Goal: Communication & Community: Answer question/provide support

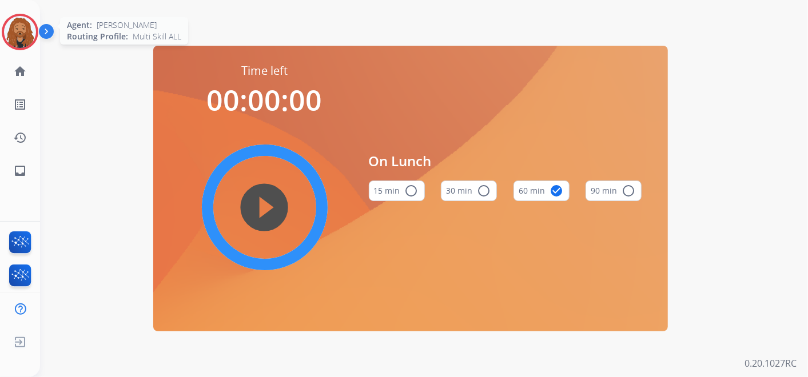
click at [11, 33] on img at bounding box center [20, 32] width 32 height 32
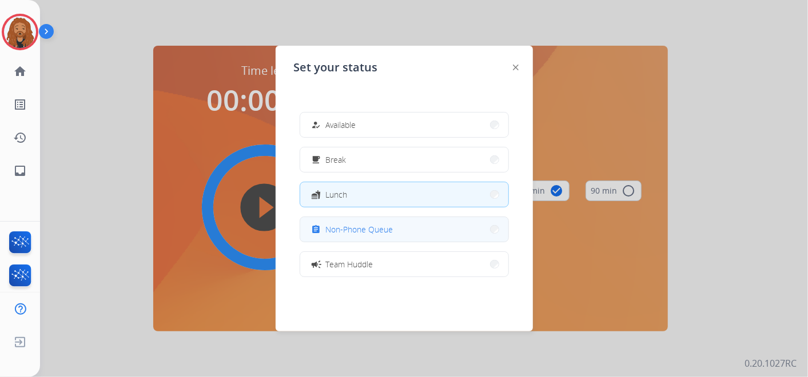
click at [353, 232] on span "Non-Phone Queue" at bounding box center [359, 230] width 67 height 12
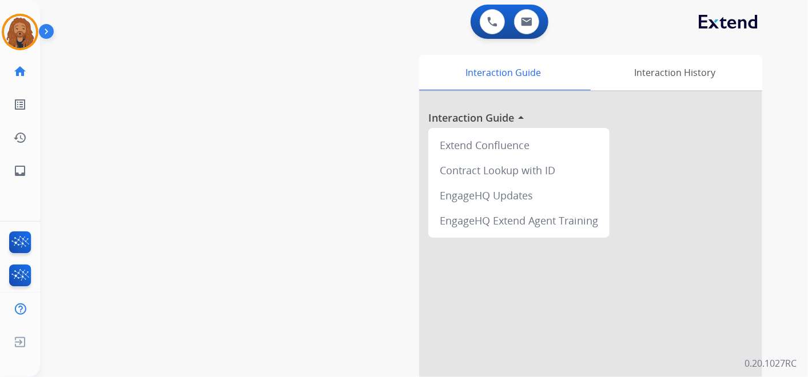
drag, startPoint x: 27, startPoint y: 35, endPoint x: 57, endPoint y: 44, distance: 31.5
click at [27, 35] on img at bounding box center [20, 32] width 32 height 32
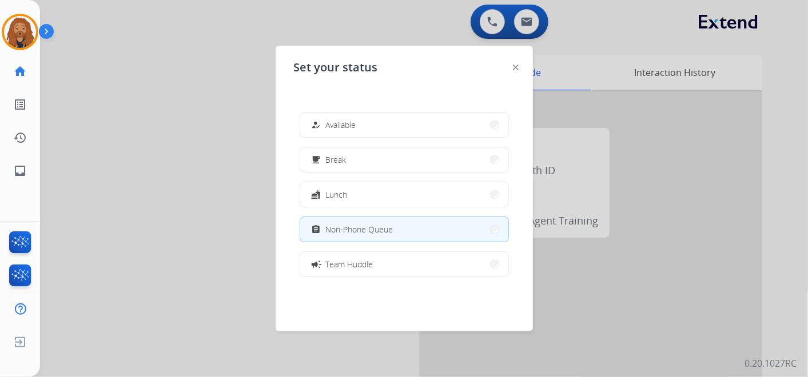
click at [333, 128] on span "Available" at bounding box center [341, 125] width 30 height 12
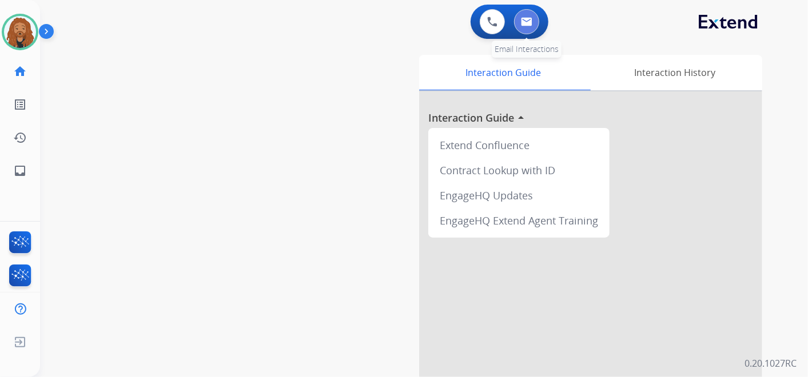
click at [532, 29] on button at bounding box center [526, 21] width 25 height 25
select select "**********"
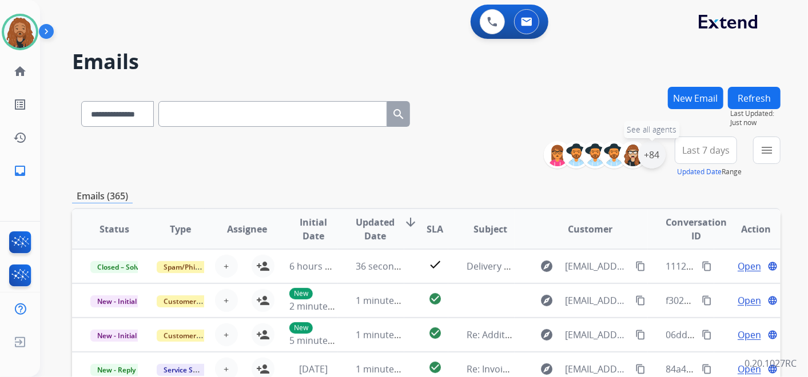
click at [651, 157] on div "+84" at bounding box center [651, 154] width 27 height 27
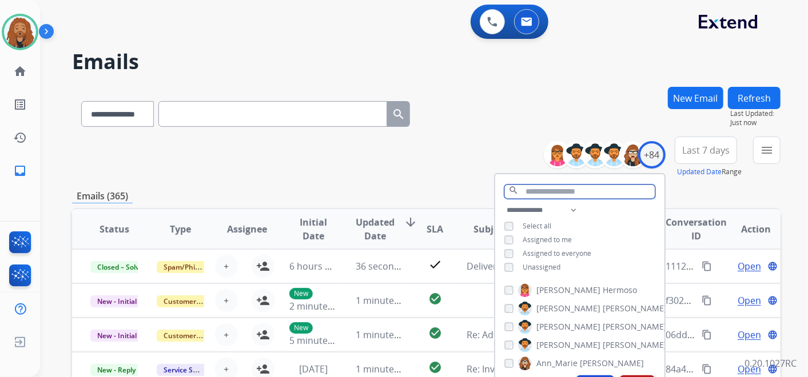
click at [562, 188] on input "text" at bounding box center [579, 192] width 151 height 14
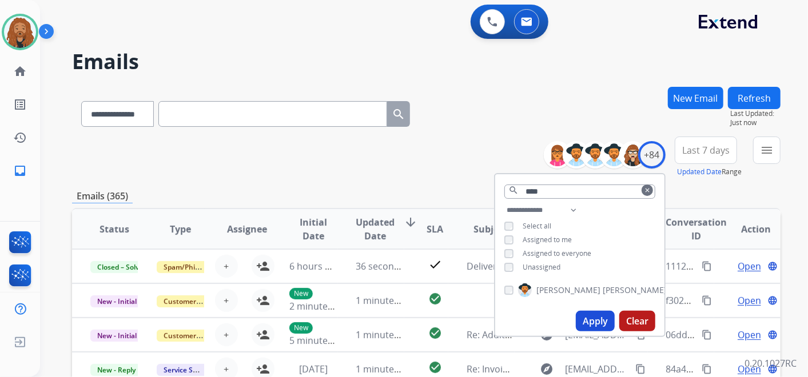
click at [544, 294] on label "[PERSON_NAME]" at bounding box center [592, 291] width 149 height 14
click at [565, 193] on input "****" at bounding box center [579, 192] width 151 height 14
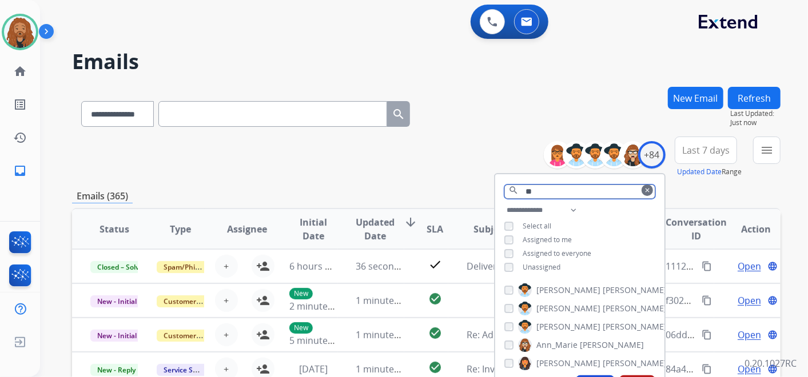
type input "*"
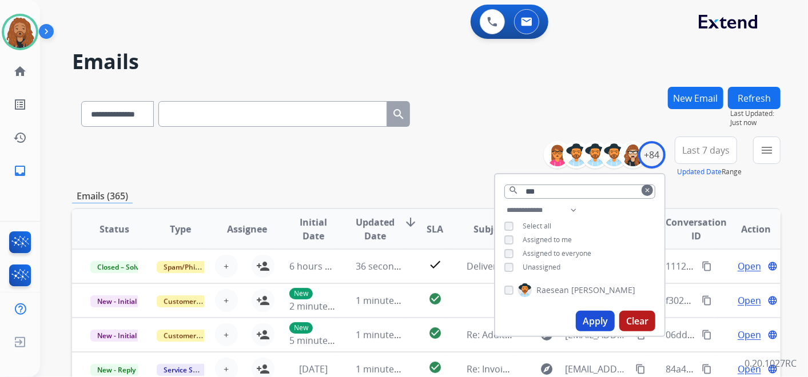
click at [536, 295] on label "[PERSON_NAME]" at bounding box center [576, 291] width 117 height 14
click at [570, 196] on input "***" at bounding box center [579, 192] width 151 height 14
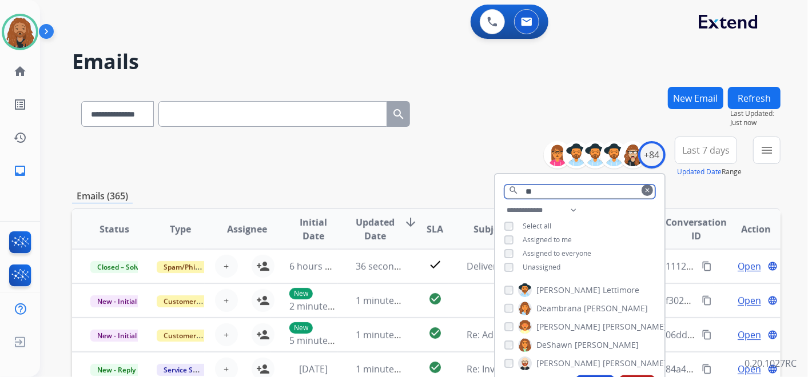
type input "*"
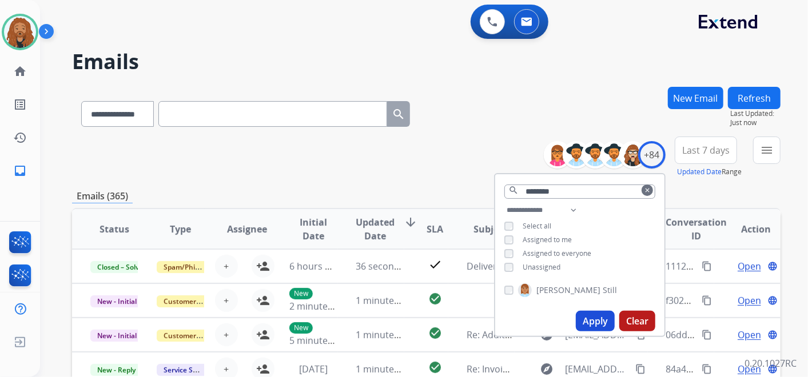
click at [562, 288] on span "[PERSON_NAME]" at bounding box center [568, 290] width 64 height 11
click at [574, 190] on input "********" at bounding box center [579, 192] width 151 height 14
type input "*"
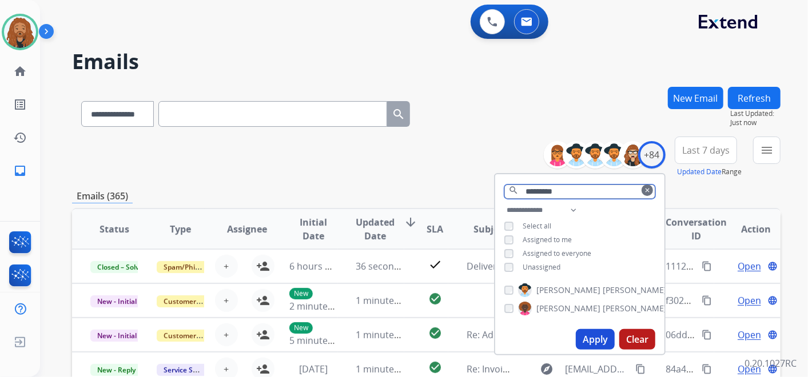
click at [582, 188] on input "*********" at bounding box center [579, 192] width 151 height 14
type input "*"
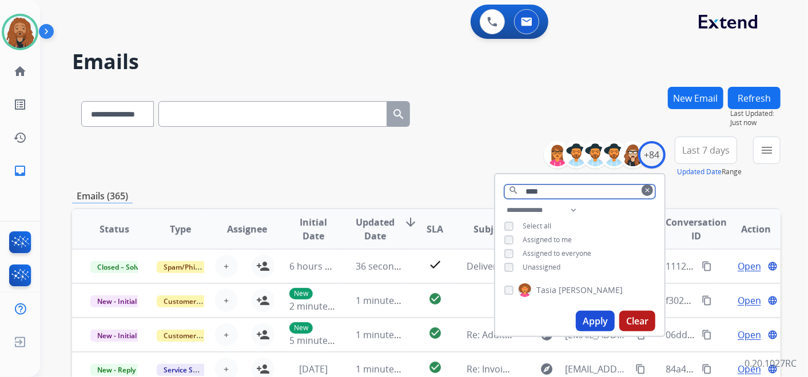
drag, startPoint x: 555, startPoint y: 194, endPoint x: 419, endPoint y: 178, distance: 136.5
click at [423, 193] on div "**********" at bounding box center [426, 369] width 708 height 564
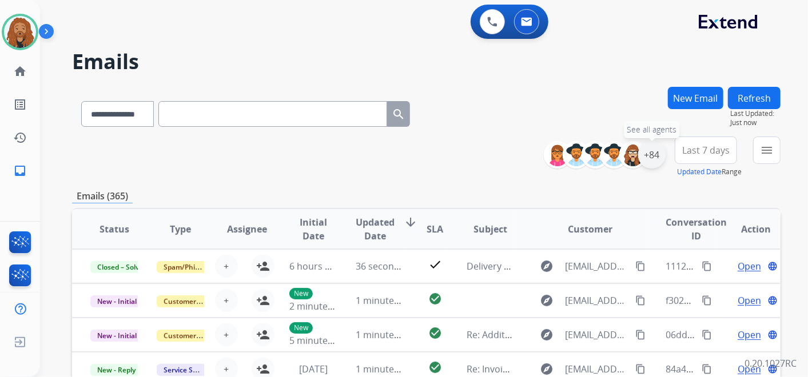
click at [650, 163] on div "+84" at bounding box center [651, 154] width 27 height 27
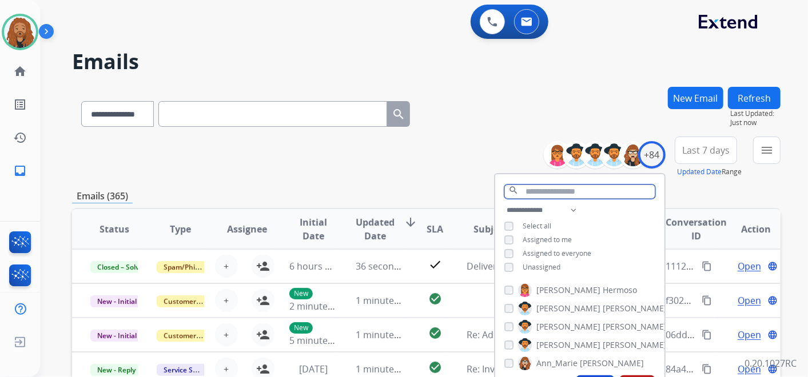
drag, startPoint x: 648, startPoint y: 163, endPoint x: 572, endPoint y: 189, distance: 80.5
click at [572, 189] on input "text" at bounding box center [579, 192] width 151 height 14
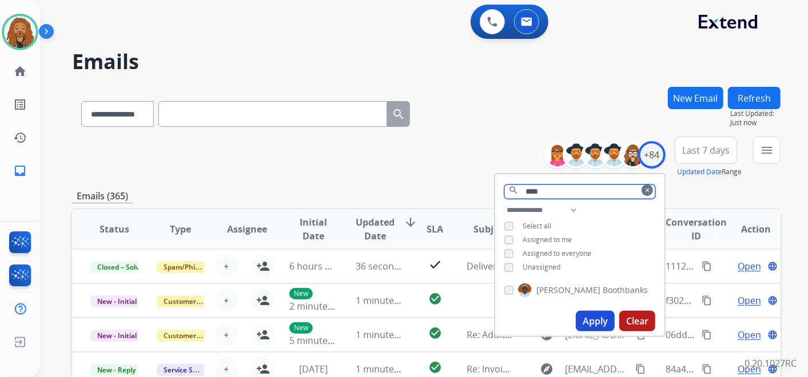
type input "****"
click at [513, 287] on div "[PERSON_NAME]" at bounding box center [576, 291] width 144 height 14
click at [596, 320] on button "Apply" at bounding box center [595, 321] width 39 height 21
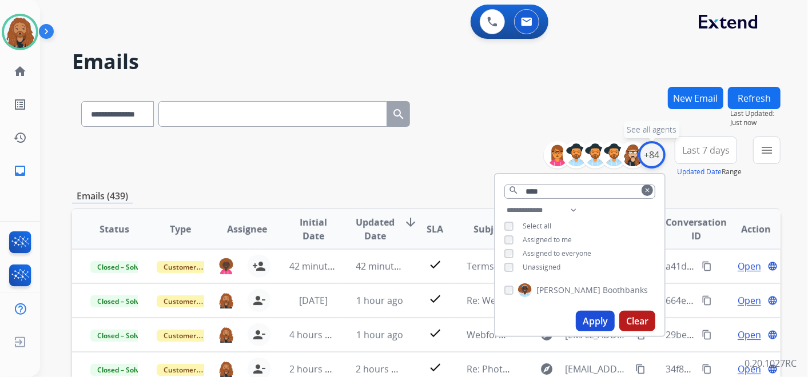
click at [651, 160] on div "+84" at bounding box center [651, 154] width 27 height 27
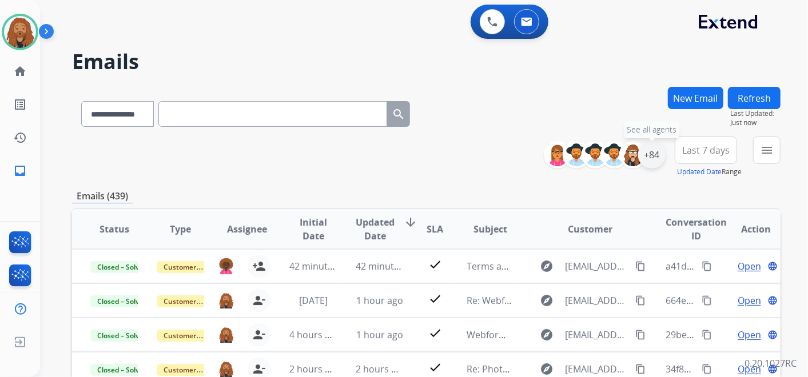
click at [651, 160] on div "+84" at bounding box center [651, 154] width 27 height 27
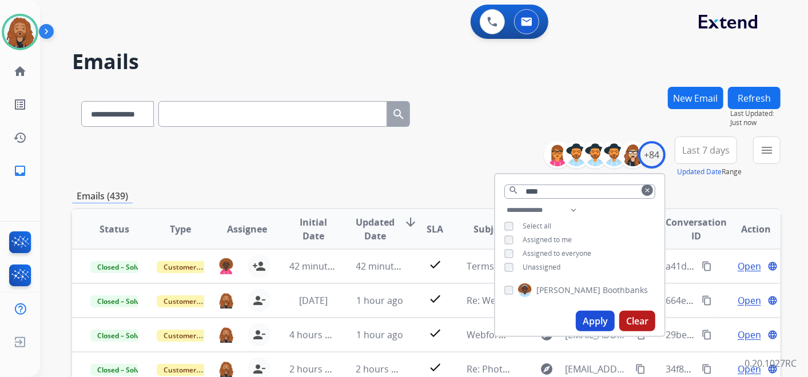
click at [694, 148] on span "Last 7 days" at bounding box center [705, 150] width 47 height 5
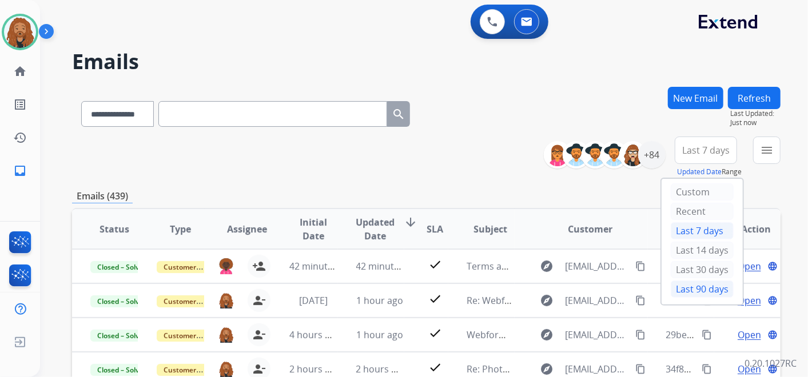
click at [681, 285] on div "Last 90 days" at bounding box center [702, 289] width 63 height 17
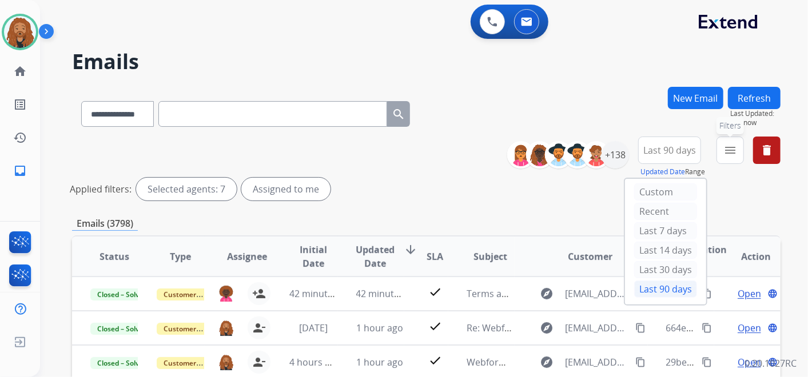
click at [733, 148] on mat-icon "menu" at bounding box center [730, 151] width 14 height 14
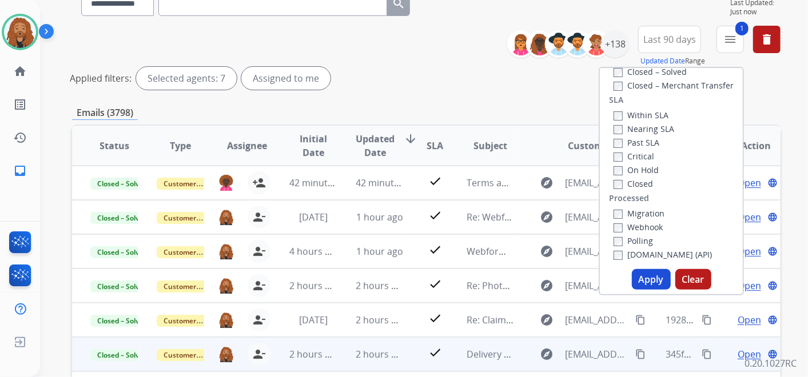
scroll to position [190, 0]
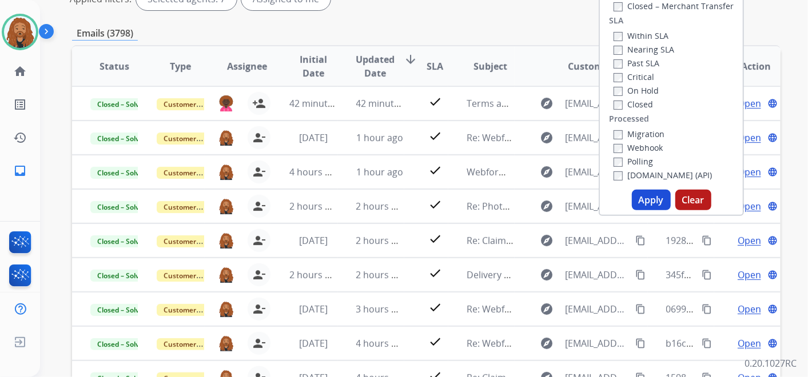
click at [653, 206] on button "Apply" at bounding box center [651, 200] width 39 height 21
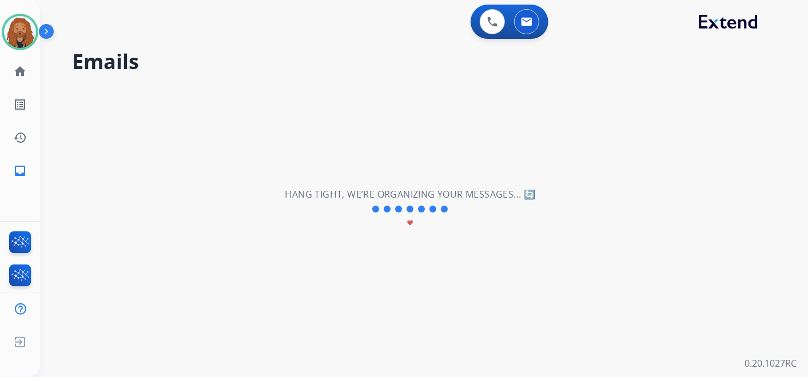
scroll to position [0, 0]
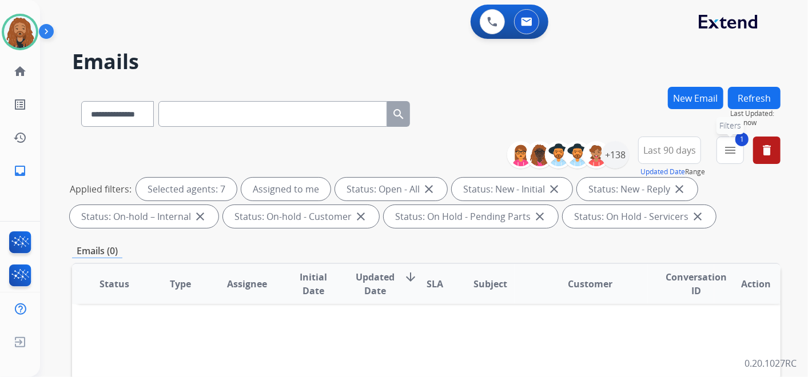
click at [727, 149] on mat-icon "menu" at bounding box center [730, 151] width 14 height 14
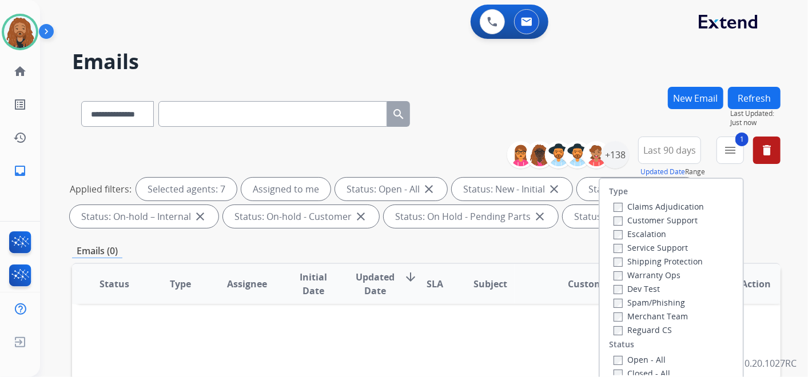
click at [615, 111] on div "**********" at bounding box center [426, 112] width 708 height 50
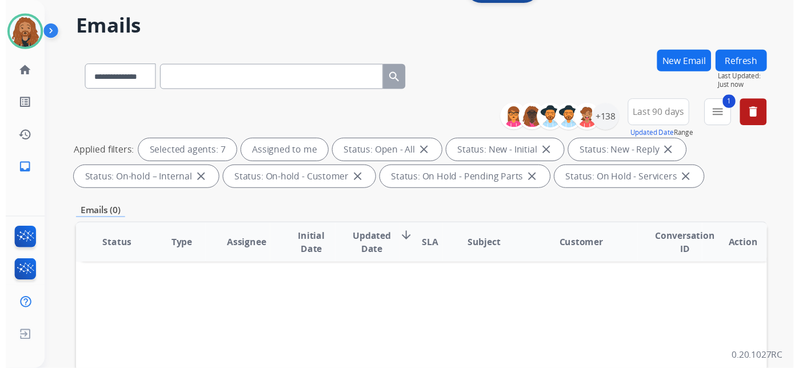
scroll to position [63, 0]
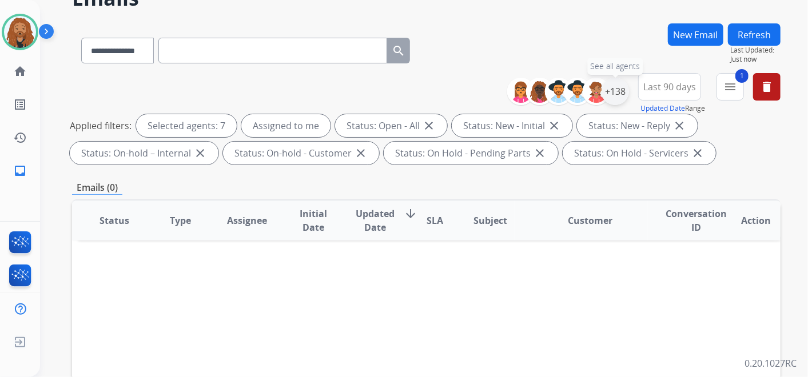
click at [620, 91] on div "+138" at bounding box center [615, 91] width 27 height 27
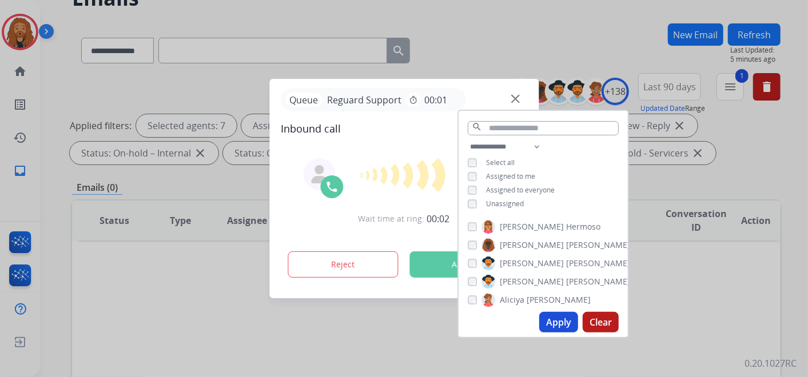
click at [546, 54] on div at bounding box center [404, 188] width 808 height 377
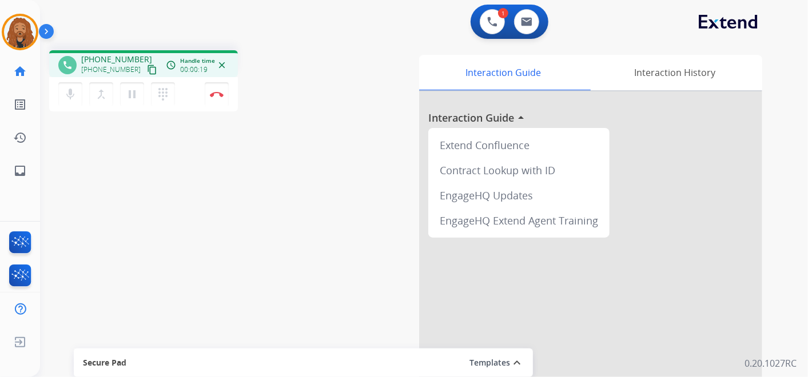
click at [147, 66] on mat-icon "content_copy" at bounding box center [152, 70] width 10 height 10
click at [147, 70] on mat-icon "content_copy" at bounding box center [152, 70] width 10 height 10
click at [207, 99] on button "Disconnect" at bounding box center [217, 94] width 24 height 24
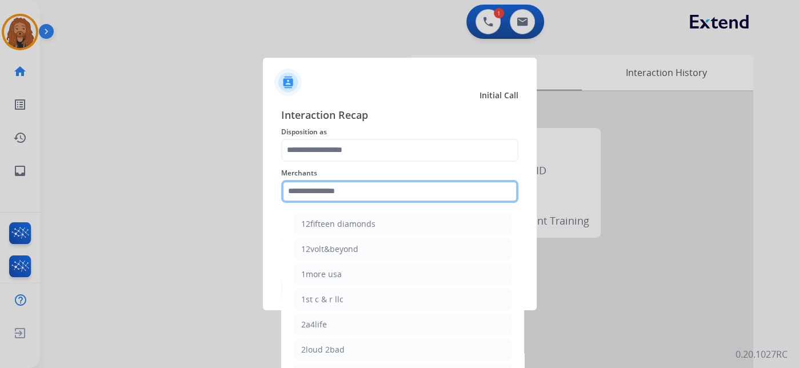
click at [338, 193] on input "text" at bounding box center [399, 191] width 237 height 23
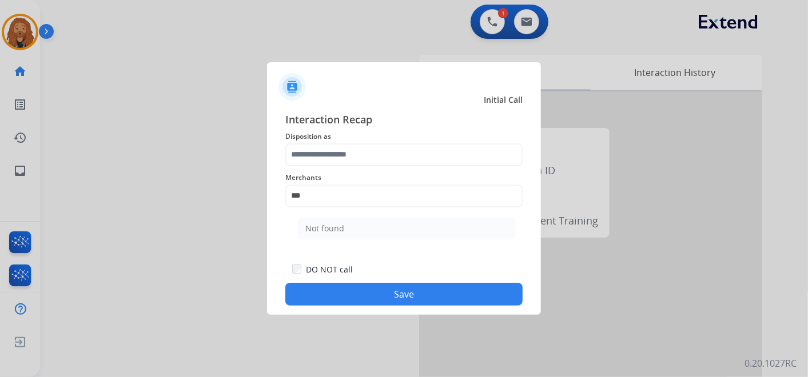
drag, startPoint x: 417, startPoint y: 224, endPoint x: 412, endPoint y: 218, distance: 7.8
click at [416, 224] on li "Not found" at bounding box center [407, 229] width 218 height 22
type input "*********"
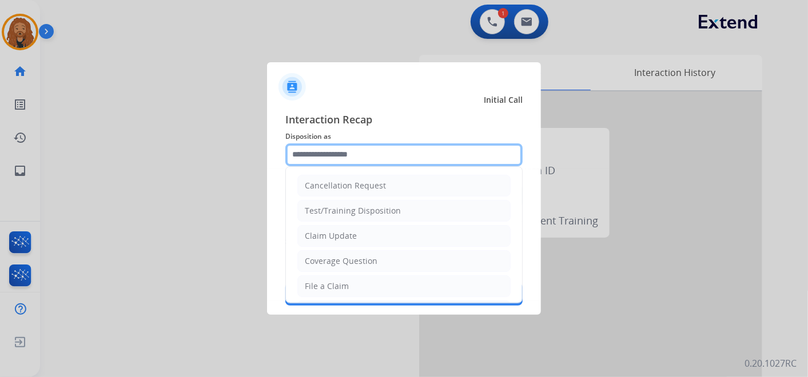
click at [377, 153] on input "text" at bounding box center [403, 155] width 237 height 23
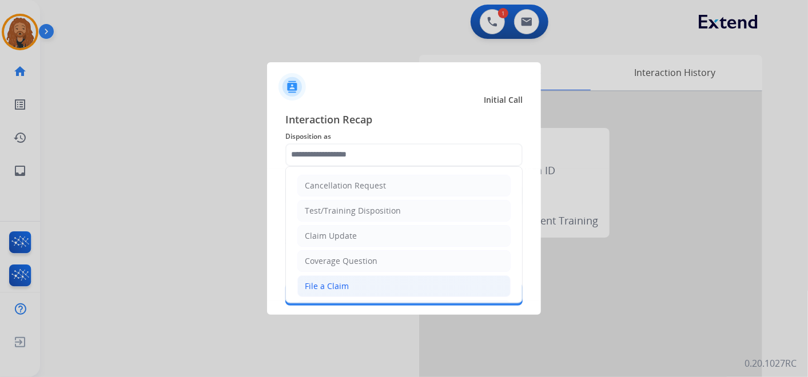
click at [356, 288] on li "File a Claim" at bounding box center [403, 287] width 213 height 22
type input "**********"
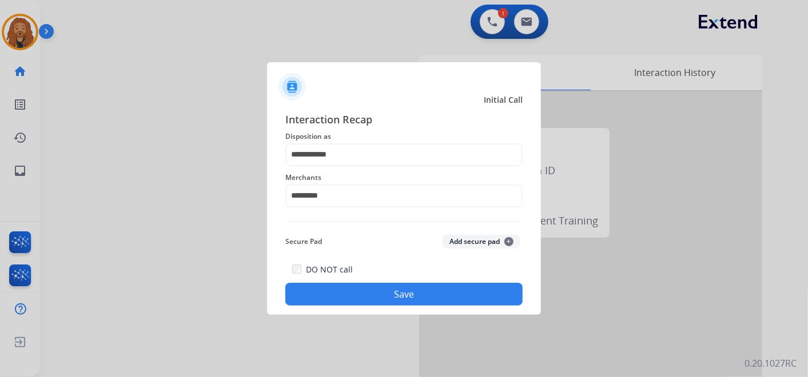
click at [368, 300] on button "Save" at bounding box center [403, 294] width 237 height 23
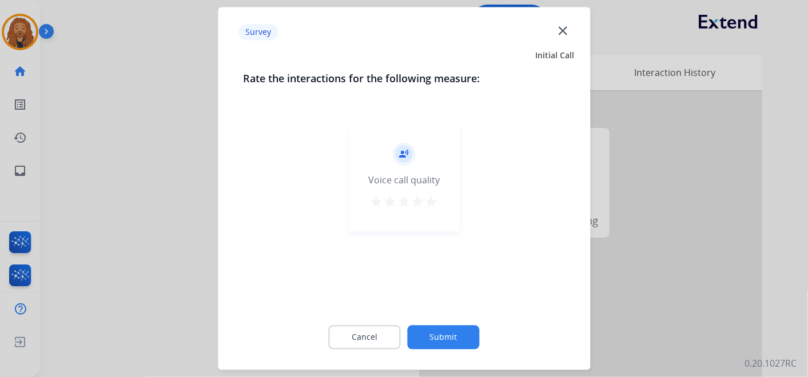
drag, startPoint x: 432, startPoint y: 198, endPoint x: 431, endPoint y: 291, distance: 92.6
click at [432, 200] on mat-icon "star" at bounding box center [432, 203] width 14 height 14
click at [433, 328] on button "Submit" at bounding box center [444, 338] width 72 height 24
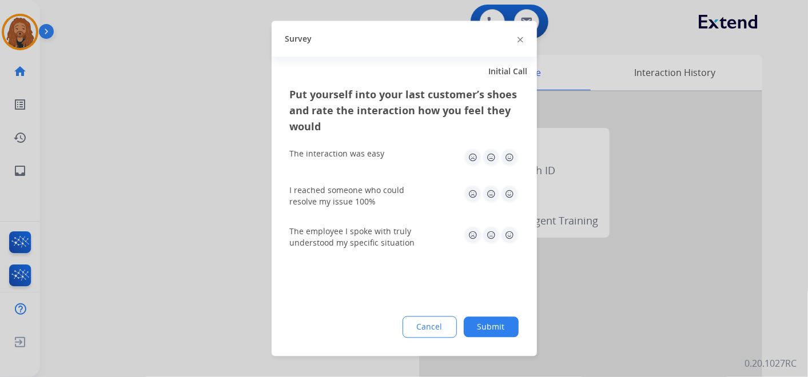
drag, startPoint x: 513, startPoint y: 233, endPoint x: 512, endPoint y: 181, distance: 52.6
click at [513, 233] on img at bounding box center [509, 235] width 18 height 18
click at [508, 199] on img at bounding box center [509, 194] width 18 height 18
click at [511, 163] on img at bounding box center [509, 158] width 18 height 18
click at [503, 320] on button "Submit" at bounding box center [491, 327] width 55 height 21
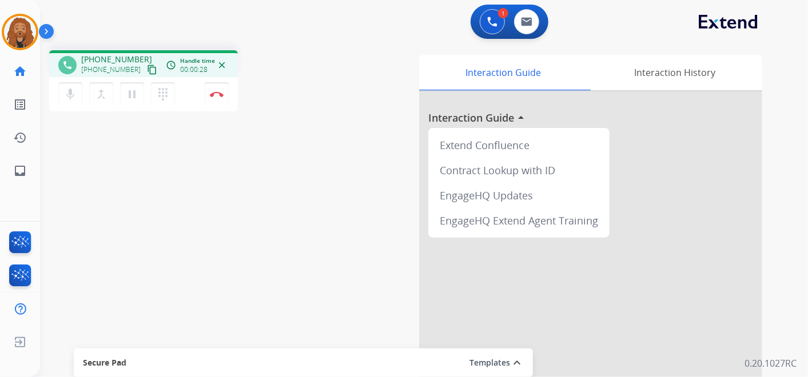
click at [147, 71] on mat-icon "content_copy" at bounding box center [152, 70] width 10 height 10
click at [214, 100] on button "Disconnect" at bounding box center [217, 94] width 24 height 24
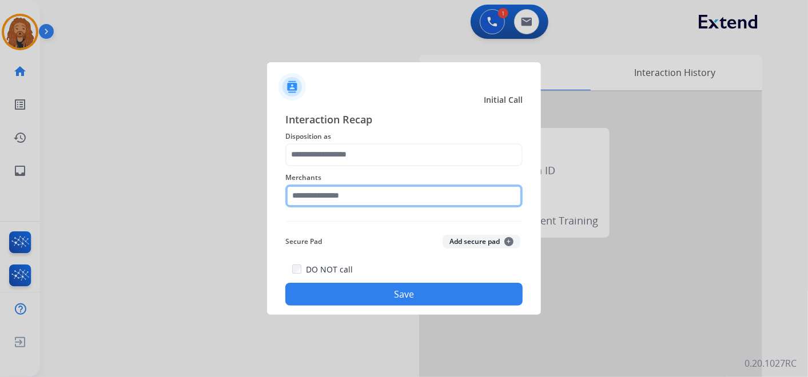
click at [346, 192] on input "text" at bounding box center [403, 196] width 237 height 23
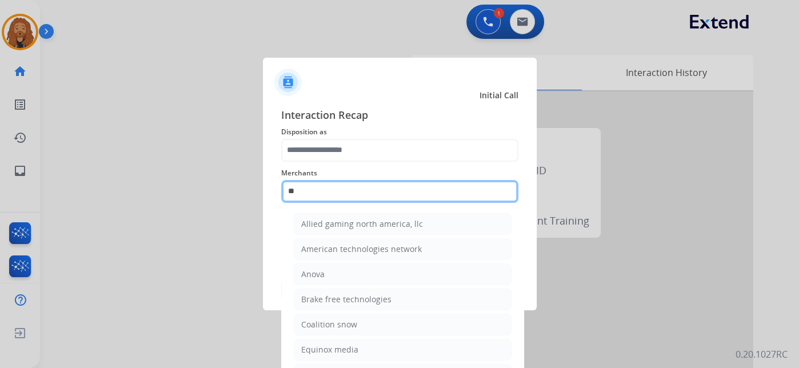
type input "*"
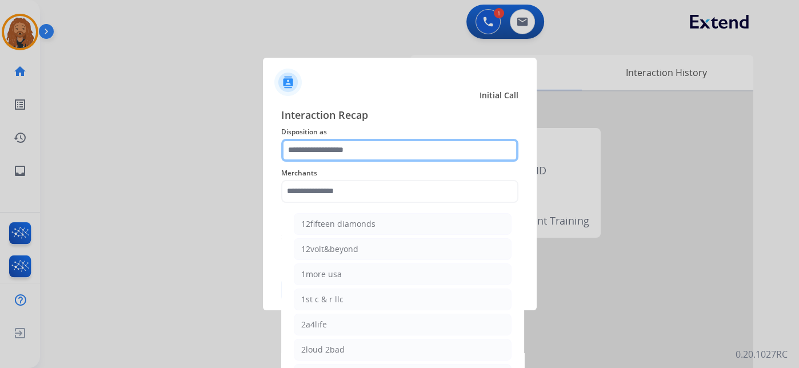
click at [326, 152] on input "text" at bounding box center [399, 150] width 237 height 23
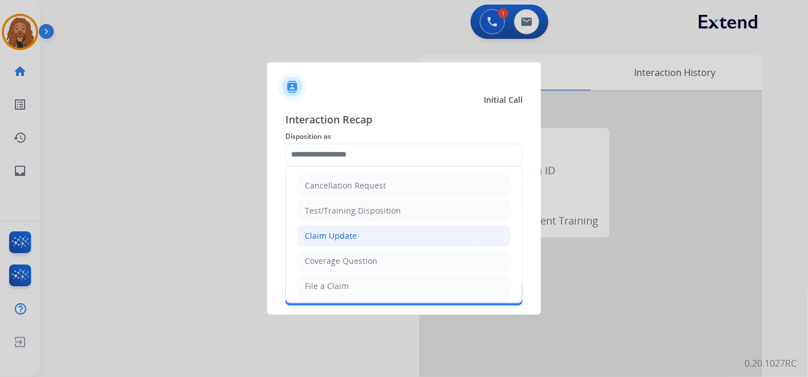
click at [363, 237] on li "Claim Update" at bounding box center [403, 236] width 213 height 22
type input "**********"
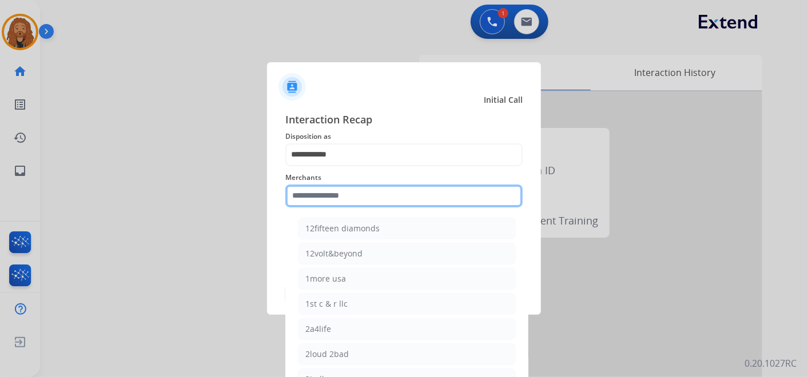
click at [332, 200] on input "text" at bounding box center [403, 196] width 237 height 23
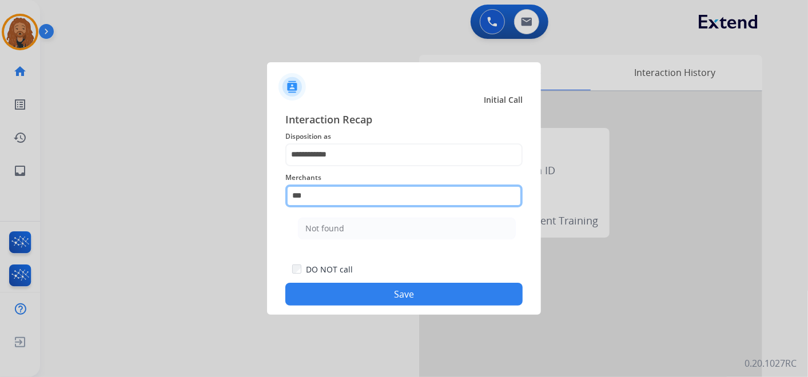
drag, startPoint x: 342, startPoint y: 194, endPoint x: 149, endPoint y: 188, distance: 193.4
click at [0, 186] on app-contact-recap-modal "**********" at bounding box center [0, 188] width 0 height 377
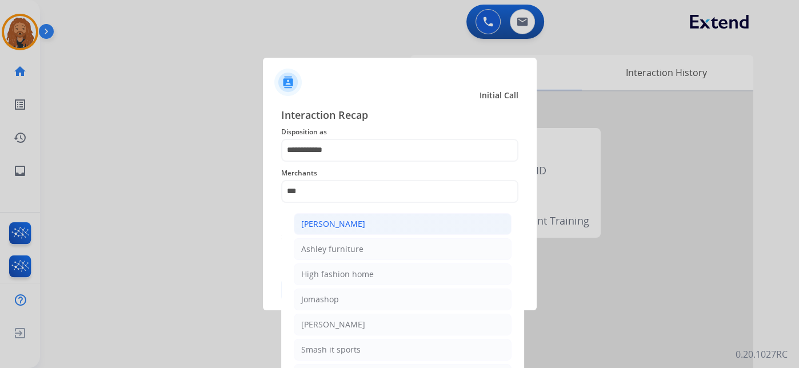
click at [337, 229] on div "[PERSON_NAME]" at bounding box center [333, 223] width 64 height 11
type input "**********"
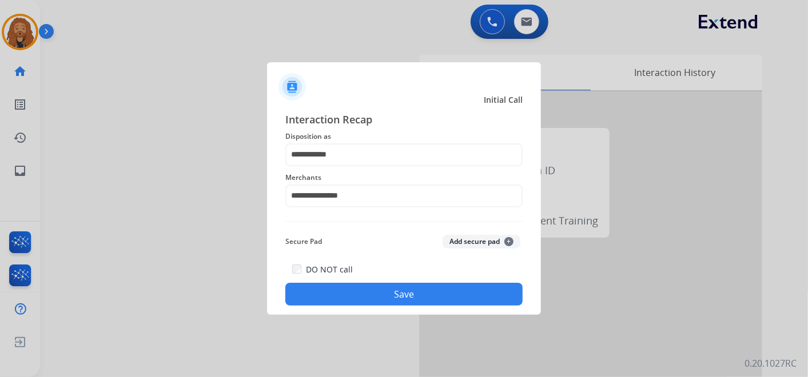
click at [341, 298] on button "Save" at bounding box center [403, 294] width 237 height 23
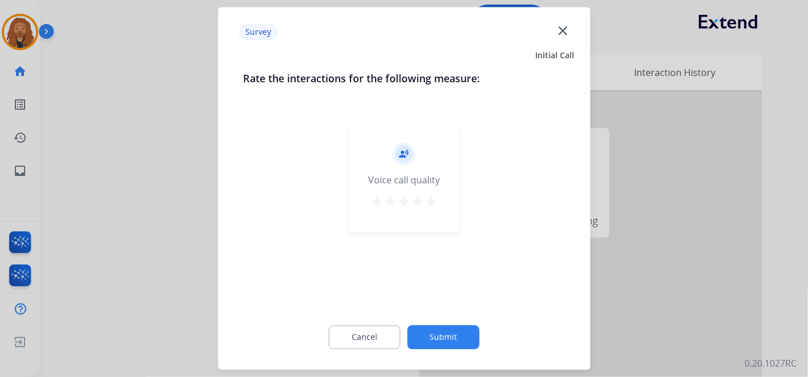
click at [431, 198] on mat-icon "star" at bounding box center [432, 203] width 14 height 14
click at [430, 339] on button "Submit" at bounding box center [444, 338] width 72 height 24
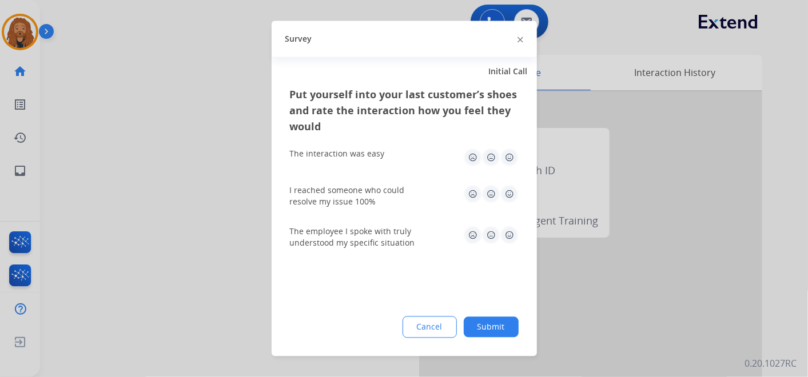
click at [513, 229] on img at bounding box center [509, 235] width 18 height 18
click at [511, 192] on img at bounding box center [509, 194] width 18 height 18
click at [515, 158] on img at bounding box center [509, 158] width 18 height 18
drag, startPoint x: 485, startPoint y: 325, endPoint x: 208, endPoint y: 206, distance: 301.8
click at [485, 325] on button "Submit" at bounding box center [491, 327] width 55 height 21
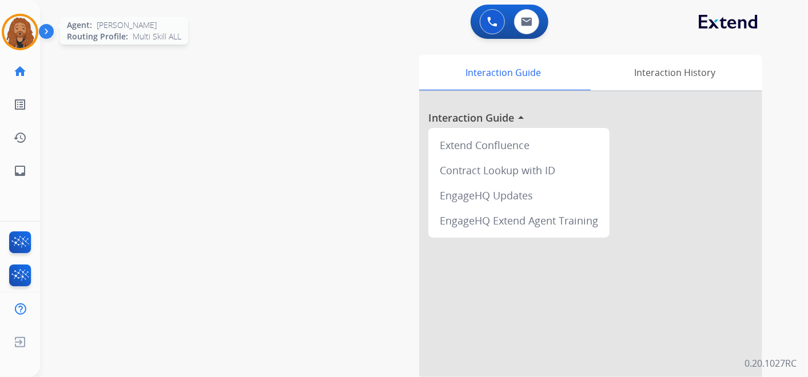
click at [23, 21] on img at bounding box center [20, 32] width 32 height 32
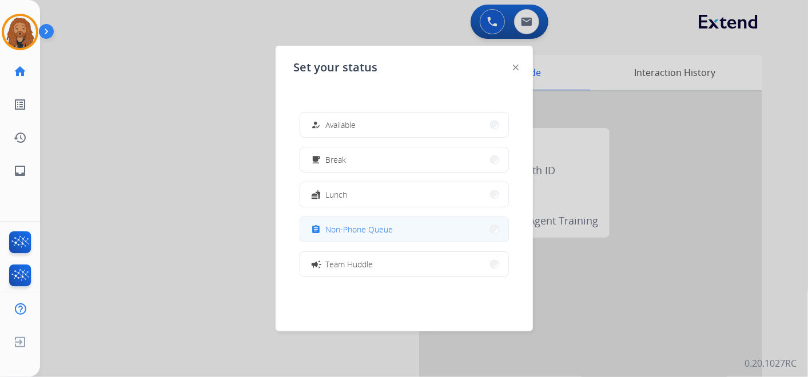
click at [369, 230] on span "Non-Phone Queue" at bounding box center [359, 230] width 67 height 12
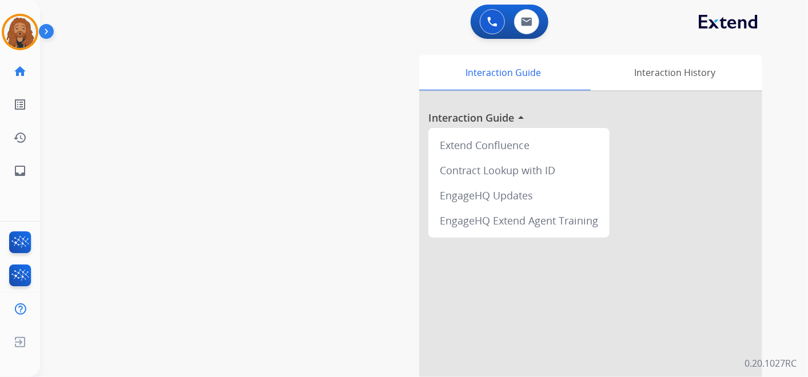
drag, startPoint x: 222, startPoint y: 111, endPoint x: 66, endPoint y: 55, distance: 165.3
click at [222, 112] on div "swap_horiz Break voice bridge close_fullscreen Connect 3-Way Call merge_type Se…" at bounding box center [410, 279] width 740 height 477
click at [29, 33] on img at bounding box center [20, 32] width 32 height 32
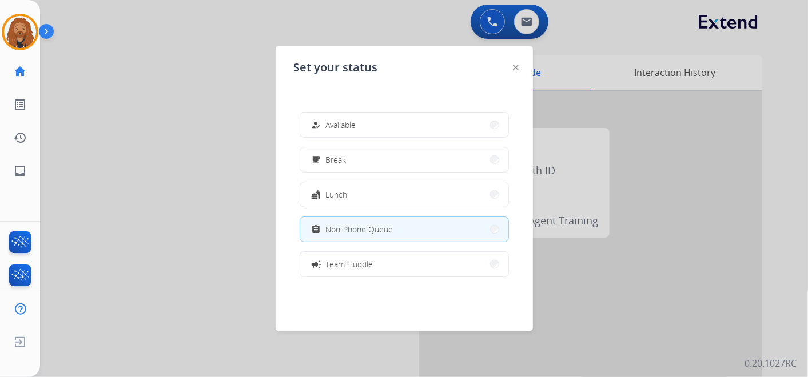
click at [361, 18] on div at bounding box center [404, 188] width 808 height 377
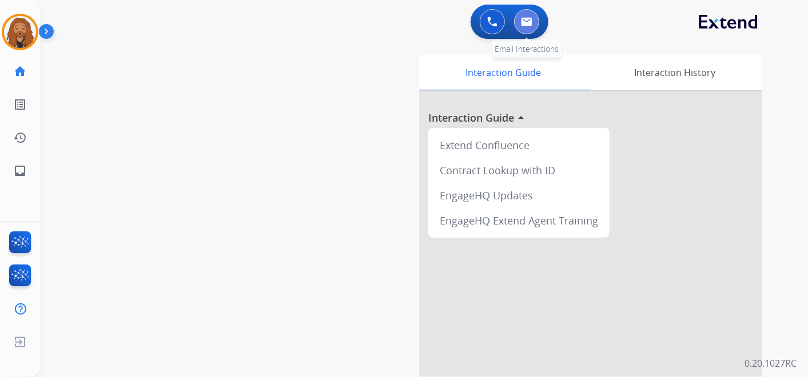
click at [531, 24] on img at bounding box center [526, 21] width 11 height 9
select select "**********"
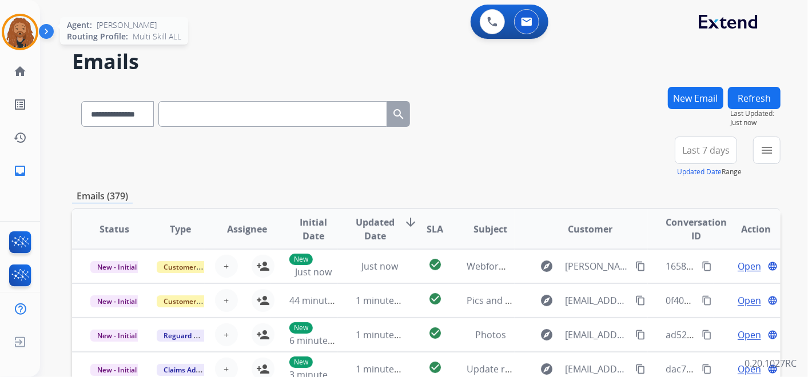
click at [24, 37] on img at bounding box center [20, 32] width 32 height 32
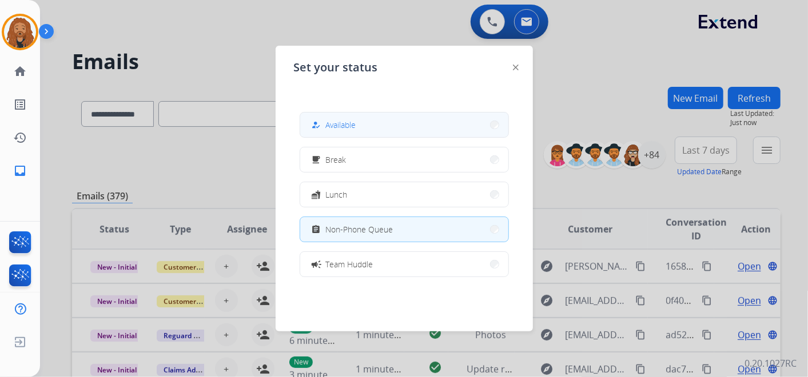
click at [444, 130] on button "how_to_reg Available" at bounding box center [404, 125] width 208 height 25
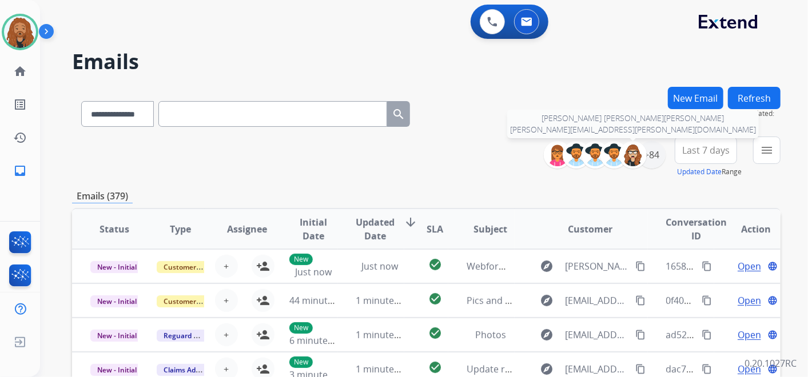
click at [645, 157] on div at bounding box center [632, 154] width 27 height 27
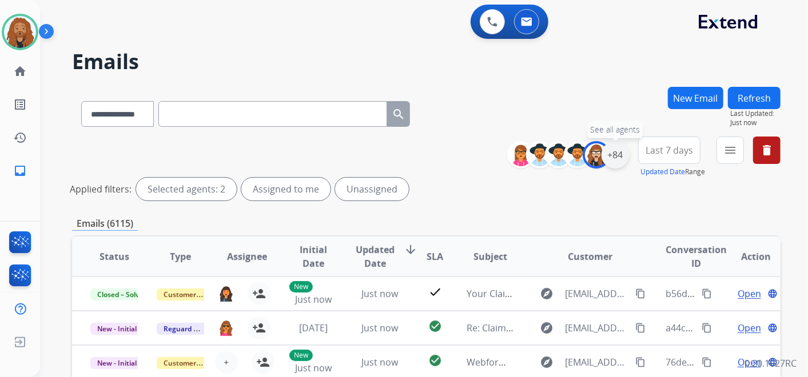
click at [626, 155] on div "**********" at bounding box center [648, 157] width 265 height 41
click at [614, 161] on div "+84" at bounding box center [615, 154] width 27 height 27
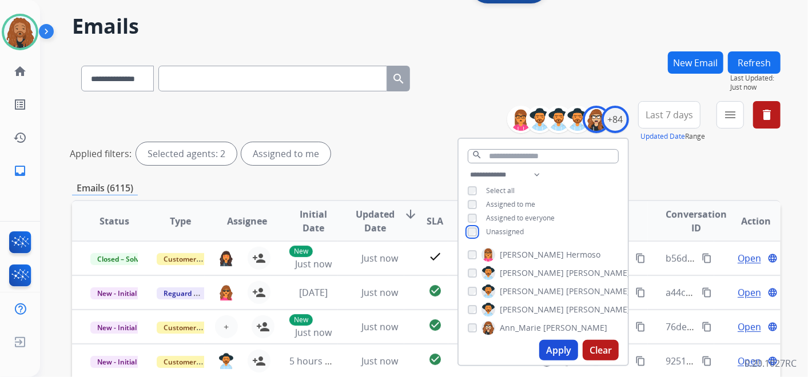
scroll to position [190, 0]
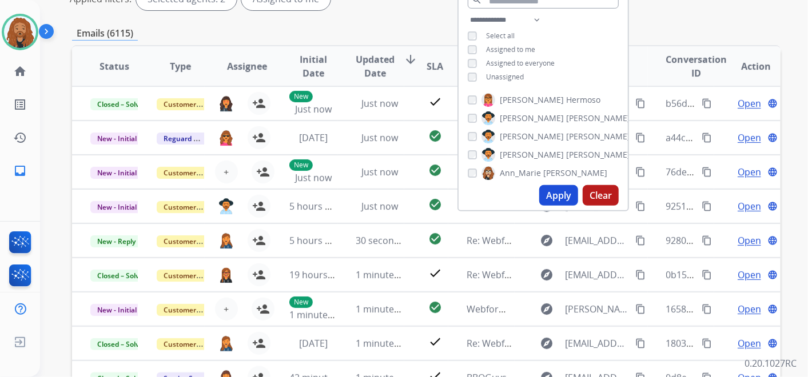
click at [556, 197] on button "Apply" at bounding box center [558, 195] width 39 height 21
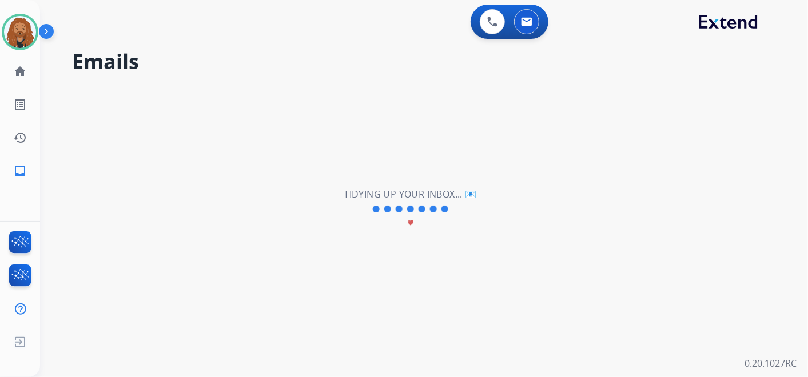
scroll to position [0, 0]
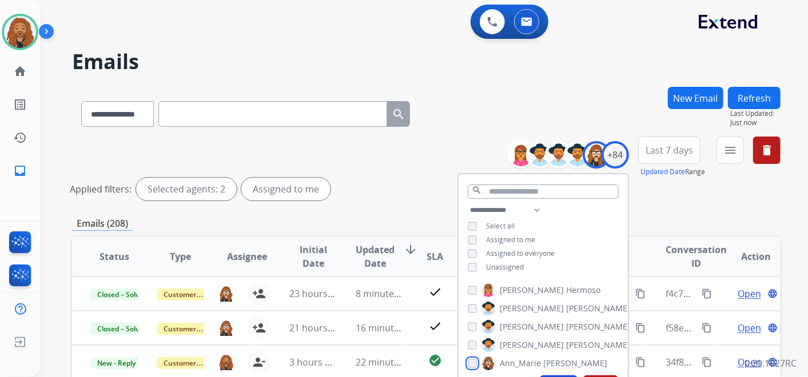
click at [469, 357] on div "[PERSON_NAME]" at bounding box center [538, 364] width 140 height 14
click at [471, 367] on div "[PERSON_NAME]" at bounding box center [538, 364] width 140 height 14
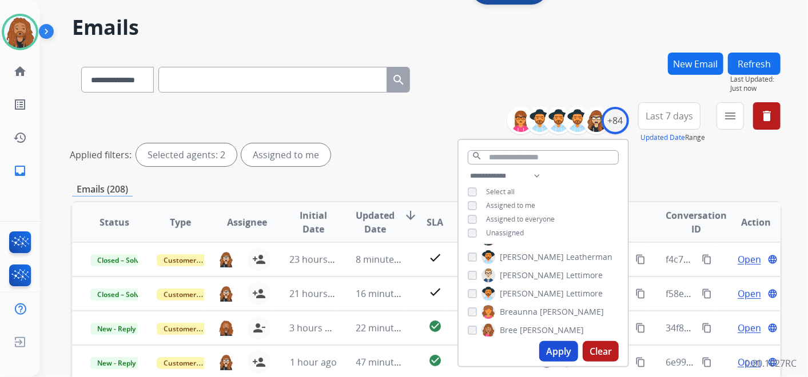
scroll to position [63, 0]
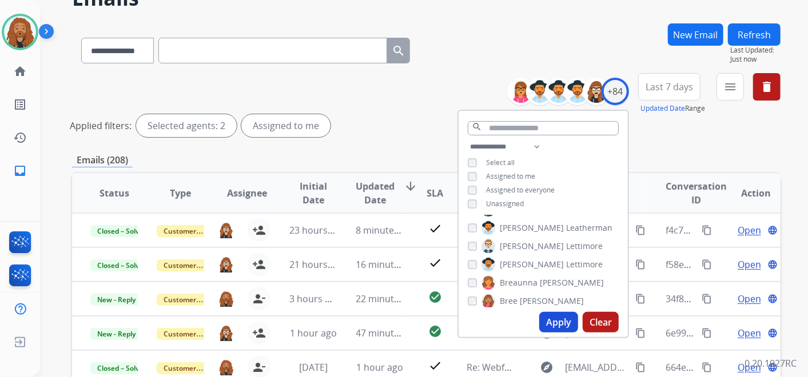
click at [549, 328] on button "Apply" at bounding box center [558, 322] width 39 height 21
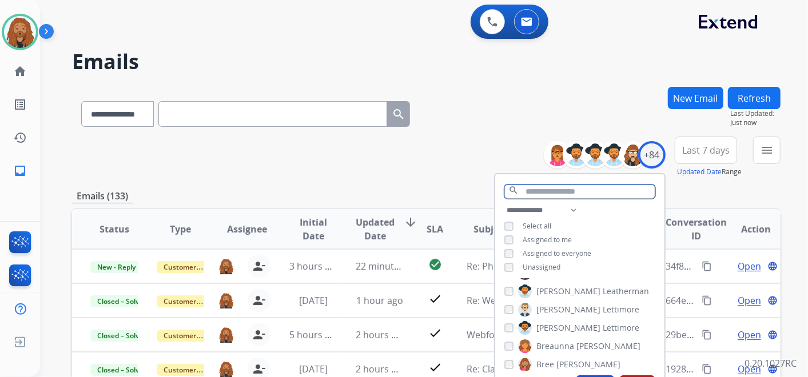
click at [536, 191] on input "text" at bounding box center [579, 192] width 151 height 14
type input "*"
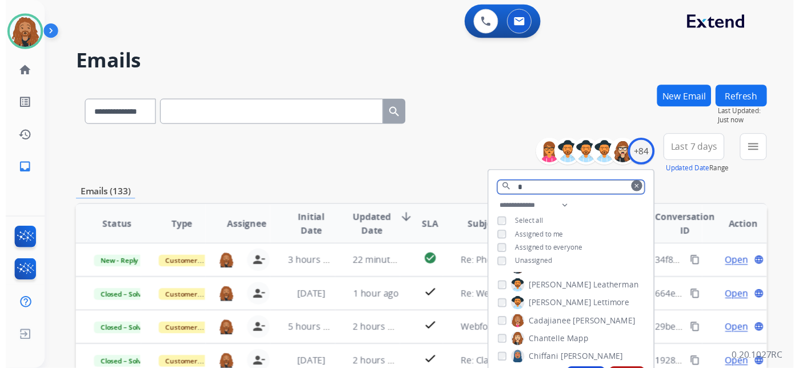
scroll to position [127, 0]
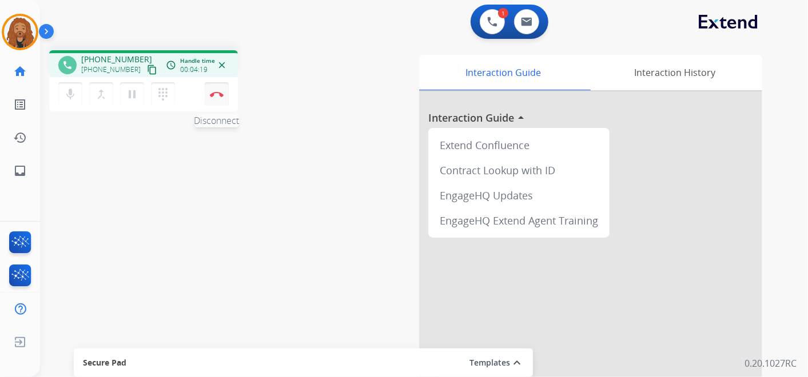
click at [214, 95] on img at bounding box center [217, 94] width 14 height 6
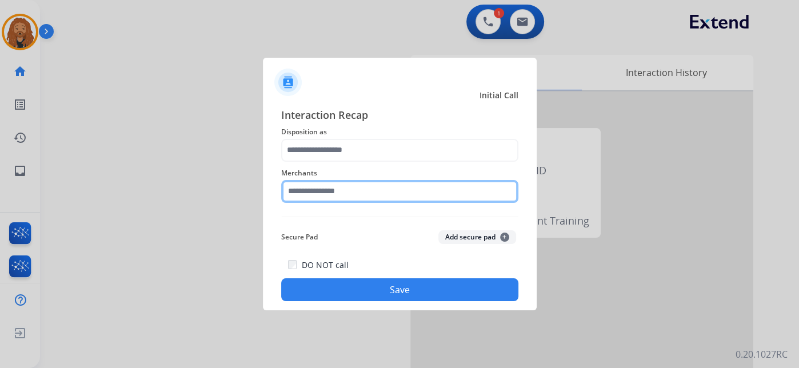
click at [318, 200] on input "text" at bounding box center [399, 191] width 237 height 23
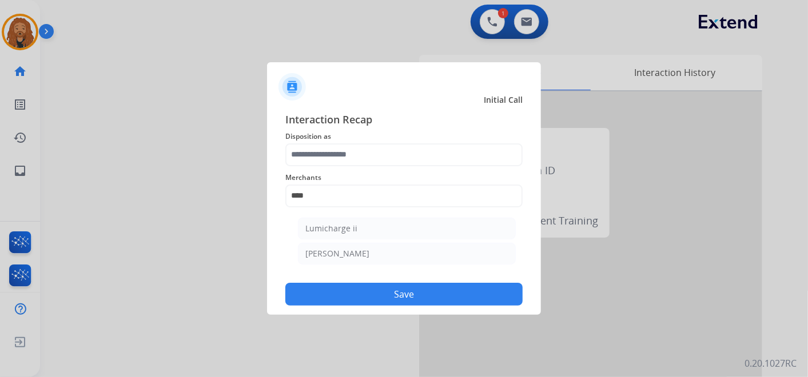
drag, startPoint x: 333, startPoint y: 253, endPoint x: 318, endPoint y: 180, distance: 74.6
click at [332, 252] on div "[PERSON_NAME]" at bounding box center [337, 253] width 64 height 11
type input "********"
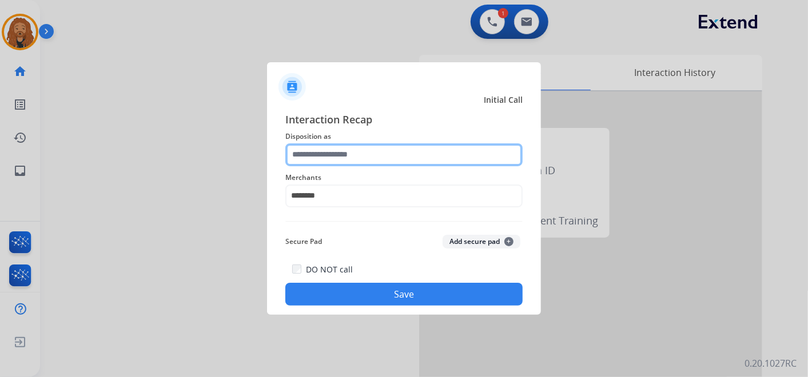
click at [319, 157] on input "text" at bounding box center [403, 155] width 237 height 23
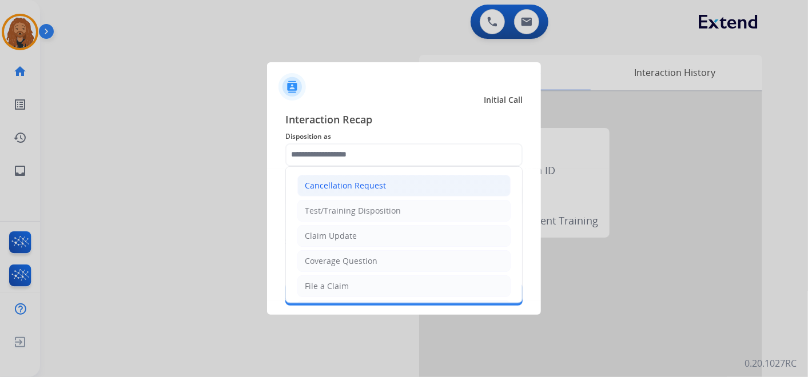
click at [328, 186] on div "Cancellation Request" at bounding box center [345, 185] width 81 height 11
type input "**********"
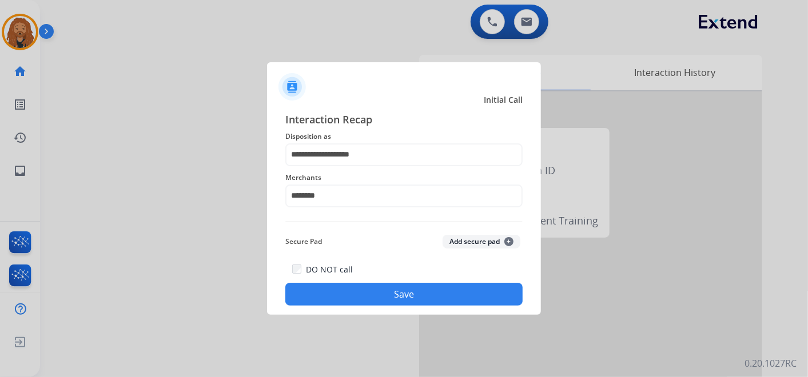
click at [368, 284] on button "Save" at bounding box center [403, 294] width 237 height 23
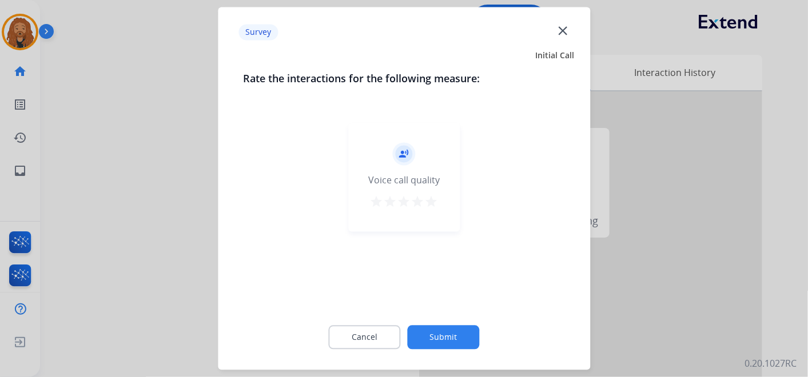
click at [429, 205] on mat-icon "star" at bounding box center [432, 203] width 14 height 14
click at [439, 327] on button "Submit" at bounding box center [444, 338] width 72 height 24
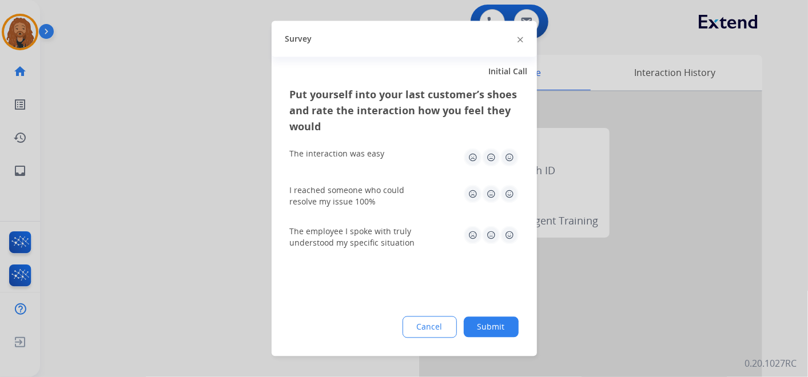
click at [507, 188] on img at bounding box center [509, 194] width 18 height 18
click at [507, 149] on img at bounding box center [509, 158] width 18 height 18
click at [508, 232] on img at bounding box center [509, 235] width 18 height 18
click at [492, 326] on button "Submit" at bounding box center [491, 327] width 55 height 21
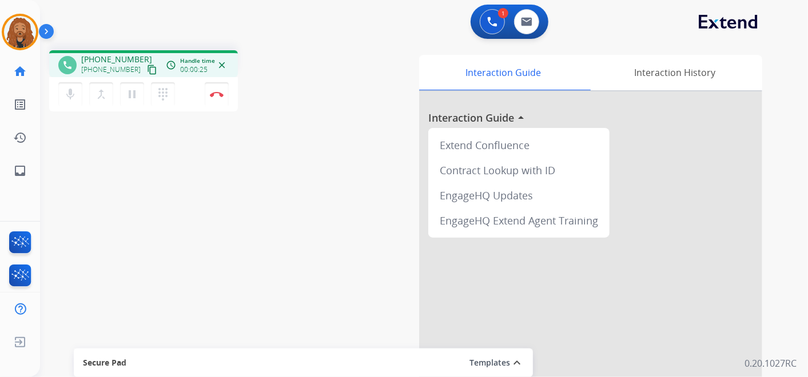
click at [147, 71] on mat-icon "content_copy" at bounding box center [152, 70] width 10 height 10
click at [220, 93] on img at bounding box center [217, 94] width 14 height 6
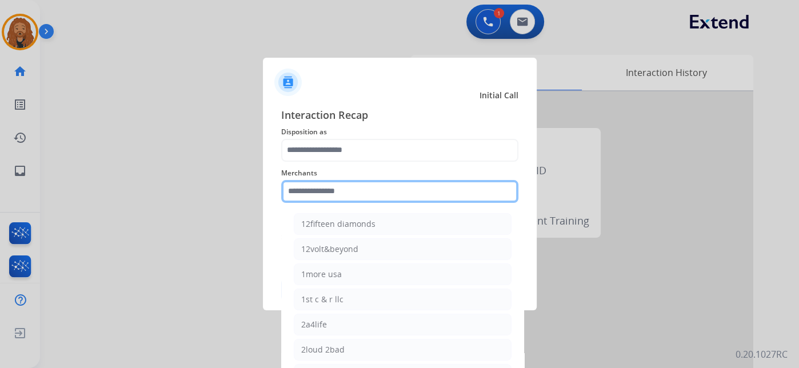
click at [389, 193] on input "text" at bounding box center [399, 191] width 237 height 23
type input "*"
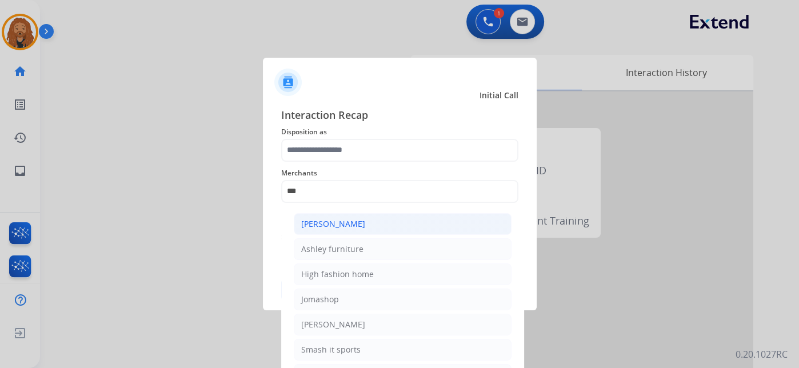
click at [334, 228] on div "[PERSON_NAME]" at bounding box center [333, 223] width 64 height 11
type input "**********"
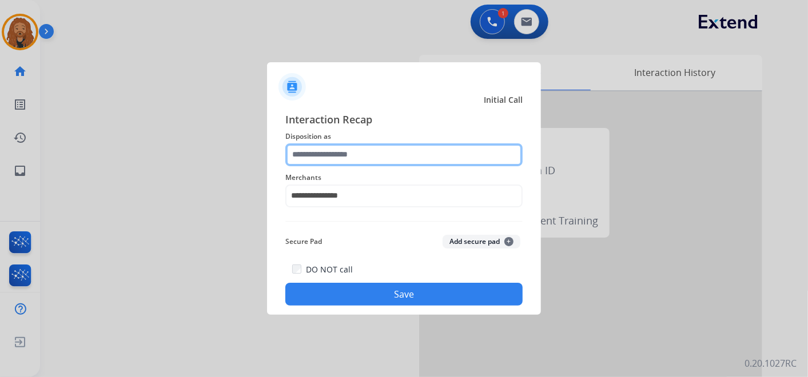
click at [352, 157] on input "text" at bounding box center [403, 155] width 237 height 23
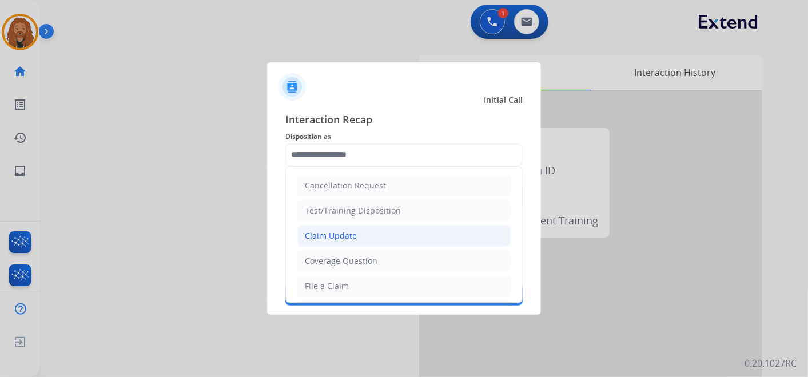
click at [344, 234] on div "Claim Update" at bounding box center [331, 235] width 52 height 11
type input "**********"
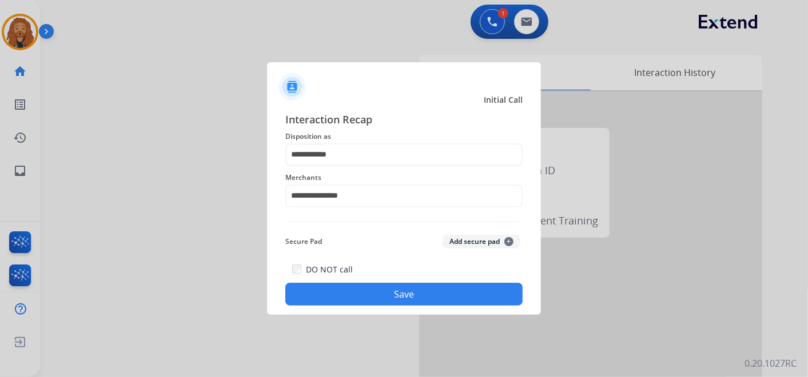
click at [371, 300] on button "Save" at bounding box center [403, 294] width 237 height 23
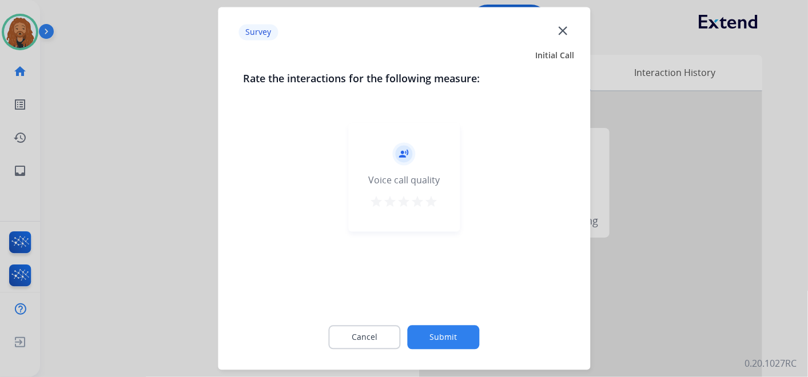
click at [444, 332] on button "Submit" at bounding box center [444, 338] width 72 height 24
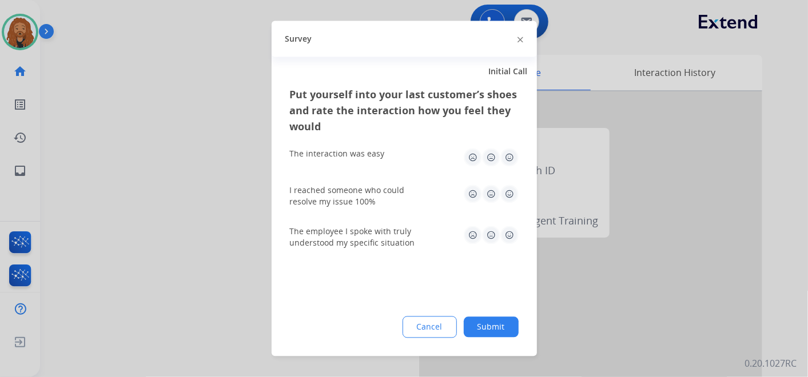
click at [503, 328] on button "Submit" at bounding box center [491, 327] width 55 height 21
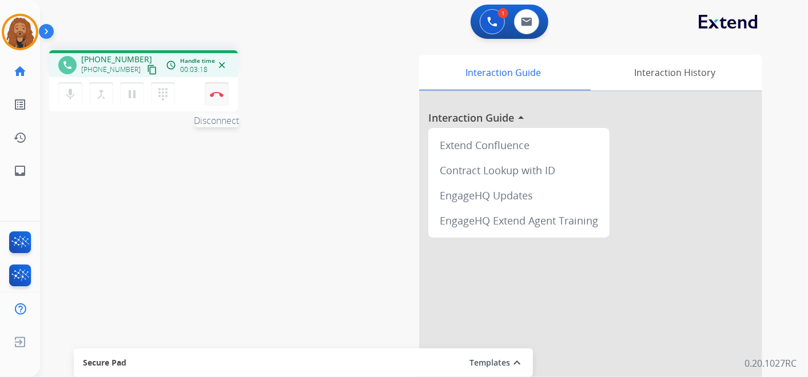
click at [212, 87] on button "Disconnect" at bounding box center [217, 94] width 24 height 24
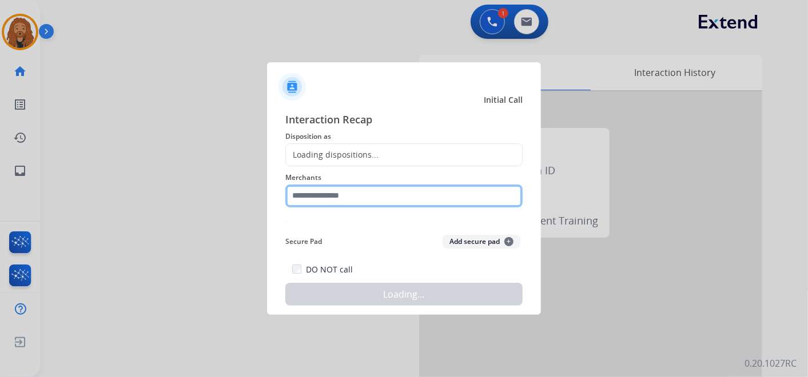
click at [325, 194] on input "text" at bounding box center [403, 196] width 237 height 23
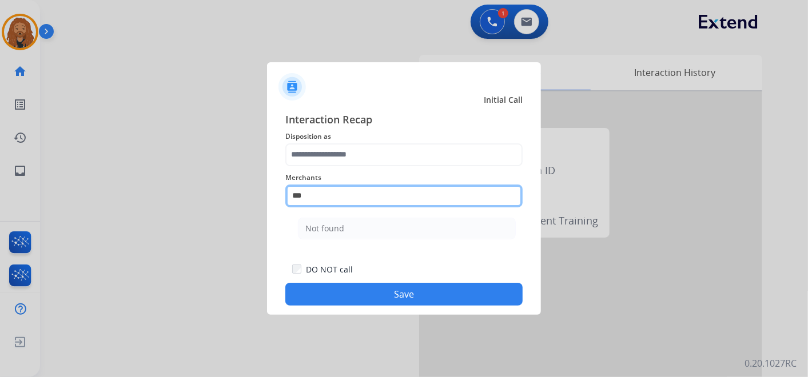
drag, startPoint x: 341, startPoint y: 193, endPoint x: 209, endPoint y: 196, distance: 132.1
click at [0, 201] on app-contact-recap-modal "Initial Call Interaction Recap Disposition as Merchants *** Not found Secure Pa…" at bounding box center [0, 188] width 0 height 377
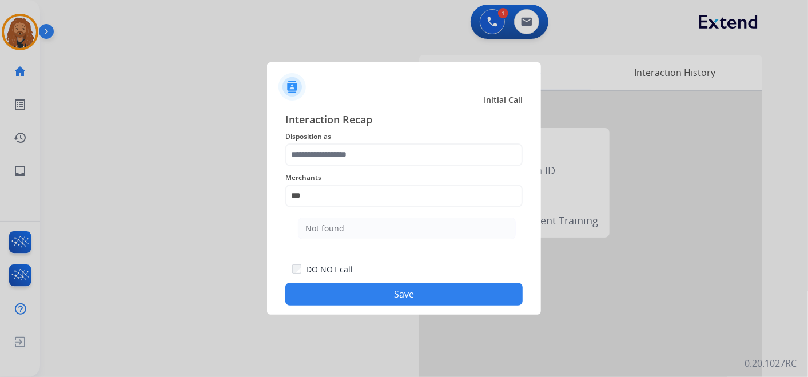
click at [221, 204] on div at bounding box center [404, 188] width 808 height 377
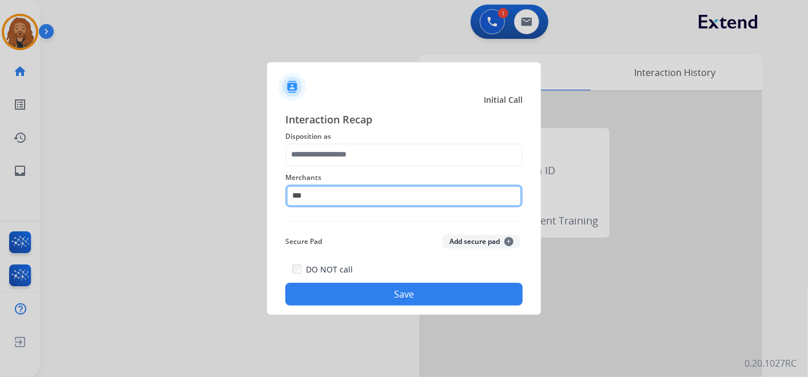
drag, startPoint x: 345, startPoint y: 195, endPoint x: 98, endPoint y: 173, distance: 248.5
click at [0, 173] on app-contact-recap-modal "Initial Call Interaction Recap Disposition as Merchants *** Secure Pad Add secu…" at bounding box center [0, 188] width 0 height 377
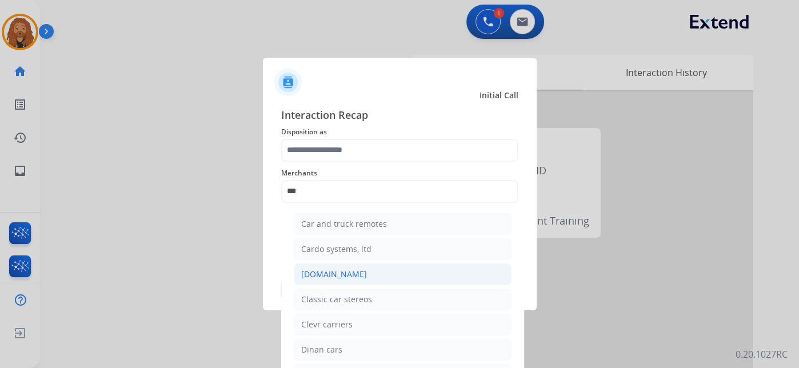
click at [372, 270] on li "[DOMAIN_NAME]" at bounding box center [403, 275] width 218 height 22
type input "**********"
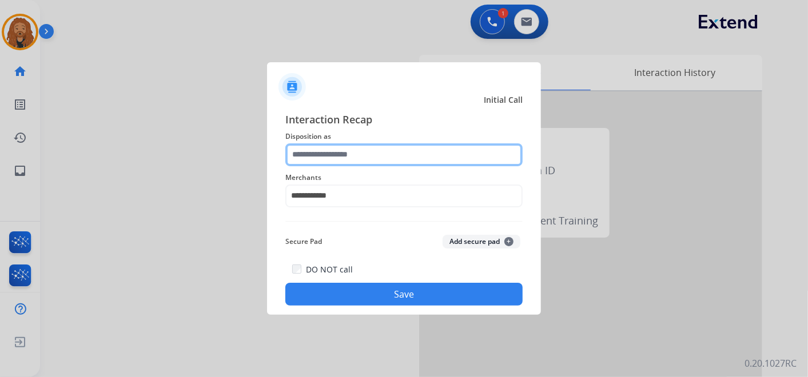
click at [335, 152] on input "text" at bounding box center [403, 155] width 237 height 23
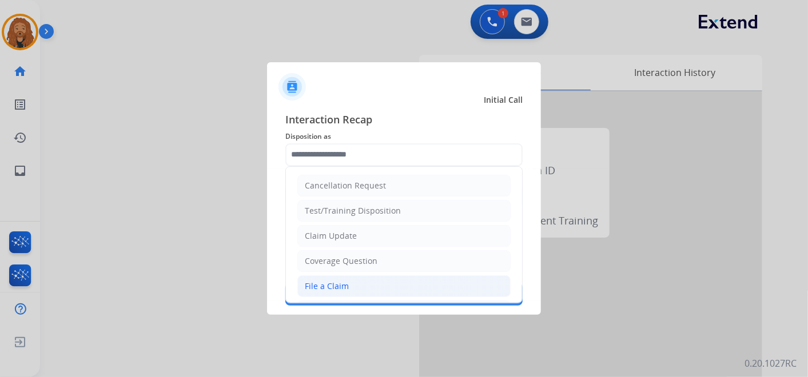
click at [344, 287] on div "File a Claim" at bounding box center [327, 286] width 44 height 11
type input "**********"
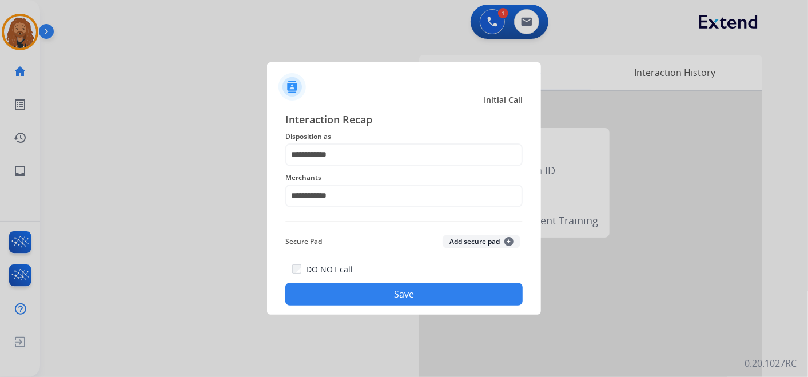
click at [356, 294] on button "Save" at bounding box center [403, 294] width 237 height 23
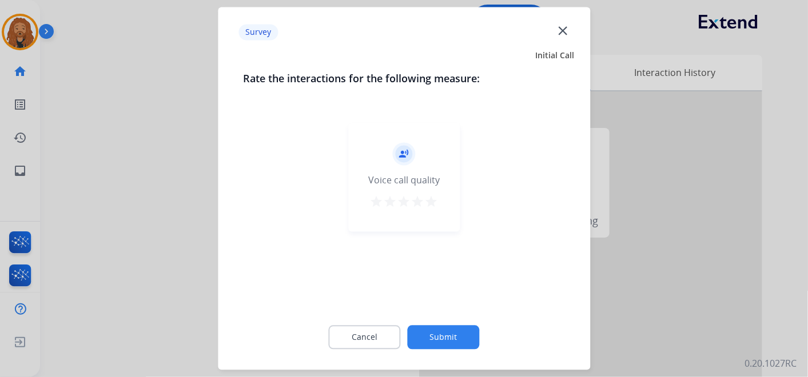
click at [429, 201] on mat-icon "star" at bounding box center [432, 203] width 14 height 14
click at [430, 338] on button "Submit" at bounding box center [444, 338] width 72 height 24
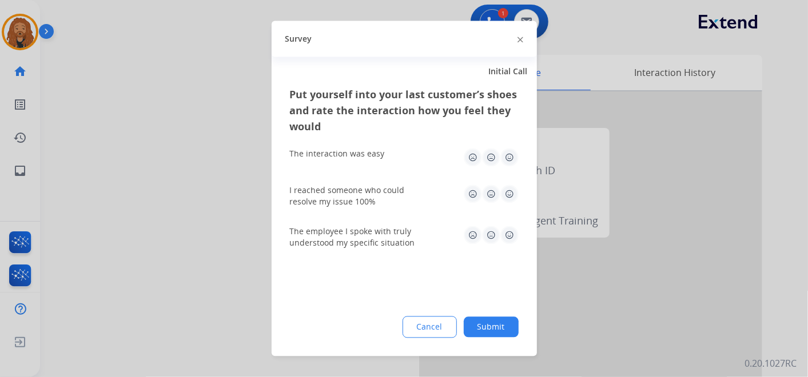
drag, startPoint x: 519, startPoint y: 232, endPoint x: 501, endPoint y: 243, distance: 21.6
click at [517, 236] on div "Put yourself into your last customer’s shoes and rate the interaction how you f…" at bounding box center [404, 222] width 265 height 270
click at [511, 234] on img at bounding box center [509, 235] width 18 height 18
click at [507, 186] on img at bounding box center [509, 194] width 18 height 18
click at [509, 153] on img at bounding box center [509, 158] width 18 height 18
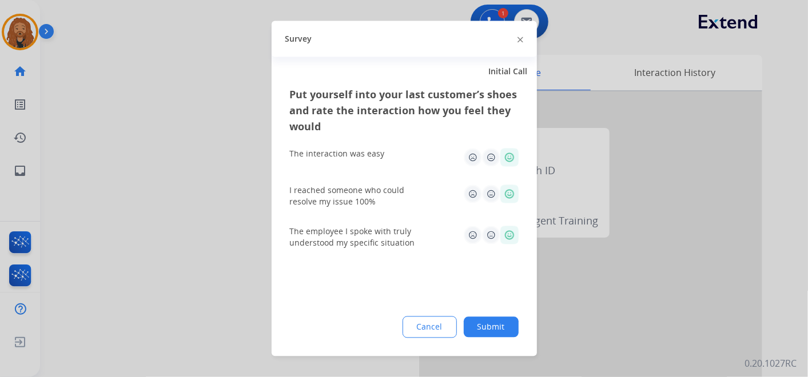
click at [497, 323] on button "Submit" at bounding box center [491, 327] width 55 height 21
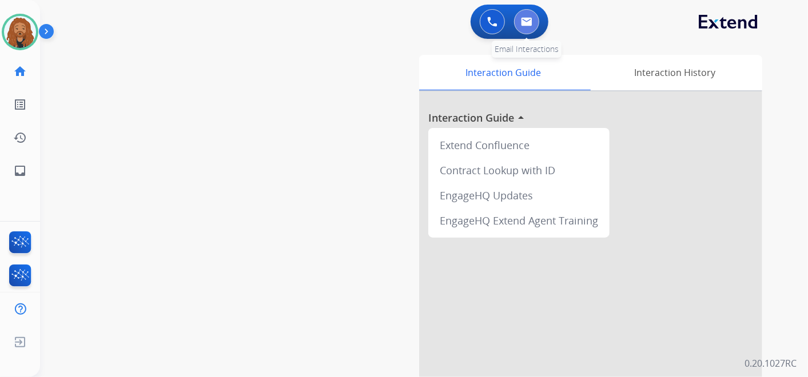
click at [524, 23] on img at bounding box center [526, 21] width 11 height 9
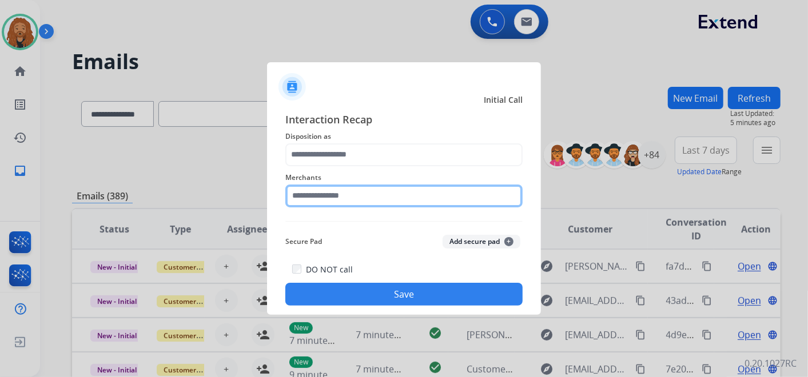
click at [348, 194] on input "text" at bounding box center [403, 196] width 237 height 23
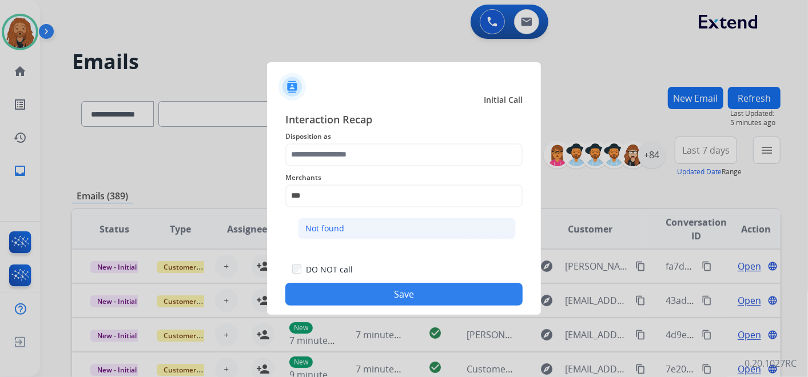
click at [344, 235] on li "Not found" at bounding box center [407, 229] width 218 height 22
type input "*********"
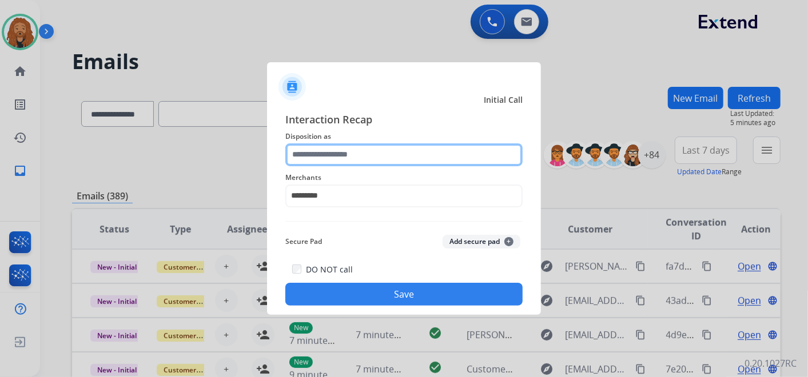
click at [369, 149] on input "text" at bounding box center [403, 155] width 237 height 23
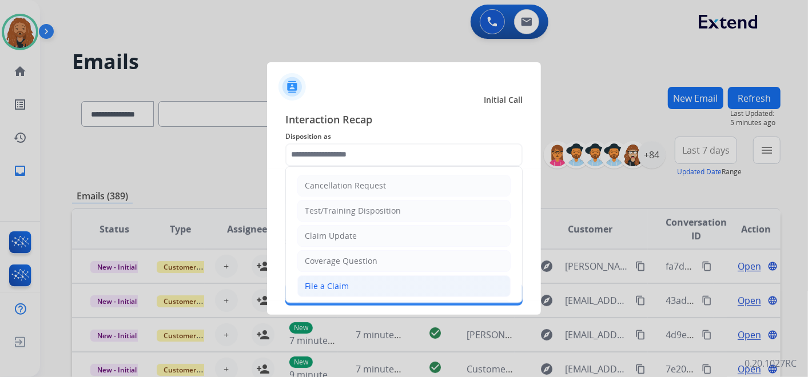
click at [326, 293] on li "File a Claim" at bounding box center [403, 287] width 213 height 22
type input "**********"
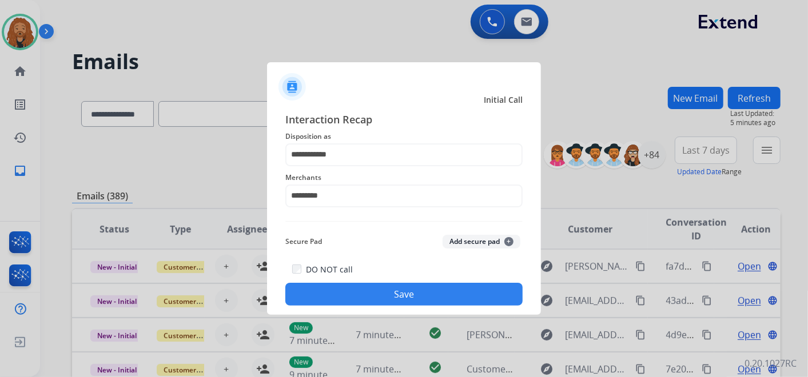
click at [351, 292] on button "Save" at bounding box center [403, 294] width 237 height 23
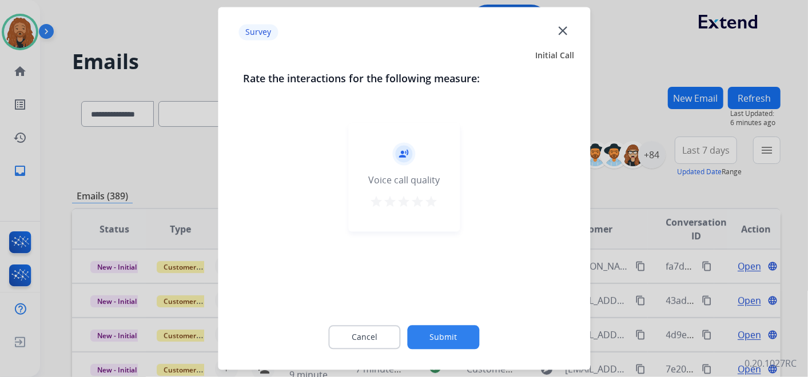
click at [427, 208] on mat-icon "star" at bounding box center [432, 203] width 14 height 14
click at [450, 345] on button "Submit" at bounding box center [444, 338] width 72 height 24
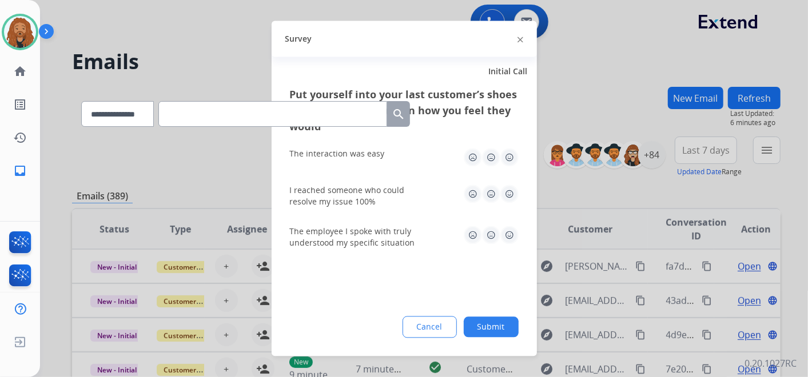
click at [506, 185] on img at bounding box center [509, 194] width 18 height 18
click at [514, 160] on img at bounding box center [509, 158] width 18 height 18
click at [508, 238] on img at bounding box center [509, 235] width 18 height 18
click at [482, 331] on button "Submit" at bounding box center [491, 327] width 55 height 21
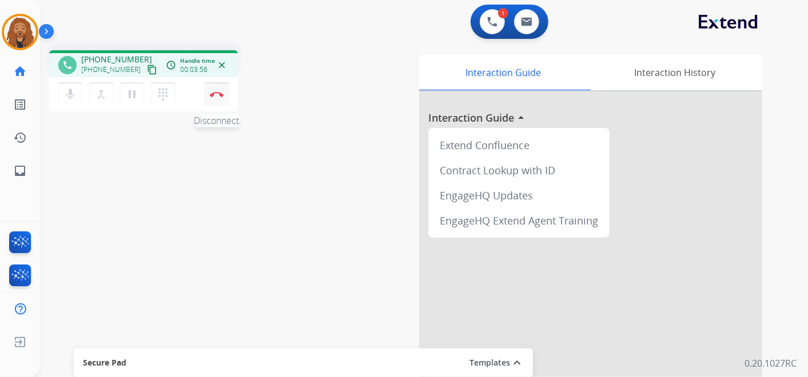
click at [222, 97] on button "Disconnect" at bounding box center [217, 94] width 24 height 24
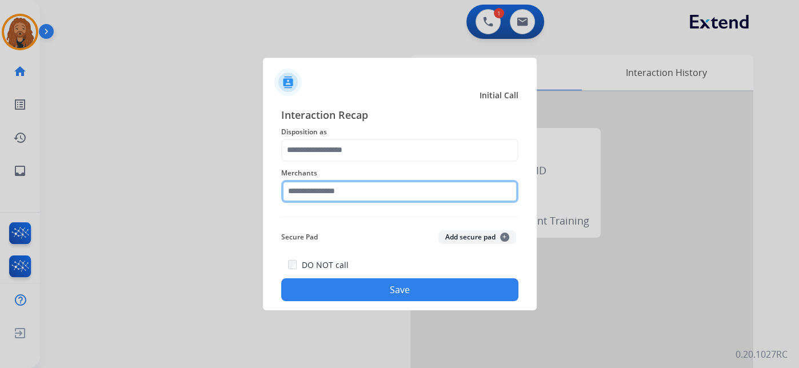
click at [301, 192] on input "text" at bounding box center [399, 191] width 237 height 23
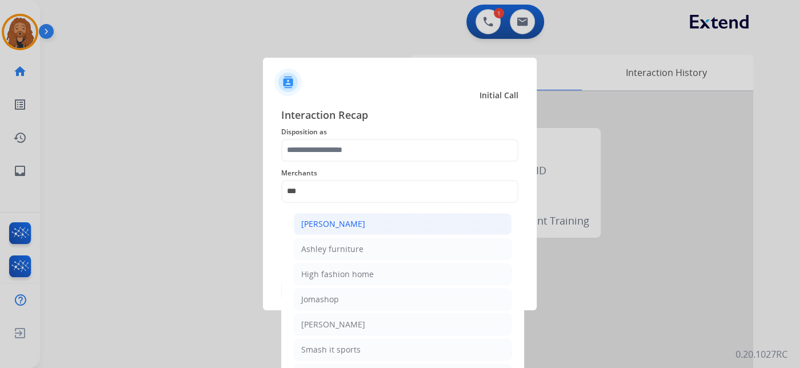
click at [371, 227] on li "[PERSON_NAME]" at bounding box center [403, 224] width 218 height 22
type input "**********"
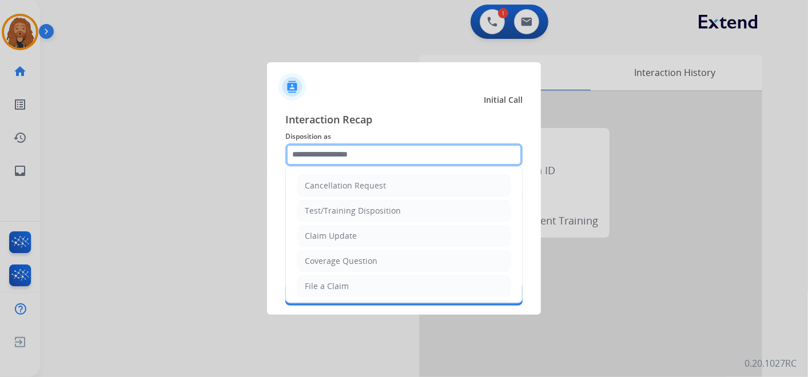
click at [350, 153] on input "text" at bounding box center [403, 155] width 237 height 23
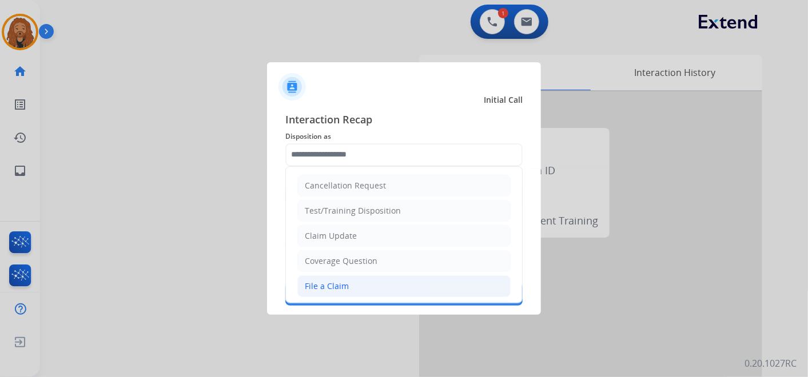
click at [323, 281] on div "File a Claim" at bounding box center [327, 286] width 44 height 11
type input "**********"
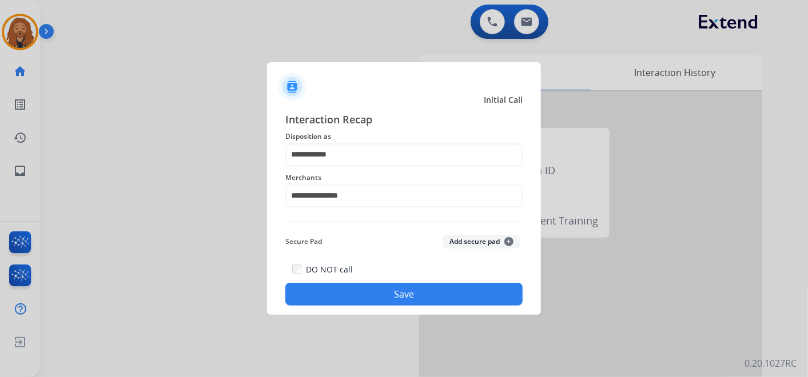
click at [412, 298] on button "Save" at bounding box center [403, 294] width 237 height 23
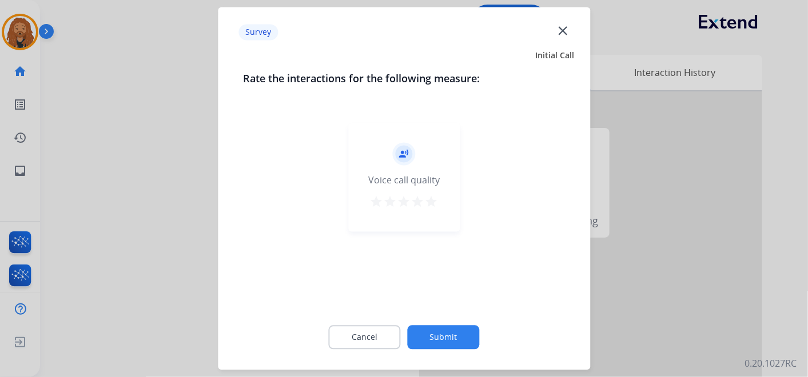
click at [432, 199] on mat-icon "star" at bounding box center [432, 203] width 14 height 14
click at [451, 328] on button "Submit" at bounding box center [444, 338] width 72 height 24
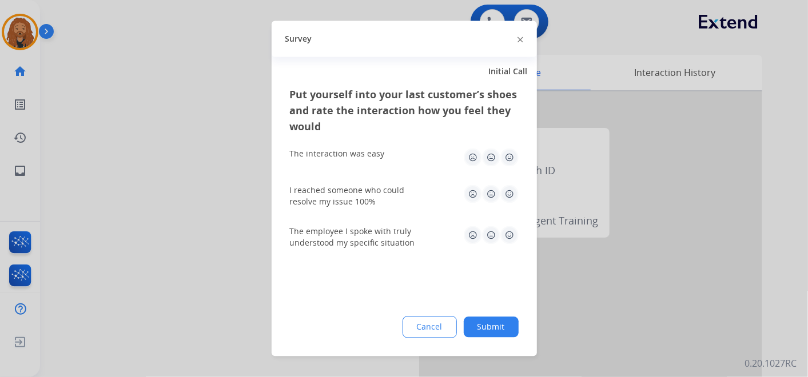
click at [507, 186] on img at bounding box center [509, 194] width 18 height 18
click at [512, 150] on img at bounding box center [509, 158] width 18 height 18
click at [513, 232] on img at bounding box center [509, 235] width 18 height 18
click at [505, 329] on button "Submit" at bounding box center [491, 327] width 55 height 21
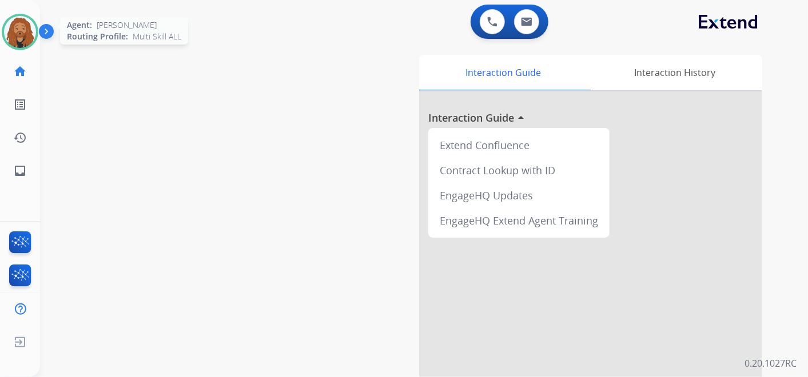
click at [27, 39] on img at bounding box center [20, 32] width 32 height 32
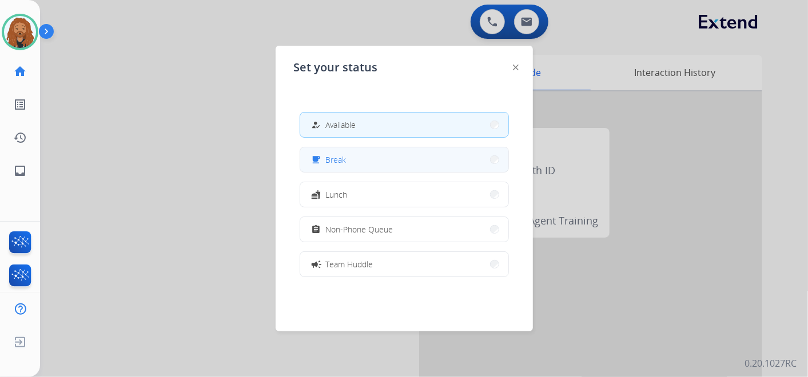
click at [356, 155] on button "free_breakfast Break" at bounding box center [404, 160] width 208 height 25
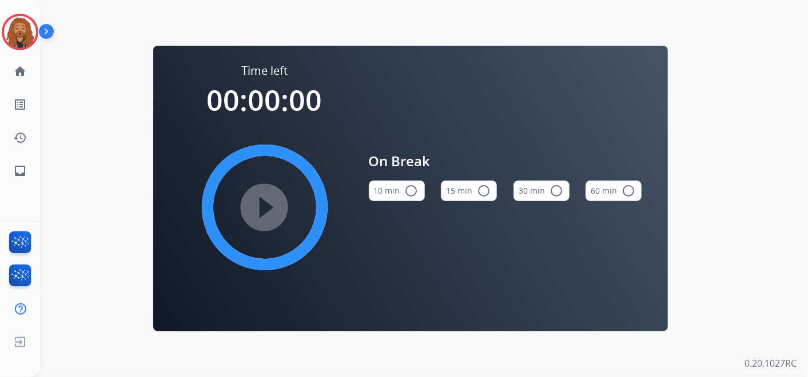
click at [469, 192] on button "15 min radio_button_unchecked" at bounding box center [469, 191] width 56 height 21
click at [272, 202] on mat-icon "play_circle_filled" at bounding box center [265, 208] width 14 height 14
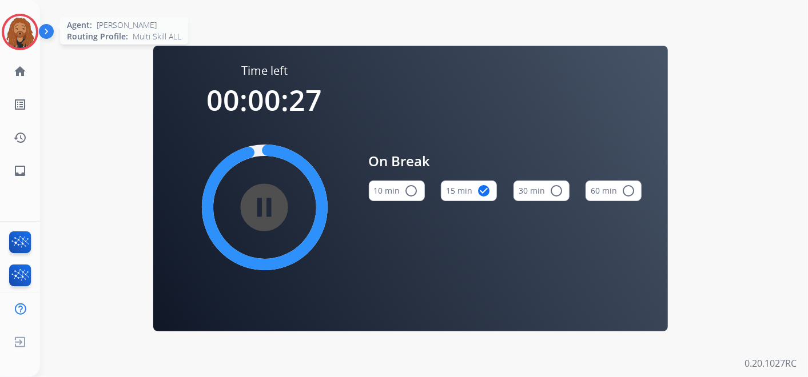
click at [26, 33] on img at bounding box center [20, 32] width 32 height 32
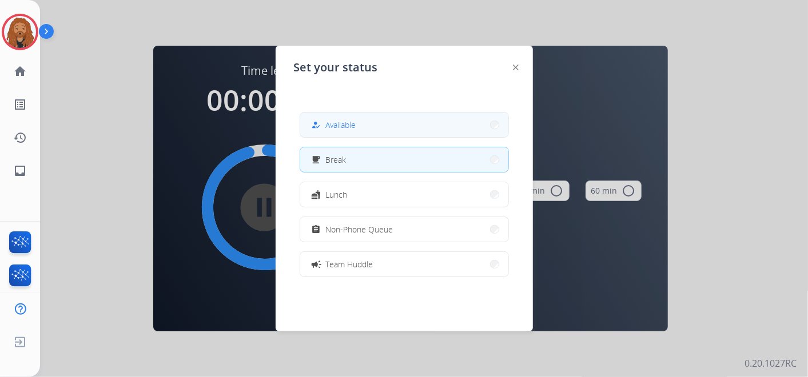
click at [399, 125] on button "how_to_reg Available" at bounding box center [404, 125] width 208 height 25
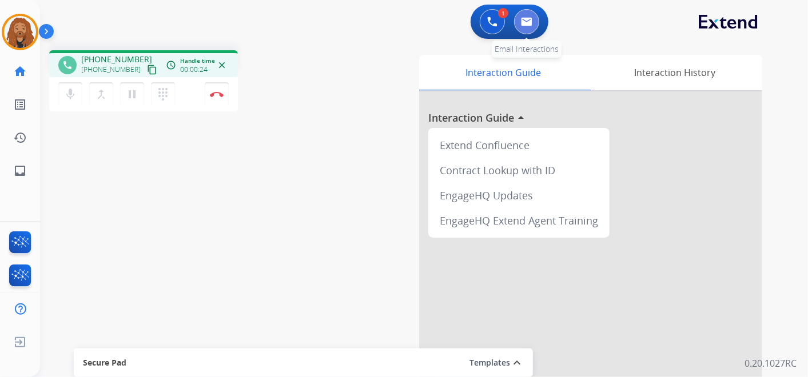
click at [526, 19] on img at bounding box center [526, 21] width 11 height 9
select select "**********"
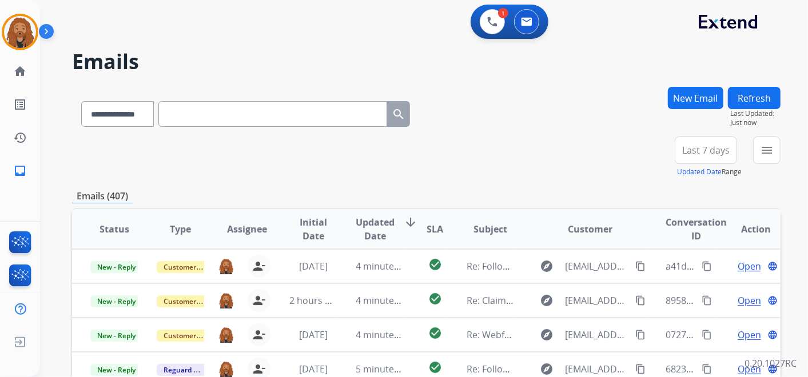
click at [205, 121] on input "text" at bounding box center [272, 114] width 229 height 26
paste input "**********"
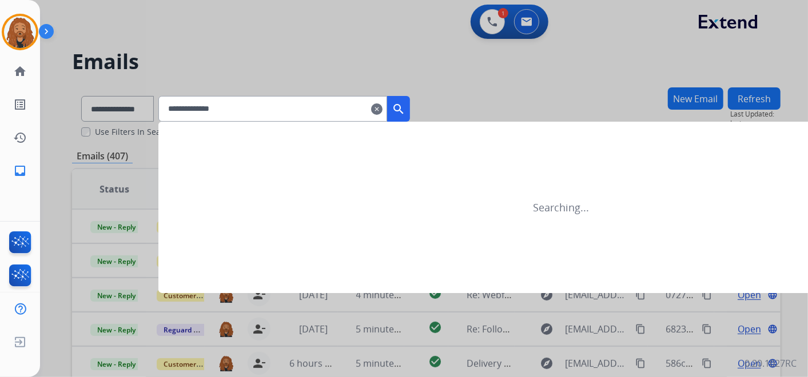
type input "**********"
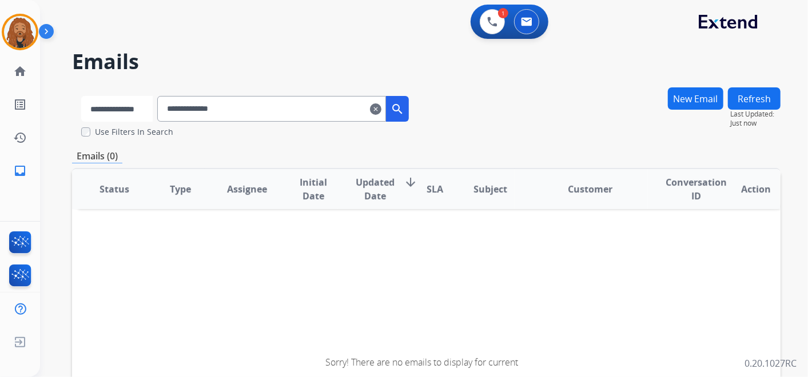
drag, startPoint x: 149, startPoint y: 106, endPoint x: 134, endPoint y: 106, distance: 14.9
click at [134, 106] on select "**********" at bounding box center [116, 109] width 71 height 26
select select "**********"
click at [81, 96] on select "**********" at bounding box center [116, 109] width 71 height 26
click at [270, 112] on input "**********" at bounding box center [272, 109] width 229 height 26
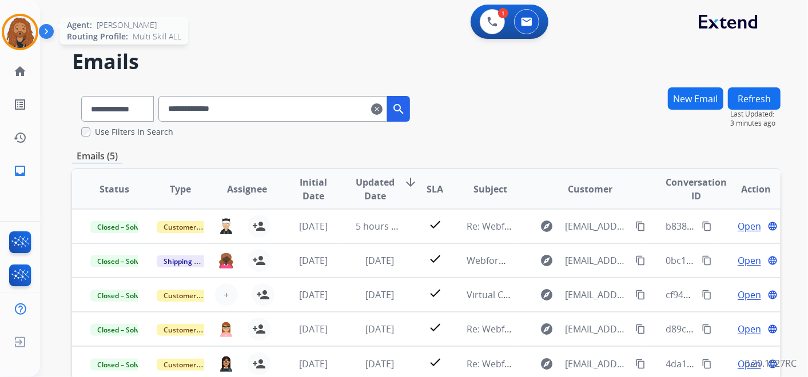
click at [33, 33] on img at bounding box center [20, 32] width 32 height 32
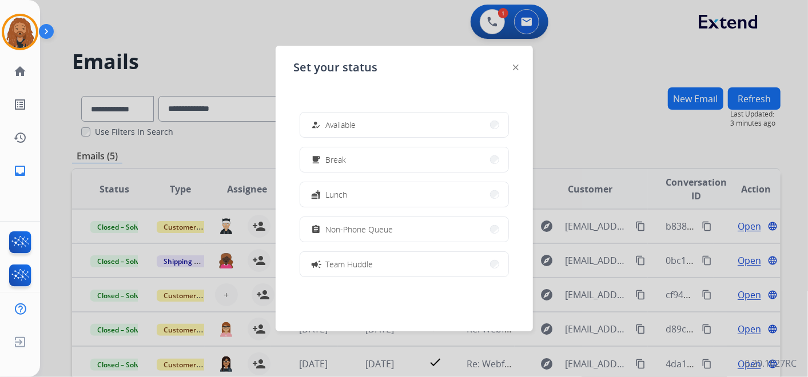
click at [556, 61] on div at bounding box center [404, 188] width 808 height 377
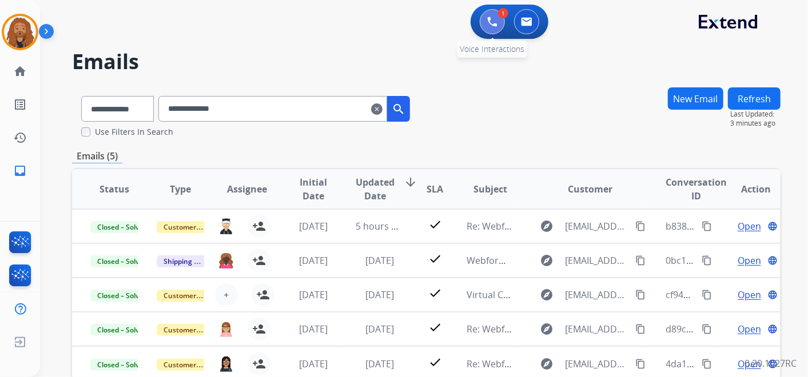
click at [499, 21] on button at bounding box center [492, 21] width 25 height 25
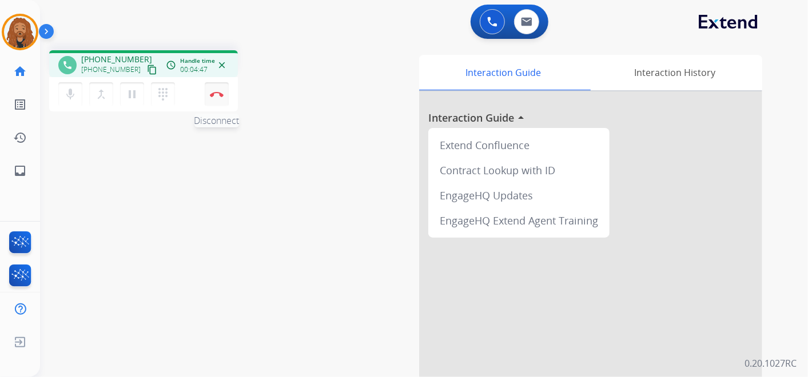
click at [213, 94] on img at bounding box center [217, 94] width 14 height 6
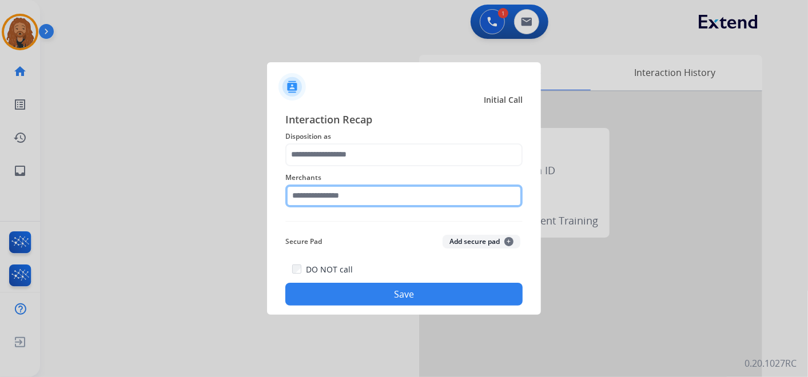
click at [356, 189] on input "text" at bounding box center [403, 196] width 237 height 23
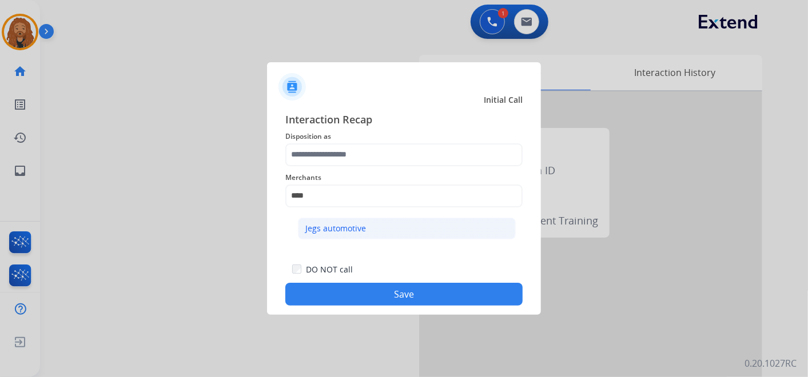
click at [308, 223] on div "Jegs automotive" at bounding box center [335, 228] width 61 height 11
type input "**********"
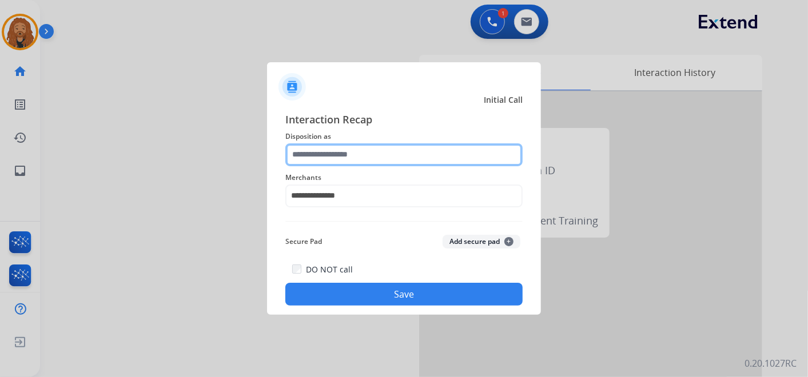
click at [325, 149] on input "text" at bounding box center [403, 155] width 237 height 23
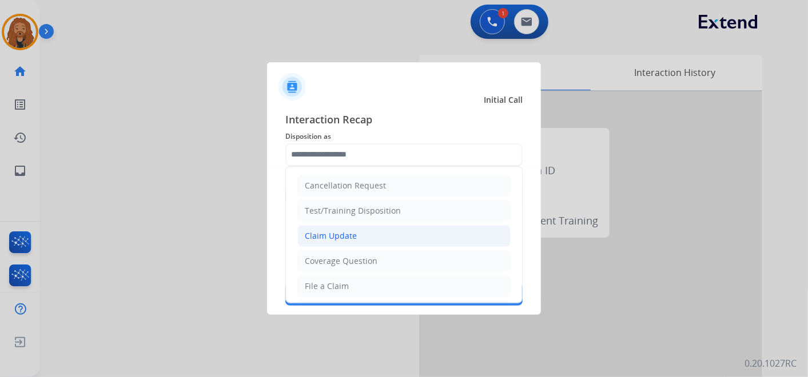
click at [339, 241] on li "Claim Update" at bounding box center [403, 236] width 213 height 22
type input "**********"
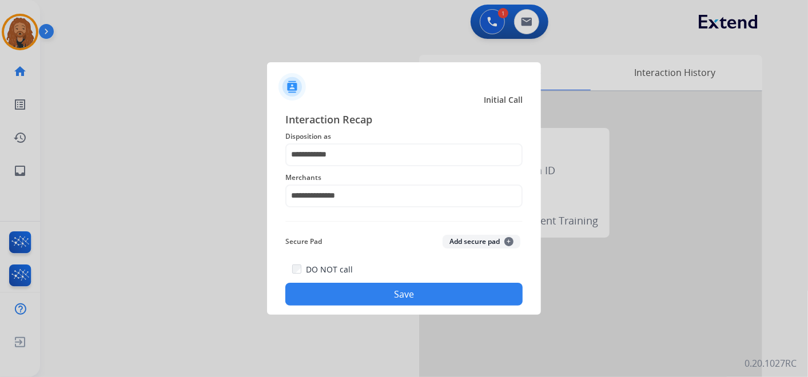
click at [376, 297] on button "Save" at bounding box center [403, 294] width 237 height 23
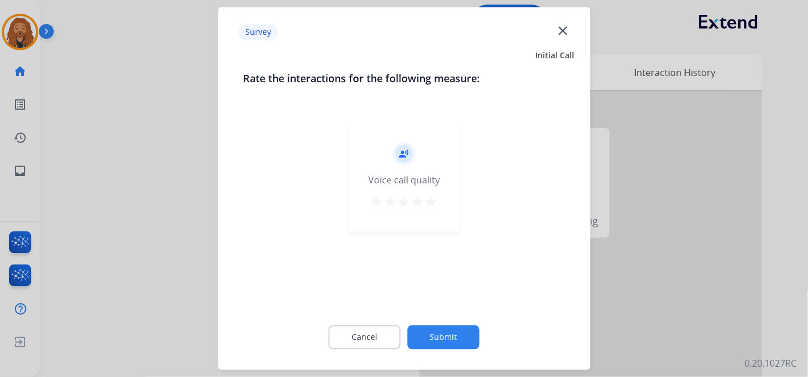
click at [428, 201] on mat-icon "star" at bounding box center [432, 203] width 14 height 14
click at [436, 345] on button "Submit" at bounding box center [444, 338] width 72 height 24
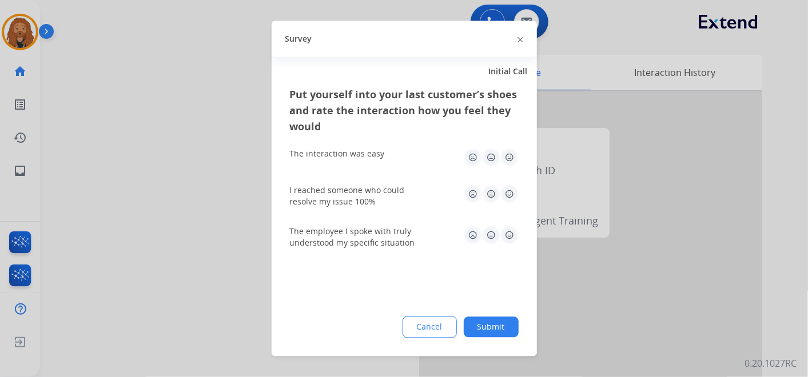
drag, startPoint x: 513, startPoint y: 239, endPoint x: 515, endPoint y: 186, distance: 53.2
click at [513, 238] on img at bounding box center [509, 235] width 18 height 18
drag, startPoint x: 515, startPoint y: 186, endPoint x: 509, endPoint y: 190, distance: 6.9
click at [514, 187] on img at bounding box center [509, 194] width 18 height 18
click at [508, 165] on img at bounding box center [509, 158] width 18 height 18
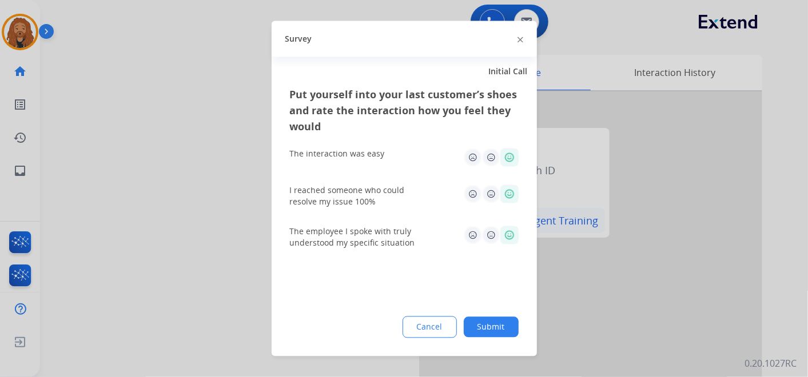
drag, startPoint x: 500, startPoint y: 317, endPoint x: 516, endPoint y: 232, distance: 87.3
click at [499, 318] on button "Submit" at bounding box center [491, 327] width 55 height 21
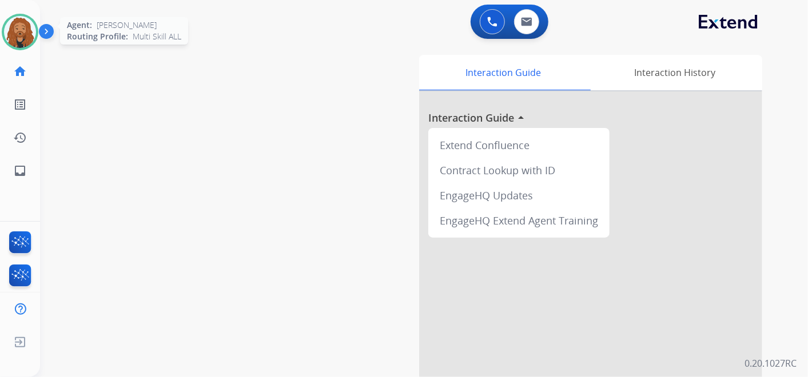
click at [31, 38] on img at bounding box center [20, 32] width 32 height 32
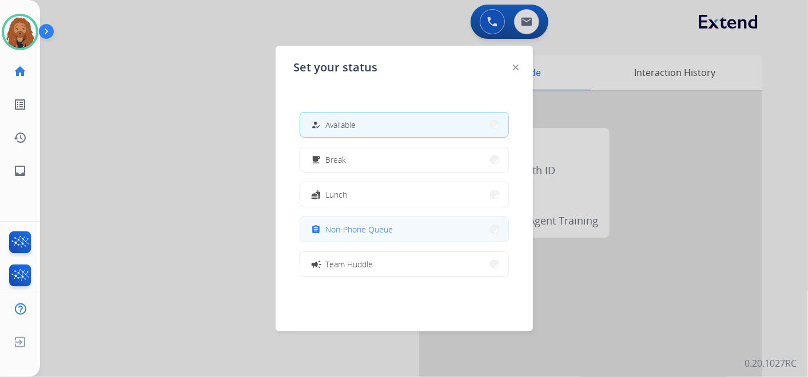
click at [405, 229] on button "assignment Non-Phone Queue" at bounding box center [404, 229] width 208 height 25
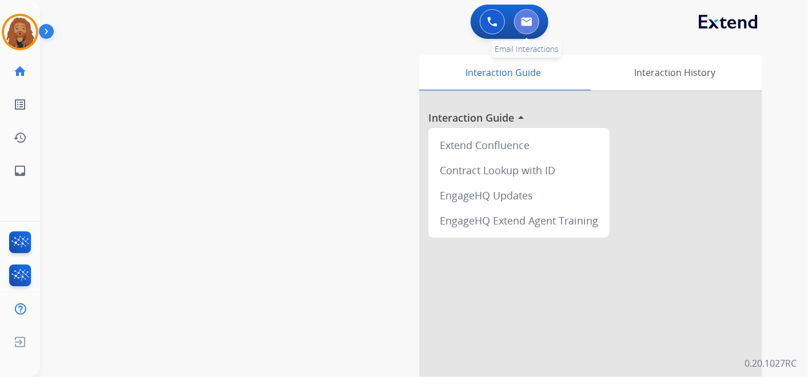
click at [538, 24] on button at bounding box center [526, 21] width 25 height 25
select select "**********"
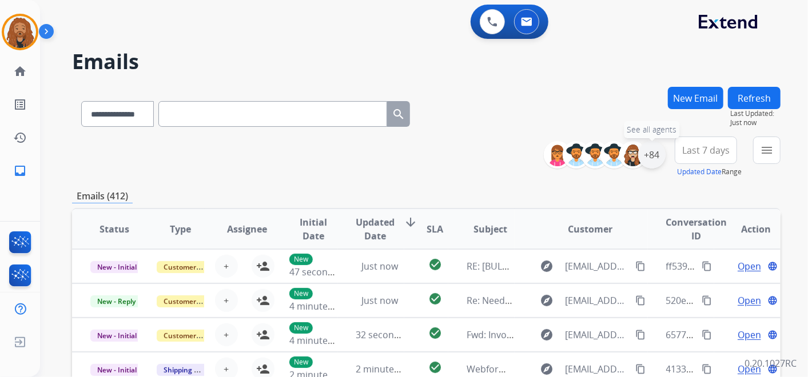
click at [660, 157] on div "+84" at bounding box center [651, 154] width 27 height 27
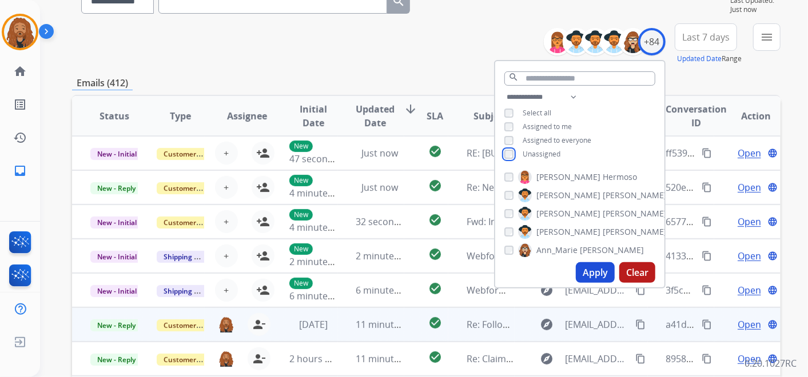
scroll to position [190, 0]
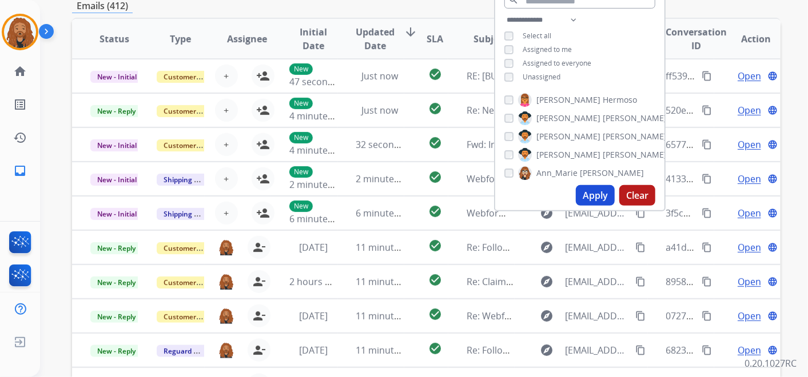
click at [600, 193] on button "Apply" at bounding box center [595, 195] width 39 height 21
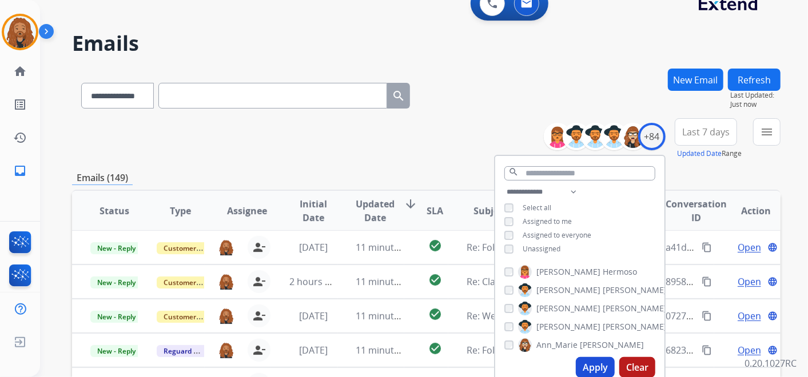
scroll to position [0, 0]
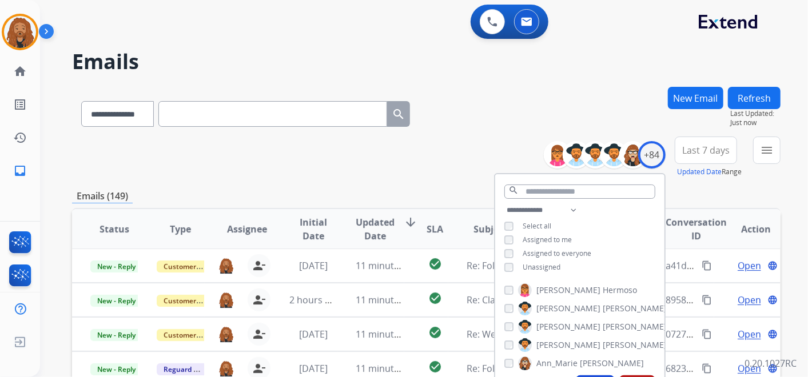
click at [707, 153] on span "Last 7 days" at bounding box center [705, 150] width 47 height 5
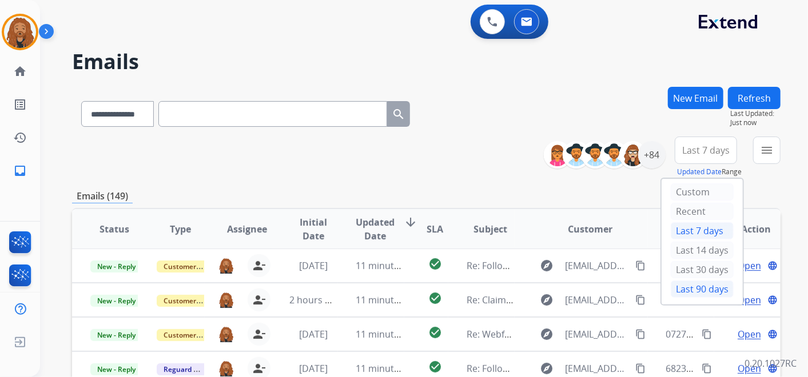
click at [710, 287] on div "Last 90 days" at bounding box center [702, 289] width 63 height 17
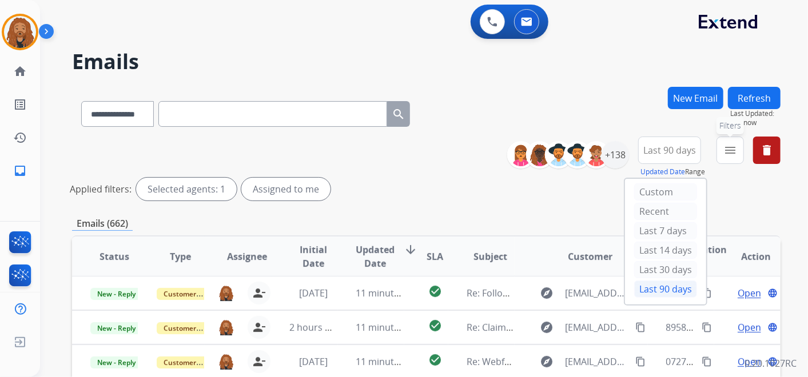
click at [735, 149] on mat-icon "menu" at bounding box center [730, 151] width 14 height 14
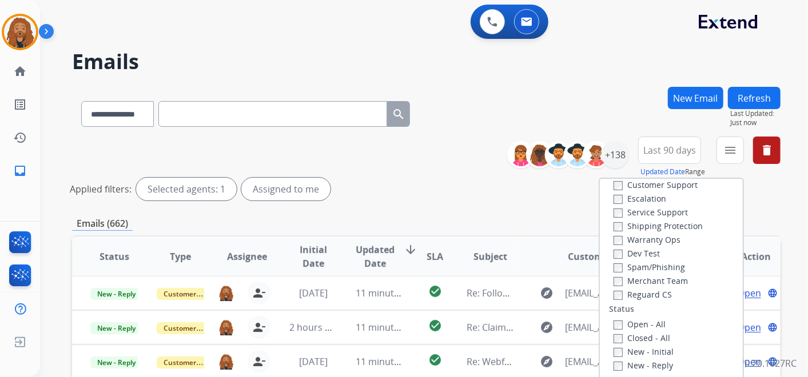
scroll to position [63, 0]
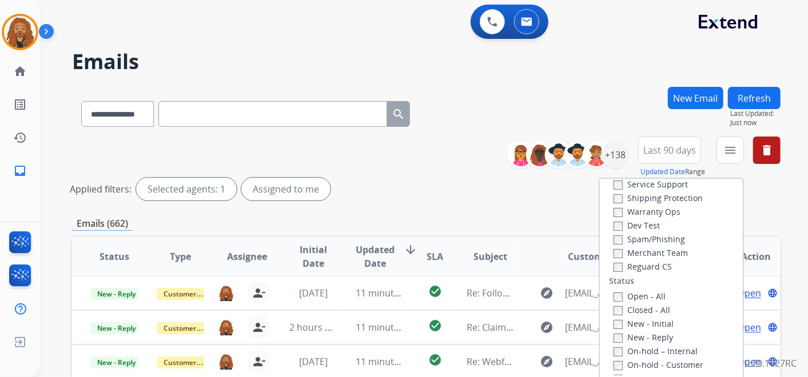
click at [616, 300] on label "Open - All" at bounding box center [640, 296] width 52 height 11
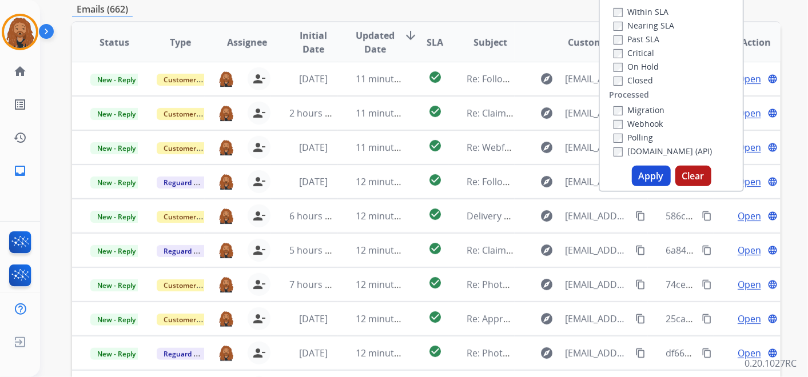
scroll to position [300, 0]
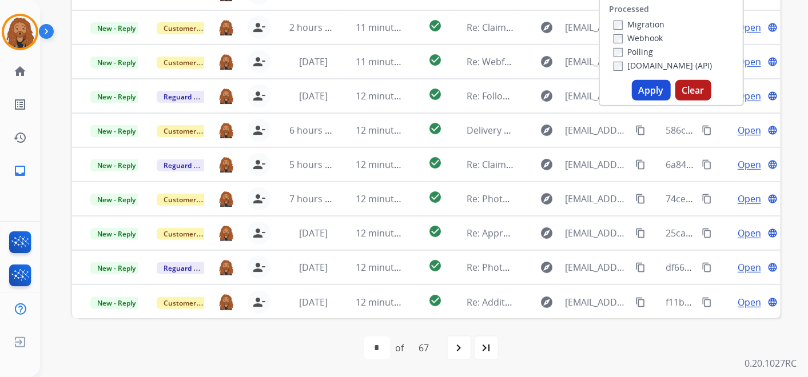
click at [640, 94] on button "Apply" at bounding box center [651, 90] width 39 height 21
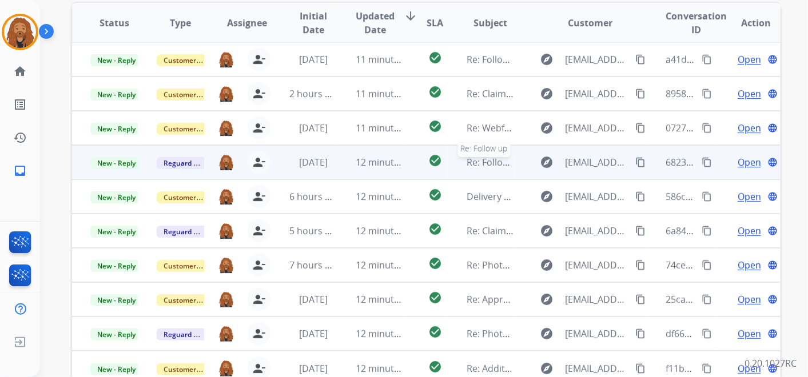
scroll to position [328, 0]
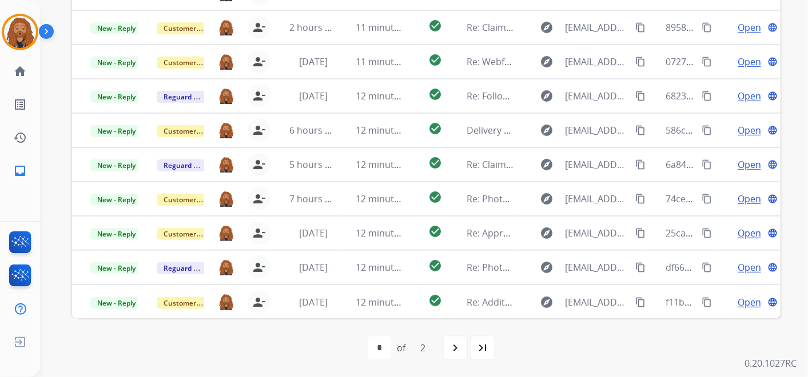
click at [487, 347] on mat-icon "last_page" at bounding box center [483, 348] width 14 height 14
select select "*"
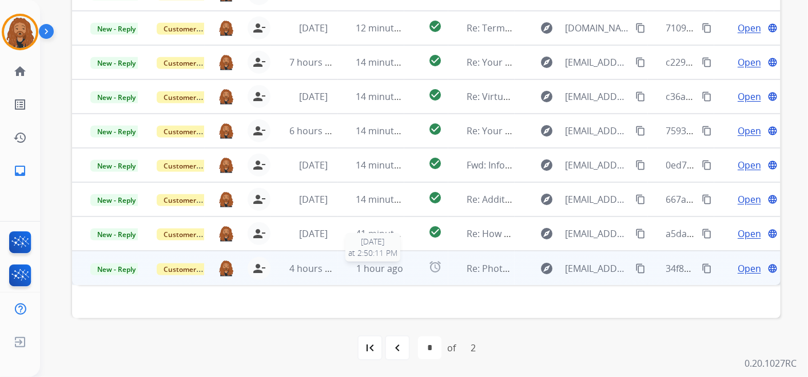
click at [357, 271] on span "1 hour ago" at bounding box center [379, 268] width 47 height 13
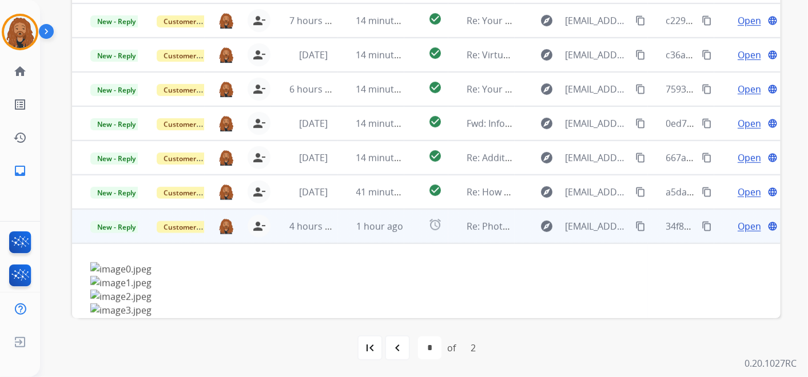
scroll to position [86, 0]
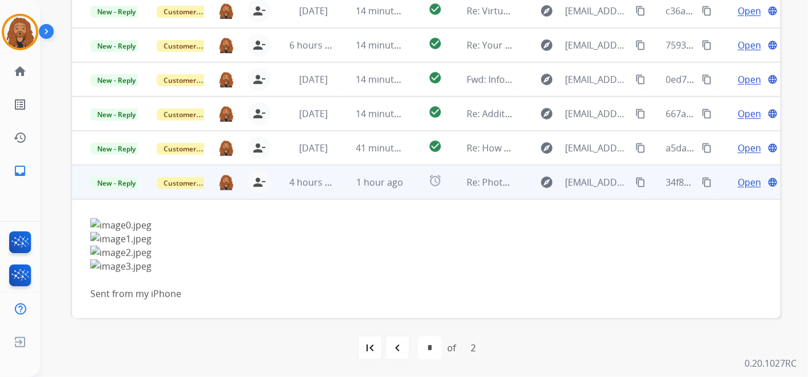
click at [740, 184] on span "Open" at bounding box center [749, 183] width 23 height 14
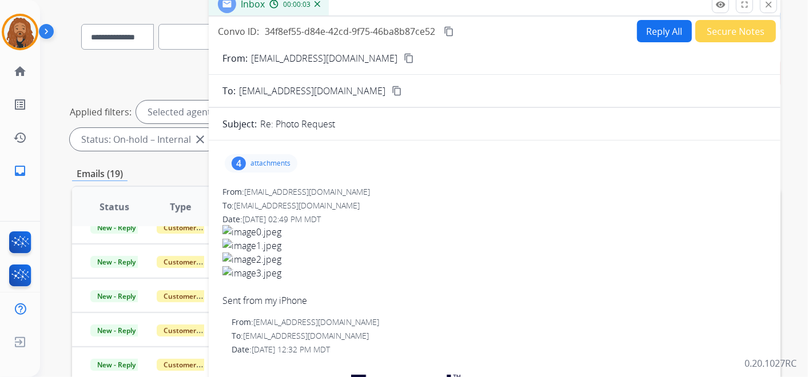
scroll to position [10, 0]
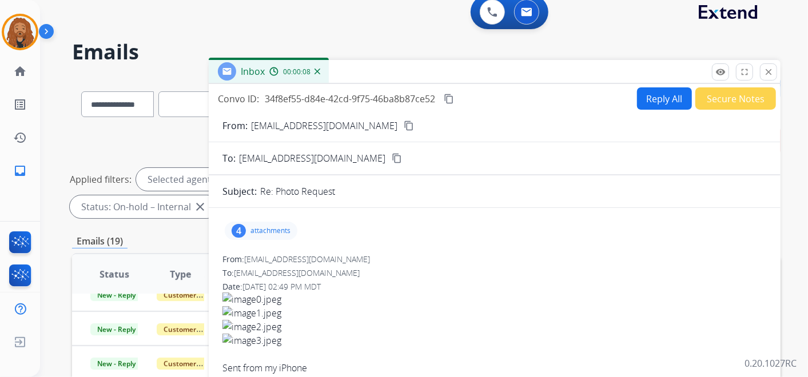
click at [404, 129] on mat-icon "content_copy" at bounding box center [409, 126] width 10 height 10
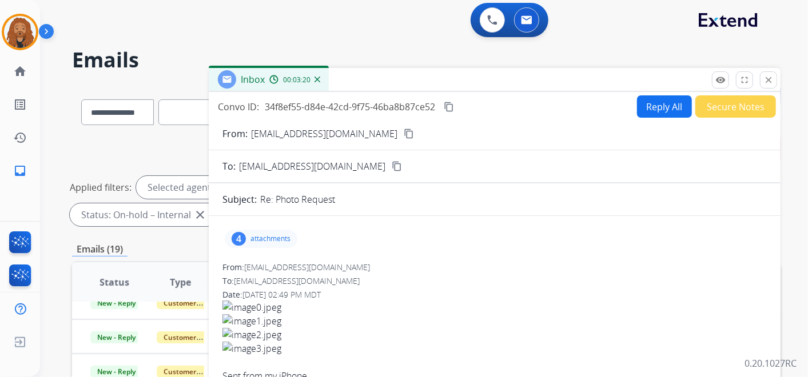
scroll to position [0, 0]
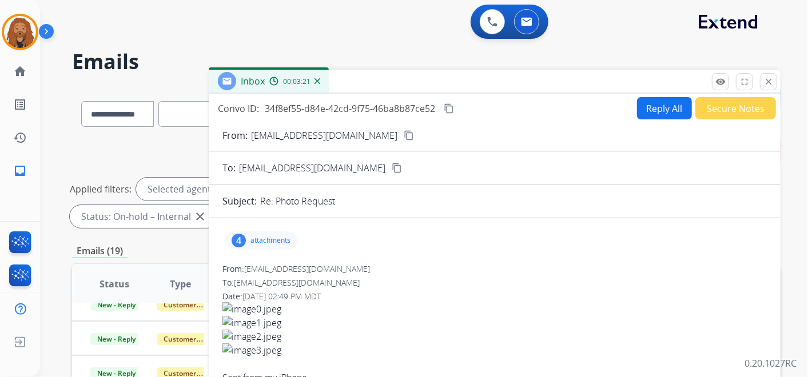
click at [402, 136] on button "content_copy" at bounding box center [409, 136] width 14 height 14
click at [270, 236] on p "attachments" at bounding box center [270, 240] width 40 height 9
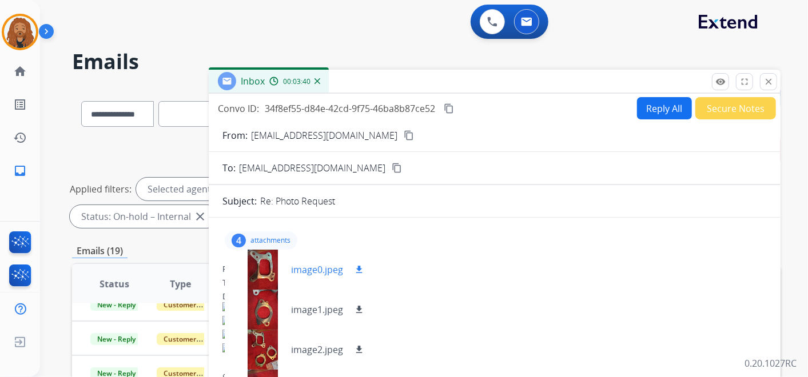
click at [358, 267] on mat-icon "download" at bounding box center [359, 270] width 10 height 10
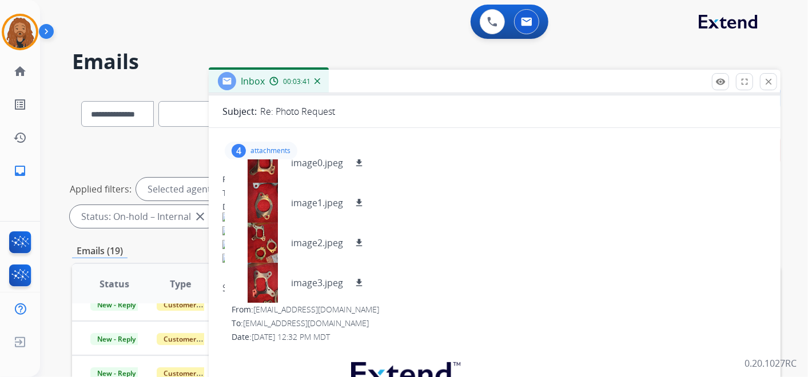
scroll to position [127, 0]
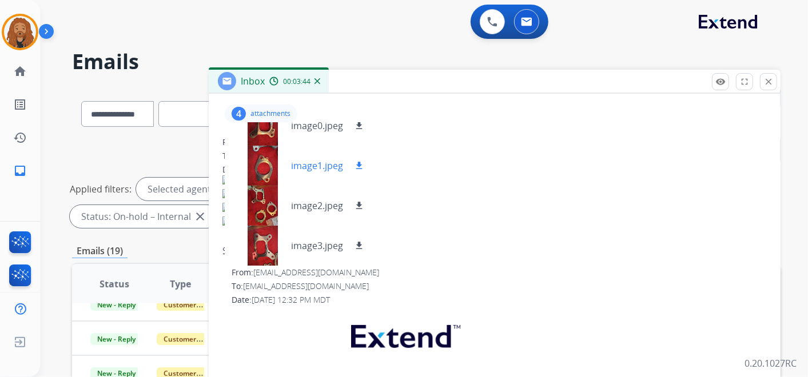
click at [361, 166] on mat-icon "download" at bounding box center [359, 166] width 10 height 10
click at [356, 202] on mat-icon "download" at bounding box center [359, 206] width 10 height 10
click at [357, 241] on mat-icon "download" at bounding box center [359, 246] width 10 height 10
click at [424, 172] on div "Date: [DATE] 02:49 PM MDT" at bounding box center [494, 169] width 544 height 11
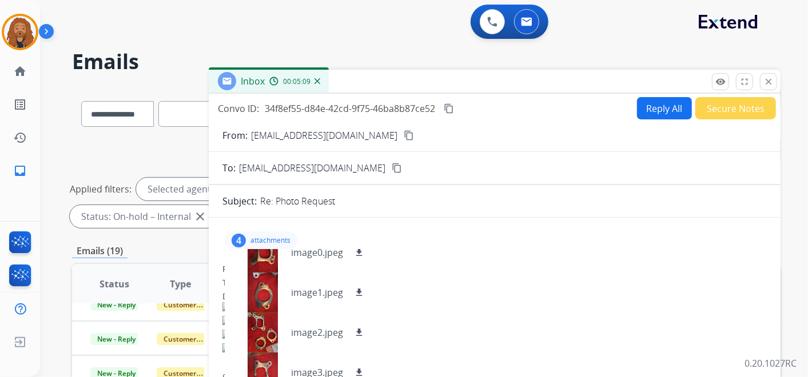
click at [658, 104] on button "Reply All" at bounding box center [664, 108] width 55 height 22
select select "**********"
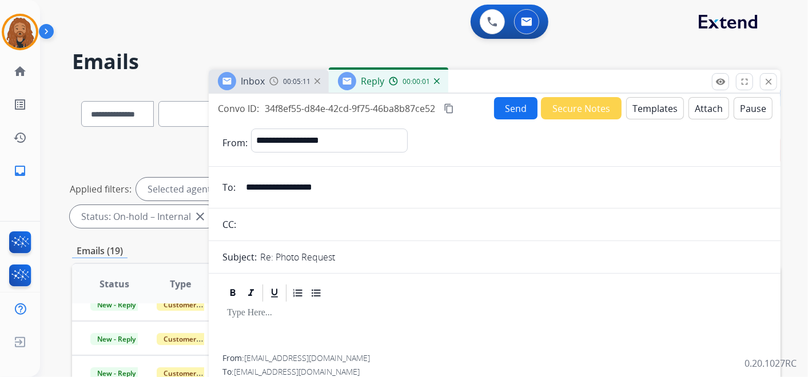
click at [663, 104] on button "Templates" at bounding box center [655, 108] width 58 height 22
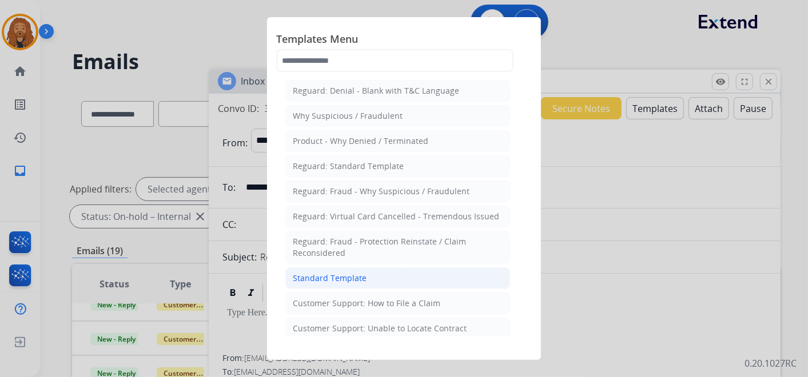
click at [320, 268] on li "Standard Template" at bounding box center [397, 279] width 225 height 22
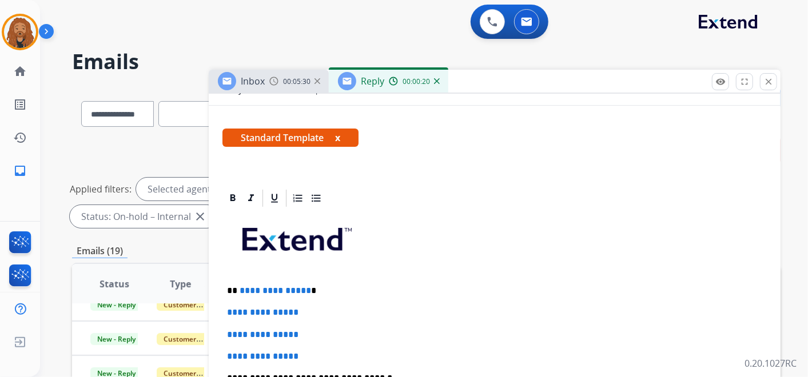
scroll to position [190, 0]
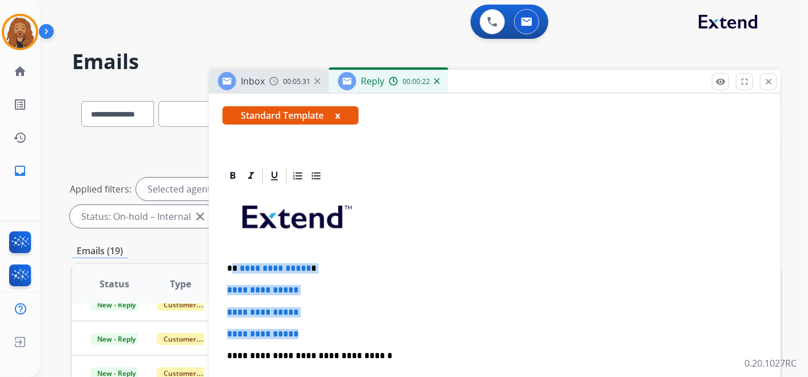
drag, startPoint x: 320, startPoint y: 328, endPoint x: 232, endPoint y: 263, distance: 110.0
click at [232, 263] on div "**********" at bounding box center [494, 382] width 544 height 393
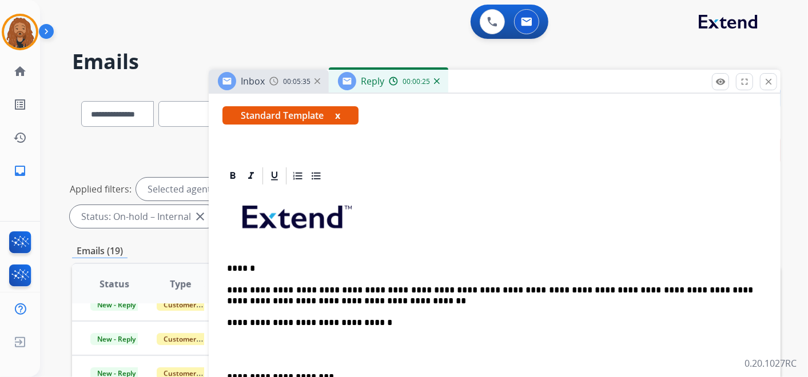
click at [264, 349] on p at bounding box center [494, 350] width 535 height 21
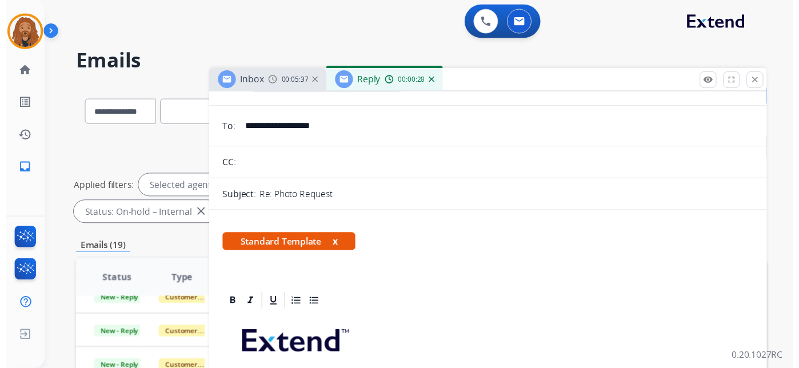
scroll to position [0, 0]
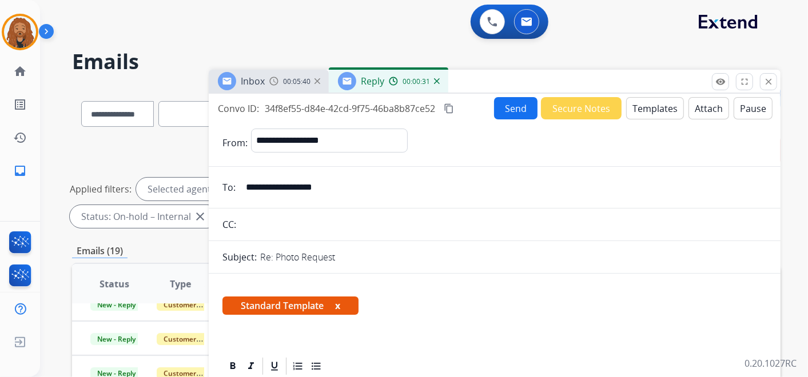
click at [511, 103] on button "Send" at bounding box center [515, 108] width 43 height 22
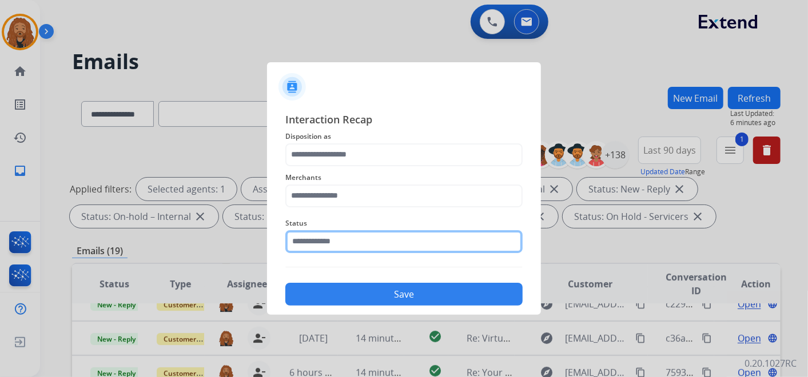
click at [382, 232] on input "text" at bounding box center [403, 241] width 237 height 23
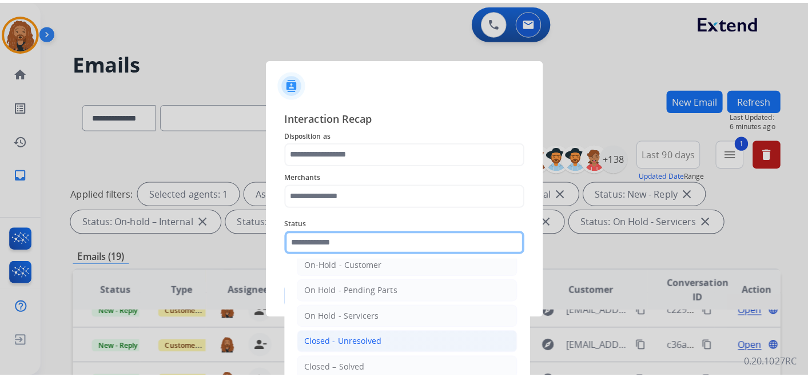
scroll to position [65, 0]
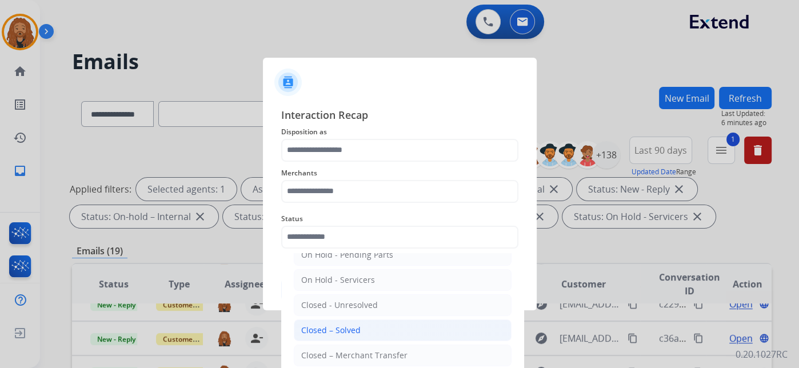
click at [340, 327] on div "Closed – Solved" at bounding box center [330, 330] width 59 height 11
type input "**********"
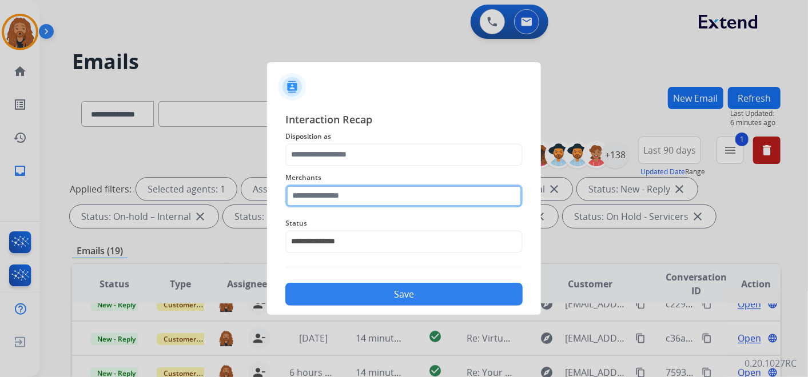
click at [347, 202] on div "Merchants" at bounding box center [403, 189] width 237 height 46
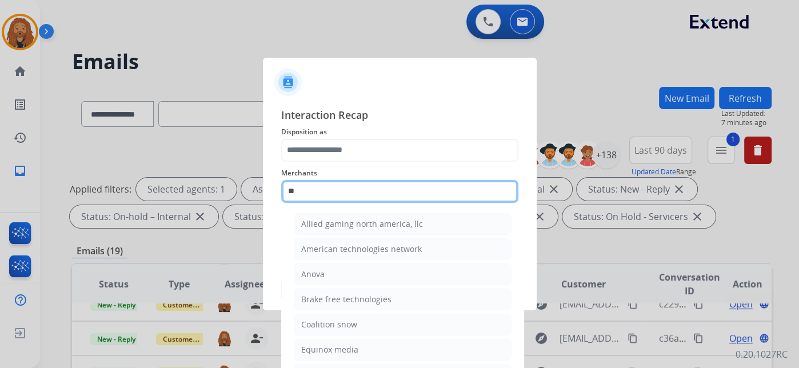
drag, startPoint x: 360, startPoint y: 198, endPoint x: 40, endPoint y: 259, distance: 325.9
click at [0, 263] on app-contact-recap-modal "**********" at bounding box center [0, 184] width 0 height 368
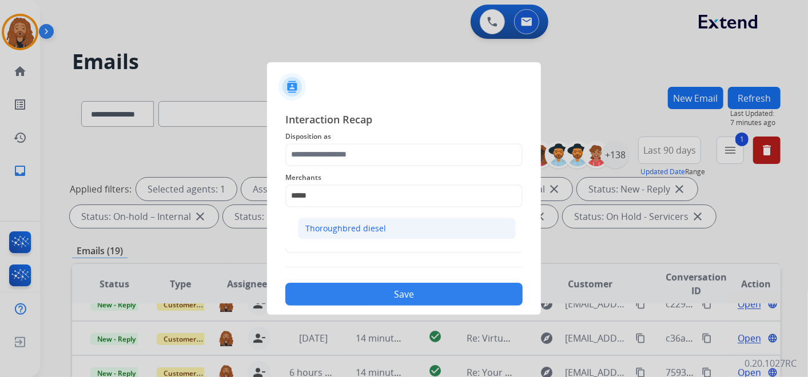
click at [397, 231] on li "Thoroughbred diesel" at bounding box center [407, 229] width 218 height 22
type input "**********"
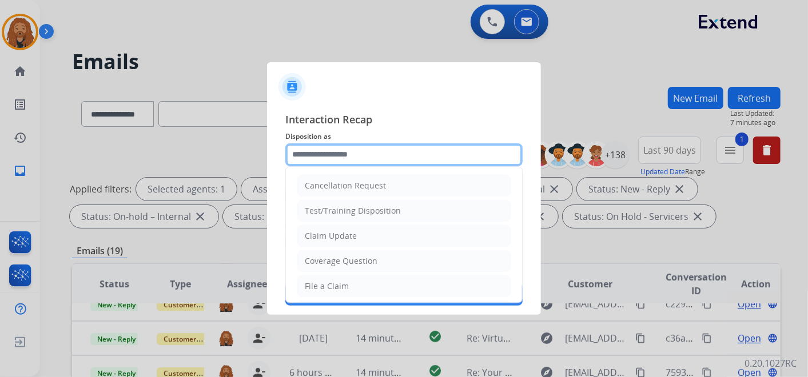
click at [372, 153] on input "text" at bounding box center [403, 155] width 237 height 23
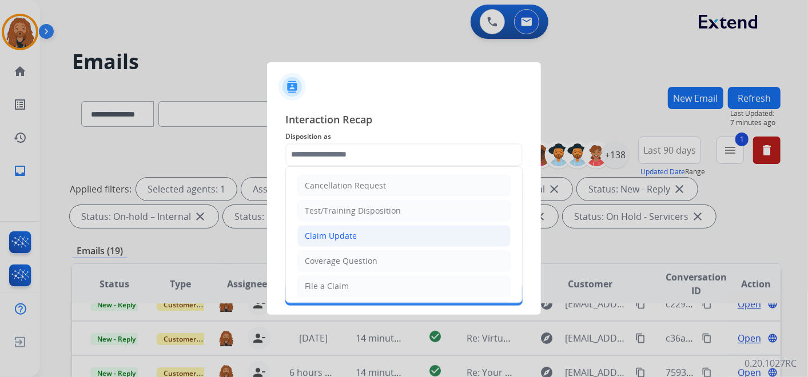
click at [352, 235] on div "Claim Update" at bounding box center [331, 235] width 52 height 11
type input "**********"
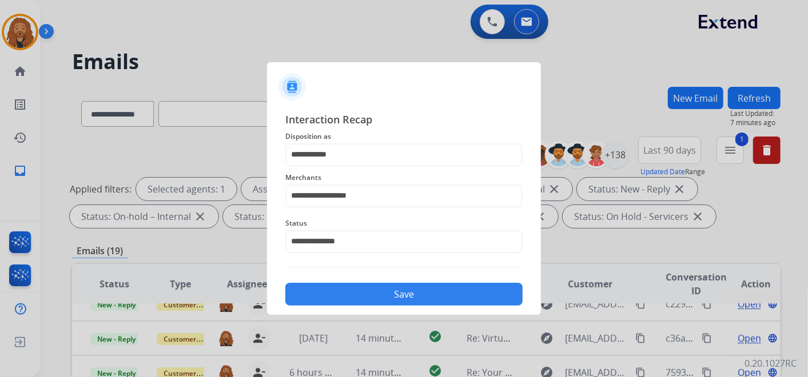
click at [350, 286] on button "Save" at bounding box center [403, 294] width 237 height 23
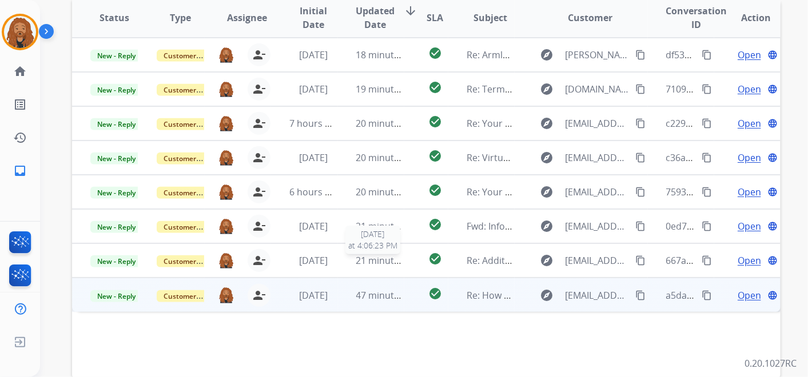
scroll to position [328, 0]
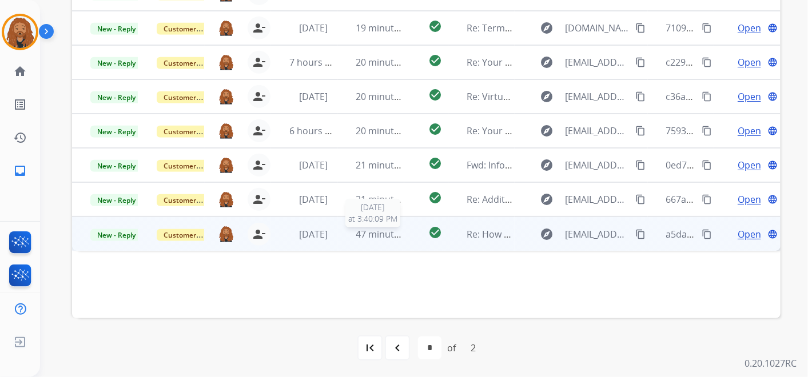
click at [357, 236] on span "47 minutes ago" at bounding box center [389, 234] width 66 height 13
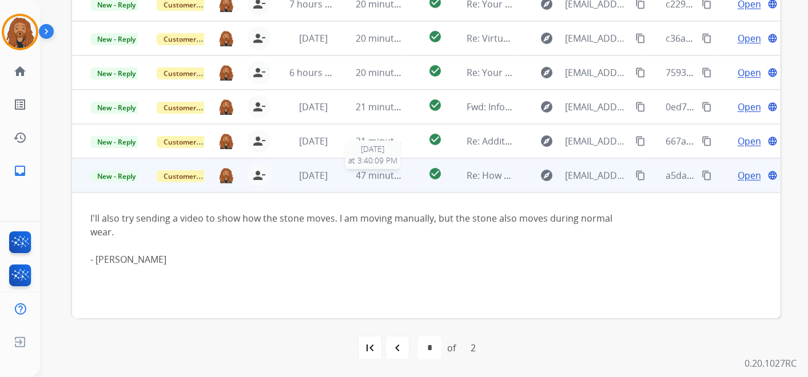
scroll to position [65, 0]
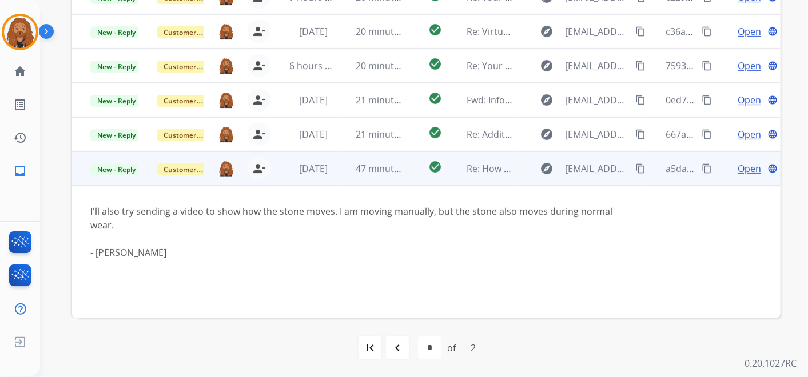
click at [742, 176] on td "Open language" at bounding box center [747, 169] width 66 height 34
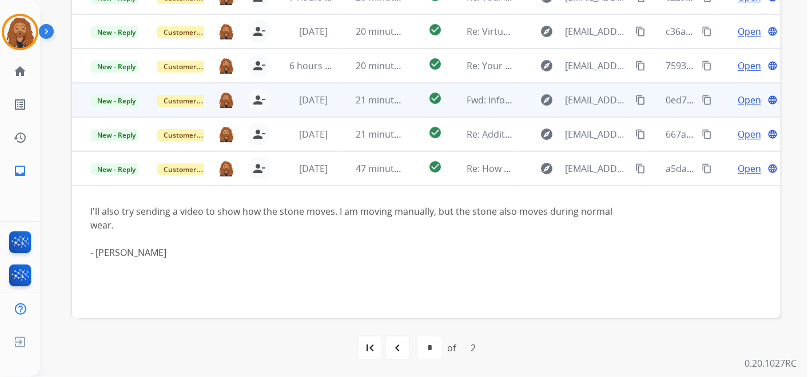
scroll to position [0, 0]
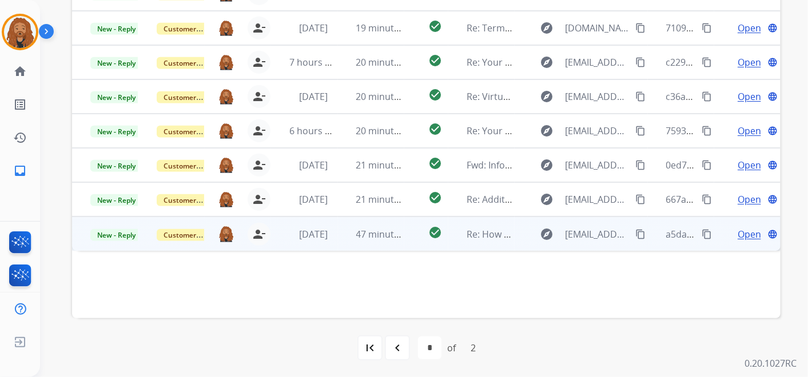
click at [738, 233] on span "Open" at bounding box center [749, 235] width 23 height 14
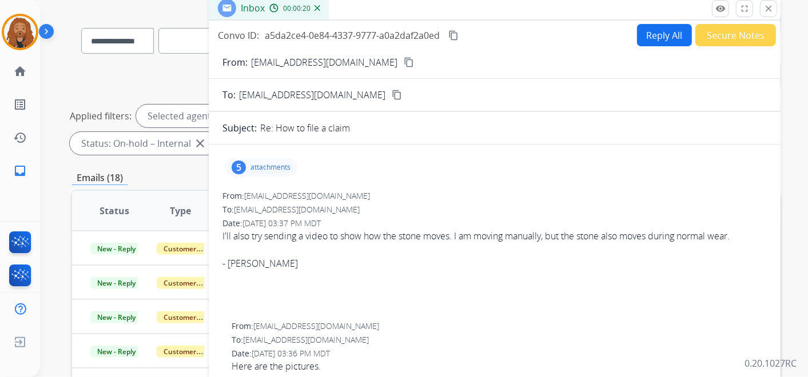
click at [404, 65] on mat-icon "content_copy" at bounding box center [409, 62] width 10 height 10
click at [270, 168] on p "attachments" at bounding box center [270, 167] width 40 height 9
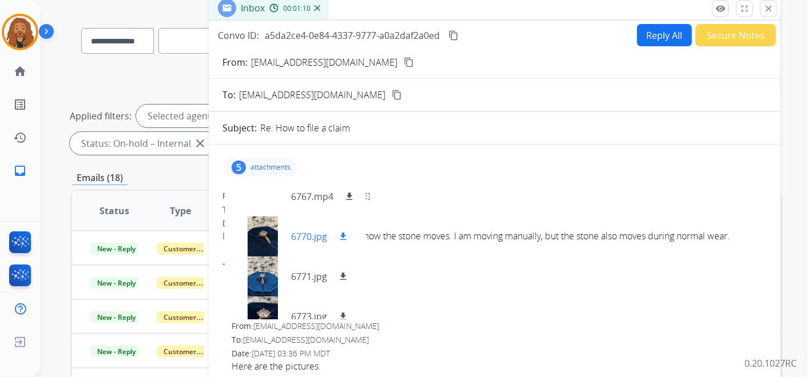
click at [343, 232] on mat-icon "download" at bounding box center [343, 237] width 10 height 10
click at [341, 277] on mat-icon "download" at bounding box center [343, 277] width 10 height 10
click at [339, 313] on mat-icon "download" at bounding box center [343, 317] width 10 height 10
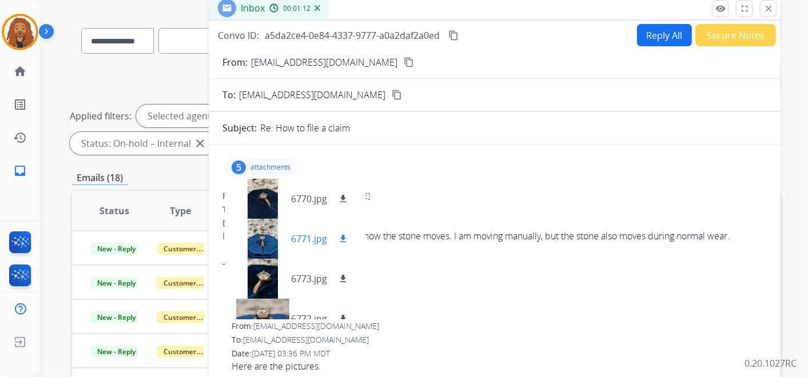
scroll to position [57, 0]
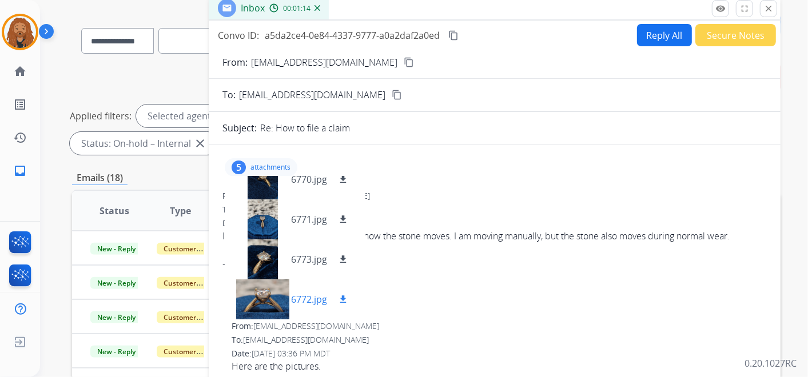
click at [343, 295] on mat-icon "download" at bounding box center [343, 299] width 10 height 10
click at [454, 38] on mat-icon "content_copy" at bounding box center [453, 35] width 10 height 10
click at [458, 30] on mat-icon "content_copy" at bounding box center [453, 35] width 10 height 10
click at [640, 34] on button "Reply All" at bounding box center [664, 35] width 55 height 22
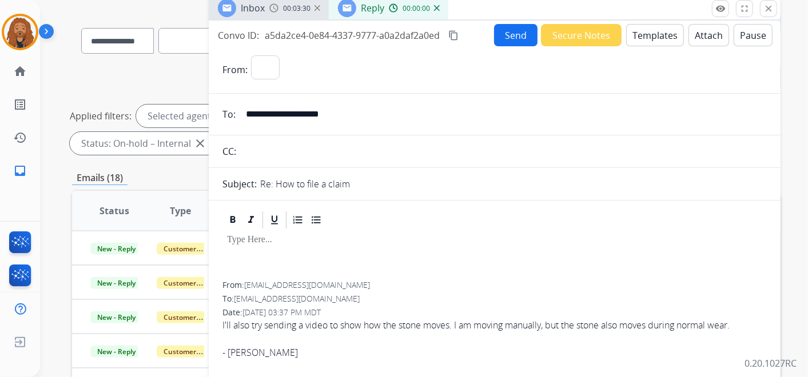
select select "**********"
click at [648, 38] on button "Templates" at bounding box center [655, 35] width 58 height 22
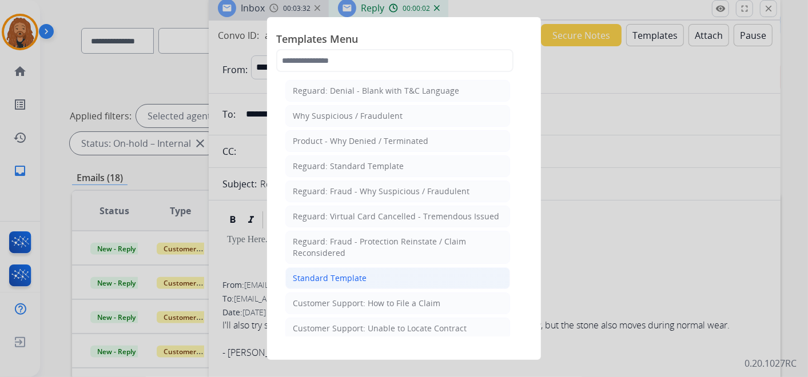
click at [305, 277] on div "Standard Template" at bounding box center [330, 278] width 74 height 11
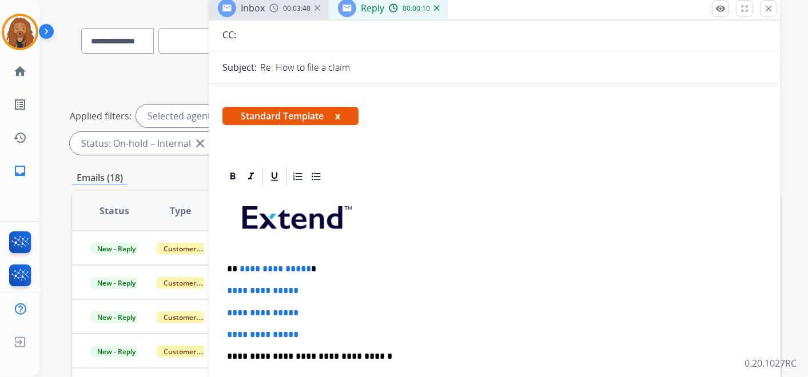
scroll to position [190, 0]
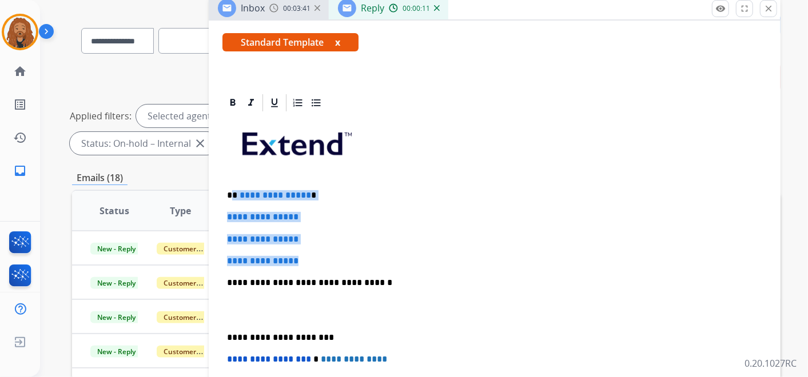
drag, startPoint x: 304, startPoint y: 258, endPoint x: 233, endPoint y: 186, distance: 101.5
click at [233, 186] on div "**********" at bounding box center [494, 309] width 544 height 393
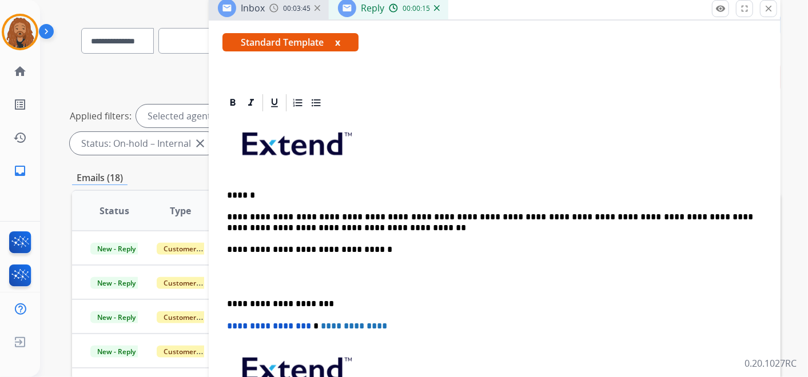
click at [302, 283] on p at bounding box center [494, 276] width 535 height 21
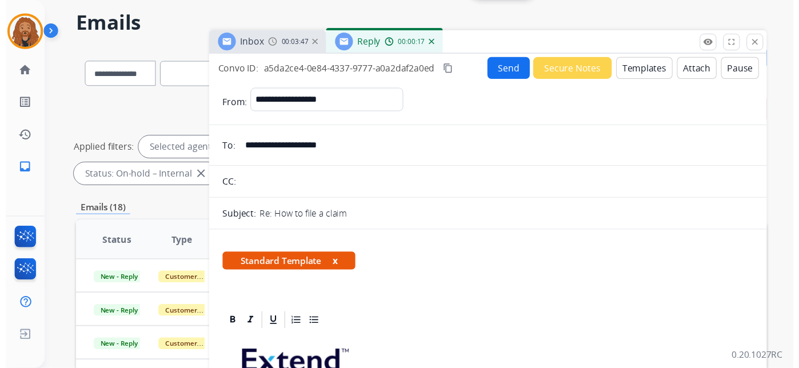
scroll to position [0, 0]
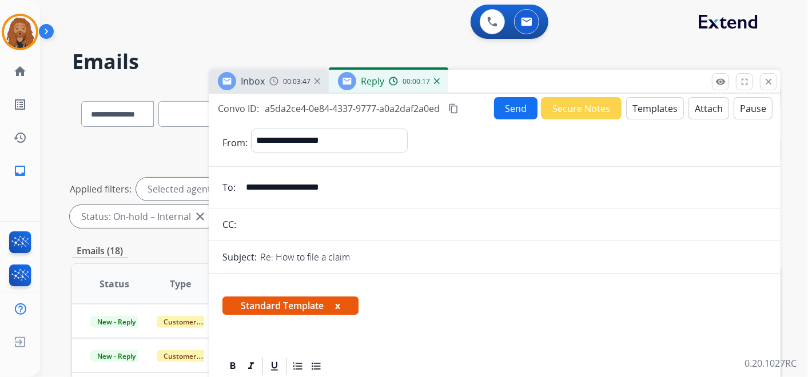
click at [517, 112] on button "Send" at bounding box center [515, 108] width 43 height 22
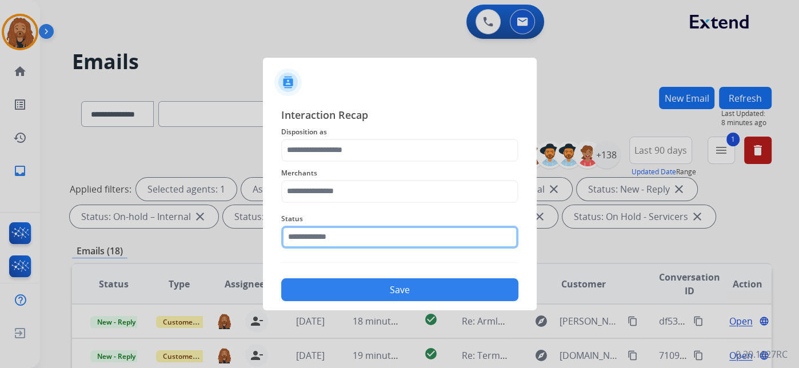
click at [341, 237] on input "text" at bounding box center [399, 237] width 237 height 23
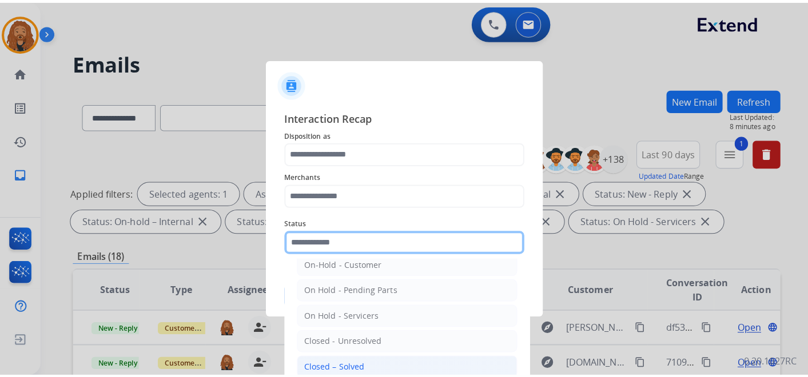
scroll to position [65, 0]
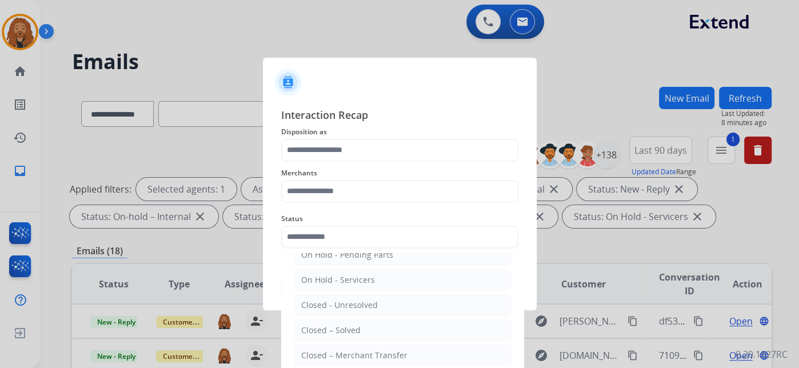
drag, startPoint x: 332, startPoint y: 330, endPoint x: 331, endPoint y: 259, distance: 70.9
click at [333, 330] on div "Closed – Solved" at bounding box center [330, 330] width 59 height 11
type input "**********"
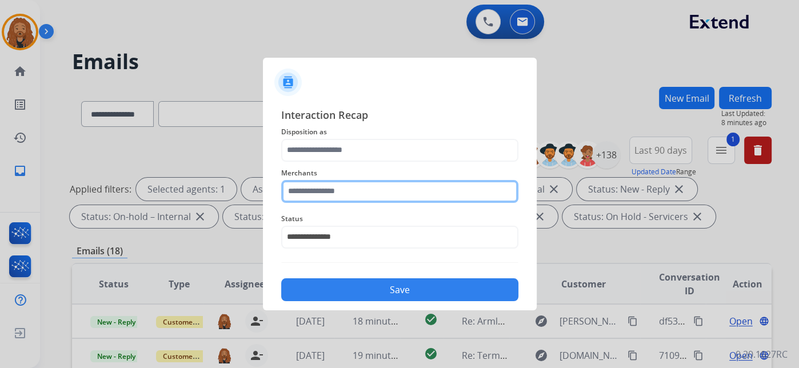
click at [328, 192] on input "text" at bounding box center [399, 191] width 237 height 23
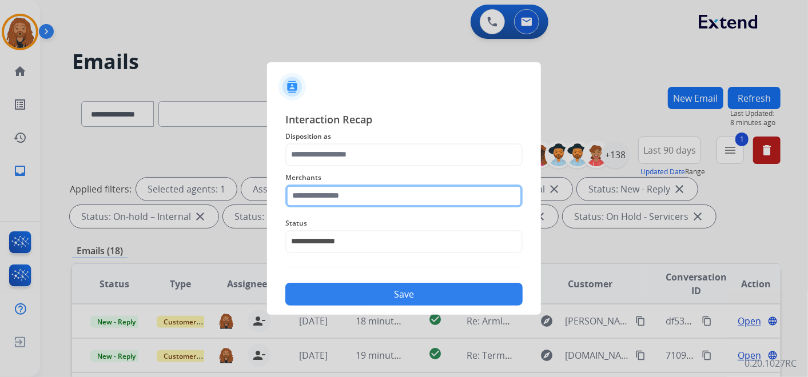
drag, startPoint x: 338, startPoint y: 197, endPoint x: 369, endPoint y: 188, distance: 32.4
click at [344, 194] on input "text" at bounding box center [403, 196] width 237 height 23
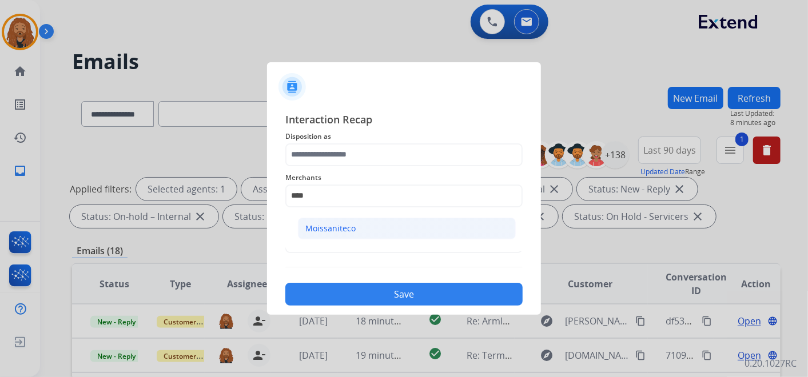
click at [380, 221] on li "Moissaniteco" at bounding box center [407, 229] width 218 height 22
type input "**********"
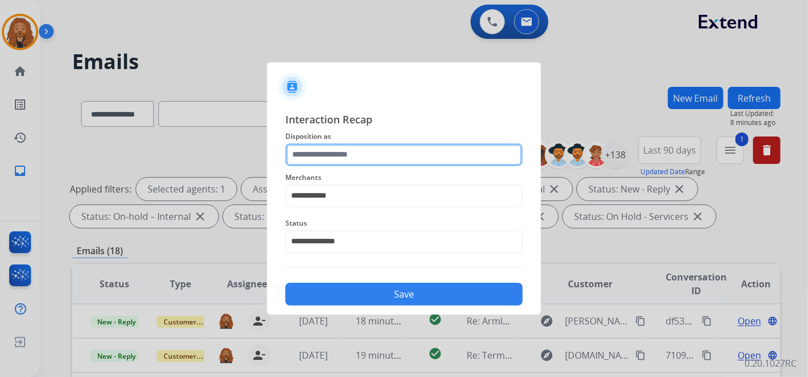
click at [347, 146] on input "text" at bounding box center [403, 155] width 237 height 23
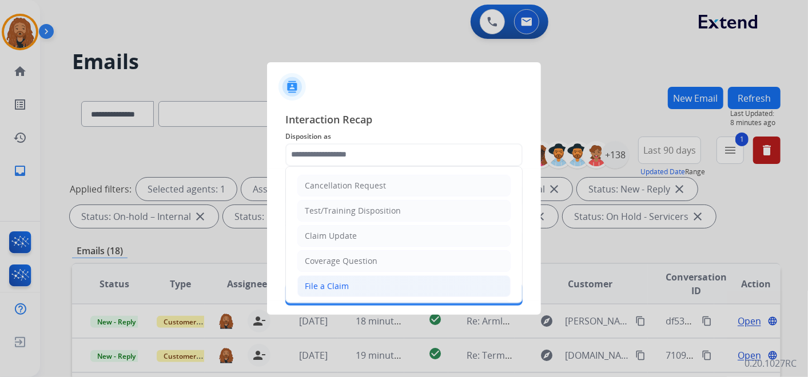
click at [335, 281] on div "File a Claim" at bounding box center [327, 286] width 44 height 11
type input "**********"
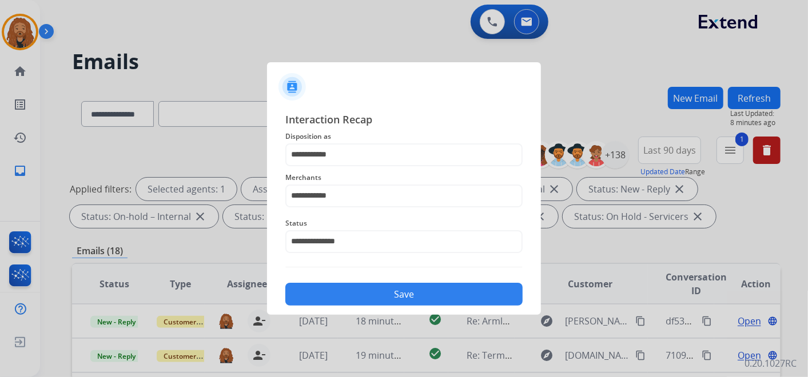
click at [340, 294] on button "Save" at bounding box center [403, 294] width 237 height 23
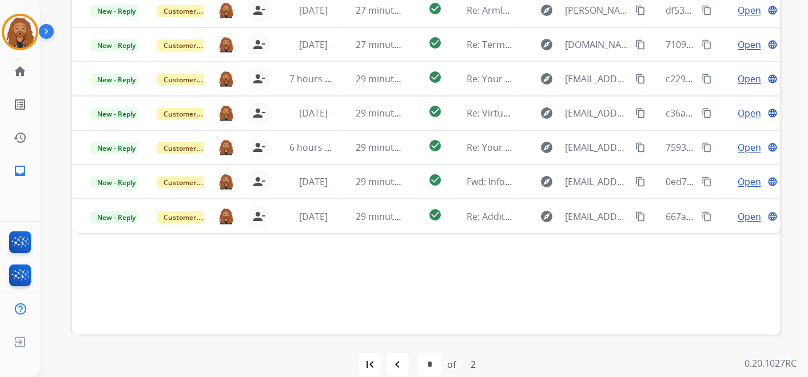
scroll to position [317, 0]
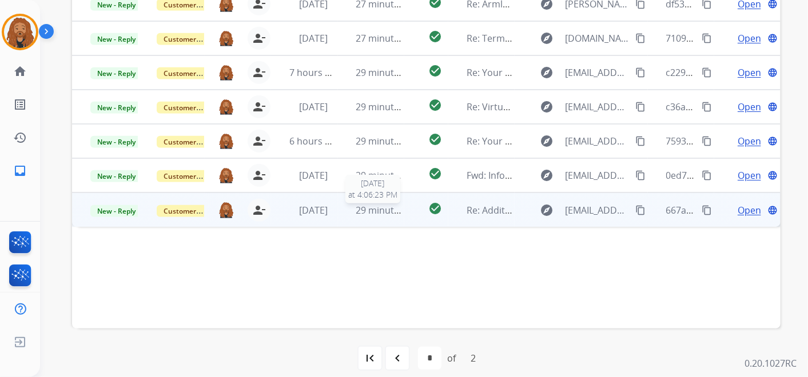
click at [366, 208] on span "29 minutes ago" at bounding box center [389, 210] width 66 height 13
click at [738, 209] on span "Open" at bounding box center [749, 210] width 23 height 14
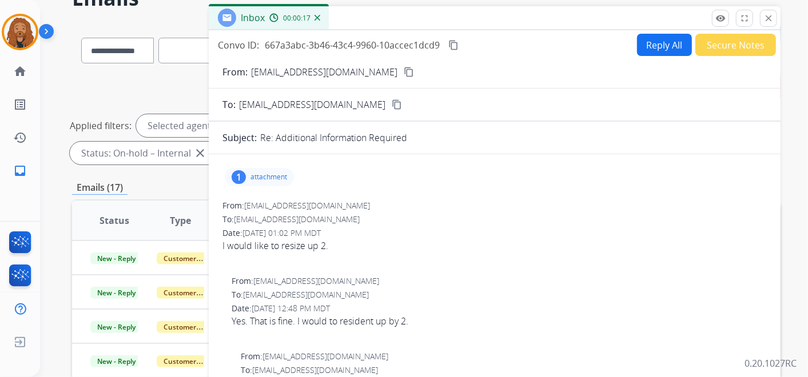
scroll to position [63, 0]
click at [404, 73] on mat-icon "content_copy" at bounding box center [409, 72] width 10 height 10
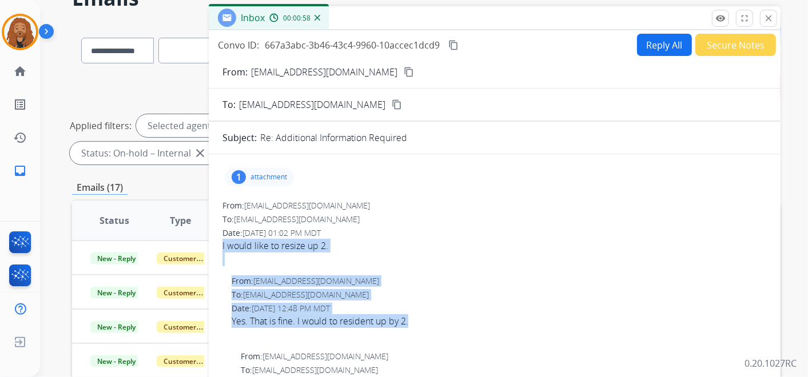
drag, startPoint x: 222, startPoint y: 245, endPoint x: 413, endPoint y: 326, distance: 207.3
drag, startPoint x: 413, startPoint y: 326, endPoint x: 461, endPoint y: 295, distance: 57.1
click at [511, 279] on div "From: [EMAIL_ADDRESS][DOMAIN_NAME]" at bounding box center [499, 281] width 535 height 11
click at [445, 252] on span "I would like to resize up 2." at bounding box center [494, 252] width 544 height 27
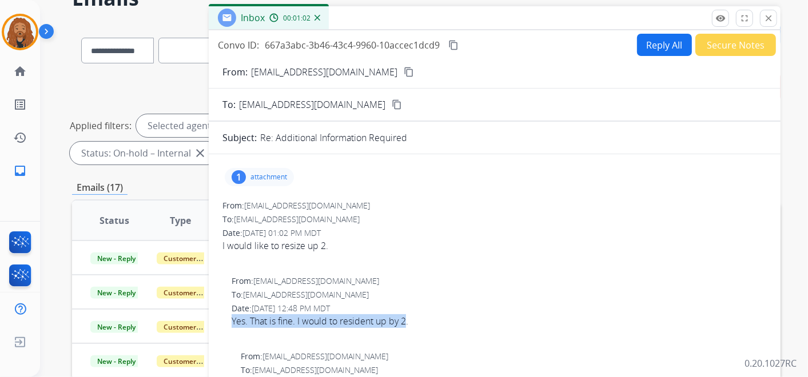
drag, startPoint x: 230, startPoint y: 323, endPoint x: 409, endPoint y: 324, distance: 179.6
click at [409, 324] on div "From: [EMAIL_ADDRESS][DOMAIN_NAME] To: [EMAIL_ADDRESS][DOMAIN_NAME] Date: [DATE…" at bounding box center [494, 309] width 544 height 66
copy div "Yes. That is fine. I would to resident up by 2"
click at [282, 245] on div "I would like to resize up 2." at bounding box center [494, 246] width 544 height 14
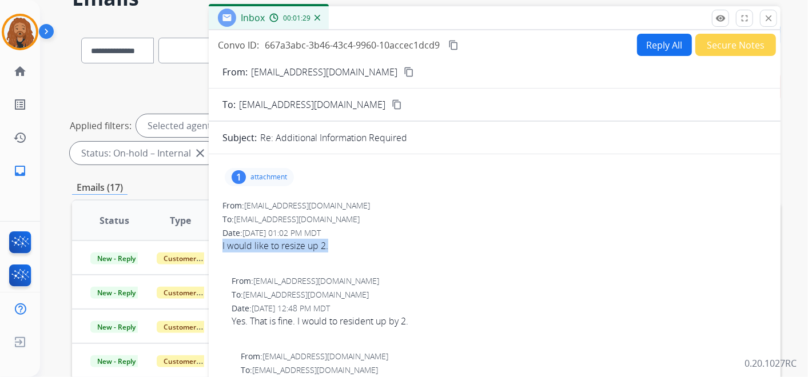
drag, startPoint x: 219, startPoint y: 243, endPoint x: 328, endPoint y: 248, distance: 109.3
copy div "I would like to resize up 2."
click at [451, 41] on mat-icon "content_copy" at bounding box center [453, 45] width 10 height 10
click at [637, 46] on button "Reply All" at bounding box center [664, 45] width 55 height 22
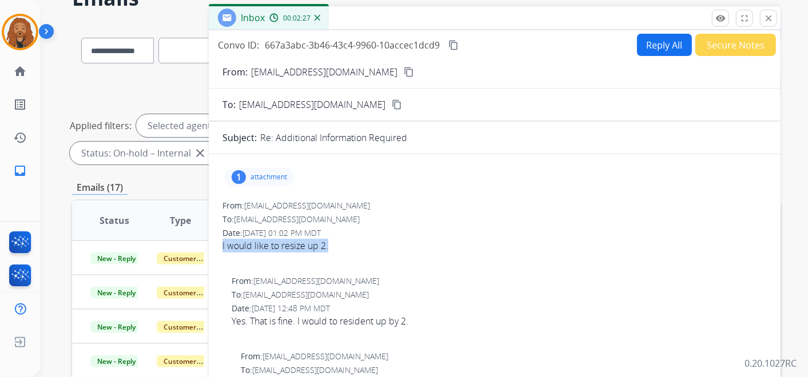
select select "**********"
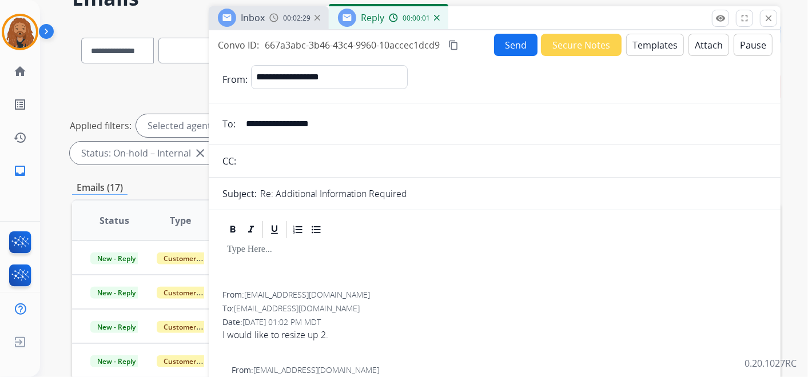
click at [654, 52] on button "Templates" at bounding box center [655, 45] width 58 height 22
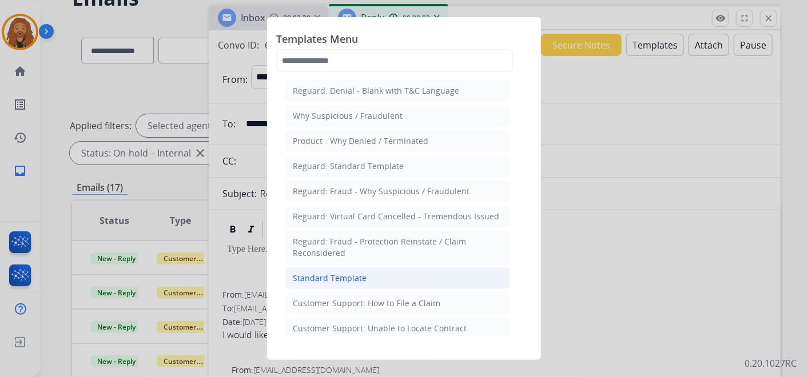
click at [340, 275] on div "Standard Template" at bounding box center [330, 278] width 74 height 11
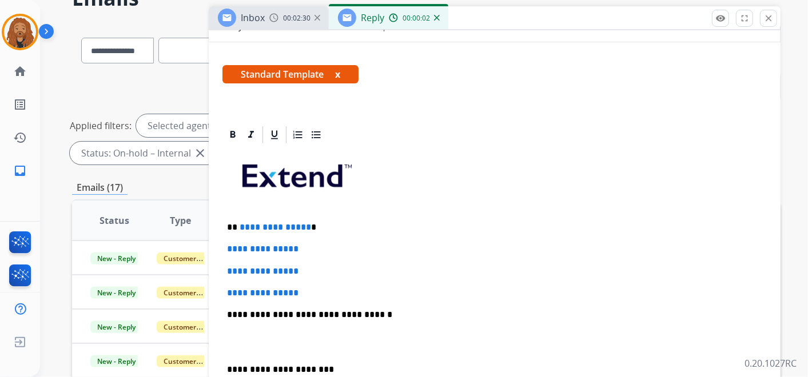
scroll to position [317, 0]
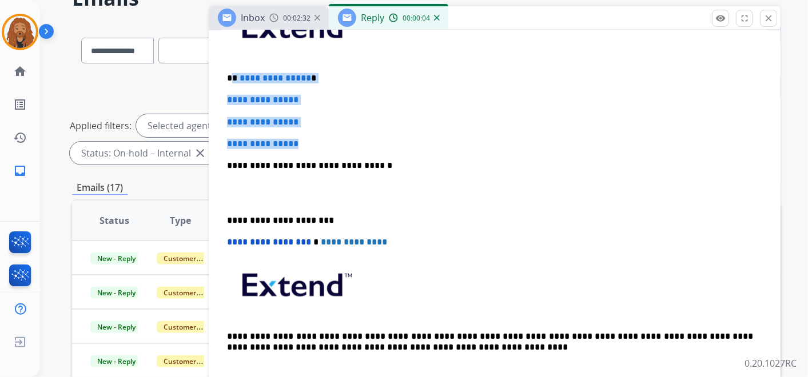
drag, startPoint x: 309, startPoint y: 140, endPoint x: 233, endPoint y: 75, distance: 99.4
click at [233, 75] on div "**********" at bounding box center [494, 192] width 544 height 393
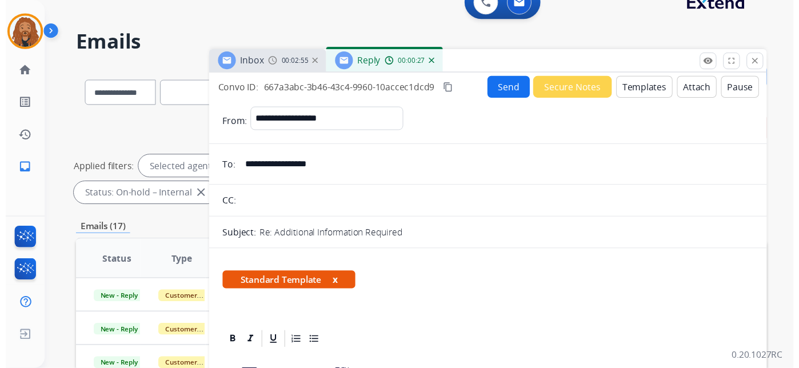
scroll to position [0, 0]
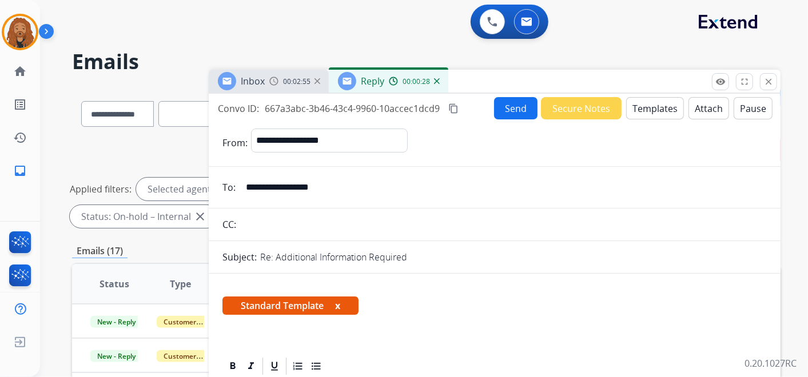
click at [509, 103] on button "Send" at bounding box center [515, 108] width 43 height 22
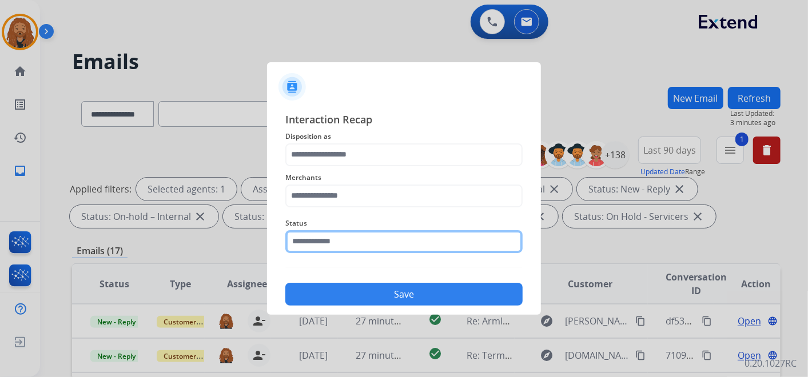
click at [343, 244] on input "text" at bounding box center [403, 241] width 237 height 23
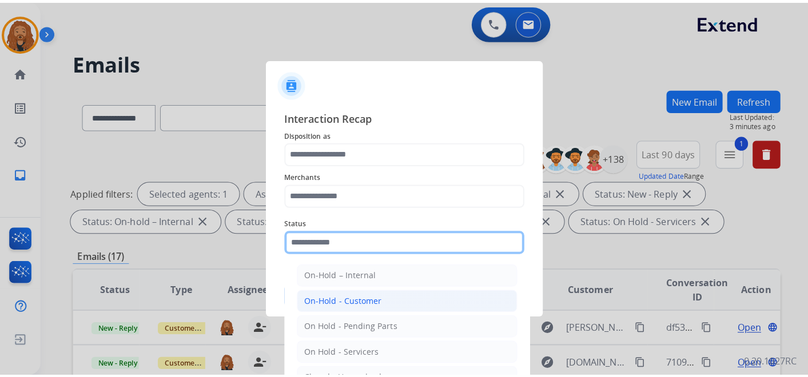
scroll to position [65, 0]
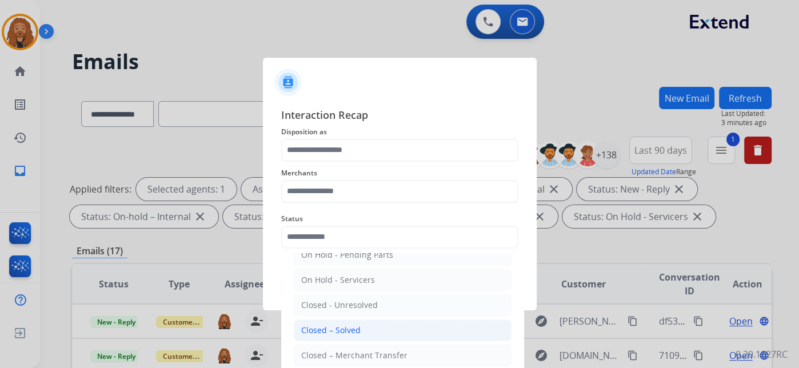
click at [332, 327] on div "Closed – Solved" at bounding box center [330, 330] width 59 height 11
type input "**********"
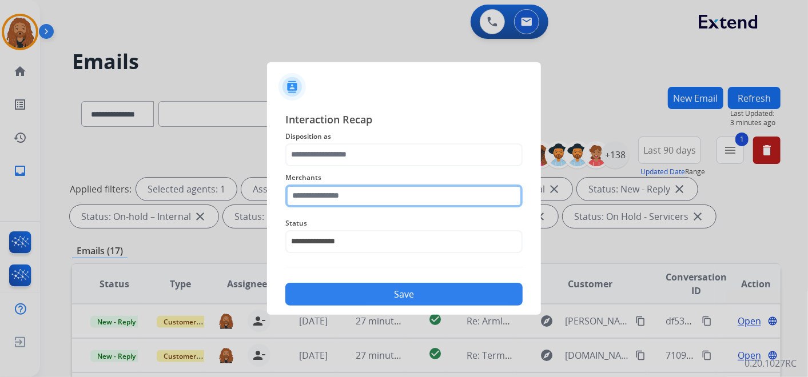
click at [344, 201] on input "text" at bounding box center [403, 196] width 237 height 23
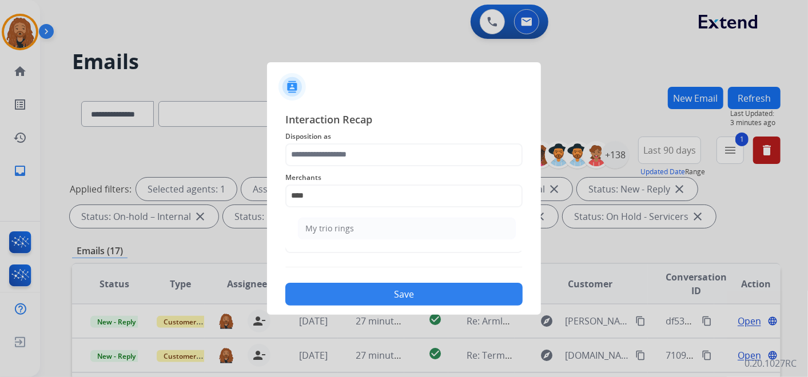
drag, startPoint x: 356, startPoint y: 236, endPoint x: 355, endPoint y: 229, distance: 6.4
click at [355, 234] on li "My trio rings" at bounding box center [407, 229] width 218 height 22
type input "**********"
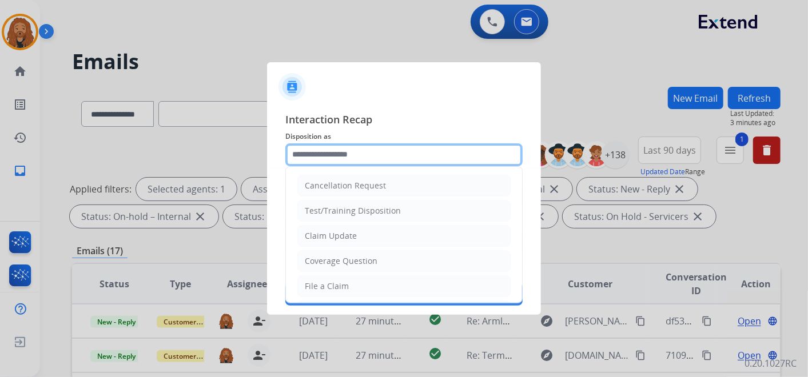
click at [355, 152] on input "text" at bounding box center [403, 155] width 237 height 23
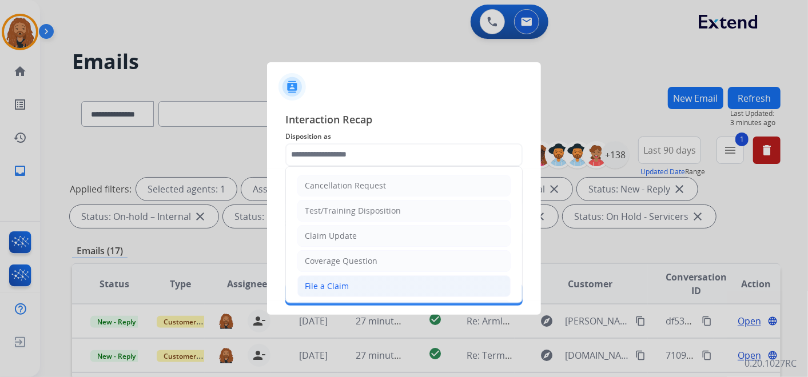
click at [354, 281] on li "File a Claim" at bounding box center [403, 287] width 213 height 22
type input "**********"
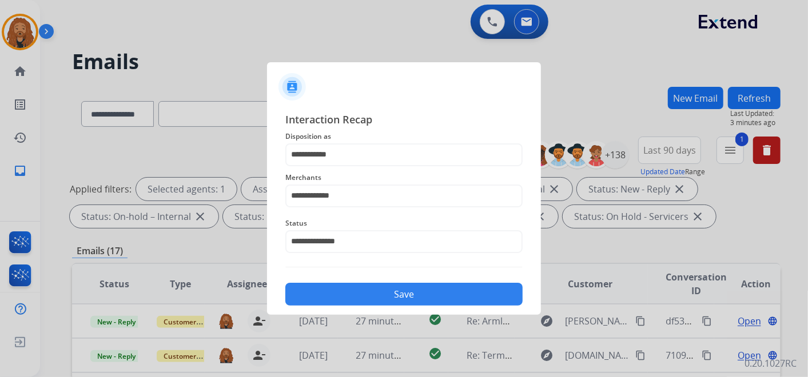
click at [366, 303] on button "Save" at bounding box center [403, 294] width 237 height 23
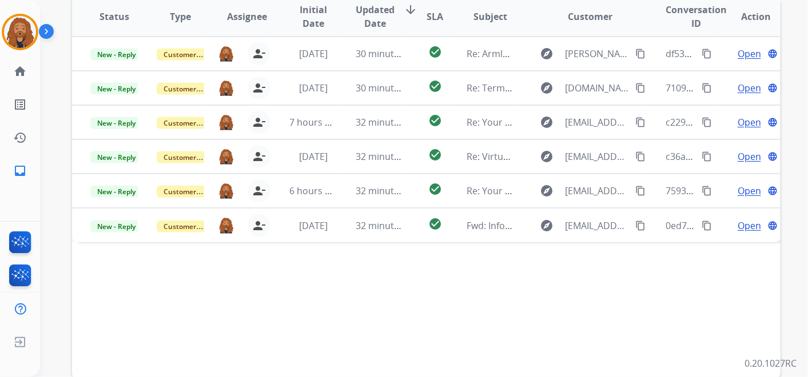
scroll to position [328, 0]
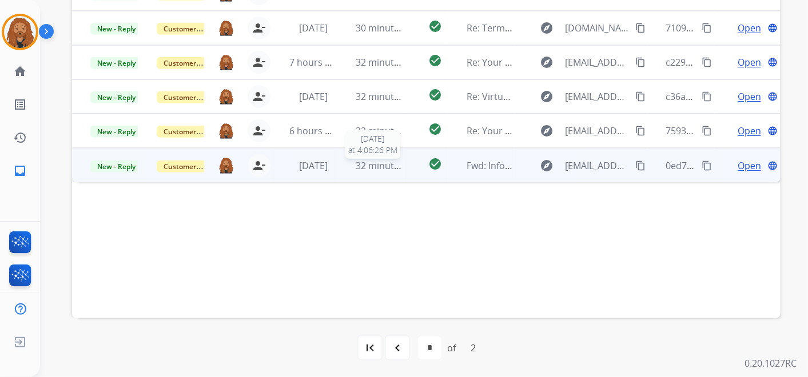
click at [367, 170] on div "32 minutes ago" at bounding box center [379, 166] width 47 height 14
click at [746, 168] on span "Open" at bounding box center [749, 165] width 23 height 14
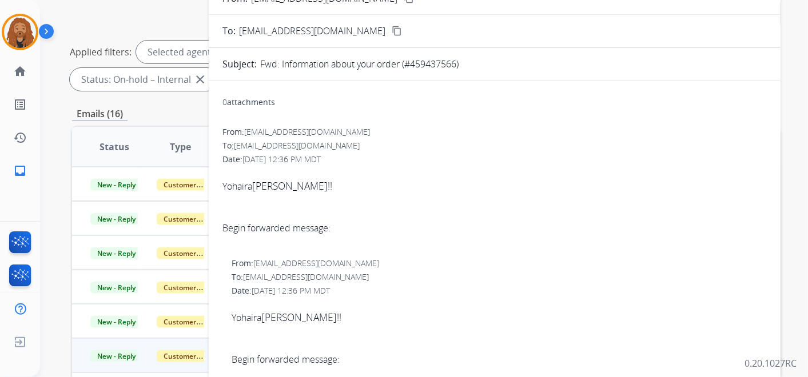
scroll to position [73, 0]
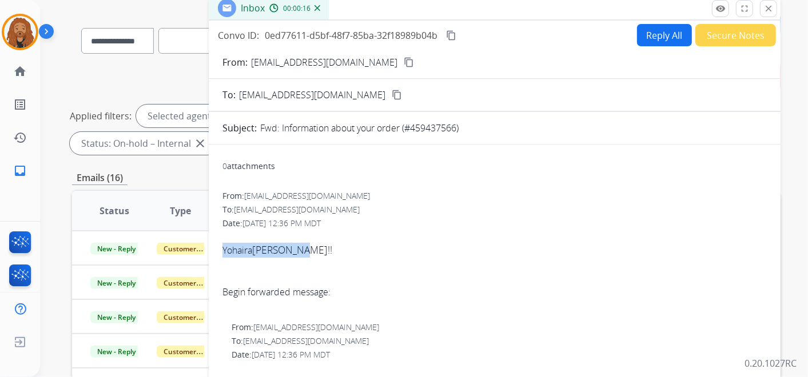
drag, startPoint x: 302, startPoint y: 250, endPoint x: 223, endPoint y: 248, distance: 78.9
click at [223, 248] on div "[PERSON_NAME]!!" at bounding box center [494, 257] width 544 height 29
copy div "[PERSON_NAME]!!"
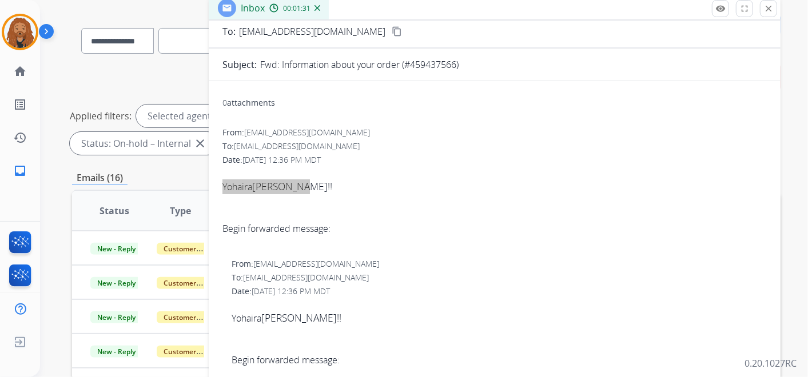
scroll to position [0, 0]
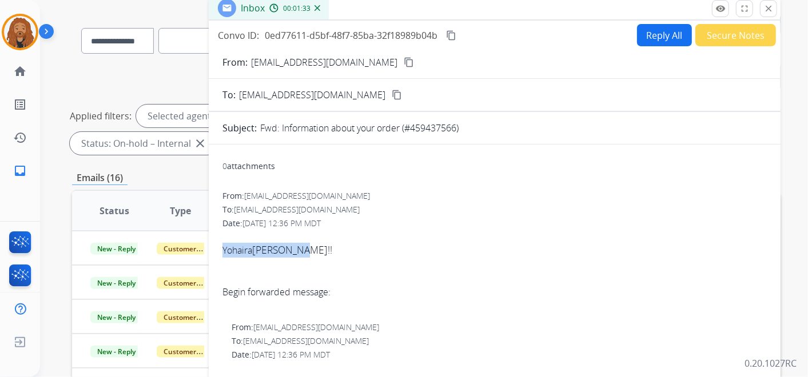
click at [658, 27] on button "Reply All" at bounding box center [664, 35] width 55 height 22
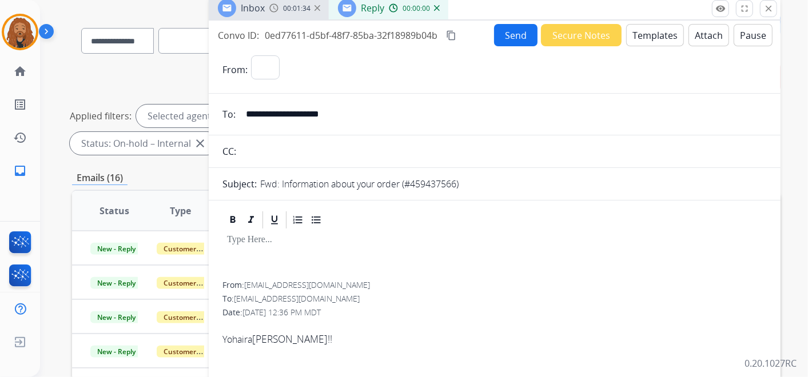
select select "**********"
click at [634, 30] on button "Templates" at bounding box center [655, 35] width 58 height 22
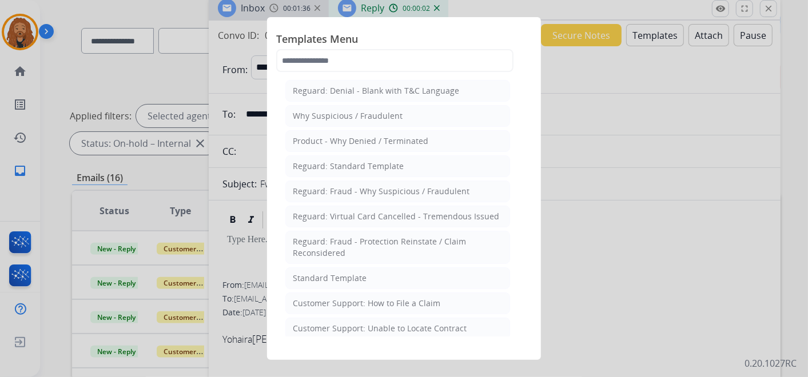
click at [335, 273] on div "Standard Template" at bounding box center [330, 278] width 74 height 11
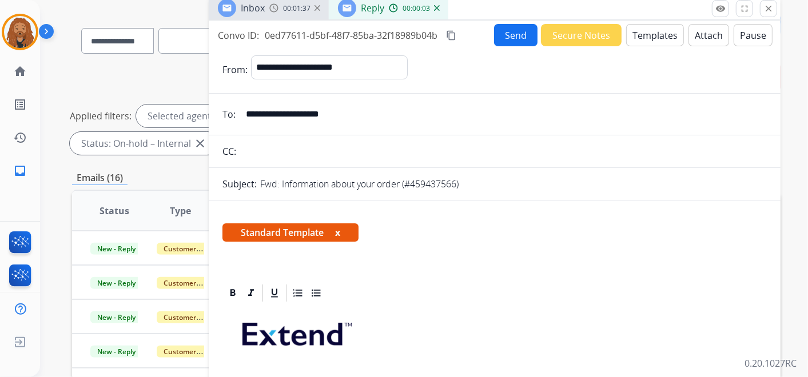
scroll to position [190, 0]
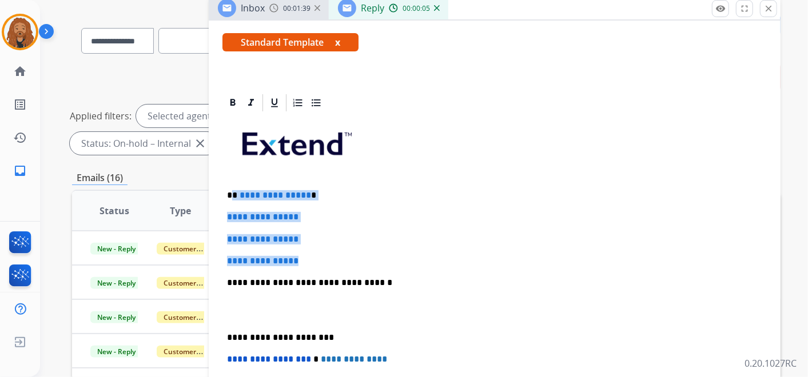
drag, startPoint x: 269, startPoint y: 216, endPoint x: 234, endPoint y: 188, distance: 44.3
click at [234, 188] on div "**********" at bounding box center [494, 309] width 544 height 393
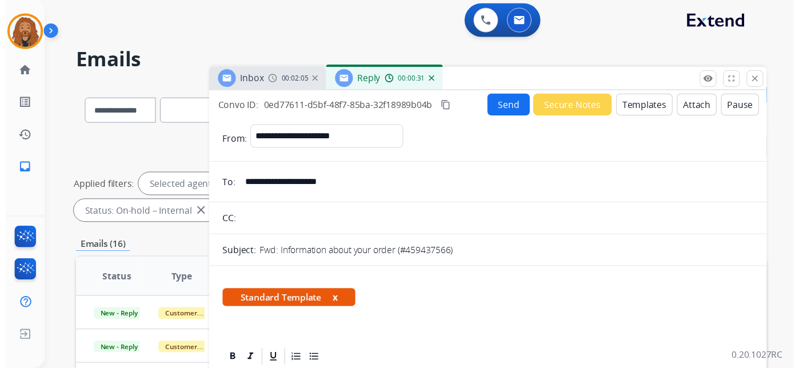
scroll to position [0, 0]
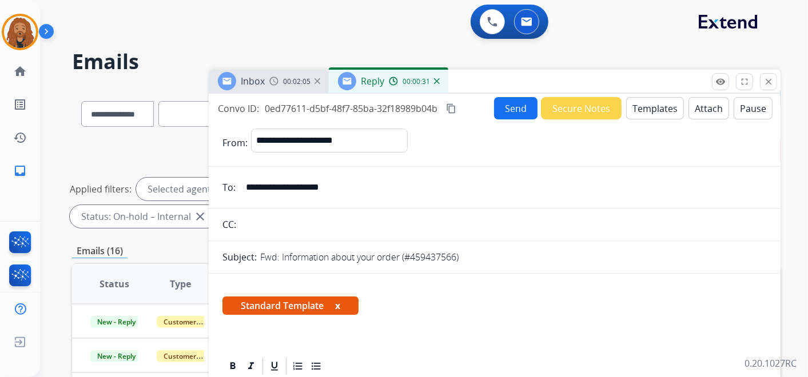
click at [517, 105] on button "Send" at bounding box center [515, 108] width 43 height 22
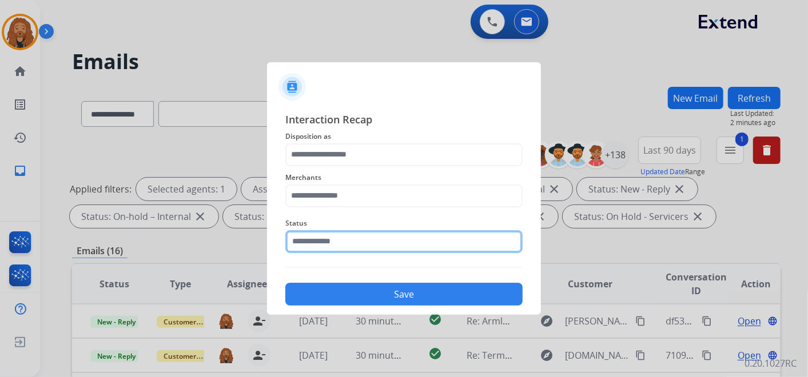
click at [320, 243] on input "text" at bounding box center [403, 241] width 237 height 23
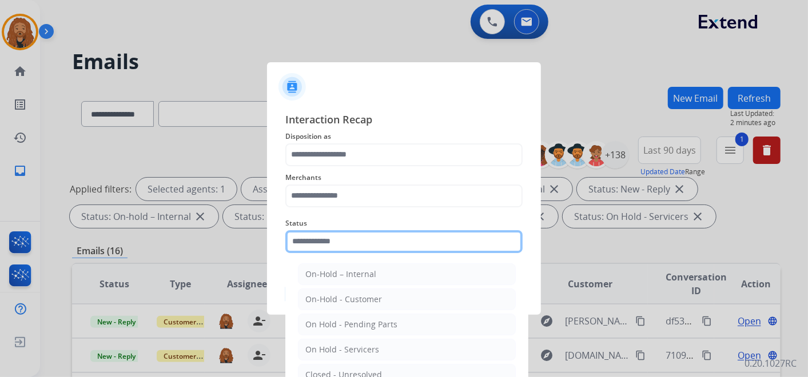
click at [355, 243] on input "text" at bounding box center [403, 241] width 237 height 23
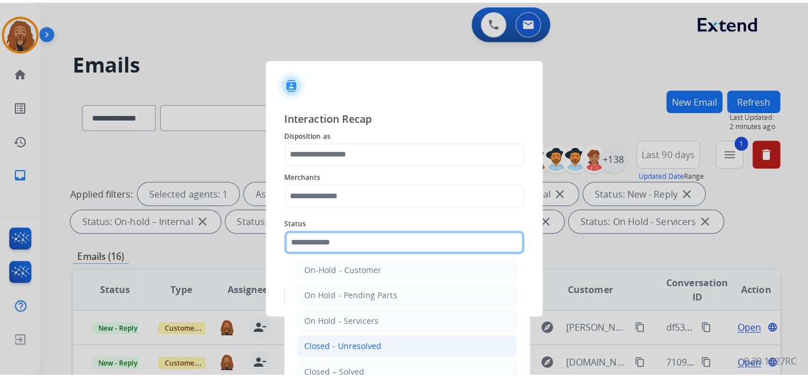
scroll to position [65, 0]
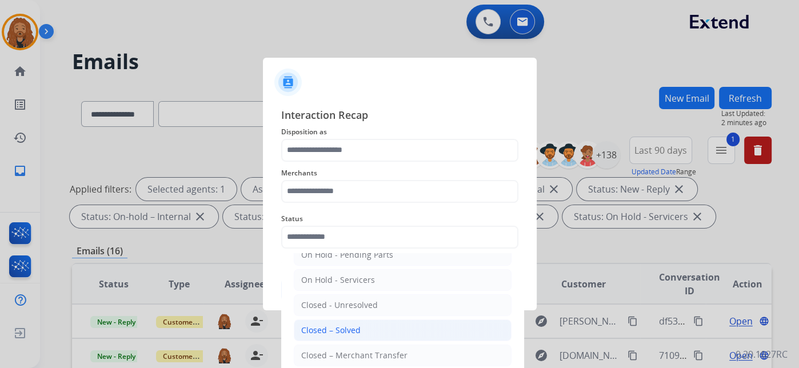
click at [337, 328] on div "Closed – Solved" at bounding box center [330, 330] width 59 height 11
type input "**********"
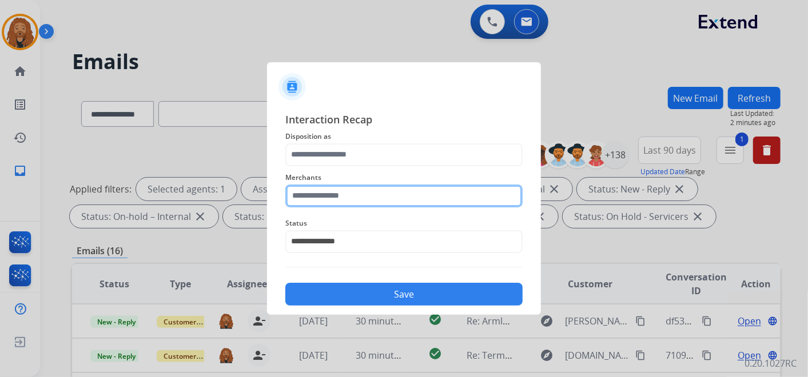
click at [338, 196] on input "text" at bounding box center [403, 196] width 237 height 23
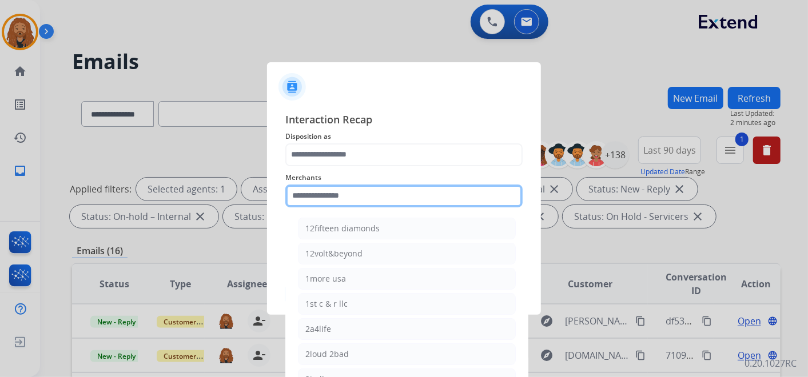
click at [334, 198] on input "text" at bounding box center [403, 196] width 237 height 23
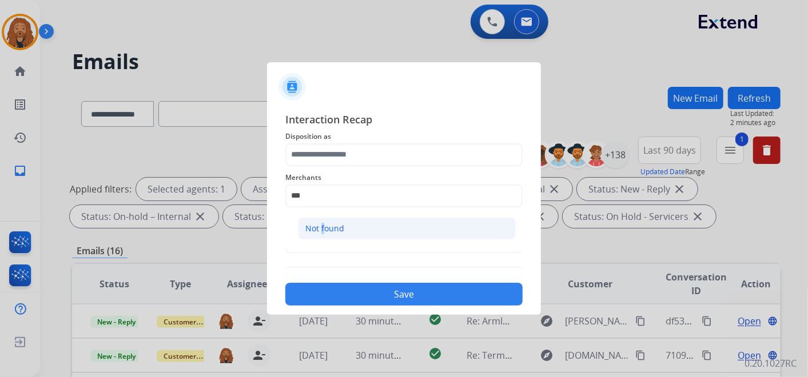
click at [320, 236] on li "Not found" at bounding box center [407, 229] width 218 height 22
type input "*********"
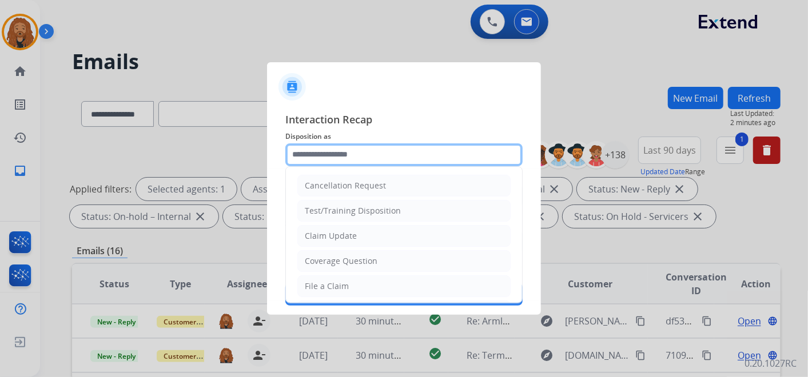
click at [312, 150] on input "text" at bounding box center [403, 155] width 237 height 23
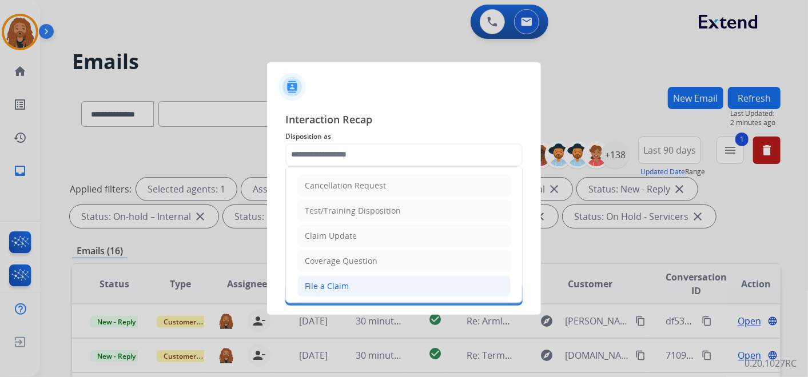
click at [341, 281] on div "File a Claim" at bounding box center [327, 286] width 44 height 11
type input "**********"
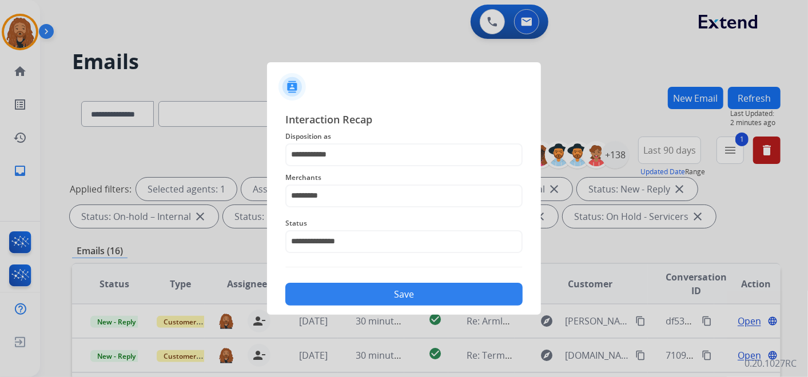
click at [353, 296] on button "Save" at bounding box center [403, 294] width 237 height 23
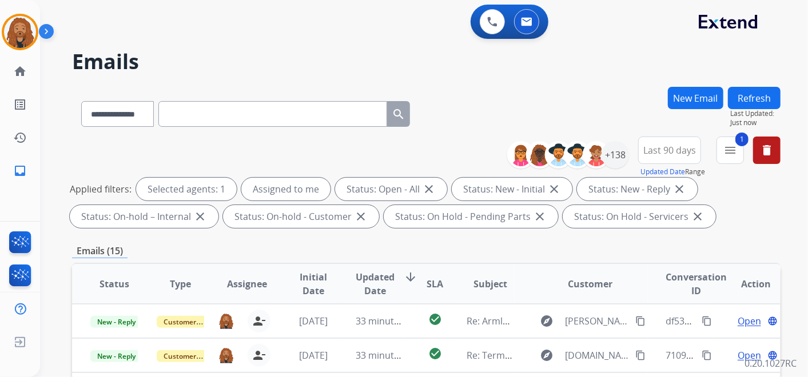
scroll to position [190, 0]
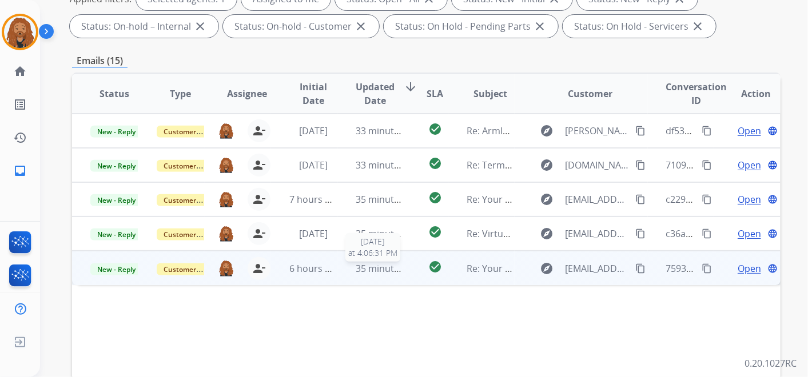
click at [367, 271] on span "35 minutes ago" at bounding box center [389, 268] width 66 height 13
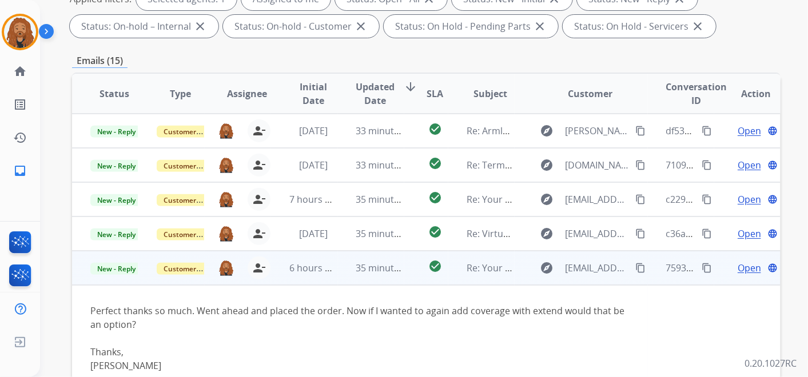
click at [738, 268] on span "Open" at bounding box center [749, 268] width 23 height 14
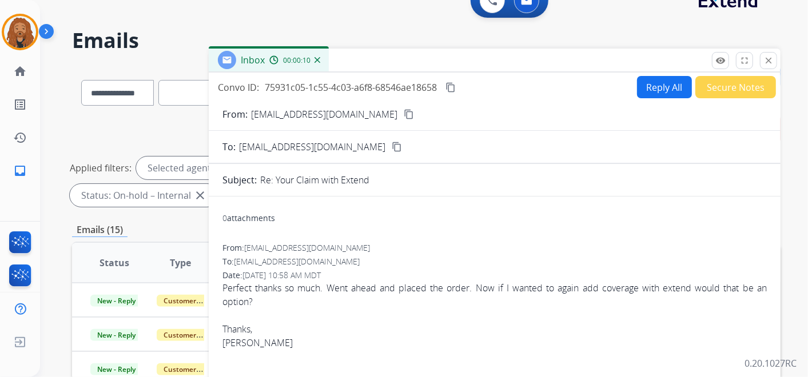
scroll to position [0, 0]
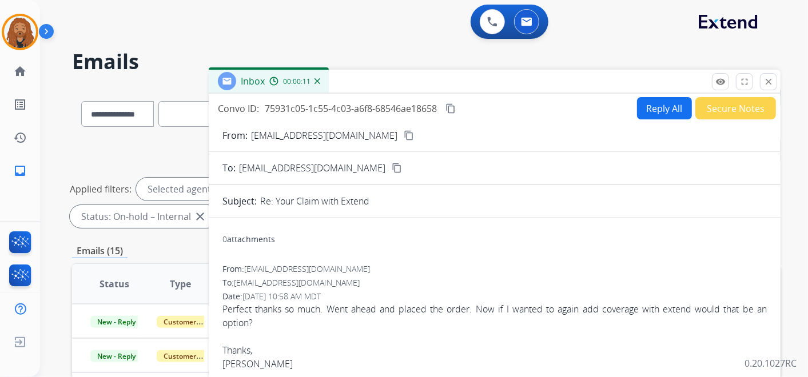
click at [648, 114] on button "Reply All" at bounding box center [664, 108] width 55 height 22
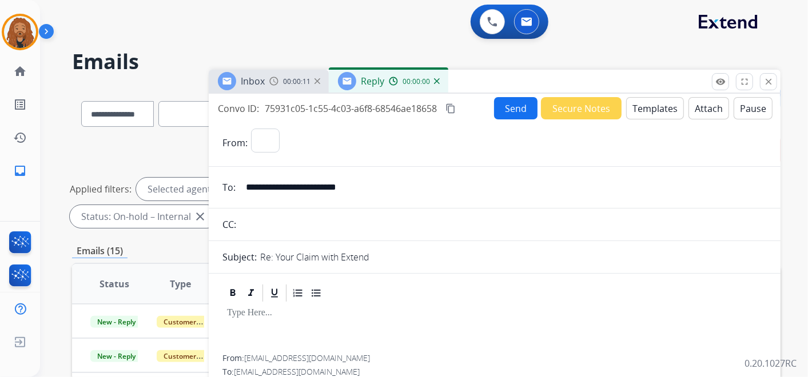
select select "**********"
click at [664, 90] on div "Inbox 00:00:13 Reply 00:00:01" at bounding box center [495, 82] width 572 height 24
click at [656, 116] on button "Templates" at bounding box center [655, 108] width 58 height 22
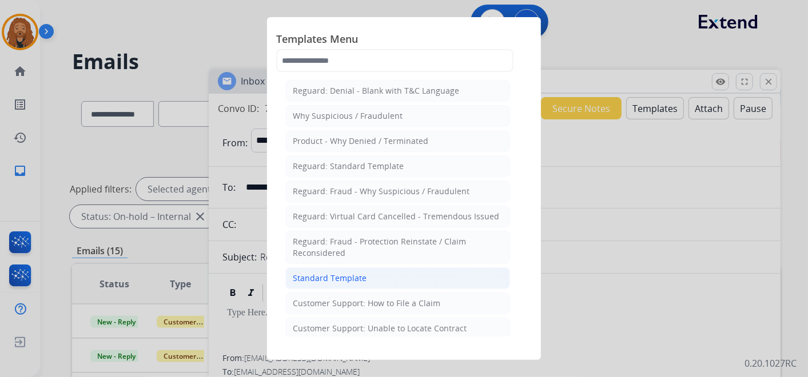
click at [372, 272] on li "Standard Template" at bounding box center [397, 279] width 225 height 22
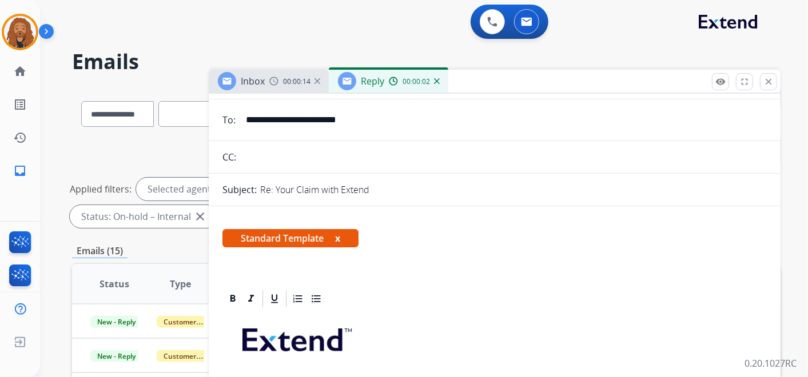
scroll to position [190, 0]
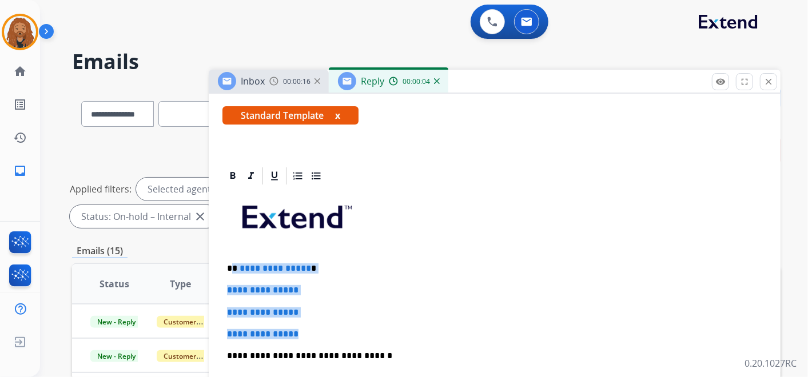
drag, startPoint x: 309, startPoint y: 331, endPoint x: 234, endPoint y: 264, distance: 100.1
click at [234, 264] on div "**********" at bounding box center [494, 382] width 544 height 393
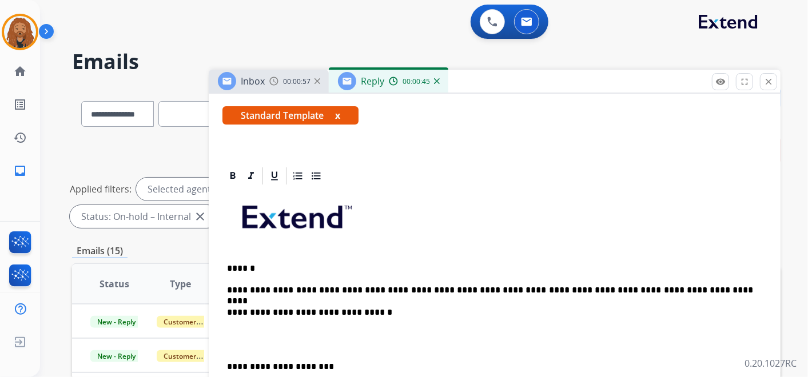
click at [241, 348] on p at bounding box center [494, 339] width 535 height 21
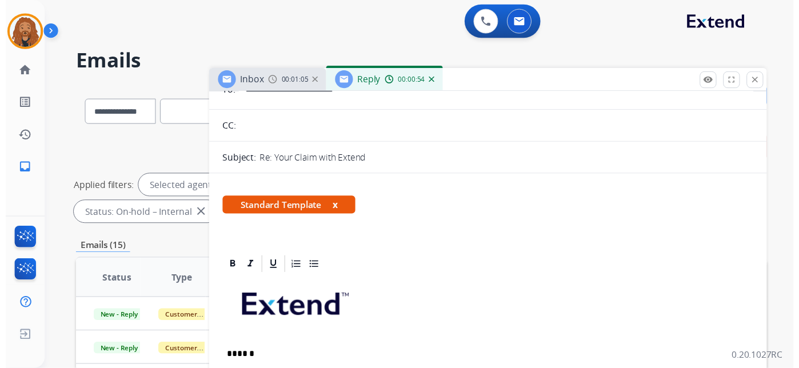
scroll to position [0, 0]
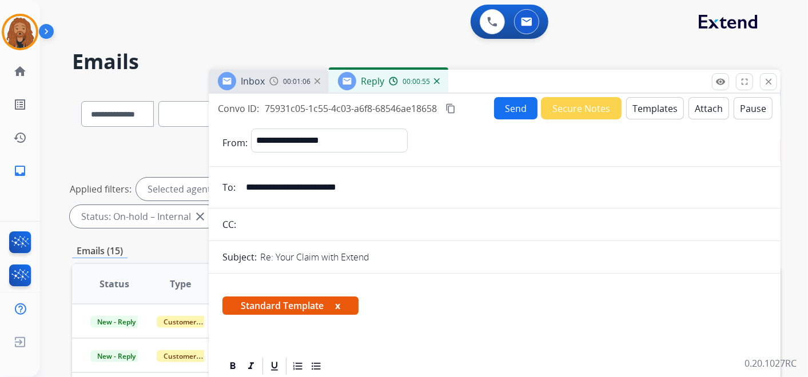
click at [502, 110] on button "Send" at bounding box center [515, 108] width 43 height 22
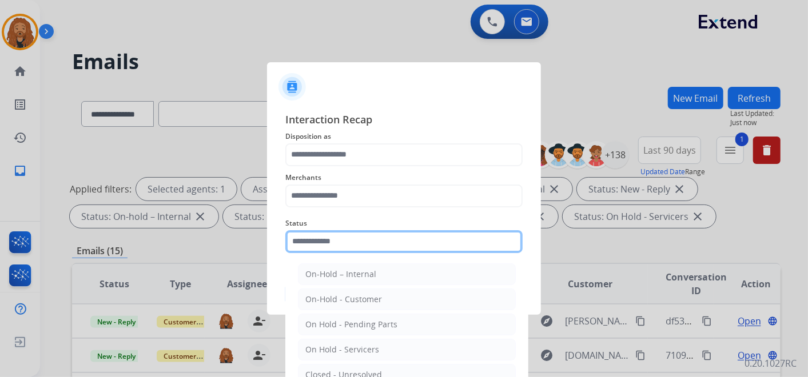
click at [359, 242] on input "text" at bounding box center [403, 241] width 237 height 23
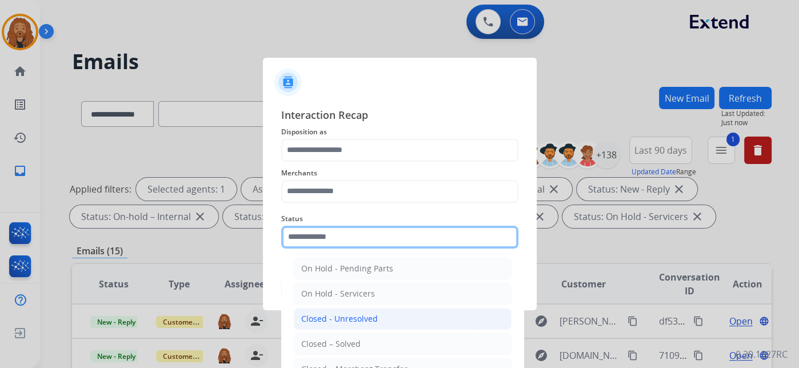
scroll to position [63, 0]
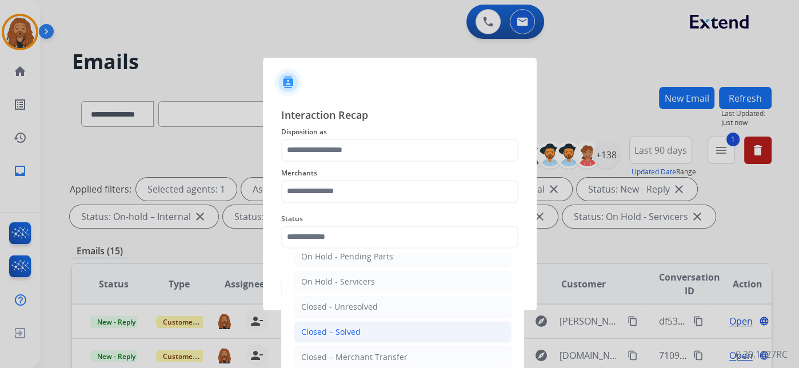
click at [347, 328] on div "Closed – Solved" at bounding box center [330, 332] width 59 height 11
type input "**********"
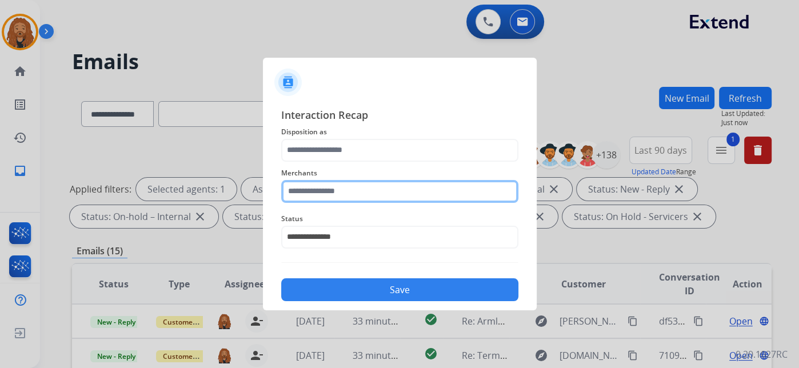
click at [340, 189] on input "text" at bounding box center [399, 191] width 237 height 23
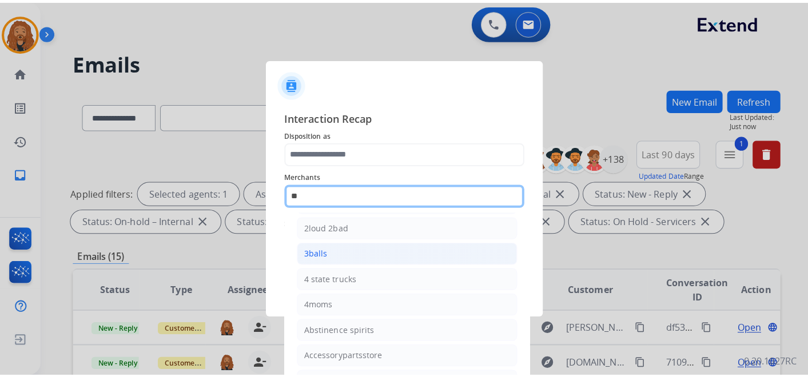
scroll to position [0, 0]
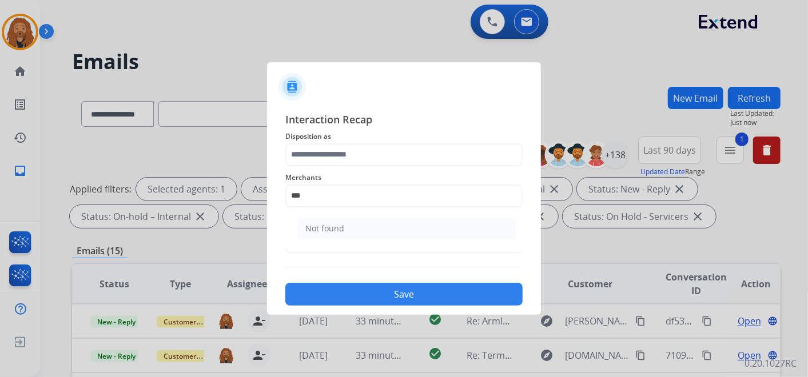
click at [340, 235] on li "Not found" at bounding box center [407, 229] width 218 height 22
type input "*********"
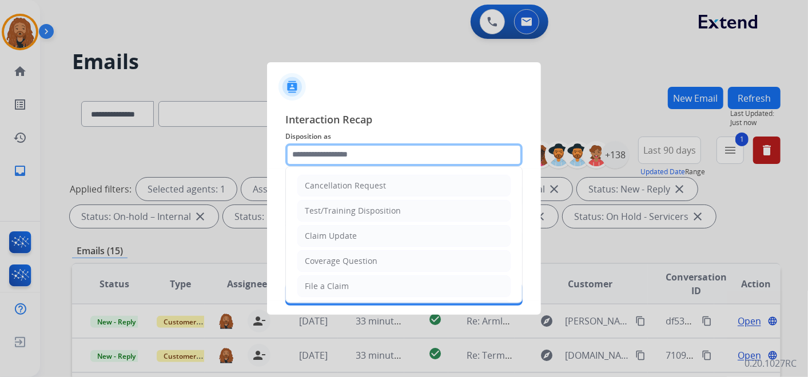
click at [383, 144] on input "text" at bounding box center [403, 155] width 237 height 23
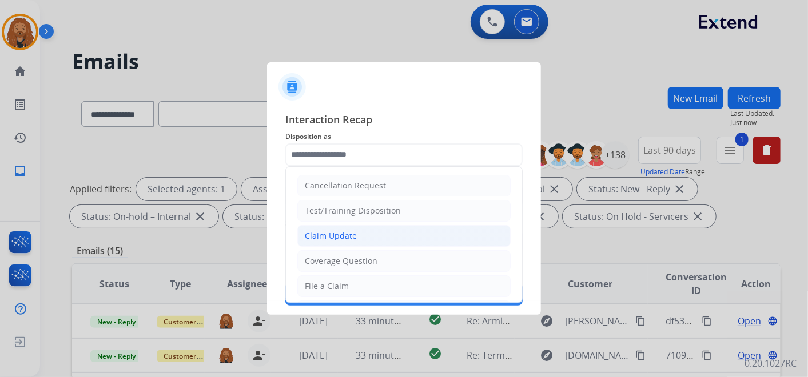
click at [340, 238] on div "Claim Update" at bounding box center [331, 235] width 52 height 11
type input "**********"
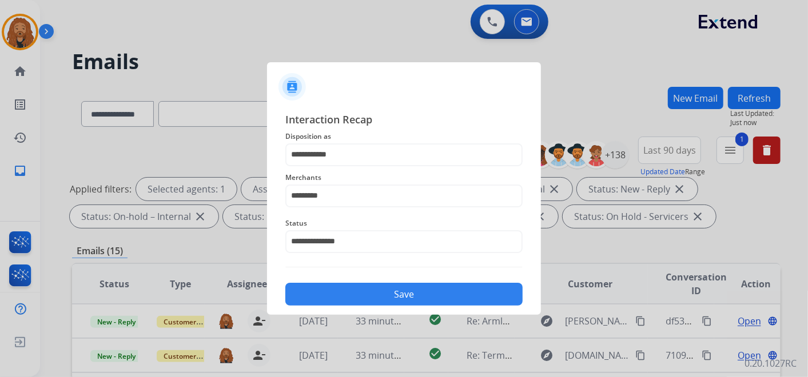
click at [373, 308] on div "**********" at bounding box center [404, 208] width 274 height 213
click at [376, 303] on button "Save" at bounding box center [403, 294] width 237 height 23
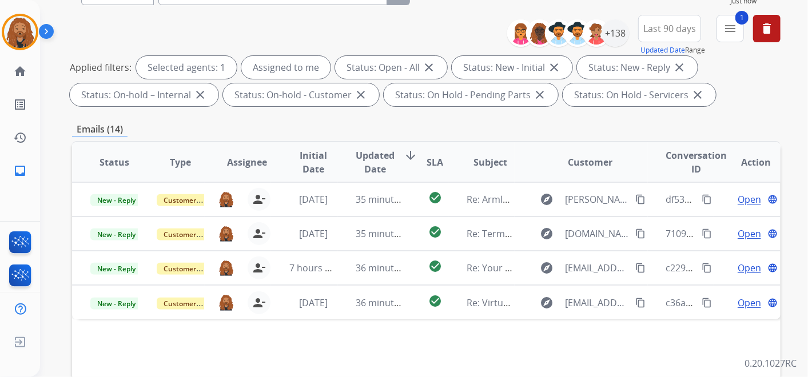
scroll to position [127, 0]
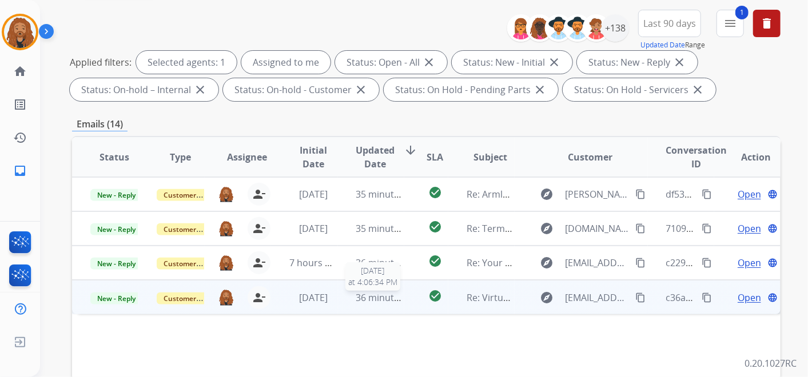
click at [384, 293] on span "36 minutes ago" at bounding box center [389, 298] width 66 height 13
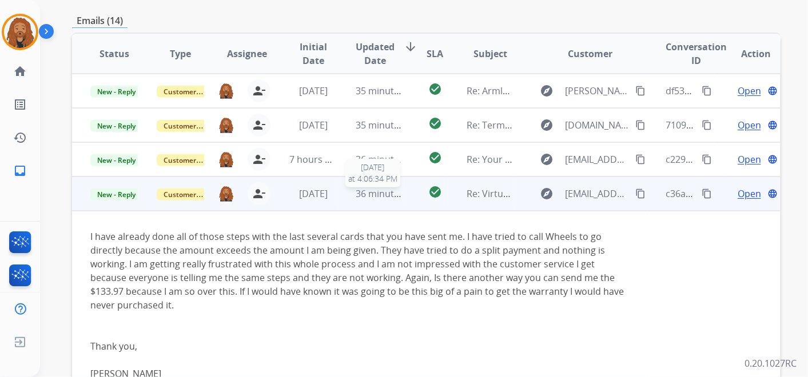
scroll to position [317, 0]
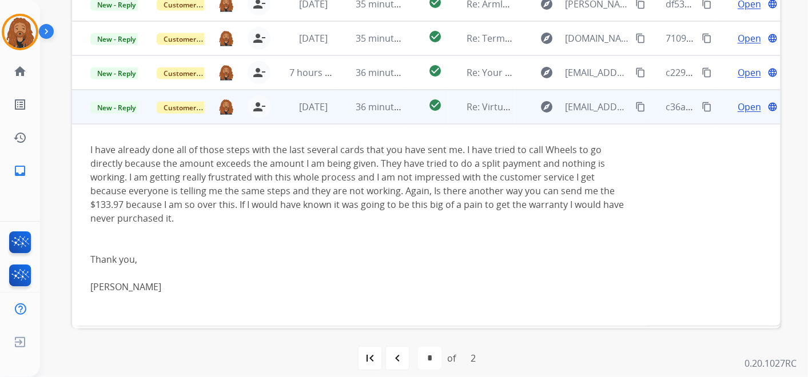
click at [743, 104] on span "Open" at bounding box center [749, 107] width 23 height 14
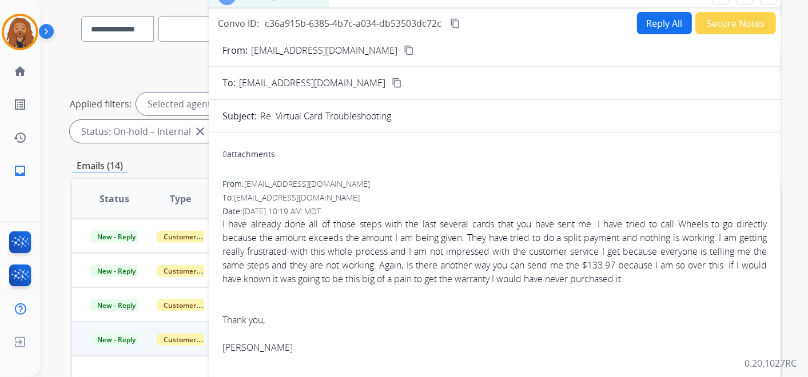
scroll to position [73, 0]
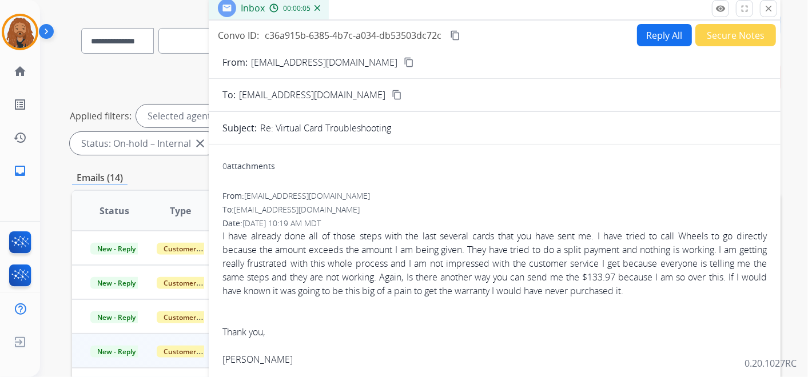
click at [404, 61] on mat-icon "content_copy" at bounding box center [409, 62] width 10 height 10
click at [637, 37] on button "Reply All" at bounding box center [664, 35] width 55 height 22
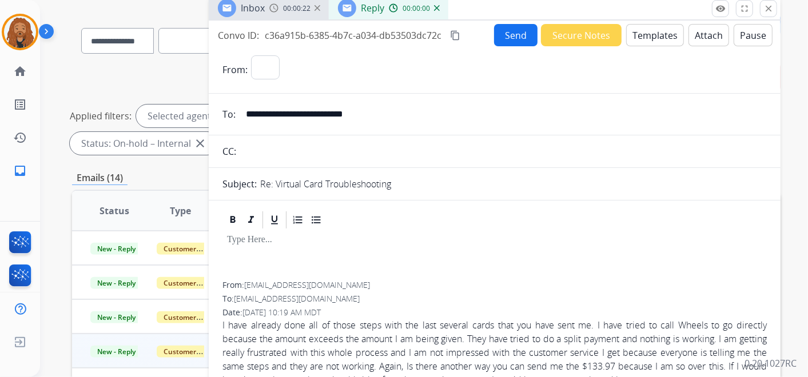
select select "**********"
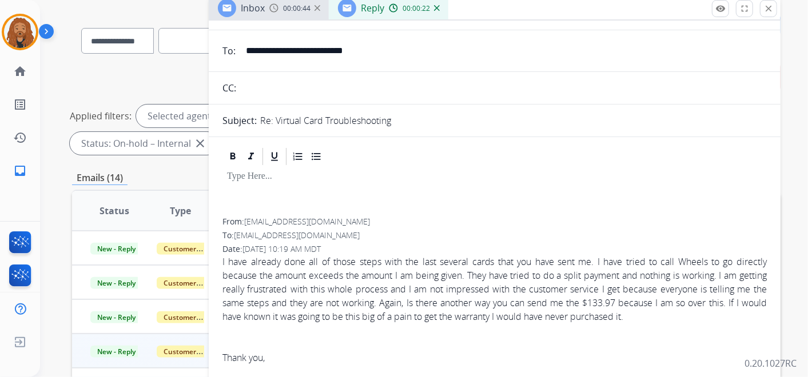
scroll to position [0, 0]
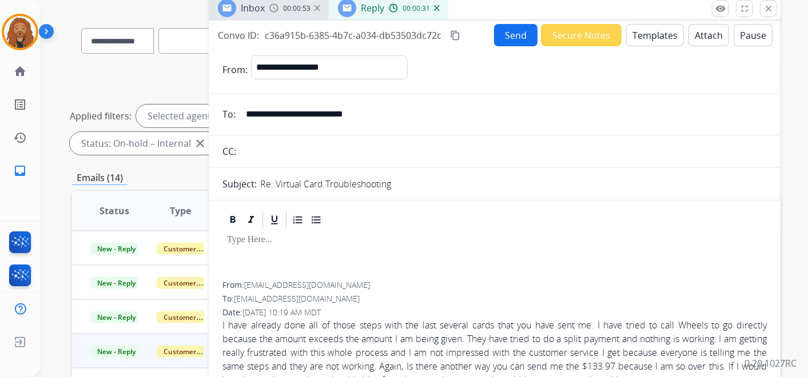
click at [635, 31] on button "Templates" at bounding box center [655, 35] width 58 height 22
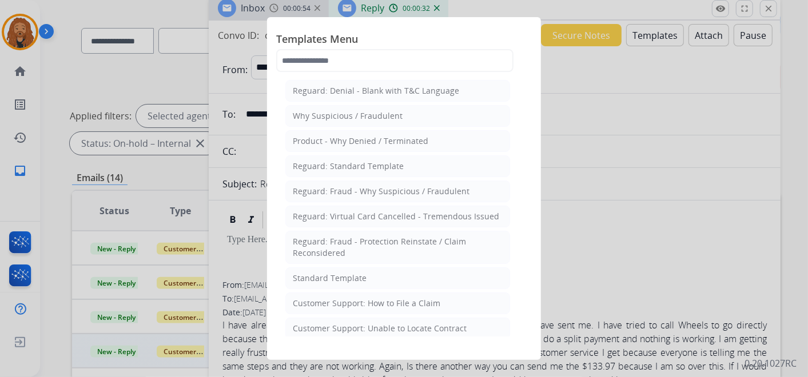
click at [313, 279] on div "Standard Template" at bounding box center [330, 278] width 74 height 11
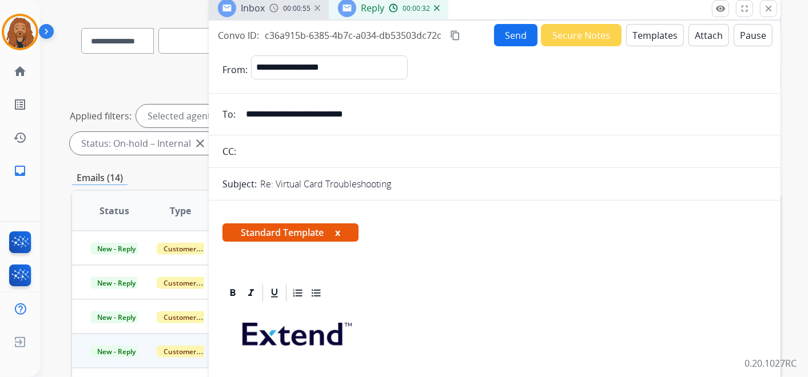
scroll to position [254, 0]
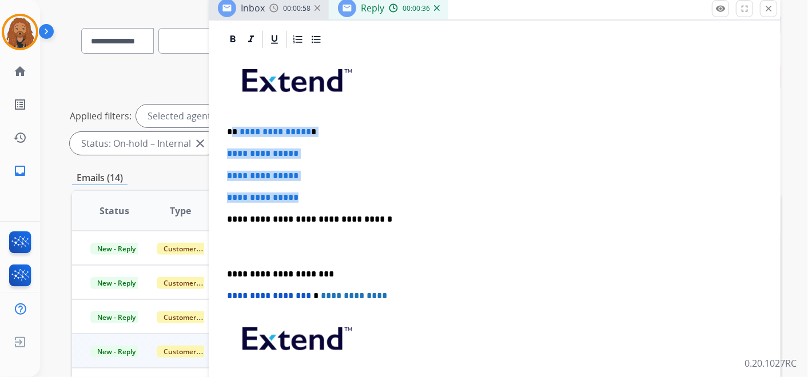
drag, startPoint x: 316, startPoint y: 190, endPoint x: 233, endPoint y: 129, distance: 103.4
click at [233, 129] on div "**********" at bounding box center [494, 246] width 544 height 393
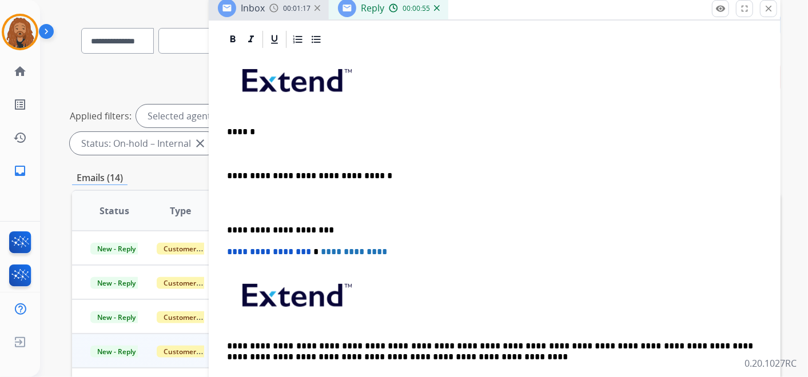
click at [252, 149] on p at bounding box center [494, 154] width 535 height 10
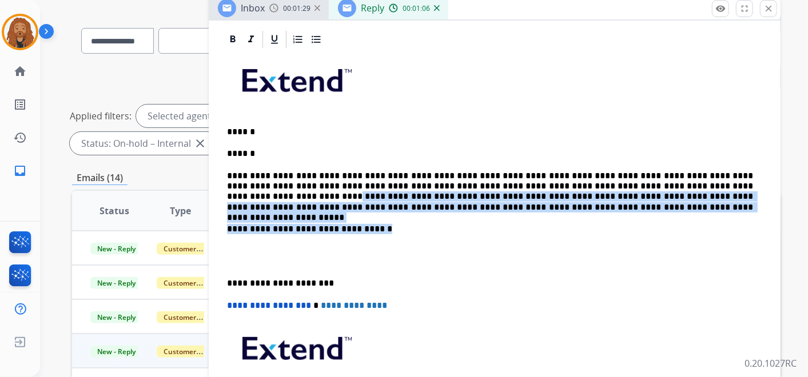
drag, startPoint x: 496, startPoint y: 212, endPoint x: 685, endPoint y: 185, distance: 191.2
click at [685, 185] on div "**********" at bounding box center [494, 251] width 544 height 403
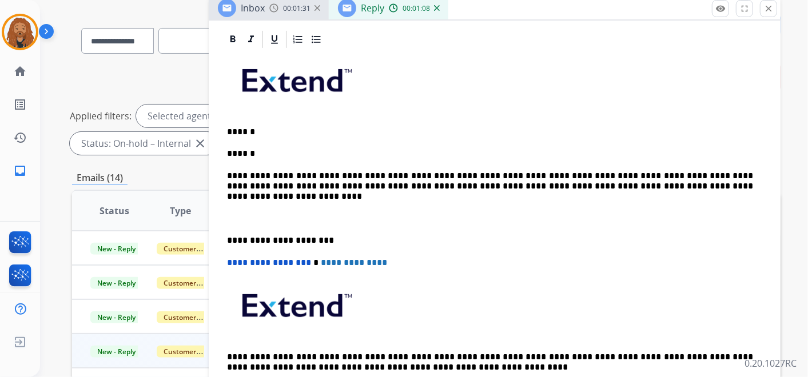
click at [261, 212] on p at bounding box center [494, 213] width 535 height 21
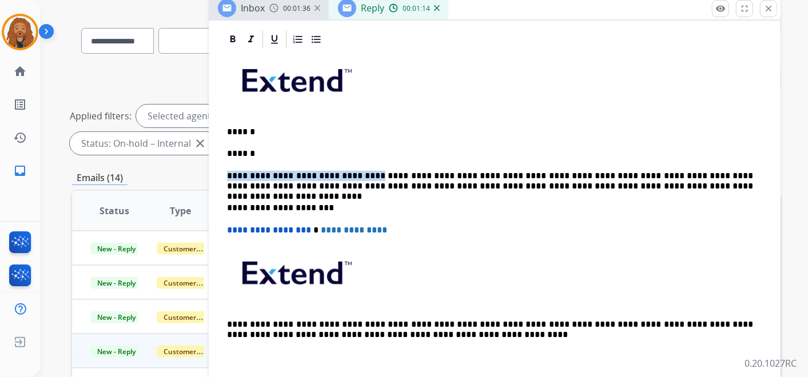
drag, startPoint x: 356, startPoint y: 170, endPoint x: 227, endPoint y: 164, distance: 128.8
click at [227, 164] on div "**********" at bounding box center [494, 214] width 544 height 328
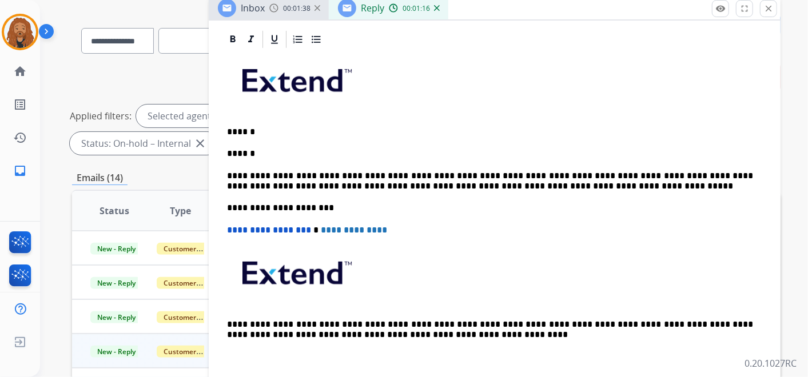
click at [235, 172] on p "**********" at bounding box center [490, 181] width 526 height 21
click at [658, 186] on p "**********" at bounding box center [490, 181] width 526 height 21
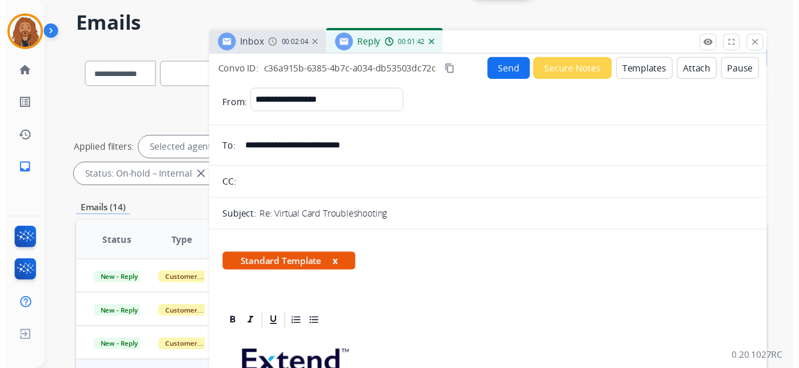
scroll to position [10, 0]
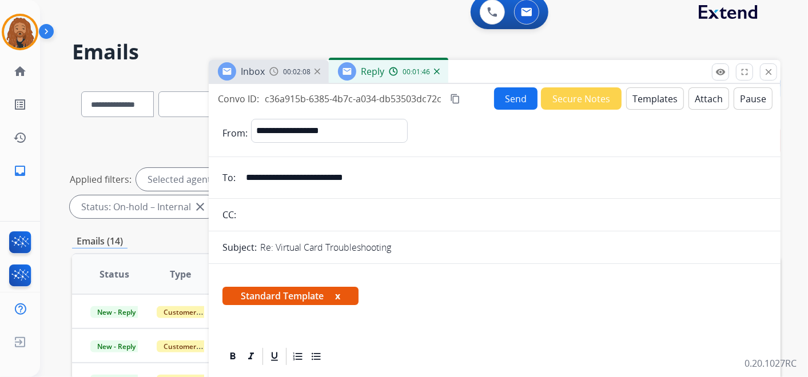
click at [515, 95] on button "Send" at bounding box center [515, 98] width 43 height 22
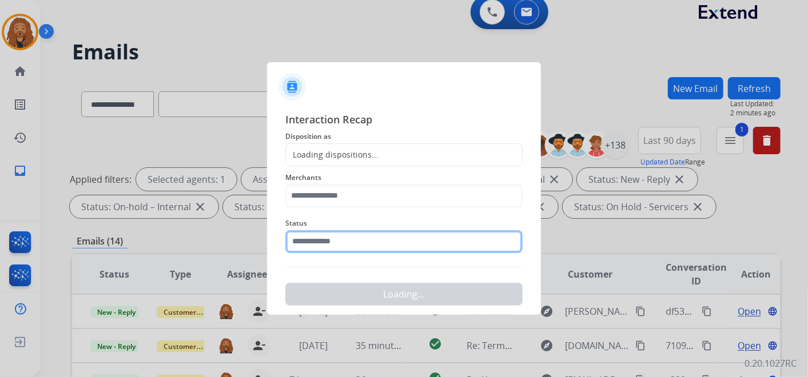
drag, startPoint x: 361, startPoint y: 248, endPoint x: 365, endPoint y: 243, distance: 6.2
click at [364, 246] on input "text" at bounding box center [403, 241] width 237 height 23
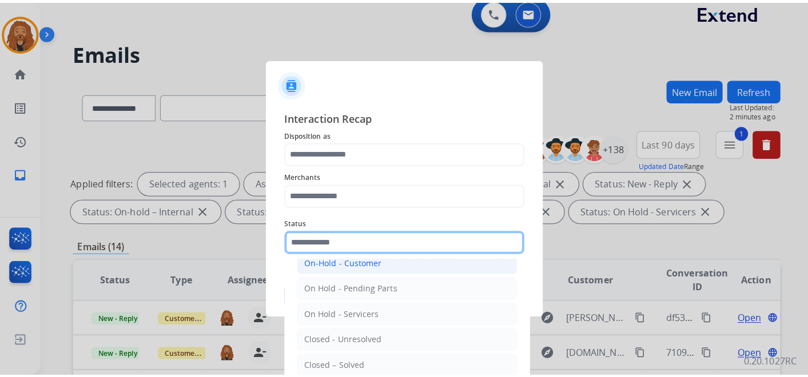
scroll to position [65, 0]
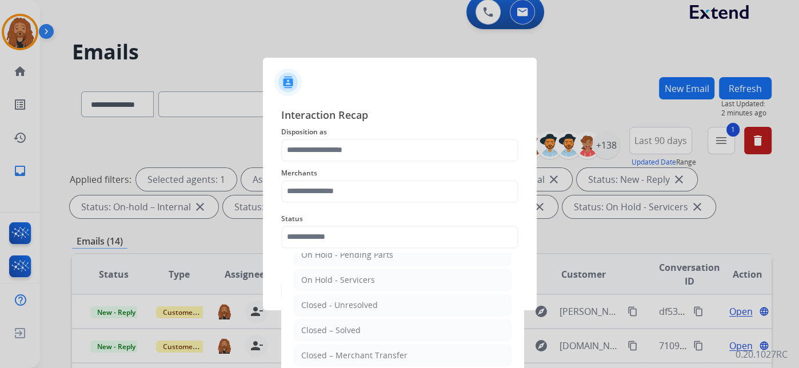
drag, startPoint x: 356, startPoint y: 328, endPoint x: 356, endPoint y: 322, distance: 6.3
click at [356, 328] on div "Closed – Solved" at bounding box center [330, 330] width 59 height 11
type input "**********"
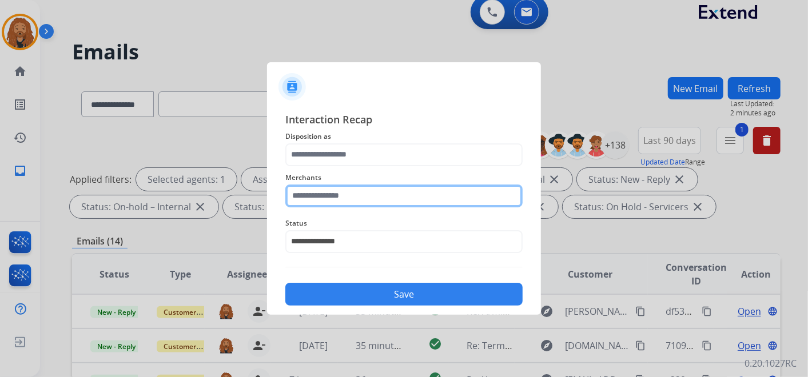
click at [364, 196] on input "text" at bounding box center [403, 196] width 237 height 23
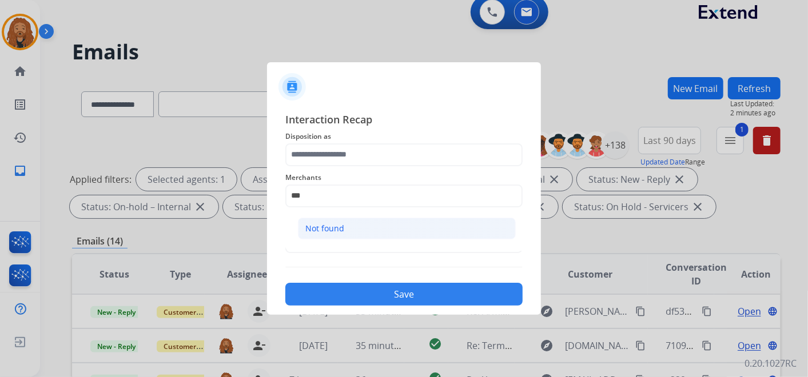
click at [377, 220] on li "Not found" at bounding box center [407, 229] width 218 height 22
type input "*********"
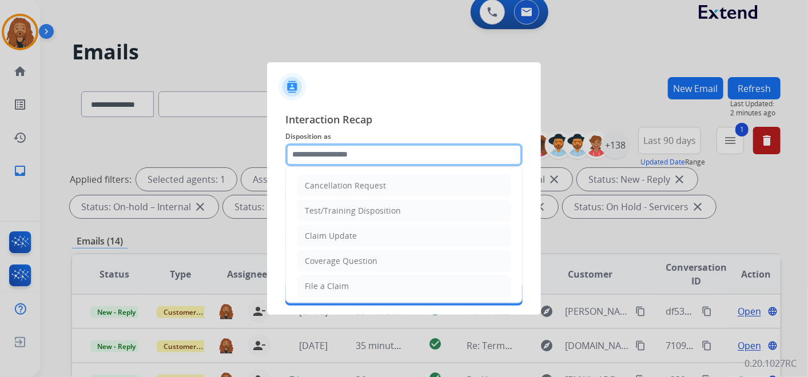
click at [363, 157] on input "text" at bounding box center [403, 155] width 237 height 23
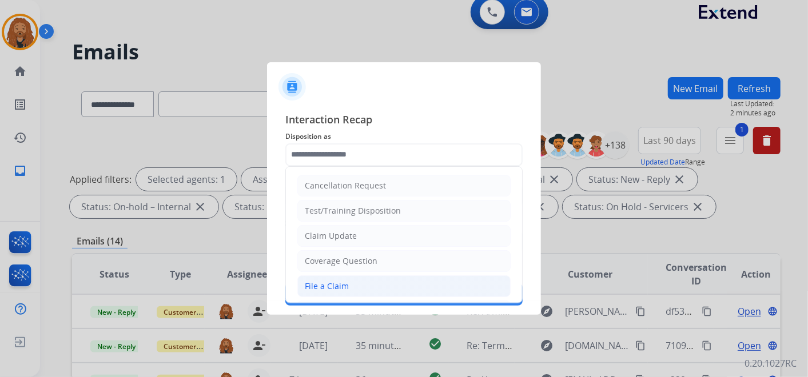
click at [337, 288] on div "File a Claim" at bounding box center [327, 286] width 44 height 11
type input "**********"
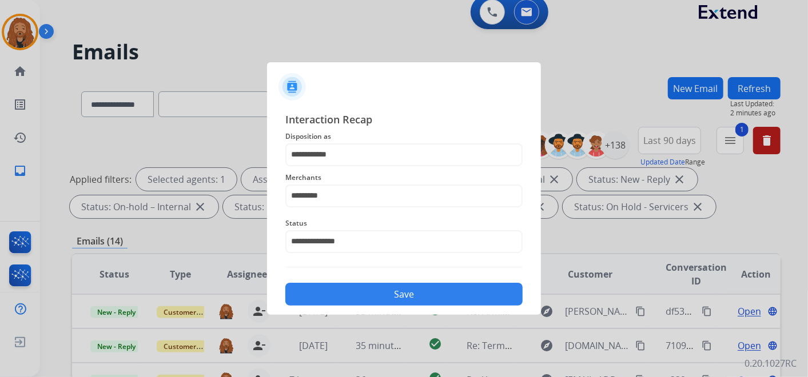
click at [340, 288] on button "Save" at bounding box center [403, 294] width 237 height 23
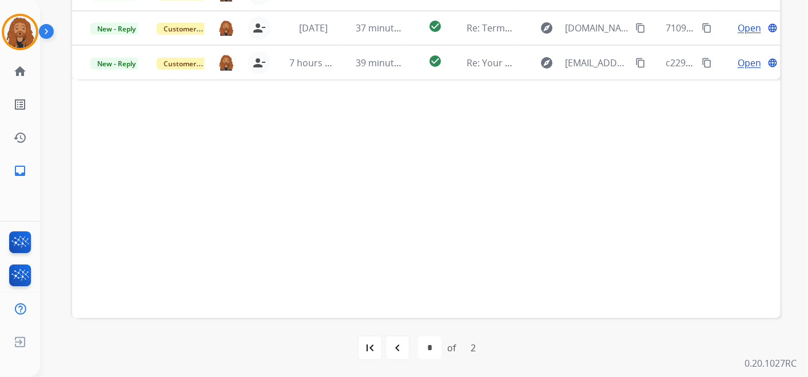
scroll to position [201, 0]
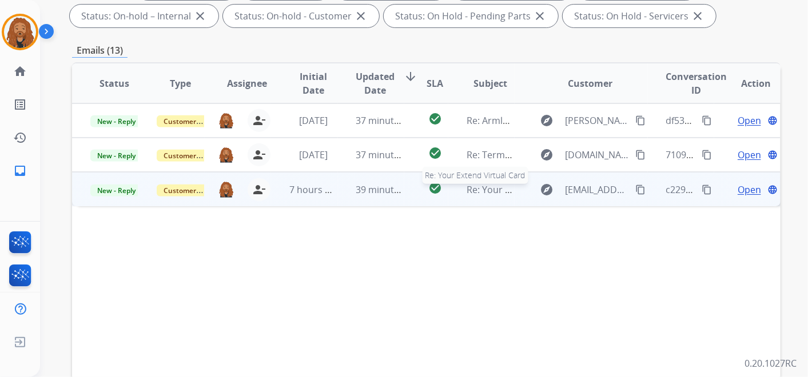
click at [467, 184] on span "Re: Your Extend Virtual Card" at bounding box center [528, 190] width 122 height 13
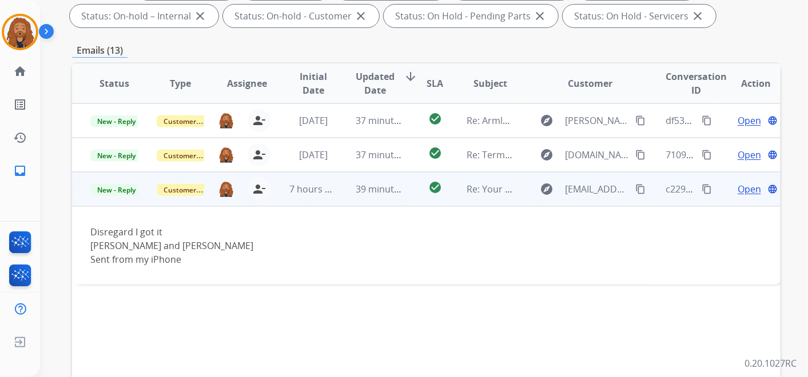
click at [751, 189] on span "Open" at bounding box center [749, 189] width 23 height 14
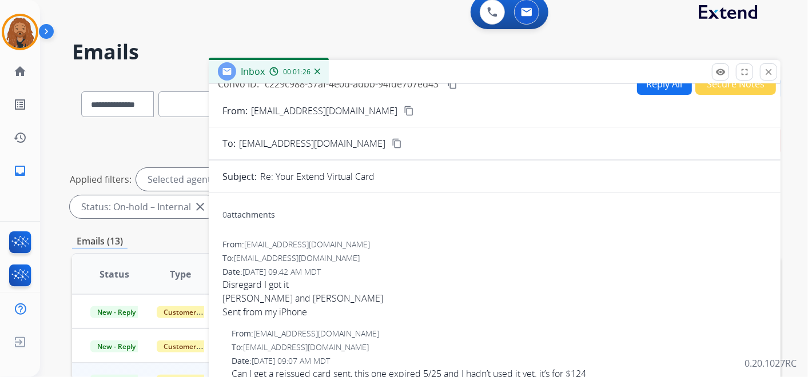
scroll to position [0, 0]
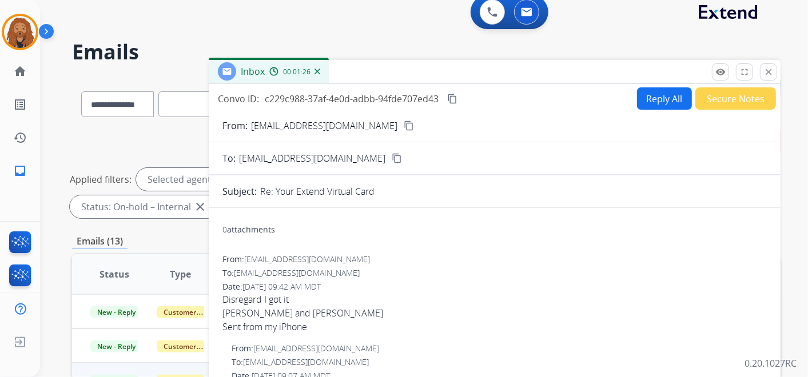
click at [711, 99] on button "Secure Notes" at bounding box center [735, 98] width 81 height 22
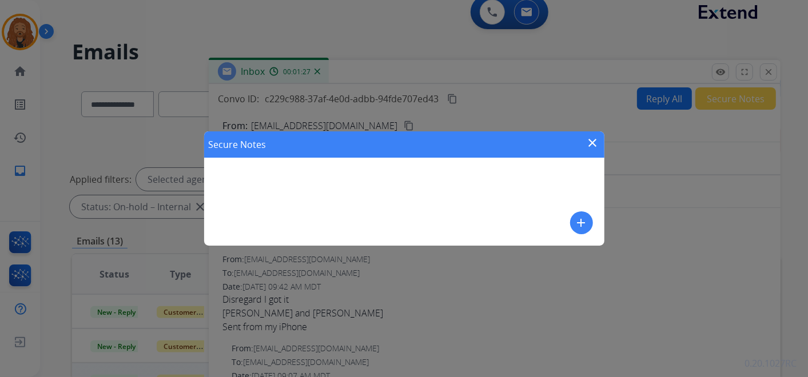
click at [582, 221] on mat-icon "add" at bounding box center [582, 223] width 14 height 14
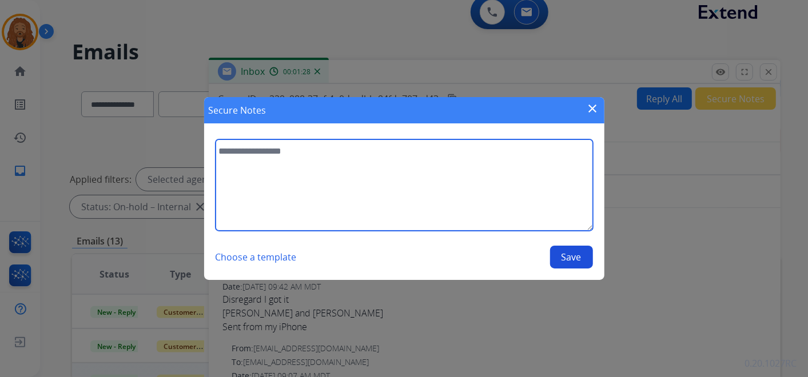
click at [397, 172] on textarea at bounding box center [404, 185] width 377 height 91
type textarea "**********"
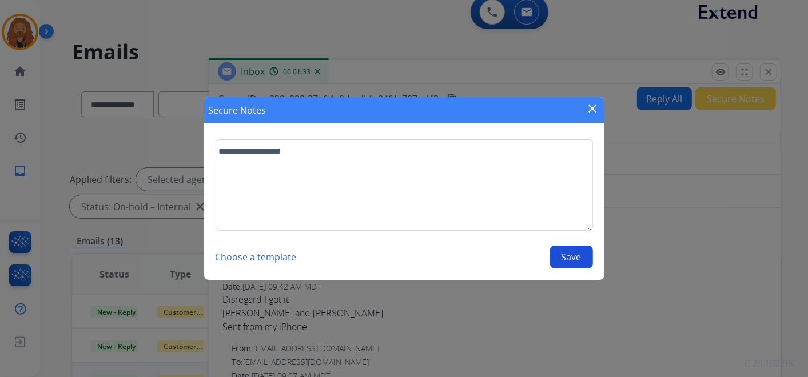
click at [558, 264] on button "Save" at bounding box center [571, 257] width 43 height 23
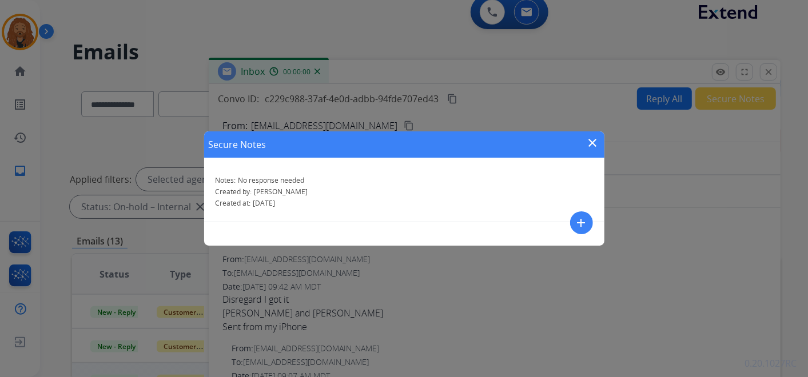
drag, startPoint x: 593, startPoint y: 144, endPoint x: 598, endPoint y: 138, distance: 7.3
click at [595, 144] on mat-icon "close" at bounding box center [593, 143] width 14 height 14
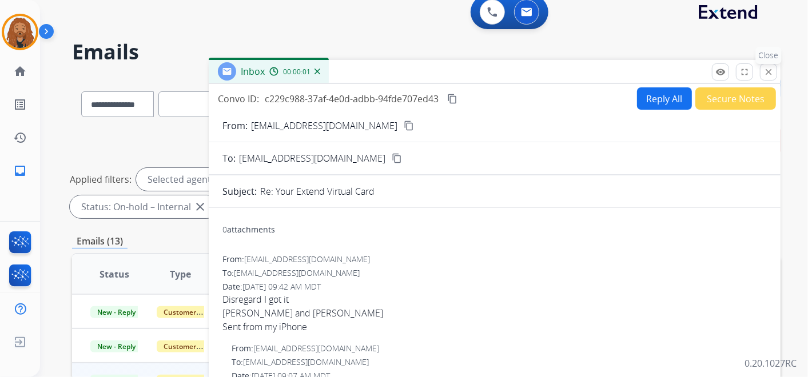
drag, startPoint x: 769, startPoint y: 73, endPoint x: 568, endPoint y: 130, distance: 208.3
click at [769, 72] on mat-icon "close" at bounding box center [768, 72] width 10 height 10
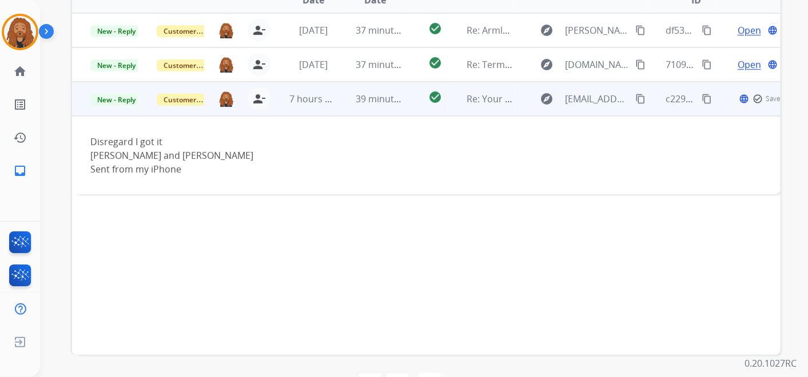
scroll to position [264, 0]
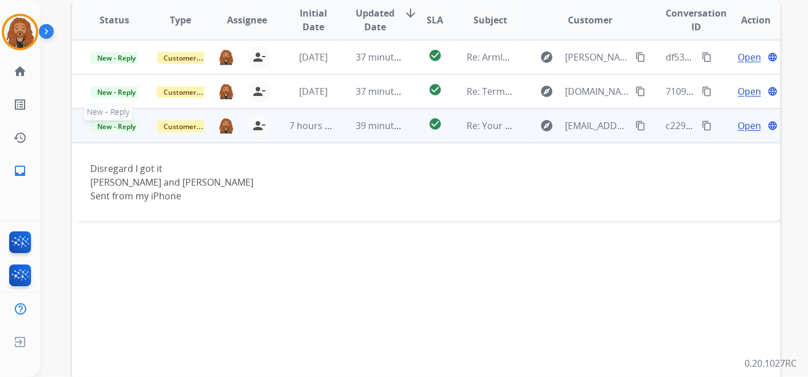
click at [130, 123] on span "New - Reply" at bounding box center [116, 127] width 52 height 12
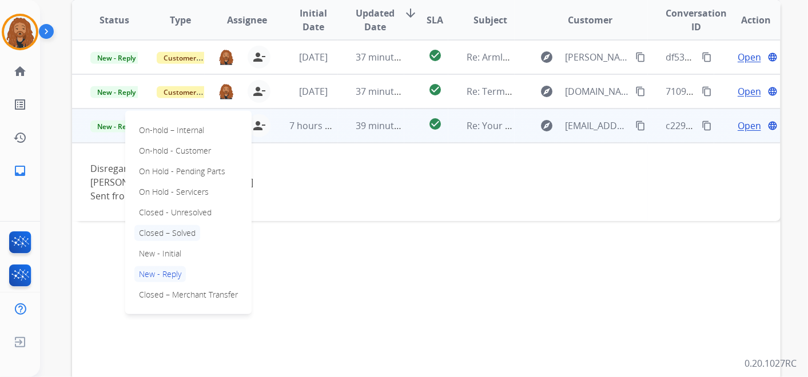
click at [164, 230] on p "Closed – Solved" at bounding box center [167, 233] width 66 height 16
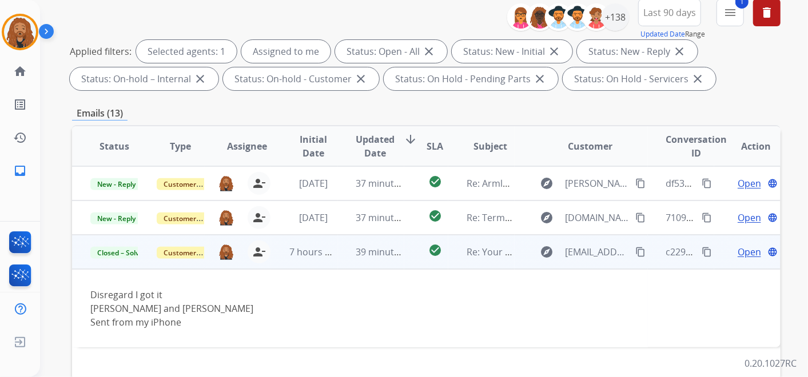
scroll to position [137, 0]
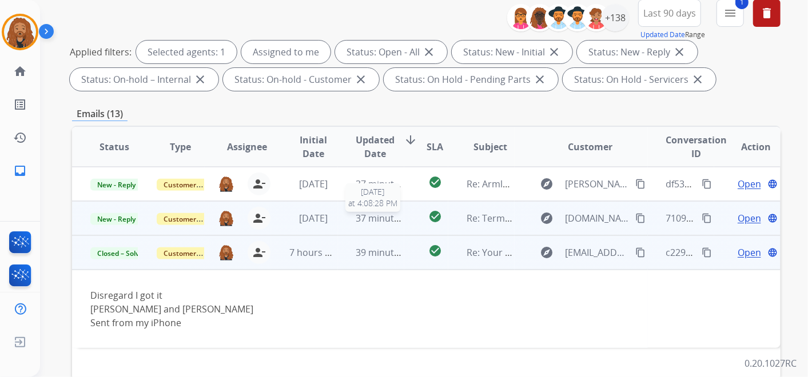
click at [356, 220] on span "37 minutes ago" at bounding box center [389, 218] width 66 height 13
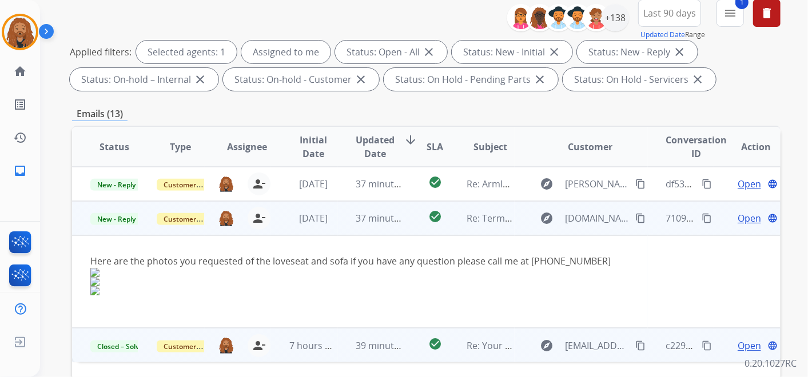
click at [738, 218] on span "Open" at bounding box center [749, 219] width 23 height 14
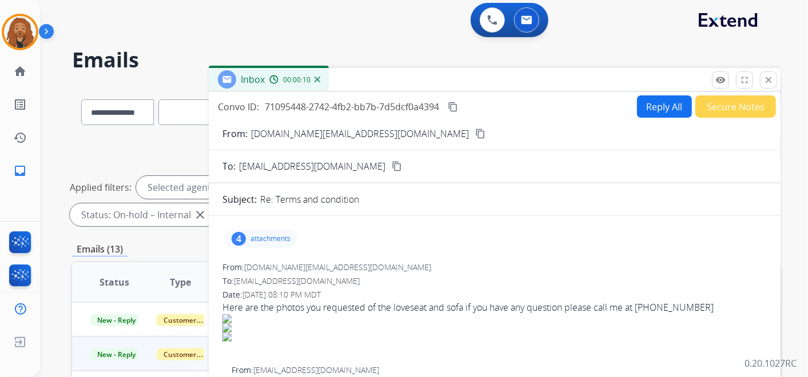
scroll to position [0, 0]
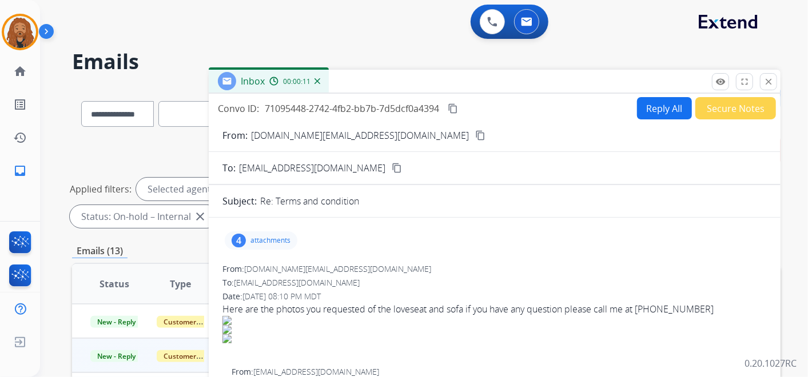
click at [475, 136] on mat-icon "content_copy" at bounding box center [480, 135] width 10 height 10
click at [257, 245] on div "4 attachments" at bounding box center [261, 241] width 73 height 18
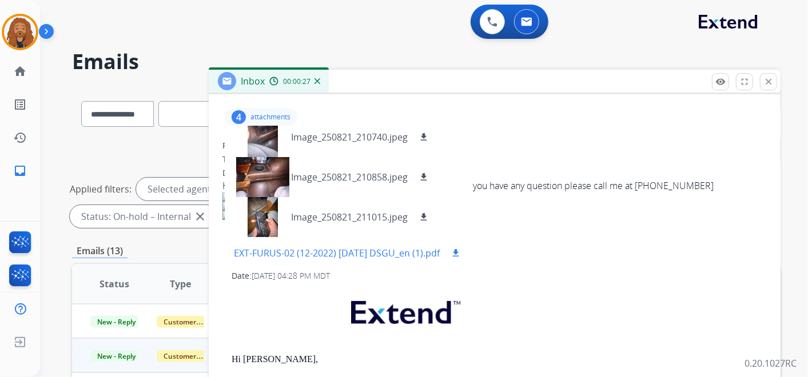
scroll to position [127, 0]
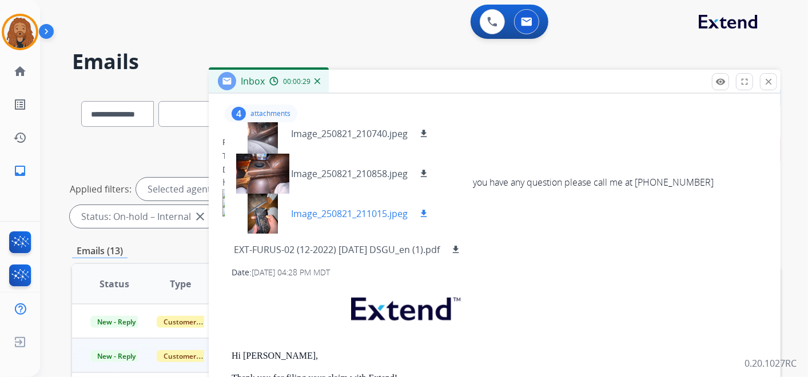
click at [427, 209] on mat-icon "download" at bounding box center [424, 214] width 10 height 10
click at [424, 170] on mat-icon "download" at bounding box center [424, 174] width 10 height 10
click at [423, 137] on mat-icon "download" at bounding box center [424, 134] width 10 height 10
click at [270, 137] on div at bounding box center [262, 134] width 57 height 40
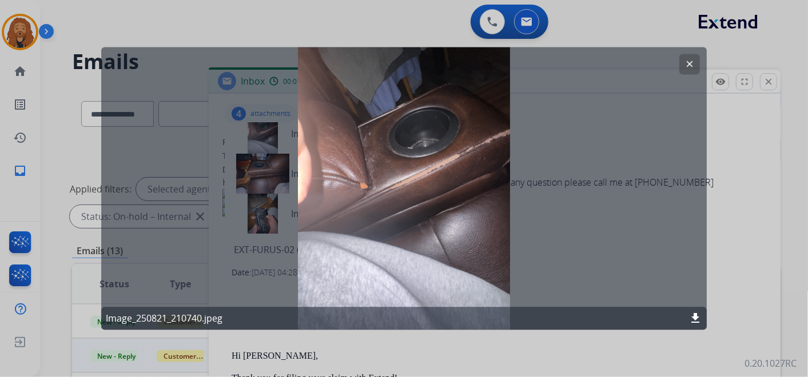
click at [695, 62] on button "clear" at bounding box center [689, 64] width 21 height 21
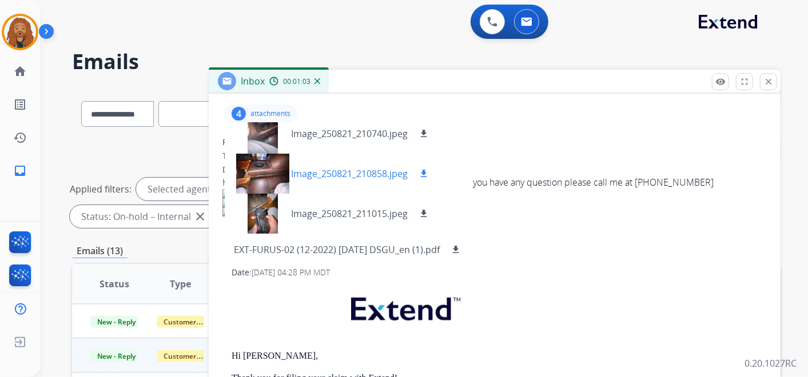
click at [294, 180] on div "Image_250821_210858.jpeg download" at bounding box center [332, 174] width 215 height 40
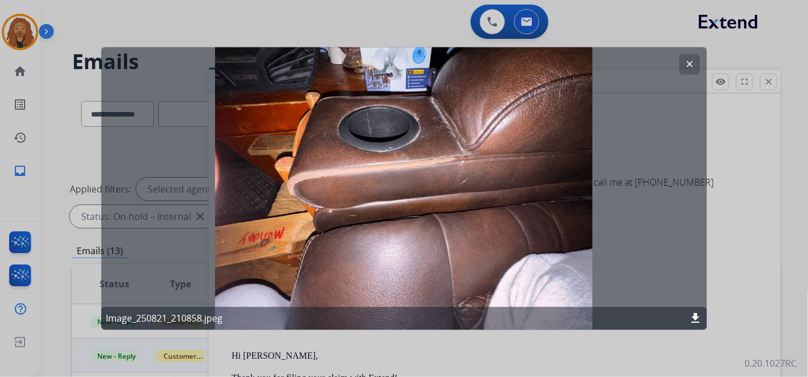
click at [684, 62] on button "clear" at bounding box center [689, 64] width 21 height 21
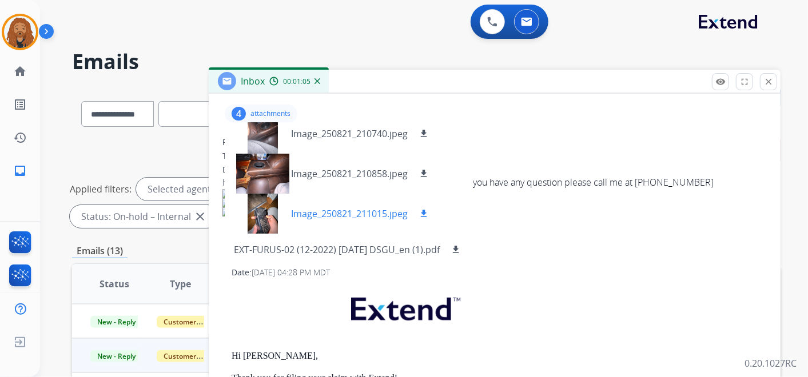
click at [323, 213] on p "Image_250821_211015.jpeg" at bounding box center [349, 214] width 117 height 14
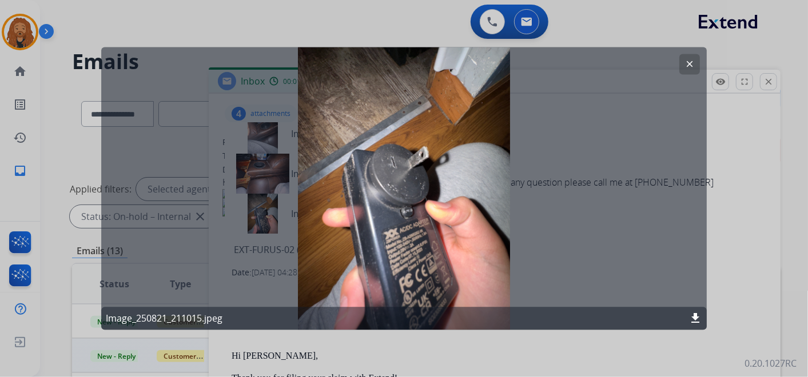
click at [692, 61] on mat-icon "clear" at bounding box center [689, 64] width 10 height 10
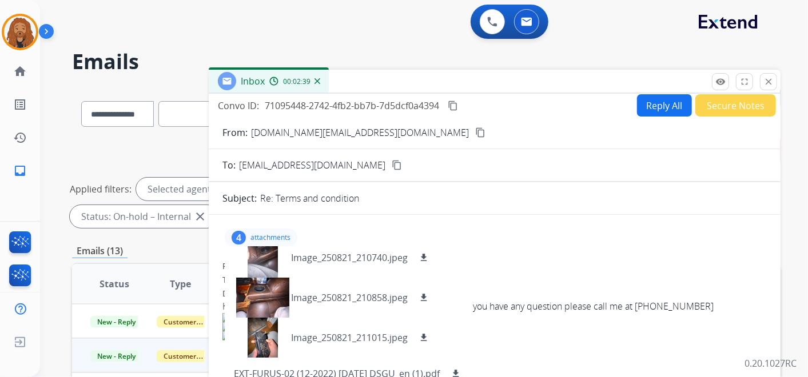
scroll to position [0, 0]
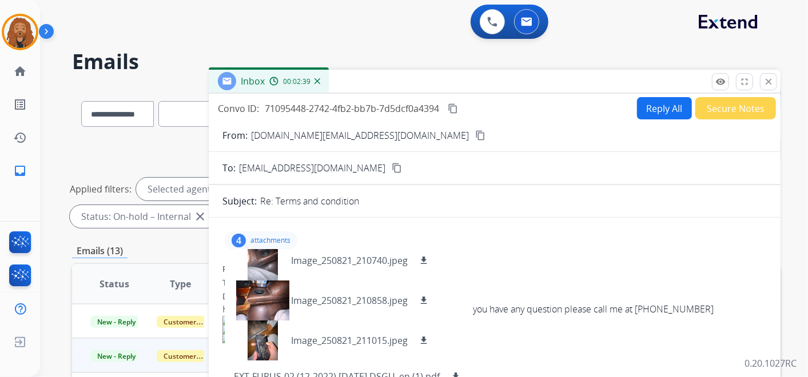
click at [452, 106] on mat-icon "content_copy" at bounding box center [453, 108] width 10 height 10
click at [654, 101] on button "Reply All" at bounding box center [664, 108] width 55 height 22
select select "**********"
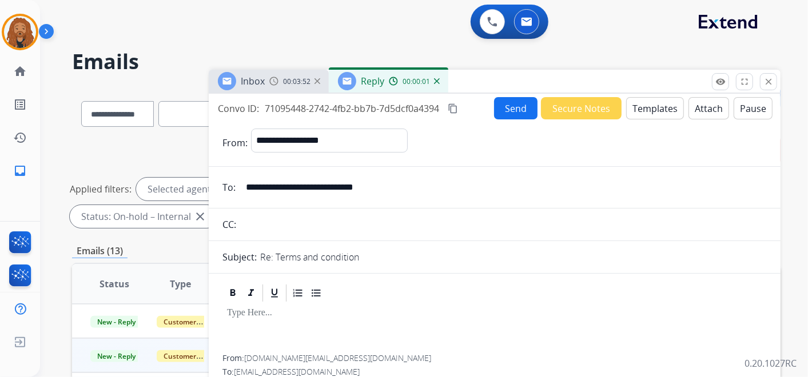
click at [643, 103] on button "Templates" at bounding box center [655, 108] width 58 height 22
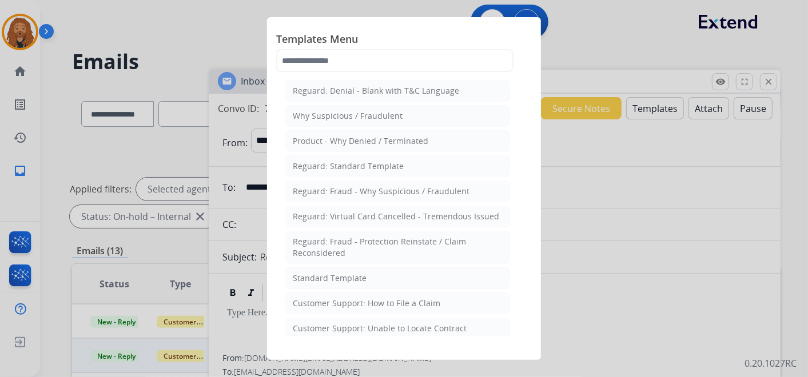
click at [343, 276] on div "Standard Template" at bounding box center [330, 278] width 74 height 11
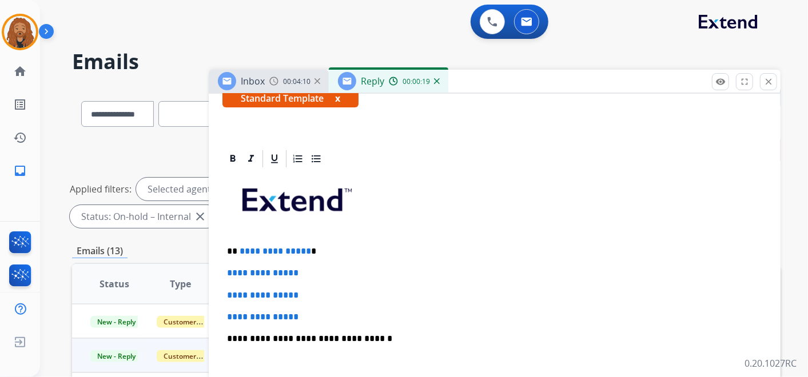
scroll to position [254, 0]
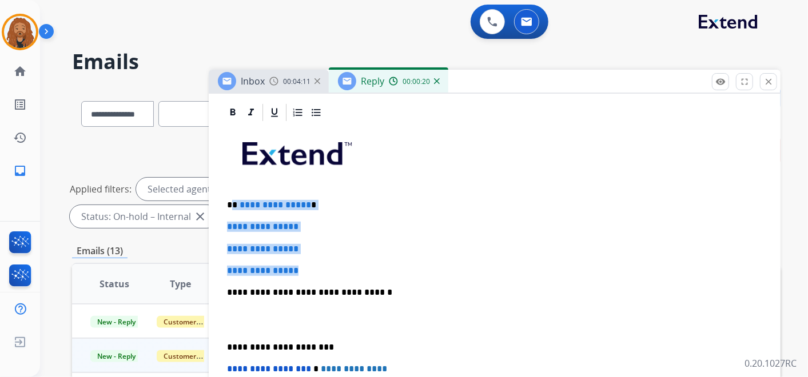
drag, startPoint x: 261, startPoint y: 224, endPoint x: 231, endPoint y: 199, distance: 39.0
click at [231, 199] on div "**********" at bounding box center [494, 319] width 544 height 393
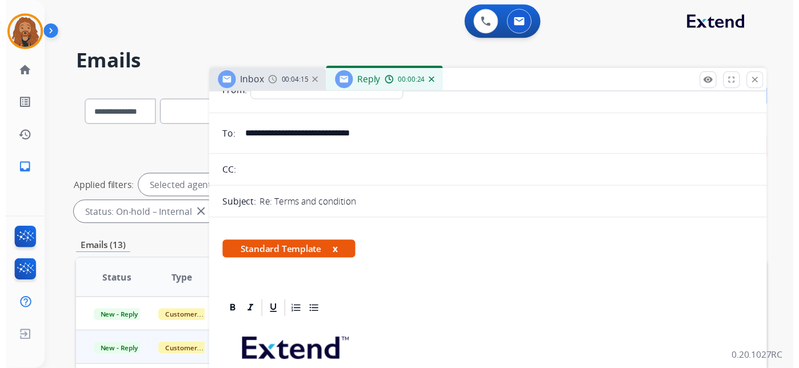
scroll to position [0, 0]
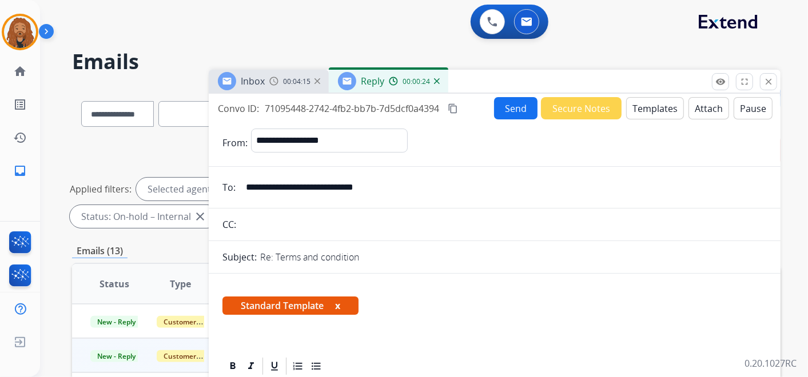
click at [513, 101] on button "Send" at bounding box center [515, 108] width 43 height 22
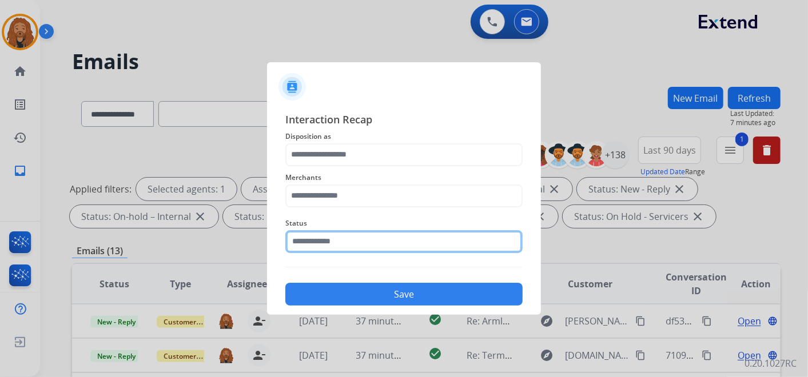
click at [344, 249] on div "Status" at bounding box center [403, 235] width 237 height 46
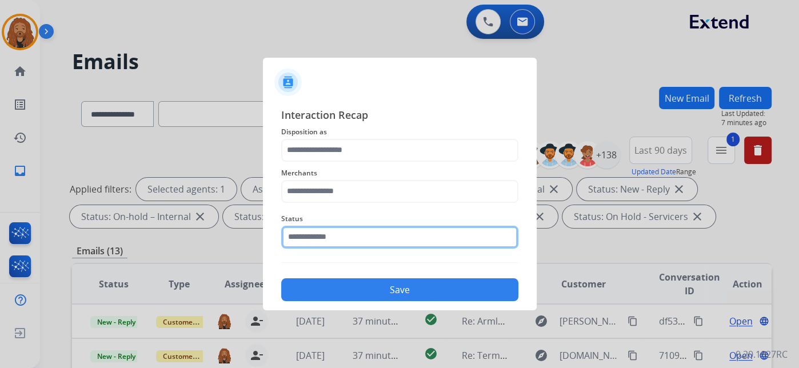
click at [427, 234] on input "text" at bounding box center [399, 237] width 237 height 23
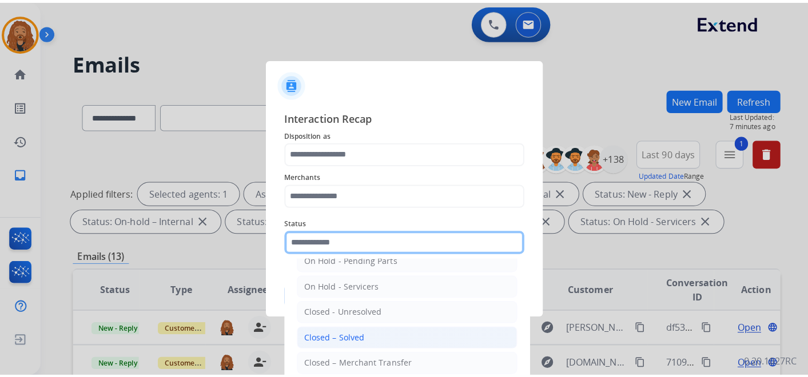
scroll to position [65, 0]
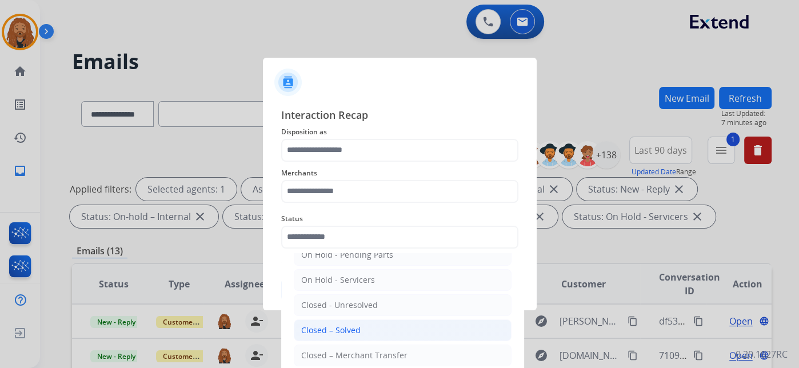
click at [350, 330] on div "Closed – Solved" at bounding box center [330, 330] width 59 height 11
type input "**********"
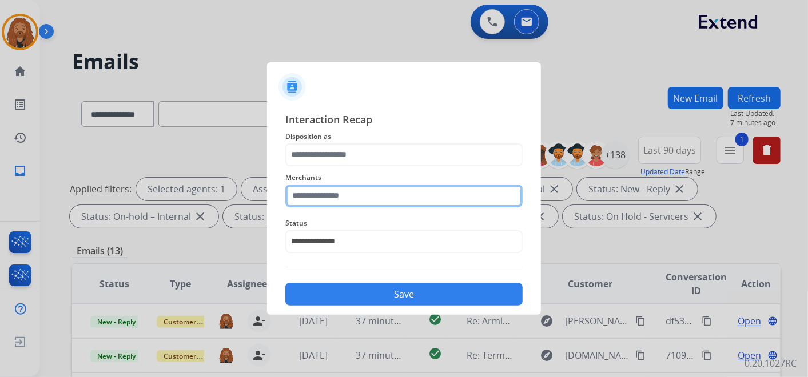
click at [345, 199] on input "text" at bounding box center [403, 196] width 237 height 23
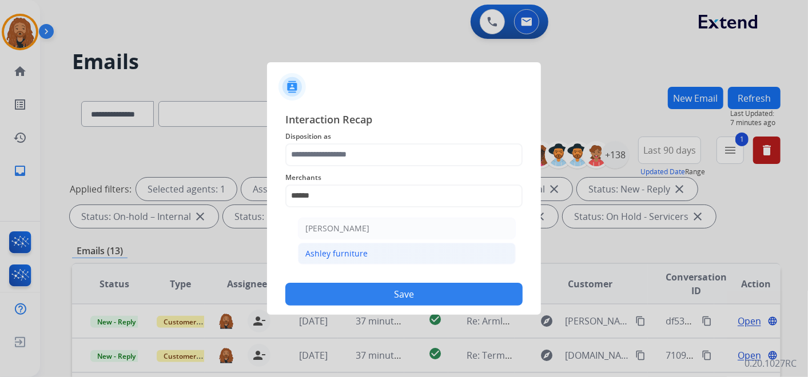
click at [324, 249] on div "Ashley furniture" at bounding box center [336, 253] width 62 height 11
type input "**********"
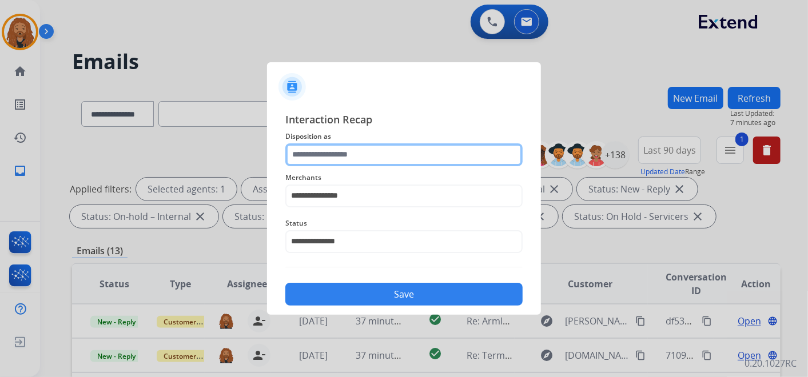
click at [330, 161] on input "text" at bounding box center [403, 155] width 237 height 23
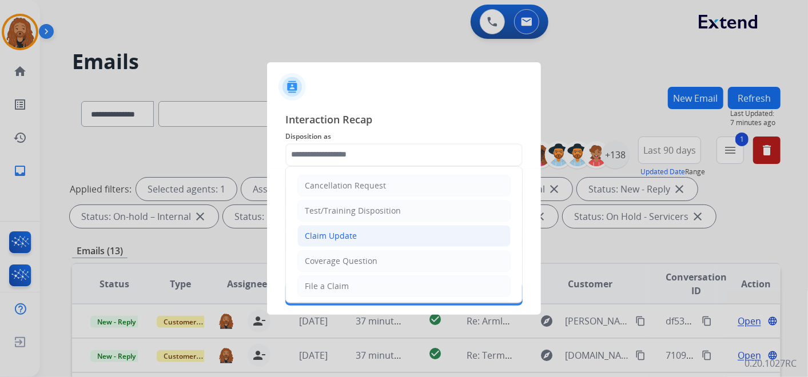
click at [343, 236] on div "Claim Update" at bounding box center [331, 235] width 52 height 11
type input "**********"
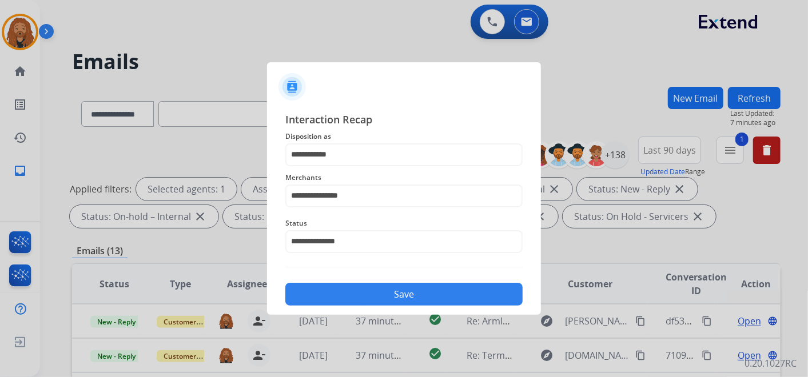
click at [365, 293] on button "Save" at bounding box center [403, 294] width 237 height 23
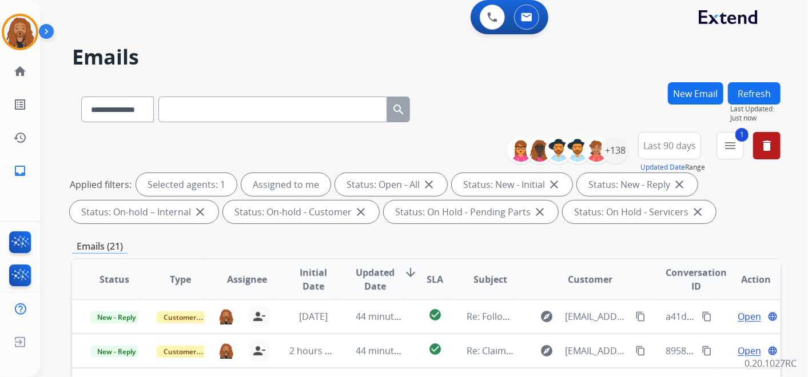
scroll to position [0, 0]
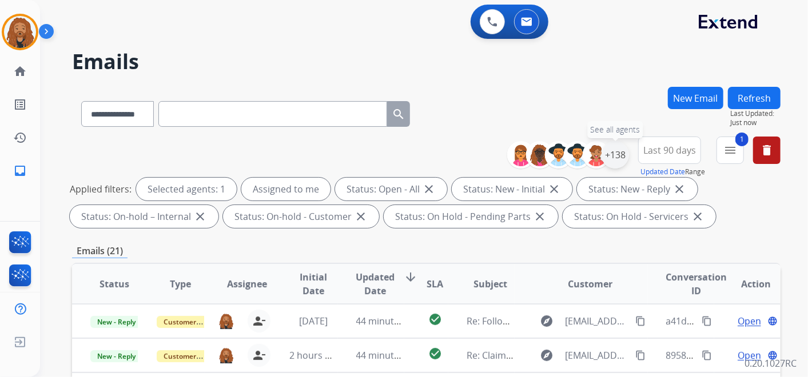
click at [618, 153] on div "+138" at bounding box center [615, 154] width 27 height 27
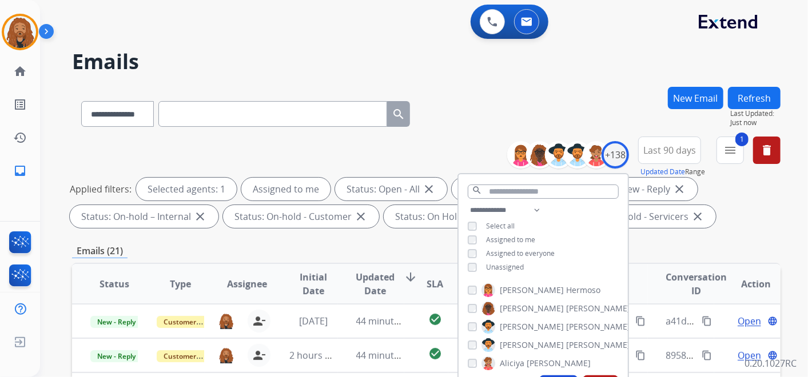
drag, startPoint x: 759, startPoint y: 214, endPoint x: 750, endPoint y: 197, distance: 18.7
click at [759, 214] on div "Applied filters: Selected agents: 1 Assigned to me Status: Open - All close Sta…" at bounding box center [424, 203] width 708 height 50
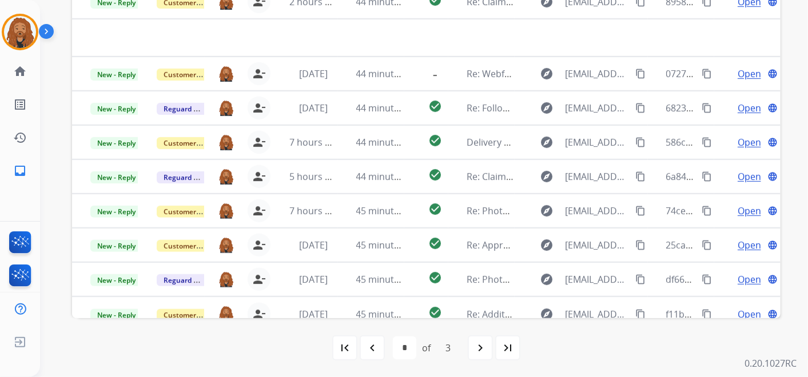
scroll to position [38, 0]
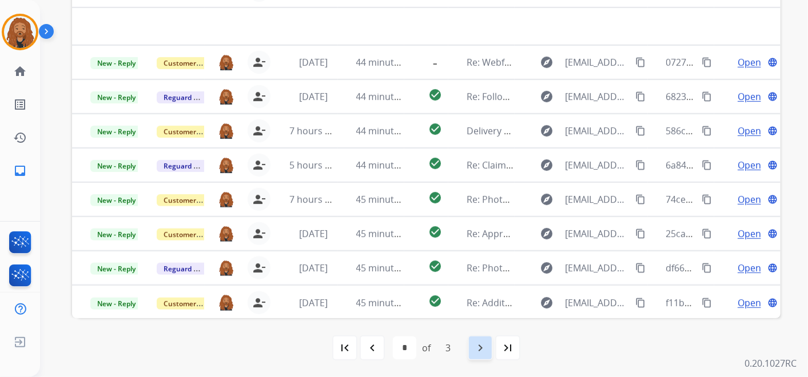
click at [474, 349] on mat-icon "navigate_next" at bounding box center [480, 348] width 14 height 14
select select "*"
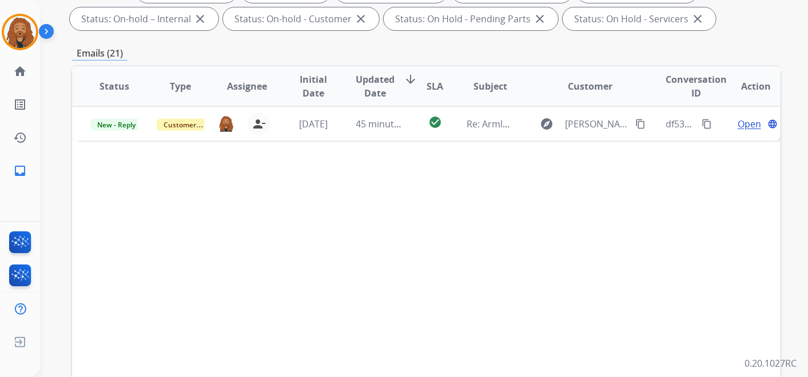
scroll to position [127, 0]
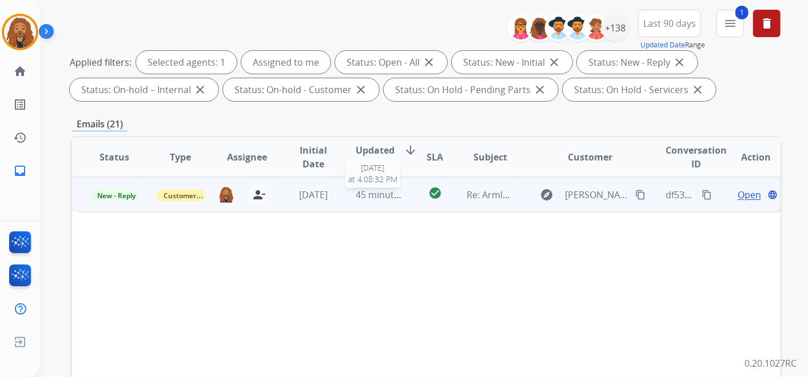
click at [366, 198] on span "45 minutes ago" at bounding box center [389, 195] width 66 height 13
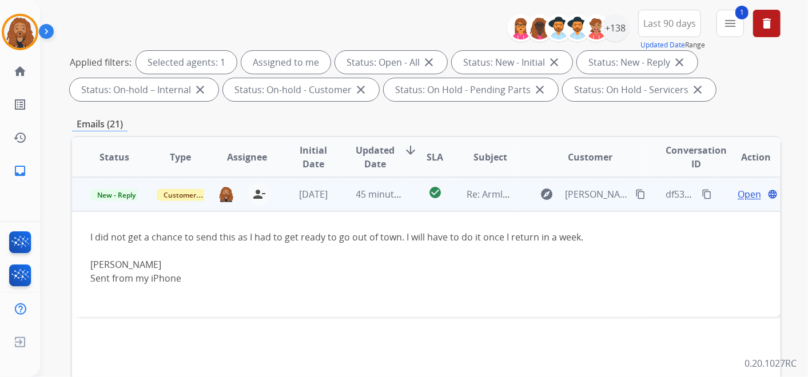
click at [750, 197] on span "Open" at bounding box center [749, 195] width 23 height 14
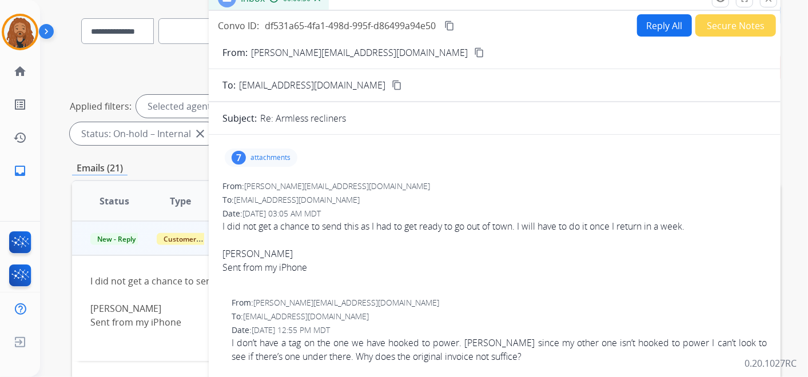
scroll to position [63, 0]
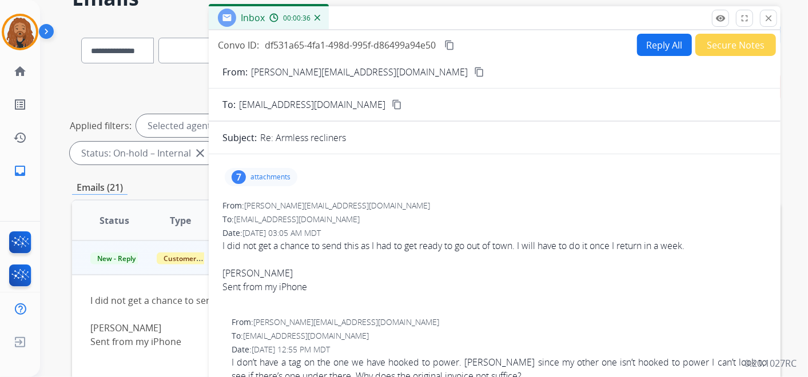
click at [731, 47] on button "Secure Notes" at bounding box center [735, 45] width 81 height 22
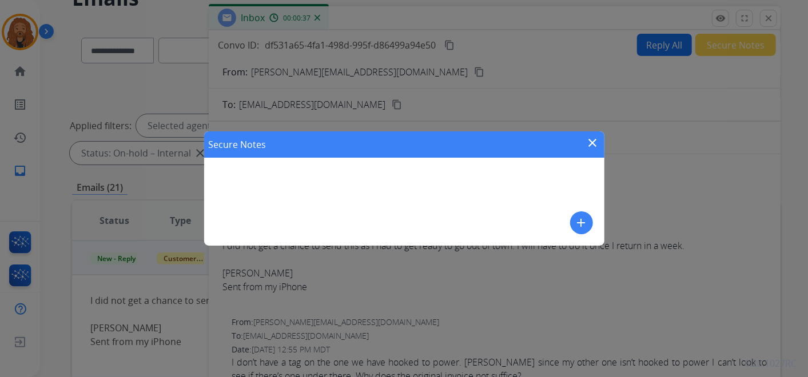
click at [568, 222] on div "Secure Notes close add" at bounding box center [404, 189] width 400 height 114
click at [590, 222] on button "add" at bounding box center [581, 223] width 23 height 23
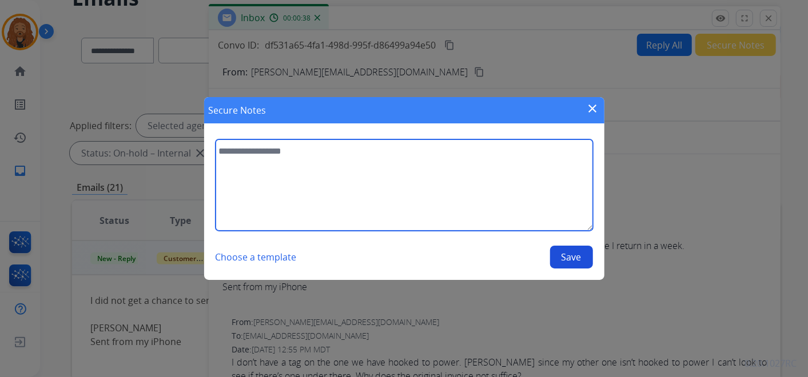
click at [360, 184] on textarea at bounding box center [404, 185] width 377 height 91
type textarea "**********"
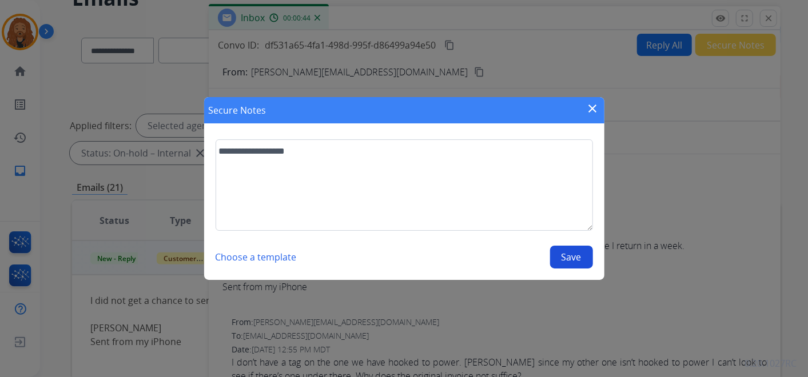
click at [536, 252] on div "Choose a template Save" at bounding box center [404, 257] width 377 height 23
click at [570, 257] on button "Save" at bounding box center [571, 257] width 43 height 23
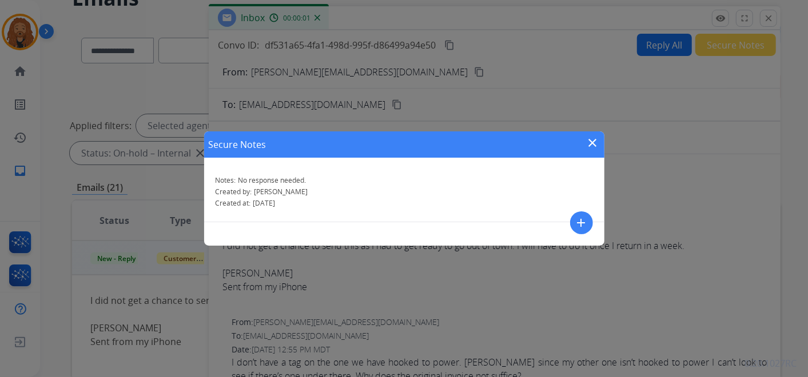
click at [596, 136] on div "Secure Notes close" at bounding box center [404, 145] width 400 height 26
click at [593, 138] on mat-icon "close" at bounding box center [593, 143] width 14 height 14
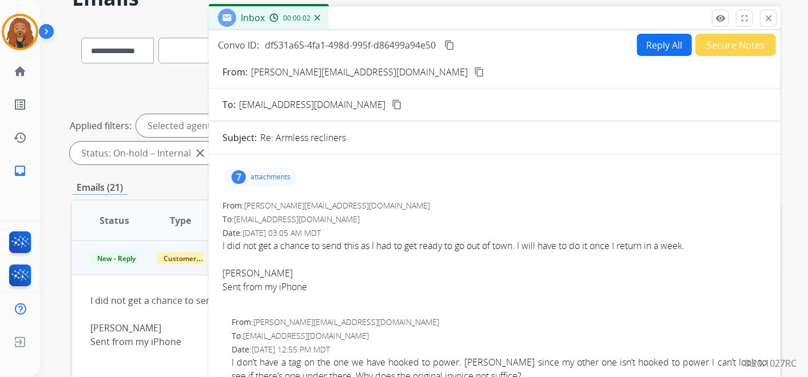
drag, startPoint x: 766, startPoint y: 22, endPoint x: 529, endPoint y: 140, distance: 264.4
click at [765, 22] on mat-icon "close" at bounding box center [768, 18] width 10 height 10
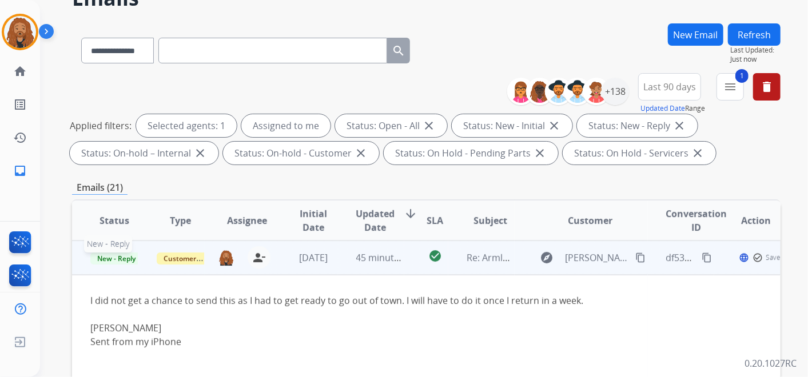
click at [114, 258] on span "New - Reply" at bounding box center [116, 259] width 52 height 12
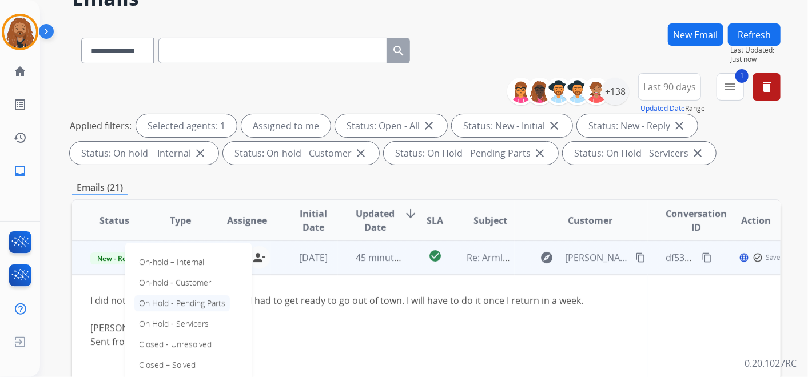
scroll to position [127, 0]
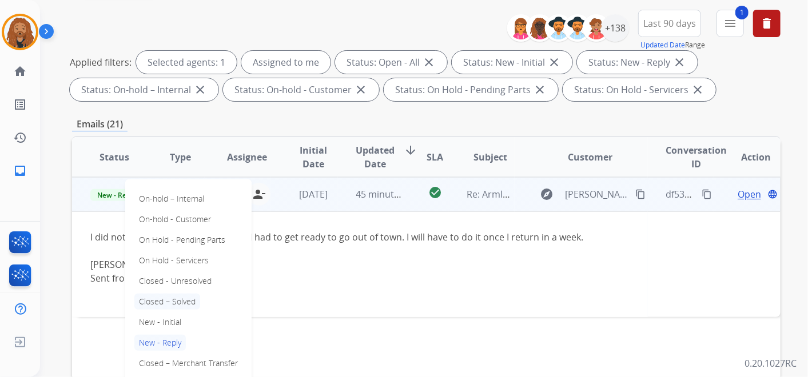
click at [173, 298] on p "Closed – Solved" at bounding box center [167, 302] width 66 height 16
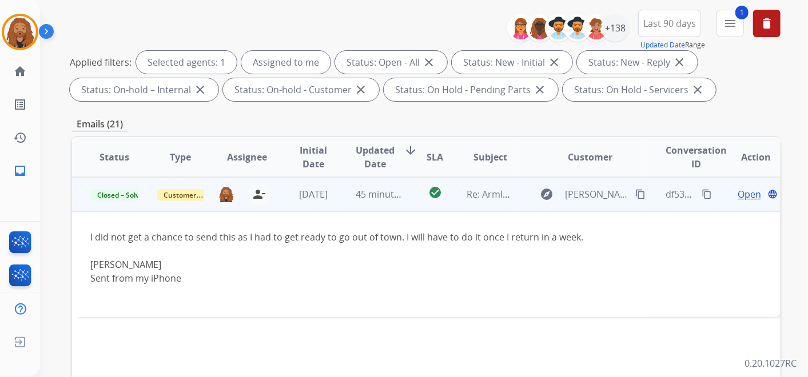
click at [320, 258] on div "[PERSON_NAME]" at bounding box center [359, 265] width 539 height 14
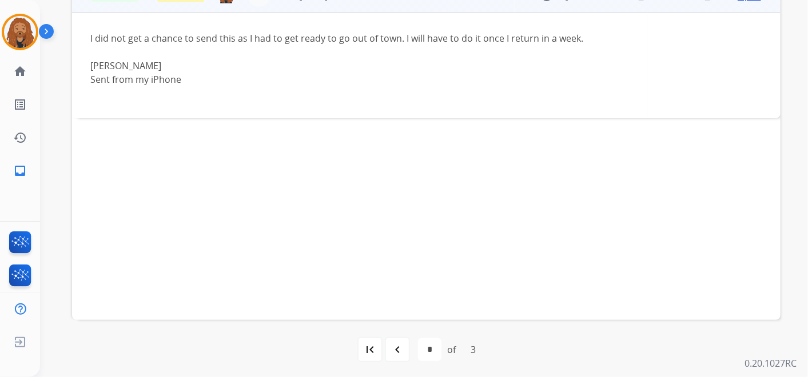
scroll to position [328, 0]
click at [398, 348] on mat-icon "navigate_before" at bounding box center [398, 348] width 14 height 14
select select "*"
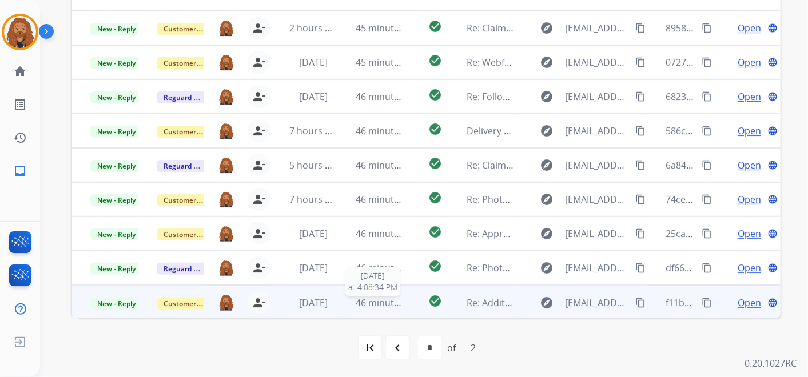
click at [377, 301] on span "46 minutes ago" at bounding box center [389, 303] width 66 height 13
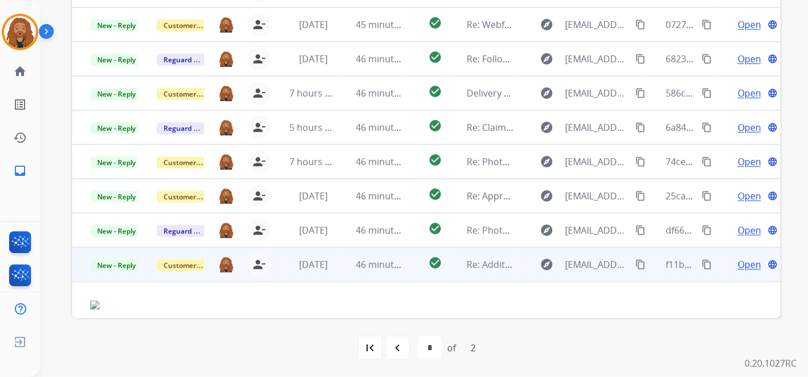
scroll to position [74, 0]
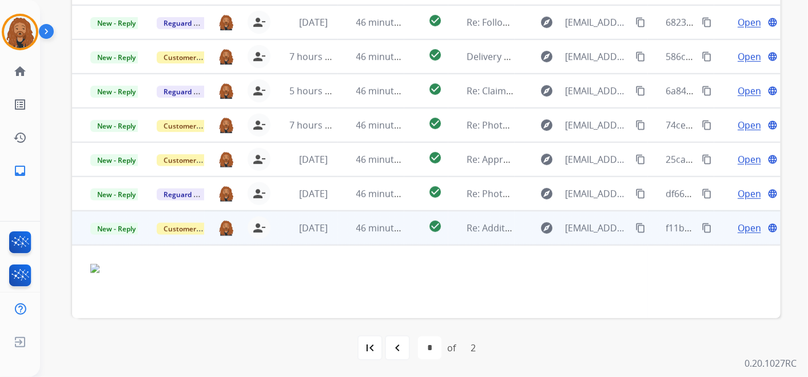
click at [748, 230] on span "Open" at bounding box center [749, 228] width 23 height 14
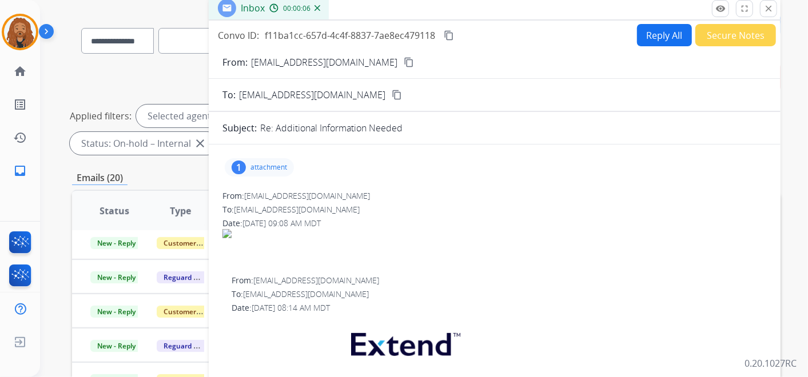
scroll to position [0, 0]
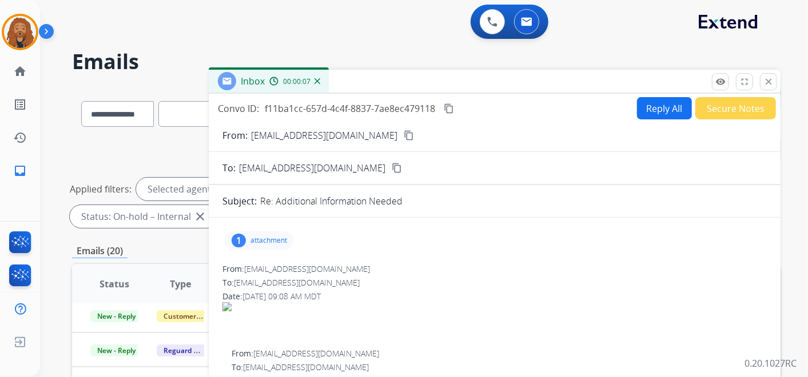
click at [266, 244] on p "attachment" at bounding box center [268, 240] width 37 height 9
click at [343, 272] on p "IMG_3430.jpeg" at bounding box center [322, 270] width 62 height 14
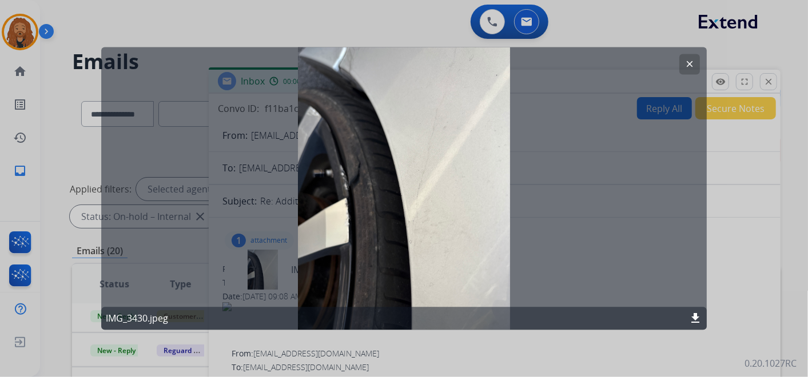
click at [682, 63] on button "clear" at bounding box center [689, 64] width 21 height 21
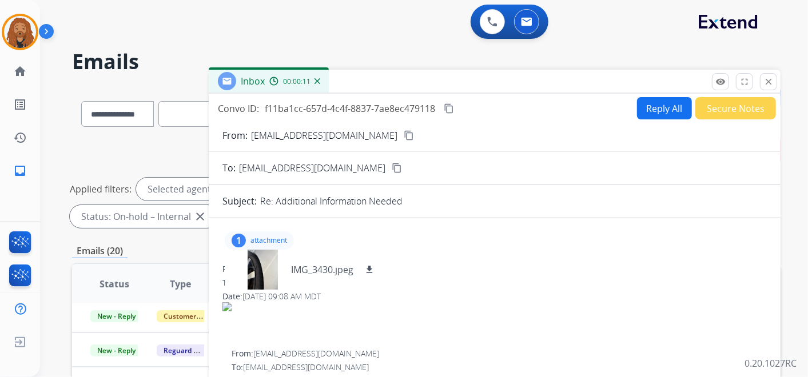
click at [404, 137] on mat-icon "content_copy" at bounding box center [409, 135] width 10 height 10
click at [318, 266] on p "IMG_3430.jpeg" at bounding box center [322, 270] width 62 height 14
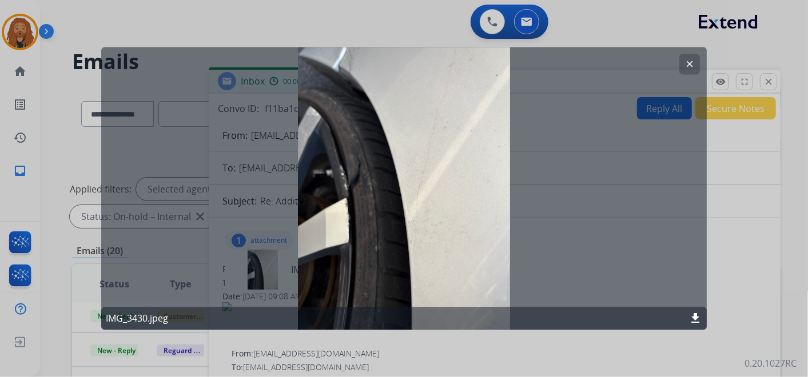
click at [694, 65] on mat-icon "clear" at bounding box center [689, 64] width 10 height 10
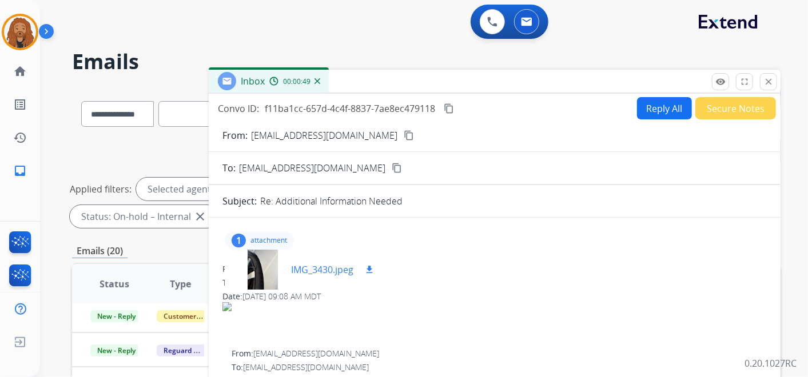
click at [371, 270] on mat-icon "download" at bounding box center [369, 270] width 10 height 10
click at [449, 108] on mat-icon "content_copy" at bounding box center [449, 108] width 10 height 10
click at [662, 107] on button "Reply All" at bounding box center [664, 108] width 55 height 22
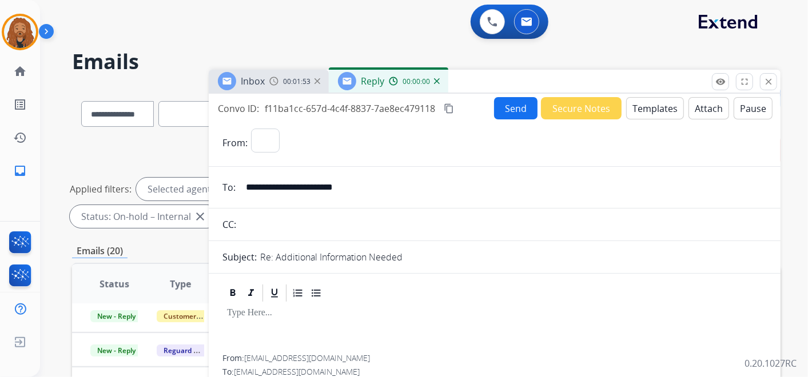
select select "**********"
click at [645, 112] on button "Templates" at bounding box center [655, 108] width 58 height 22
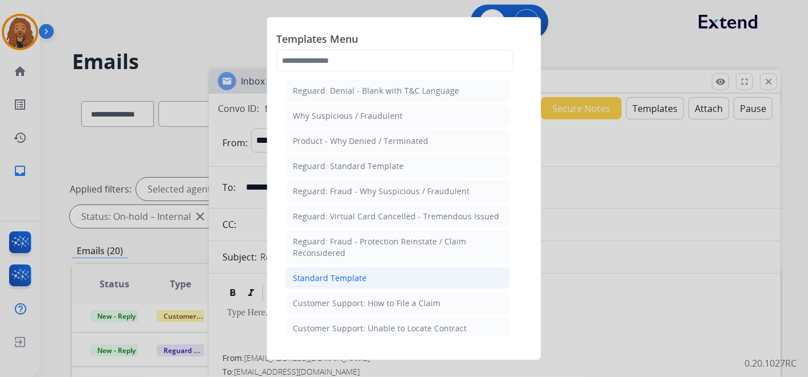
click at [356, 274] on div "Standard Template" at bounding box center [330, 278] width 74 height 11
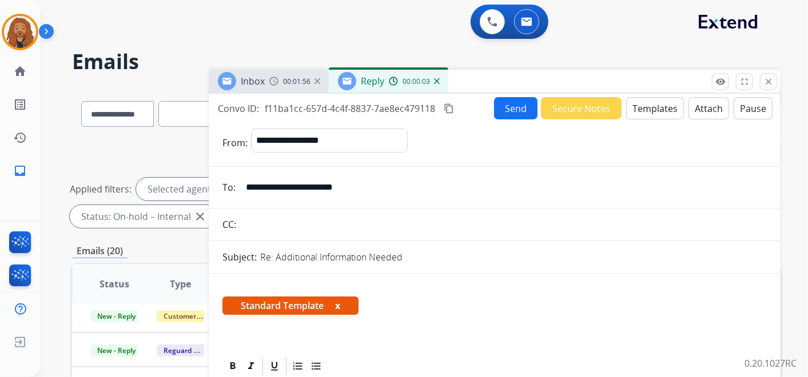
scroll to position [190, 0]
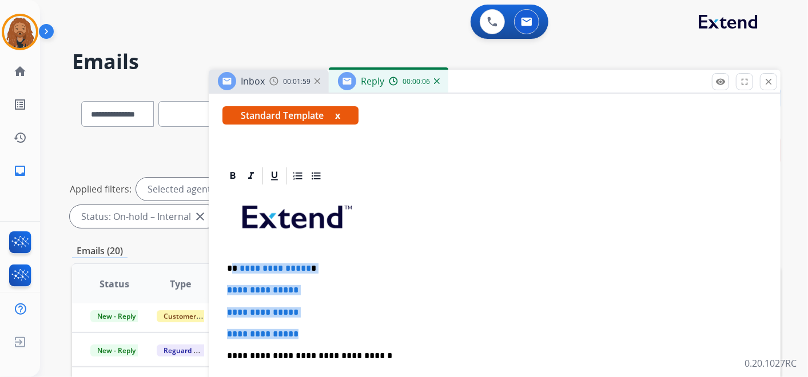
drag, startPoint x: 313, startPoint y: 333, endPoint x: 233, endPoint y: 264, distance: 105.4
click at [233, 264] on div "**********" at bounding box center [494, 382] width 544 height 393
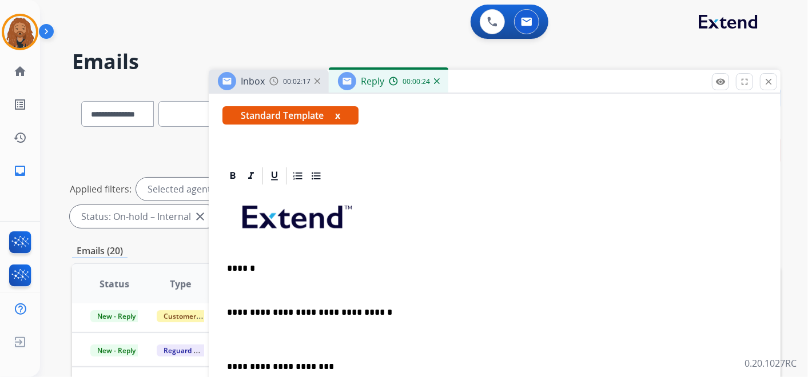
click at [238, 288] on p at bounding box center [494, 290] width 535 height 10
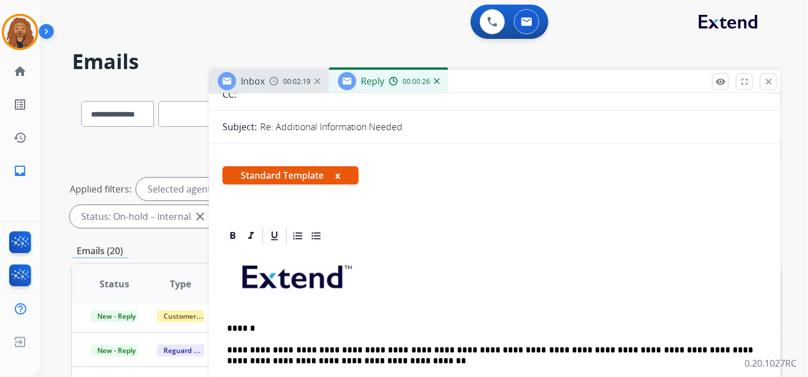
scroll to position [0, 0]
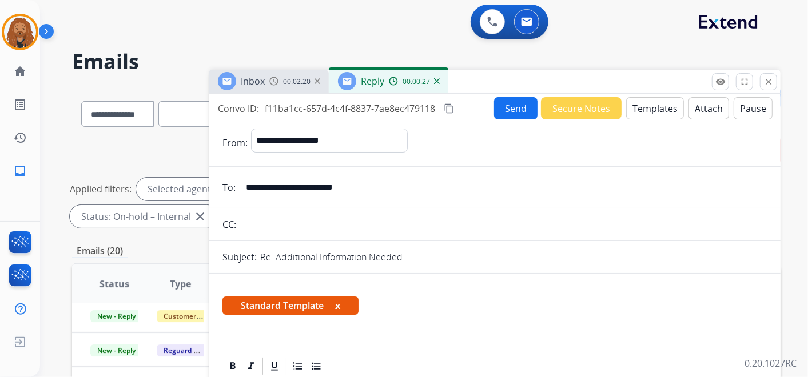
click at [524, 108] on button "Send" at bounding box center [515, 108] width 43 height 22
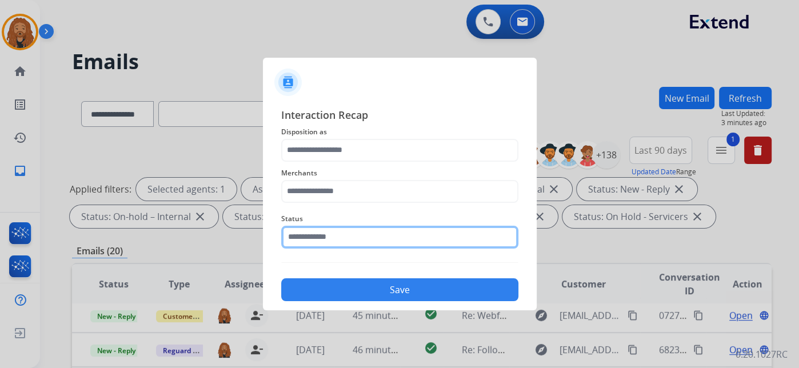
drag, startPoint x: 323, startPoint y: 249, endPoint x: 392, endPoint y: 190, distance: 91.2
click at [323, 249] on div "Status" at bounding box center [399, 231] width 237 height 46
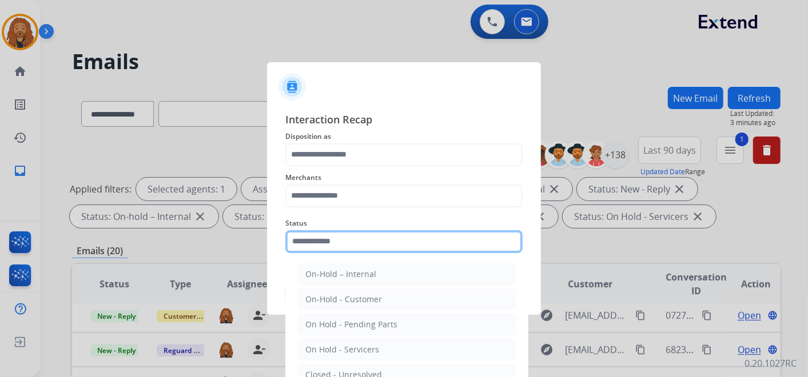
click at [353, 241] on input "text" at bounding box center [403, 241] width 237 height 23
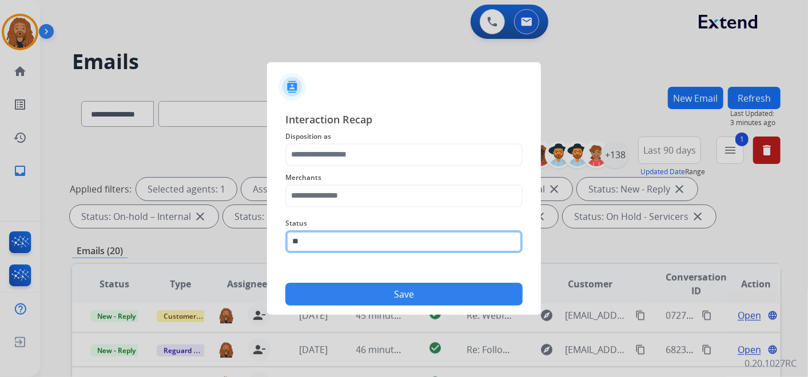
type input "*"
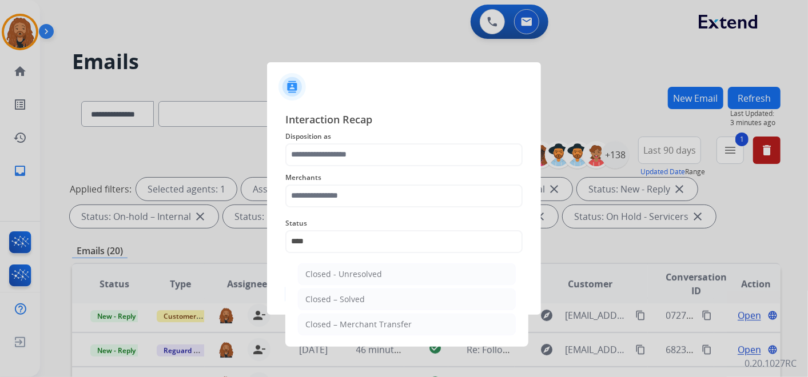
drag, startPoint x: 396, startPoint y: 294, endPoint x: 376, endPoint y: 241, distance: 56.8
click at [396, 294] on li "Closed – Solved" at bounding box center [407, 300] width 218 height 22
type input "**********"
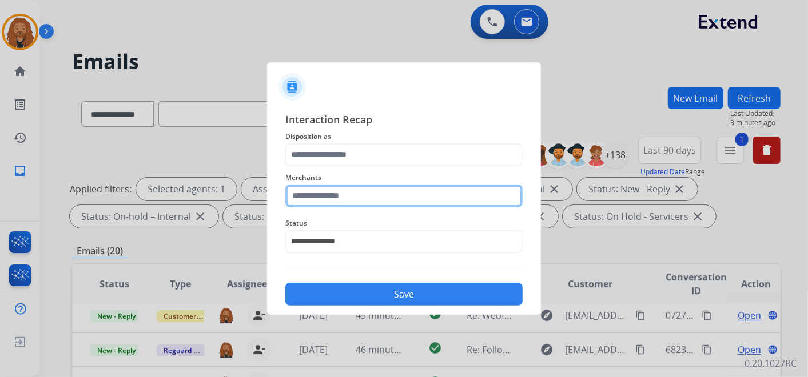
click at [347, 187] on input "text" at bounding box center [403, 196] width 237 height 23
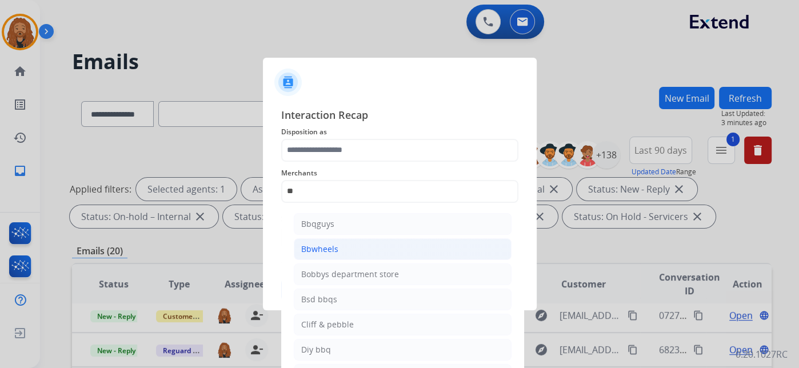
click at [336, 252] on div "Bbwheels" at bounding box center [319, 249] width 37 height 11
type input "********"
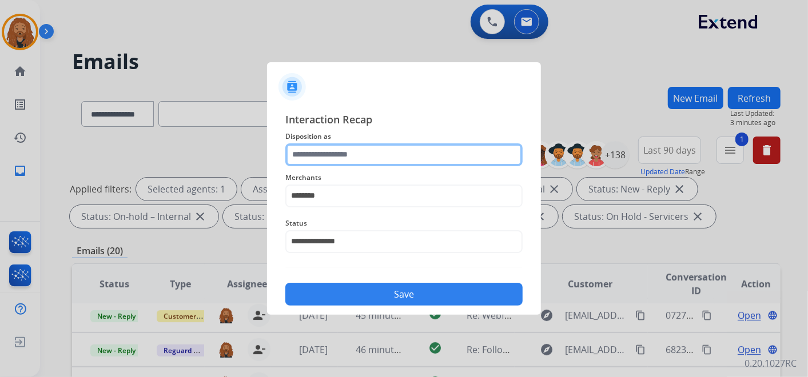
click at [334, 145] on input "text" at bounding box center [403, 155] width 237 height 23
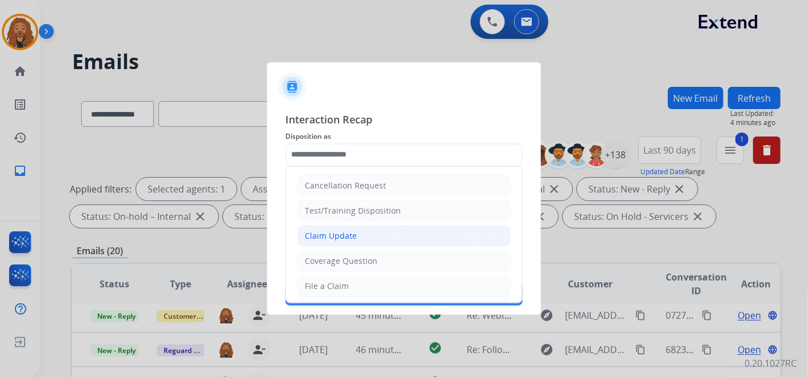
click at [335, 233] on div "Claim Update" at bounding box center [331, 235] width 52 height 11
type input "**********"
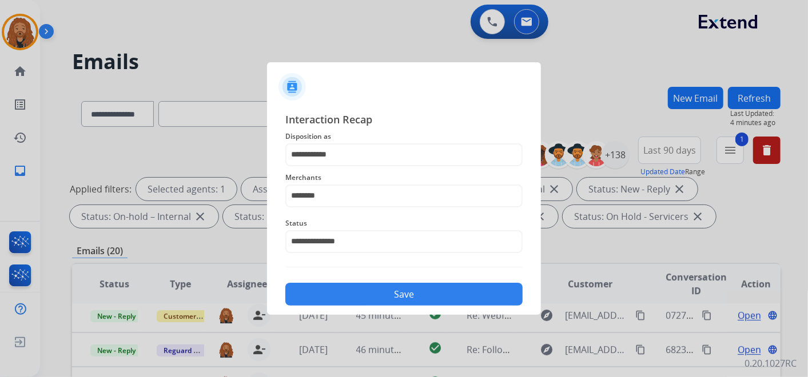
click at [377, 297] on button "Save" at bounding box center [403, 294] width 237 height 23
click at [399, 279] on div "Save" at bounding box center [403, 291] width 237 height 30
click at [396, 296] on button "Save" at bounding box center [403, 294] width 237 height 23
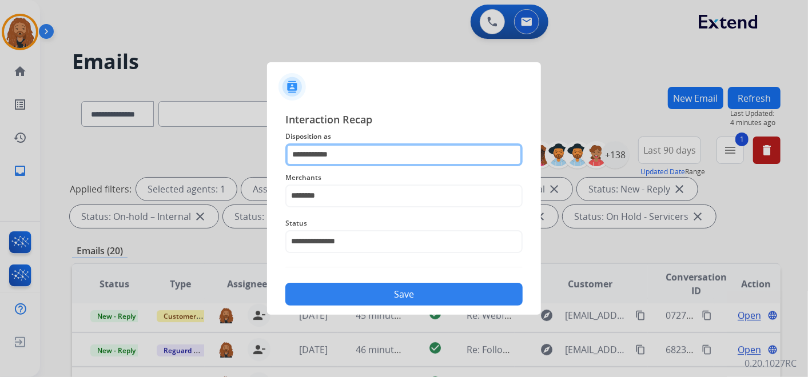
click at [377, 160] on input "**********" at bounding box center [403, 155] width 237 height 23
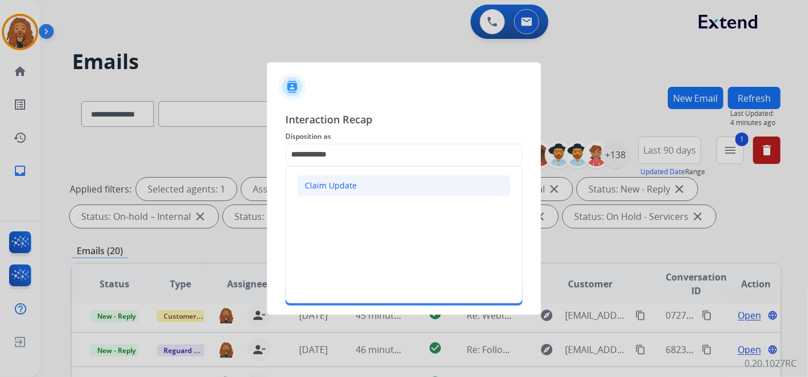
click at [353, 184] on div "Claim Update" at bounding box center [331, 185] width 52 height 11
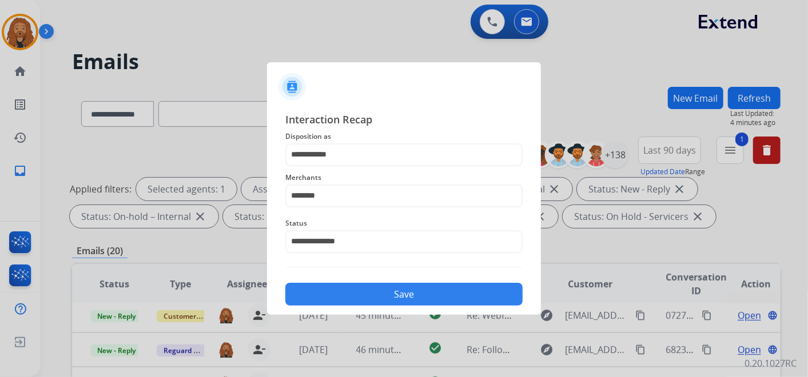
click at [347, 286] on button "Save" at bounding box center [403, 294] width 237 height 23
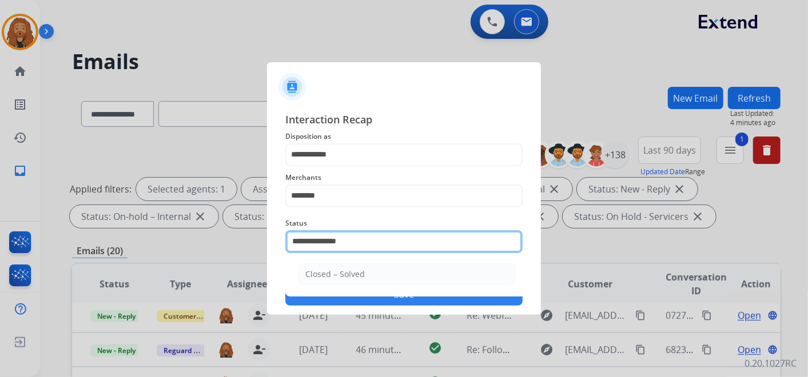
click at [352, 240] on input "**********" at bounding box center [403, 241] width 237 height 23
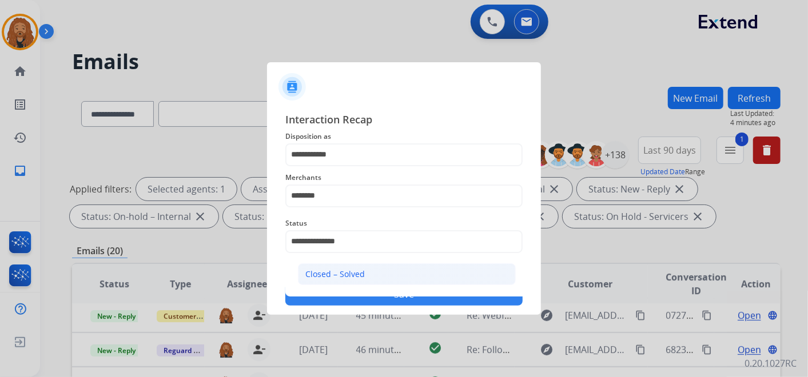
click at [352, 277] on div "Closed – Solved" at bounding box center [334, 274] width 59 height 11
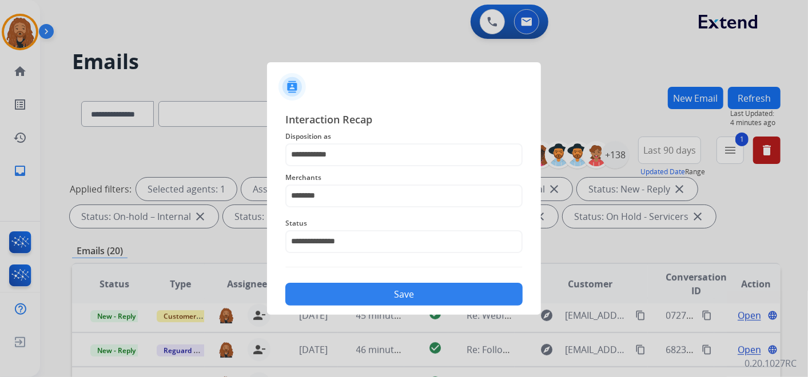
click at [346, 292] on button "Save" at bounding box center [403, 294] width 237 height 23
click at [404, 286] on button "Save" at bounding box center [403, 294] width 237 height 23
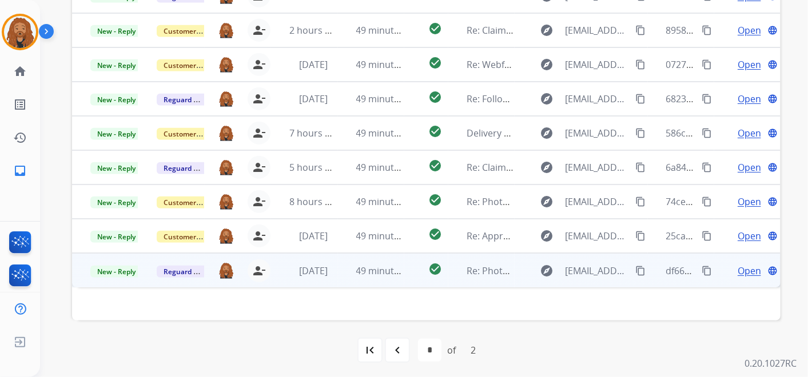
scroll to position [328, 0]
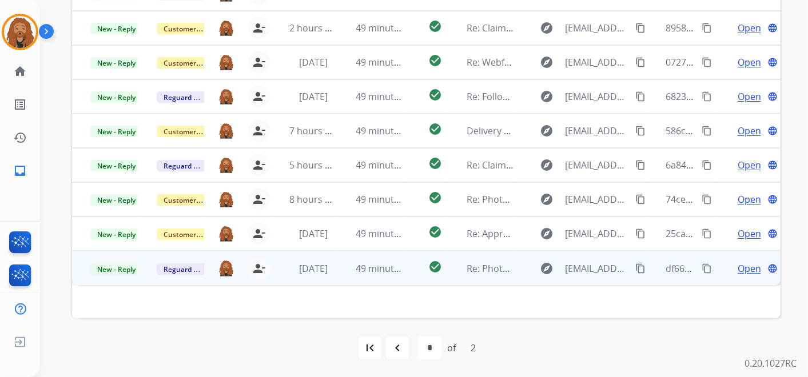
click at [746, 266] on span "Open" at bounding box center [749, 269] width 23 height 14
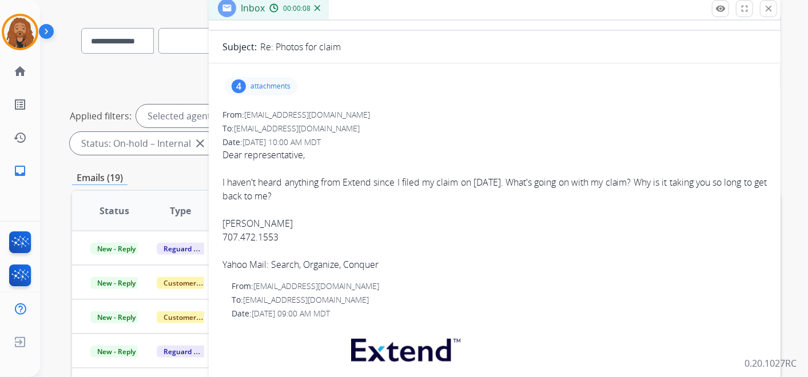
scroll to position [0, 0]
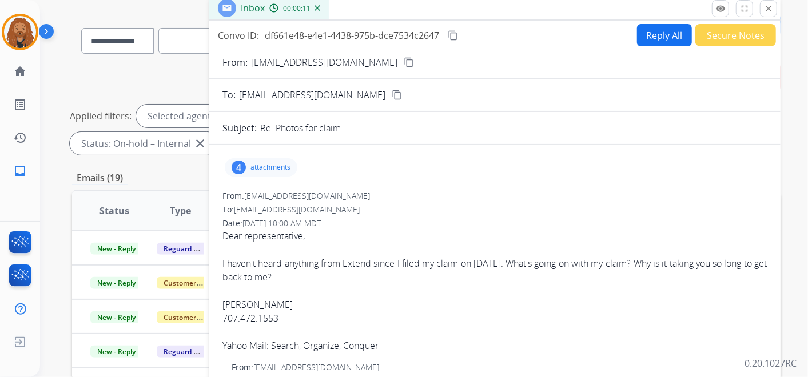
click at [404, 62] on mat-icon "content_copy" at bounding box center [409, 62] width 10 height 10
click at [404, 65] on mat-icon "content_copy" at bounding box center [409, 62] width 10 height 10
click at [266, 165] on p "attachments" at bounding box center [270, 167] width 40 height 9
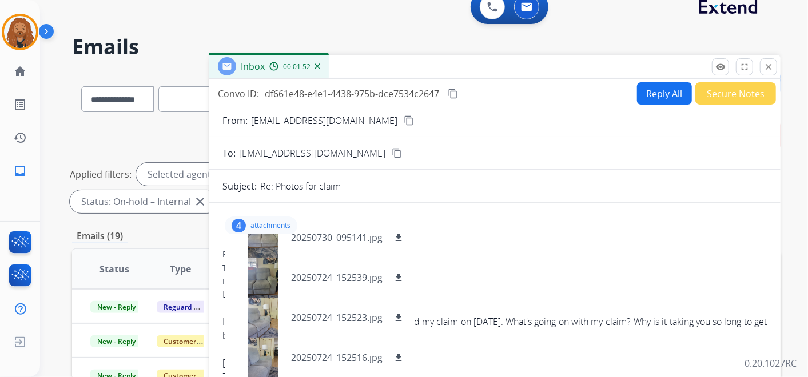
scroll to position [10, 0]
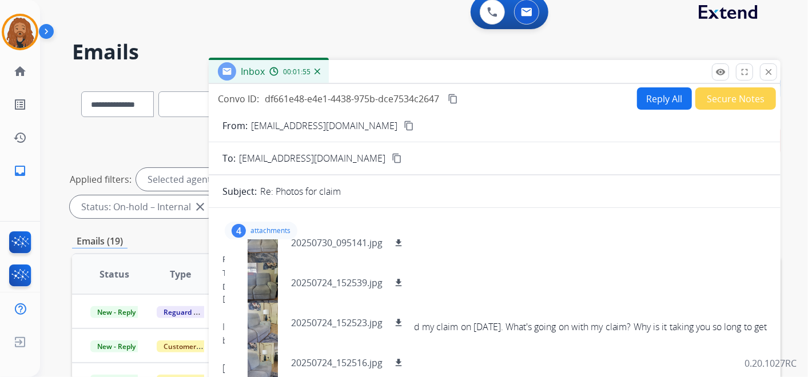
click at [648, 103] on button "Reply All" at bounding box center [664, 98] width 55 height 22
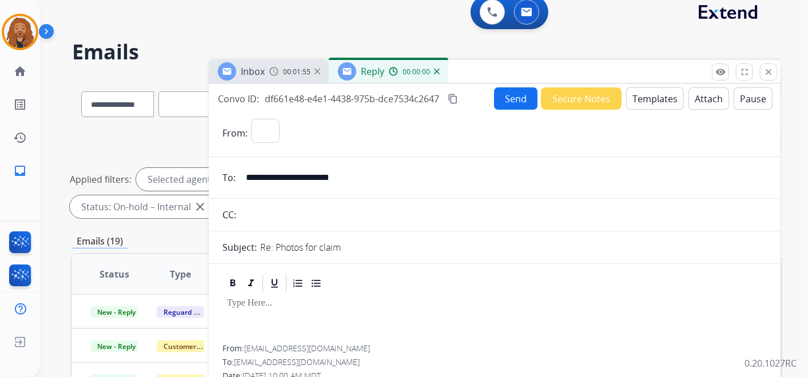
select select "**********"
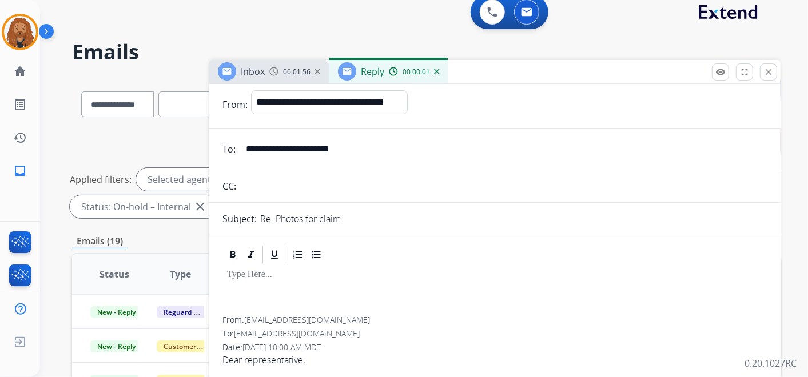
scroll to position [0, 0]
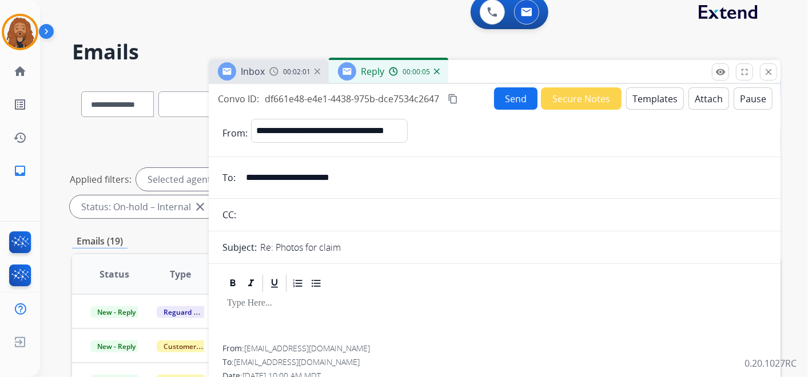
click at [633, 95] on button "Templates" at bounding box center [655, 98] width 58 height 22
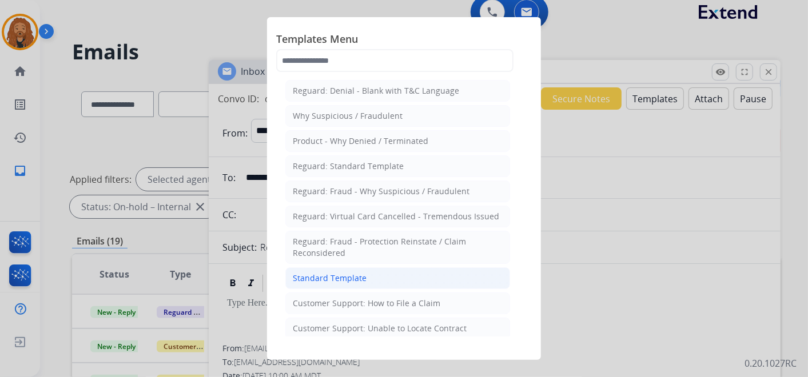
click at [314, 276] on div "Standard Template" at bounding box center [330, 278] width 74 height 11
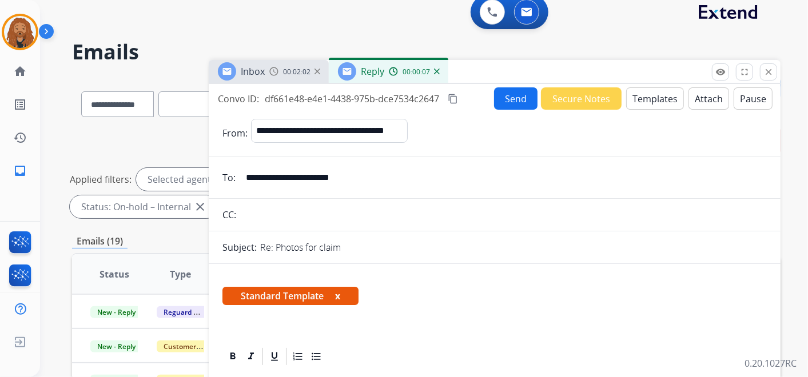
scroll to position [190, 0]
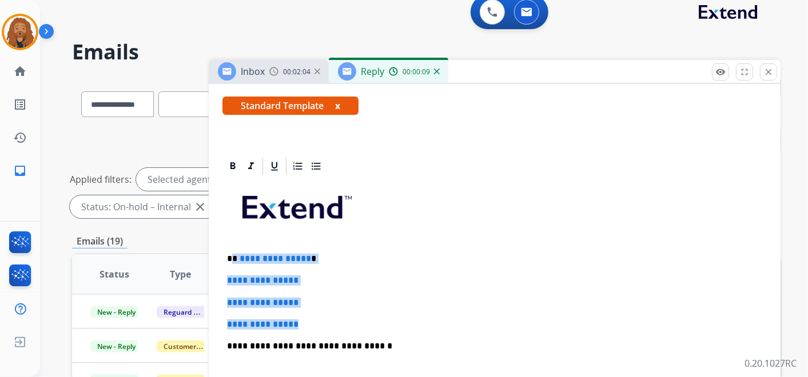
drag, startPoint x: 306, startPoint y: 323, endPoint x: 237, endPoint y: 254, distance: 97.4
click at [234, 254] on div "**********" at bounding box center [494, 373] width 544 height 393
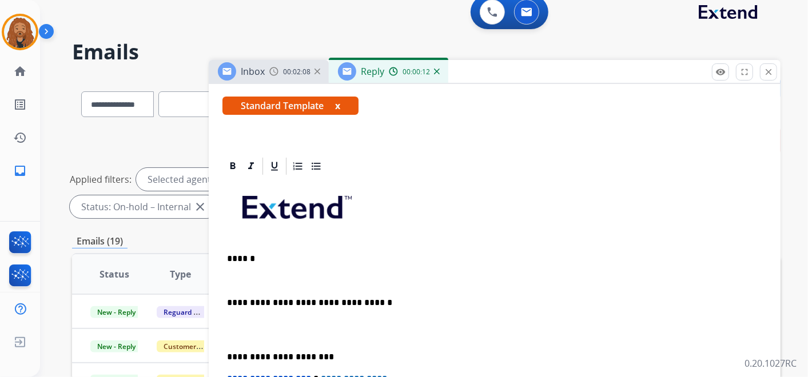
click at [256, 332] on p at bounding box center [494, 330] width 535 height 21
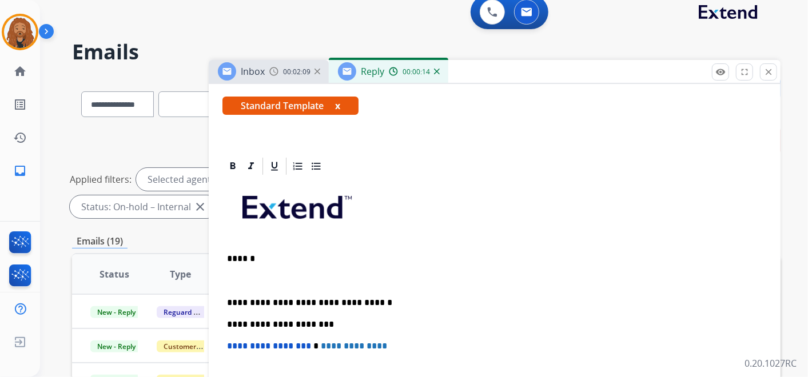
click at [242, 280] on p at bounding box center [494, 281] width 535 height 10
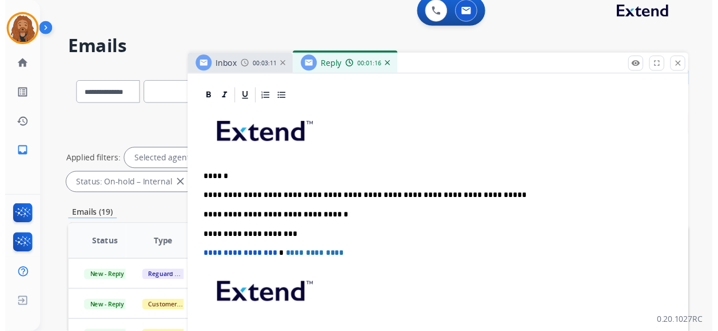
scroll to position [254, 0]
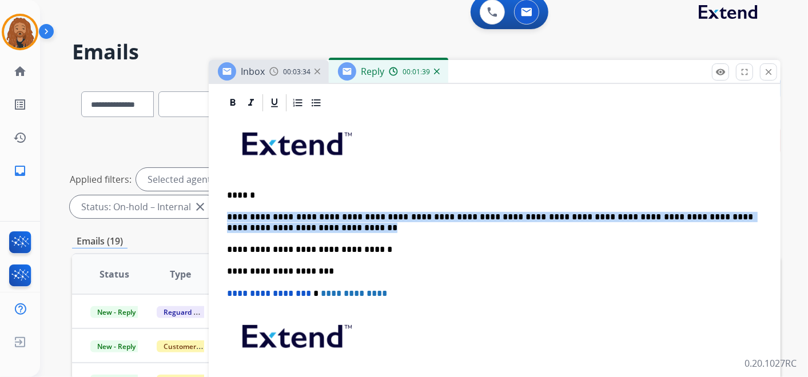
drag, startPoint x: 282, startPoint y: 227, endPoint x: 226, endPoint y: 213, distance: 57.3
click at [226, 213] on div "**********" at bounding box center [494, 277] width 544 height 328
copy p "**********"
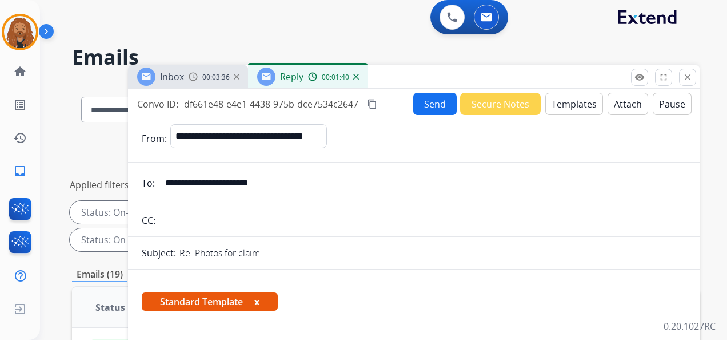
scroll to position [0, 0]
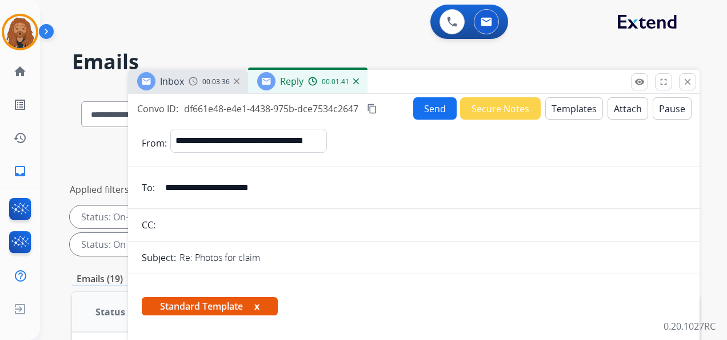
click at [567, 99] on button "Templates" at bounding box center [575, 108] width 58 height 22
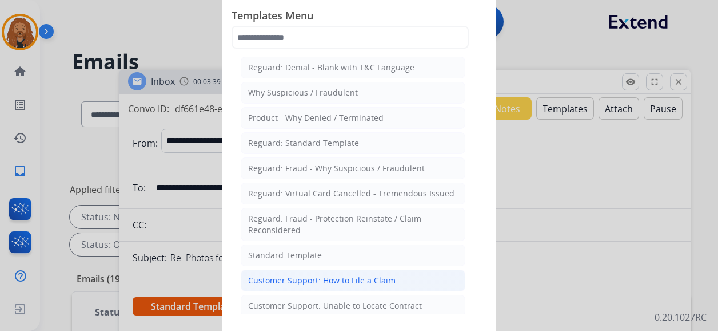
click at [362, 281] on div "Customer Support: How to File a Claim" at bounding box center [322, 279] width 148 height 11
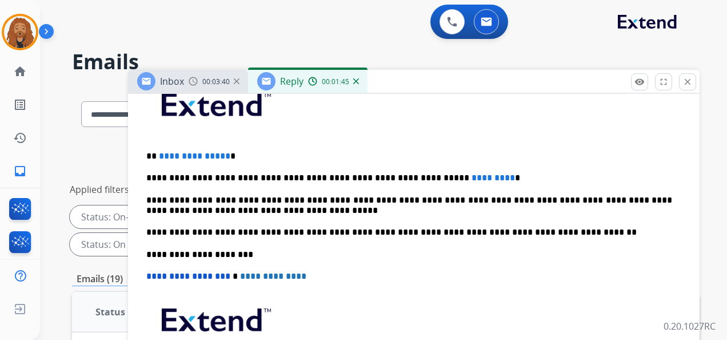
scroll to position [286, 0]
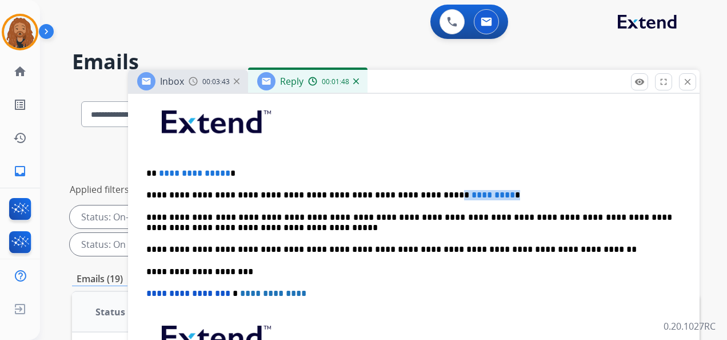
drag, startPoint x: 475, startPoint y: 189, endPoint x: 404, endPoint y: 184, distance: 71.6
click at [404, 184] on div "**********" at bounding box center [414, 265] width 544 height 349
drag, startPoint x: 232, startPoint y: 170, endPoint x: 151, endPoint y: 165, distance: 80.8
click at [151, 165] on div "**********" at bounding box center [414, 265] width 544 height 349
click at [456, 191] on p "**********" at bounding box center [409, 195] width 526 height 10
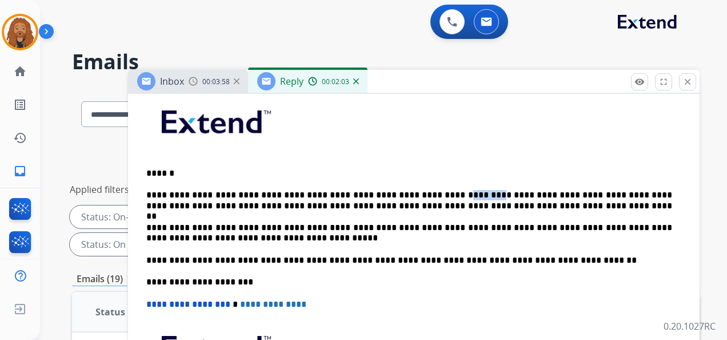
drag, startPoint x: 447, startPoint y: 194, endPoint x: 417, endPoint y: 190, distance: 29.5
click at [417, 190] on p "**********" at bounding box center [409, 200] width 526 height 21
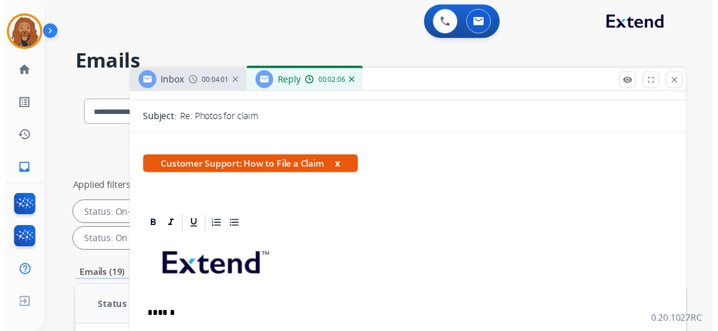
scroll to position [0, 0]
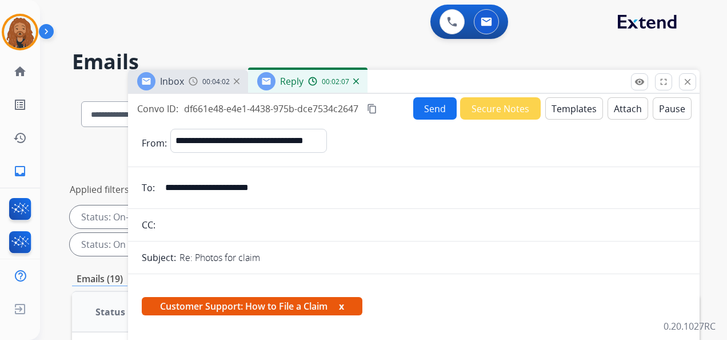
click at [421, 112] on button "Send" at bounding box center [434, 108] width 43 height 22
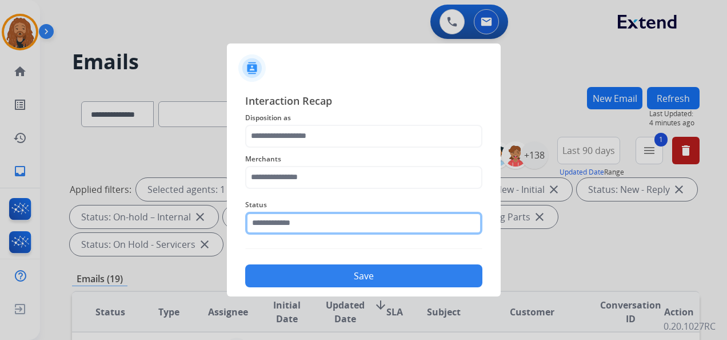
click at [271, 220] on input "text" at bounding box center [363, 223] width 237 height 23
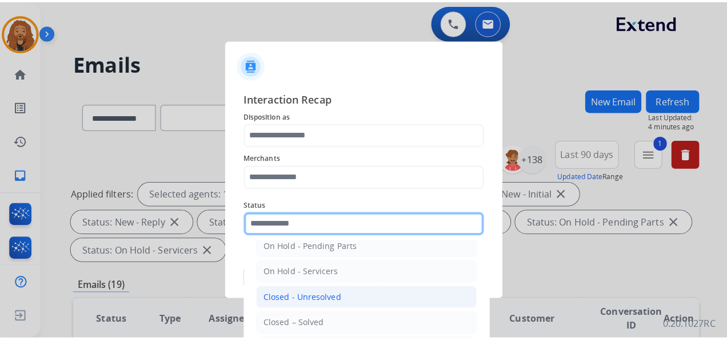
scroll to position [65, 0]
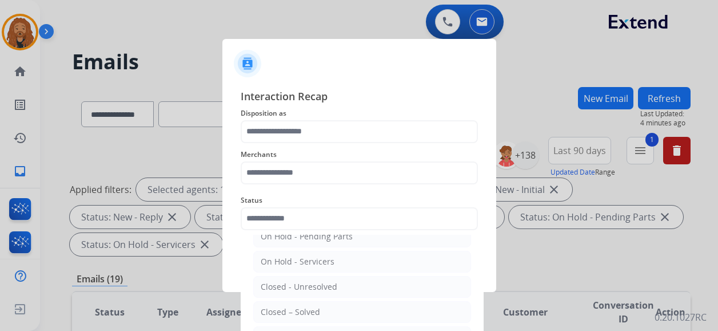
click at [320, 311] on li "Closed – Solved" at bounding box center [362, 312] width 218 height 22
type input "**********"
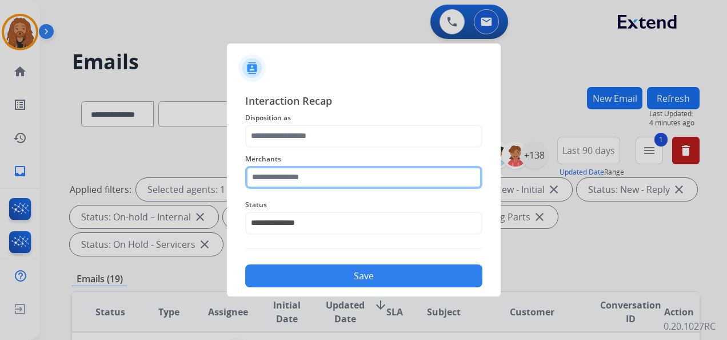
click at [302, 169] on input "text" at bounding box center [363, 177] width 237 height 23
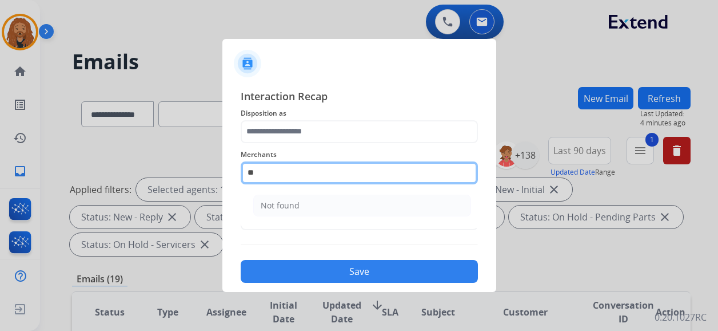
type input "*"
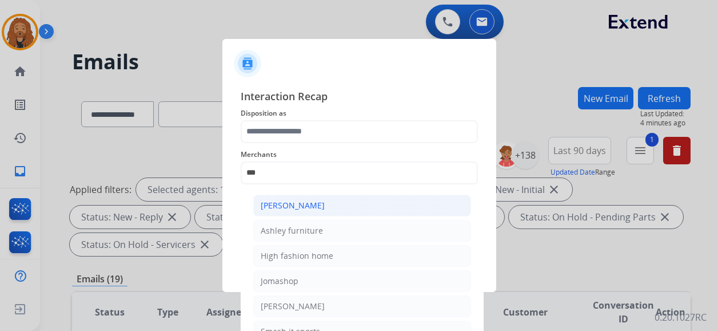
click at [295, 200] on div "[PERSON_NAME]" at bounding box center [293, 205] width 64 height 11
type input "**********"
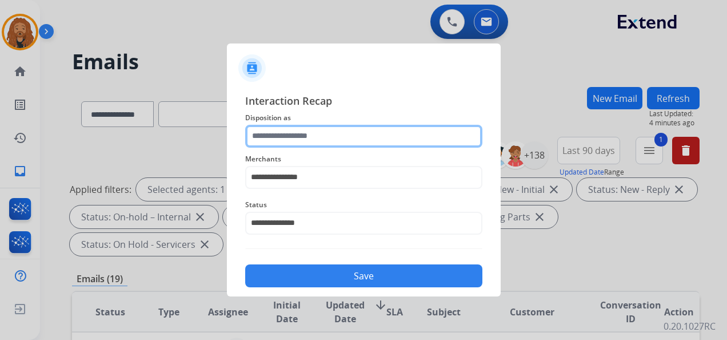
click at [282, 130] on input "text" at bounding box center [363, 136] width 237 height 23
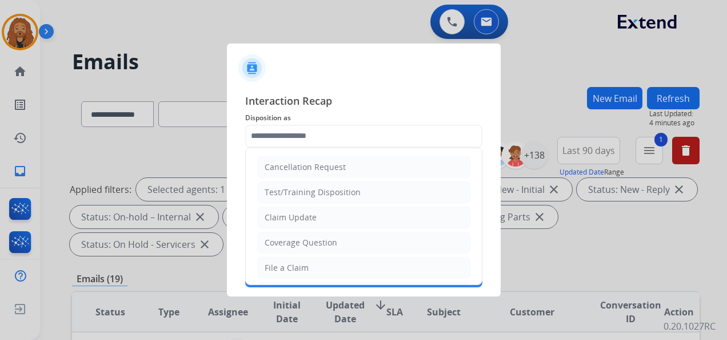
select select "**********"
select select "*"
click at [316, 265] on li "File a Claim" at bounding box center [363, 268] width 213 height 22
type input "**********"
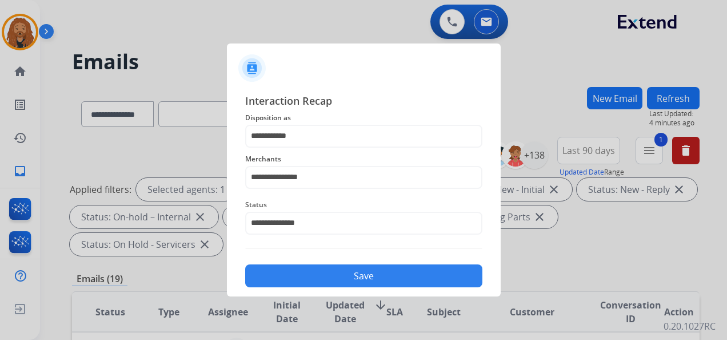
click at [328, 277] on button "Save" at bounding box center [363, 275] width 237 height 23
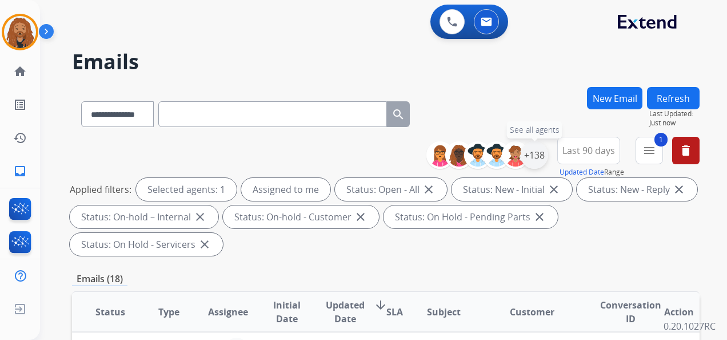
click at [543, 150] on div "+138" at bounding box center [534, 154] width 27 height 27
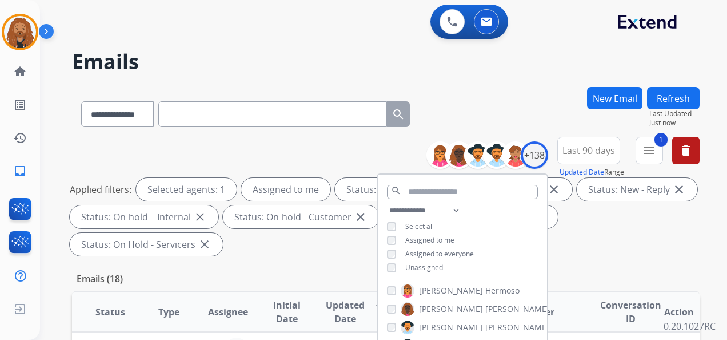
click at [697, 229] on div "Applied filters: Selected agents: 1 Assigned to me Status: Open - All close Sta…" at bounding box center [384, 217] width 628 height 78
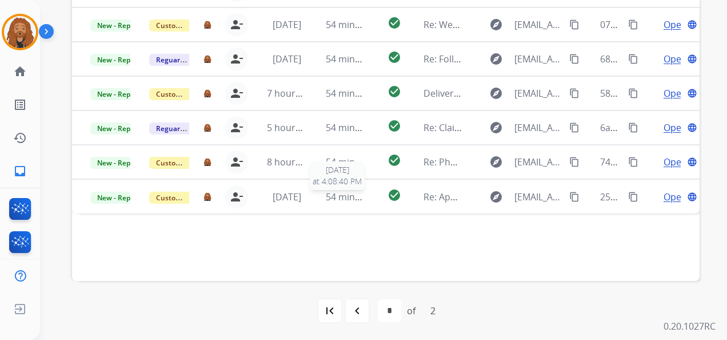
scroll to position [393, 0]
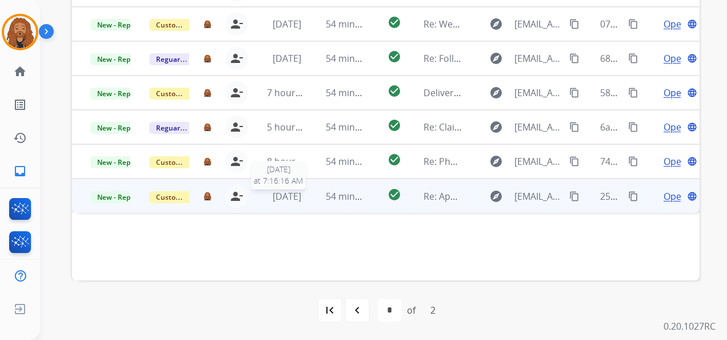
click at [292, 197] on span "[DATE]" at bounding box center [287, 196] width 29 height 13
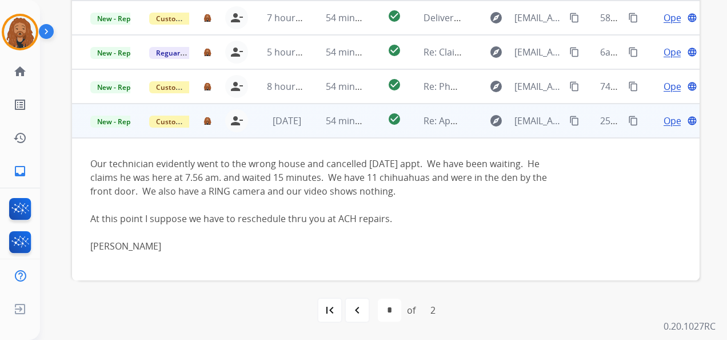
scroll to position [79, 0]
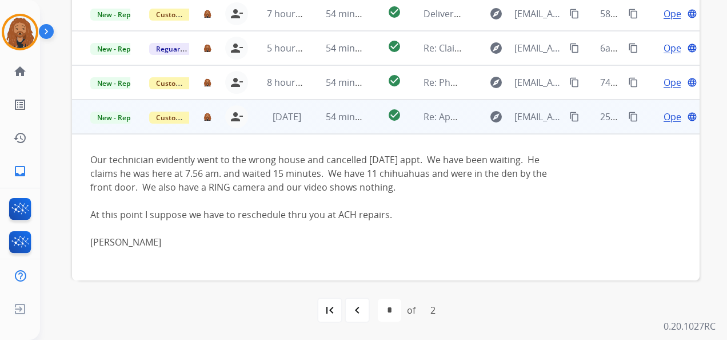
click at [664, 117] on span "Open" at bounding box center [675, 117] width 23 height 14
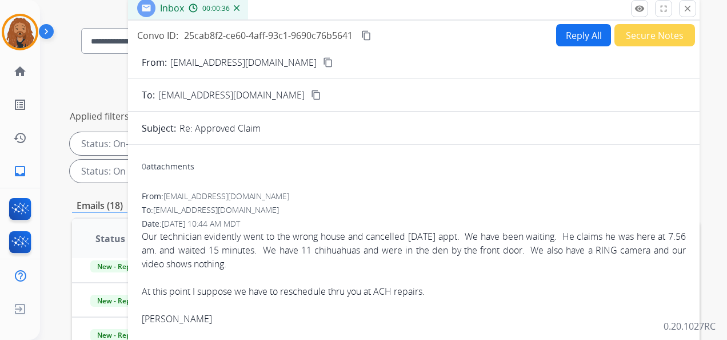
scroll to position [0, 0]
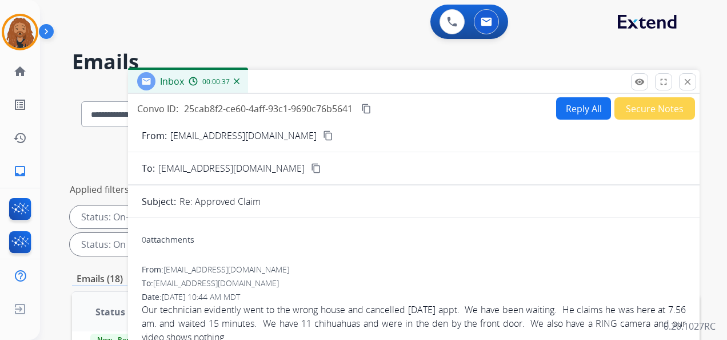
click at [323, 134] on mat-icon "content_copy" at bounding box center [328, 135] width 10 height 10
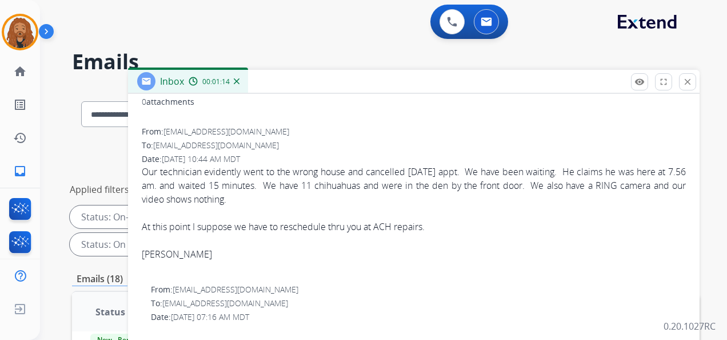
scroll to position [114, 0]
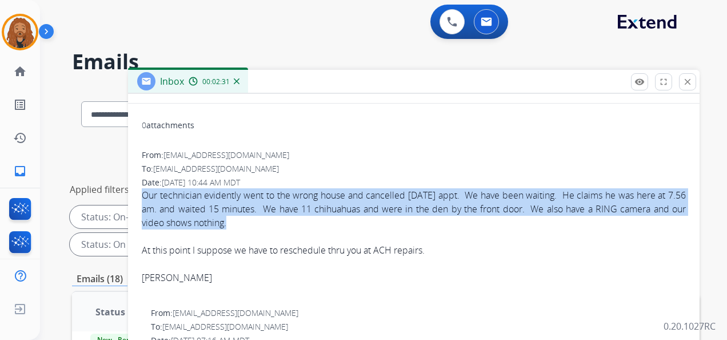
drag, startPoint x: 142, startPoint y: 195, endPoint x: 261, endPoint y: 226, distance: 122.5
click at [261, 226] on div "Our technician evidently went to the wrong house and cancelled today's appt. We…" at bounding box center [414, 208] width 544 height 41
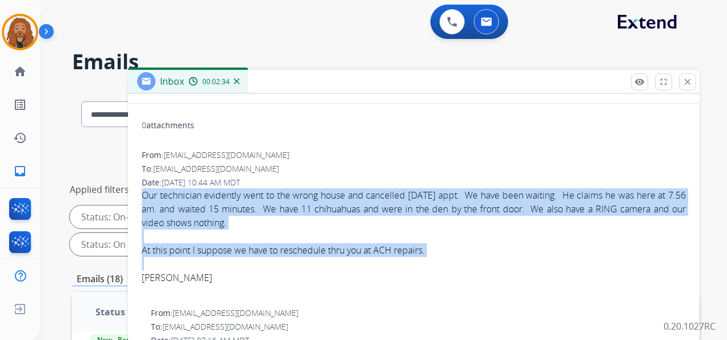
drag, startPoint x: 435, startPoint y: 256, endPoint x: 143, endPoint y: 190, distance: 298.9
click at [143, 190] on div "Our technician evidently went to the wrong house and cancelled today's appt. We…" at bounding box center [414, 243] width 544 height 110
copy div "Our technician evidently went to the wrong house and cancelled today's appt. We…"
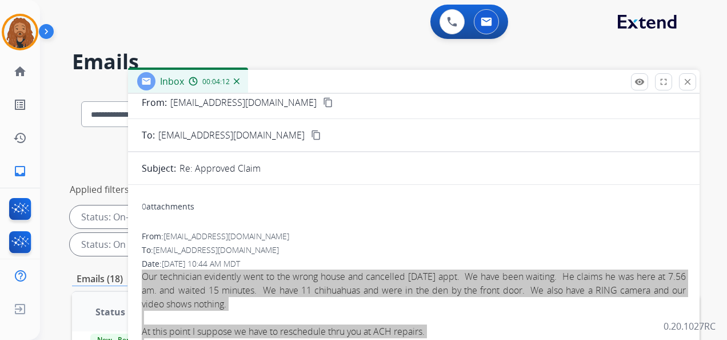
scroll to position [0, 0]
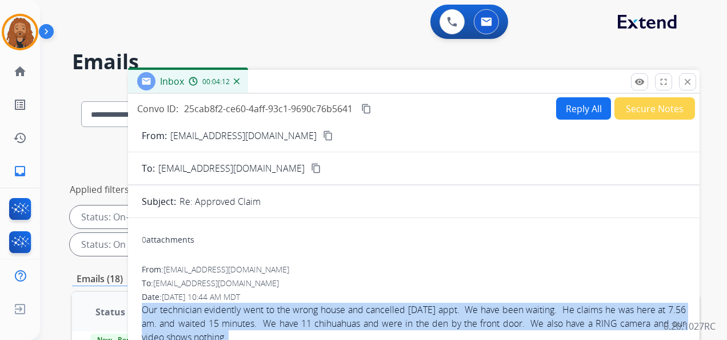
click at [372, 108] on mat-icon "content_copy" at bounding box center [366, 108] width 10 height 10
click at [586, 104] on button "Reply All" at bounding box center [583, 108] width 55 height 22
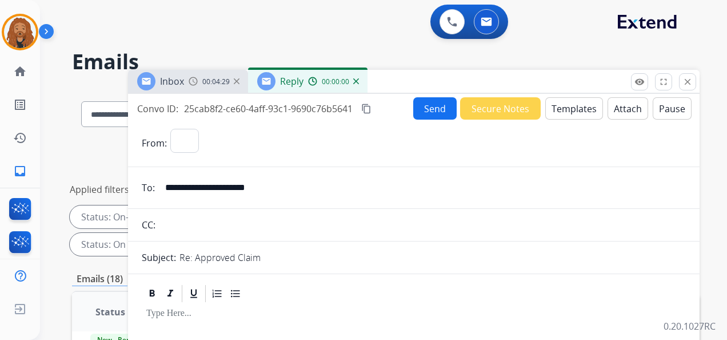
select select "**********"
click at [552, 107] on button "Templates" at bounding box center [575, 108] width 58 height 22
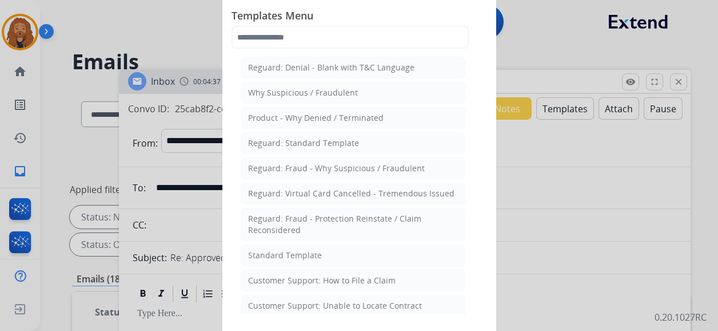
click at [325, 253] on li "Standard Template" at bounding box center [353, 255] width 225 height 22
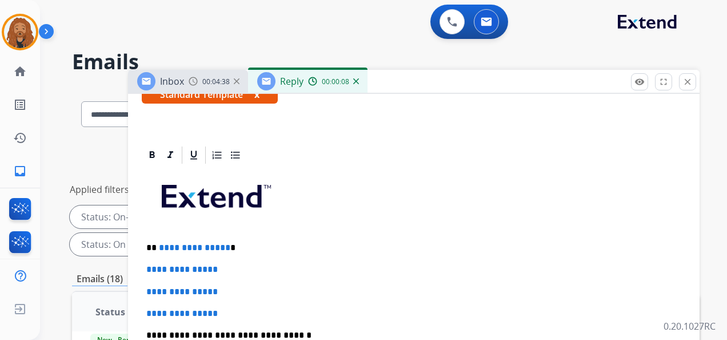
scroll to position [229, 0]
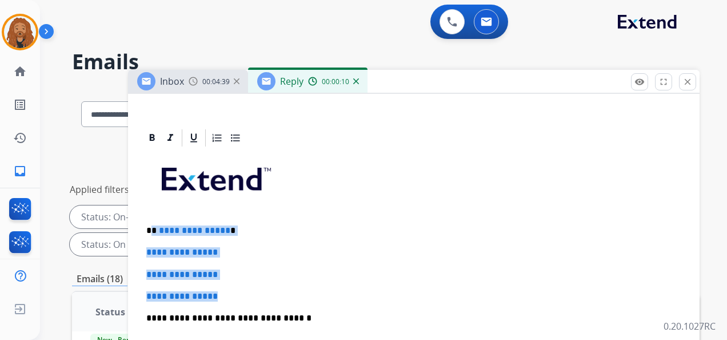
drag, startPoint x: 226, startPoint y: 292, endPoint x: 153, endPoint y: 220, distance: 102.7
click at [153, 220] on div "**********" at bounding box center [414, 344] width 544 height 393
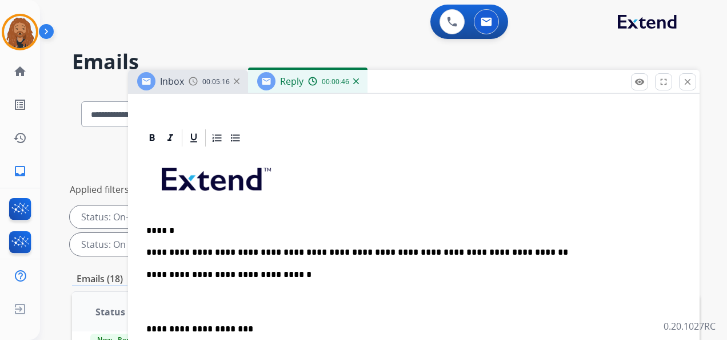
click at [167, 304] on p at bounding box center [413, 301] width 535 height 21
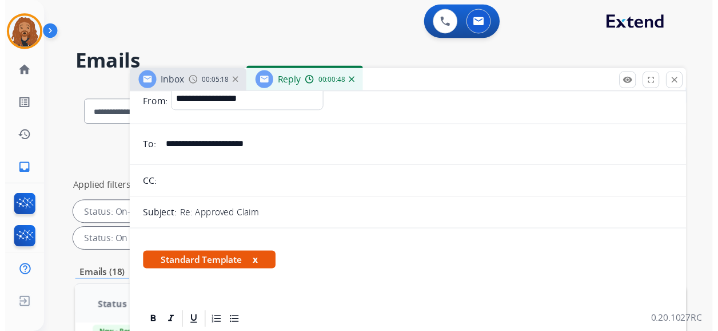
scroll to position [0, 0]
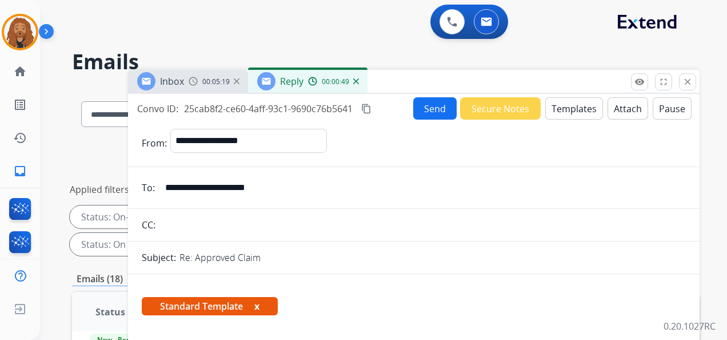
click at [423, 113] on button "Send" at bounding box center [434, 108] width 43 height 22
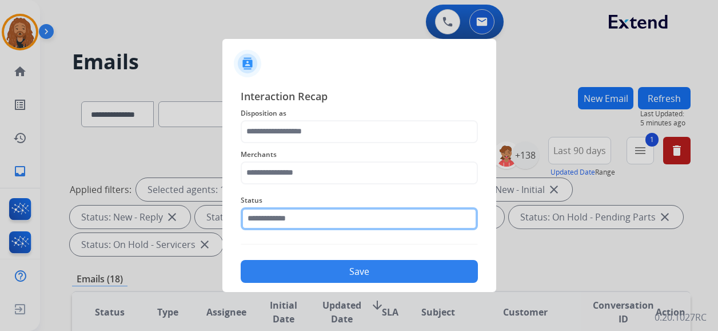
click at [264, 228] on input "text" at bounding box center [359, 218] width 237 height 23
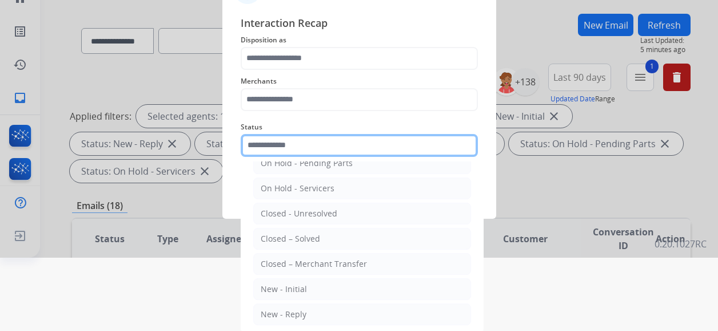
scroll to position [75, 0]
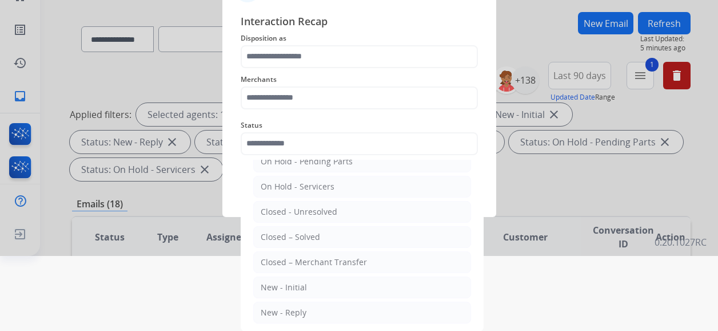
drag, startPoint x: 303, startPoint y: 229, endPoint x: 305, endPoint y: 209, distance: 20.1
click at [303, 231] on div "Closed – Solved" at bounding box center [290, 236] width 59 height 11
type input "**********"
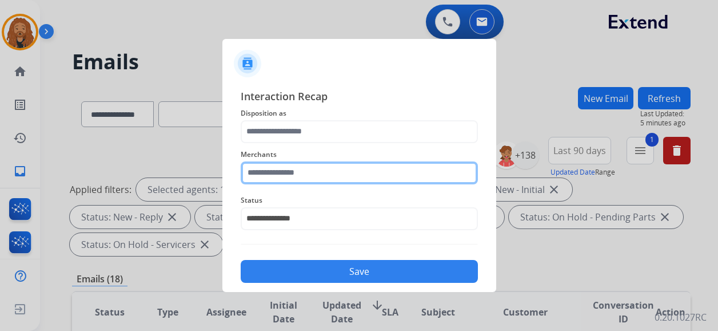
click at [316, 175] on input "text" at bounding box center [359, 172] width 237 height 23
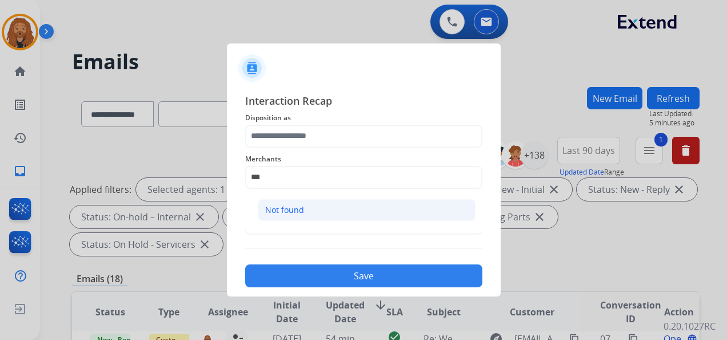
click at [296, 208] on div "Not found" at bounding box center [284, 209] width 39 height 11
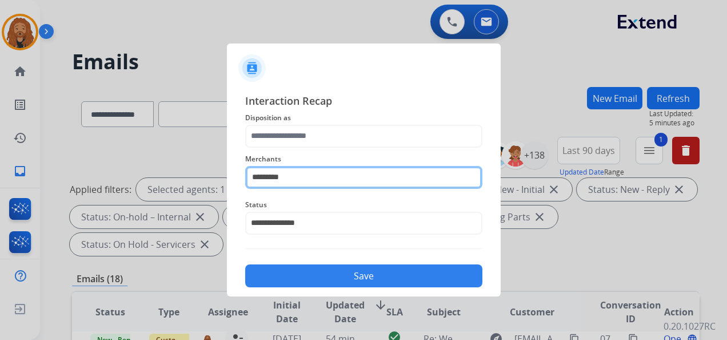
drag, startPoint x: 306, startPoint y: 178, endPoint x: 124, endPoint y: 162, distance: 183.1
click at [0, 162] on app-contact-recap-modal "**********" at bounding box center [0, 170] width 0 height 340
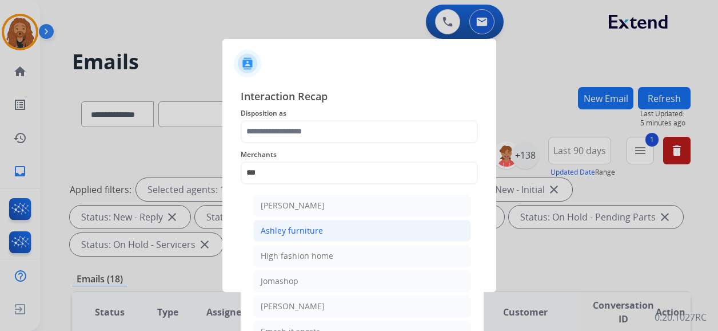
click at [285, 229] on div "Ashley furniture" at bounding box center [292, 230] width 62 height 11
type input "**********"
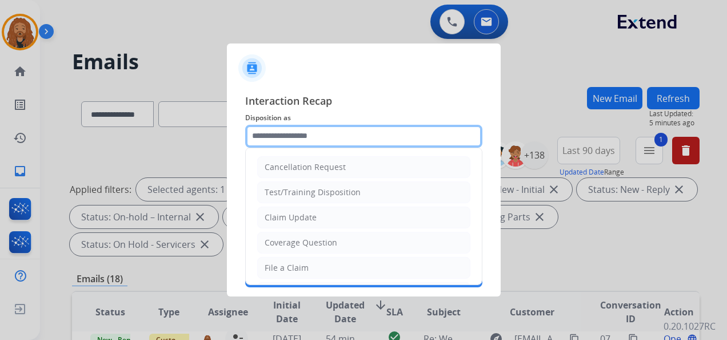
click at [284, 140] on input "text" at bounding box center [363, 136] width 237 height 23
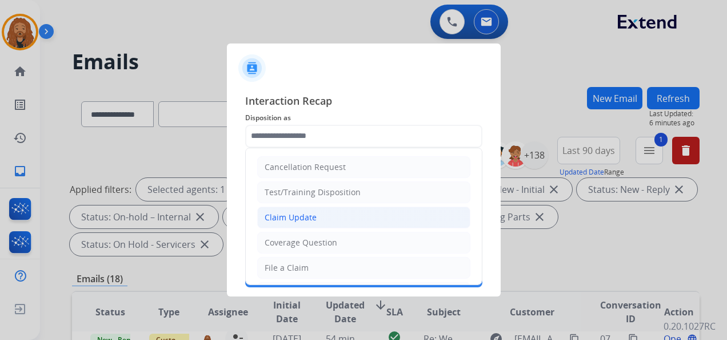
click at [302, 212] on div "Claim Update" at bounding box center [291, 217] width 52 height 11
type input "**********"
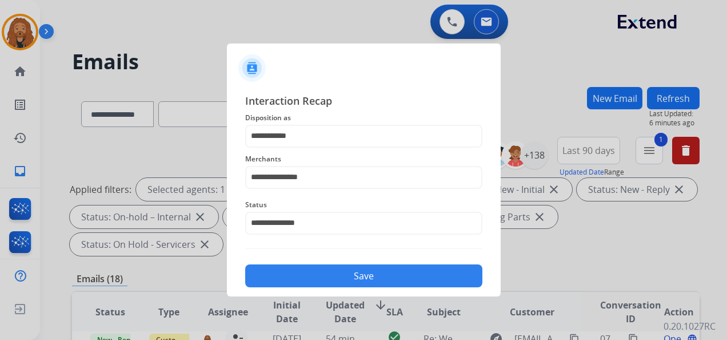
click at [344, 272] on button "Save" at bounding box center [363, 275] width 237 height 23
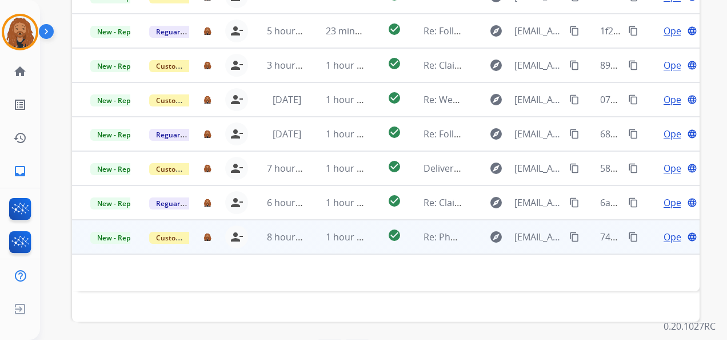
scroll to position [393, 0]
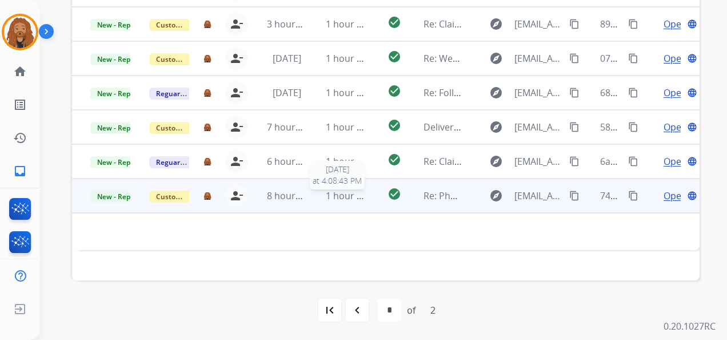
click at [333, 200] on span "1 hour ago" at bounding box center [349, 195] width 47 height 13
click at [665, 197] on span "Open" at bounding box center [675, 196] width 23 height 14
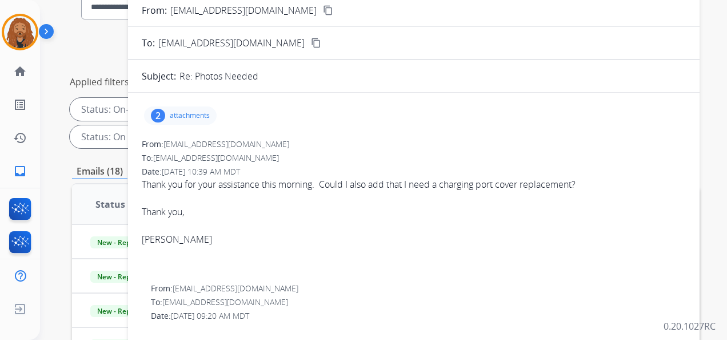
scroll to position [0, 0]
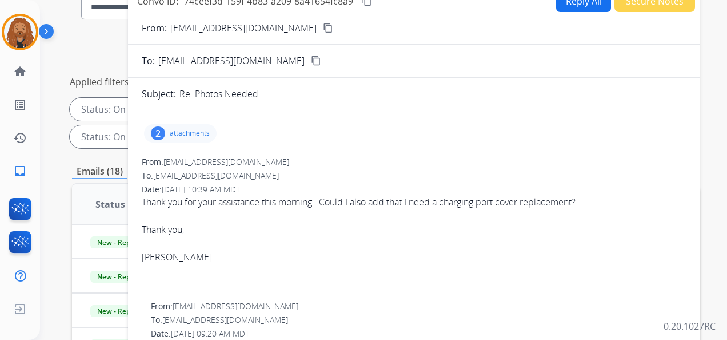
click at [566, 10] on button "Reply All" at bounding box center [583, 1] width 55 height 22
select select "**********"
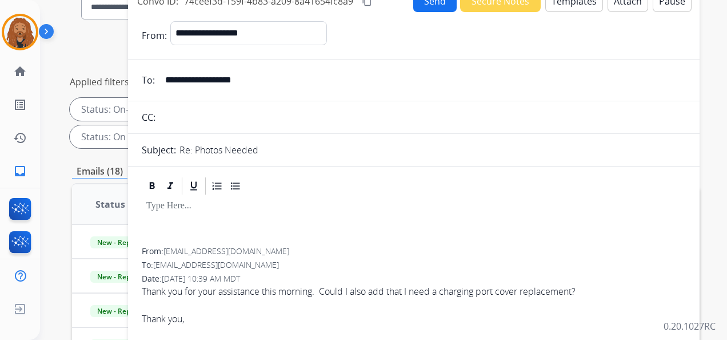
click at [574, 2] on button "Templates" at bounding box center [575, 1] width 58 height 22
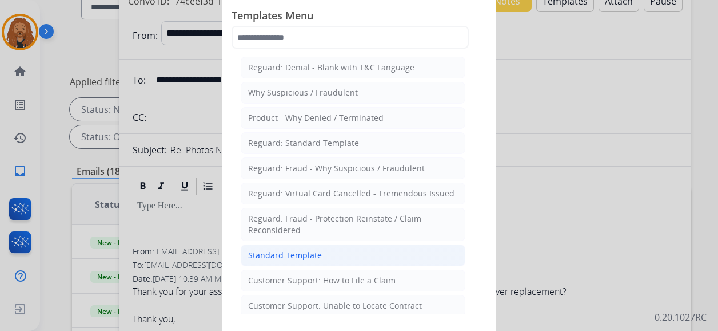
click at [288, 253] on div "Standard Template" at bounding box center [285, 254] width 74 height 11
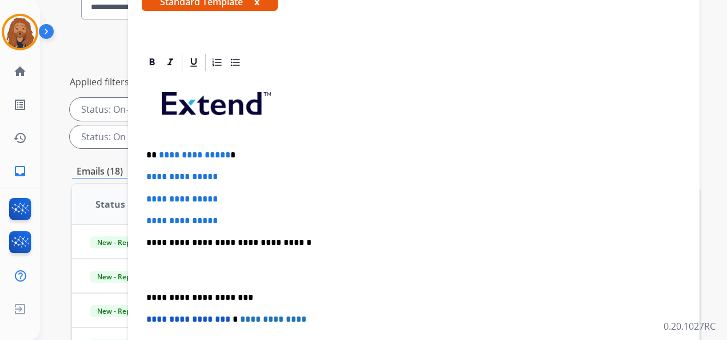
scroll to position [286, 0]
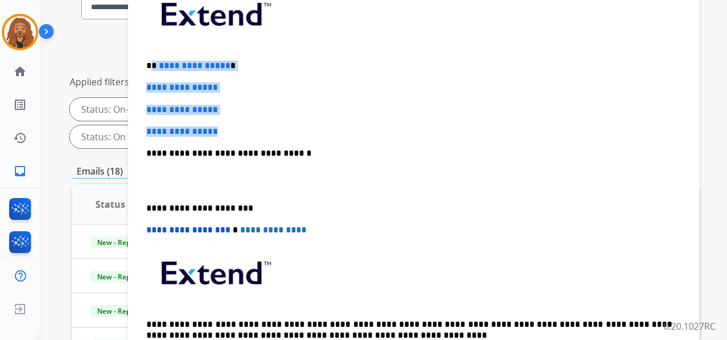
drag, startPoint x: 231, startPoint y: 126, endPoint x: 145, endPoint y: 42, distance: 120.1
click at [150, 53] on div "**********" at bounding box center [414, 179] width 544 height 393
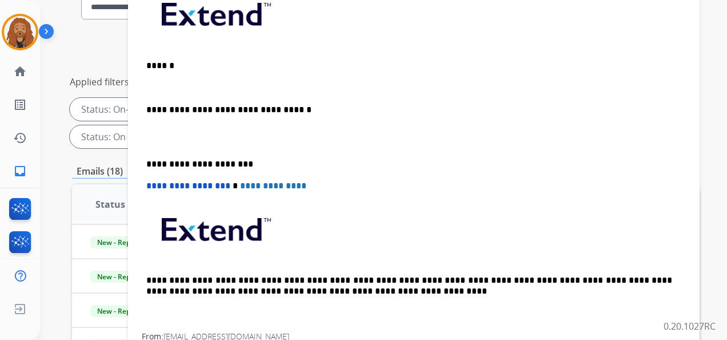
click at [181, 148] on div "**********" at bounding box center [414, 157] width 544 height 349
click at [157, 136] on p at bounding box center [413, 136] width 535 height 21
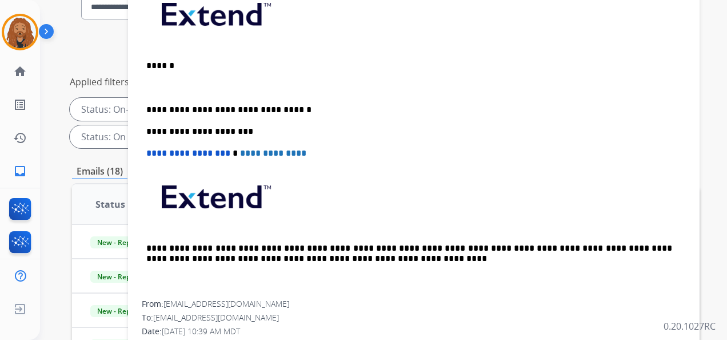
click at [178, 85] on p at bounding box center [413, 87] width 535 height 10
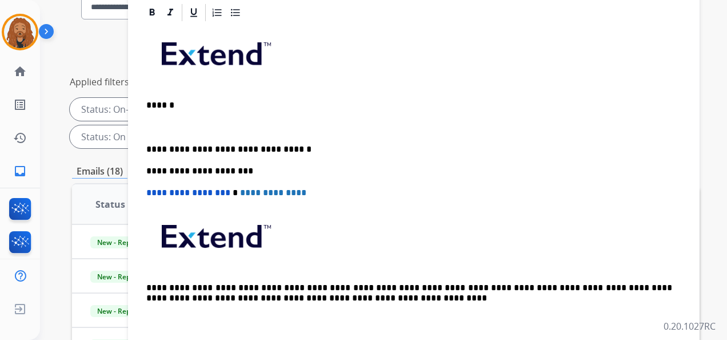
scroll to position [229, 0]
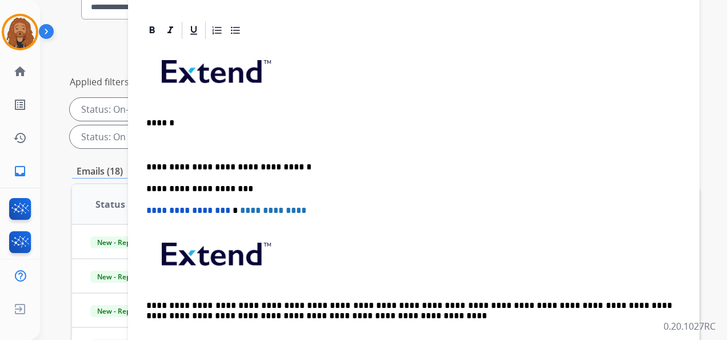
click at [170, 140] on p at bounding box center [413, 145] width 535 height 10
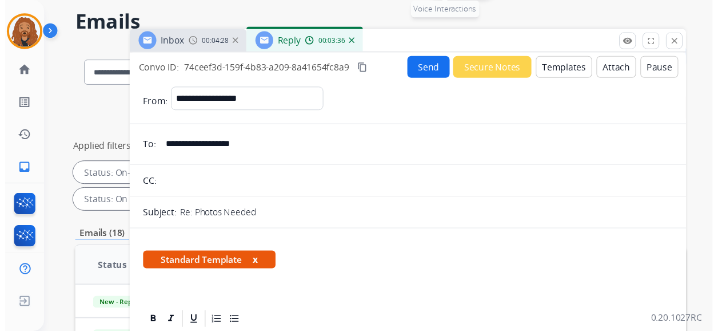
scroll to position [0, 0]
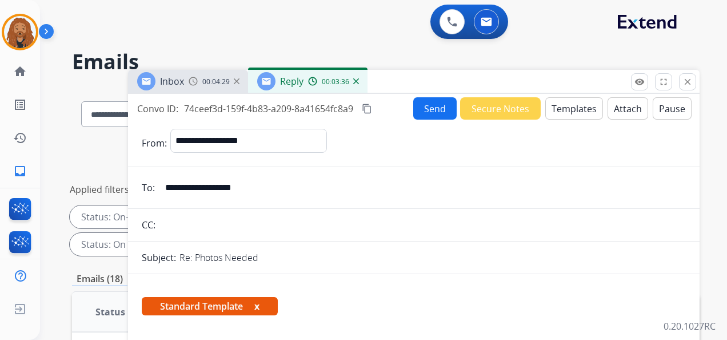
click at [440, 109] on button "Send" at bounding box center [434, 108] width 43 height 22
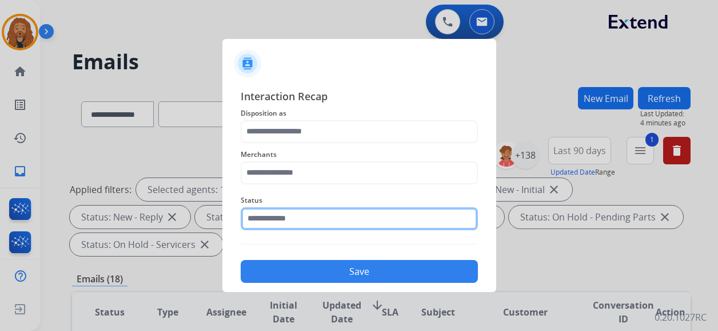
click at [302, 223] on input "text" at bounding box center [359, 218] width 237 height 23
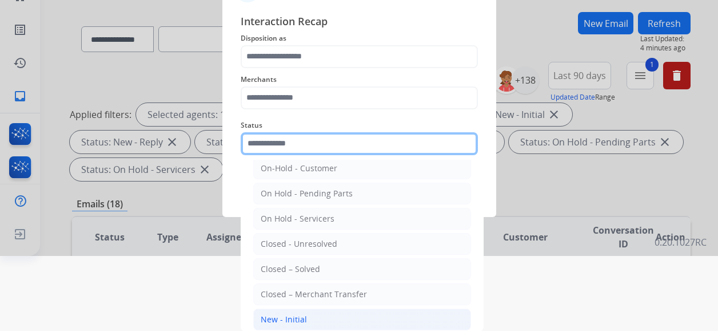
scroll to position [57, 0]
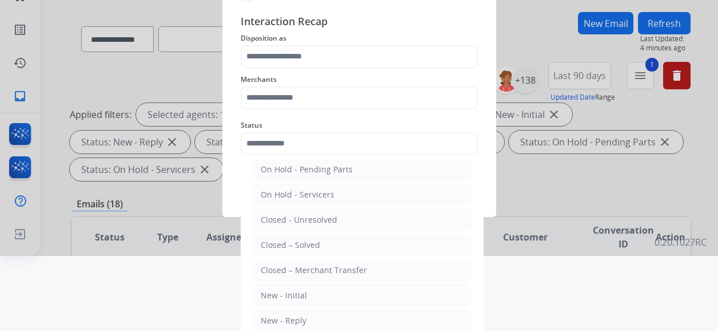
click at [300, 230] on ul "On-Hold – Internal On-Hold - Customer On Hold - Pending Parts On Hold - Service…" at bounding box center [362, 222] width 225 height 240
click at [300, 240] on div "Closed – Solved" at bounding box center [290, 244] width 59 height 11
type input "**********"
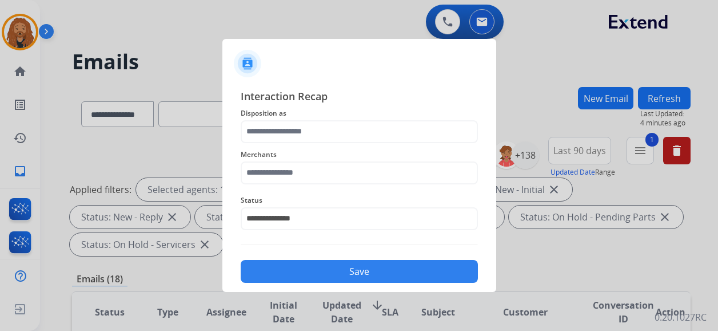
scroll to position [0, 0]
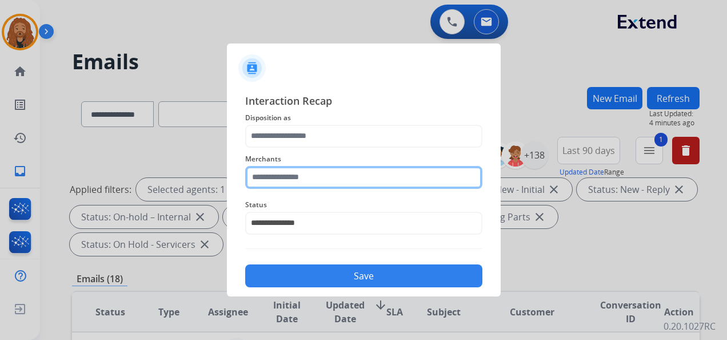
click at [314, 184] on div "Merchants" at bounding box center [363, 171] width 237 height 46
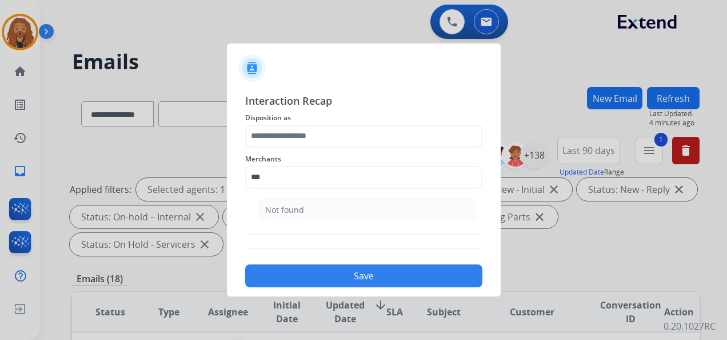
click at [318, 200] on li "Not found" at bounding box center [367, 210] width 218 height 22
type input "*********"
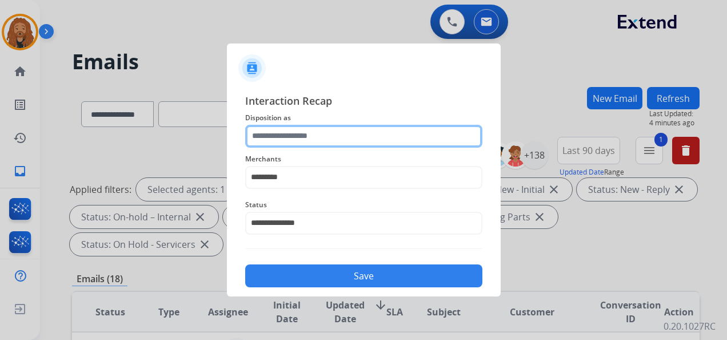
click at [297, 138] on input "text" at bounding box center [363, 136] width 237 height 23
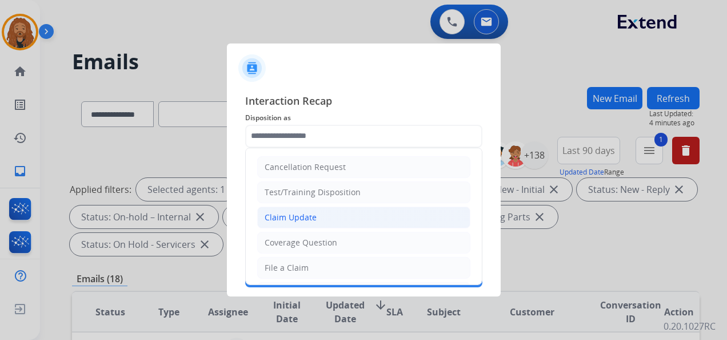
click at [316, 220] on li "Claim Update" at bounding box center [363, 217] width 213 height 22
type input "**********"
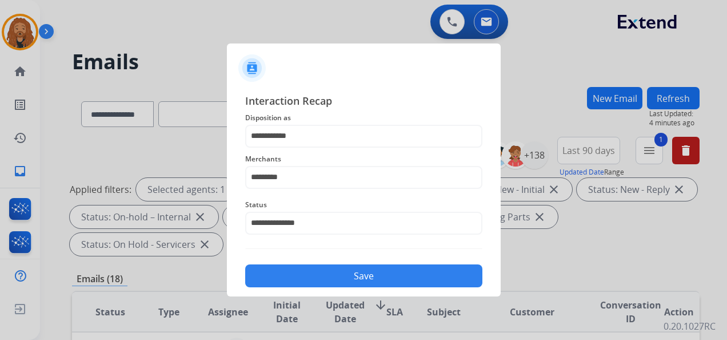
click at [343, 276] on button "Save" at bounding box center [363, 275] width 237 height 23
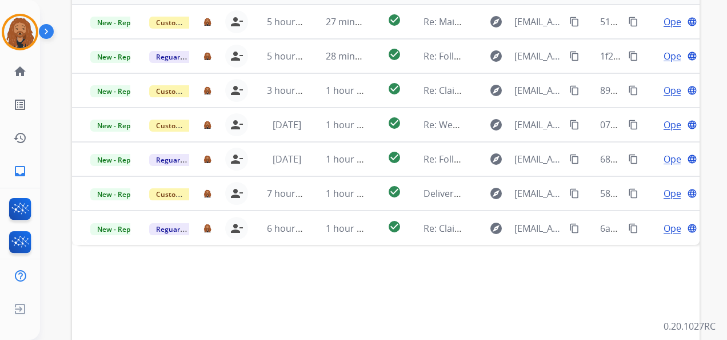
scroll to position [393, 0]
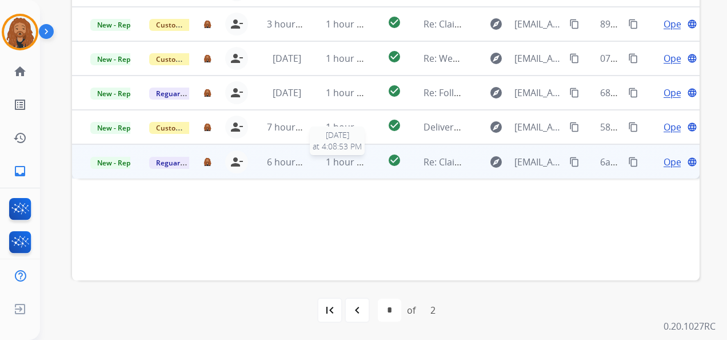
click at [335, 162] on span "1 hour ago" at bounding box center [349, 162] width 47 height 13
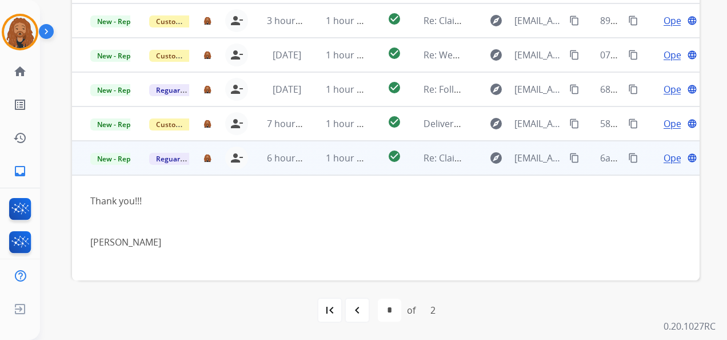
click at [666, 153] on span "Open" at bounding box center [675, 158] width 23 height 14
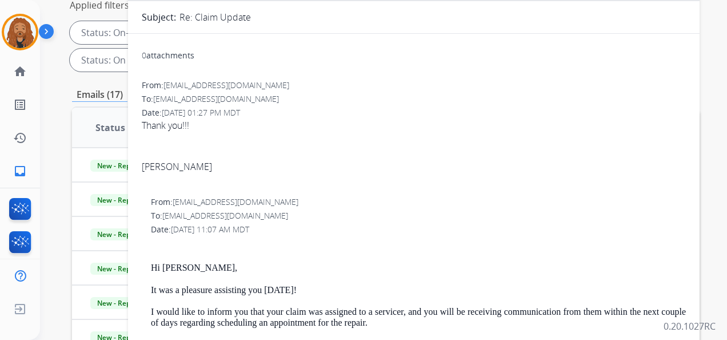
scroll to position [50, 0]
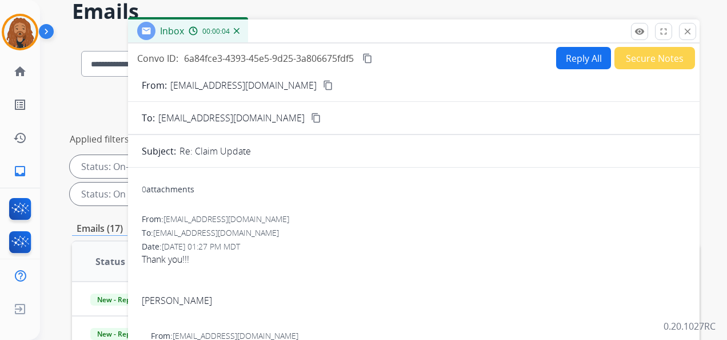
click at [658, 63] on button "Secure Notes" at bounding box center [655, 58] width 81 height 22
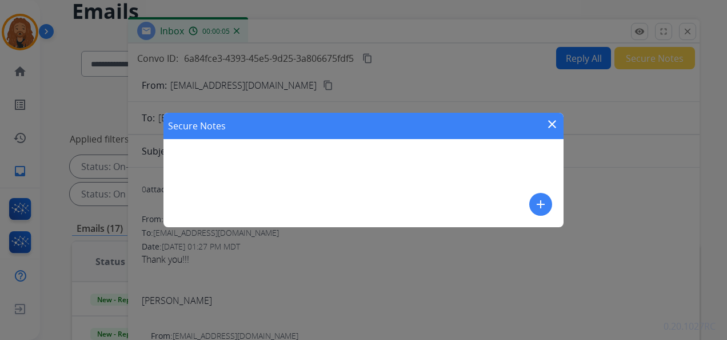
click at [542, 204] on mat-icon "add" at bounding box center [541, 204] width 14 height 14
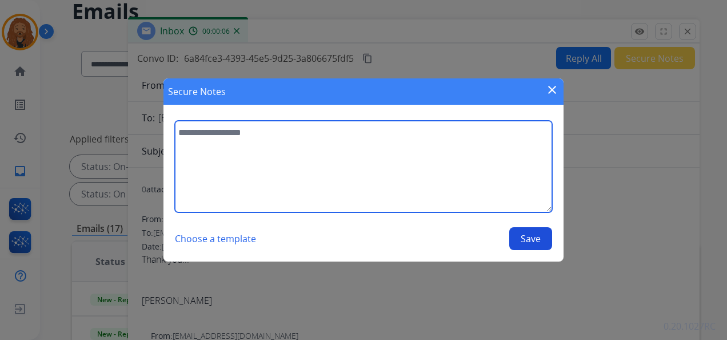
drag, startPoint x: 293, startPoint y: 165, endPoint x: 288, endPoint y: 158, distance: 8.1
click at [293, 164] on textarea at bounding box center [363, 166] width 377 height 91
type textarea "**********"
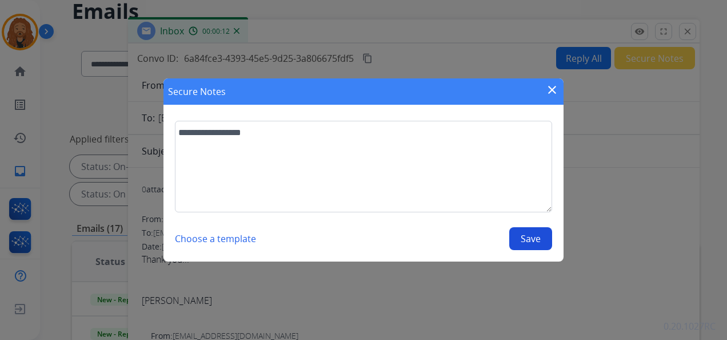
click at [517, 237] on button "Save" at bounding box center [530, 238] width 43 height 23
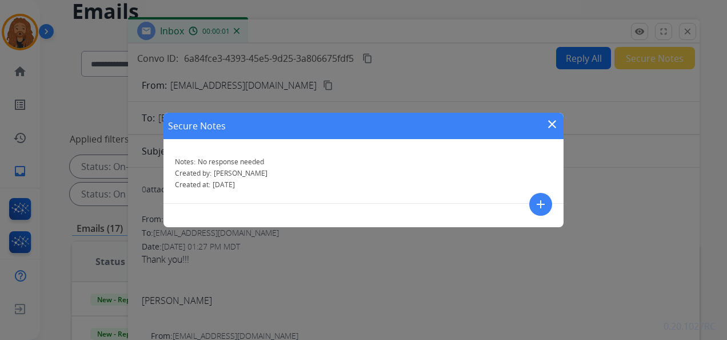
click at [546, 126] on mat-icon "close" at bounding box center [553, 124] width 14 height 14
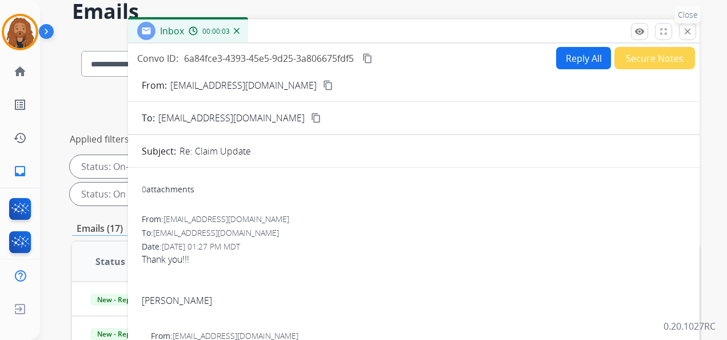
click at [687, 33] on mat-icon "close" at bounding box center [688, 31] width 10 height 10
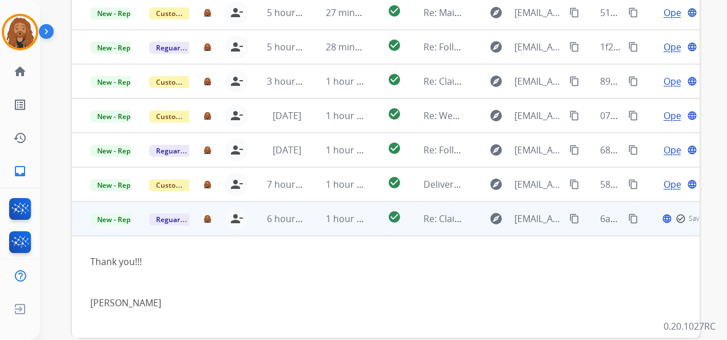
scroll to position [13, 0]
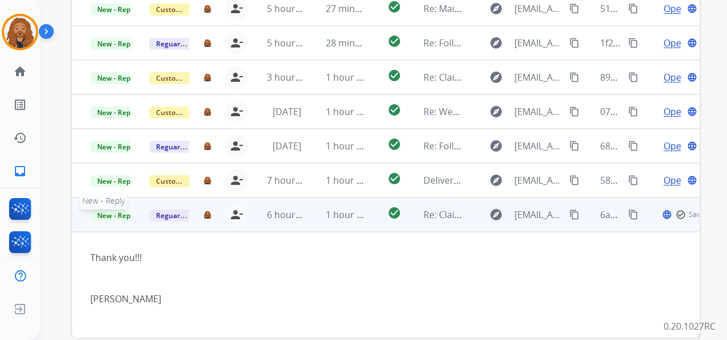
click at [106, 209] on span "New - Reply" at bounding box center [116, 215] width 52 height 12
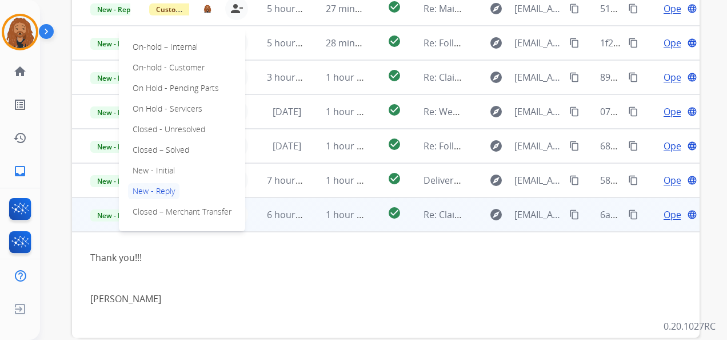
scroll to position [345, 0]
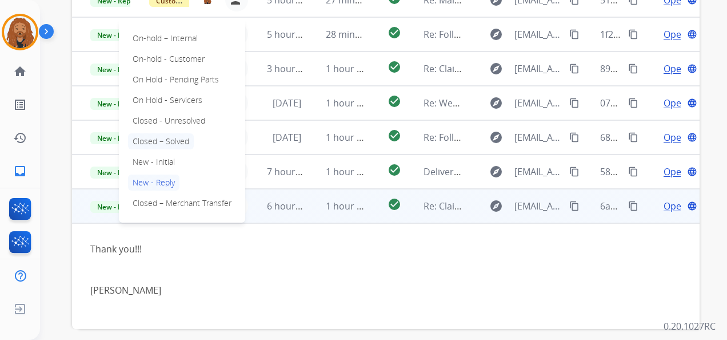
click at [160, 142] on p "Closed – Solved" at bounding box center [161, 141] width 66 height 16
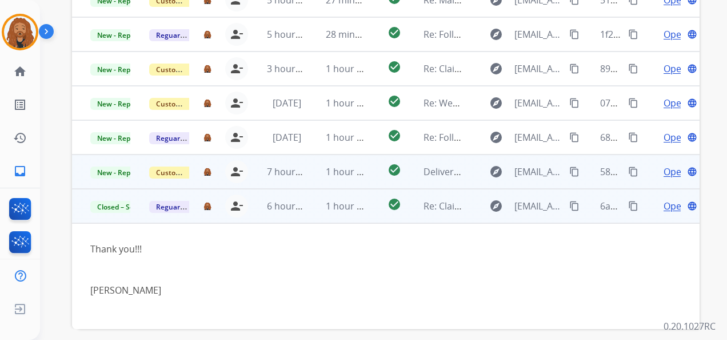
click at [332, 180] on td "1 hour ago" at bounding box center [337, 171] width 59 height 34
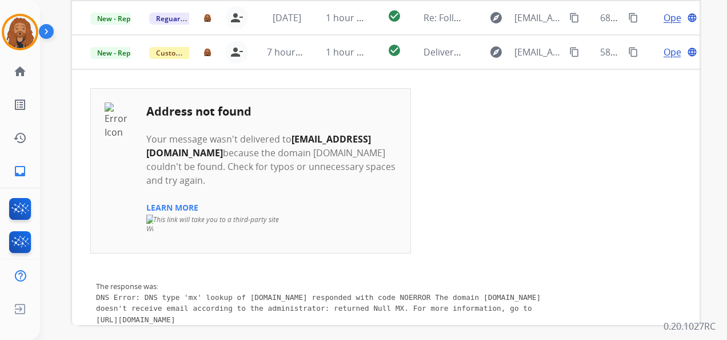
scroll to position [57, 0]
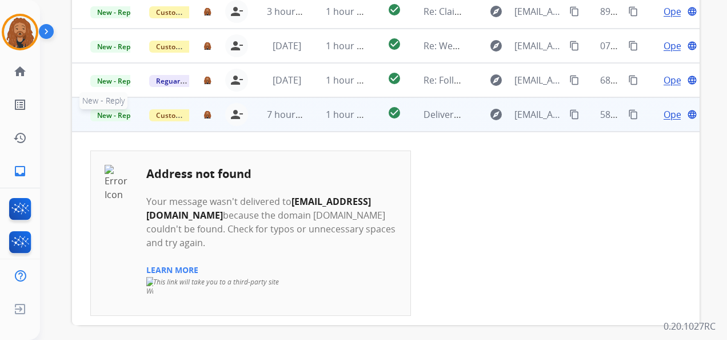
click at [114, 110] on span "New - Reply" at bounding box center [116, 115] width 52 height 12
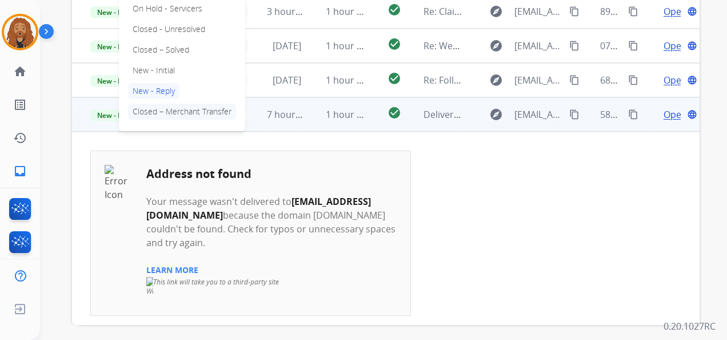
click at [171, 111] on p "Closed – Merchant Transfer" at bounding box center [182, 111] width 108 height 16
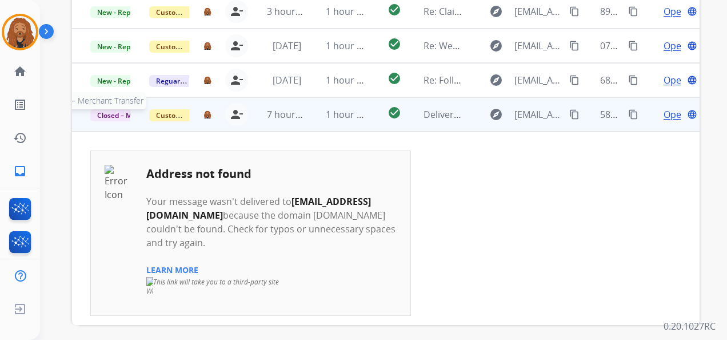
click at [101, 117] on span "Closed – Merchant Transfer" at bounding box center [142, 115] width 105 height 12
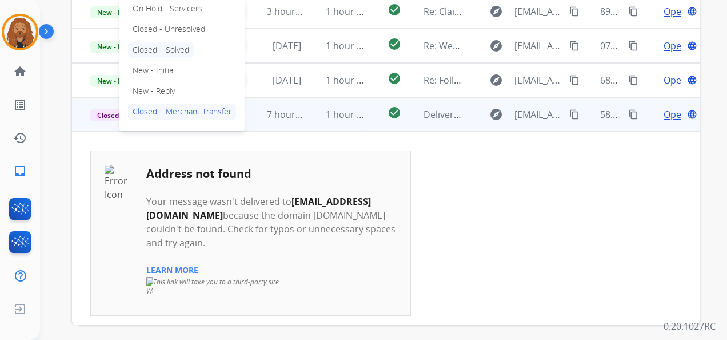
click at [164, 50] on p "Closed – Solved" at bounding box center [161, 50] width 66 height 16
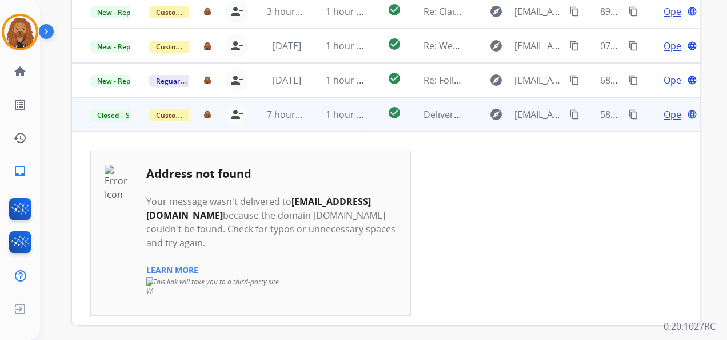
click at [664, 114] on span "Open" at bounding box center [675, 115] width 23 height 14
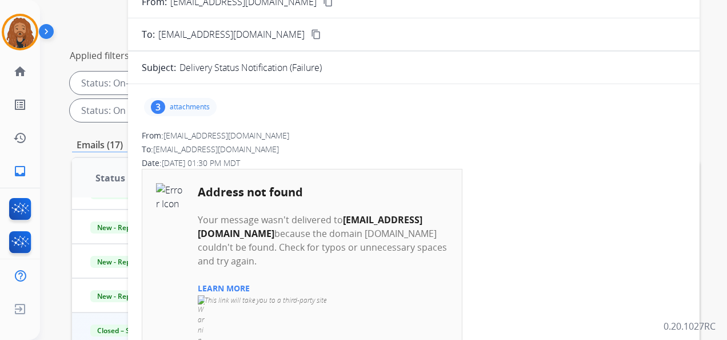
scroll to position [63, 0]
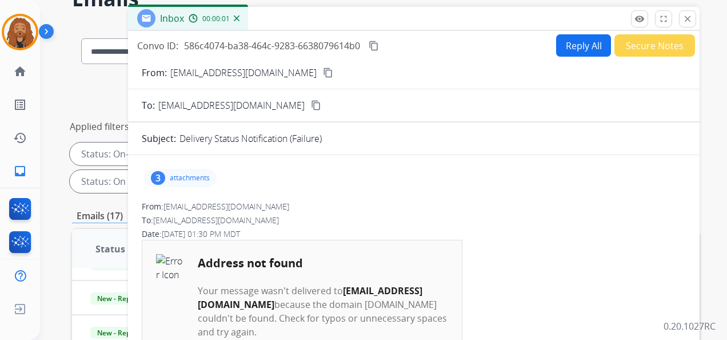
click at [571, 53] on button "Reply All" at bounding box center [583, 45] width 55 height 22
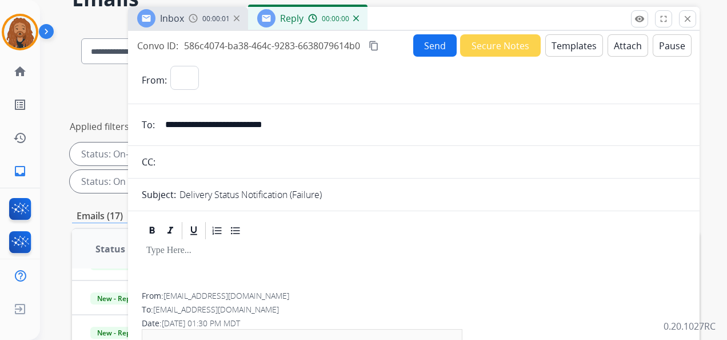
select select "**********"
click at [355, 18] on img at bounding box center [356, 18] width 6 height 6
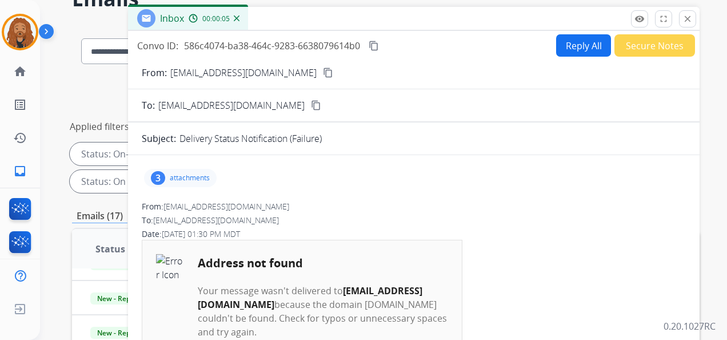
click at [653, 40] on button "Secure Notes" at bounding box center [655, 45] width 81 height 22
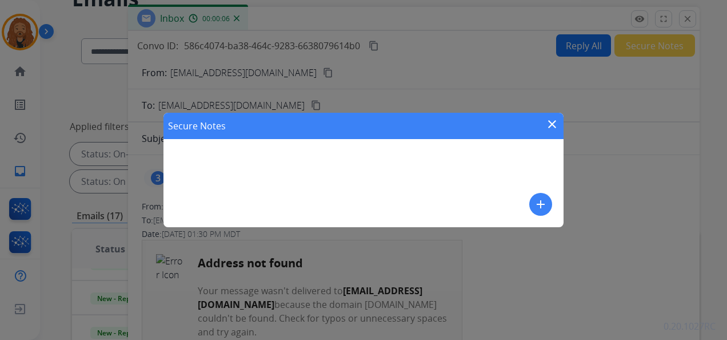
click at [546, 202] on mat-icon "add" at bounding box center [541, 204] width 14 height 14
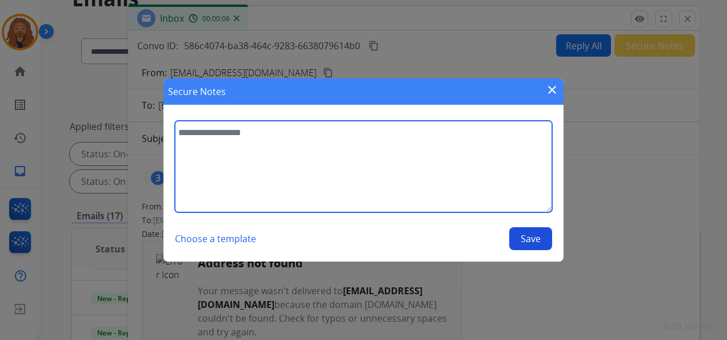
click at [280, 153] on textarea at bounding box center [363, 166] width 377 height 91
type textarea "**********"
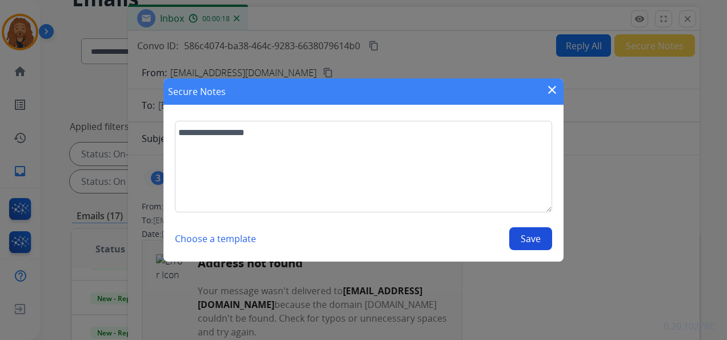
drag, startPoint x: 529, startPoint y: 240, endPoint x: 523, endPoint y: 238, distance: 7.1
click at [529, 240] on button "Save" at bounding box center [530, 238] width 43 height 23
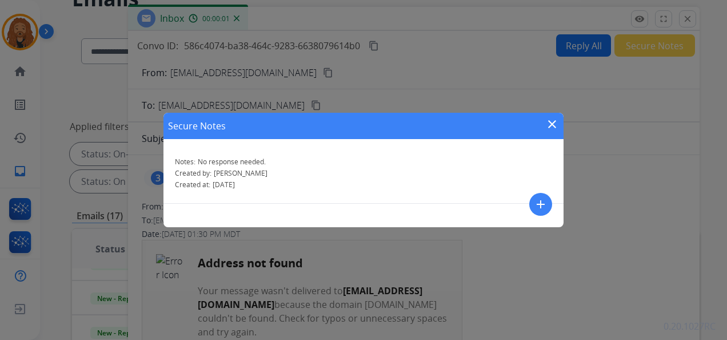
click at [555, 120] on mat-icon "close" at bounding box center [553, 124] width 14 height 14
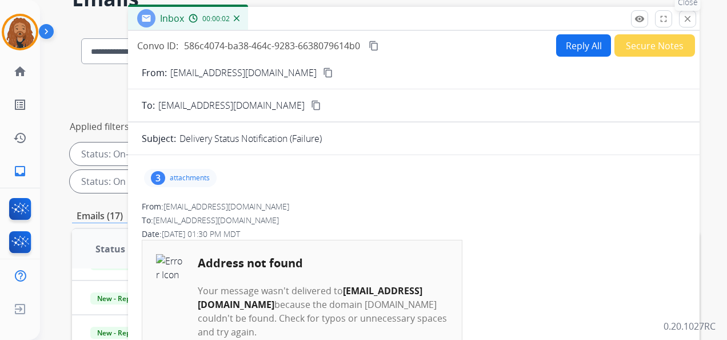
click at [685, 17] on mat-icon "close" at bounding box center [688, 19] width 10 height 10
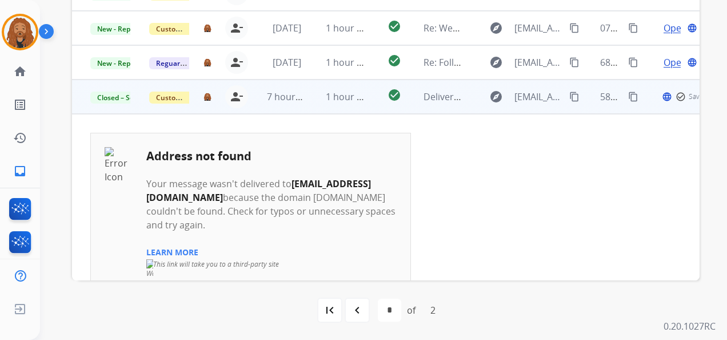
scroll to position [0, 0]
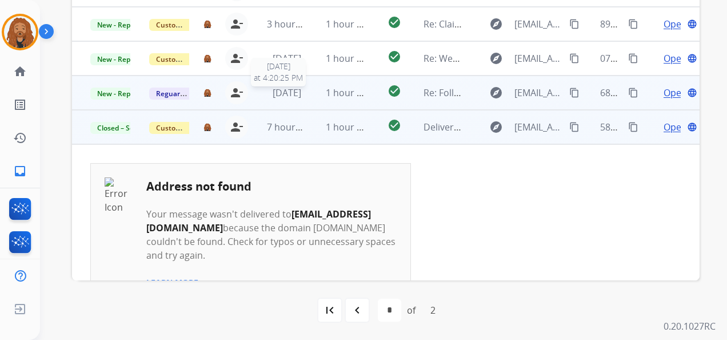
click at [273, 97] on span "[DATE]" at bounding box center [287, 92] width 29 height 13
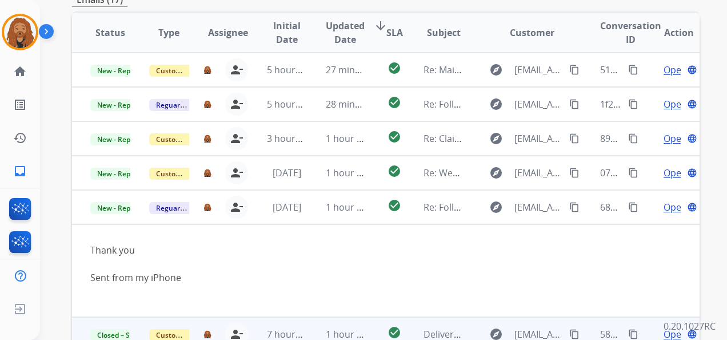
scroll to position [279, 0]
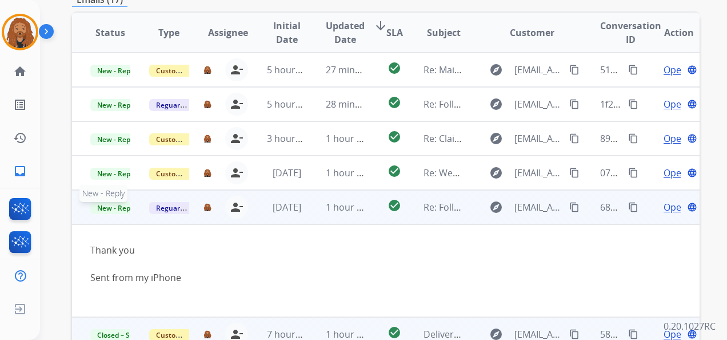
click at [118, 205] on span "New - Reply" at bounding box center [116, 208] width 52 height 12
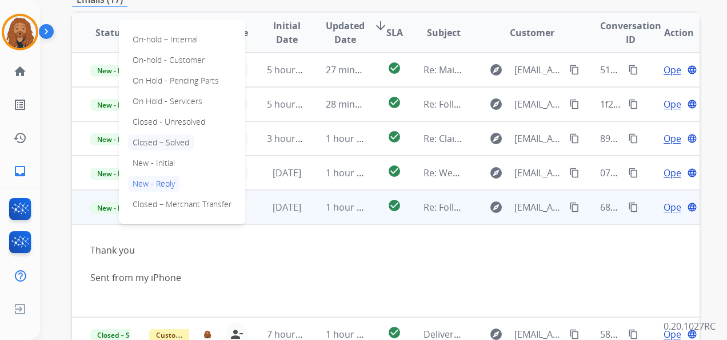
click at [167, 145] on p "Closed – Solved" at bounding box center [161, 142] width 66 height 16
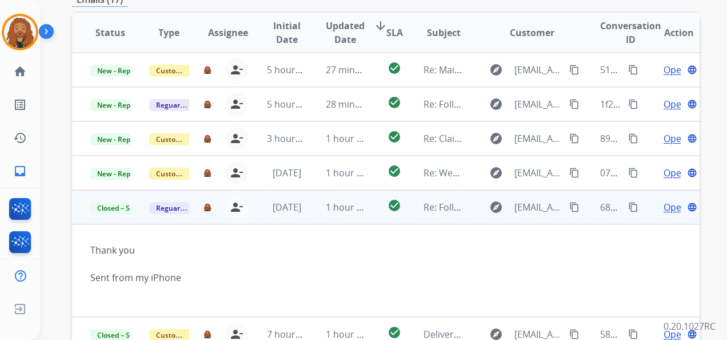
click at [664, 207] on span "Open" at bounding box center [675, 207] width 23 height 14
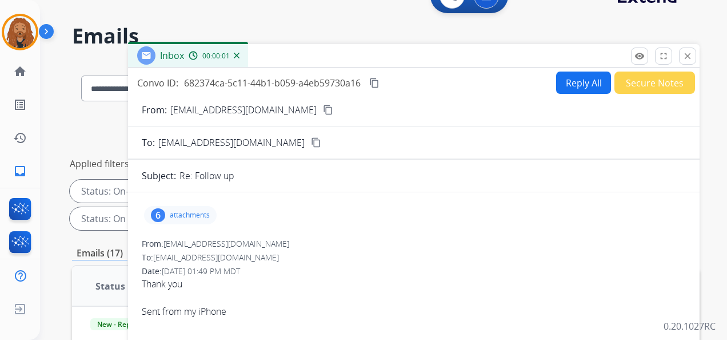
scroll to position [0, 0]
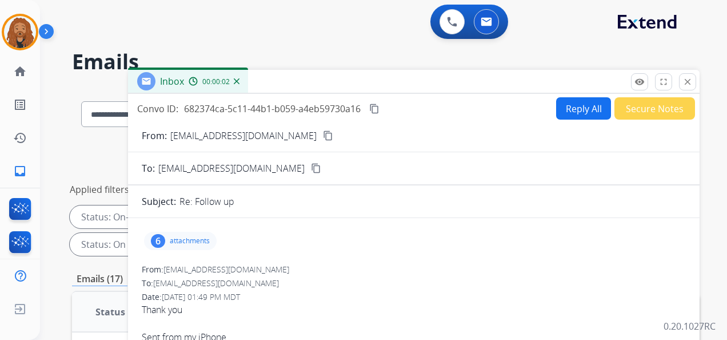
click at [640, 112] on button "Secure Notes" at bounding box center [655, 108] width 81 height 22
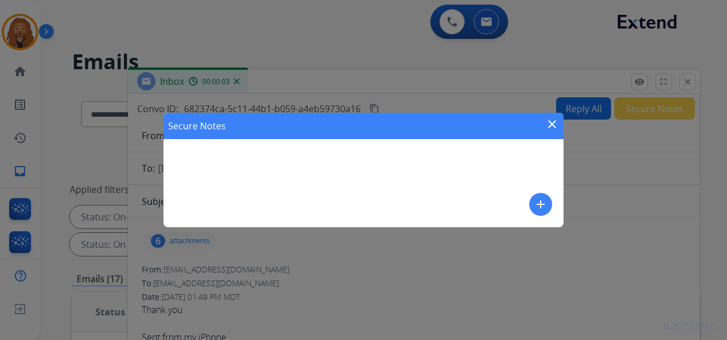
click at [541, 208] on mat-icon "add" at bounding box center [541, 204] width 14 height 14
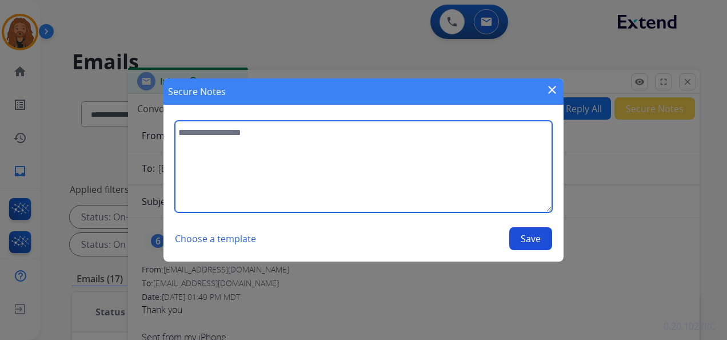
click at [304, 163] on textarea at bounding box center [363, 166] width 377 height 91
type textarea "**********"
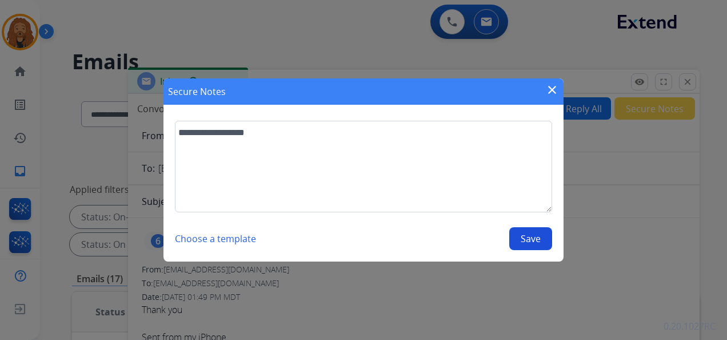
click at [540, 241] on button "Save" at bounding box center [530, 238] width 43 height 23
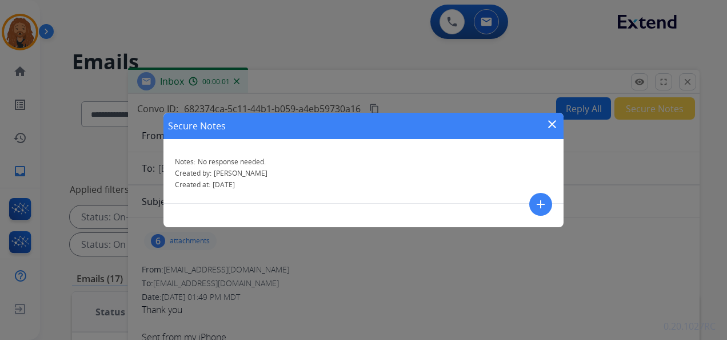
drag, startPoint x: 548, startPoint y: 126, endPoint x: 584, endPoint y: 105, distance: 41.5
click at [548, 125] on mat-icon "close" at bounding box center [553, 124] width 14 height 14
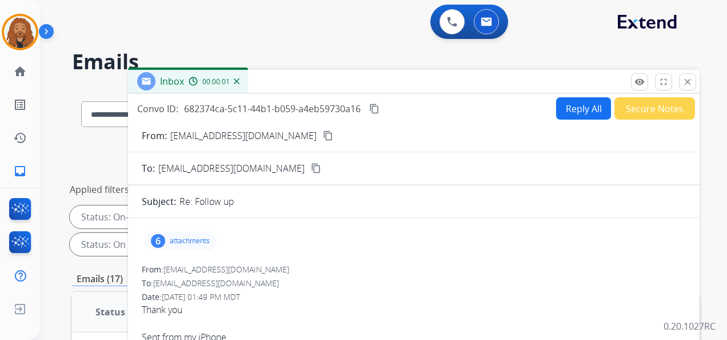
click at [695, 80] on button "close Close" at bounding box center [687, 81] width 17 height 17
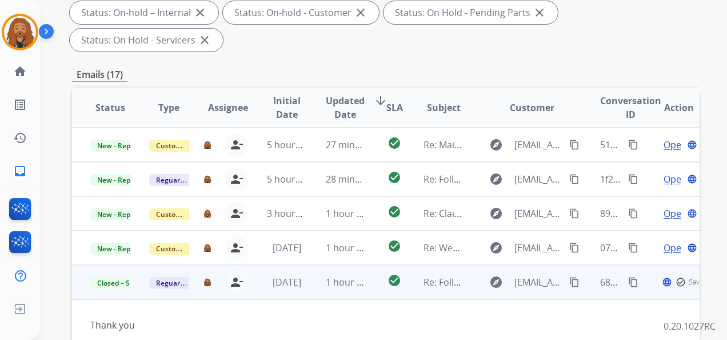
scroll to position [286, 0]
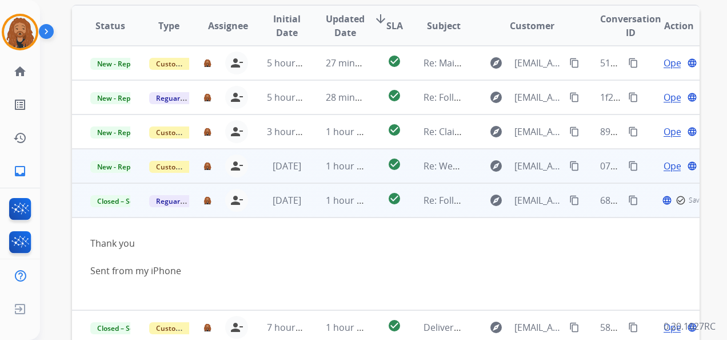
click at [273, 166] on span "[DATE]" at bounding box center [287, 166] width 29 height 13
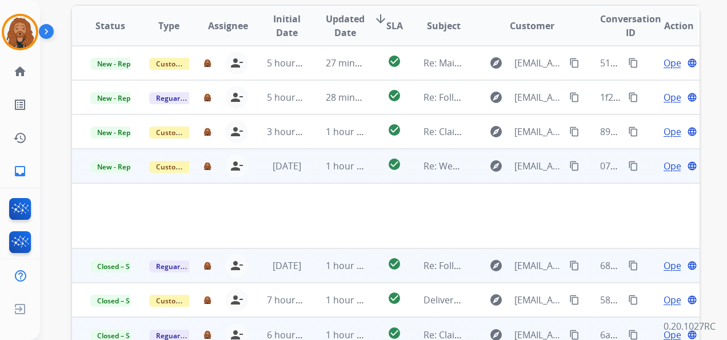
click at [669, 164] on span "Open" at bounding box center [675, 166] width 23 height 14
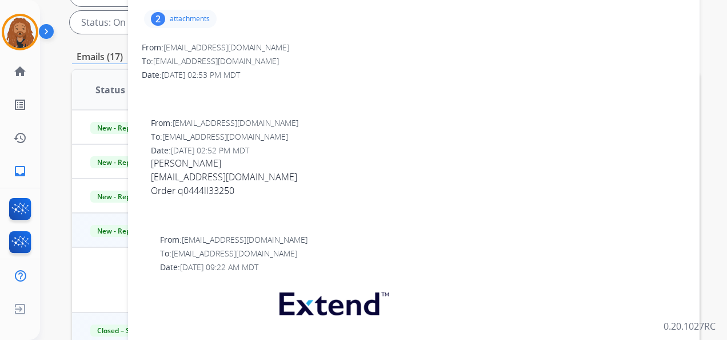
scroll to position [165, 0]
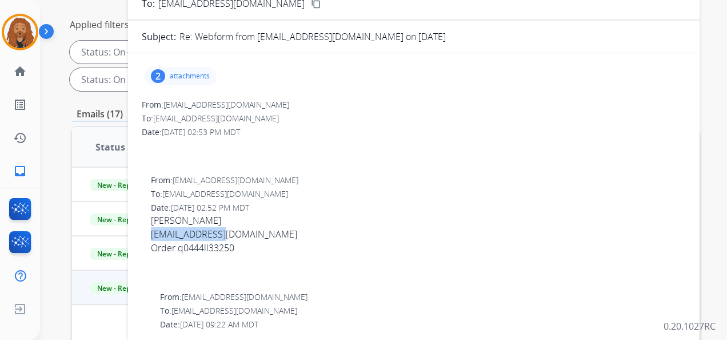
drag, startPoint x: 222, startPoint y: 236, endPoint x: 148, endPoint y: 234, distance: 74.3
click at [148, 234] on div "From: mccjojo@aol.com To: support@extend.com Date: 08/22/2025 - 02:52 PM MDT Jo…" at bounding box center [414, 228] width 544 height 108
copy div "Mccjojo@aol.com"
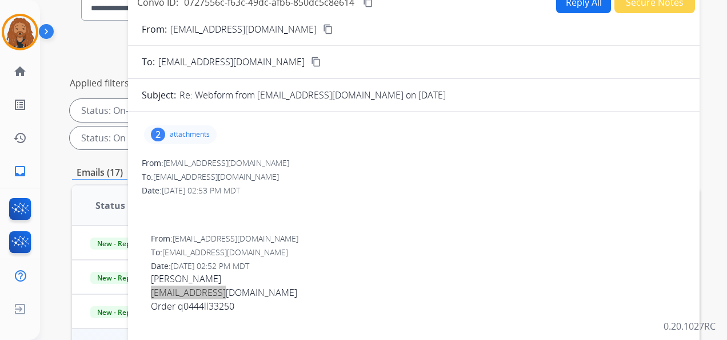
scroll to position [0, 0]
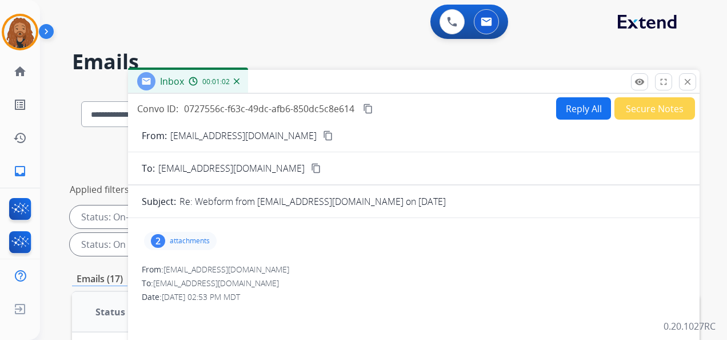
click at [567, 113] on button "Reply All" at bounding box center [583, 108] width 55 height 22
select select "**********"
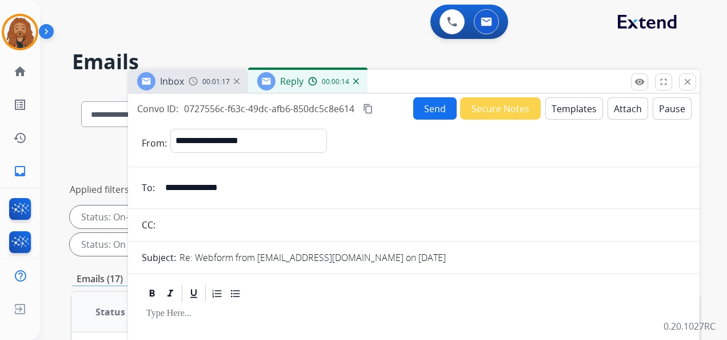
click at [560, 105] on button "Templates" at bounding box center [575, 108] width 58 height 22
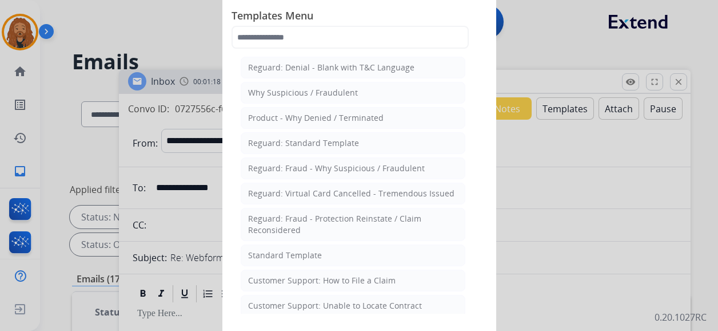
click at [296, 251] on div "Standard Template" at bounding box center [285, 254] width 74 height 11
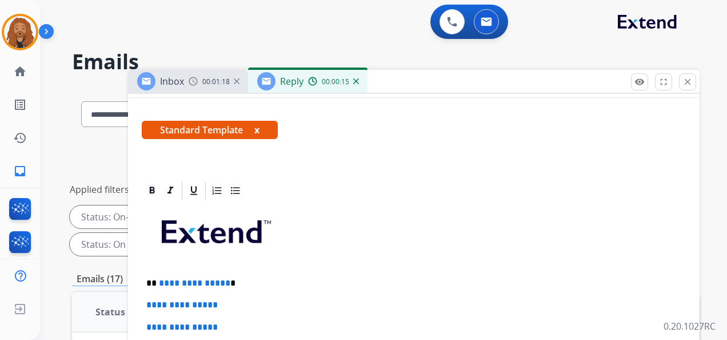
scroll to position [286, 0]
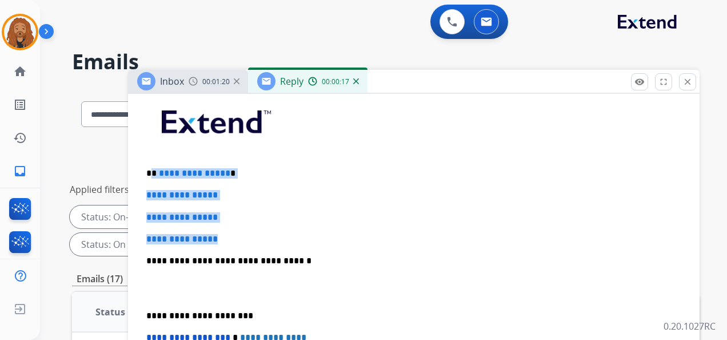
drag, startPoint x: 230, startPoint y: 236, endPoint x: 152, endPoint y: 161, distance: 108.0
click at [152, 161] on div "**********" at bounding box center [414, 287] width 544 height 393
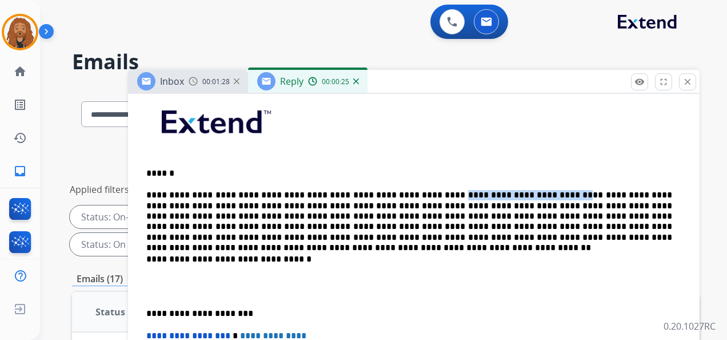
drag, startPoint x: 497, startPoint y: 192, endPoint x: 401, endPoint y: 194, distance: 96.7
click at [401, 194] on p "**********" at bounding box center [409, 216] width 526 height 53
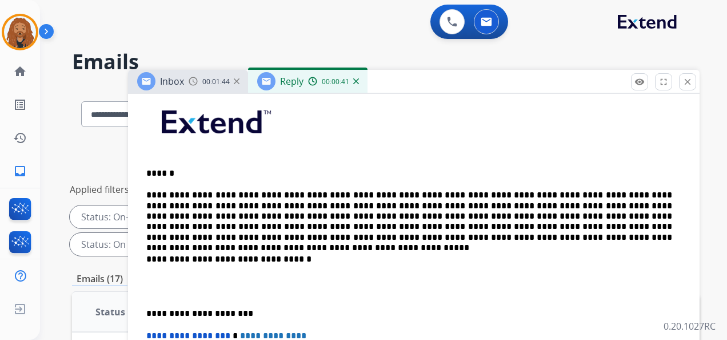
click at [216, 273] on div "**********" at bounding box center [414, 287] width 544 height 392
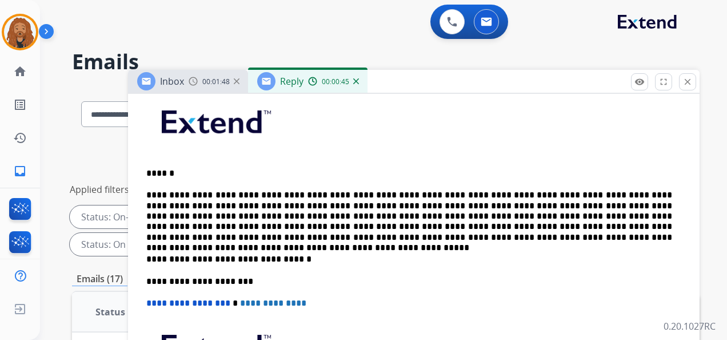
click at [410, 190] on p "**********" at bounding box center [409, 216] width 526 height 53
click at [408, 193] on p "**********" at bounding box center [409, 216] width 526 height 53
click at [472, 193] on p "**********" at bounding box center [409, 216] width 526 height 53
click at [492, 195] on p "**********" at bounding box center [409, 216] width 526 height 53
click at [606, 197] on p "**********" at bounding box center [409, 216] width 526 height 53
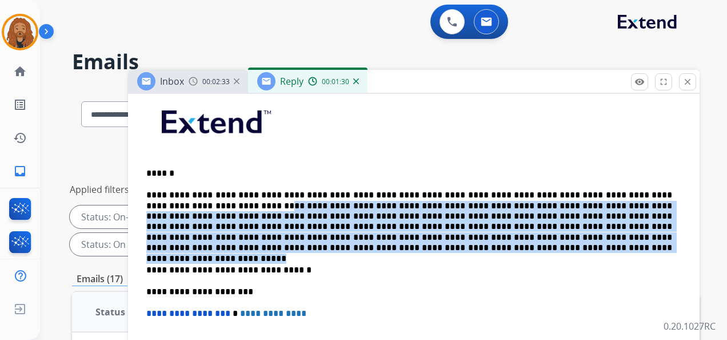
drag, startPoint x: 149, startPoint y: 218, endPoint x: 134, endPoint y: 204, distance: 21.0
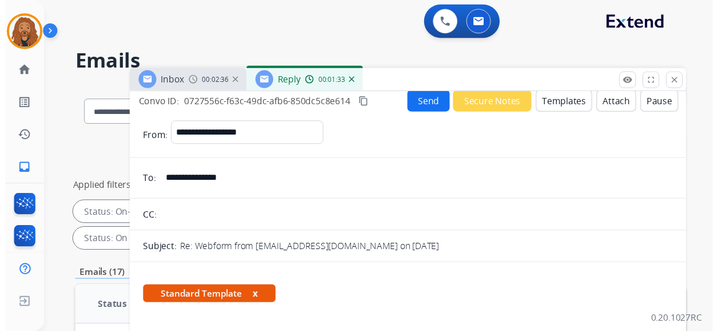
scroll to position [0, 0]
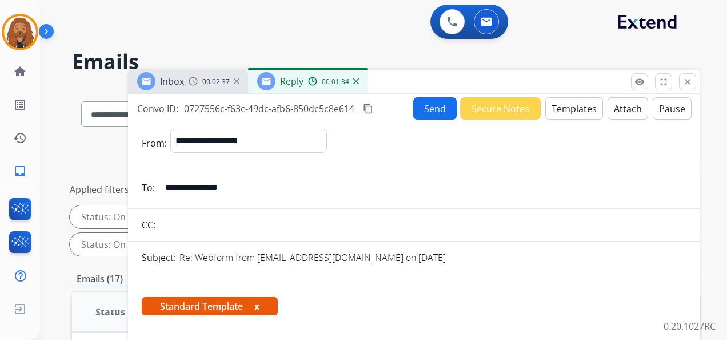
click at [429, 116] on button "Send" at bounding box center [434, 108] width 43 height 22
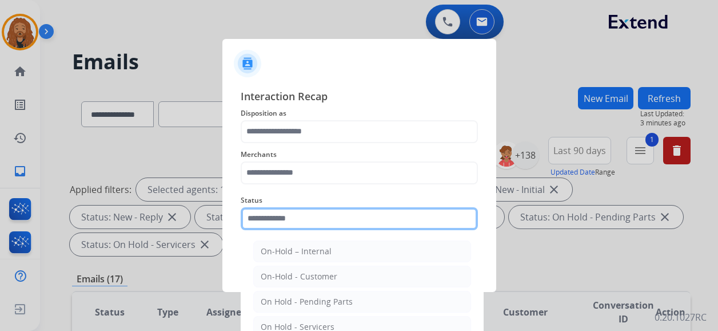
click at [293, 215] on input "text" at bounding box center [359, 218] width 237 height 23
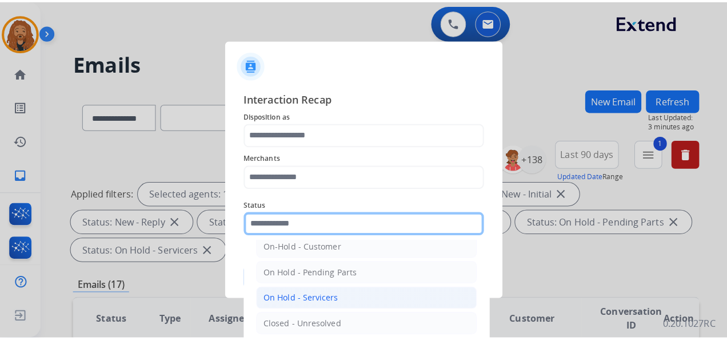
scroll to position [65, 0]
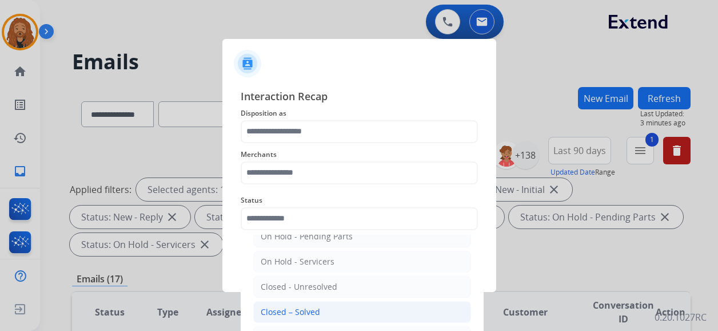
drag, startPoint x: 304, startPoint y: 303, endPoint x: 301, endPoint y: 218, distance: 84.7
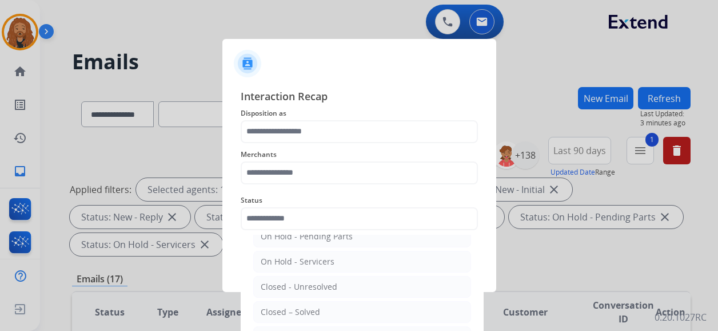
click at [305, 306] on div "Closed – Solved" at bounding box center [290, 311] width 59 height 11
type input "**********"
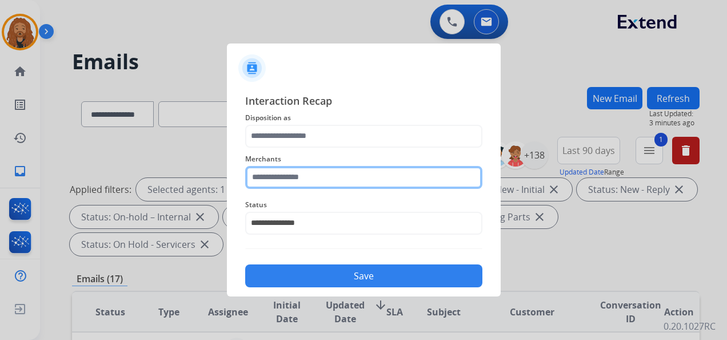
click at [298, 178] on input "text" at bounding box center [363, 177] width 237 height 23
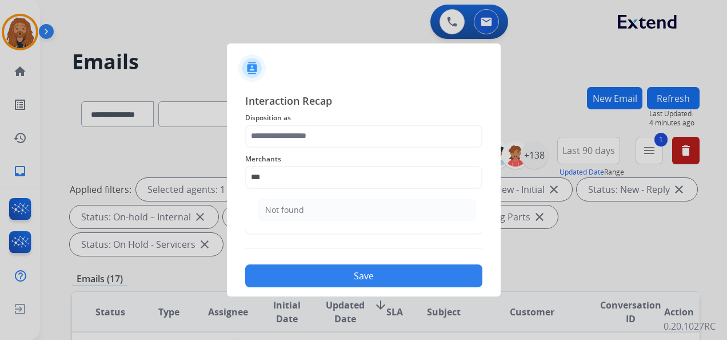
drag, startPoint x: 308, startPoint y: 212, endPoint x: 303, endPoint y: 202, distance: 10.7
click at [307, 210] on li "Not found" at bounding box center [367, 210] width 218 height 22
type input "*********"
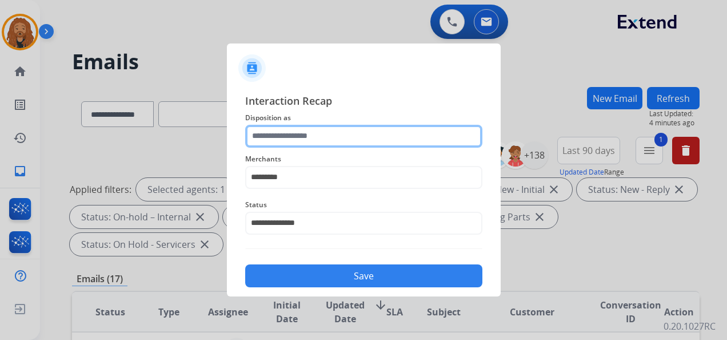
click at [297, 128] on input "text" at bounding box center [363, 136] width 237 height 23
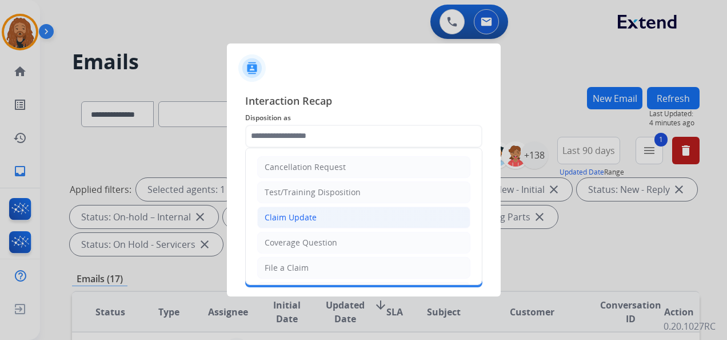
click at [320, 217] on li "Claim Update" at bounding box center [363, 217] width 213 height 22
type input "**********"
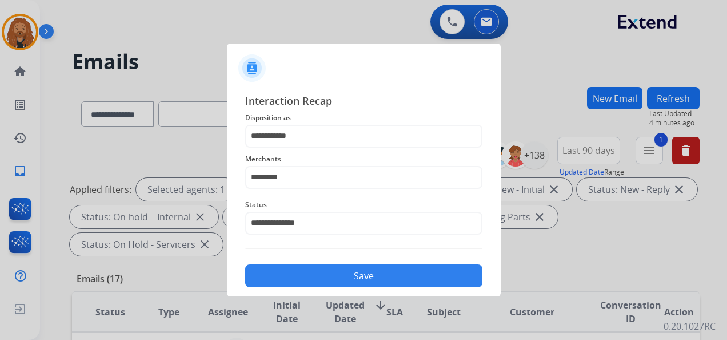
click at [324, 285] on button "Save" at bounding box center [363, 275] width 237 height 23
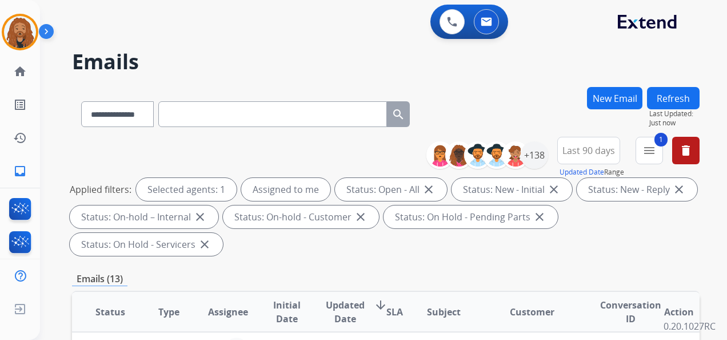
scroll to position [172, 0]
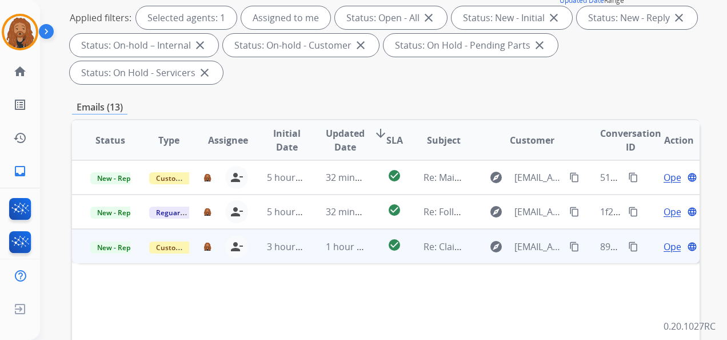
click at [320, 244] on td "1 hour ago" at bounding box center [337, 246] width 59 height 34
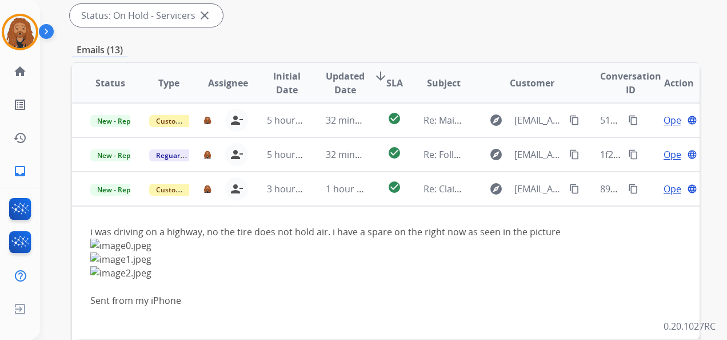
scroll to position [343, 0]
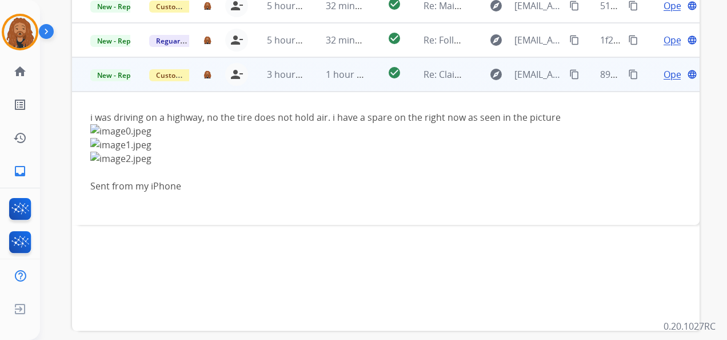
click at [664, 74] on span "Open" at bounding box center [675, 74] width 23 height 14
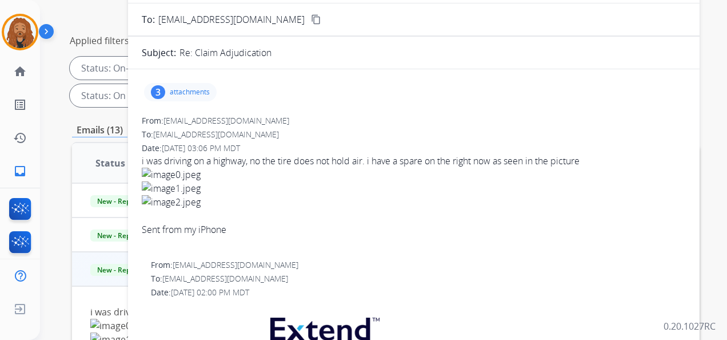
scroll to position [114, 0]
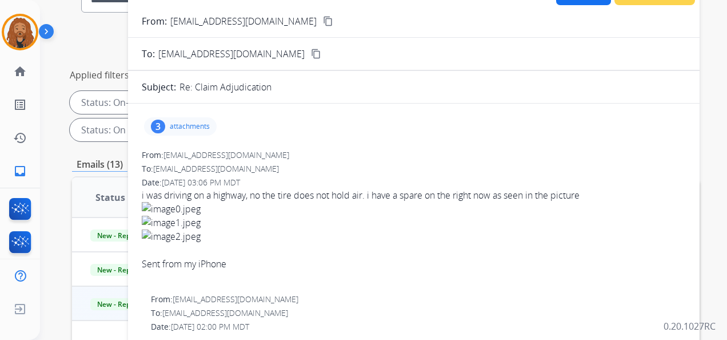
click at [198, 124] on p "attachments" at bounding box center [190, 126] width 40 height 9
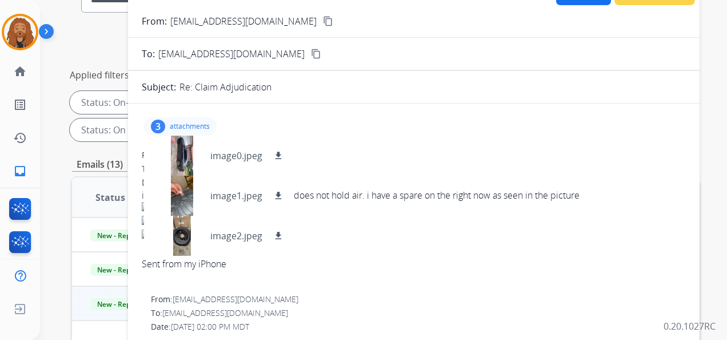
click at [523, 249] on div "Sent from my iPhone" at bounding box center [414, 243] width 544 height 82
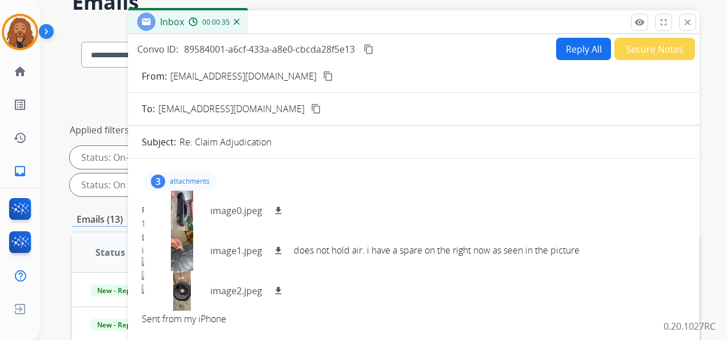
scroll to position [0, 0]
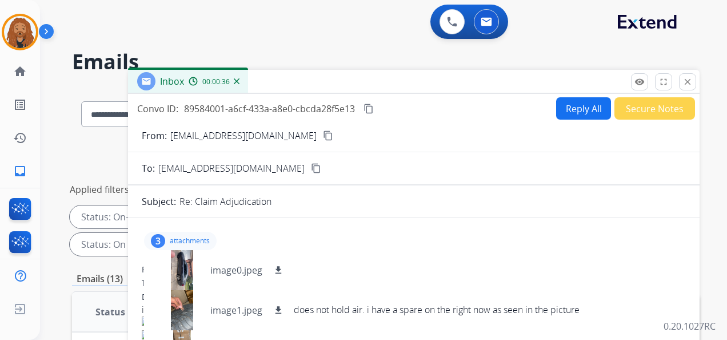
click at [404, 251] on div "3 attachments image0.jpeg download image1.jpeg download image2.jpeg download" at bounding box center [414, 240] width 544 height 27
click at [323, 137] on mat-icon "content_copy" at bounding box center [328, 135] width 10 height 10
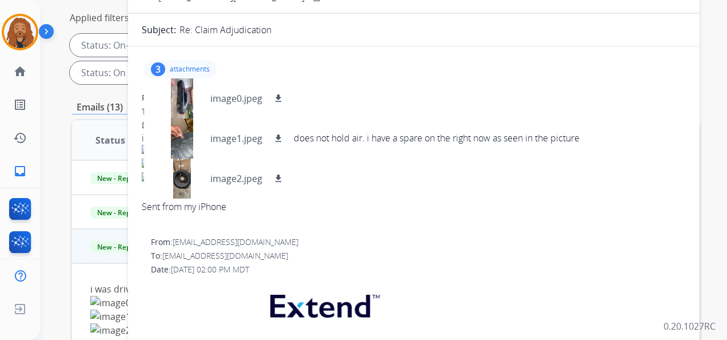
click at [409, 103] on div "From: joebro2003@icloud.com To: support@extend.com Date: 08/22/2025 - 03:06 PM …" at bounding box center [414, 159] width 544 height 135
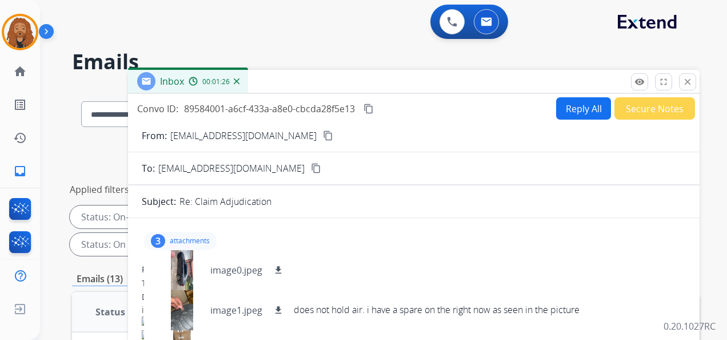
click at [198, 240] on p "attachments" at bounding box center [190, 240] width 40 height 9
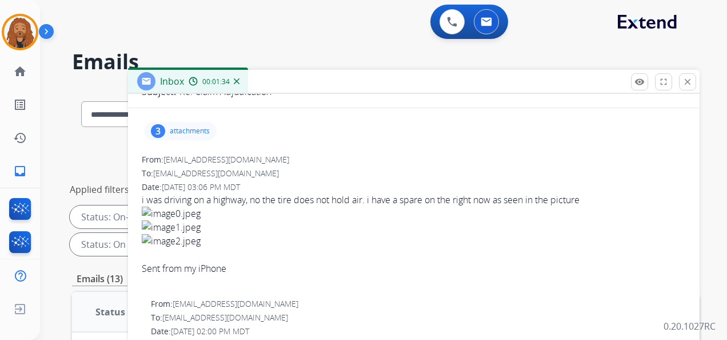
scroll to position [89, 0]
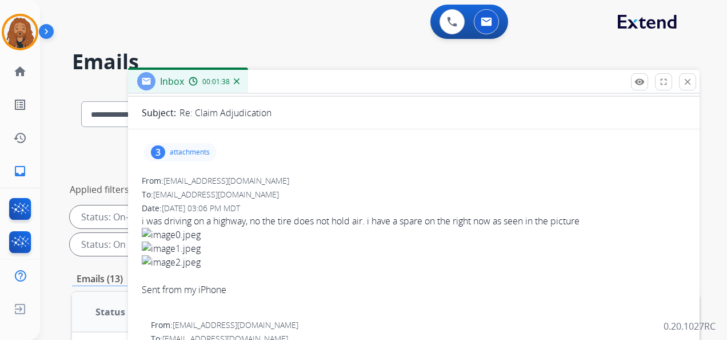
drag, startPoint x: 596, startPoint y: 220, endPoint x: 138, endPoint y: 218, distance: 458.0
copy span "i was driving on a highway, no the tire does not hold air. i have a spare on th…"
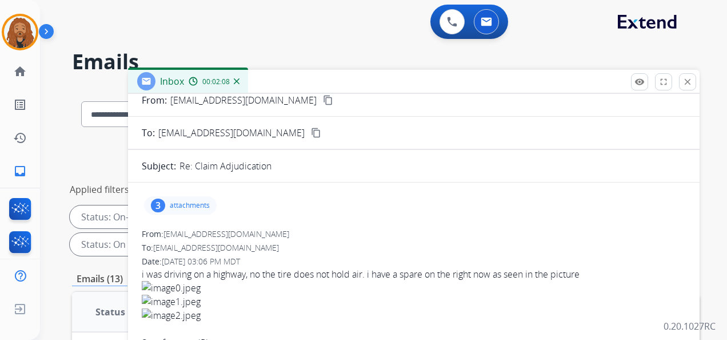
scroll to position [0, 0]
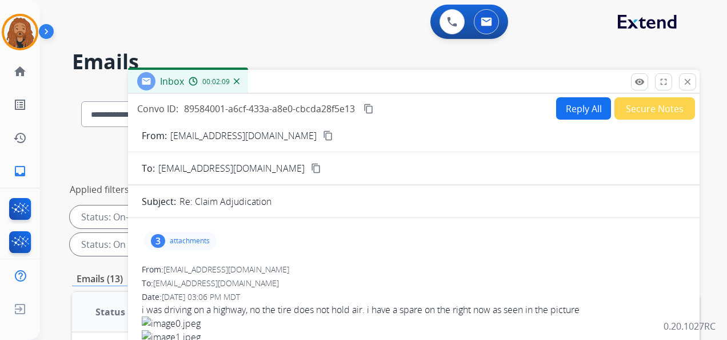
click at [368, 109] on mat-icon "content_copy" at bounding box center [369, 108] width 10 height 10
click at [641, 99] on button "Secure Notes" at bounding box center [655, 108] width 81 height 22
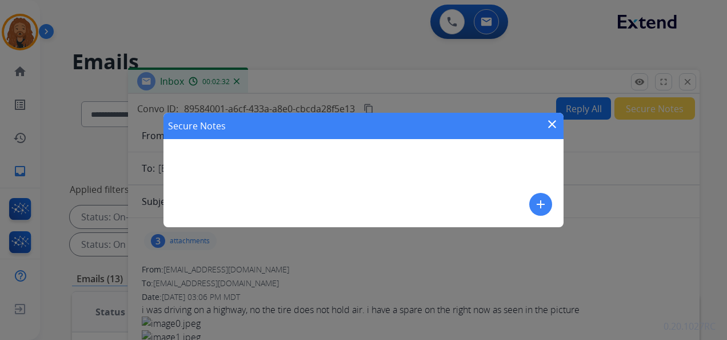
click at [288, 152] on div "Secure Notes close add" at bounding box center [364, 170] width 400 height 114
click at [550, 212] on div "add" at bounding box center [540, 204] width 23 height 23
click at [540, 208] on mat-icon "add" at bounding box center [541, 204] width 14 height 14
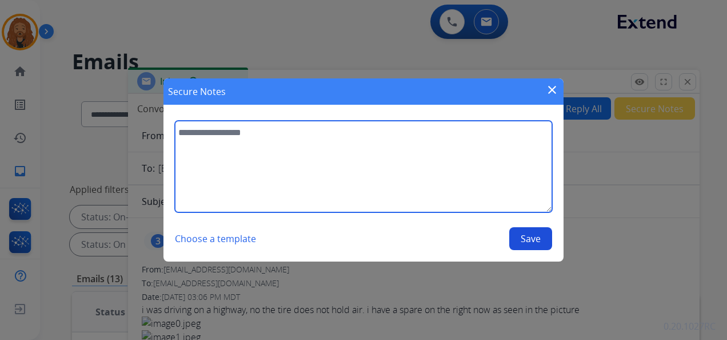
click at [391, 152] on textarea at bounding box center [363, 166] width 377 height 91
type textarea "**********"
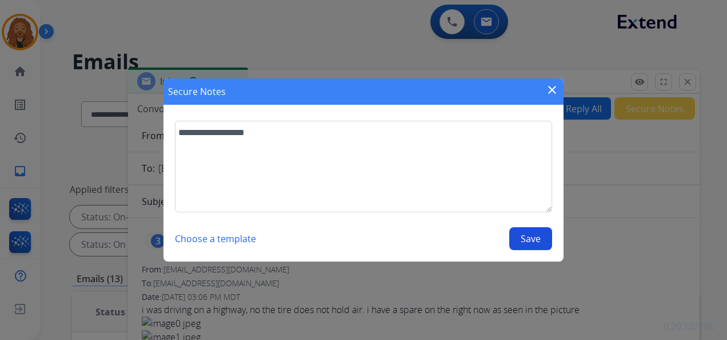
click at [526, 239] on button "Save" at bounding box center [530, 238] width 43 height 23
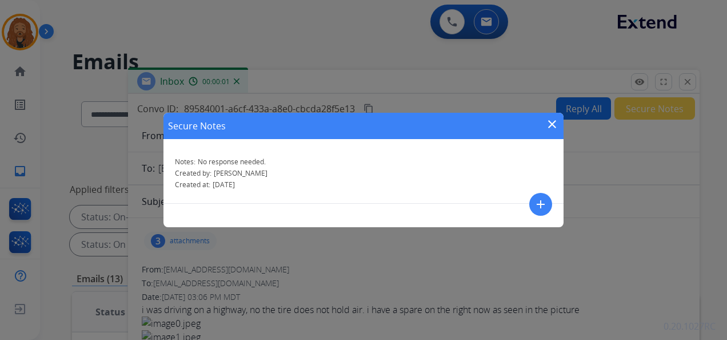
drag, startPoint x: 551, startPoint y: 125, endPoint x: 595, endPoint y: 89, distance: 56.1
click at [552, 124] on mat-icon "close" at bounding box center [553, 124] width 14 height 14
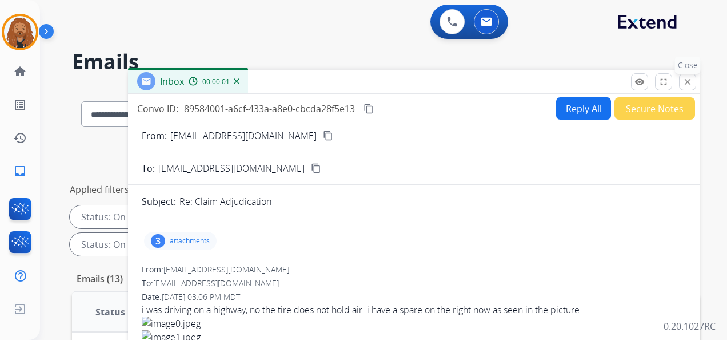
click at [687, 85] on mat-icon "close" at bounding box center [688, 82] width 10 height 10
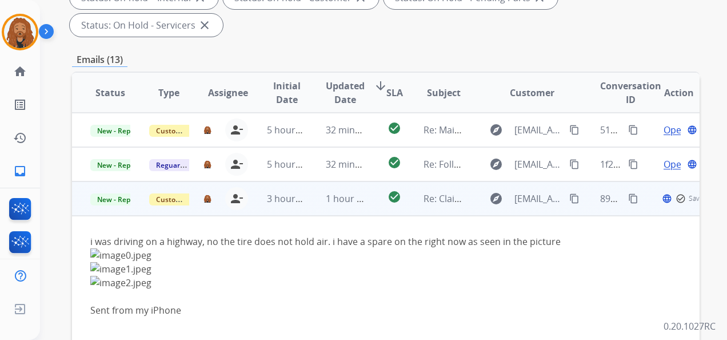
scroll to position [286, 0]
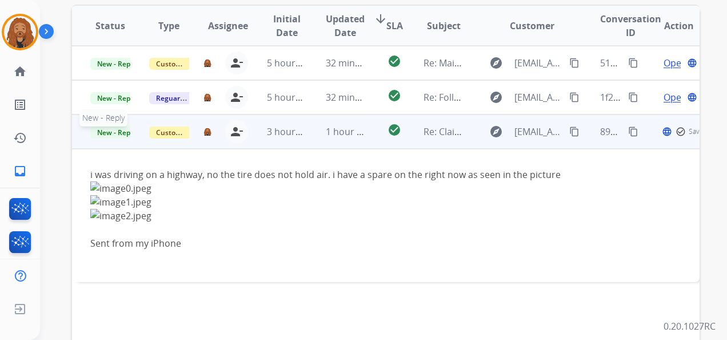
click at [113, 132] on span "New - Reply" at bounding box center [116, 132] width 52 height 12
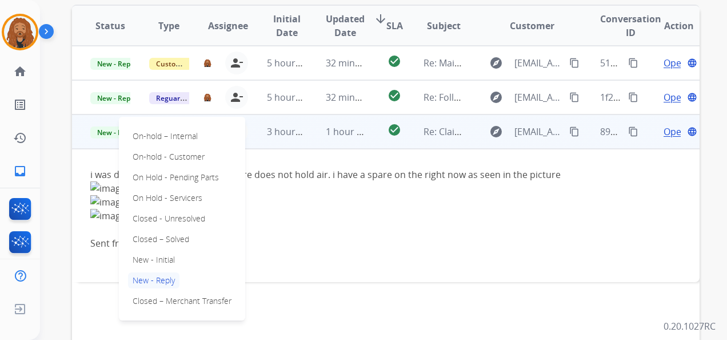
drag, startPoint x: 165, startPoint y: 238, endPoint x: 149, endPoint y: 153, distance: 86.1
click at [166, 237] on p "Closed – Solved" at bounding box center [161, 239] width 66 height 16
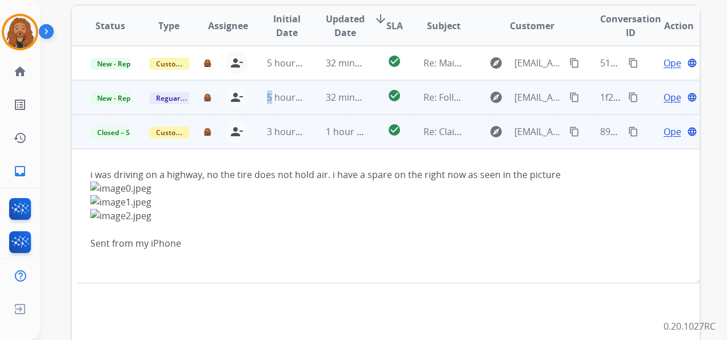
click at [267, 96] on span "5 hours ago" at bounding box center [292, 97] width 51 height 13
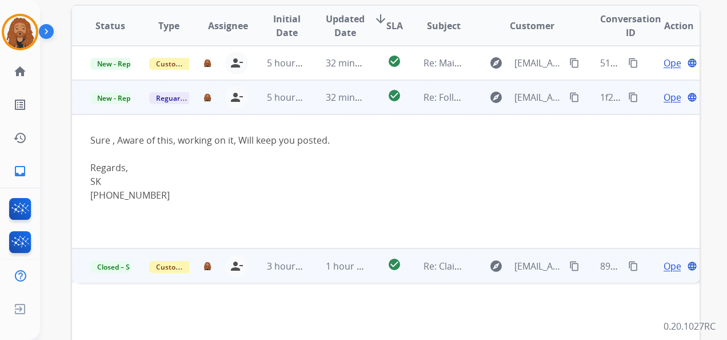
click at [664, 98] on span "Open" at bounding box center [675, 97] width 23 height 14
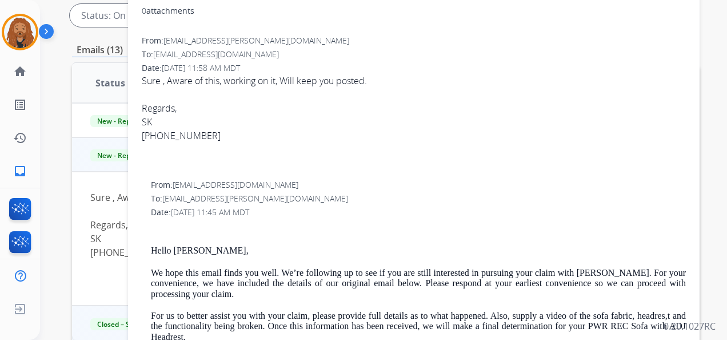
scroll to position [0, 0]
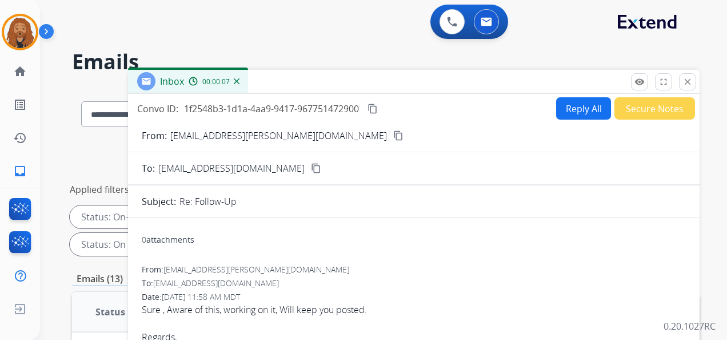
click at [654, 107] on button "Secure Notes" at bounding box center [655, 108] width 81 height 22
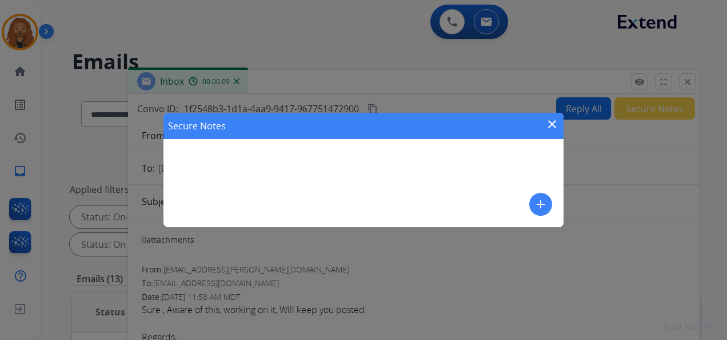
click at [551, 204] on button "add" at bounding box center [540, 204] width 23 height 23
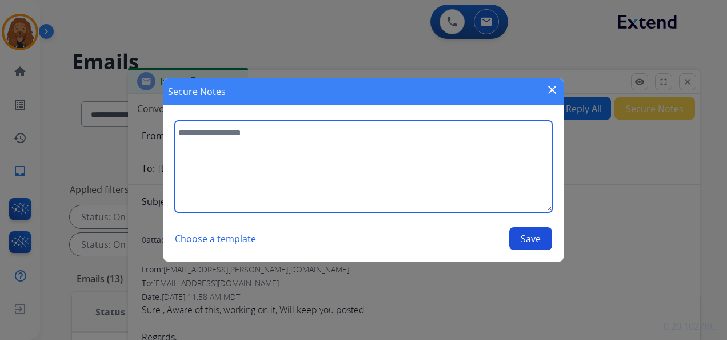
click at [302, 164] on textarea at bounding box center [363, 166] width 377 height 91
type textarea "**********"
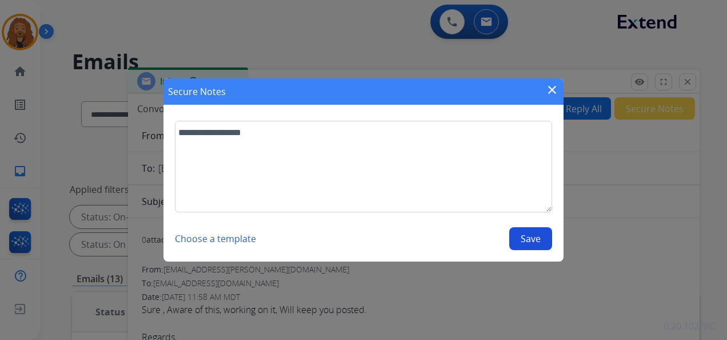
click at [524, 242] on button "Save" at bounding box center [530, 238] width 43 height 23
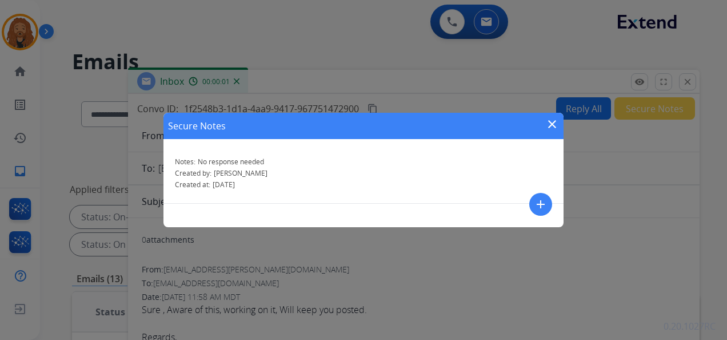
drag, startPoint x: 546, startPoint y: 125, endPoint x: 552, endPoint y: 124, distance: 6.4
click at [546, 126] on mat-icon "close" at bounding box center [553, 124] width 14 height 14
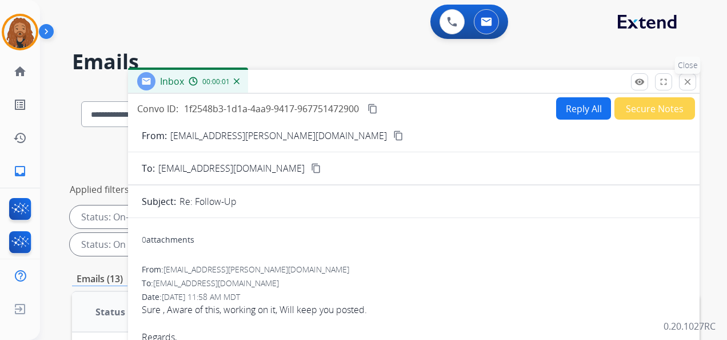
click at [690, 81] on mat-icon "close" at bounding box center [688, 82] width 10 height 10
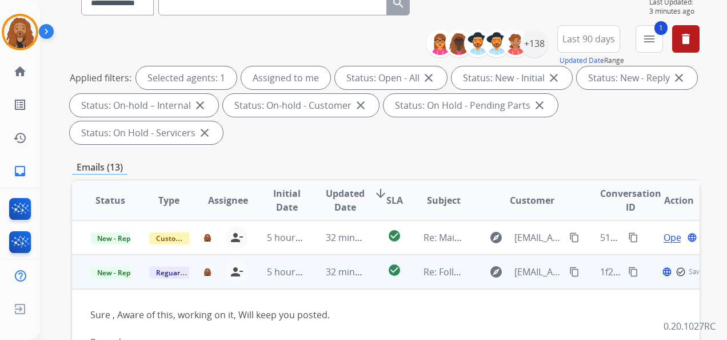
scroll to position [172, 0]
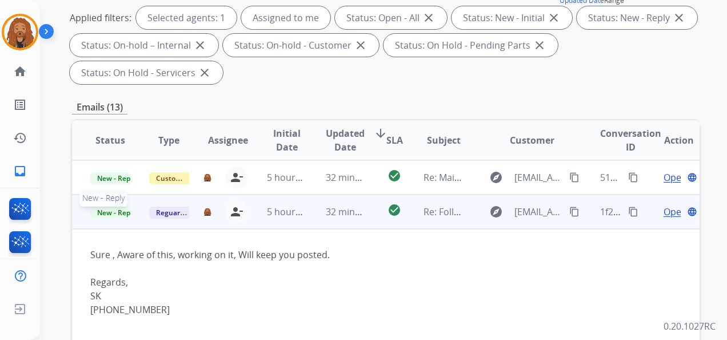
click at [113, 215] on span "New - Reply" at bounding box center [116, 212] width 52 height 12
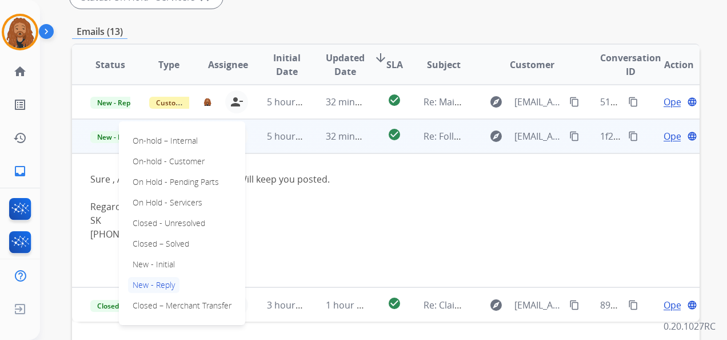
scroll to position [286, 0]
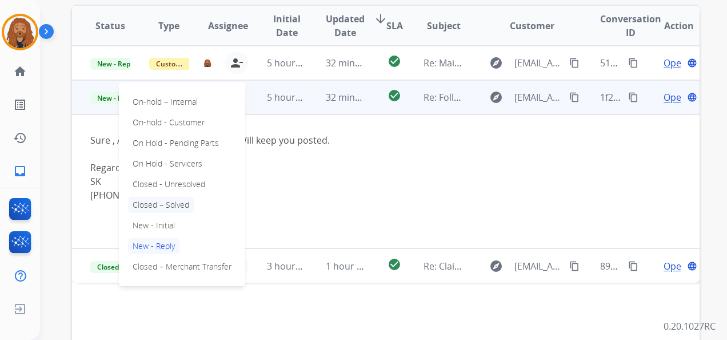
click at [174, 207] on p "Closed – Solved" at bounding box center [161, 205] width 66 height 16
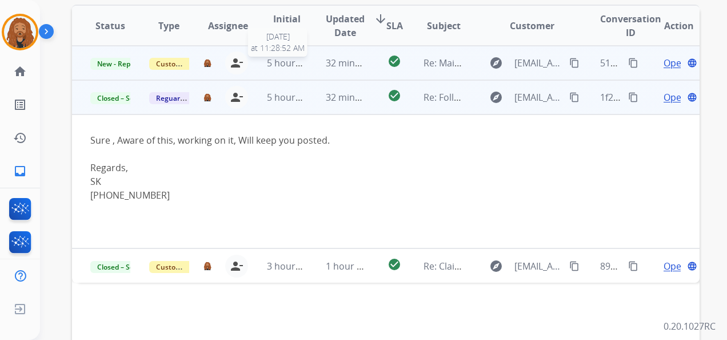
click at [273, 68] on span "5 hours ago" at bounding box center [292, 63] width 51 height 13
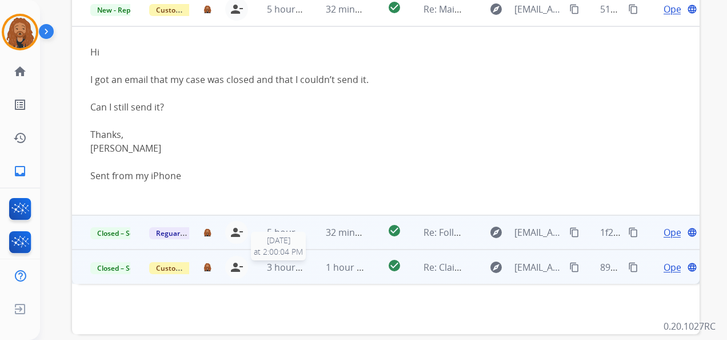
scroll to position [279, 0]
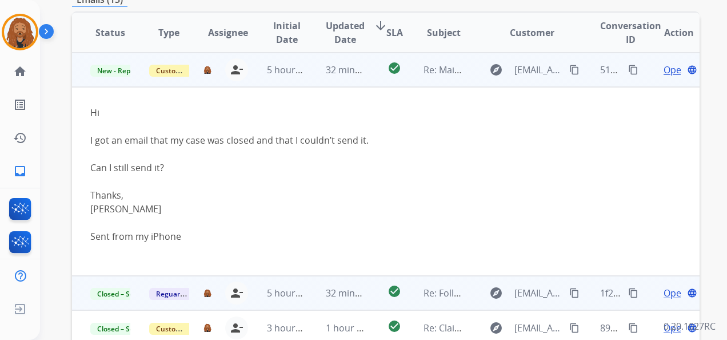
click at [664, 72] on span "Open" at bounding box center [675, 70] width 23 height 14
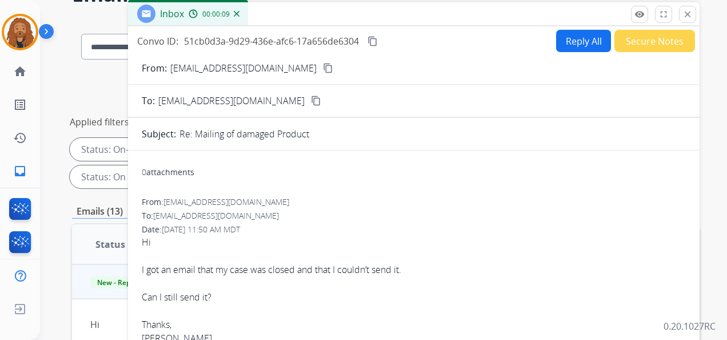
scroll to position [50, 0]
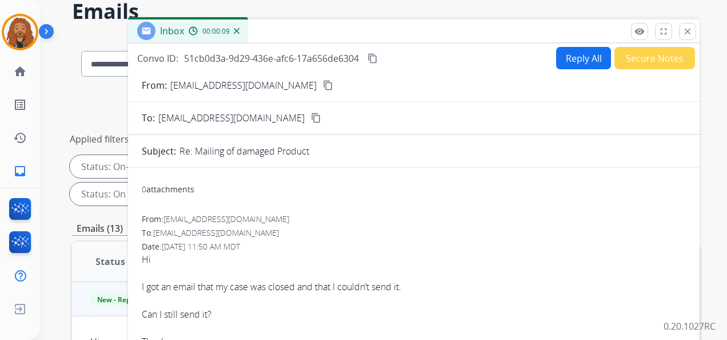
click at [323, 87] on mat-icon "content_copy" at bounding box center [328, 85] width 10 height 10
click at [556, 57] on button "Reply All" at bounding box center [583, 58] width 55 height 22
select select "**********"
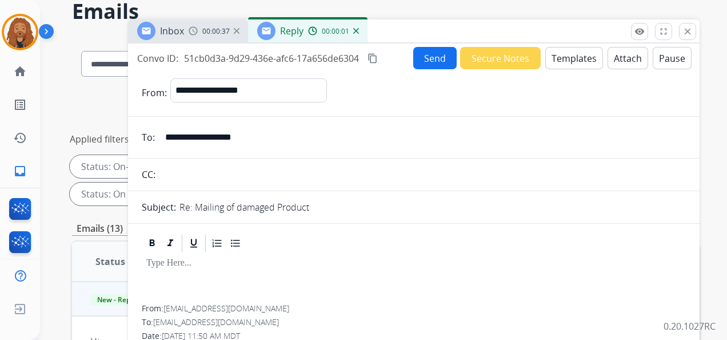
click at [559, 59] on button "Templates" at bounding box center [575, 58] width 58 height 22
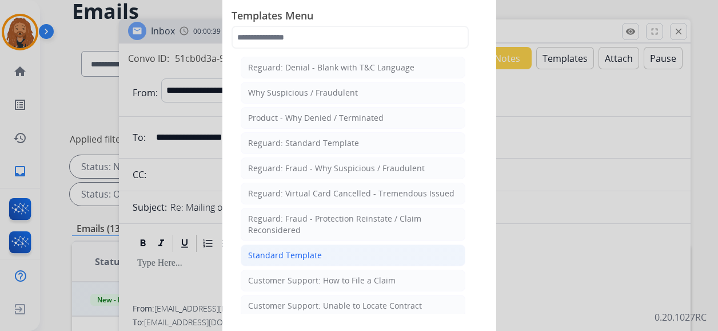
click at [277, 252] on div "Standard Template" at bounding box center [285, 254] width 74 height 11
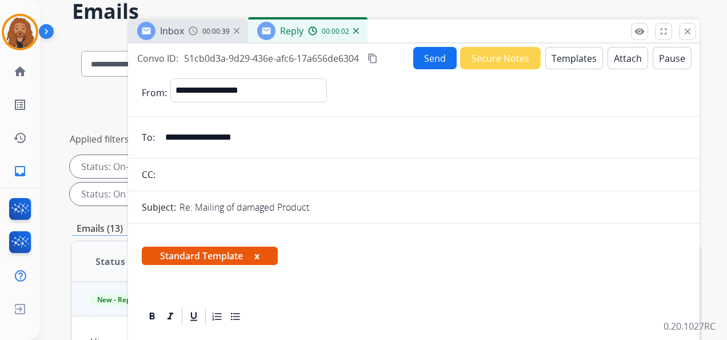
scroll to position [172, 0]
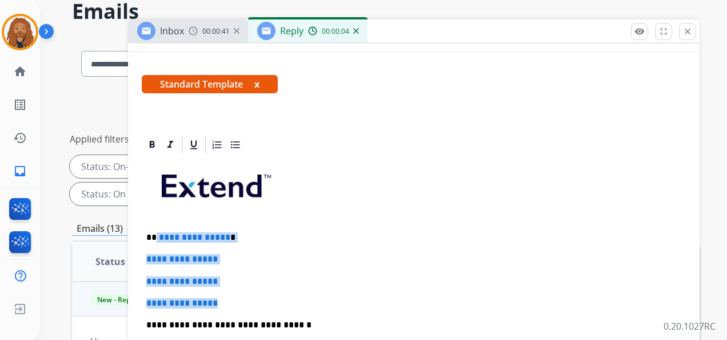
drag, startPoint x: 239, startPoint y: 299, endPoint x: 154, endPoint y: 228, distance: 110.8
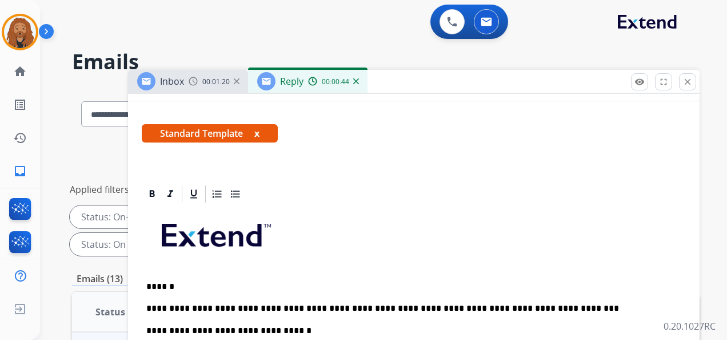
scroll to position [229, 0]
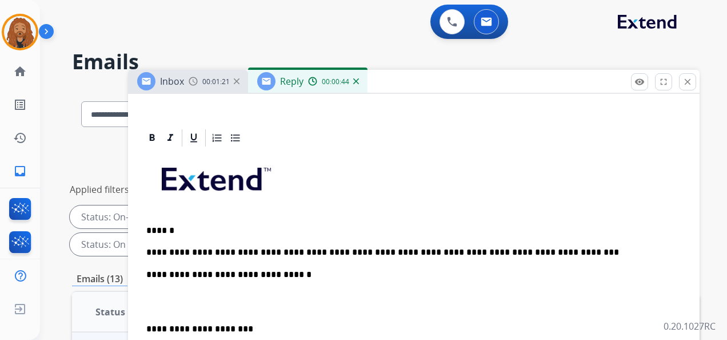
click at [532, 249] on p "**********" at bounding box center [409, 252] width 526 height 10
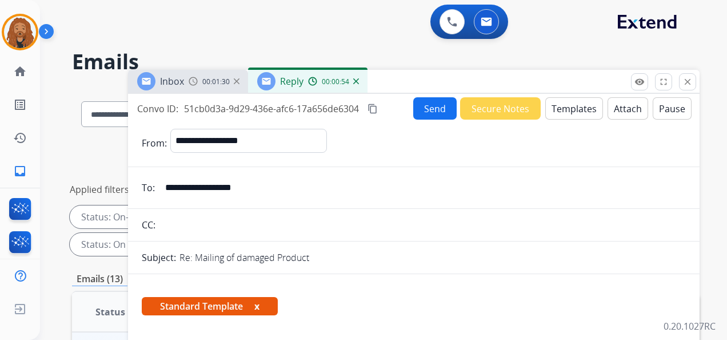
click at [558, 112] on button "Templates" at bounding box center [575, 108] width 58 height 22
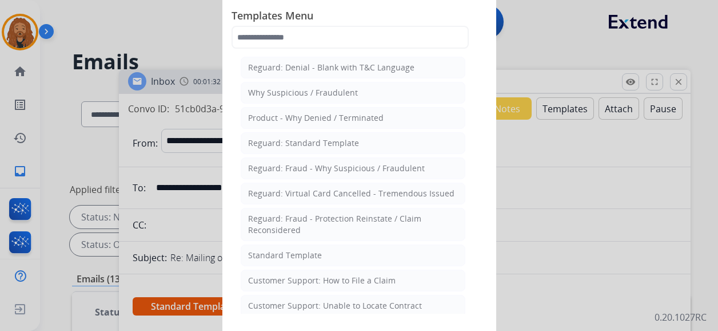
click at [619, 223] on div at bounding box center [359, 165] width 718 height 331
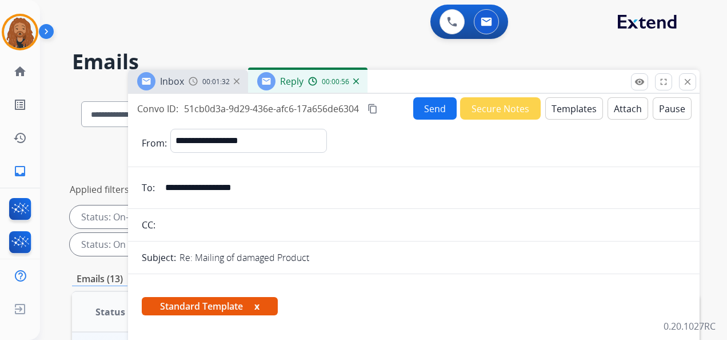
click at [614, 113] on button "Attach" at bounding box center [628, 108] width 41 height 22
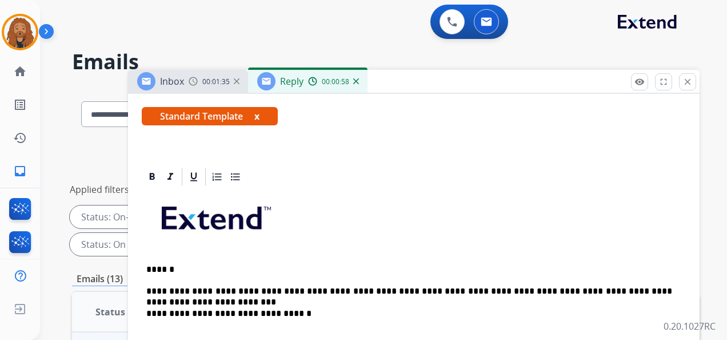
scroll to position [343, 0]
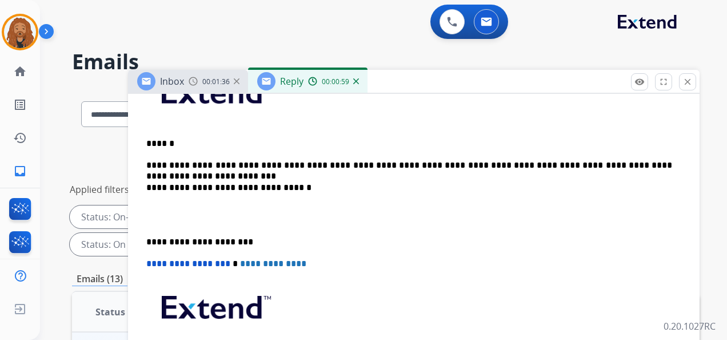
click at [184, 215] on p at bounding box center [413, 214] width 535 height 21
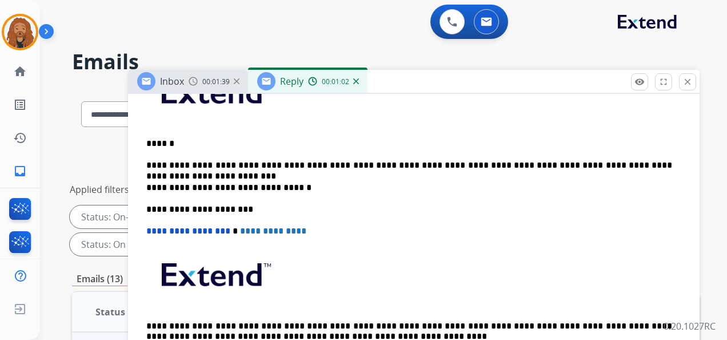
click at [654, 162] on p "**********" at bounding box center [409, 165] width 526 height 10
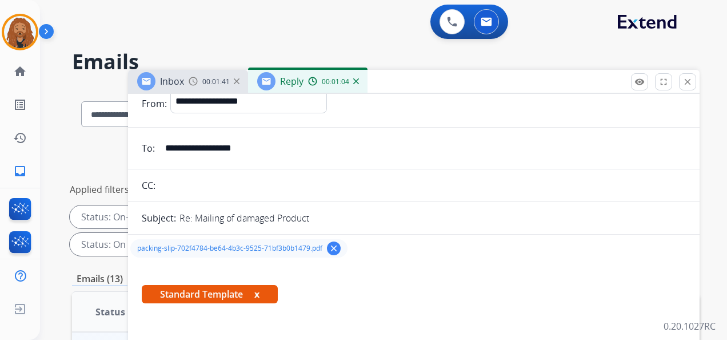
scroll to position [0, 0]
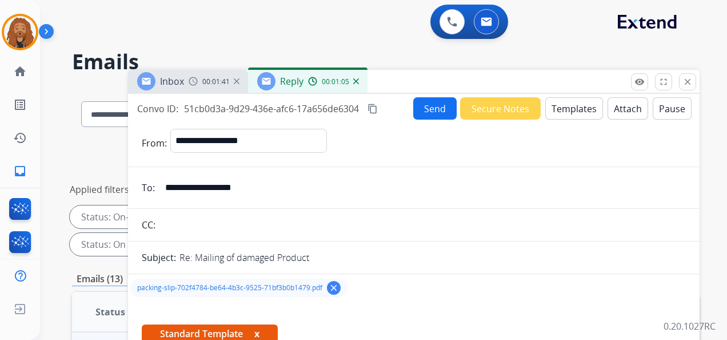
click at [425, 108] on button "Send" at bounding box center [434, 108] width 43 height 22
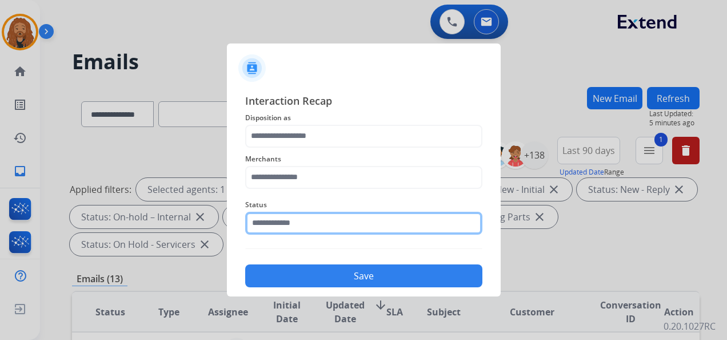
click at [303, 214] on input "text" at bounding box center [363, 223] width 237 height 23
type input "*"
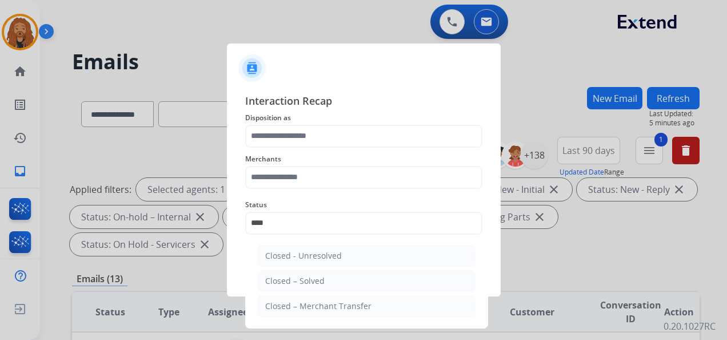
click at [277, 284] on div "Closed – Solved" at bounding box center [294, 280] width 59 height 11
type input "**********"
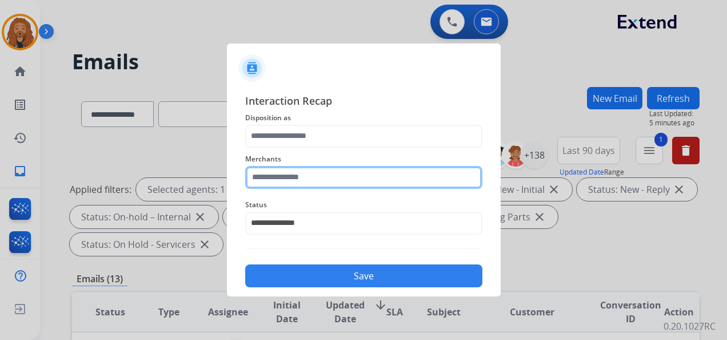
click at [300, 173] on input "text" at bounding box center [363, 177] width 237 height 23
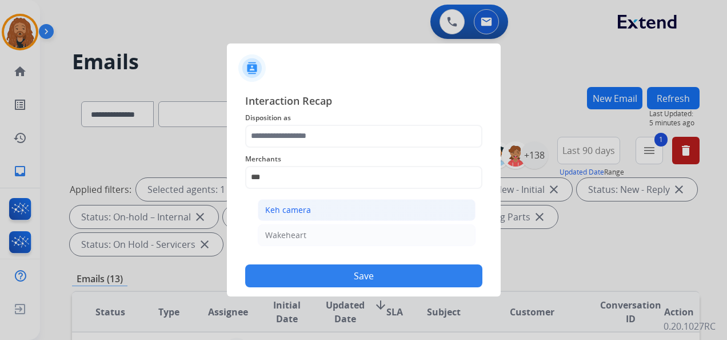
drag, startPoint x: 301, startPoint y: 205, endPoint x: 301, endPoint y: 153, distance: 52.0
click at [301, 205] on div "Keh camera" at bounding box center [288, 209] width 46 height 11
type input "**********"
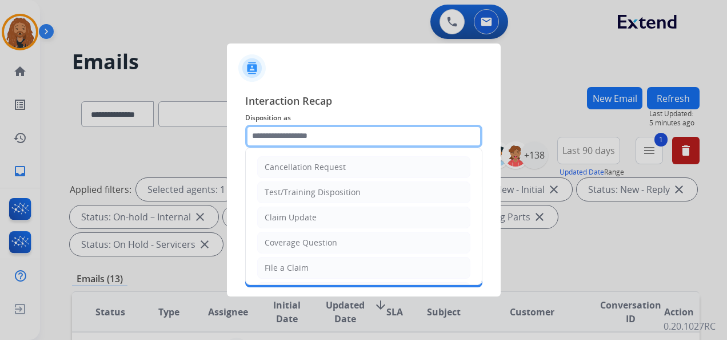
click at [301, 129] on input "text" at bounding box center [363, 136] width 237 height 23
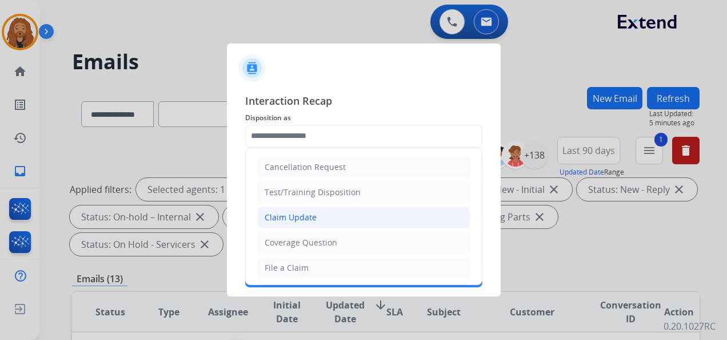
click at [293, 208] on li "Claim Update" at bounding box center [363, 217] width 213 height 22
type input "**********"
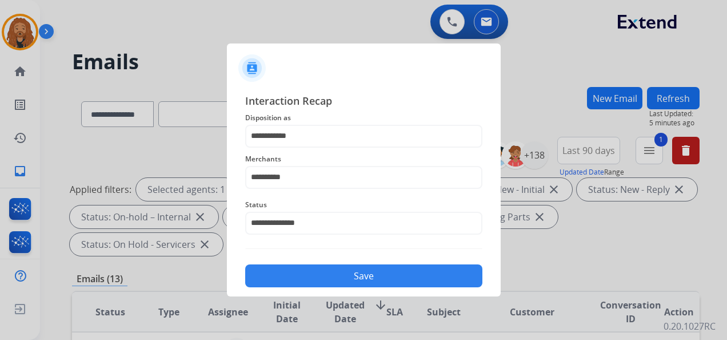
click at [309, 273] on button "Save" at bounding box center [363, 275] width 237 height 23
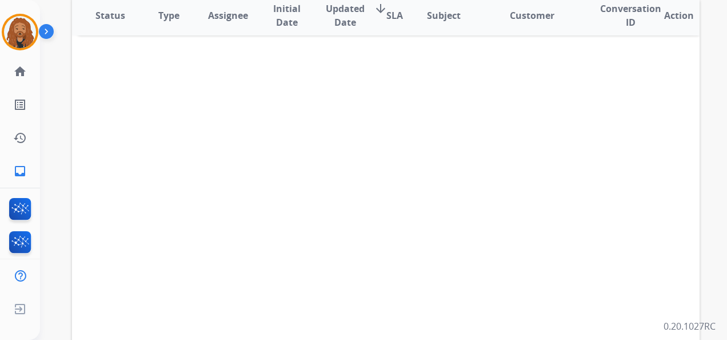
scroll to position [393, 0]
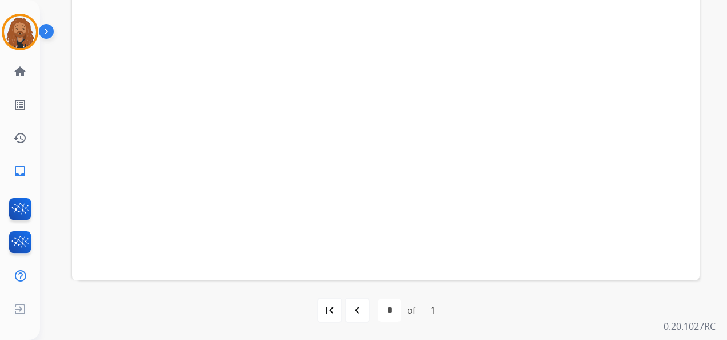
click at [359, 314] on mat-icon "navigate_before" at bounding box center [358, 310] width 14 height 14
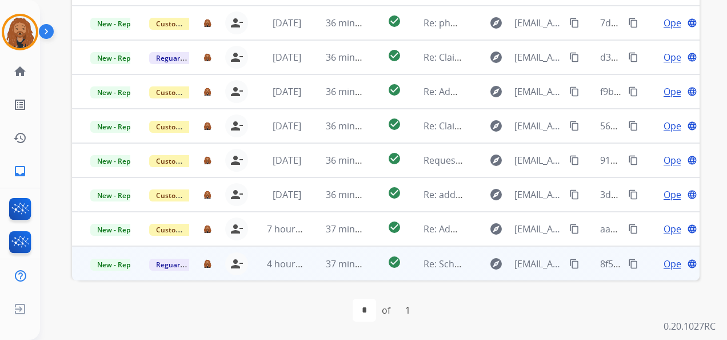
click at [318, 264] on td "37 minutes ago" at bounding box center [337, 263] width 59 height 34
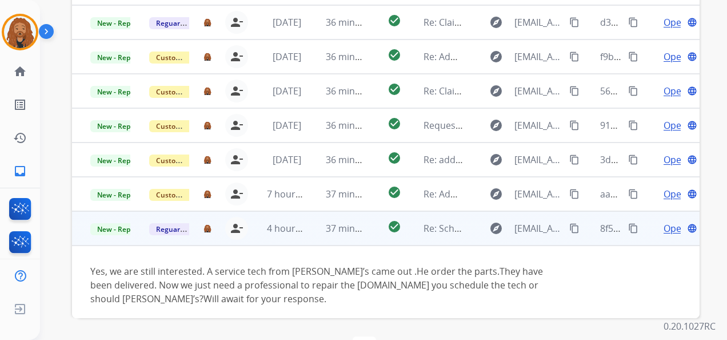
scroll to position [93, 0]
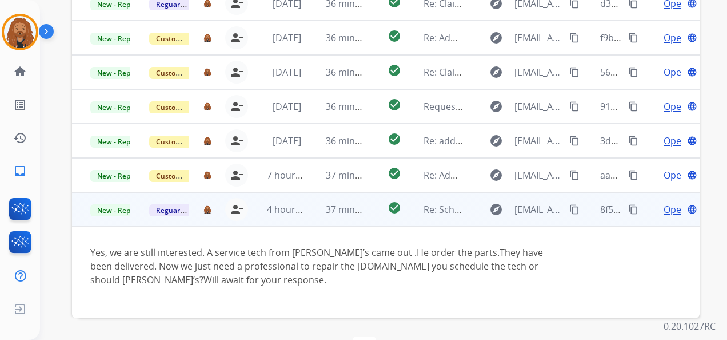
click at [664, 208] on span "Open" at bounding box center [675, 209] width 23 height 14
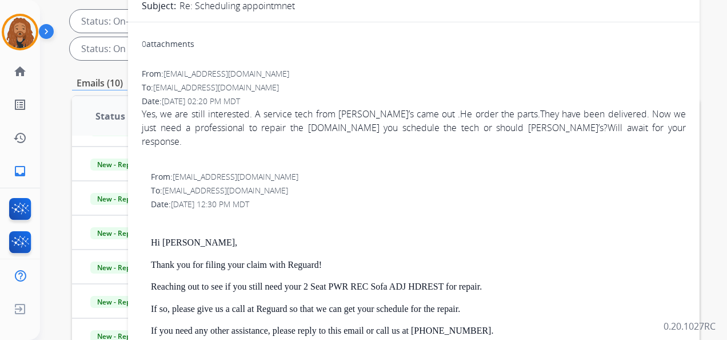
scroll to position [70, 0]
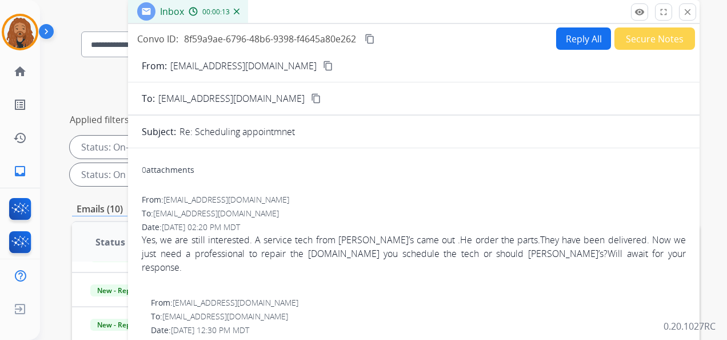
click at [323, 65] on mat-icon "content_copy" at bounding box center [328, 66] width 10 height 10
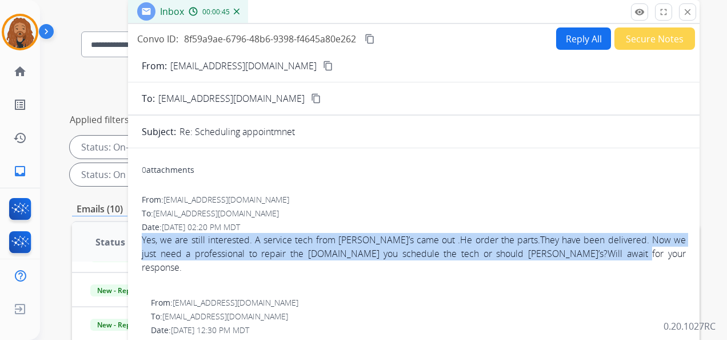
drag, startPoint x: 591, startPoint y: 255, endPoint x: 133, endPoint y: 234, distance: 459.1
copy div "Yes, we are still interested. A service tech from Ashley’s came out .He order t…"
click at [371, 38] on mat-icon "content_copy" at bounding box center [370, 39] width 10 height 10
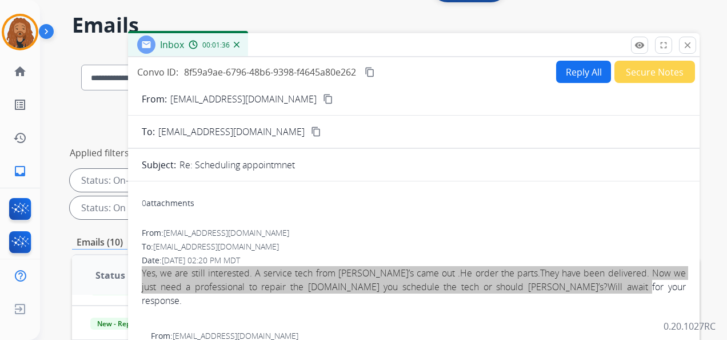
scroll to position [13, 0]
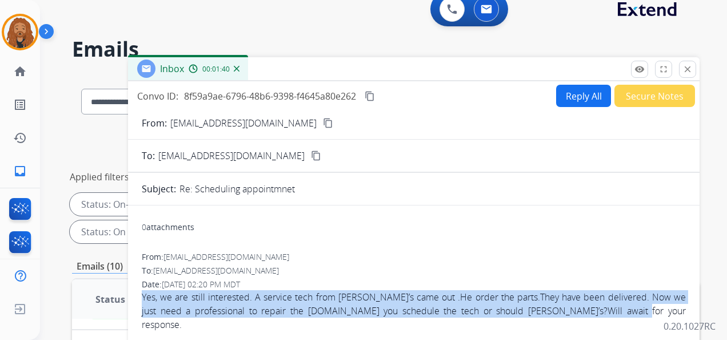
click at [578, 101] on button "Reply All" at bounding box center [583, 96] width 55 height 22
select select "**********"
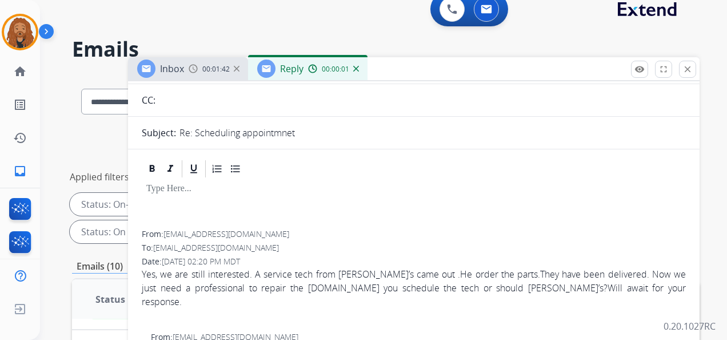
scroll to position [114, 0]
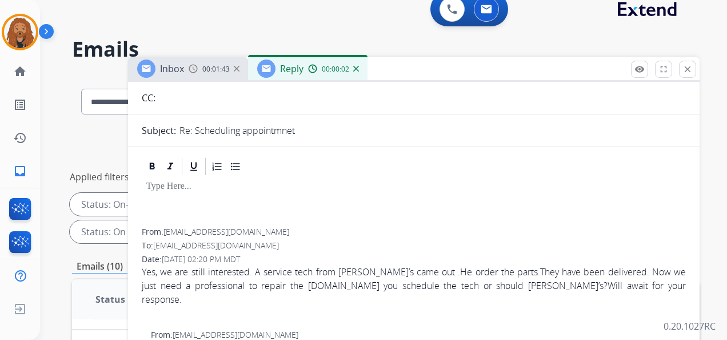
click at [169, 199] on div at bounding box center [414, 202] width 544 height 51
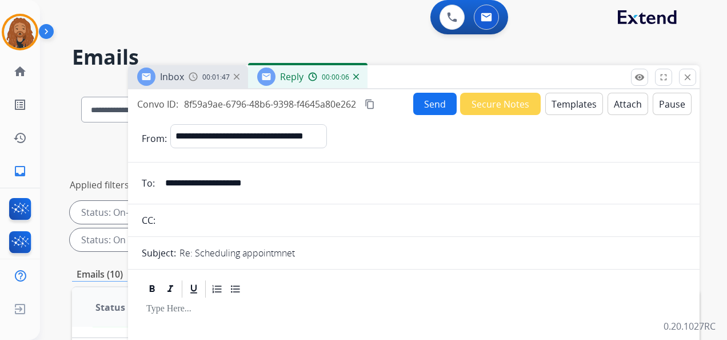
scroll to position [0, 0]
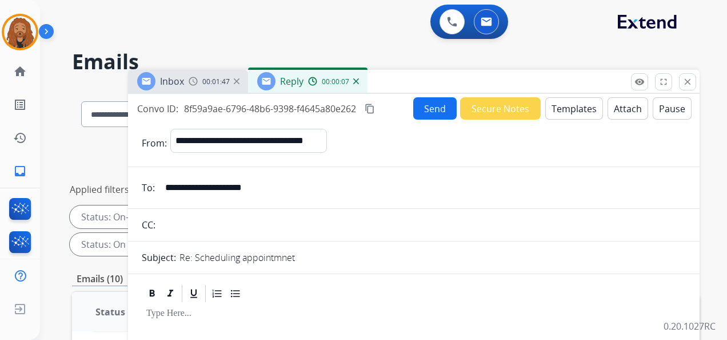
click at [555, 105] on button "Templates" at bounding box center [575, 108] width 58 height 22
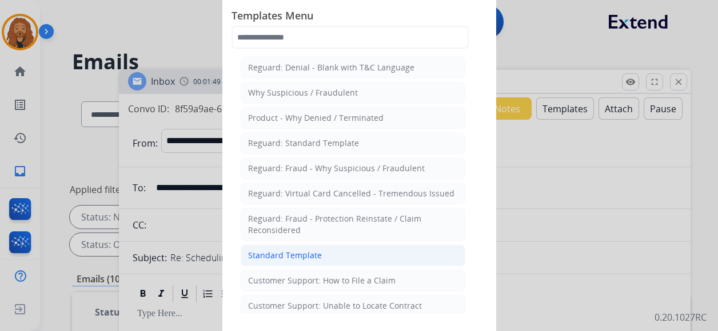
click at [308, 250] on div "Standard Template" at bounding box center [285, 254] width 74 height 11
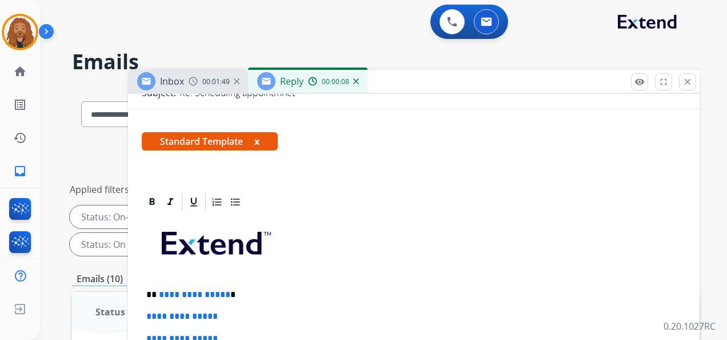
scroll to position [286, 0]
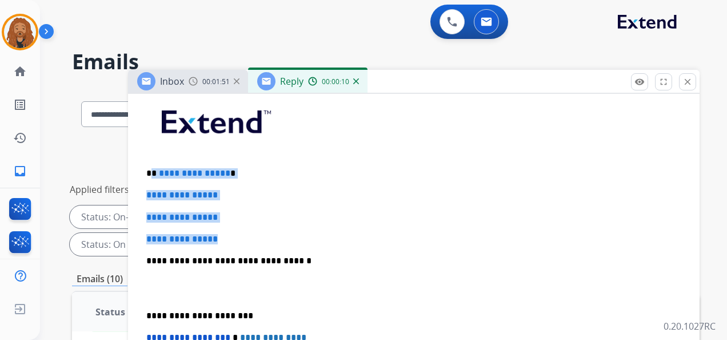
drag, startPoint x: 202, startPoint y: 214, endPoint x: 150, endPoint y: 172, distance: 66.7
click at [150, 172] on div "**********" at bounding box center [414, 287] width 544 height 393
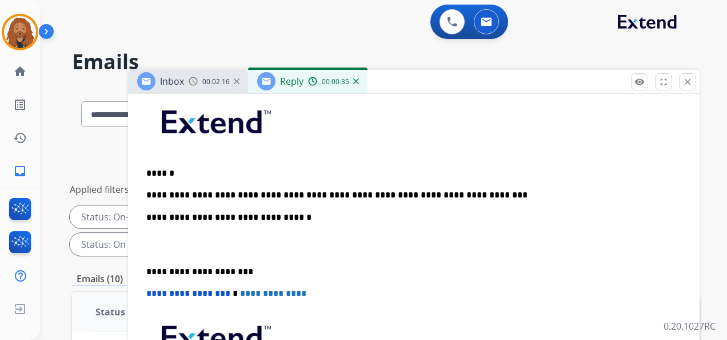
click at [188, 245] on p at bounding box center [413, 244] width 535 height 21
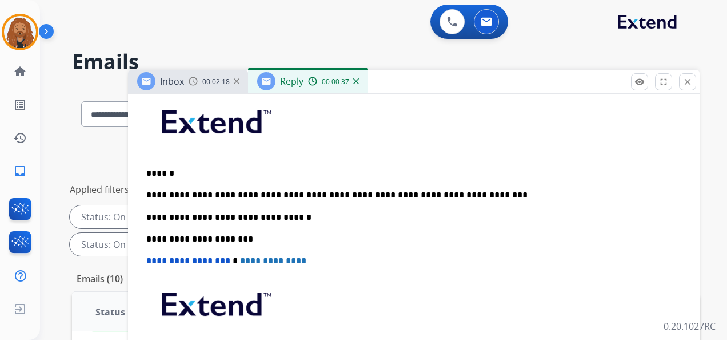
click at [478, 192] on p "**********" at bounding box center [409, 195] width 526 height 10
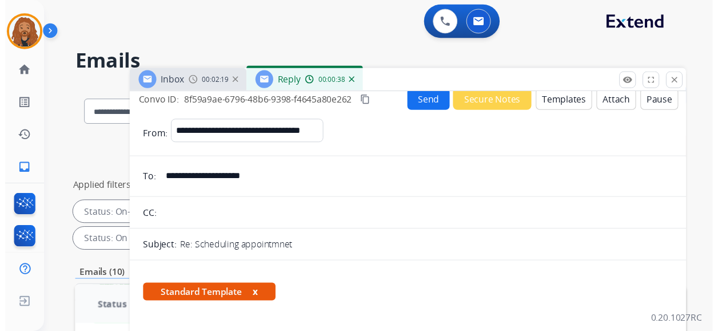
scroll to position [0, 0]
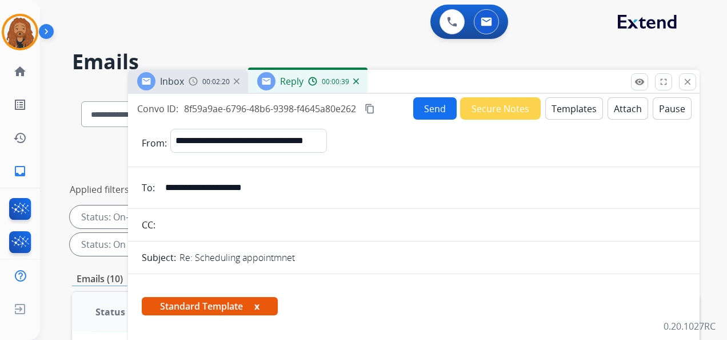
click at [431, 111] on button "Send" at bounding box center [434, 108] width 43 height 22
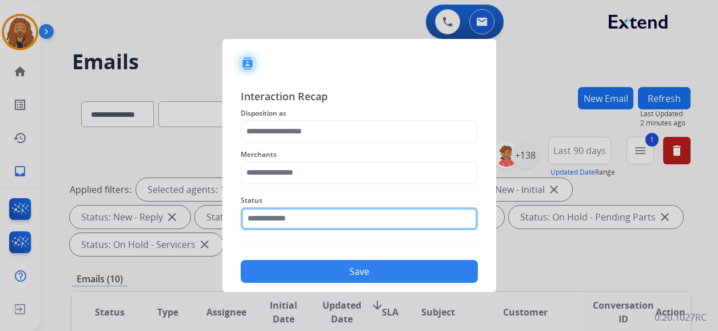
click at [264, 225] on input "text" at bounding box center [359, 218] width 237 height 23
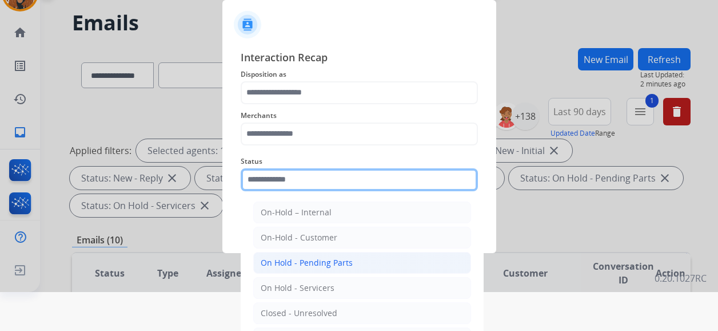
scroll to position [57, 0]
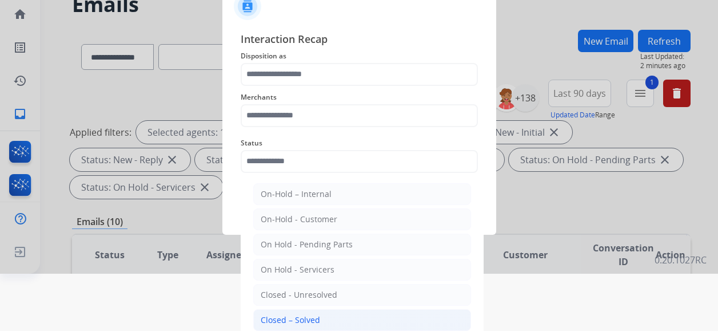
drag, startPoint x: 315, startPoint y: 313, endPoint x: 308, endPoint y: 296, distance: 18.2
click at [314, 314] on div "Closed – Solved" at bounding box center [290, 319] width 59 height 11
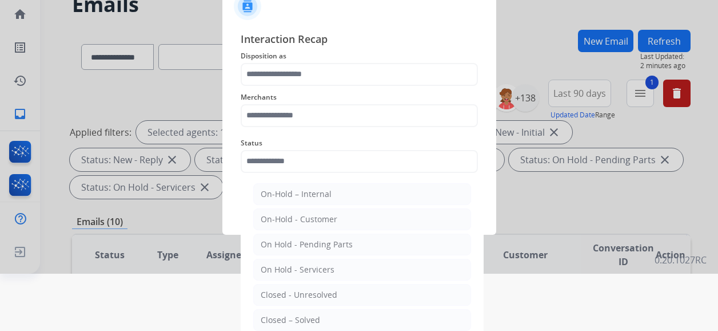
type input "**********"
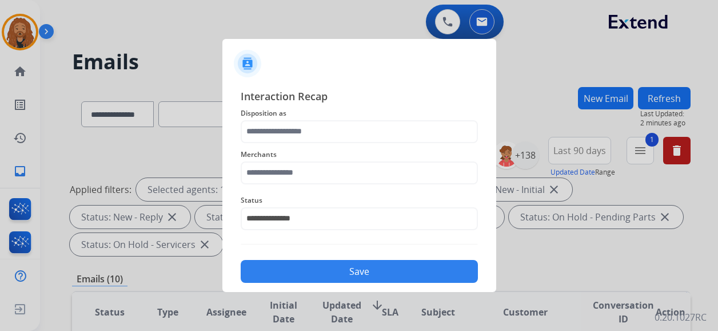
scroll to position [0, 0]
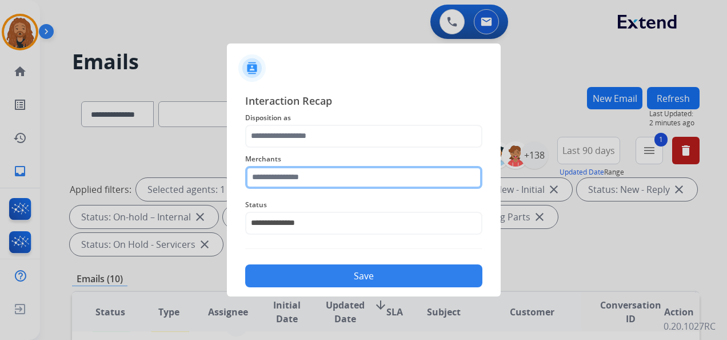
click at [298, 183] on input "text" at bounding box center [363, 177] width 237 height 23
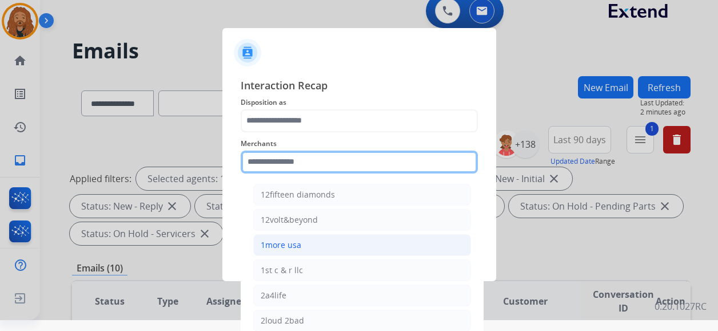
scroll to position [29, 0]
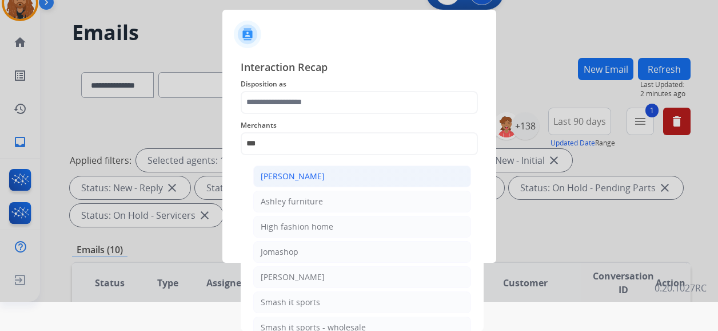
click at [292, 176] on div "[PERSON_NAME]" at bounding box center [293, 175] width 64 height 11
type input "**********"
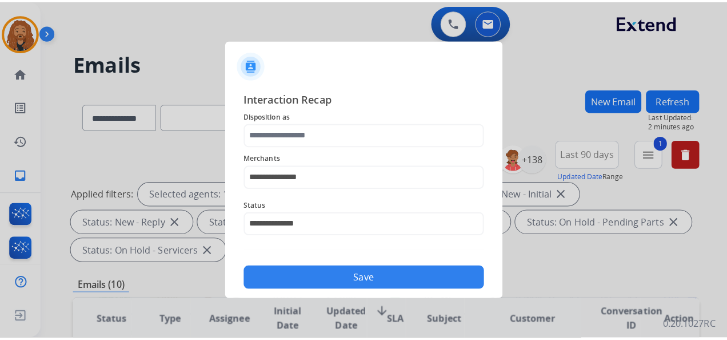
scroll to position [0, 0]
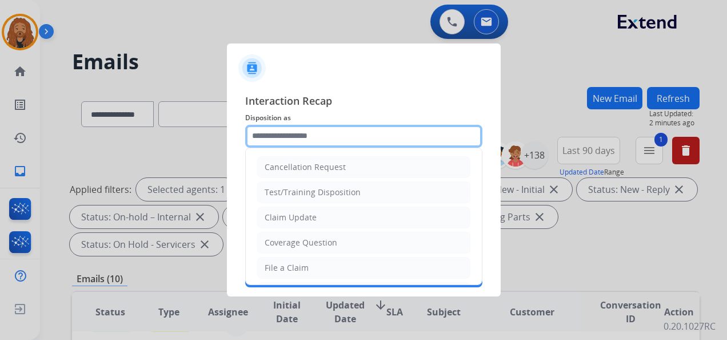
click at [287, 136] on input "text" at bounding box center [363, 136] width 237 height 23
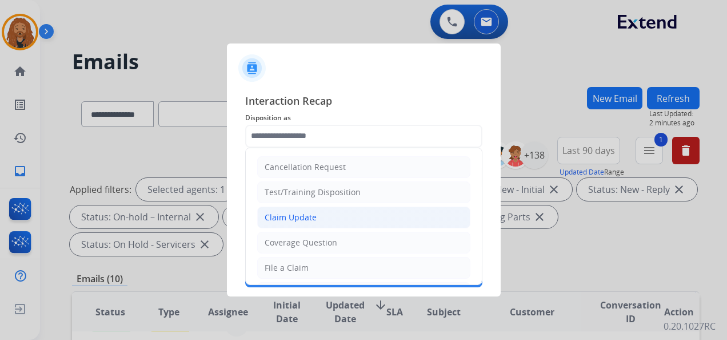
click at [288, 214] on div "Claim Update" at bounding box center [291, 217] width 52 height 11
type input "**********"
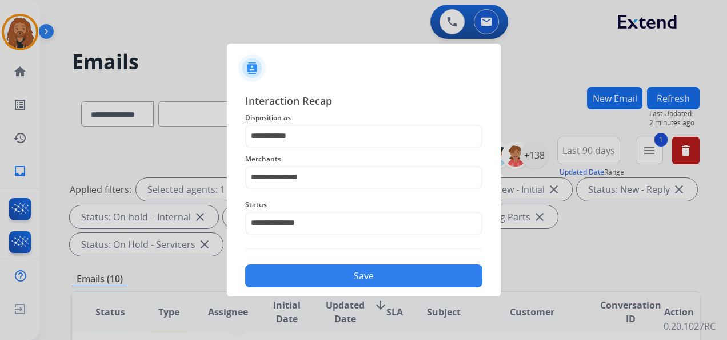
click at [303, 279] on button "Save" at bounding box center [363, 275] width 237 height 23
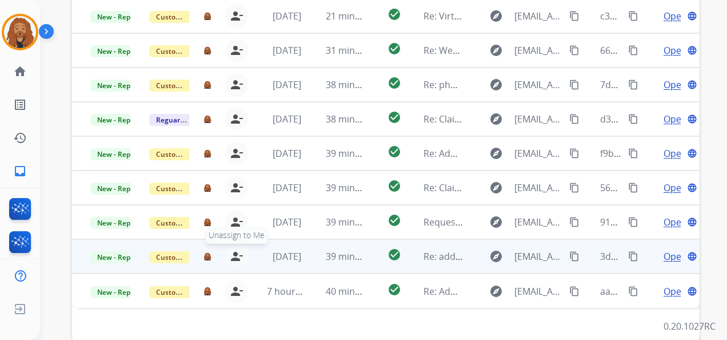
scroll to position [393, 0]
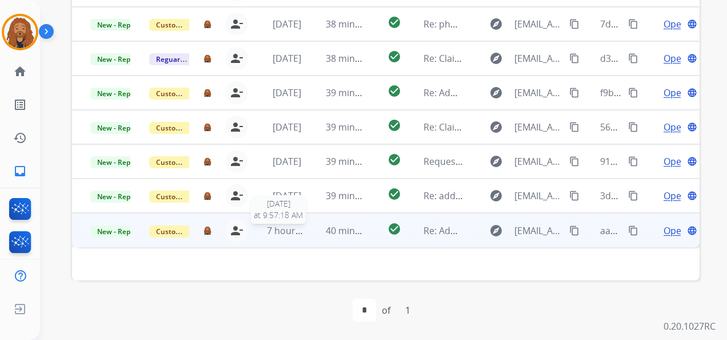
click at [303, 236] on span "7 hours ago" at bounding box center [292, 230] width 51 height 13
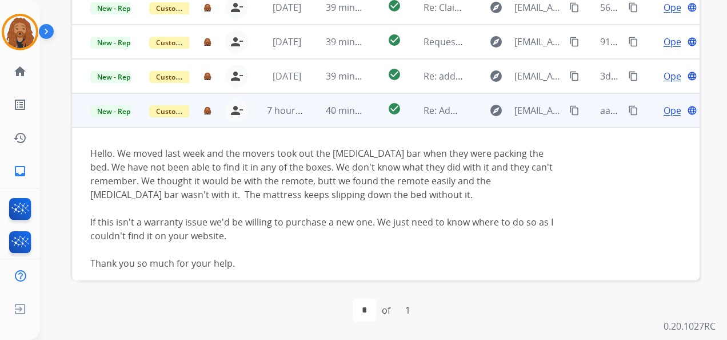
scroll to position [141, 0]
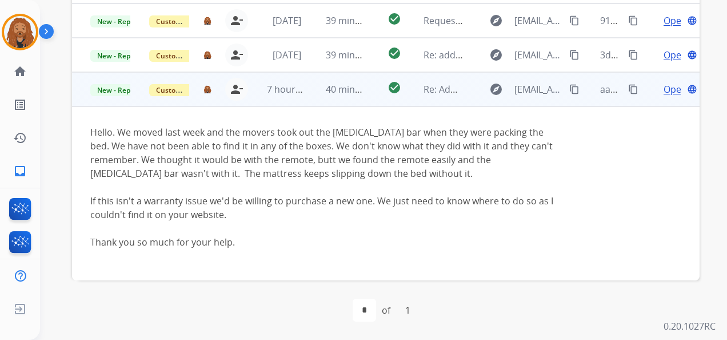
click at [670, 94] on span "Open" at bounding box center [675, 89] width 23 height 14
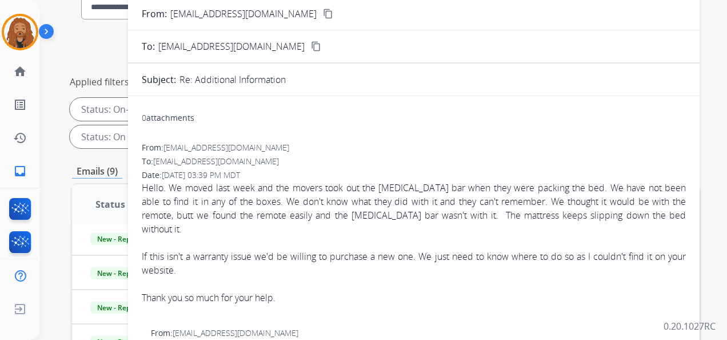
scroll to position [0, 0]
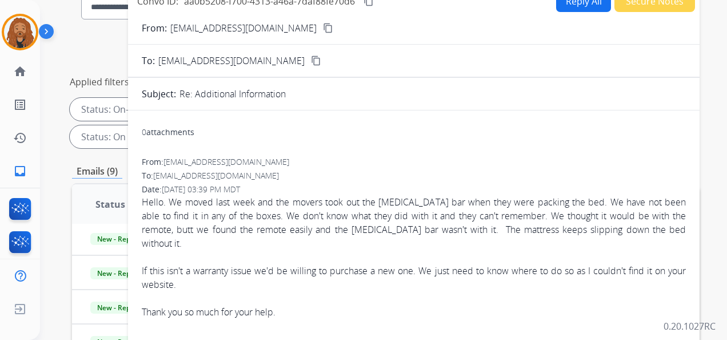
click at [321, 29] on button "content_copy" at bounding box center [328, 28] width 14 height 14
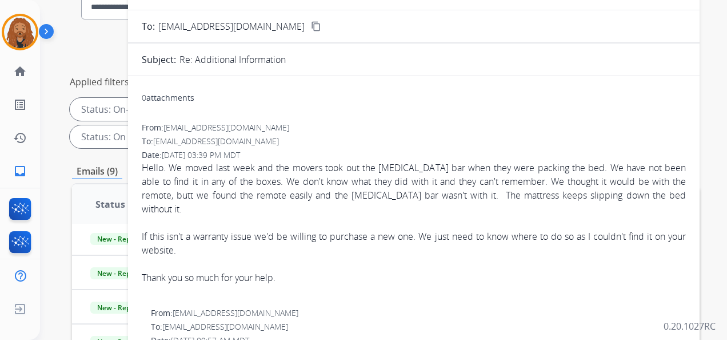
scroll to position [57, 0]
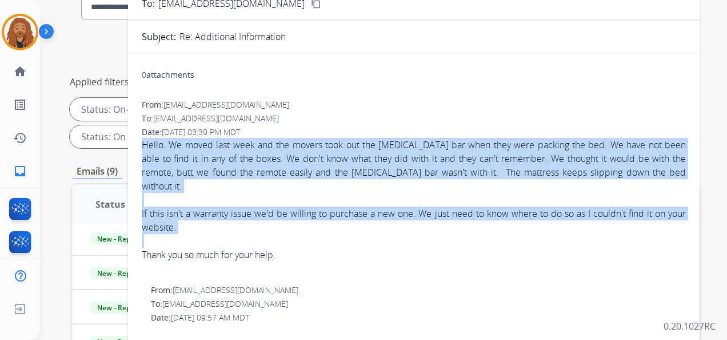
drag, startPoint x: 139, startPoint y: 144, endPoint x: 199, endPoint y: 219, distance: 96.4
copy div "Hello. We moved last week and the movers took out the retainer bar when they we…"
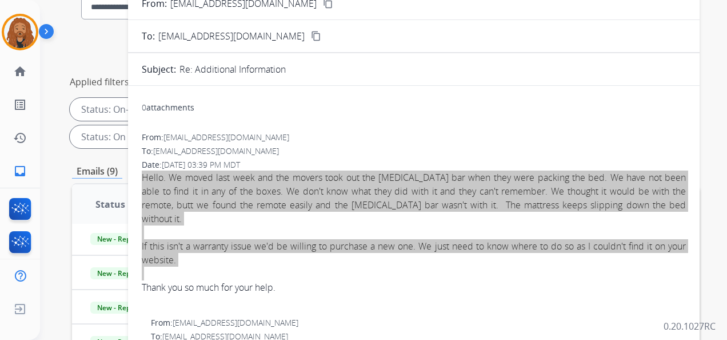
scroll to position [0, 0]
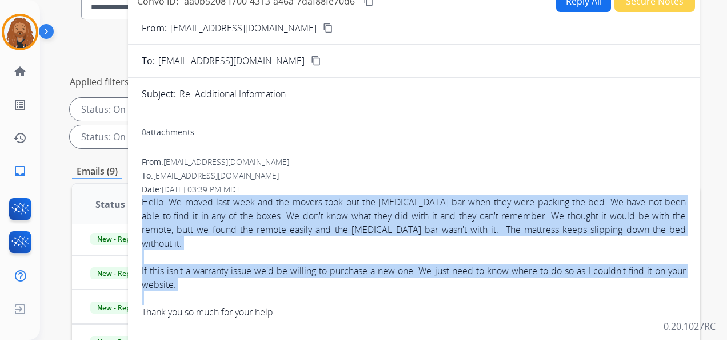
click at [368, 2] on mat-icon "content_copy" at bounding box center [369, 1] width 10 height 10
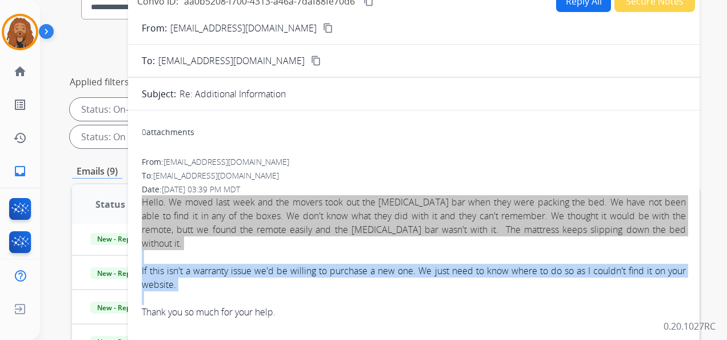
click at [587, 6] on button "Reply All" at bounding box center [583, 1] width 55 height 22
select select "**********"
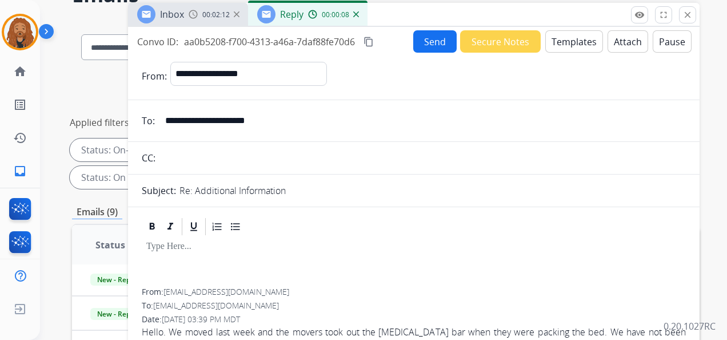
scroll to position [50, 0]
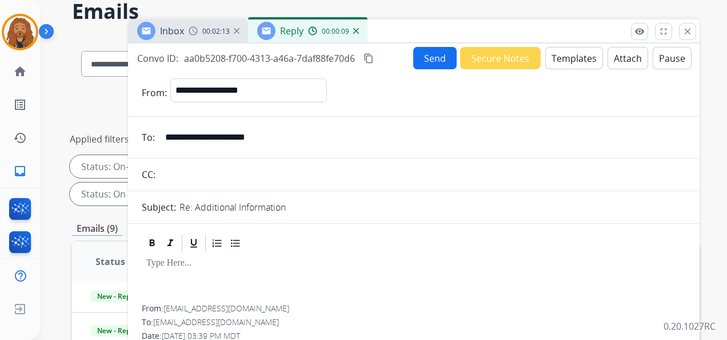
click at [552, 59] on button "Templates" at bounding box center [575, 58] width 58 height 22
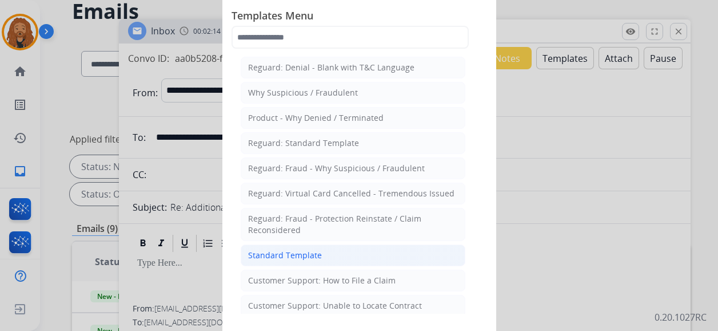
click at [266, 253] on div "Standard Template" at bounding box center [285, 254] width 74 height 11
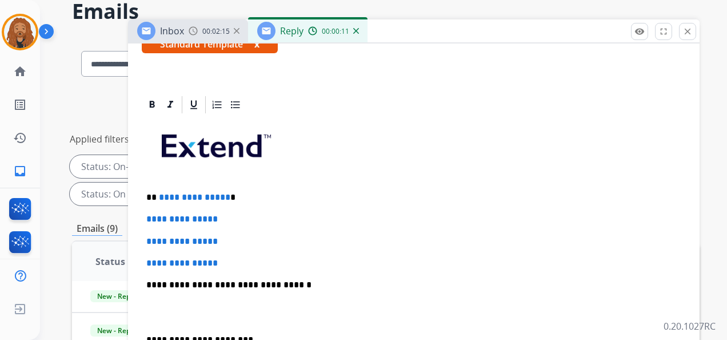
scroll to position [229, 0]
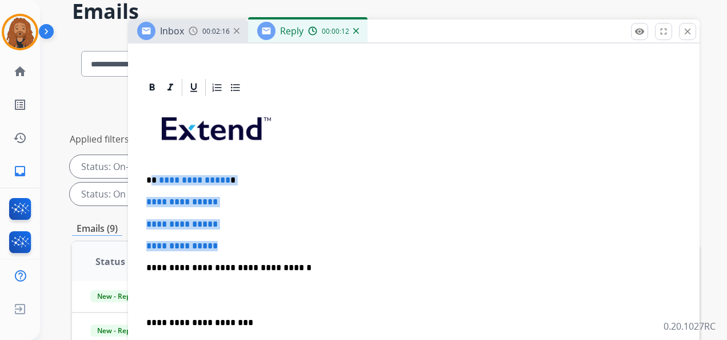
drag, startPoint x: 225, startPoint y: 245, endPoint x: 151, endPoint y: 165, distance: 108.8
click at [151, 165] on div "**********" at bounding box center [414, 294] width 544 height 393
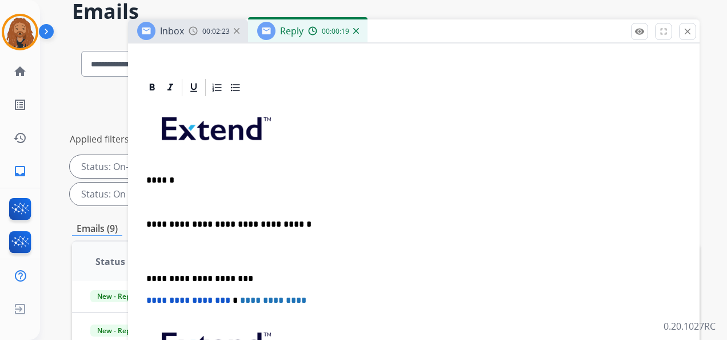
click at [177, 256] on p at bounding box center [413, 251] width 535 height 21
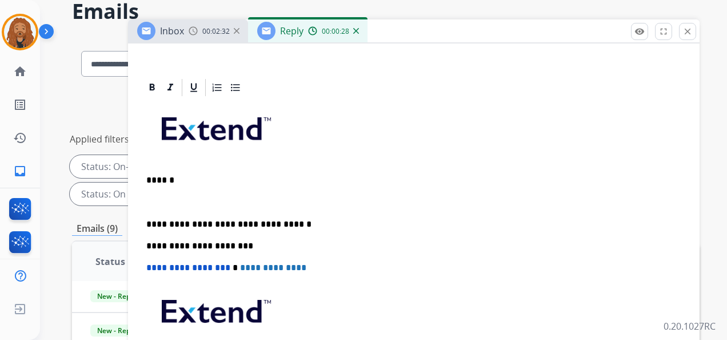
click at [176, 204] on p at bounding box center [413, 202] width 535 height 10
click at [148, 201] on p "**********" at bounding box center [409, 202] width 526 height 10
click at [297, 198] on p "**********" at bounding box center [409, 202] width 526 height 10
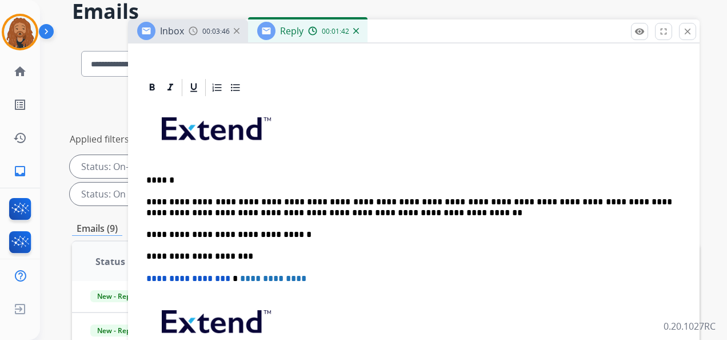
click at [301, 206] on p "**********" at bounding box center [409, 207] width 526 height 21
click at [435, 210] on p "**********" at bounding box center [409, 207] width 526 height 21
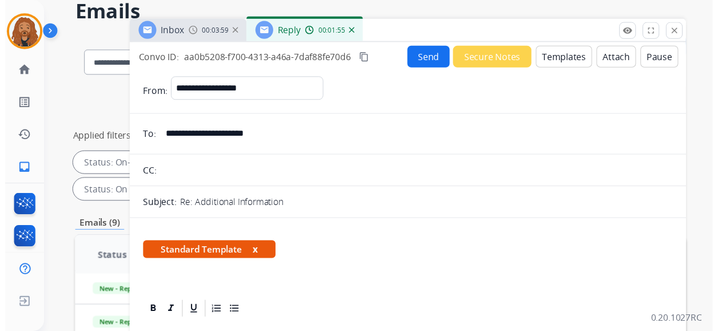
scroll to position [0, 0]
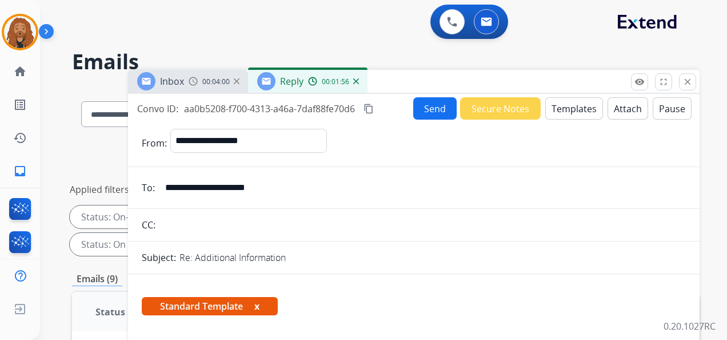
click at [437, 103] on button "Send" at bounding box center [434, 108] width 43 height 22
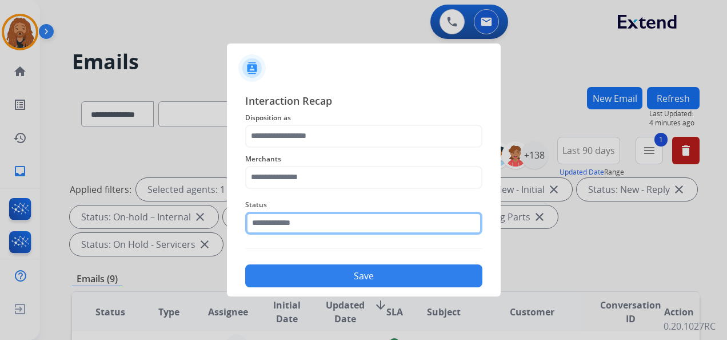
click at [318, 224] on input "text" at bounding box center [363, 223] width 237 height 23
type input "*"
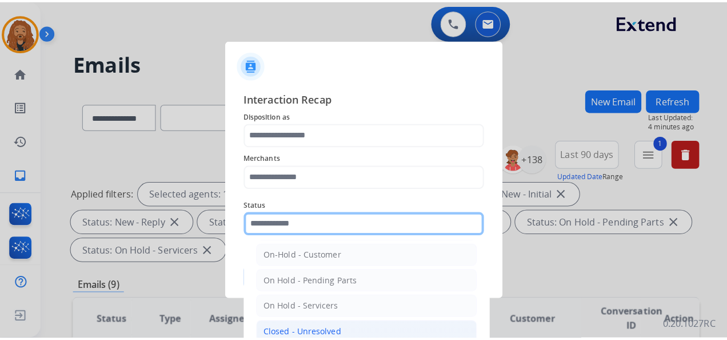
scroll to position [65, 0]
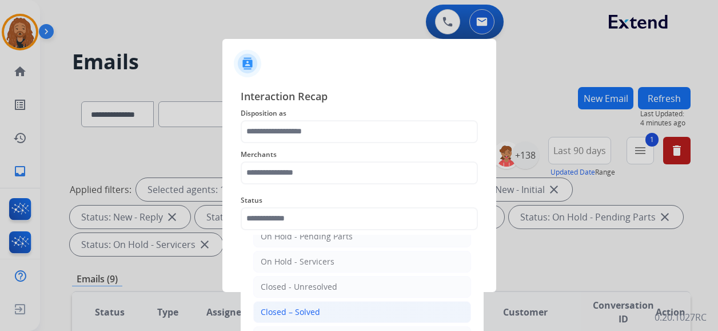
drag, startPoint x: 289, startPoint y: 309, endPoint x: 288, endPoint y: 282, distance: 26.9
click at [289, 308] on div "Closed – Solved" at bounding box center [290, 311] width 59 height 11
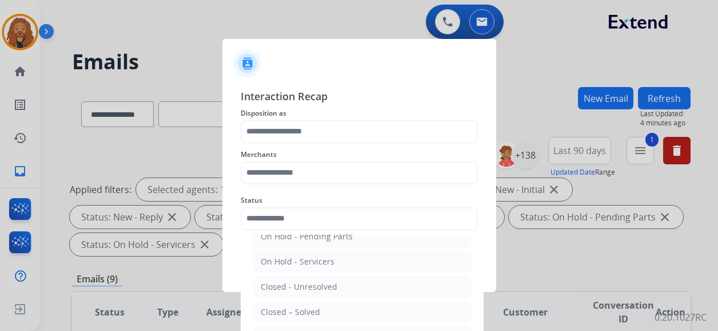
type input "**********"
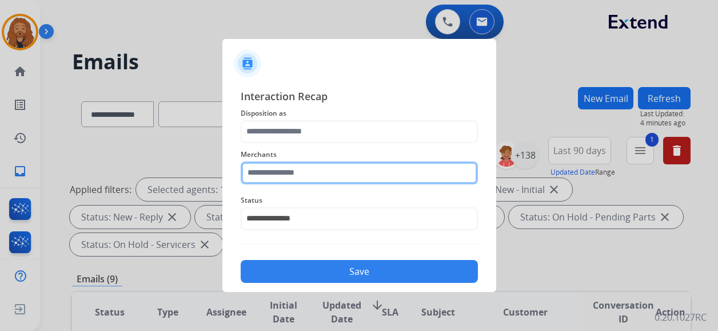
click at [297, 177] on input "text" at bounding box center [359, 172] width 237 height 23
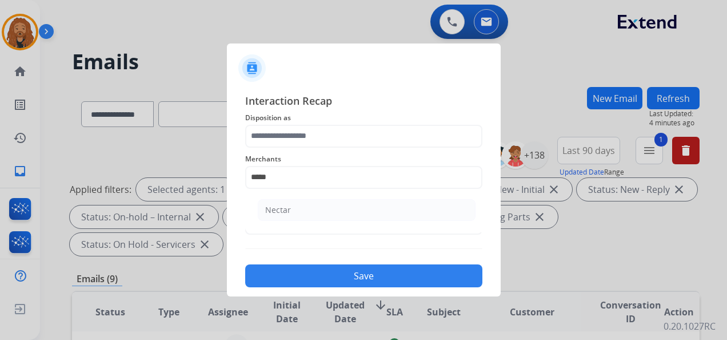
drag, startPoint x: 285, startPoint y: 210, endPoint x: 285, endPoint y: 183, distance: 27.4
click at [285, 209] on div "Nectar" at bounding box center [278, 209] width 26 height 11
type input "******"
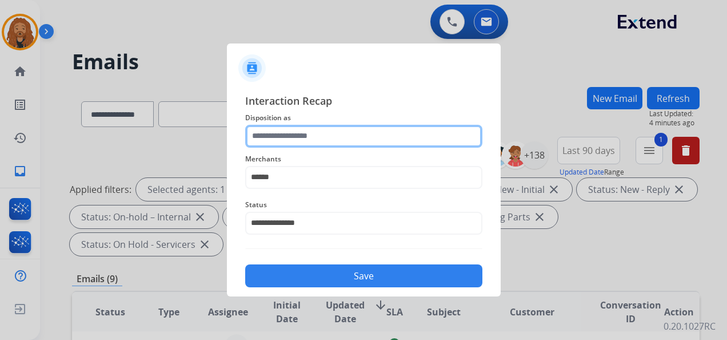
click at [289, 136] on input "text" at bounding box center [363, 136] width 237 height 23
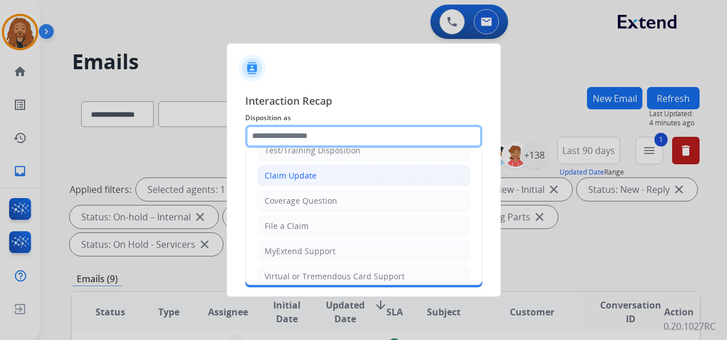
scroll to position [0, 0]
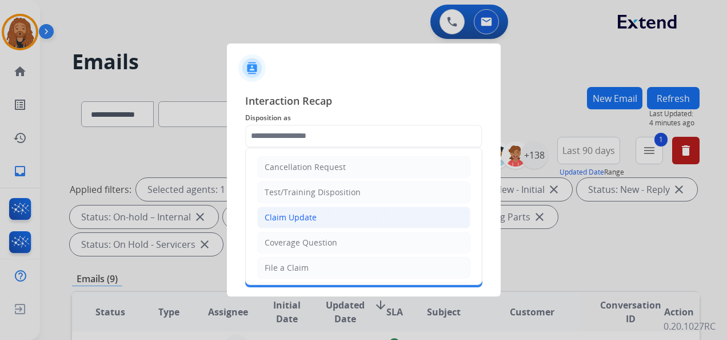
click at [298, 219] on div "Claim Update" at bounding box center [291, 217] width 52 height 11
type input "**********"
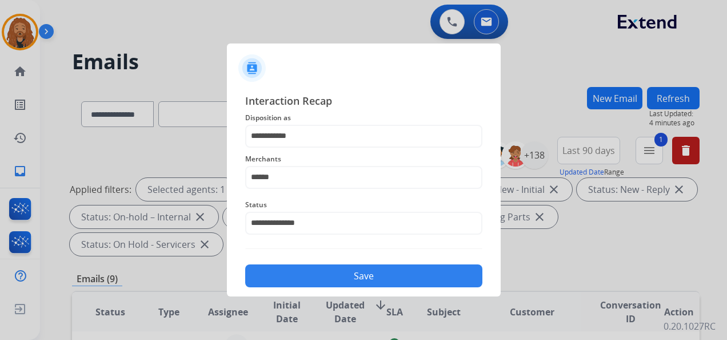
click at [308, 278] on button "Save" at bounding box center [363, 275] width 237 height 23
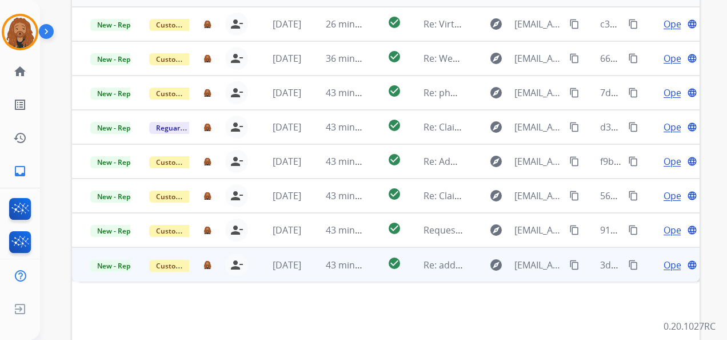
scroll to position [393, 0]
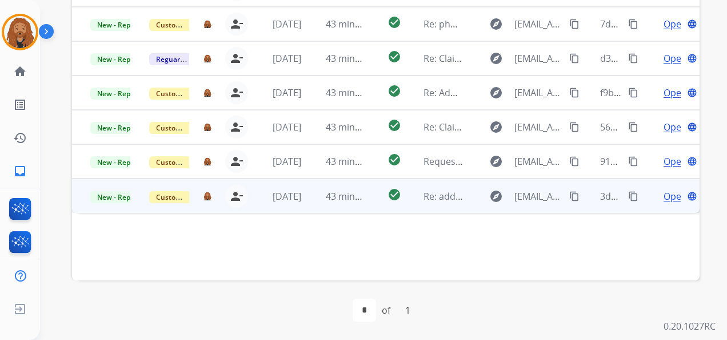
click at [308, 199] on td "43 minutes ago" at bounding box center [337, 195] width 59 height 34
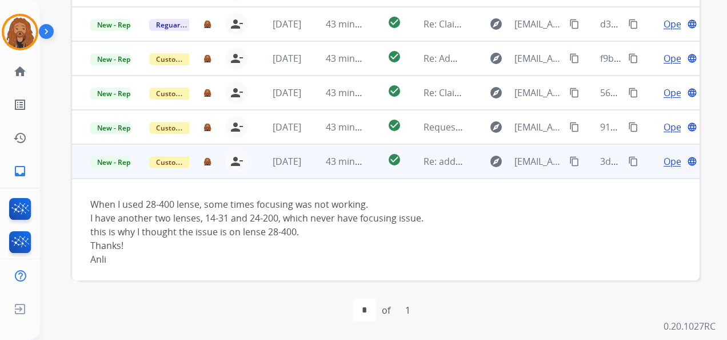
scroll to position [51, 0]
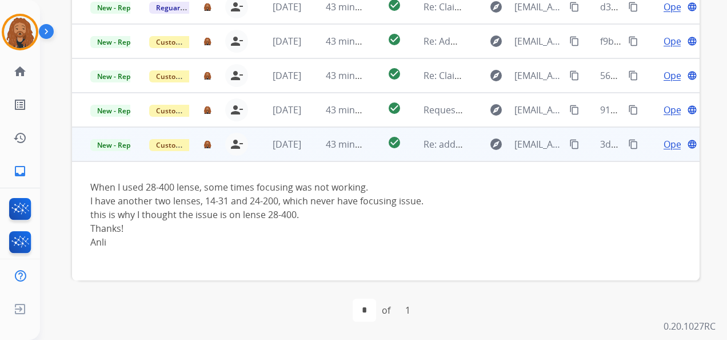
click at [664, 146] on span "Open" at bounding box center [675, 144] width 23 height 14
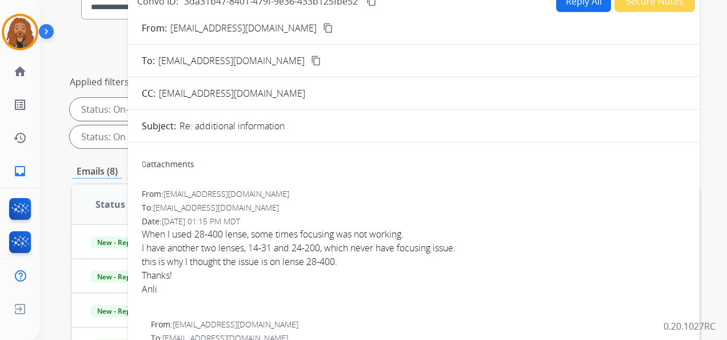
scroll to position [0, 0]
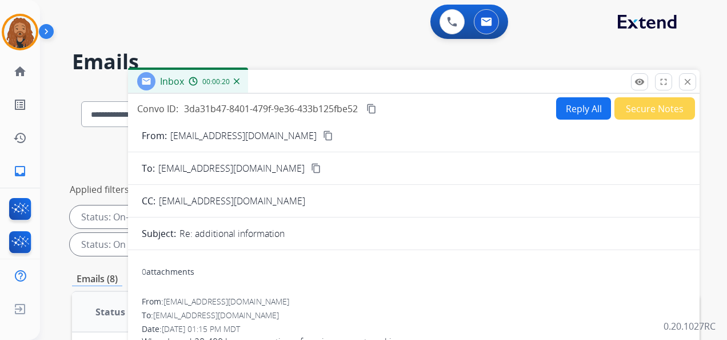
click at [323, 138] on mat-icon "content_copy" at bounding box center [328, 135] width 10 height 10
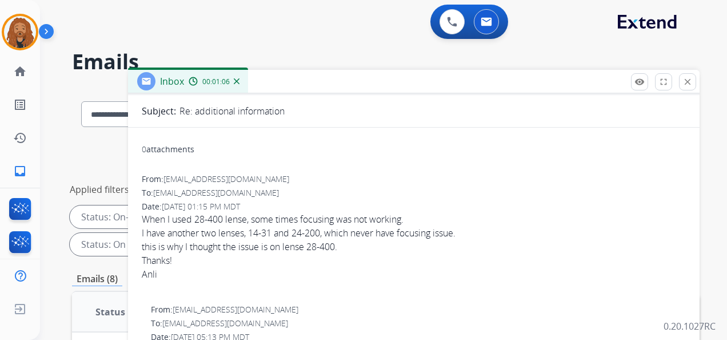
scroll to position [172, 0]
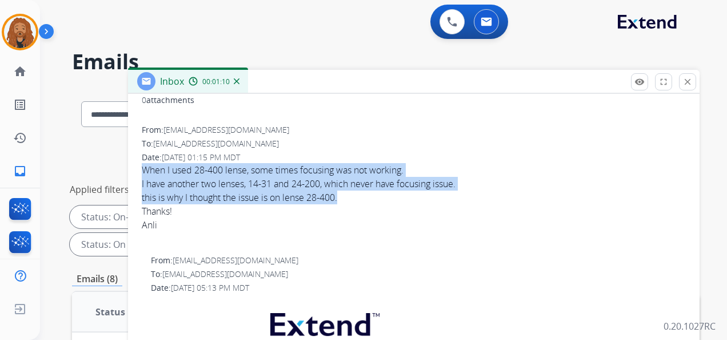
drag, startPoint x: 142, startPoint y: 166, endPoint x: 344, endPoint y: 198, distance: 204.5
click at [344, 198] on div "When I used 28-400 lense, some times focusing was not working. I have another t…" at bounding box center [414, 197] width 544 height 69
copy div "When I used 28-400 lense, some times focusing was not working. I have another t…"
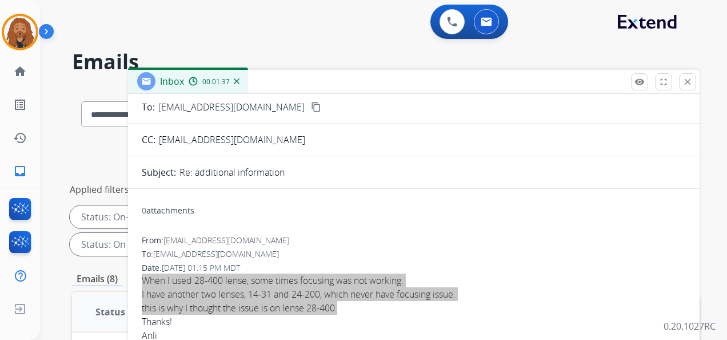
scroll to position [0, 0]
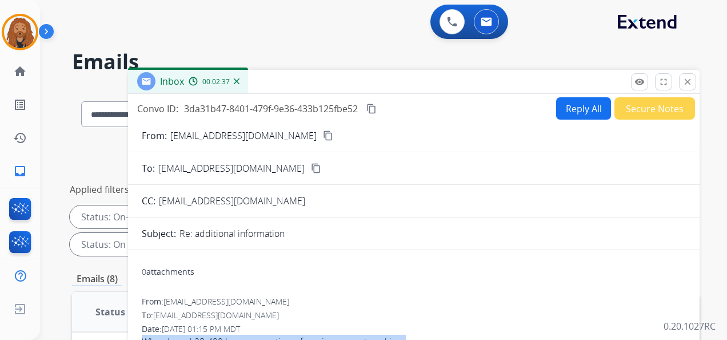
click at [374, 108] on mat-icon "content_copy" at bounding box center [372, 108] width 10 height 10
click at [568, 106] on button "Reply All" at bounding box center [583, 108] width 55 height 22
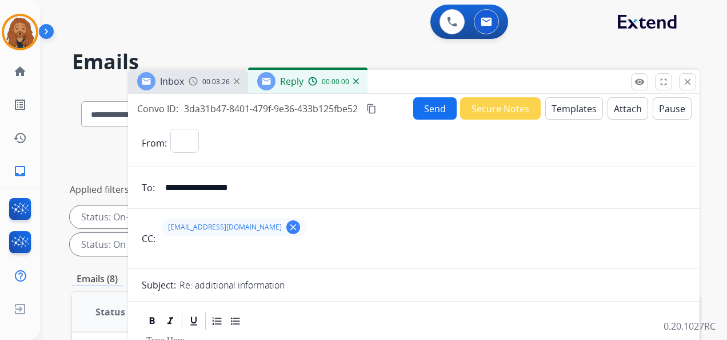
select select "**********"
click at [566, 114] on button "Templates" at bounding box center [575, 108] width 58 height 22
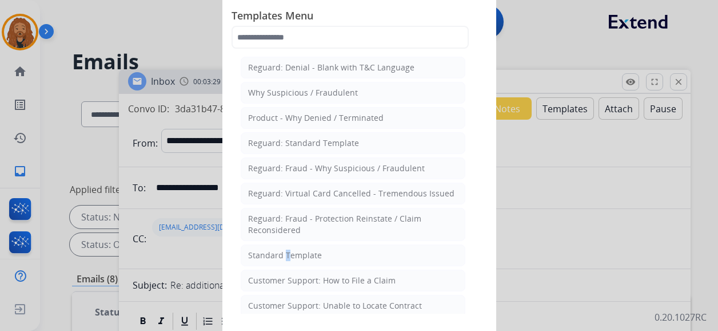
click at [282, 262] on li "Standard Template" at bounding box center [353, 255] width 225 height 22
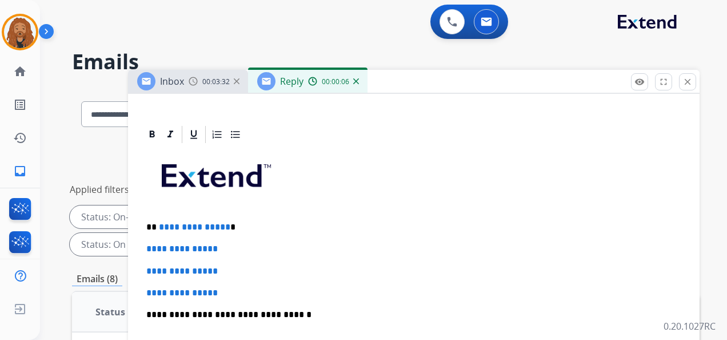
scroll to position [286, 0]
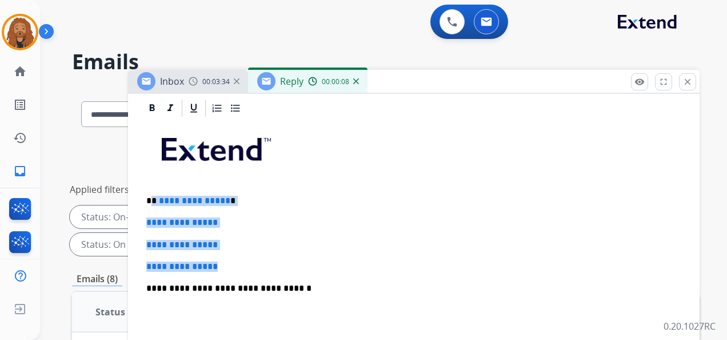
drag, startPoint x: 223, startPoint y: 262, endPoint x: 153, endPoint y: 199, distance: 94.4
click at [153, 199] on div "**********" at bounding box center [414, 314] width 544 height 393
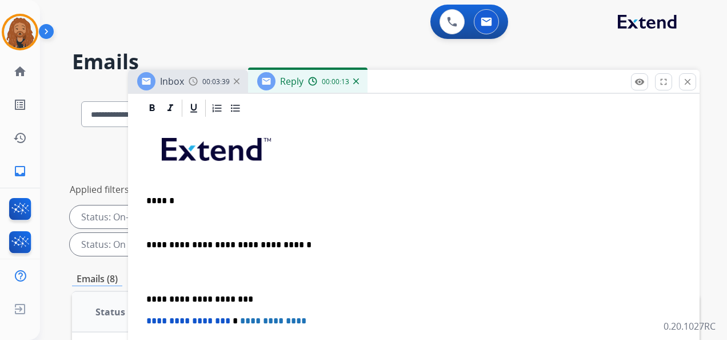
click at [150, 279] on p at bounding box center [413, 271] width 535 height 21
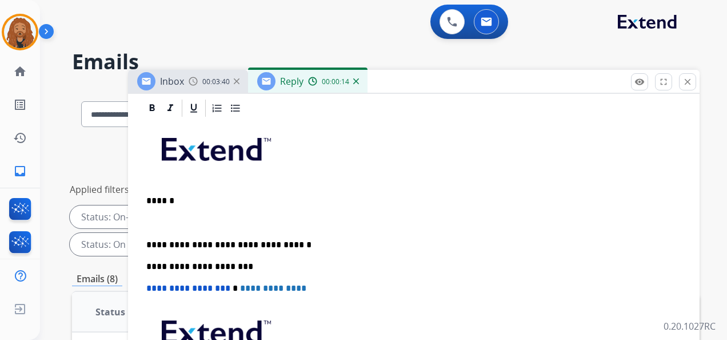
click at [153, 222] on p at bounding box center [413, 222] width 535 height 10
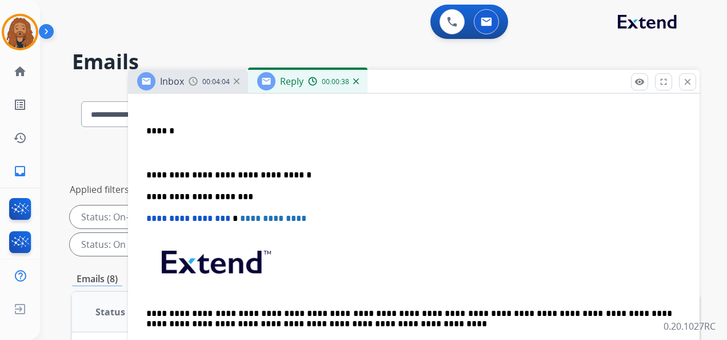
scroll to position [343, 0]
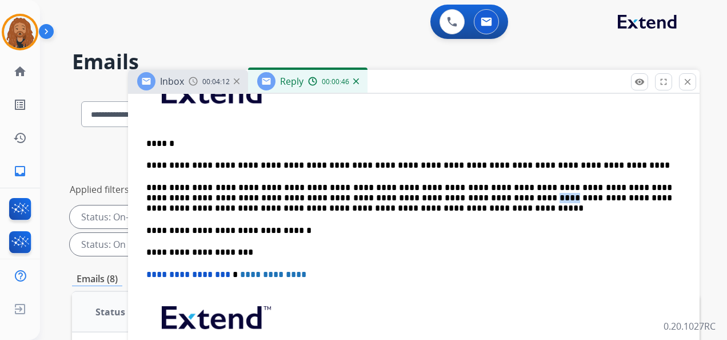
drag, startPoint x: 427, startPoint y: 196, endPoint x: 408, endPoint y: 197, distance: 18.3
click at [408, 197] on p "**********" at bounding box center [409, 197] width 526 height 31
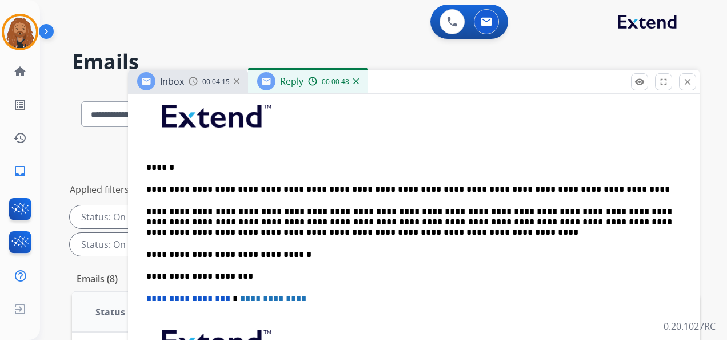
scroll to position [286, 0]
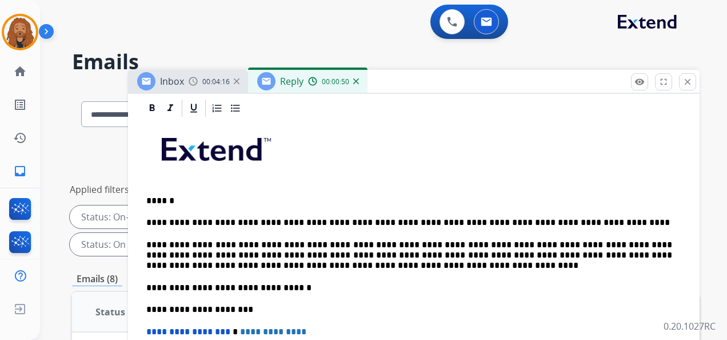
click at [475, 253] on p "**********" at bounding box center [409, 255] width 526 height 31
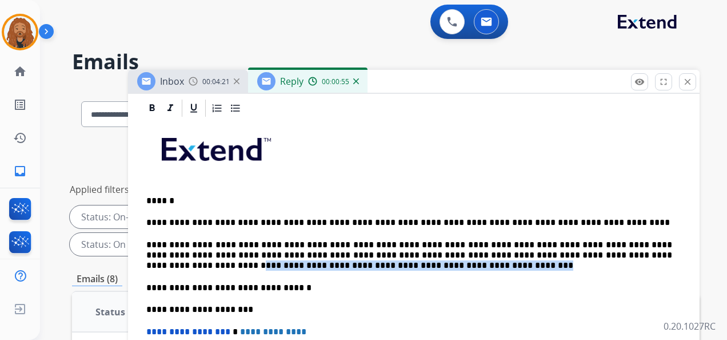
drag, startPoint x: 588, startPoint y: 252, endPoint x: 340, endPoint y: 268, distance: 248.7
click at [340, 269] on p "**********" at bounding box center [409, 255] width 526 height 31
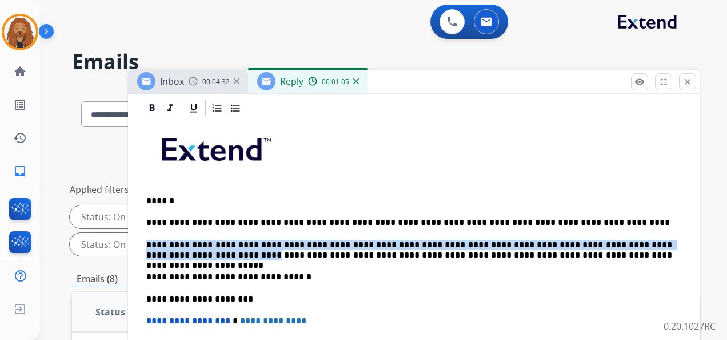
drag, startPoint x: 169, startPoint y: 255, endPoint x: 145, endPoint y: 240, distance: 27.8
click at [145, 240] on div "**********" at bounding box center [414, 292] width 544 height 349
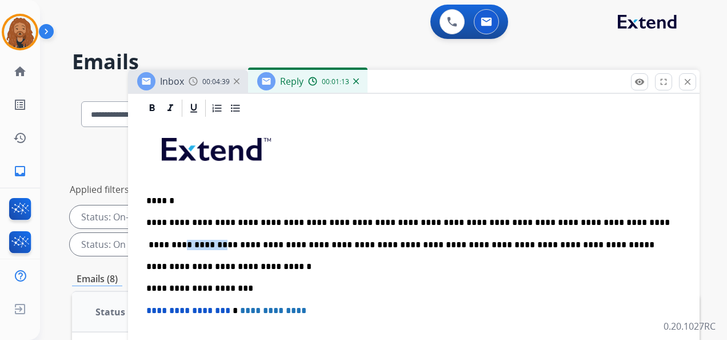
drag, startPoint x: 220, startPoint y: 243, endPoint x: 181, endPoint y: 238, distance: 38.7
click at [181, 240] on p "**********" at bounding box center [409, 245] width 526 height 10
drag, startPoint x: 263, startPoint y: 245, endPoint x: 351, endPoint y: 244, distance: 88.1
click at [357, 244] on p "**********" at bounding box center [409, 245] width 526 height 10
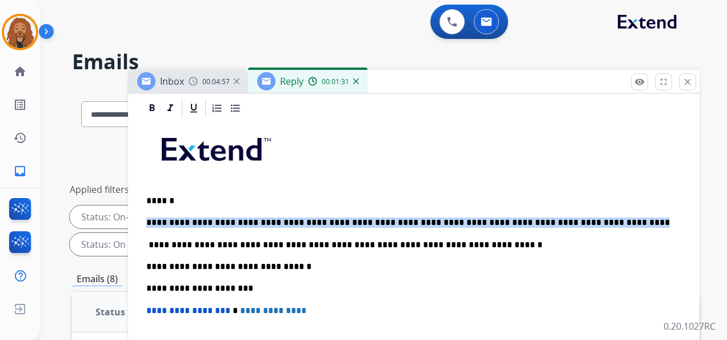
drag, startPoint x: 594, startPoint y: 224, endPoint x: 121, endPoint y: 206, distance: 472.6
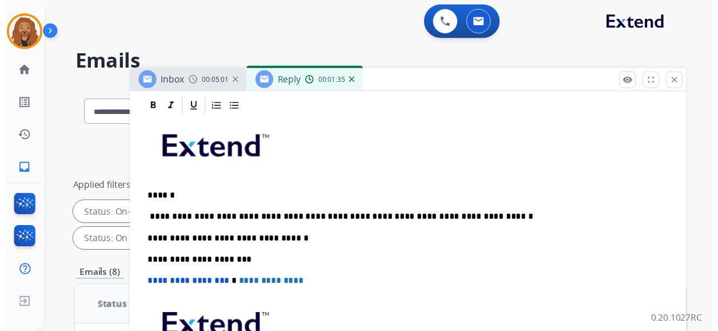
scroll to position [0, 0]
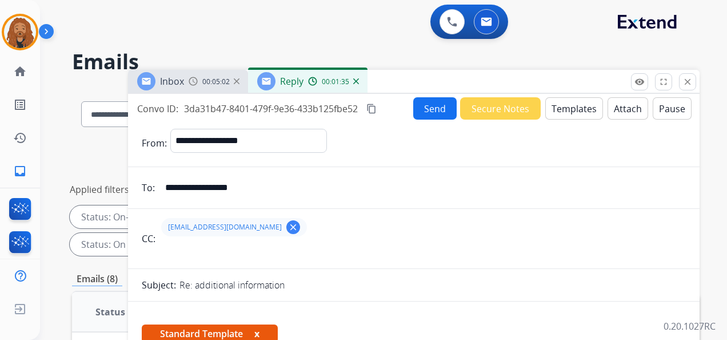
click at [419, 104] on button "Send" at bounding box center [434, 108] width 43 height 22
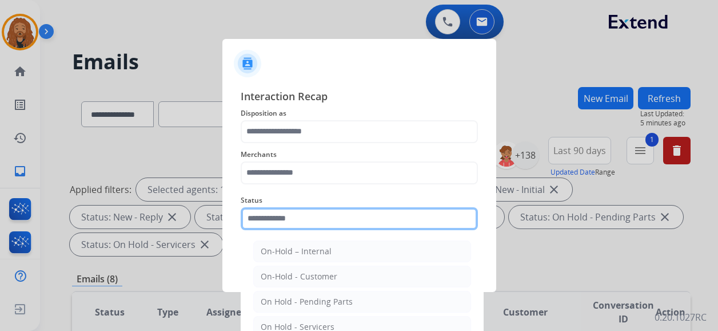
click at [308, 218] on input "text" at bounding box center [359, 218] width 237 height 23
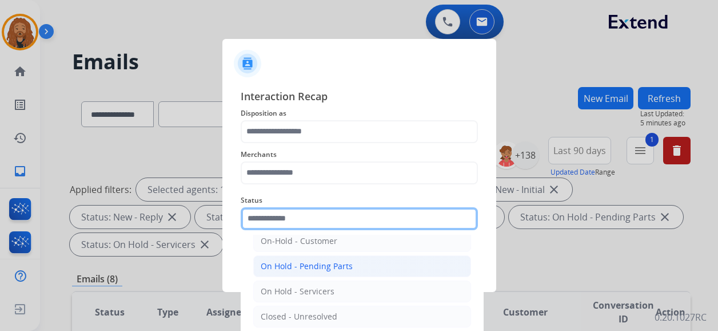
scroll to position [65, 0]
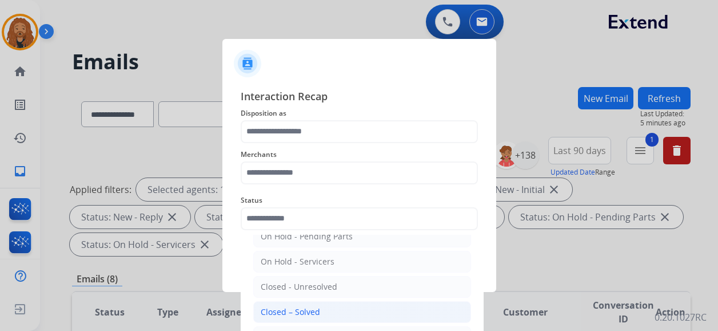
click at [307, 302] on li "Closed – Solved" at bounding box center [362, 312] width 218 height 22
type input "**********"
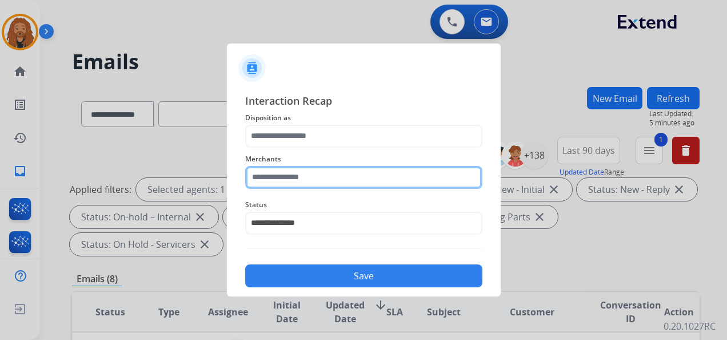
click at [320, 172] on input "text" at bounding box center [363, 177] width 237 height 23
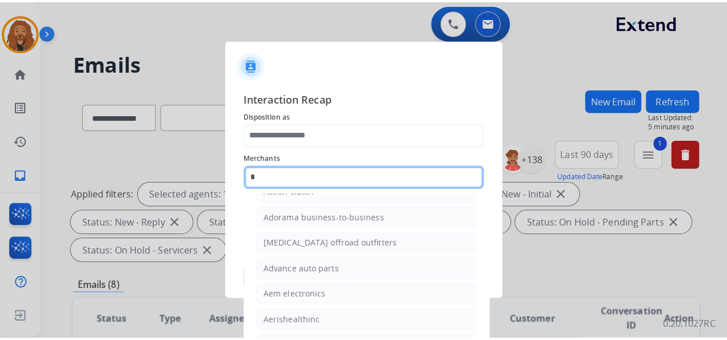
scroll to position [0, 0]
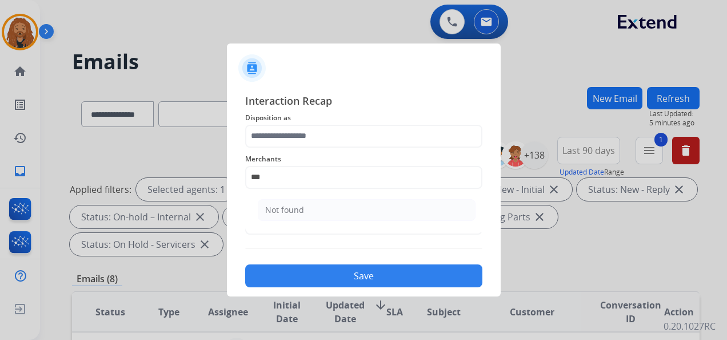
click at [322, 201] on li "Not found" at bounding box center [367, 210] width 218 height 22
type input "*********"
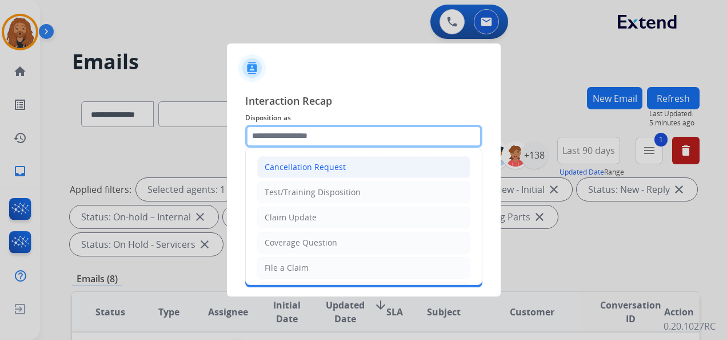
drag, startPoint x: 317, startPoint y: 136, endPoint x: 325, endPoint y: 161, distance: 26.9
click at [317, 135] on input "text" at bounding box center [363, 136] width 237 height 23
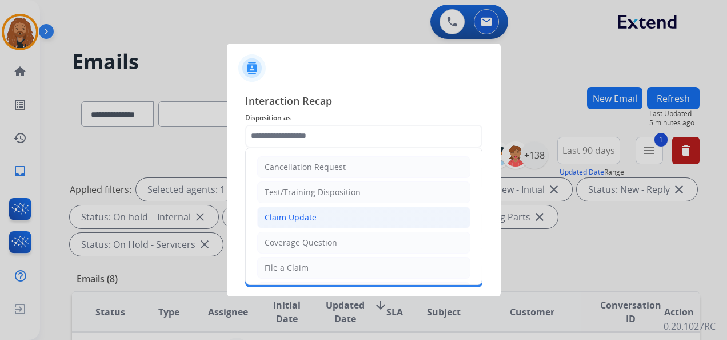
click at [301, 221] on div "Claim Update" at bounding box center [291, 217] width 52 height 11
type input "**********"
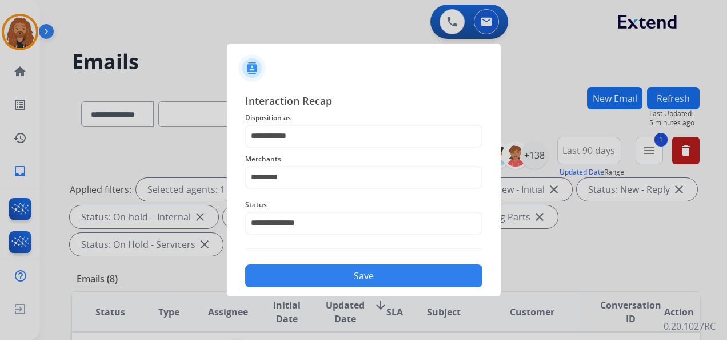
click at [302, 278] on button "Save" at bounding box center [363, 275] width 237 height 23
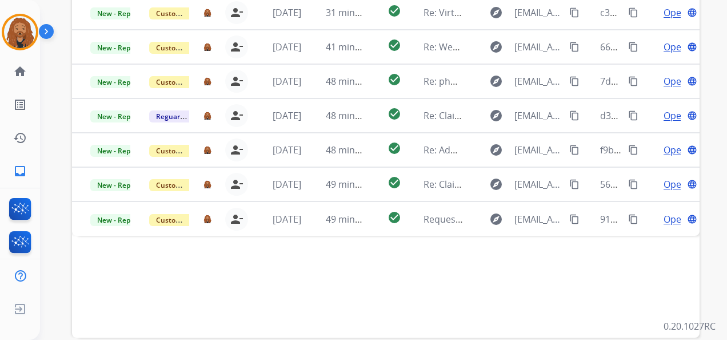
scroll to position [279, 0]
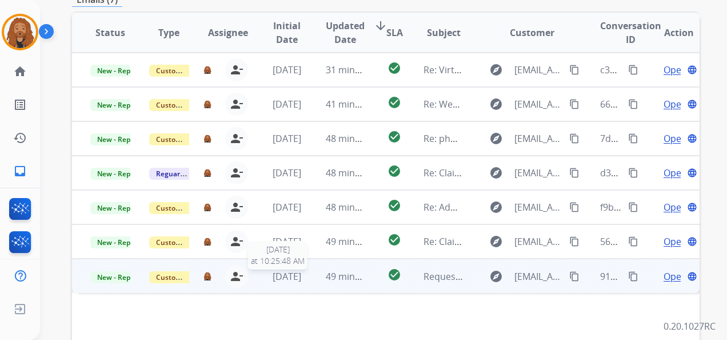
click at [284, 270] on span "[DATE]" at bounding box center [287, 276] width 29 height 13
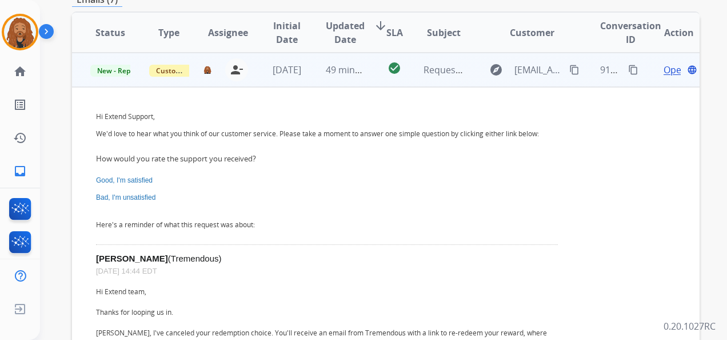
scroll to position [149, 0]
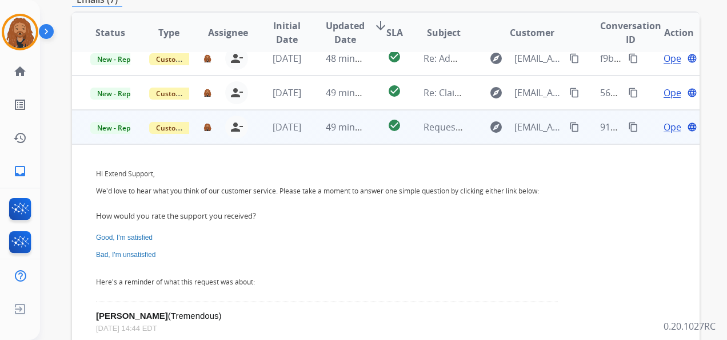
click at [664, 125] on span "Open" at bounding box center [675, 127] width 23 height 14
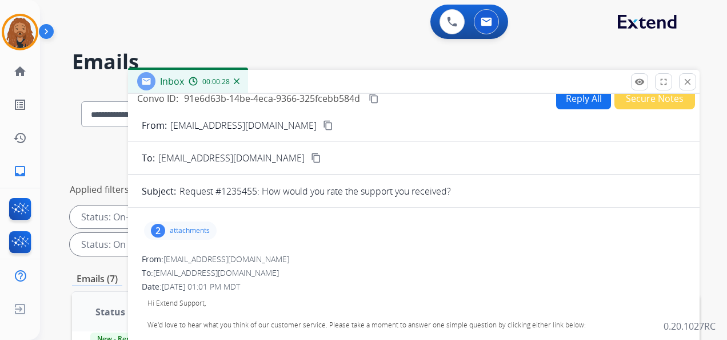
scroll to position [0, 0]
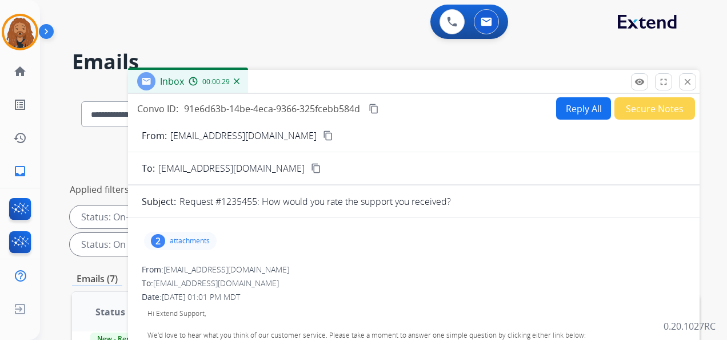
click at [633, 103] on button "Secure Notes" at bounding box center [655, 108] width 81 height 22
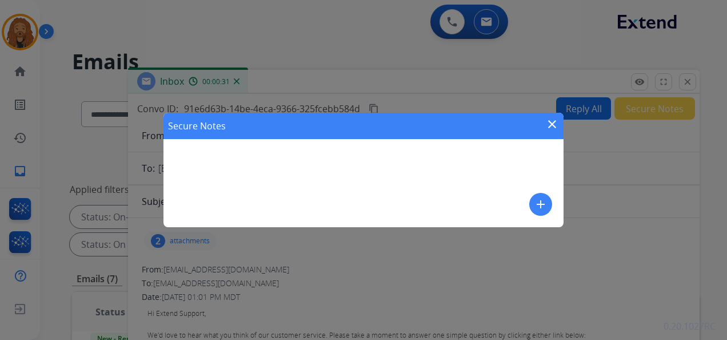
click at [540, 202] on mat-icon "add" at bounding box center [541, 204] width 14 height 14
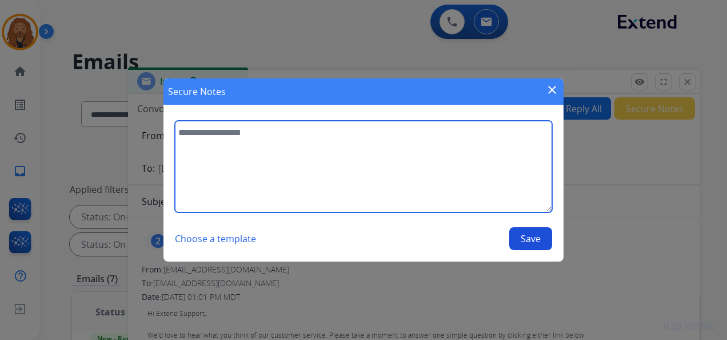
click at [265, 162] on textarea at bounding box center [363, 166] width 377 height 91
type textarea "**********"
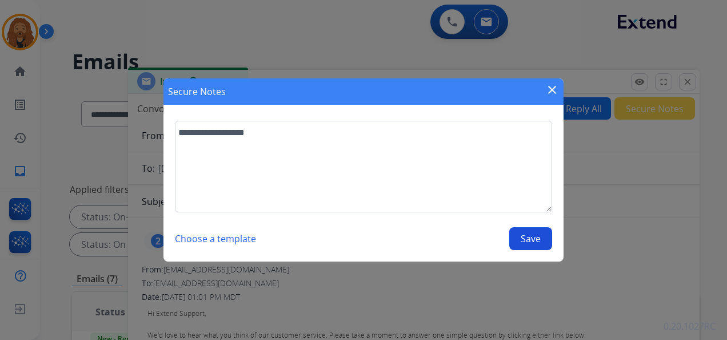
click at [514, 236] on button "Save" at bounding box center [530, 238] width 43 height 23
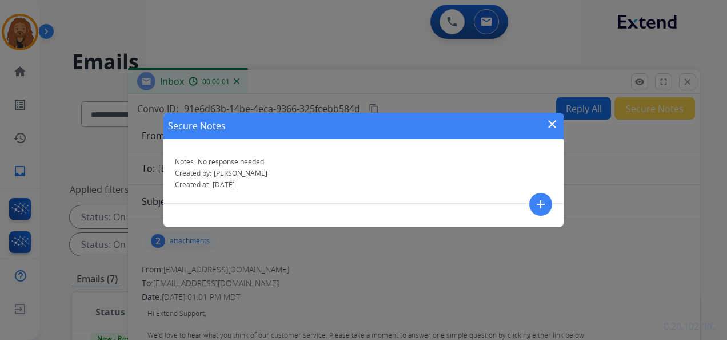
drag, startPoint x: 555, startPoint y: 124, endPoint x: 632, endPoint y: 85, distance: 86.9
click at [556, 124] on mat-icon "close" at bounding box center [553, 124] width 14 height 14
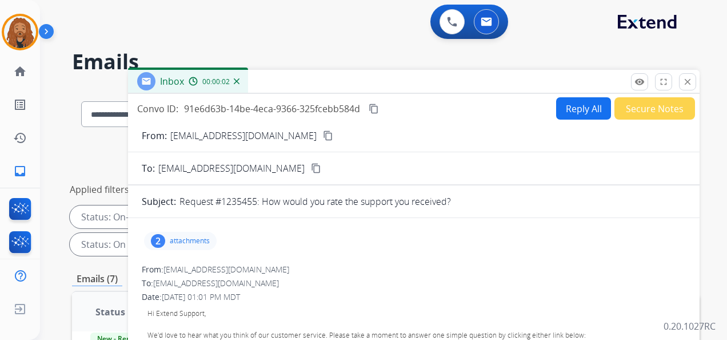
click at [686, 81] on mat-icon "close" at bounding box center [688, 82] width 10 height 10
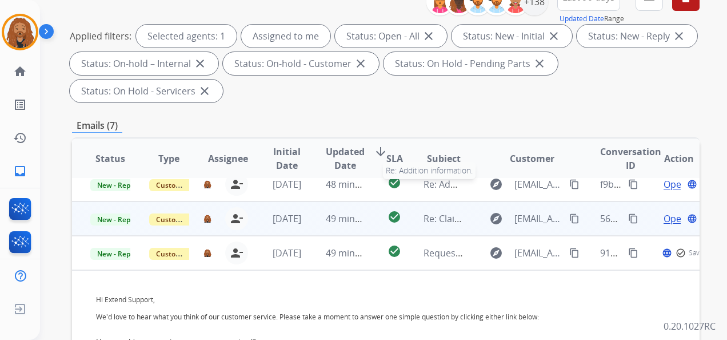
scroll to position [229, 0]
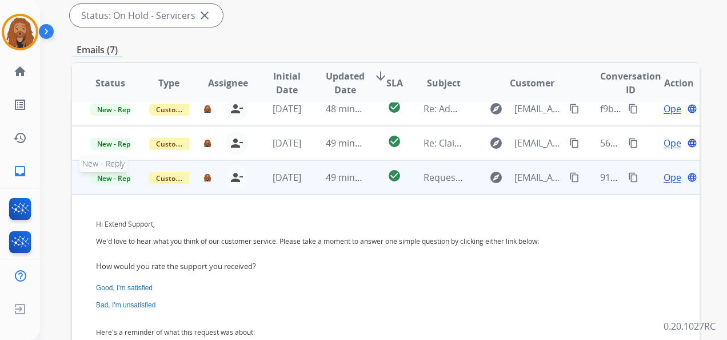
click at [117, 176] on span "New - Reply" at bounding box center [116, 178] width 52 height 12
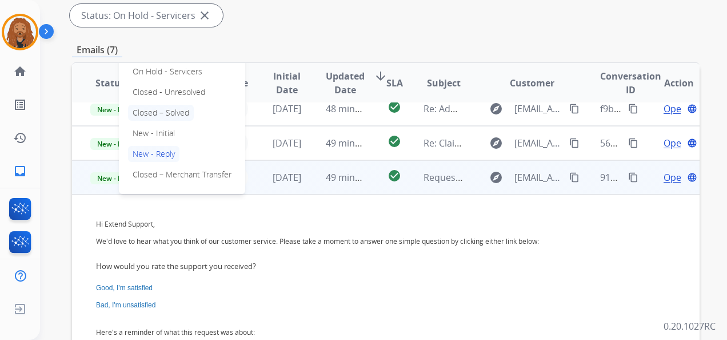
click at [173, 106] on p "Closed – Solved" at bounding box center [161, 113] width 66 height 16
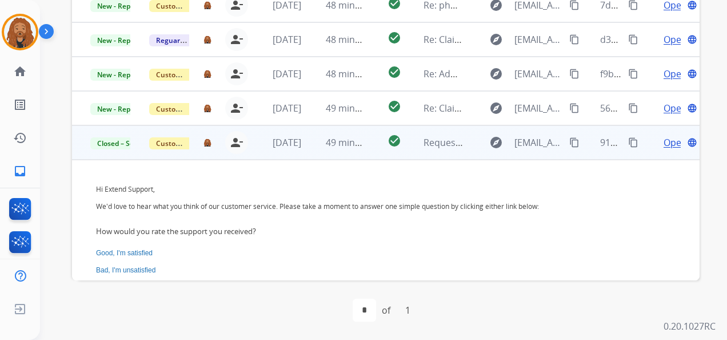
scroll to position [0, 0]
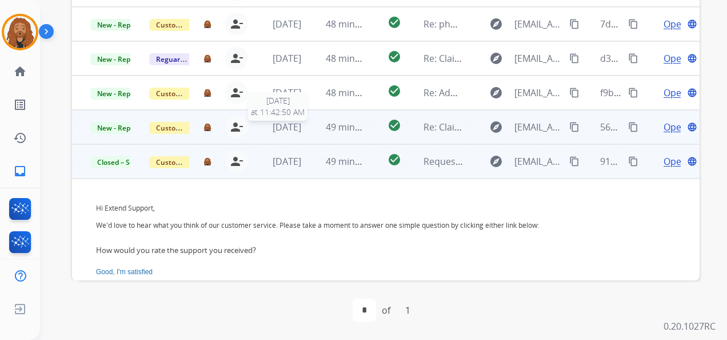
click at [273, 124] on span "[DATE]" at bounding box center [287, 127] width 29 height 13
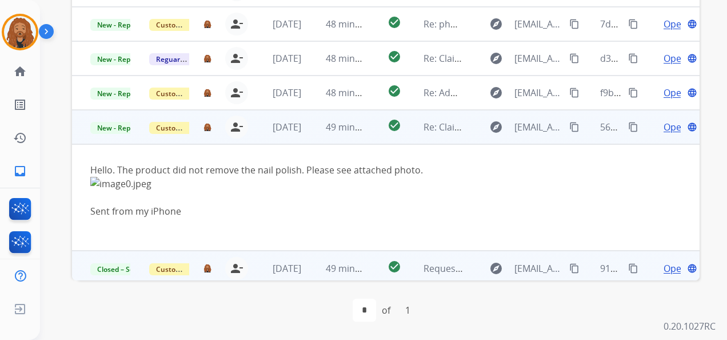
scroll to position [5, 0]
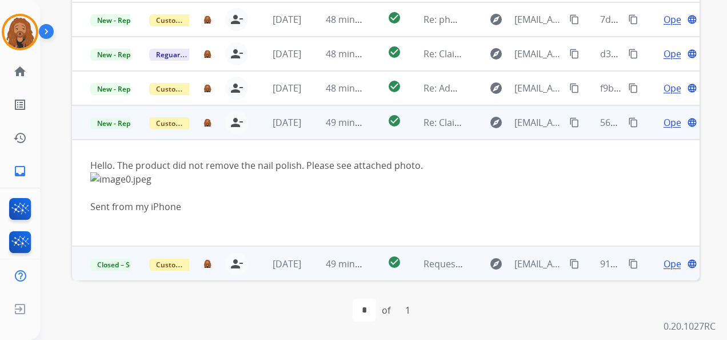
click at [664, 122] on span "Open" at bounding box center [675, 123] width 23 height 14
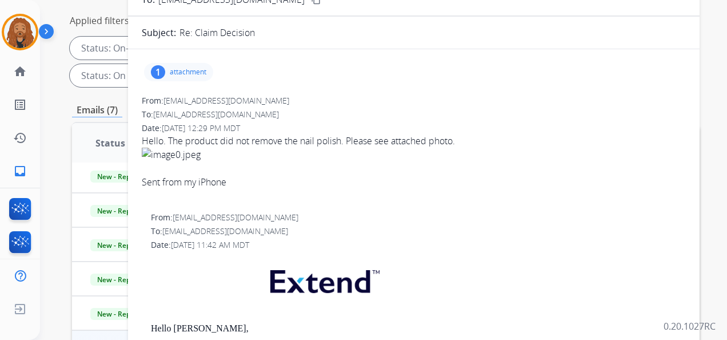
scroll to position [108, 0]
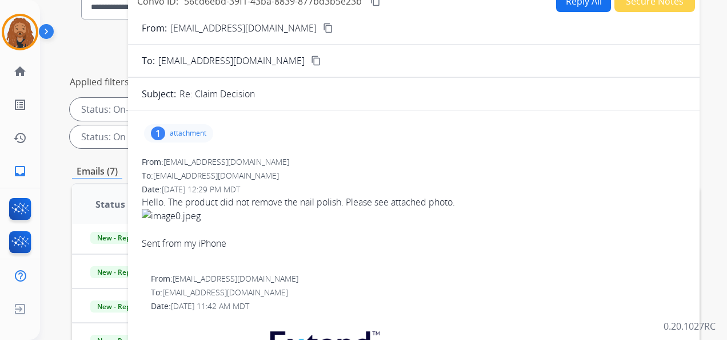
click at [323, 27] on mat-icon "content_copy" at bounding box center [328, 28] width 10 height 10
click at [184, 134] on p "attachment" at bounding box center [188, 133] width 37 height 9
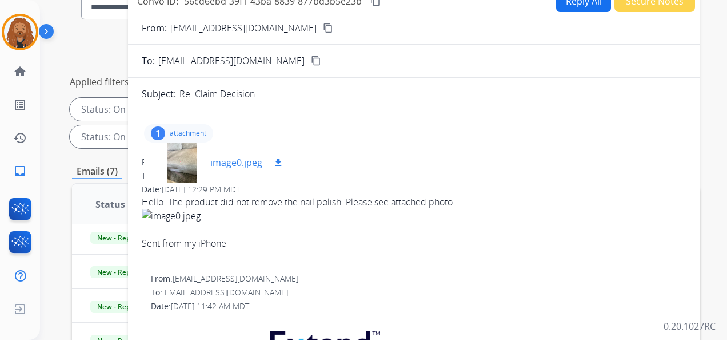
click at [266, 161] on div "image0.jpeg download" at bounding box center [247, 163] width 75 height 14
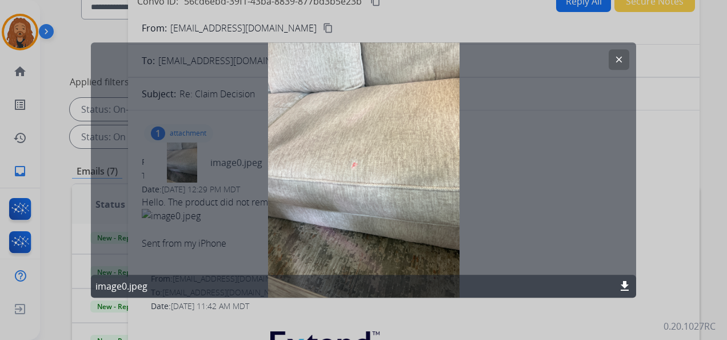
click at [614, 55] on mat-icon "clear" at bounding box center [619, 59] width 10 height 10
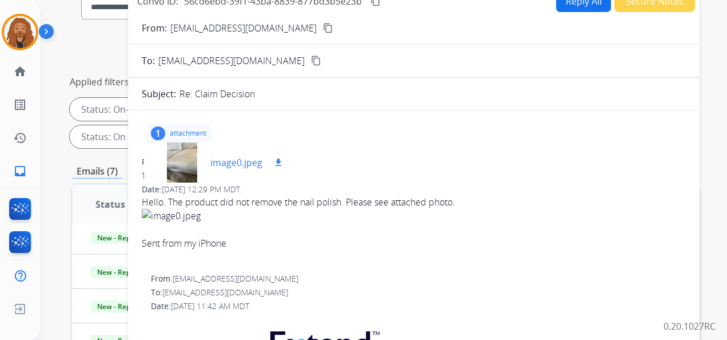
click at [241, 162] on p "image0.jpeg" at bounding box center [236, 163] width 52 height 14
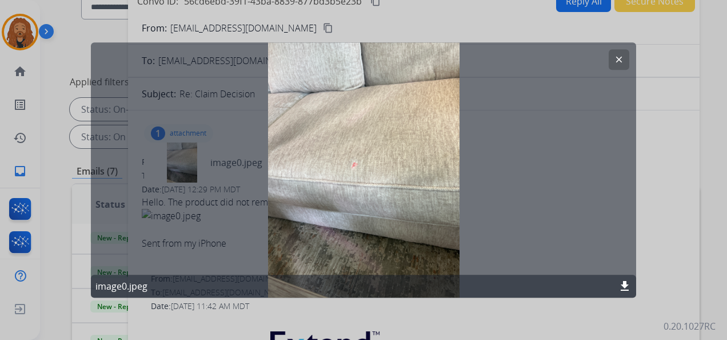
click at [615, 64] on mat-icon "clear" at bounding box center [619, 59] width 10 height 10
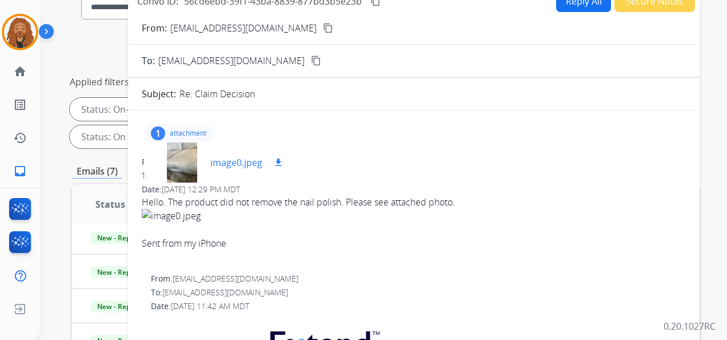
click at [278, 162] on mat-icon "download" at bounding box center [278, 162] width 10 height 10
drag, startPoint x: 385, startPoint y: 146, endPoint x: 253, endPoint y: 205, distance: 144.4
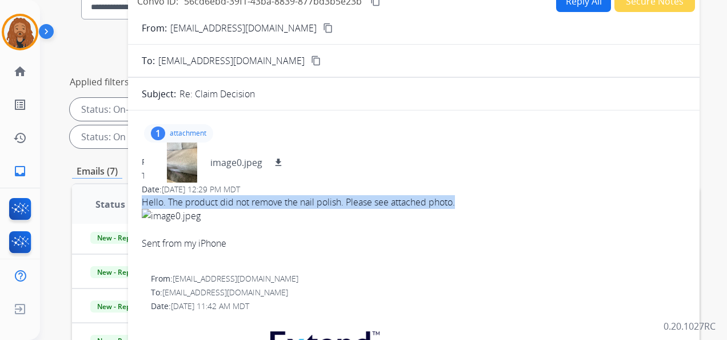
drag, startPoint x: 141, startPoint y: 201, endPoint x: 459, endPoint y: 205, distance: 317.4
copy span "Hello. The product did not remove the nail polish. Please see attached photo."
click at [375, 4] on mat-icon "content_copy" at bounding box center [376, 1] width 10 height 10
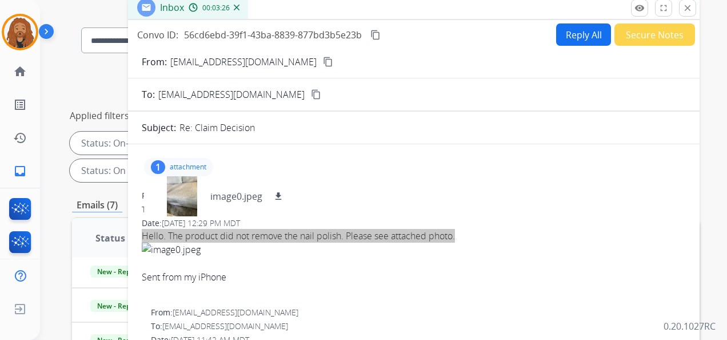
scroll to position [50, 0]
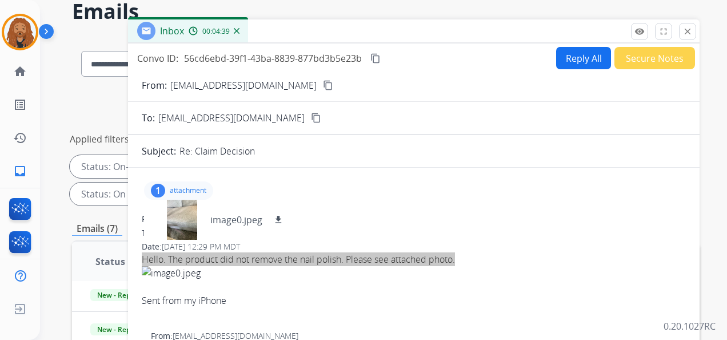
click at [575, 58] on button "Reply All" at bounding box center [583, 58] width 55 height 22
select select "**********"
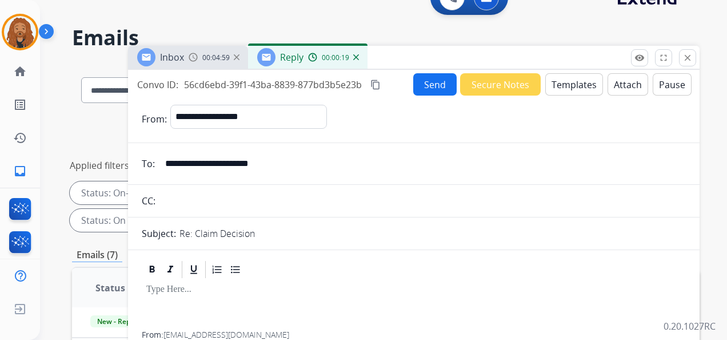
scroll to position [0, 0]
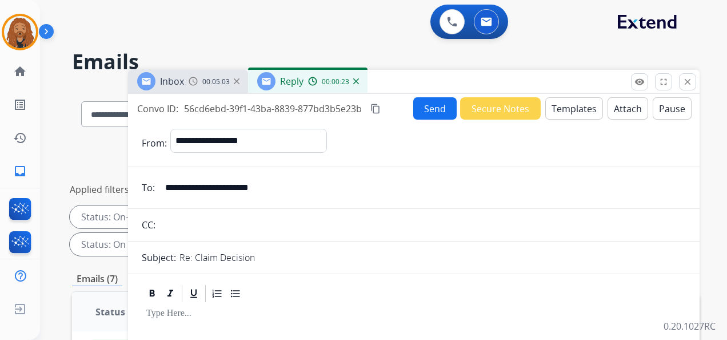
click at [355, 83] on img at bounding box center [356, 81] width 6 height 6
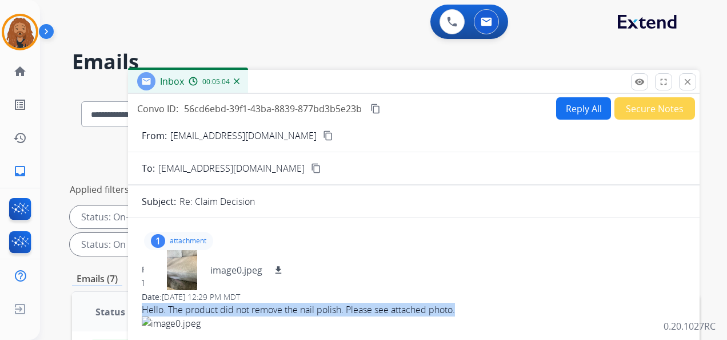
click at [567, 113] on button "Reply All" at bounding box center [583, 108] width 55 height 22
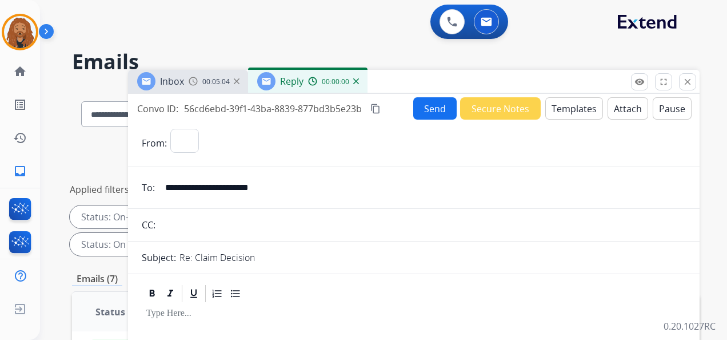
select select "**********"
click at [573, 116] on button "Templates" at bounding box center [575, 108] width 58 height 22
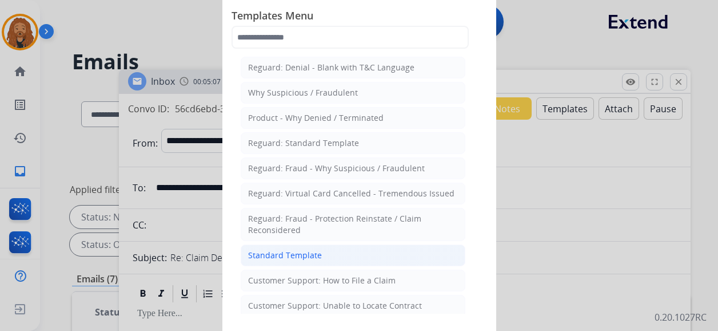
click at [302, 250] on div "Standard Template" at bounding box center [285, 254] width 74 height 11
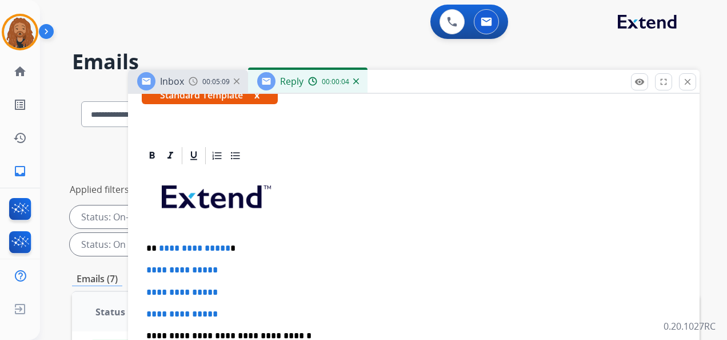
scroll to position [229, 0]
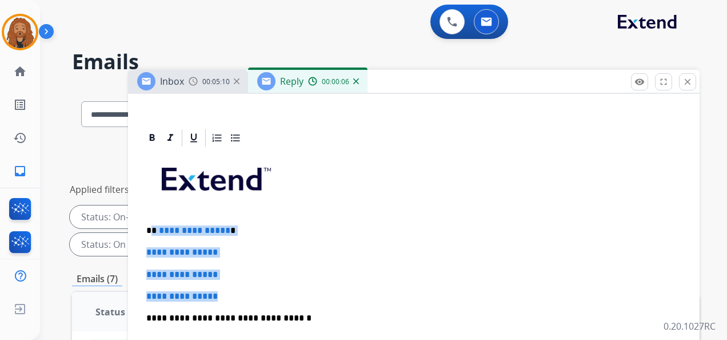
drag, startPoint x: 228, startPoint y: 297, endPoint x: 151, endPoint y: 231, distance: 101.0
click at [151, 231] on div "**********" at bounding box center [414, 344] width 544 height 393
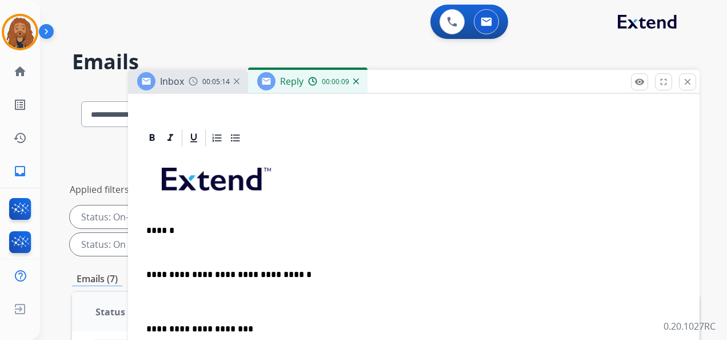
click at [154, 309] on p at bounding box center [413, 301] width 535 height 21
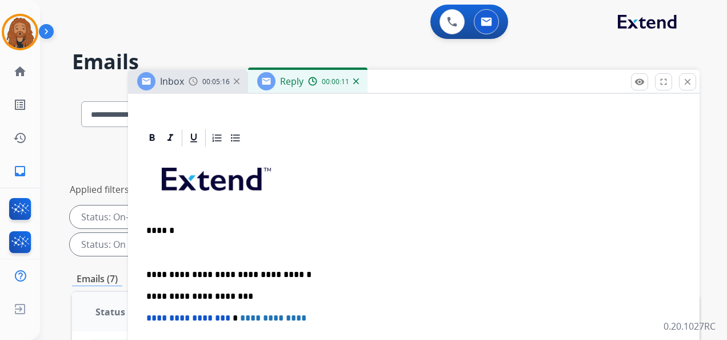
click at [160, 247] on p at bounding box center [413, 252] width 535 height 10
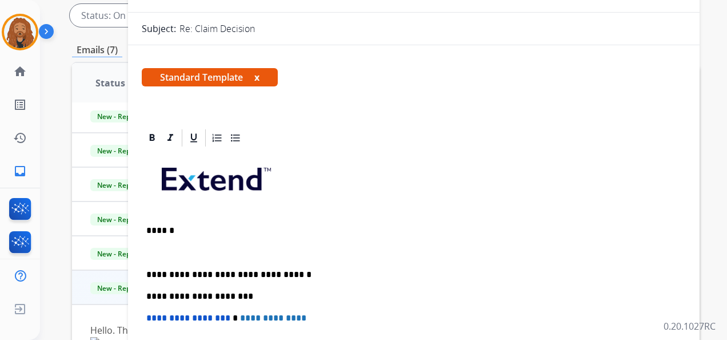
click at [175, 245] on div "**********" at bounding box center [414, 306] width 544 height 317
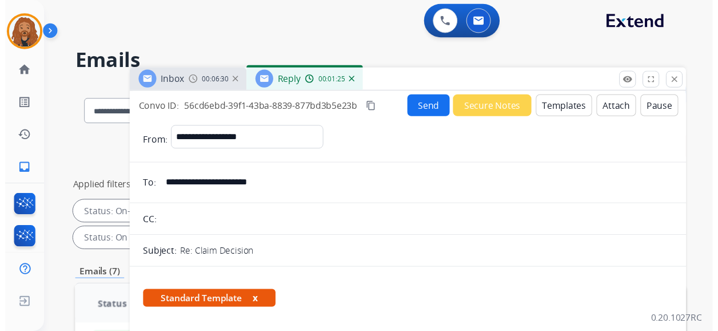
scroll to position [0, 0]
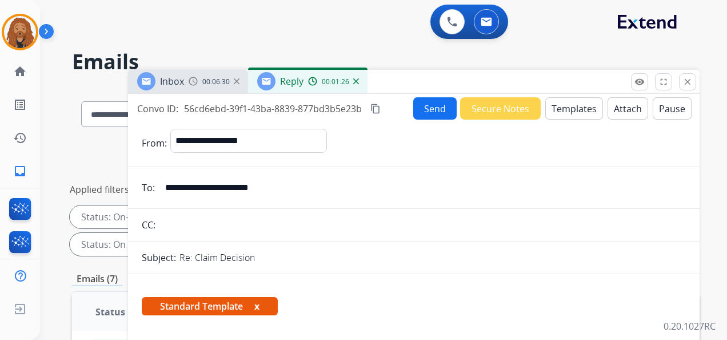
click at [429, 104] on button "Send" at bounding box center [434, 108] width 43 height 22
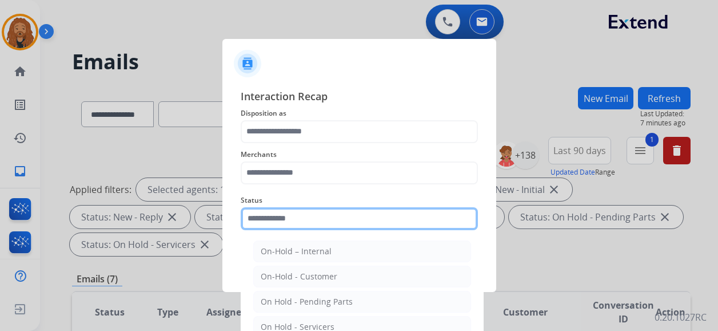
click at [288, 222] on input "text" at bounding box center [359, 218] width 237 height 23
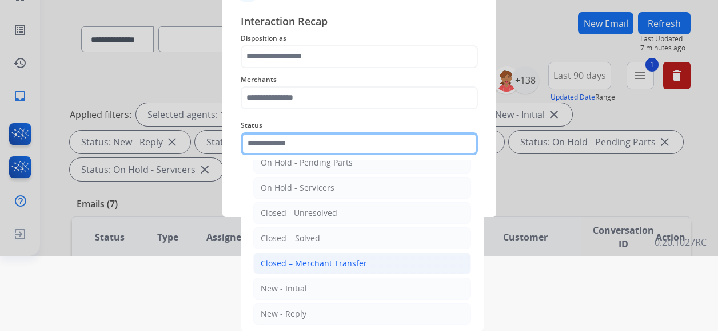
scroll to position [65, 0]
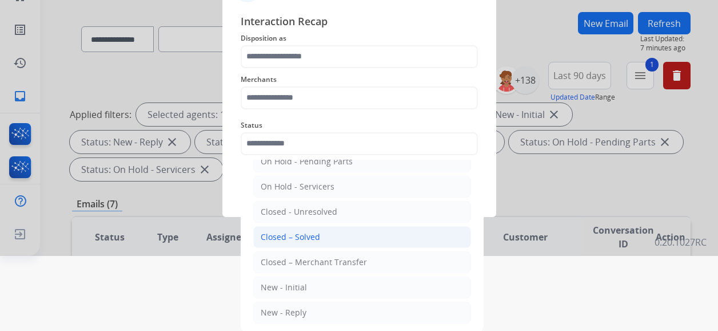
click at [294, 236] on div "Closed – Solved" at bounding box center [290, 236] width 59 height 11
type input "**********"
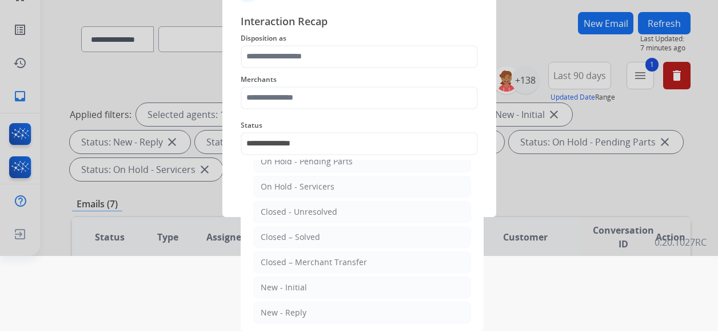
scroll to position [0, 0]
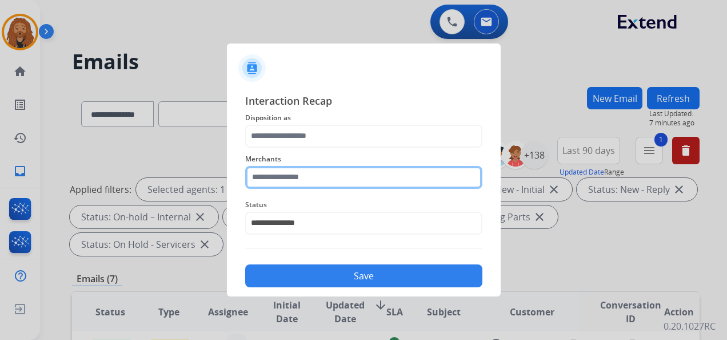
click at [284, 177] on input "text" at bounding box center [363, 177] width 237 height 23
drag, startPoint x: 291, startPoint y: 178, endPoint x: 147, endPoint y: 186, distance: 144.3
click at [0, 192] on app-contact-recap-modal "**********" at bounding box center [0, 170] width 0 height 340
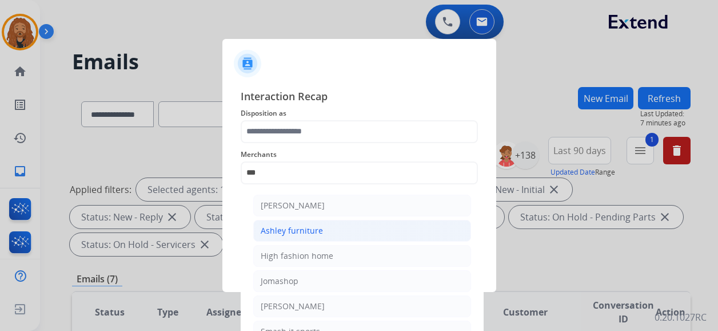
click at [290, 228] on div "Ashley furniture" at bounding box center [292, 230] width 62 height 11
type input "**********"
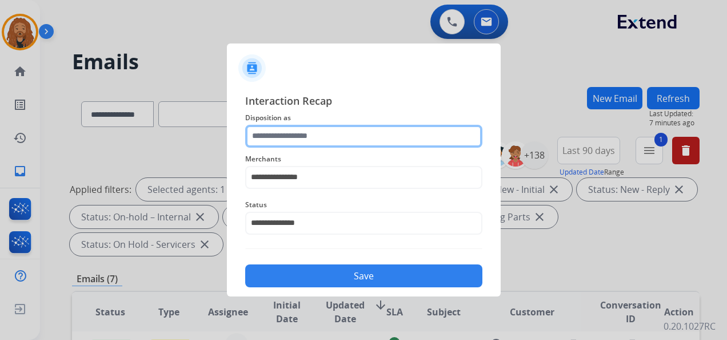
click at [274, 128] on input "text" at bounding box center [363, 136] width 237 height 23
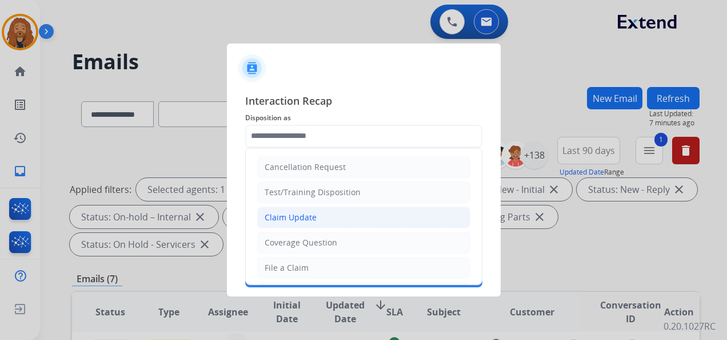
click at [285, 222] on li "Claim Update" at bounding box center [363, 217] width 213 height 22
type input "**********"
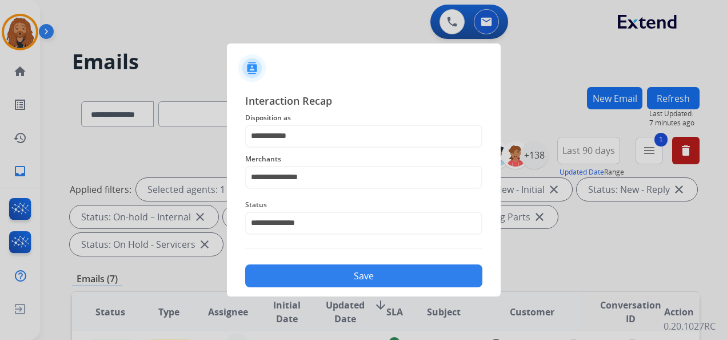
click at [296, 271] on button "Save" at bounding box center [363, 275] width 237 height 23
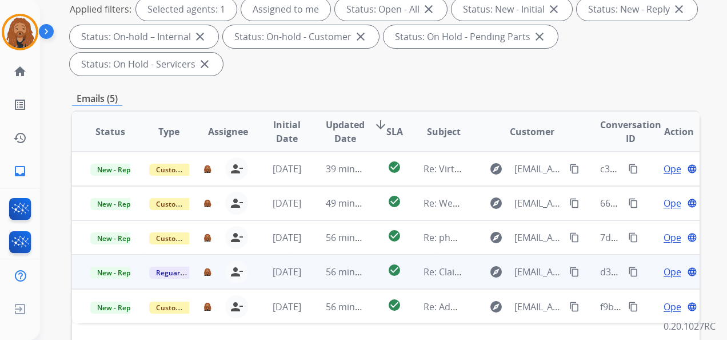
scroll to position [229, 0]
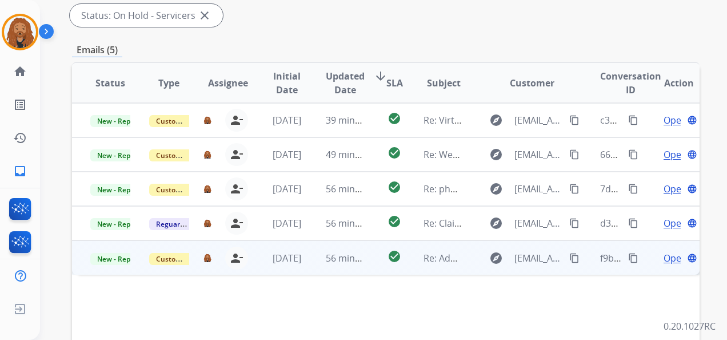
click at [262, 257] on td "[DATE]" at bounding box center [278, 257] width 59 height 34
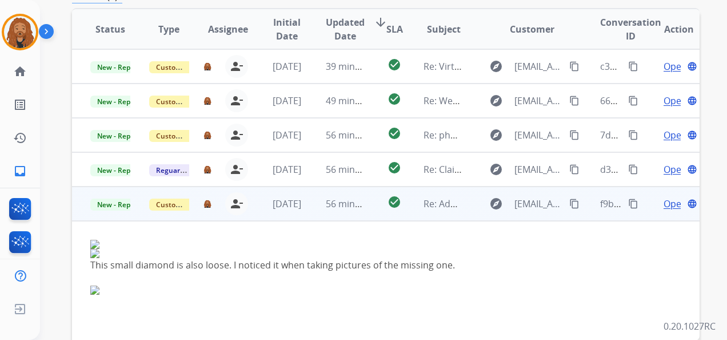
scroll to position [343, 0]
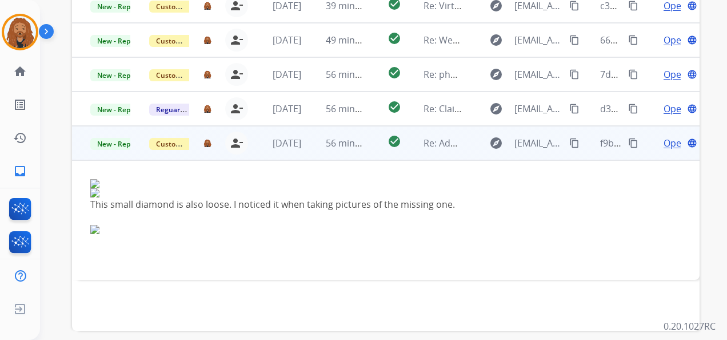
click at [666, 143] on span "Open" at bounding box center [675, 143] width 23 height 14
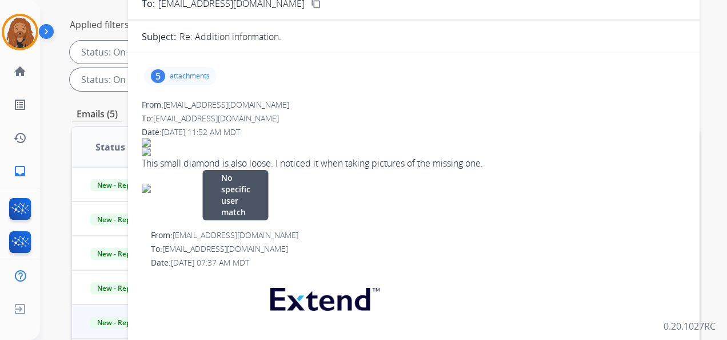
scroll to position [50, 0]
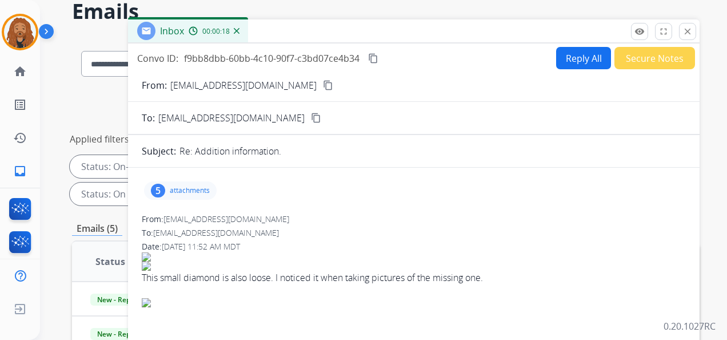
click at [323, 87] on mat-icon "content_copy" at bounding box center [328, 85] width 10 height 10
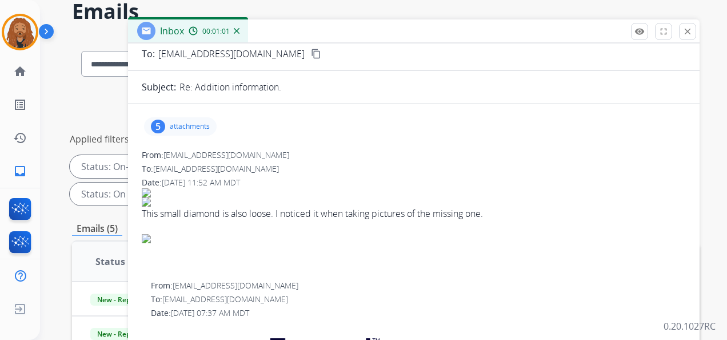
scroll to position [114, 0]
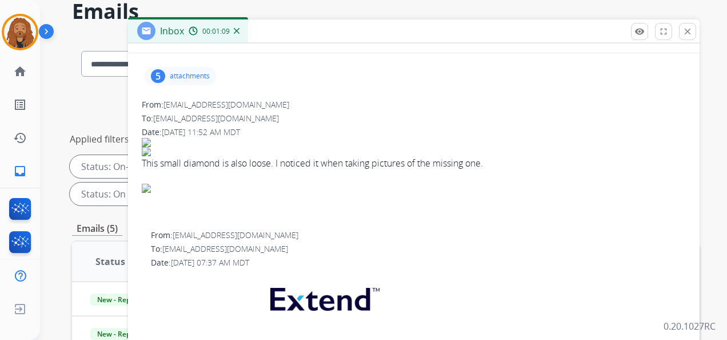
click at [172, 79] on p "attachments" at bounding box center [190, 75] width 40 height 9
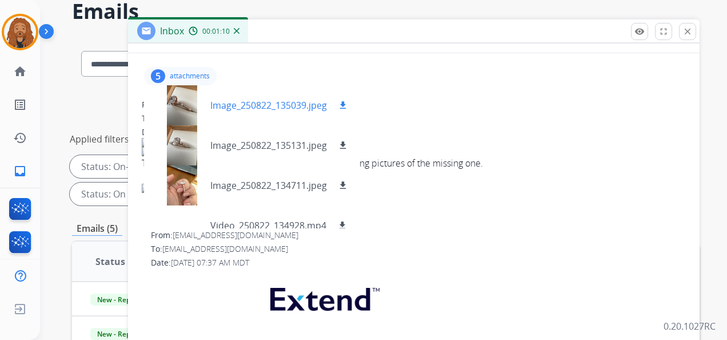
click at [344, 101] on mat-icon "download" at bounding box center [343, 105] width 10 height 10
click at [345, 145] on mat-icon "download" at bounding box center [343, 145] width 10 height 10
click at [344, 184] on mat-icon "download" at bounding box center [343, 185] width 10 height 10
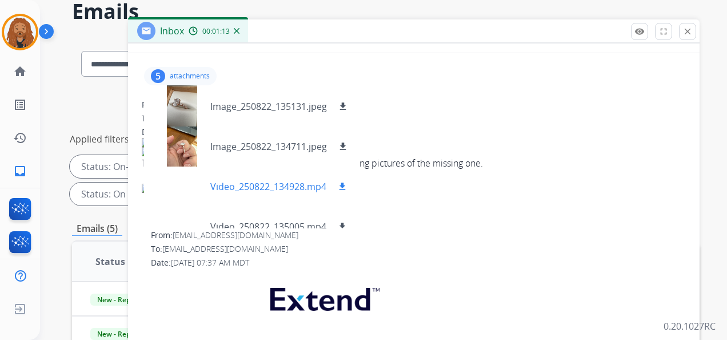
scroll to position [57, 0]
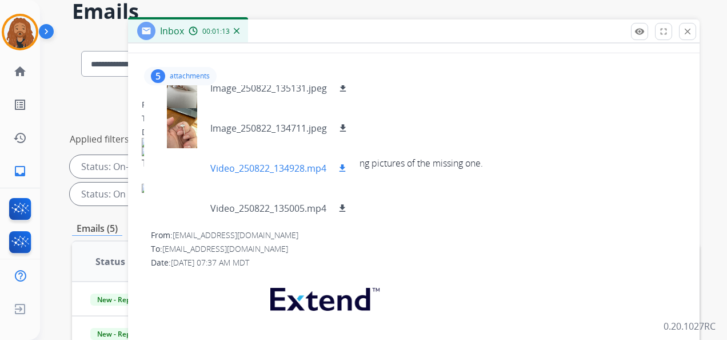
click at [342, 166] on mat-icon "download" at bounding box center [342, 168] width 10 height 10
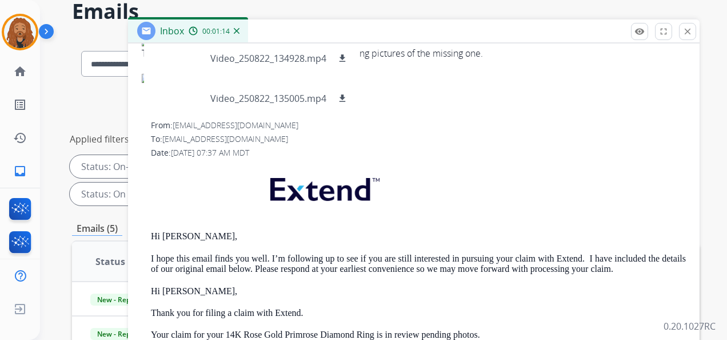
scroll to position [229, 0]
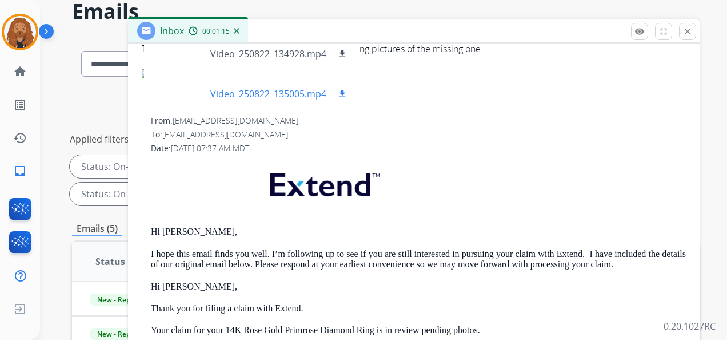
click at [345, 95] on mat-icon "download" at bounding box center [342, 94] width 10 height 10
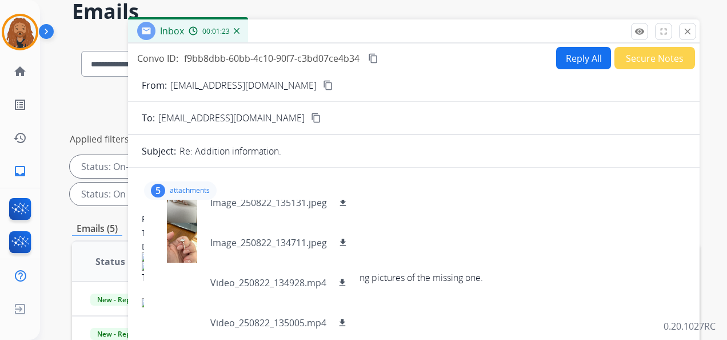
click at [584, 59] on button "Reply All" at bounding box center [583, 58] width 55 height 22
select select "**********"
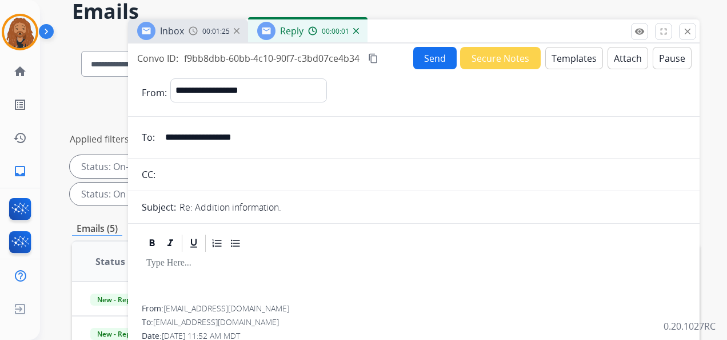
click at [568, 45] on div "**********" at bounding box center [414, 287] width 572 height 488
click at [565, 57] on button "Templates" at bounding box center [575, 58] width 58 height 22
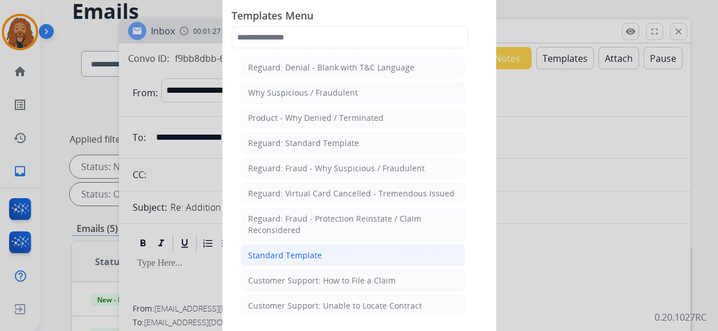
click at [264, 254] on div "Standard Template" at bounding box center [285, 254] width 74 height 11
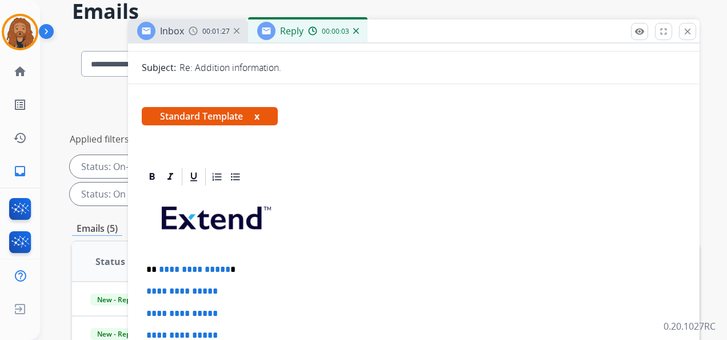
scroll to position [172, 0]
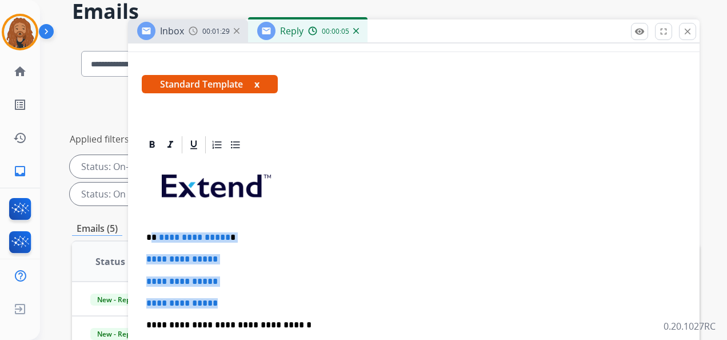
drag, startPoint x: 225, startPoint y: 297, endPoint x: 154, endPoint y: 226, distance: 101.1
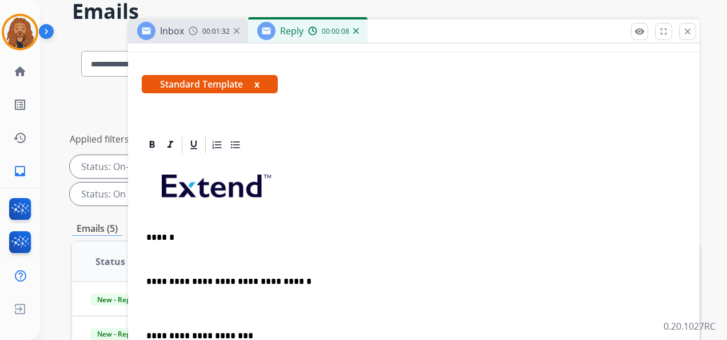
click at [186, 315] on p at bounding box center [413, 308] width 535 height 21
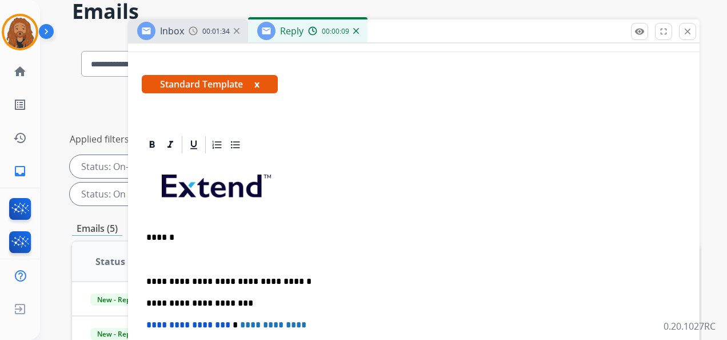
click at [161, 258] on p at bounding box center [413, 259] width 535 height 10
click at [158, 256] on p at bounding box center [413, 259] width 535 height 10
drag, startPoint x: 160, startPoint y: 241, endPoint x: 141, endPoint y: 253, distance: 23.2
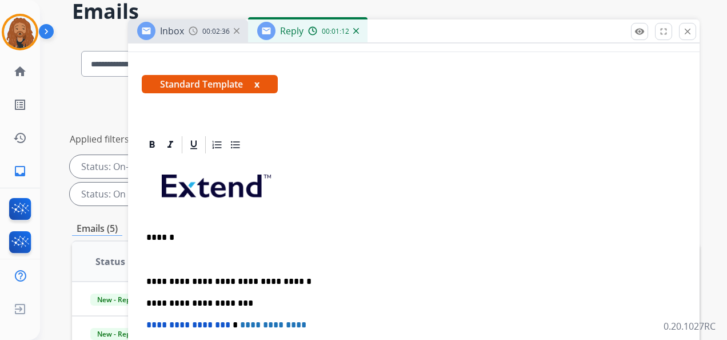
drag, startPoint x: 191, startPoint y: 242, endPoint x: 178, endPoint y: 256, distance: 18.2
click at [190, 242] on div "**********" at bounding box center [414, 313] width 544 height 317
click at [170, 259] on p at bounding box center [409, 259] width 526 height 10
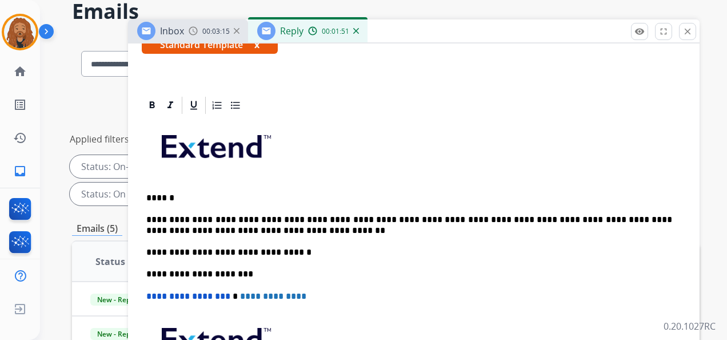
scroll to position [229, 0]
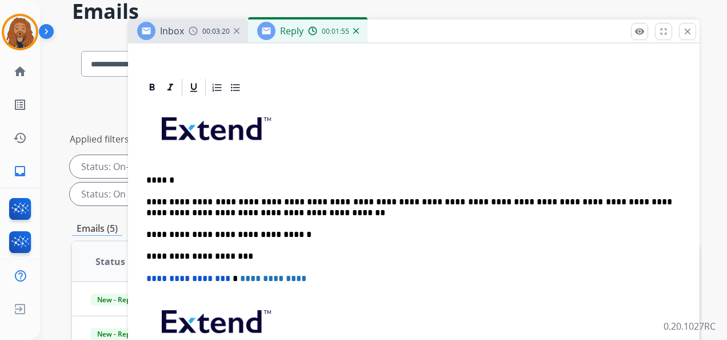
click at [177, 31] on span "Inbox" at bounding box center [172, 31] width 24 height 13
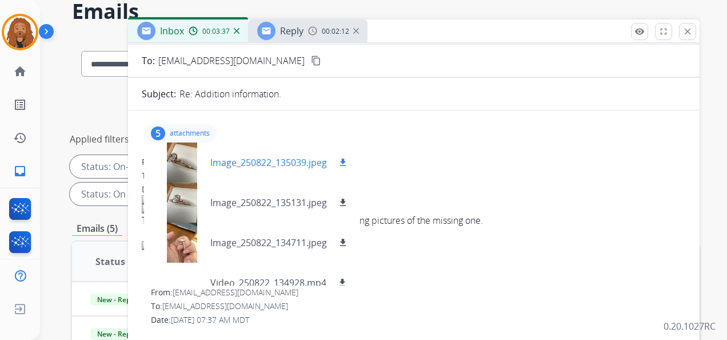
scroll to position [0, 0]
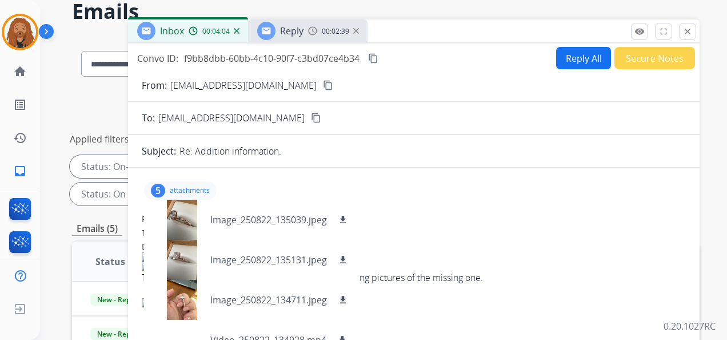
click at [376, 58] on mat-icon "content_copy" at bounding box center [373, 58] width 10 height 10
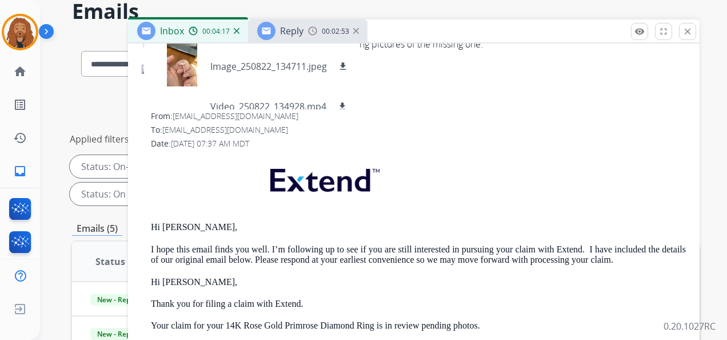
scroll to position [343, 0]
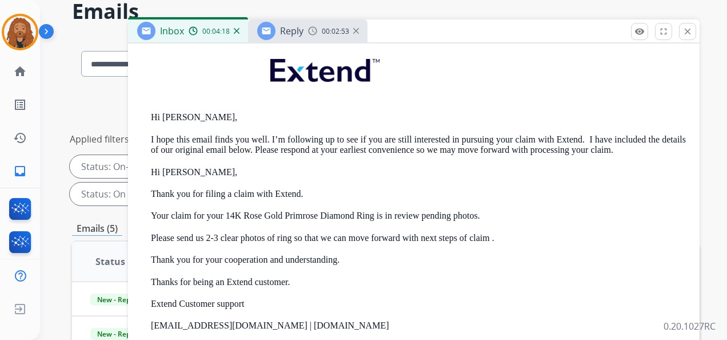
click at [294, 148] on p "I hope this email finds you well. I’m following up to see if you are still inte…" at bounding box center [418, 144] width 535 height 21
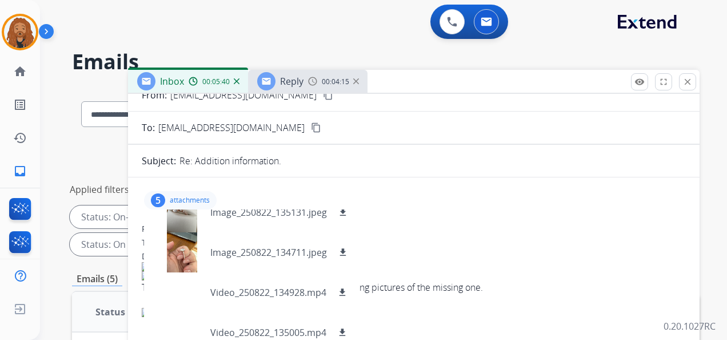
scroll to position [0, 0]
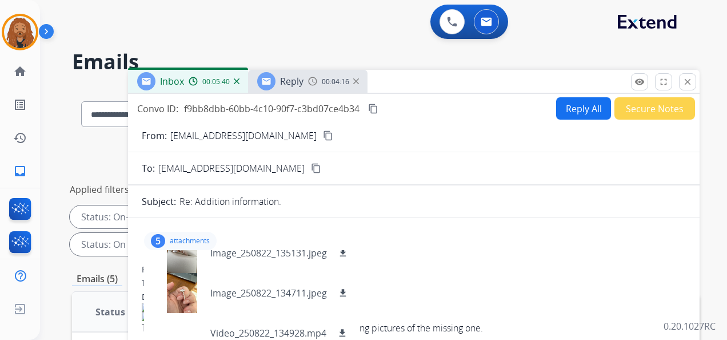
click at [188, 241] on p "attachments" at bounding box center [190, 240] width 40 height 9
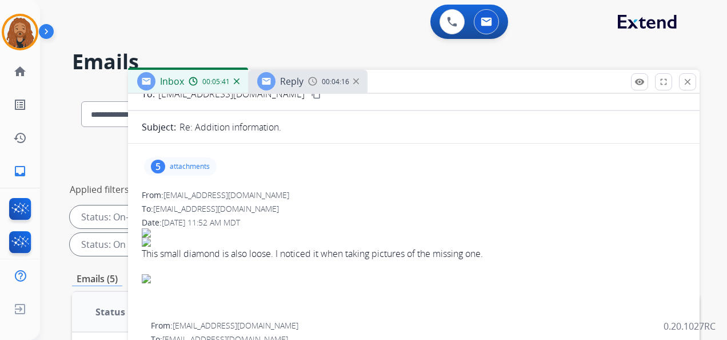
scroll to position [114, 0]
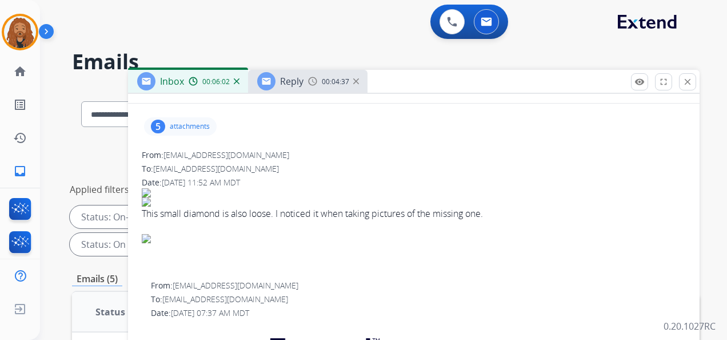
click at [180, 124] on p "attachments" at bounding box center [190, 126] width 40 height 9
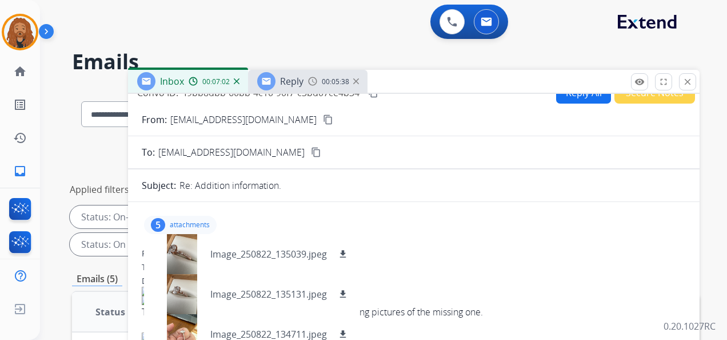
scroll to position [57, 0]
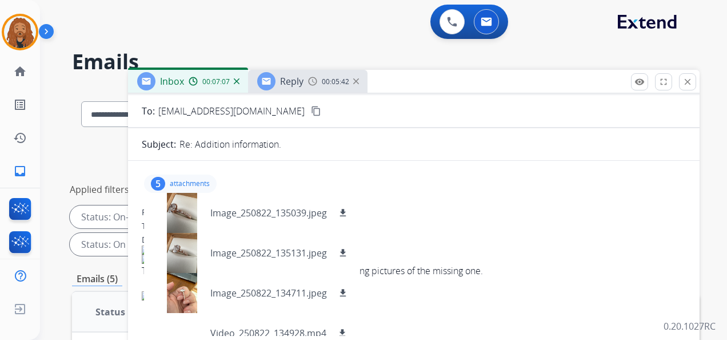
click at [177, 180] on p "attachments" at bounding box center [190, 183] width 40 height 9
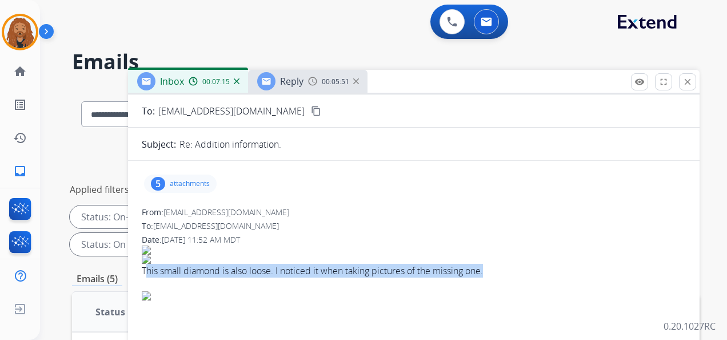
drag, startPoint x: 146, startPoint y: 273, endPoint x: 487, endPoint y: 274, distance: 340.8
click at [487, 274] on div "This small diamond is also loose. I noticed it when taking pictures of the miss…" at bounding box center [414, 271] width 544 height 14
copy div "his small diamond is also loose. I noticed it when taking pictures of the missi…"
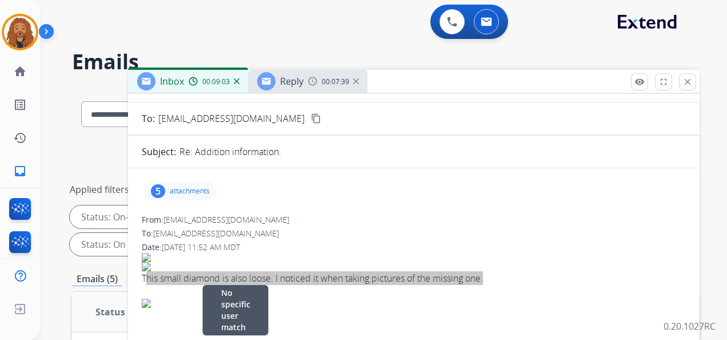
scroll to position [114, 0]
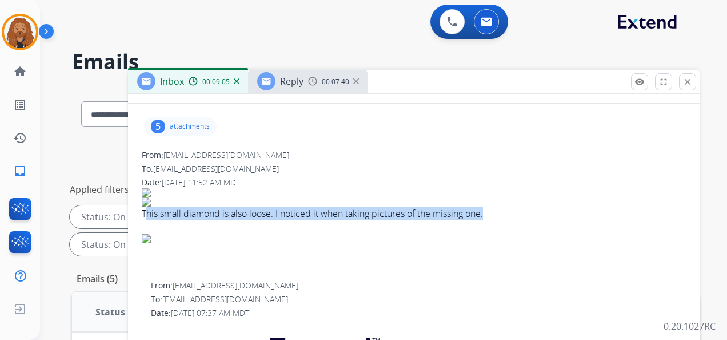
drag, startPoint x: 354, startPoint y: 81, endPoint x: 315, endPoint y: 86, distance: 39.2
click at [354, 81] on img at bounding box center [356, 81] width 6 height 6
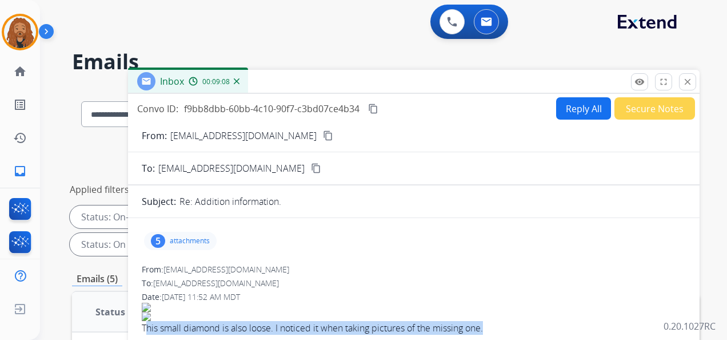
click at [574, 104] on button "Reply All" at bounding box center [583, 108] width 55 height 22
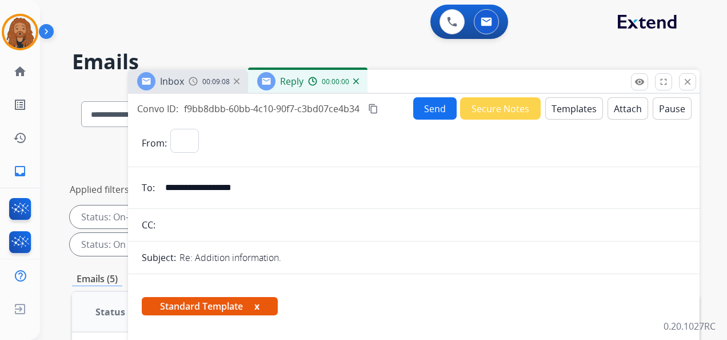
select select "**********"
click at [558, 105] on button "Templates" at bounding box center [575, 108] width 58 height 22
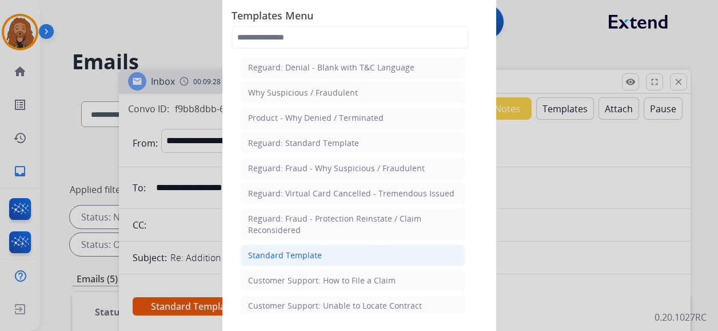
click at [337, 258] on li "Standard Template" at bounding box center [353, 255] width 225 height 22
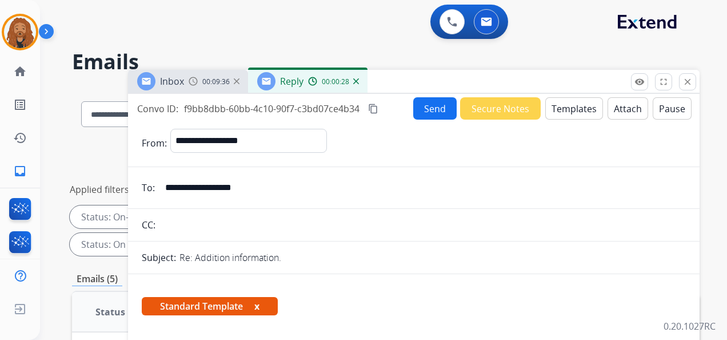
click at [568, 109] on button "Templates" at bounding box center [575, 108] width 58 height 22
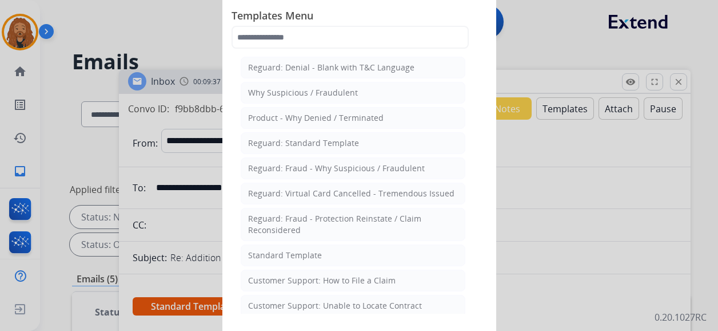
drag, startPoint x: 309, startPoint y: 255, endPoint x: 328, endPoint y: 244, distance: 22.6
click at [309, 255] on div "Standard Template" at bounding box center [285, 254] width 74 height 11
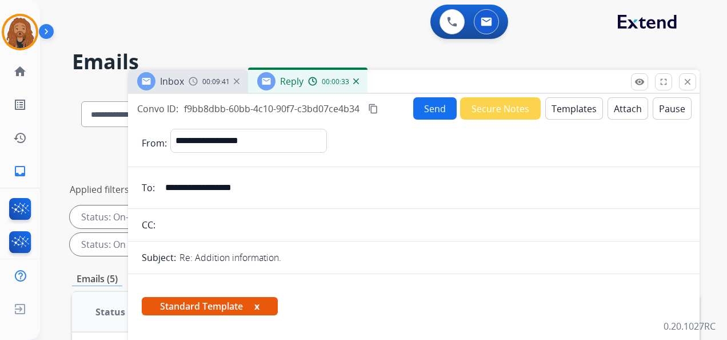
click at [568, 101] on button "Templates" at bounding box center [575, 108] width 58 height 22
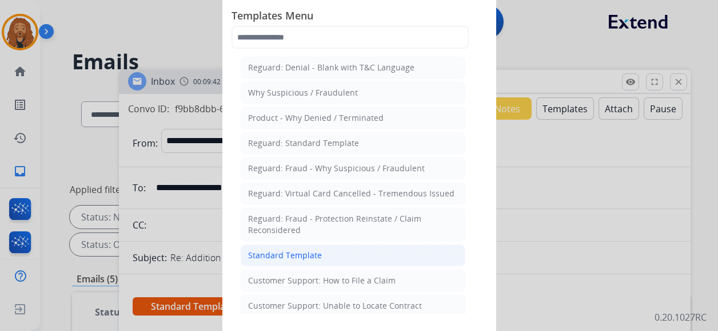
click at [289, 250] on div "Standard Template" at bounding box center [285, 254] width 74 height 11
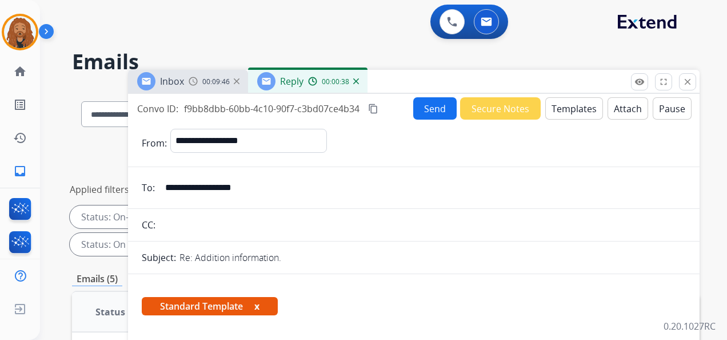
click at [359, 83] on div "Reply 00:00:38" at bounding box center [308, 81] width 120 height 23
click at [357, 83] on img at bounding box center [356, 81] width 6 height 6
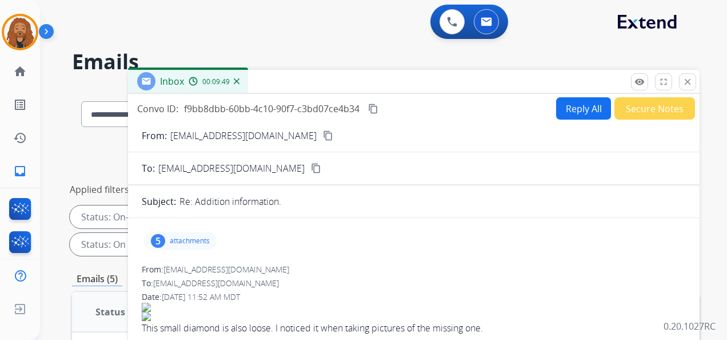
click at [575, 108] on button "Reply All" at bounding box center [583, 108] width 55 height 22
select select "**********"
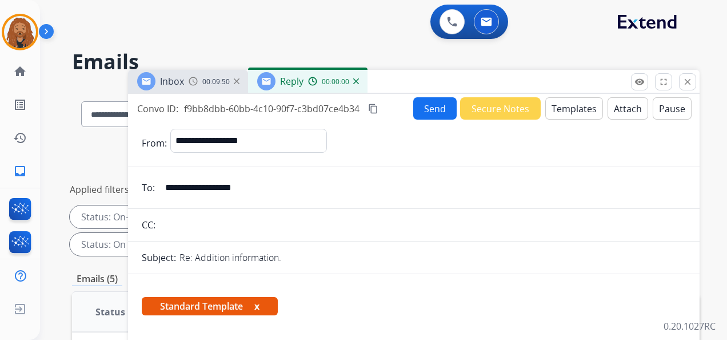
click at [566, 110] on button "Templates" at bounding box center [575, 108] width 58 height 22
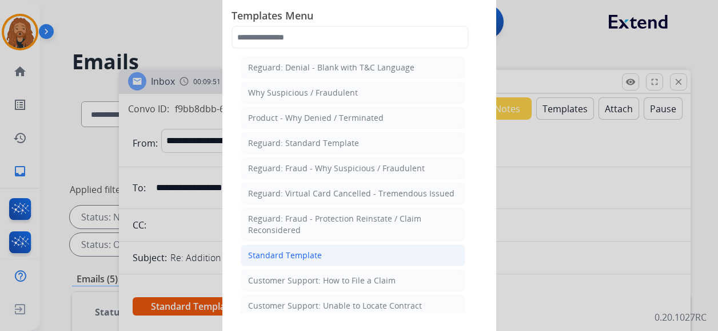
click at [300, 253] on div "Standard Template" at bounding box center [285, 254] width 74 height 11
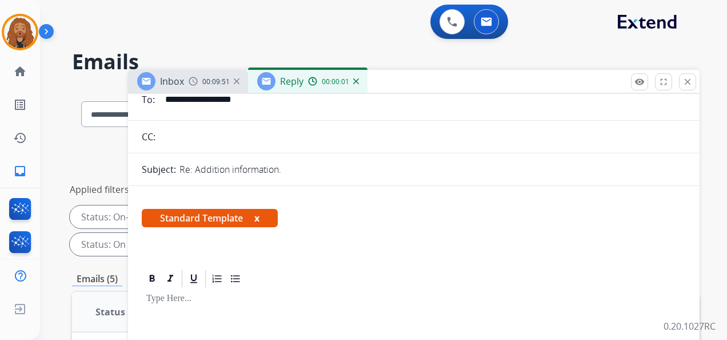
scroll to position [172, 0]
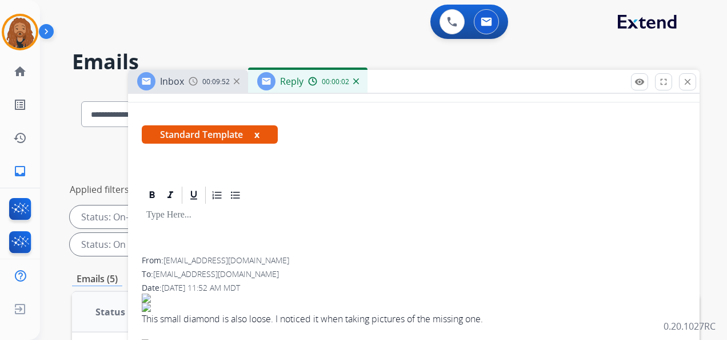
click at [213, 225] on div at bounding box center [414, 230] width 544 height 51
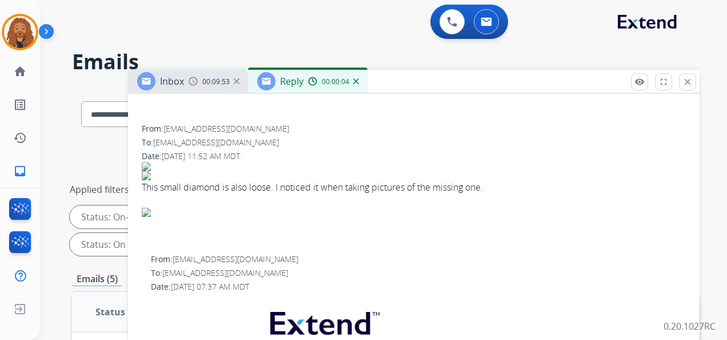
scroll to position [286, 0]
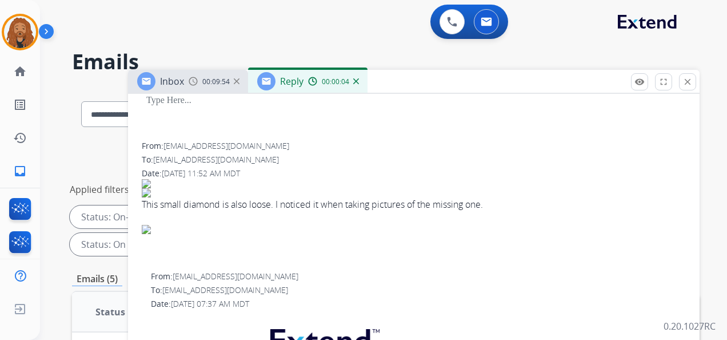
click at [356, 81] on img at bounding box center [356, 81] width 6 height 6
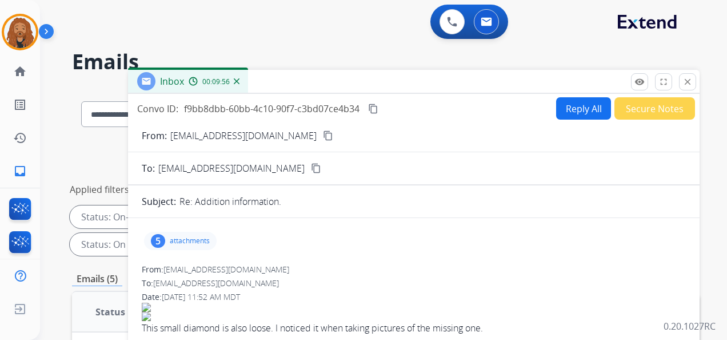
click at [233, 80] on div "00:09:56" at bounding box center [214, 81] width 50 height 10
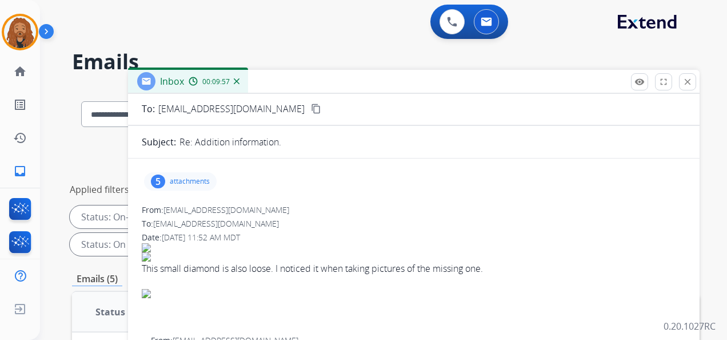
scroll to position [57, 0]
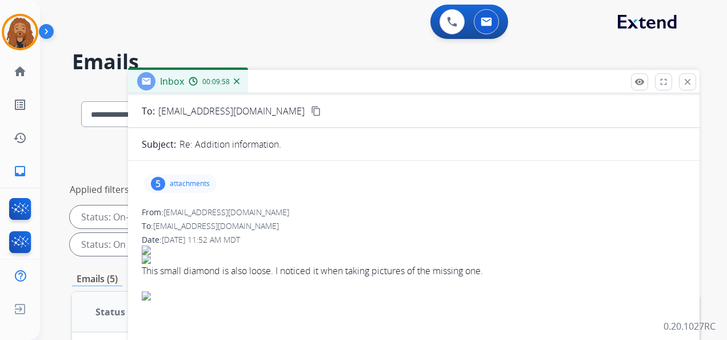
click at [238, 80] on img at bounding box center [237, 81] width 6 height 6
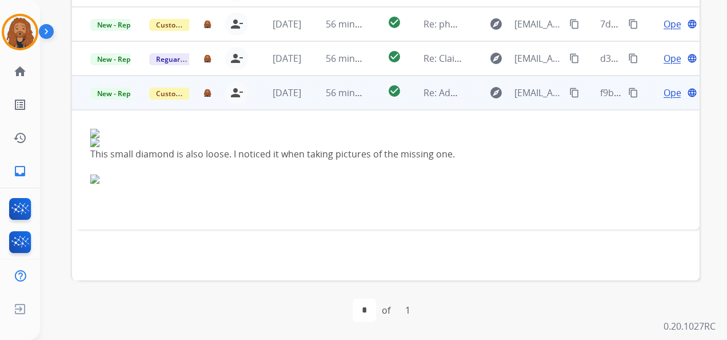
scroll to position [336, 0]
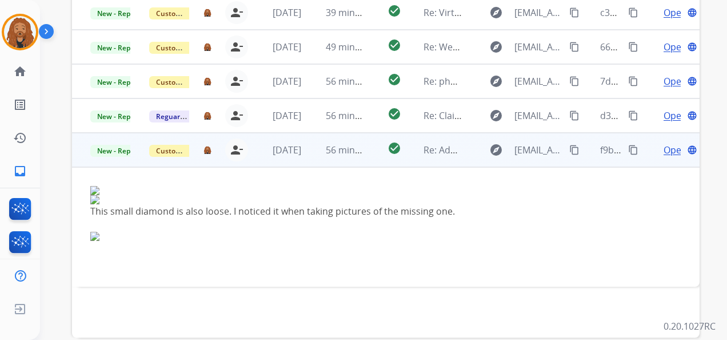
click at [664, 152] on span "Open" at bounding box center [675, 150] width 23 height 14
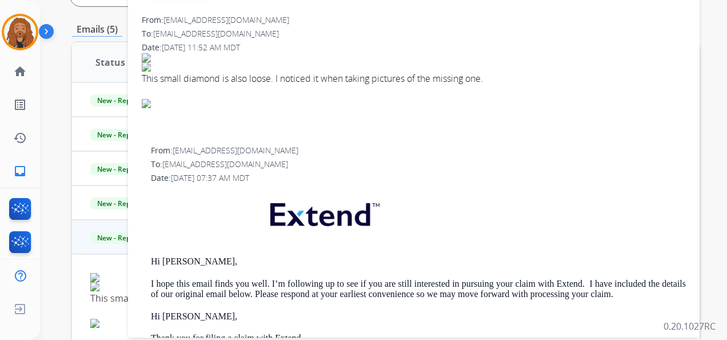
scroll to position [108, 0]
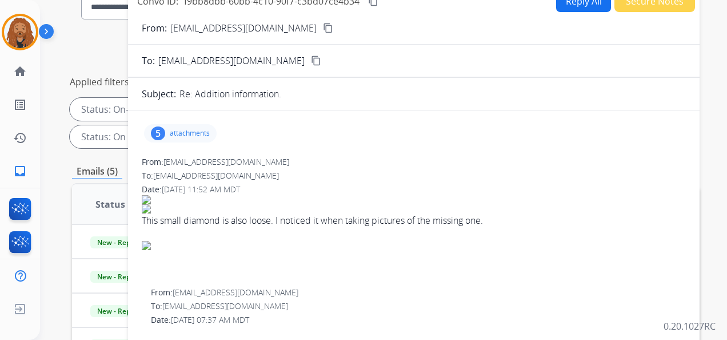
click at [578, 6] on button "Reply All" at bounding box center [583, 1] width 55 height 22
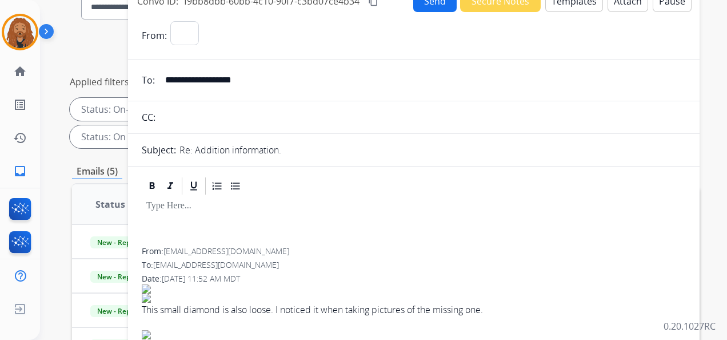
select select "**********"
click at [564, 6] on button "Templates" at bounding box center [575, 1] width 58 height 22
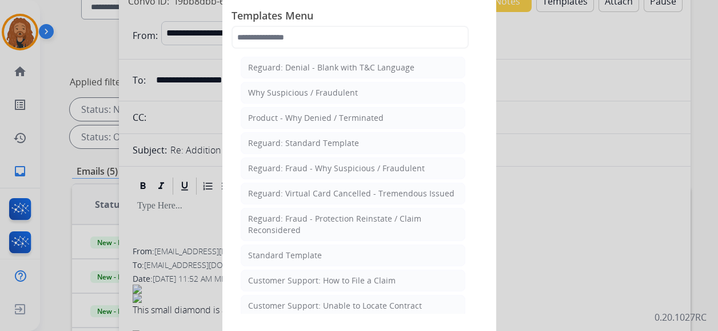
click at [296, 253] on div "Standard Template" at bounding box center [285, 254] width 74 height 11
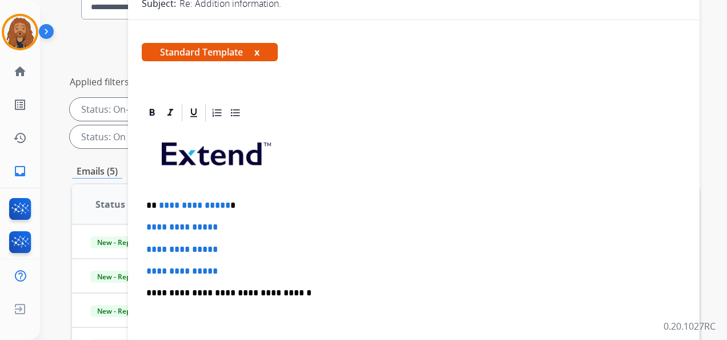
scroll to position [172, 0]
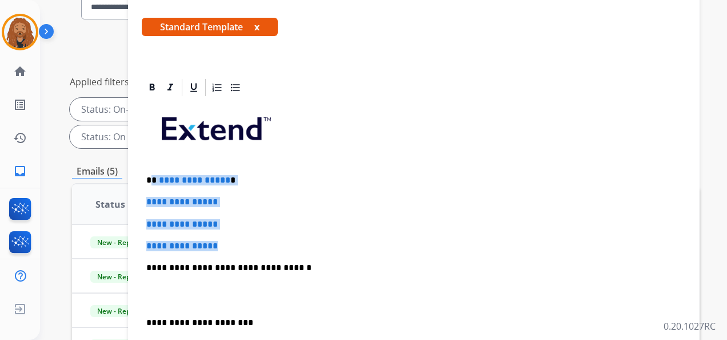
drag, startPoint x: 232, startPoint y: 244, endPoint x: 152, endPoint y: 175, distance: 105.8
click at [152, 175] on div "**********" at bounding box center [414, 294] width 544 height 393
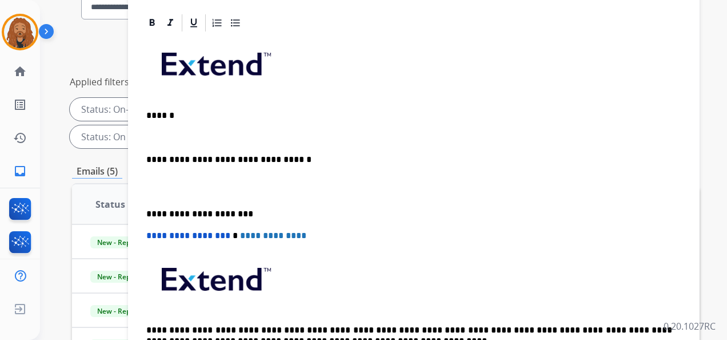
scroll to position [229, 0]
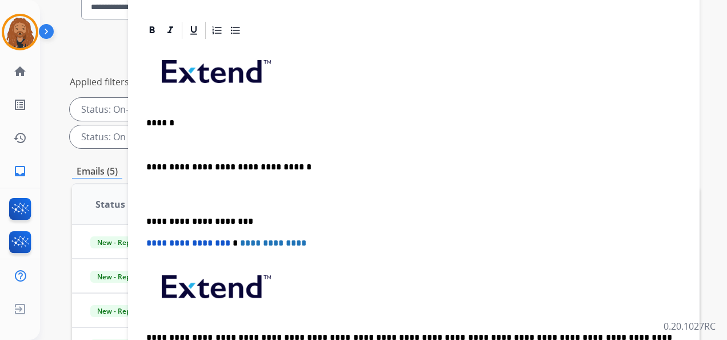
click at [152, 145] on p at bounding box center [413, 145] width 535 height 10
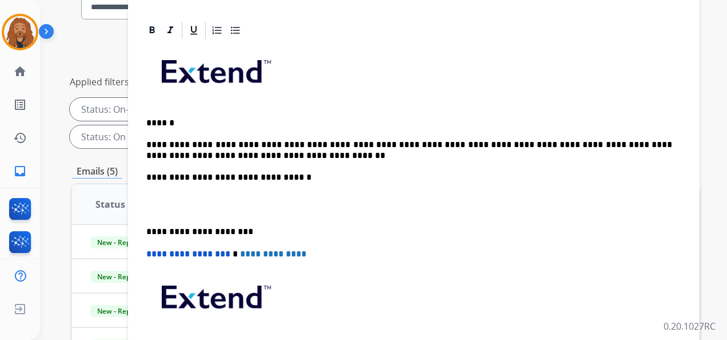
click at [146, 140] on p "**********" at bounding box center [409, 150] width 526 height 21
click at [218, 220] on div "**********" at bounding box center [414, 221] width 544 height 360
click at [196, 213] on div "**********" at bounding box center [414, 221] width 544 height 360
click at [184, 209] on p at bounding box center [413, 204] width 535 height 21
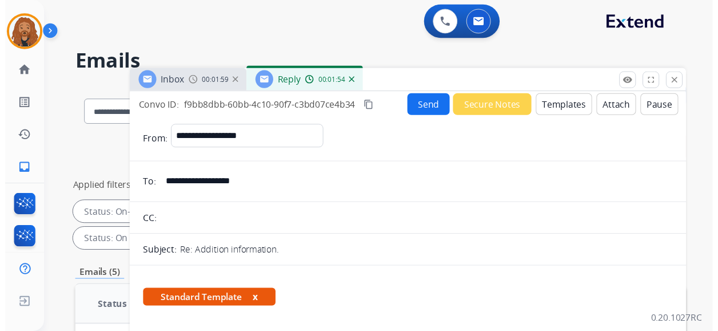
scroll to position [0, 0]
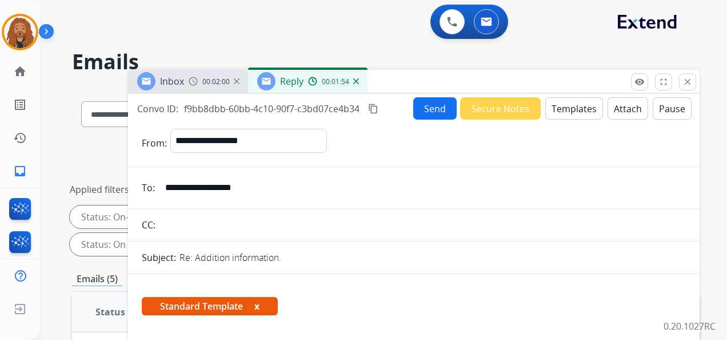
click at [424, 106] on button "Send" at bounding box center [434, 108] width 43 height 22
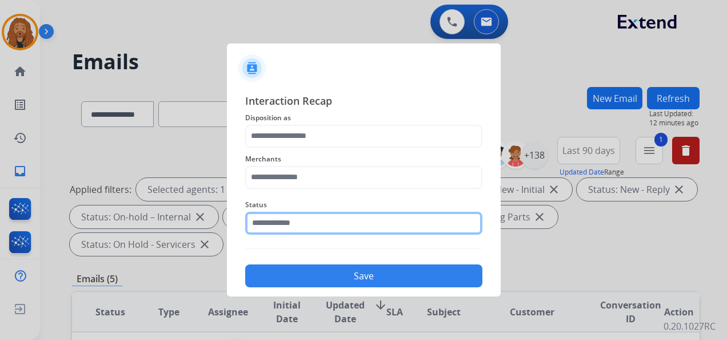
click at [304, 222] on input "text" at bounding box center [363, 223] width 237 height 23
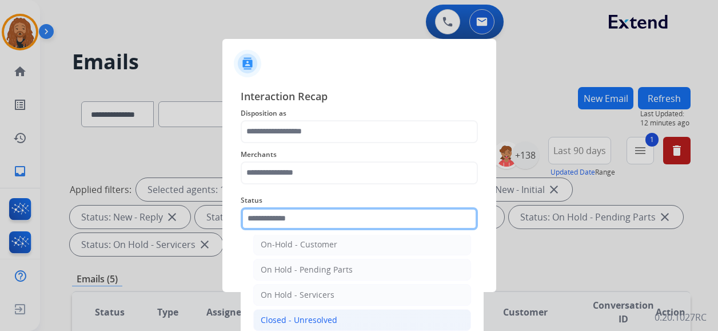
scroll to position [57, 0]
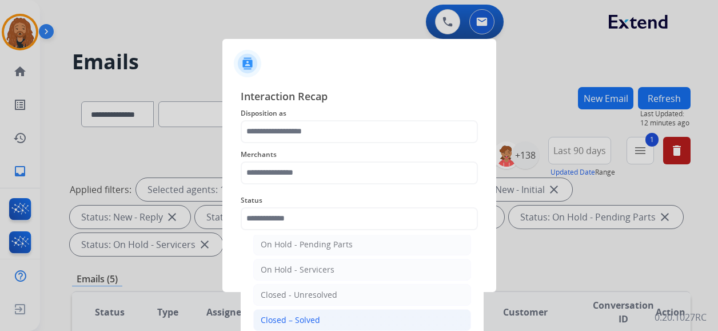
click at [312, 314] on div "Closed – Solved" at bounding box center [290, 319] width 59 height 11
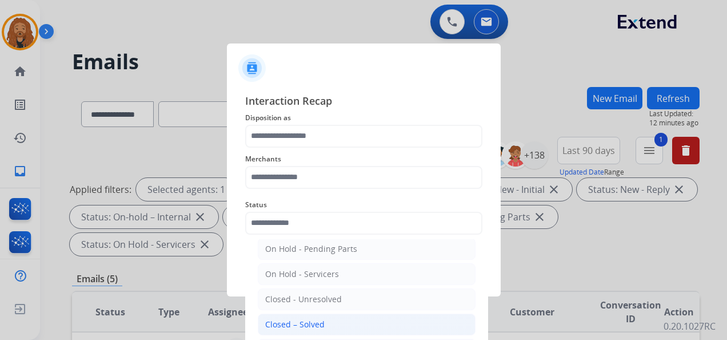
type input "**********"
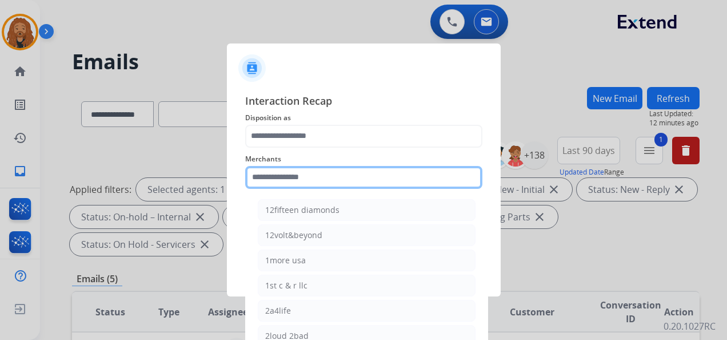
click at [302, 175] on input "text" at bounding box center [363, 177] width 237 height 23
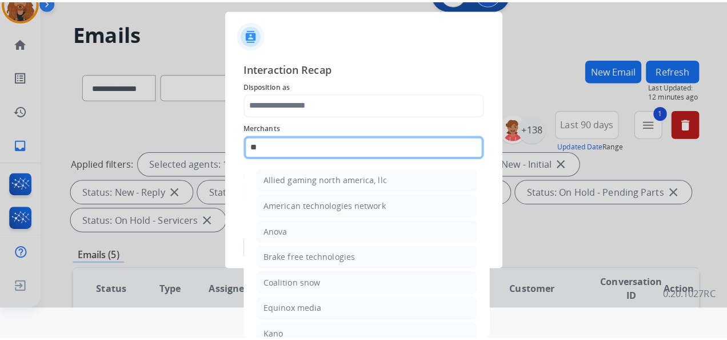
scroll to position [0, 0]
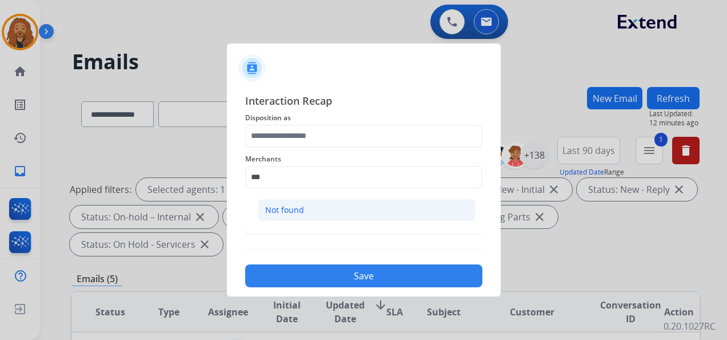
click at [292, 211] on div "Not found" at bounding box center [284, 209] width 39 height 11
type input "*********"
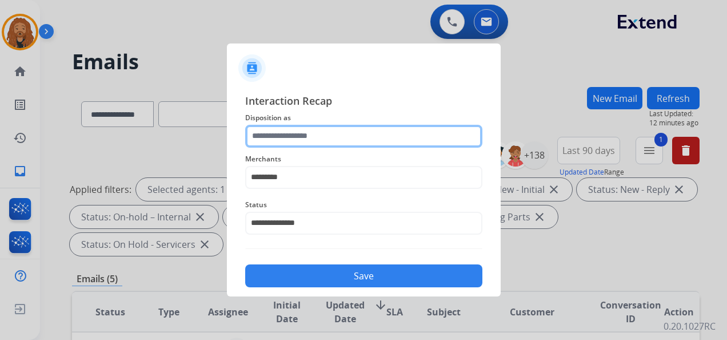
click at [295, 132] on input "text" at bounding box center [363, 136] width 237 height 23
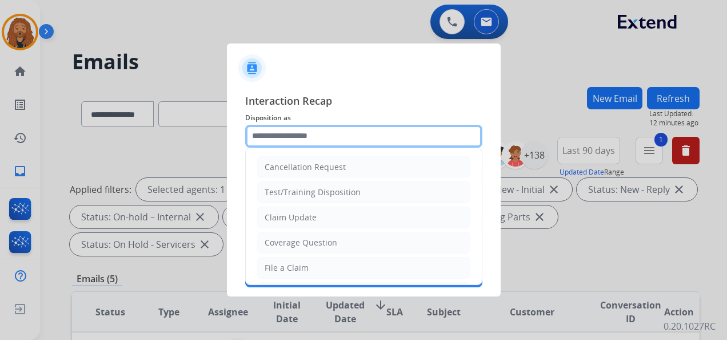
scroll to position [114, 0]
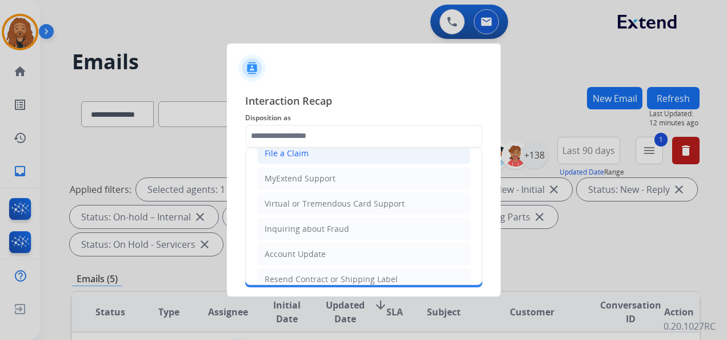
click at [302, 151] on div "File a Claim" at bounding box center [287, 153] width 44 height 11
type input "**********"
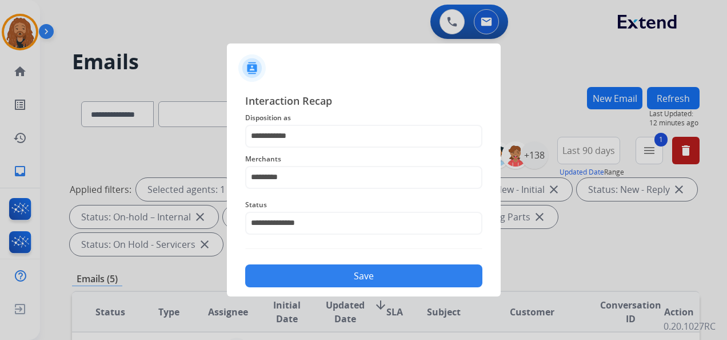
click at [379, 284] on button "Save" at bounding box center [363, 275] width 237 height 23
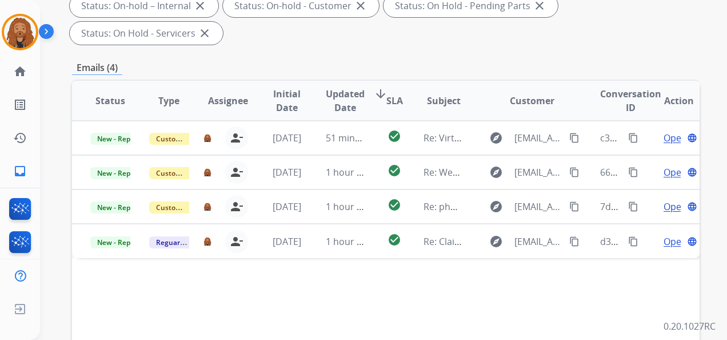
scroll to position [286, 0]
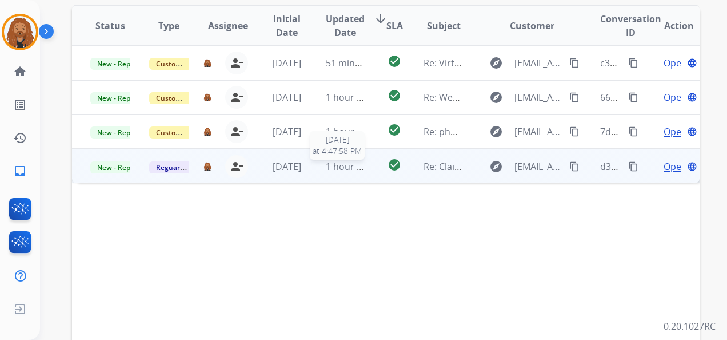
click at [341, 161] on span "1 hour ago" at bounding box center [349, 166] width 47 height 13
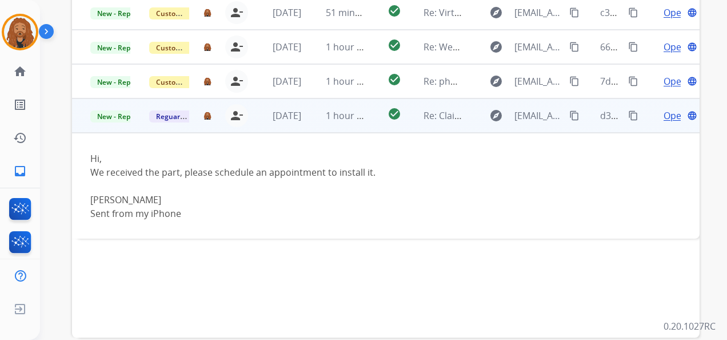
scroll to position [279, 0]
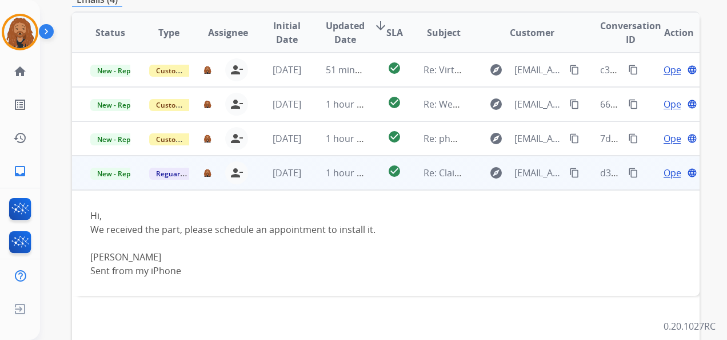
click at [664, 176] on span "Open" at bounding box center [675, 173] width 23 height 14
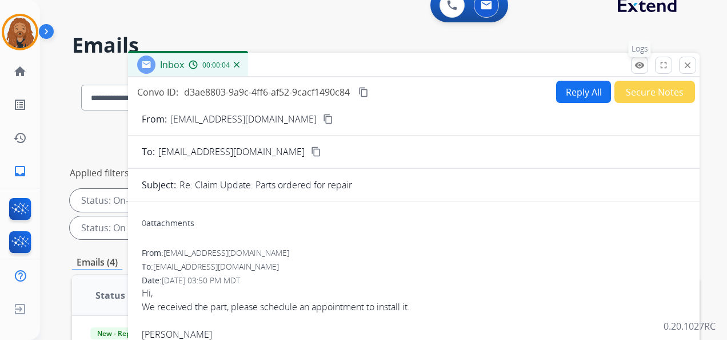
scroll to position [0, 0]
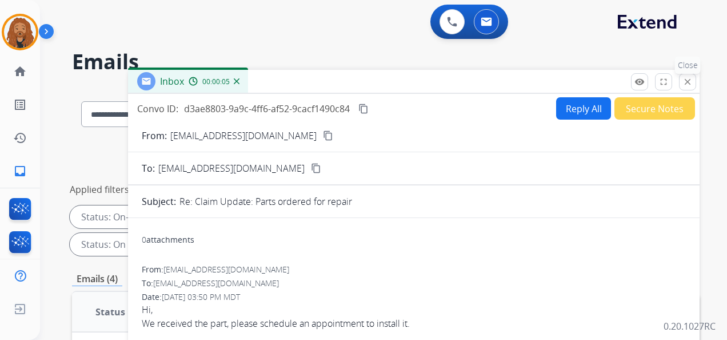
drag, startPoint x: 693, startPoint y: 81, endPoint x: 688, endPoint y: 84, distance: 5.9
click at [692, 82] on mat-icon "close" at bounding box center [688, 82] width 10 height 10
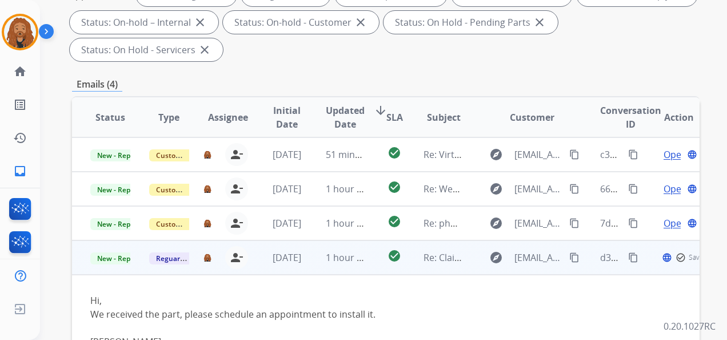
scroll to position [229, 0]
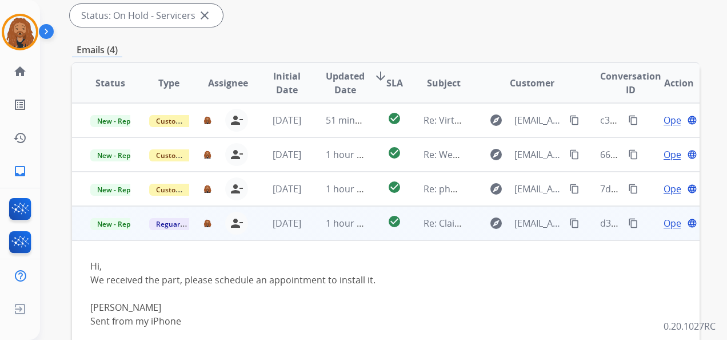
click at [668, 222] on span "Open" at bounding box center [675, 223] width 23 height 14
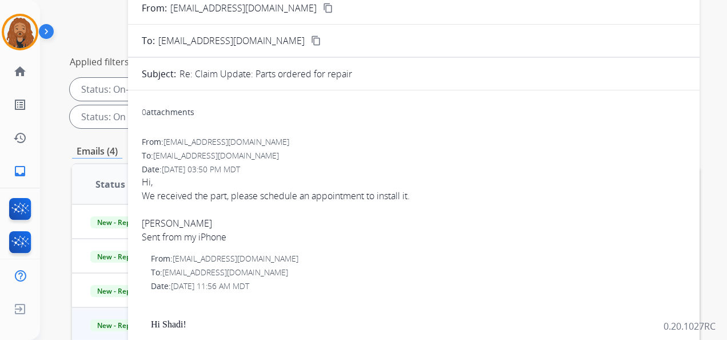
scroll to position [57, 0]
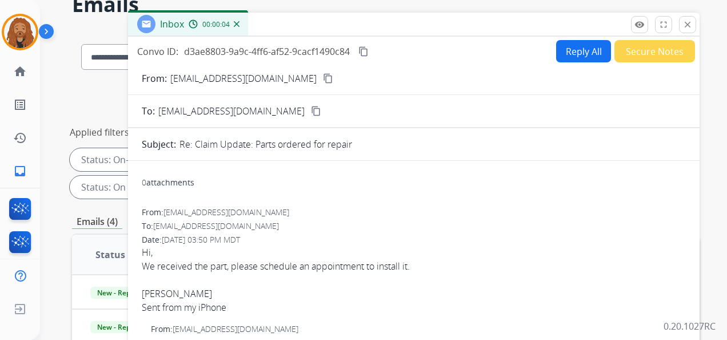
drag, startPoint x: 685, startPoint y: 27, endPoint x: 459, endPoint y: 136, distance: 250.9
click at [684, 27] on mat-icon "close" at bounding box center [688, 24] width 10 height 10
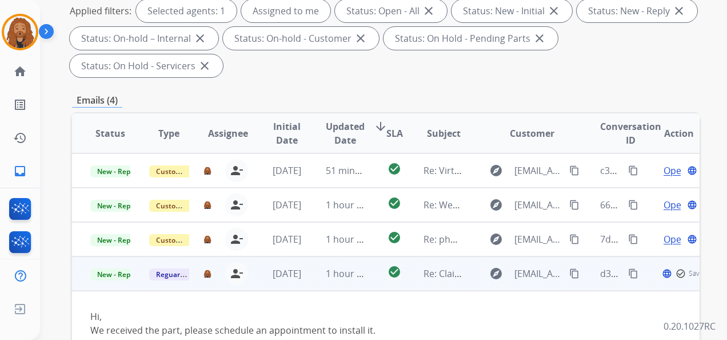
scroll to position [229, 0]
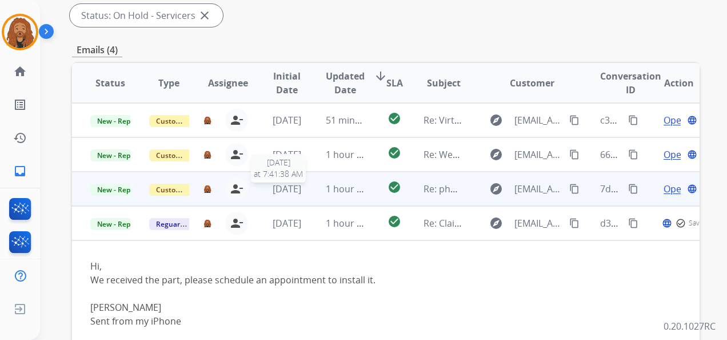
click at [278, 186] on span "[DATE]" at bounding box center [287, 188] width 29 height 13
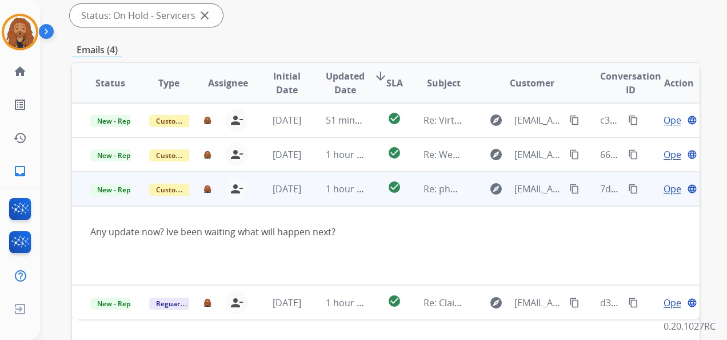
click at [664, 187] on span "Open" at bounding box center [675, 189] width 23 height 14
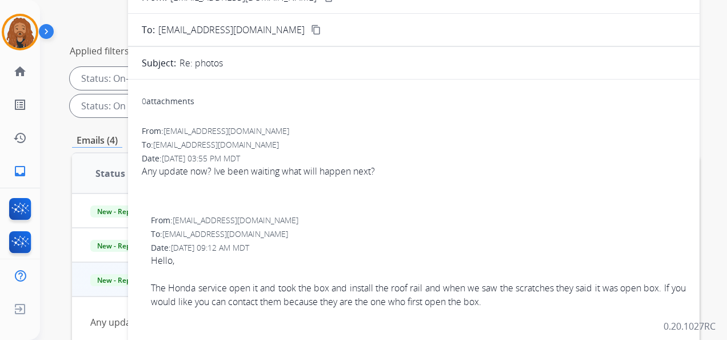
scroll to position [0, 0]
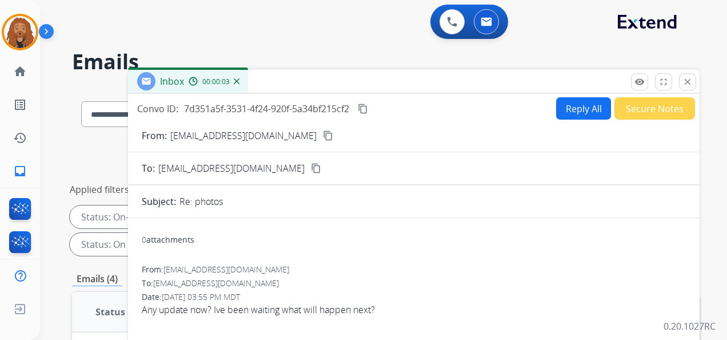
drag, startPoint x: 687, startPoint y: 78, endPoint x: 557, endPoint y: 146, distance: 146.8
click at [688, 79] on mat-icon "close" at bounding box center [688, 82] width 10 height 10
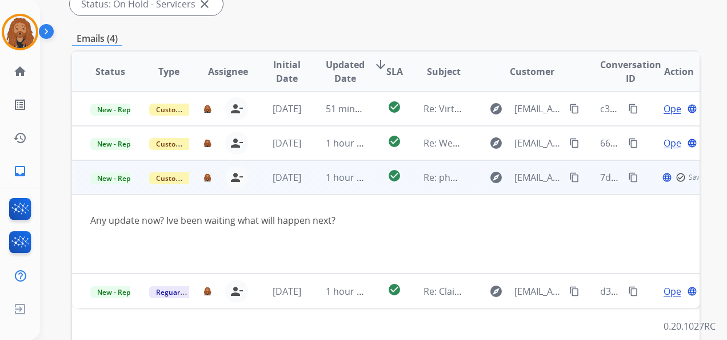
scroll to position [286, 0]
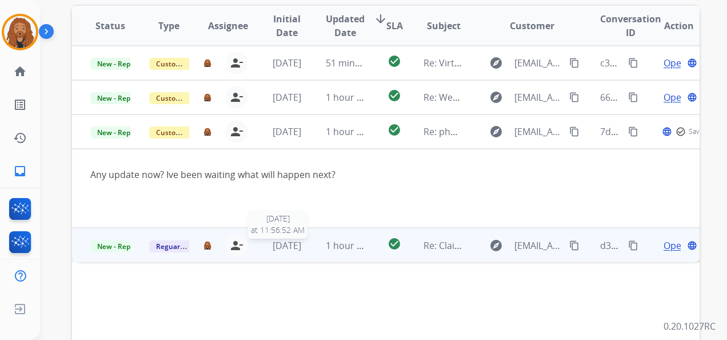
click at [285, 245] on span "[DATE]" at bounding box center [287, 245] width 29 height 13
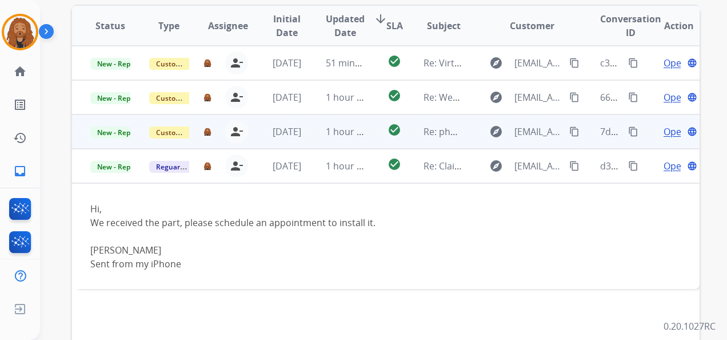
click at [315, 141] on td "1 hour ago" at bounding box center [337, 131] width 59 height 34
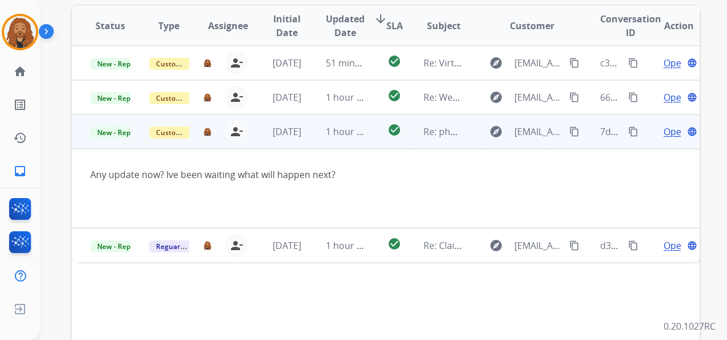
click at [667, 132] on span "Open" at bounding box center [675, 132] width 23 height 14
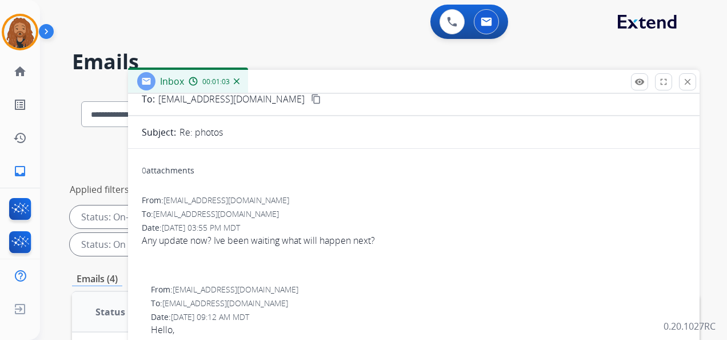
scroll to position [0, 0]
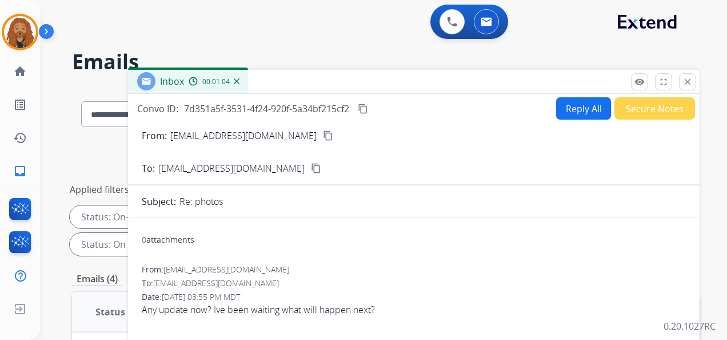
click at [323, 130] on mat-icon "content_copy" at bounding box center [328, 135] width 10 height 10
click at [581, 105] on button "Reply All" at bounding box center [583, 108] width 55 height 22
select select "**********"
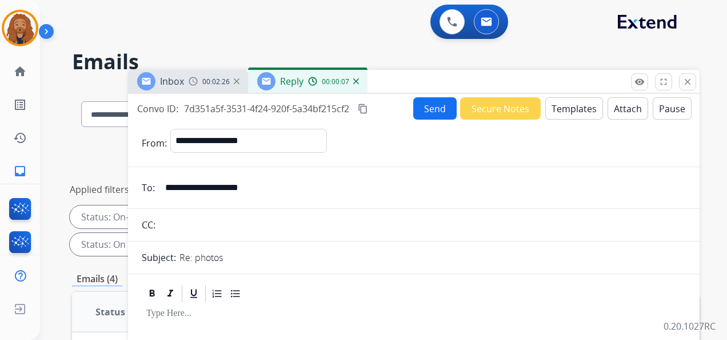
click at [560, 111] on button "Templates" at bounding box center [575, 108] width 58 height 22
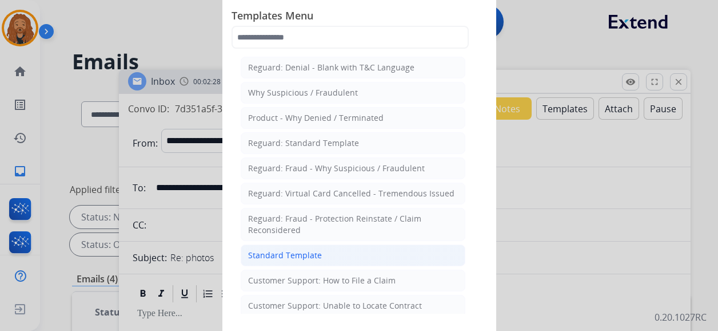
click at [290, 254] on div "Standard Template" at bounding box center [285, 254] width 74 height 11
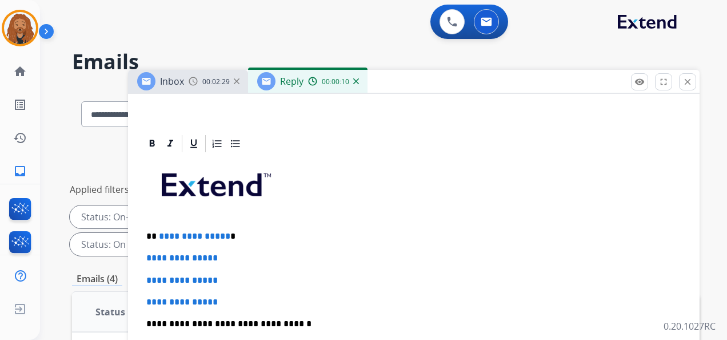
scroll to position [343, 0]
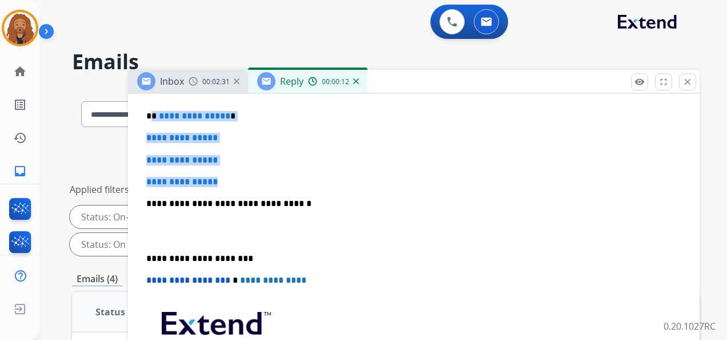
drag, startPoint x: 236, startPoint y: 180, endPoint x: 150, endPoint y: 109, distance: 110.8
click at [150, 109] on div "**********" at bounding box center [414, 230] width 544 height 393
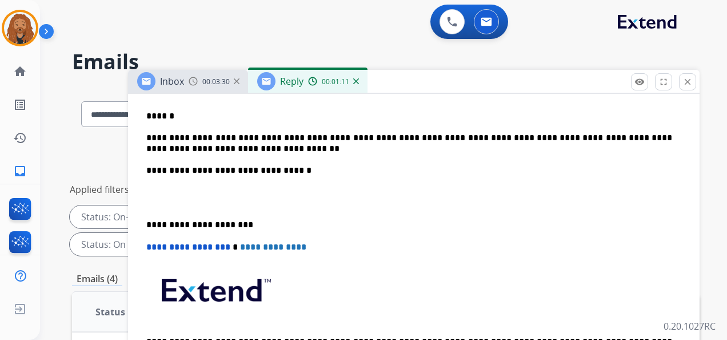
click at [230, 143] on p "**********" at bounding box center [409, 143] width 526 height 21
click at [520, 138] on p "**********" at bounding box center [409, 143] width 526 height 21
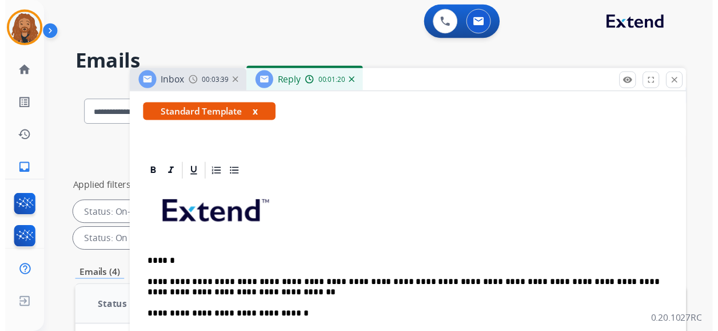
scroll to position [0, 0]
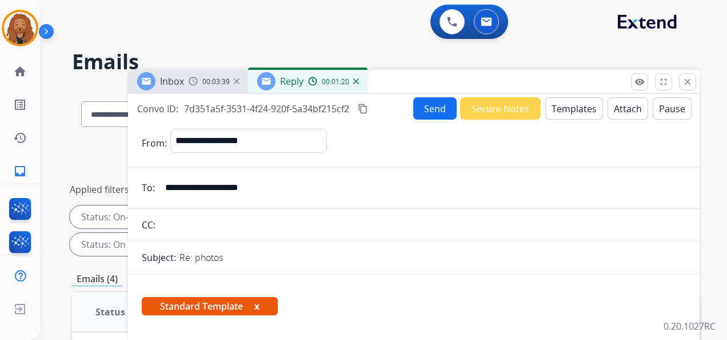
click at [430, 110] on button "Send" at bounding box center [434, 108] width 43 height 22
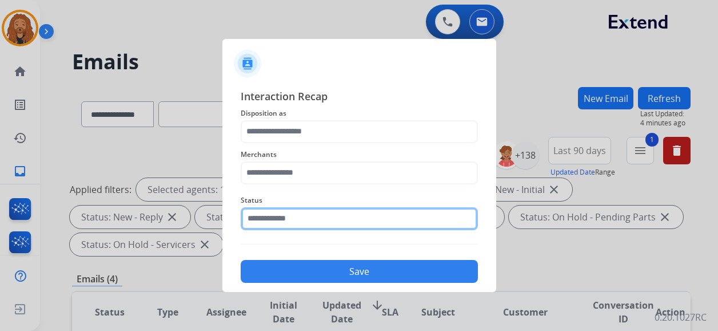
click at [344, 223] on input "text" at bounding box center [359, 218] width 237 height 23
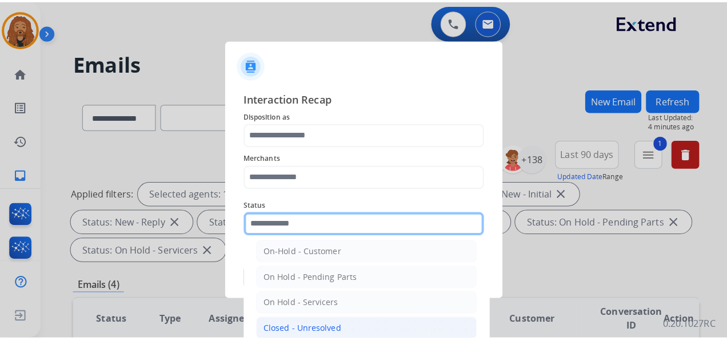
scroll to position [65, 0]
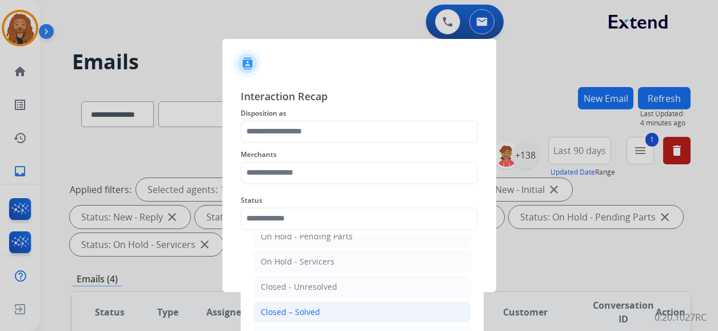
click at [307, 306] on div "Closed – Solved" at bounding box center [290, 311] width 59 height 11
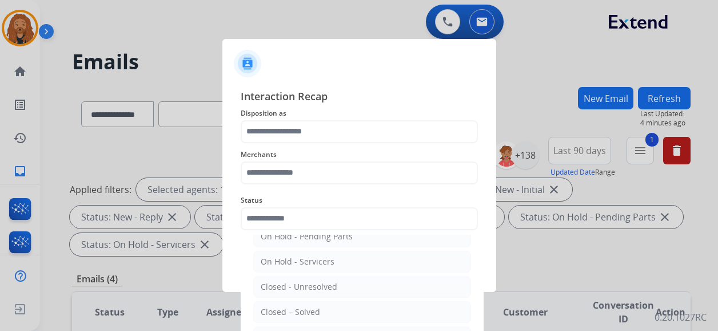
type input "**********"
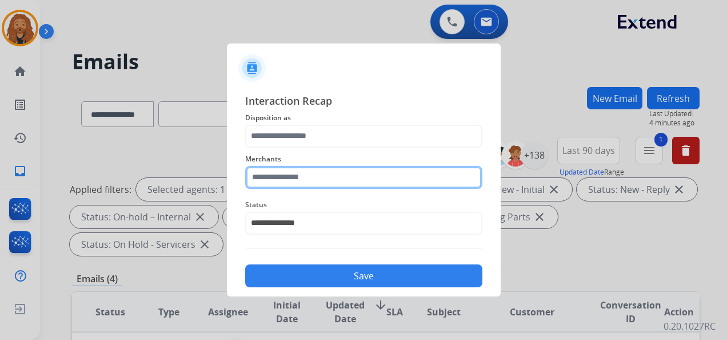
click at [353, 169] on input "text" at bounding box center [363, 177] width 237 height 23
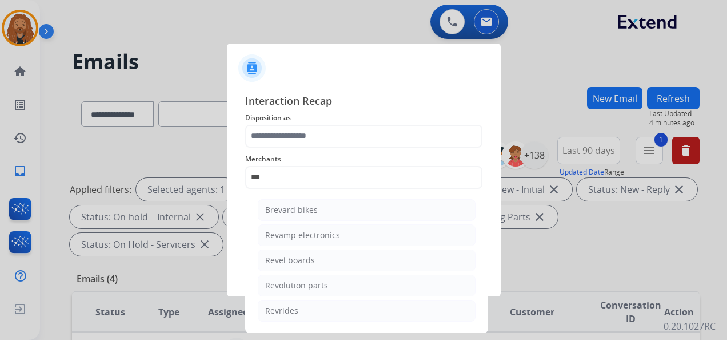
click at [307, 281] on div "Revolution parts" at bounding box center [296, 285] width 63 height 11
type input "**********"
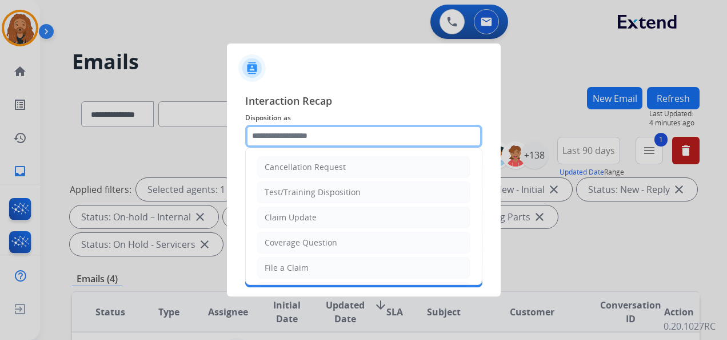
click at [304, 136] on input "text" at bounding box center [363, 136] width 237 height 23
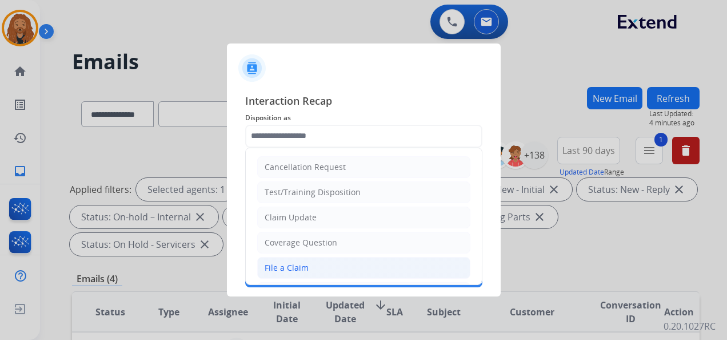
click at [298, 268] on div "File a Claim" at bounding box center [287, 267] width 44 height 11
type input "**********"
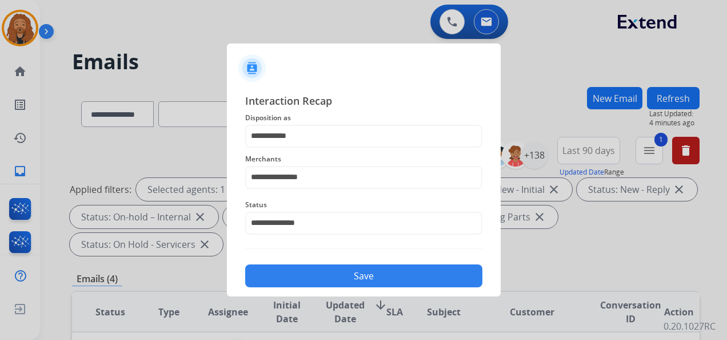
click at [302, 277] on button "Save" at bounding box center [363, 275] width 237 height 23
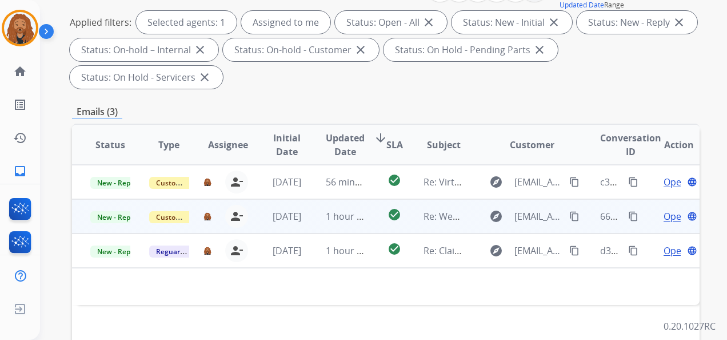
scroll to position [172, 0]
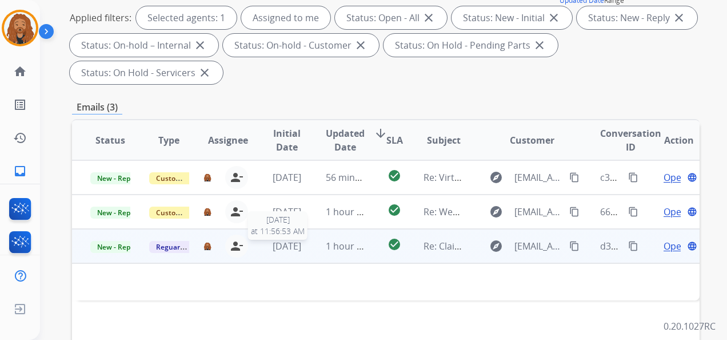
click at [301, 248] on span "[DATE]" at bounding box center [287, 246] width 29 height 13
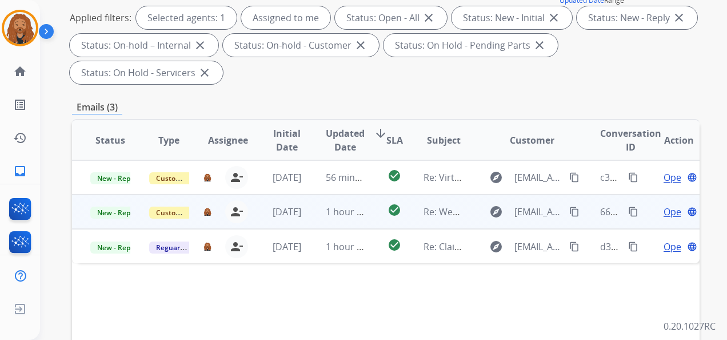
click at [308, 196] on td "1 hour ago" at bounding box center [337, 211] width 59 height 34
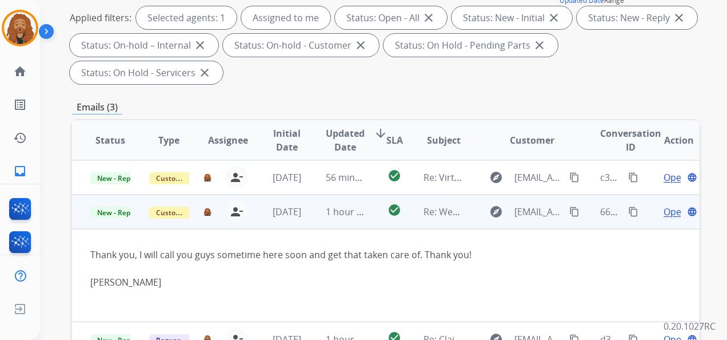
click at [664, 213] on span "Open" at bounding box center [675, 212] width 23 height 14
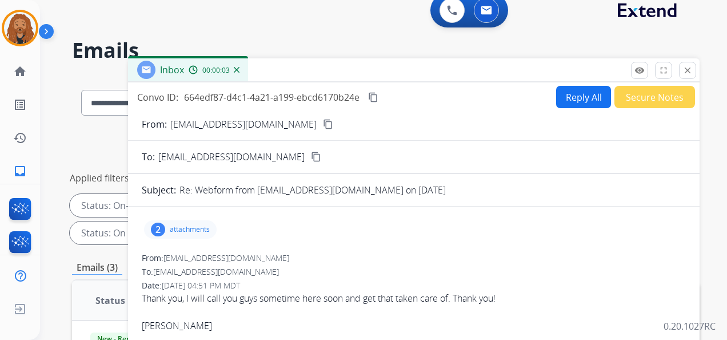
scroll to position [0, 0]
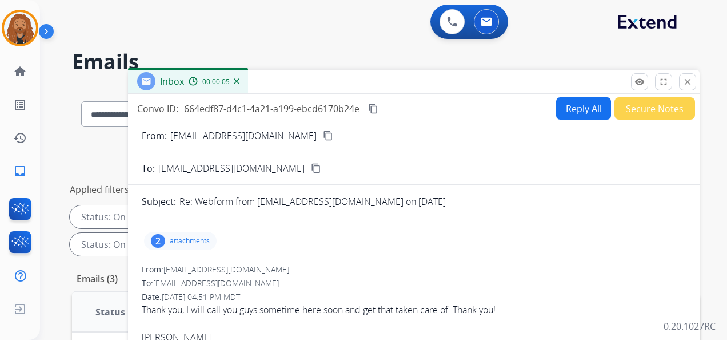
click at [670, 107] on button "Secure Notes" at bounding box center [655, 108] width 81 height 22
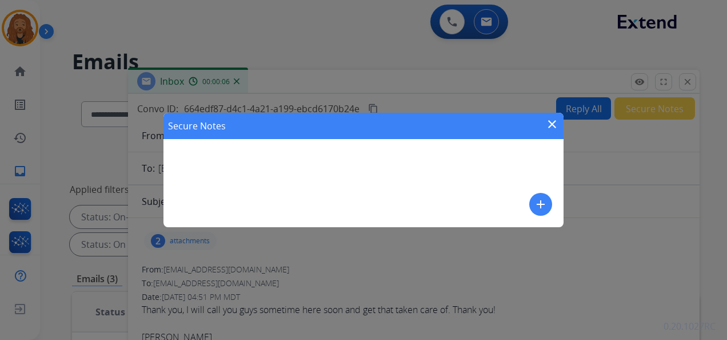
click at [535, 205] on mat-icon "add" at bounding box center [541, 204] width 14 height 14
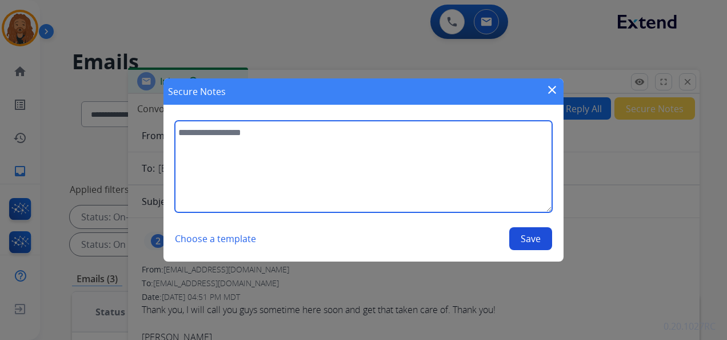
click at [281, 144] on textarea at bounding box center [363, 166] width 377 height 91
type textarea "**********"
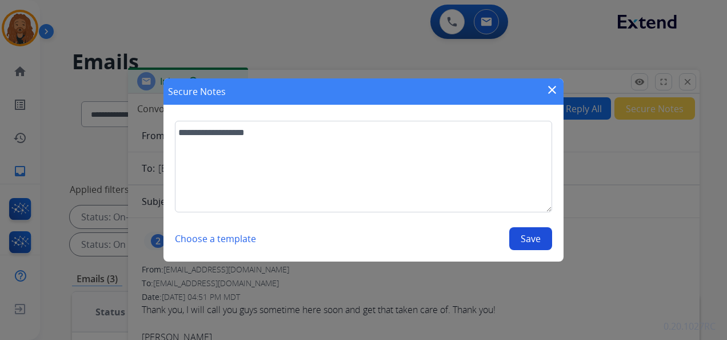
click at [527, 237] on button "Save" at bounding box center [530, 238] width 43 height 23
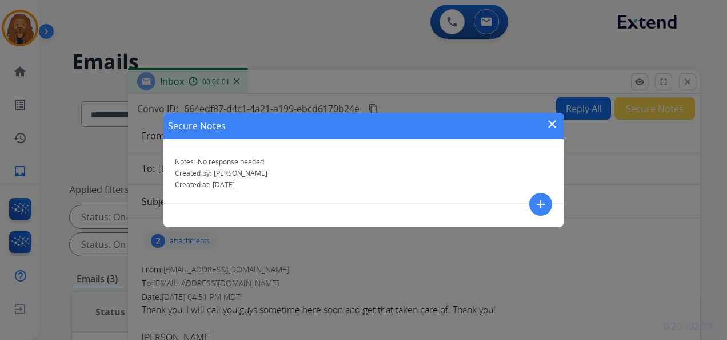
click at [551, 121] on mat-icon "close" at bounding box center [553, 124] width 14 height 14
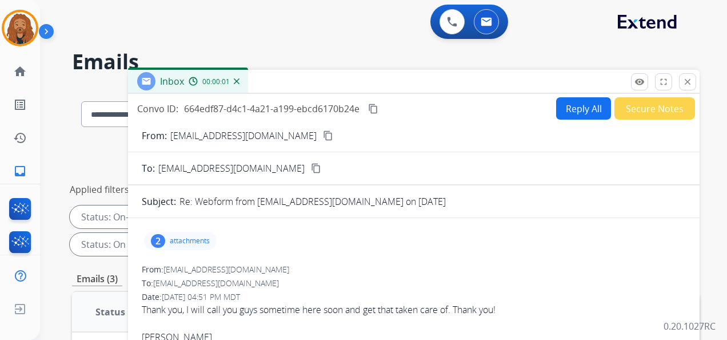
click at [688, 81] on mat-icon "close" at bounding box center [688, 82] width 10 height 10
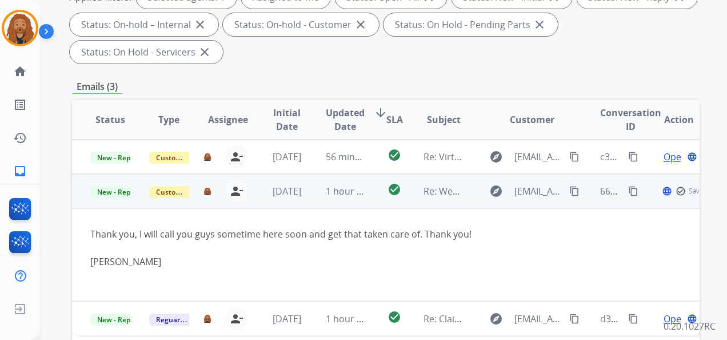
scroll to position [229, 0]
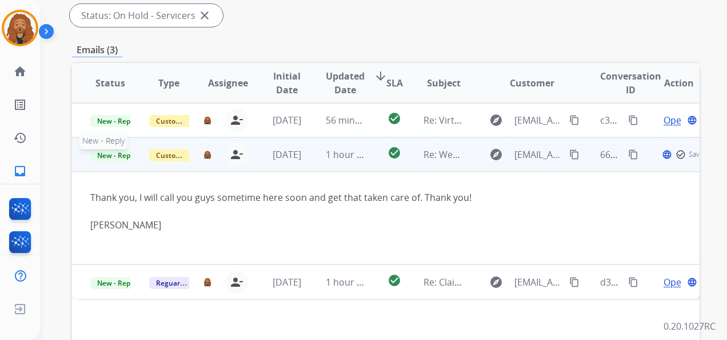
click at [109, 153] on span "New - Reply" at bounding box center [116, 155] width 52 height 12
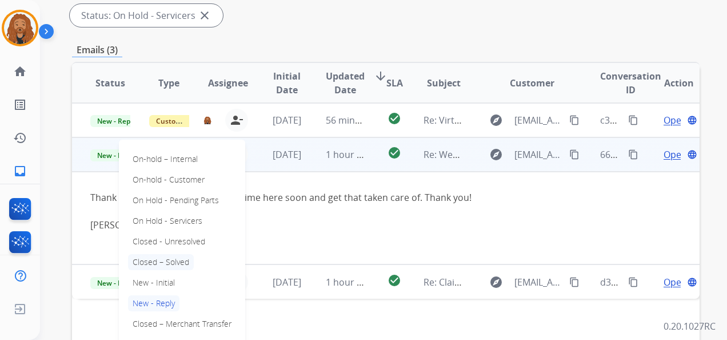
click at [169, 264] on p "Closed – Solved" at bounding box center [161, 262] width 66 height 16
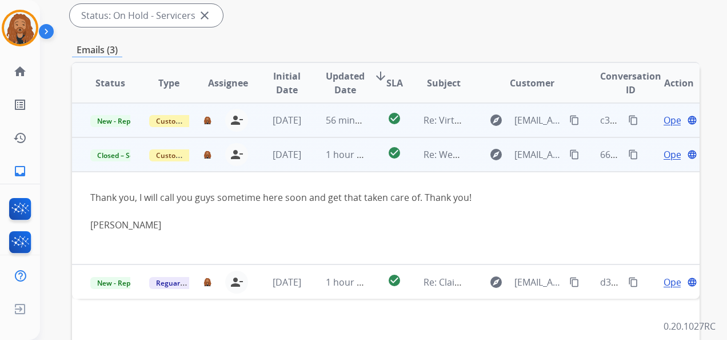
click at [261, 124] on td "[DATE]" at bounding box center [278, 120] width 59 height 34
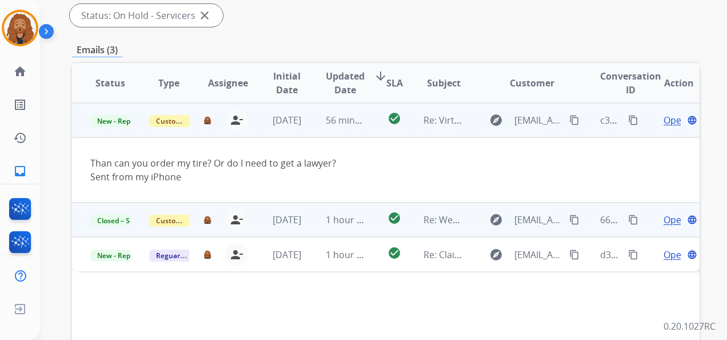
click at [664, 120] on span "Open" at bounding box center [675, 120] width 23 height 14
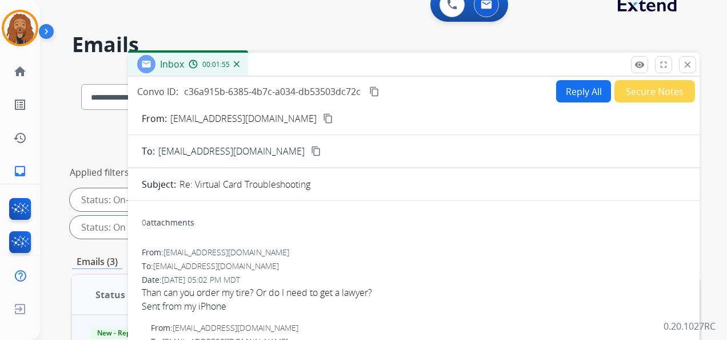
scroll to position [0, 0]
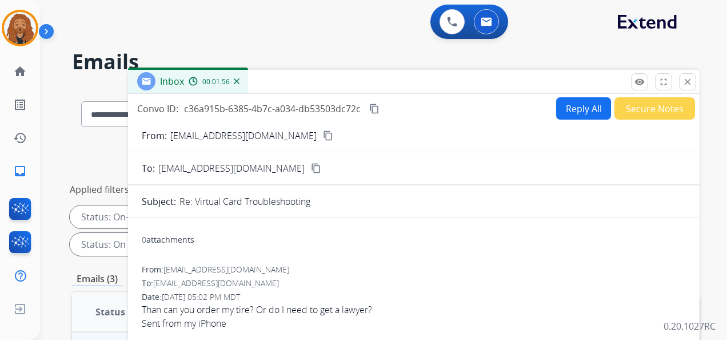
click at [377, 103] on mat-icon "content_copy" at bounding box center [374, 108] width 10 height 10
click at [574, 114] on button "Reply All" at bounding box center [583, 108] width 55 height 22
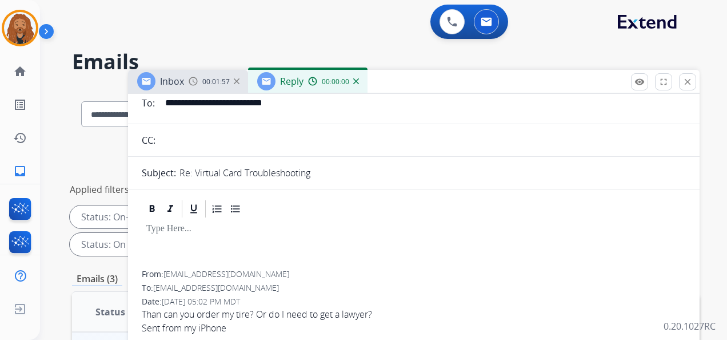
select select "**********"
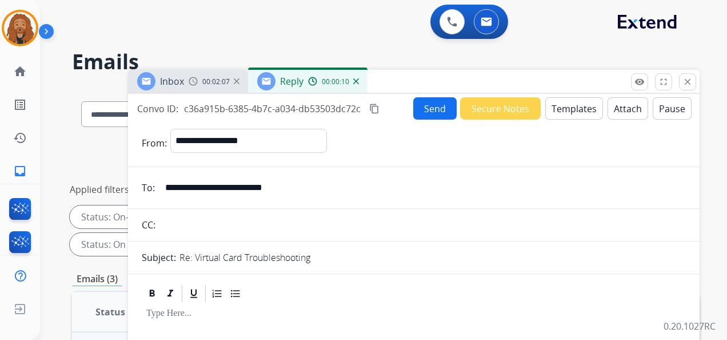
click at [564, 104] on button "Templates" at bounding box center [575, 108] width 58 height 22
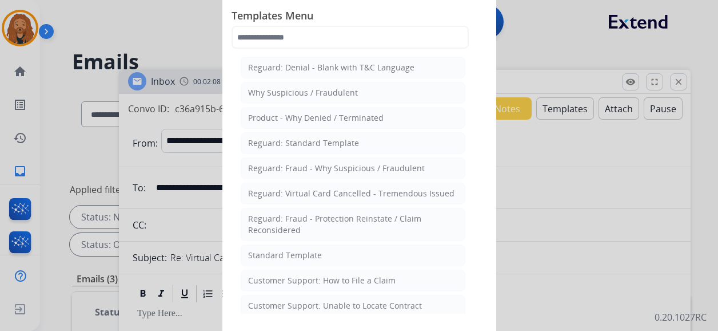
click at [296, 249] on div "Standard Template" at bounding box center [285, 254] width 74 height 11
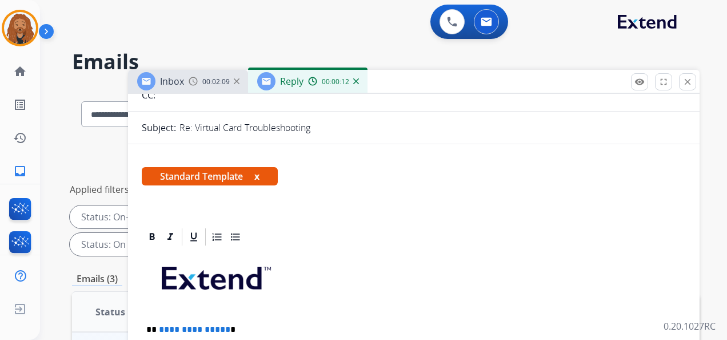
scroll to position [229, 0]
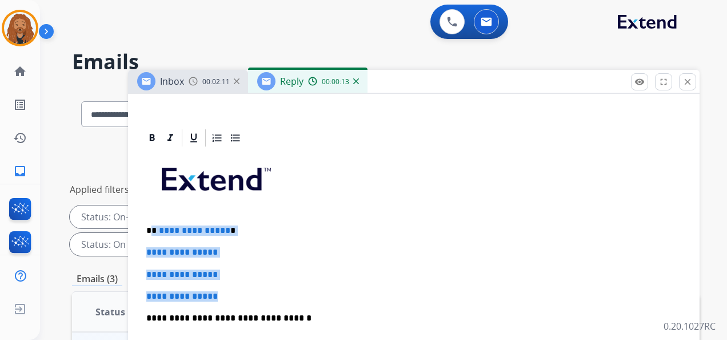
drag, startPoint x: 222, startPoint y: 293, endPoint x: 150, endPoint y: 226, distance: 97.9
click at [152, 221] on div "**********" at bounding box center [414, 344] width 544 height 393
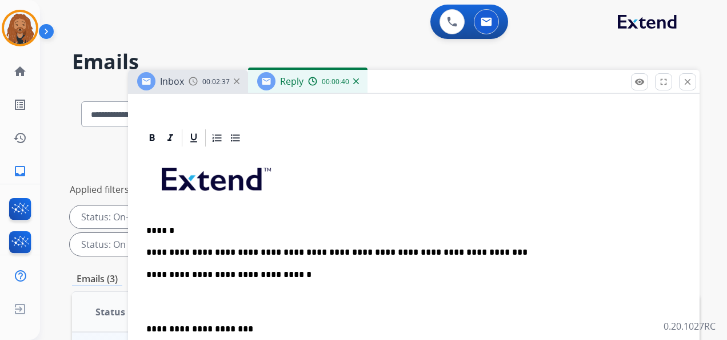
click at [212, 306] on p at bounding box center [413, 301] width 535 height 21
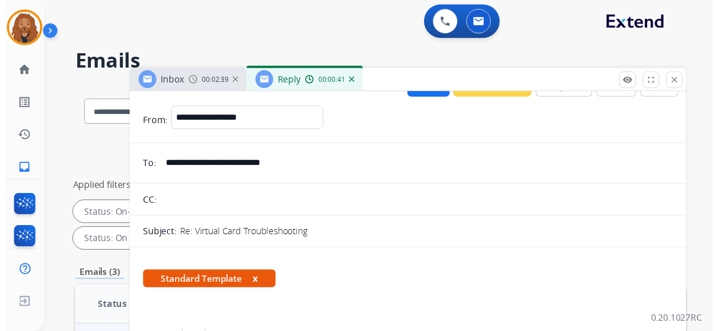
scroll to position [0, 0]
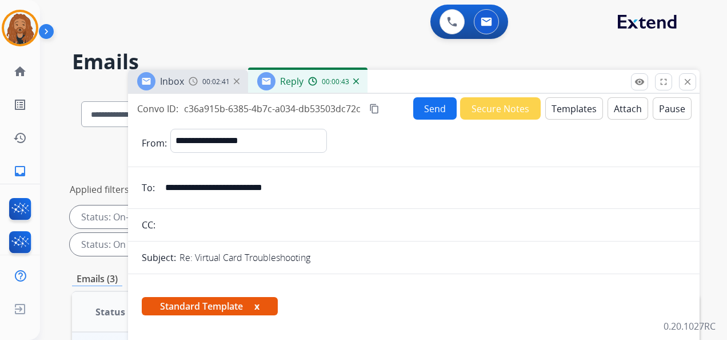
click at [375, 109] on mat-icon "content_copy" at bounding box center [374, 108] width 10 height 10
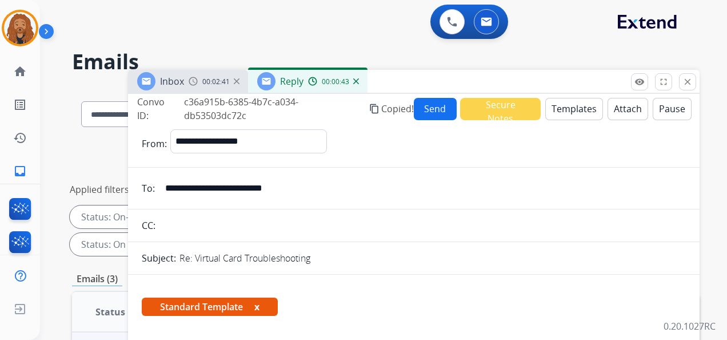
click at [439, 111] on button "Send" at bounding box center [435, 109] width 43 height 22
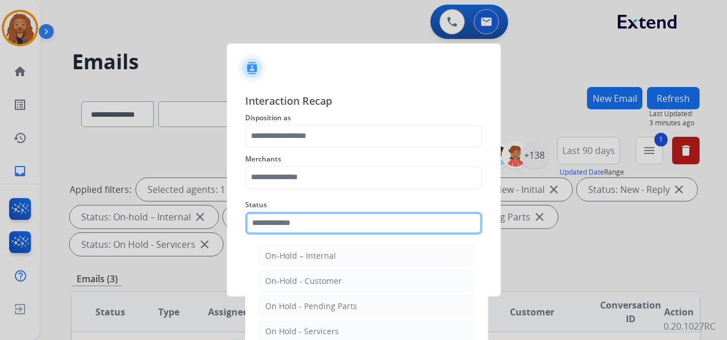
click at [294, 221] on input "text" at bounding box center [363, 223] width 237 height 23
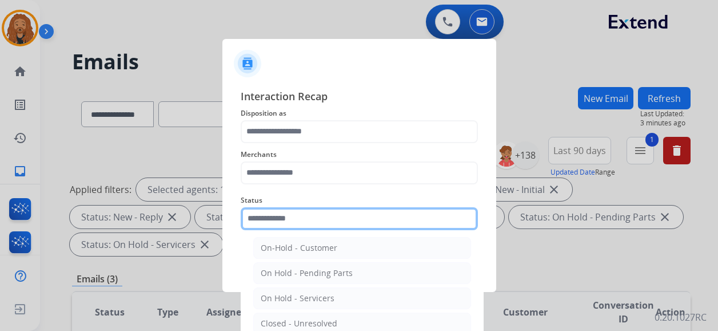
scroll to position [65, 0]
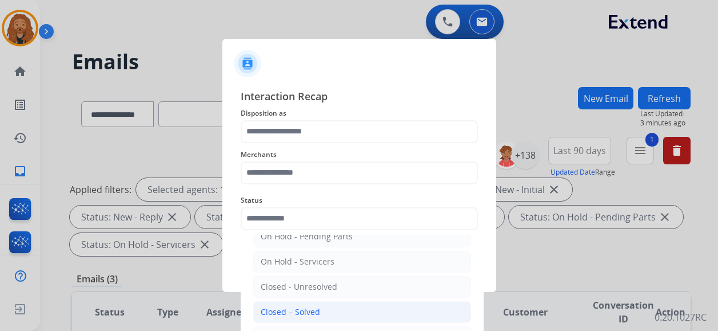
click at [297, 310] on div "Closed – Solved" at bounding box center [290, 311] width 59 height 11
type input "**********"
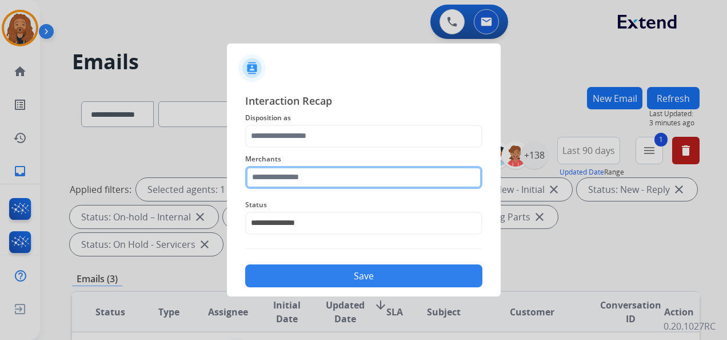
click at [282, 174] on input "text" at bounding box center [363, 177] width 237 height 23
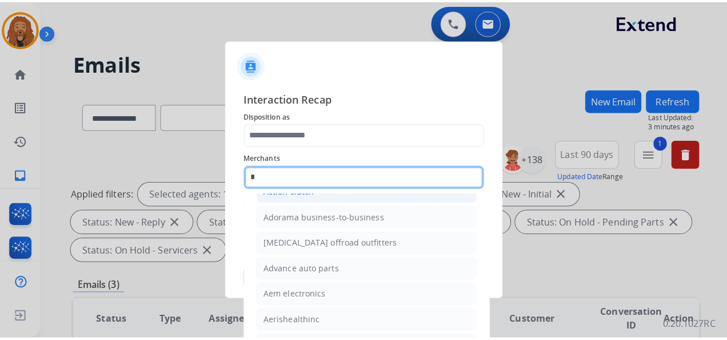
scroll to position [0, 0]
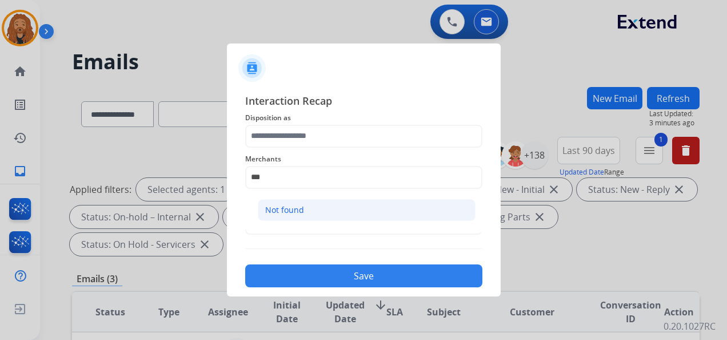
click at [310, 204] on li "Not found" at bounding box center [367, 210] width 218 height 22
type input "*********"
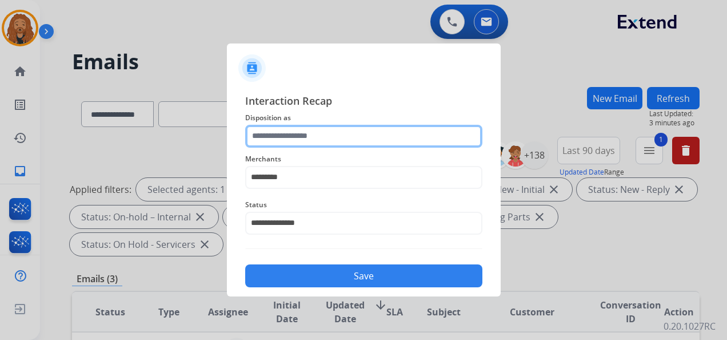
click at [300, 136] on input "text" at bounding box center [363, 136] width 237 height 23
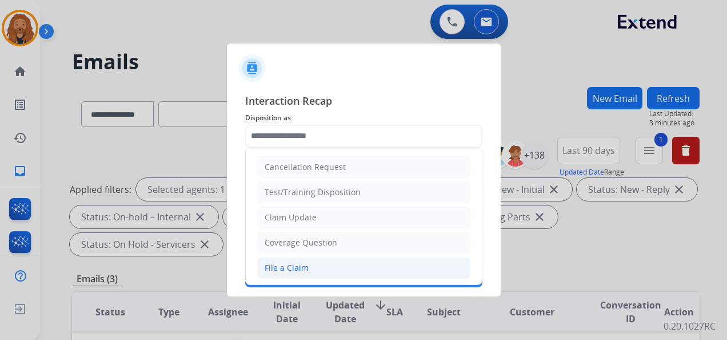
click at [299, 266] on div "File a Claim" at bounding box center [287, 267] width 44 height 11
type input "**********"
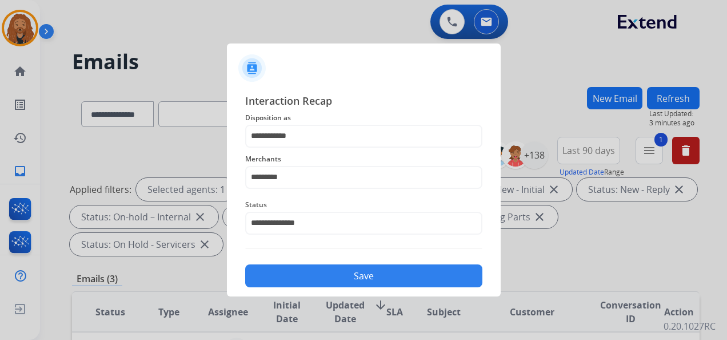
click at [305, 273] on button "Save" at bounding box center [363, 275] width 237 height 23
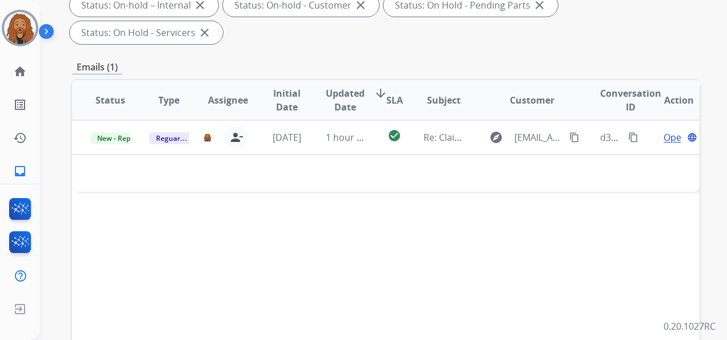
scroll to position [172, 0]
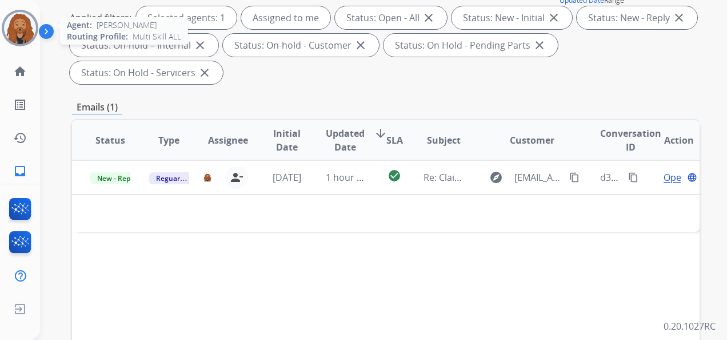
click at [11, 27] on img at bounding box center [20, 28] width 32 height 32
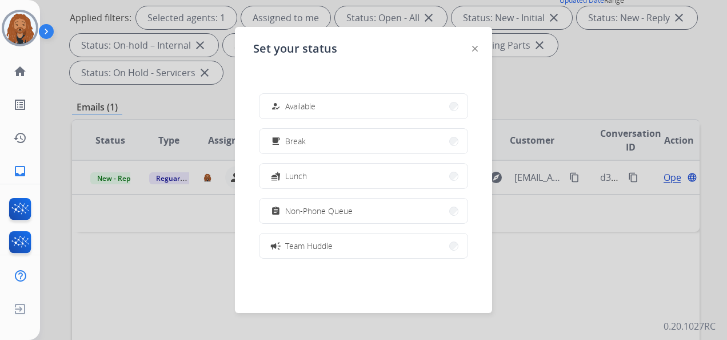
drag, startPoint x: 592, startPoint y: 70, endPoint x: 644, endPoint y: 2, distance: 85.3
click at [592, 69] on div at bounding box center [363, 170] width 727 height 340
